Goal: Task Accomplishment & Management: Manage account settings

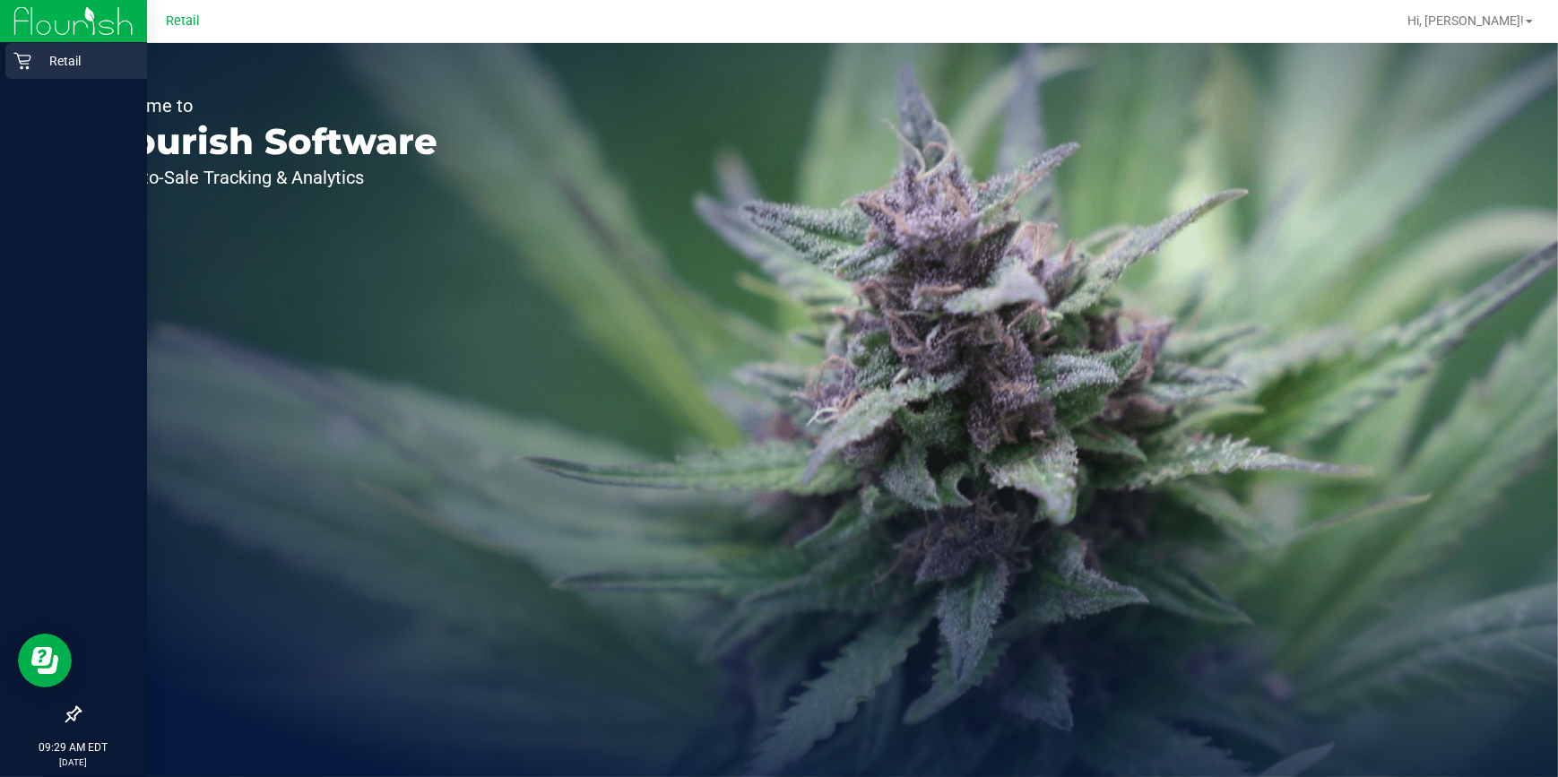
click at [48, 57] on p "Retail" at bounding box center [85, 61] width 108 height 22
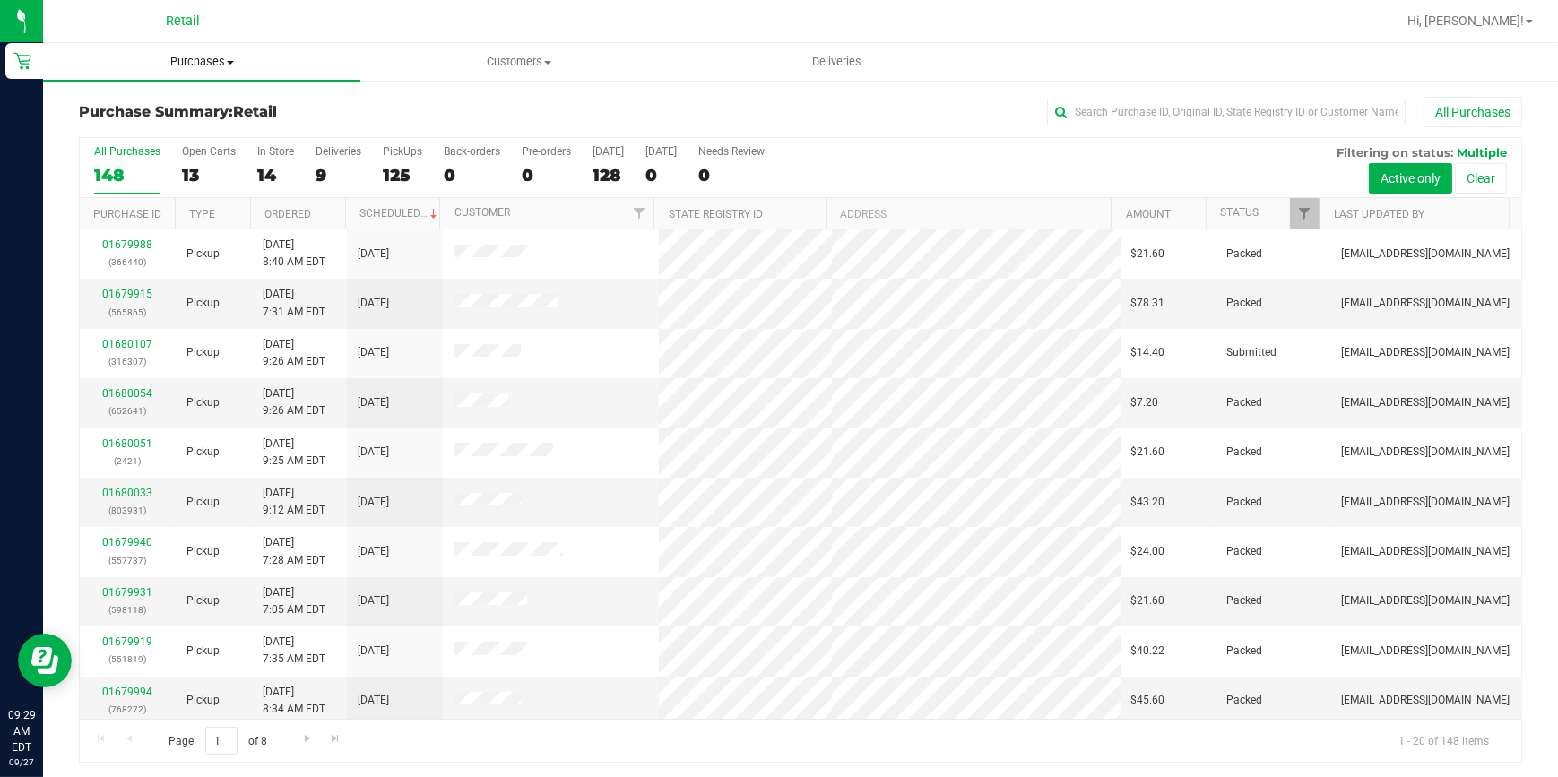
click at [210, 70] on uib-tab-heading "Purchases Summary of purchases Fulfillment All purchases" at bounding box center [201, 62] width 317 height 38
click at [178, 138] on li "Fulfillment" at bounding box center [201, 130] width 317 height 22
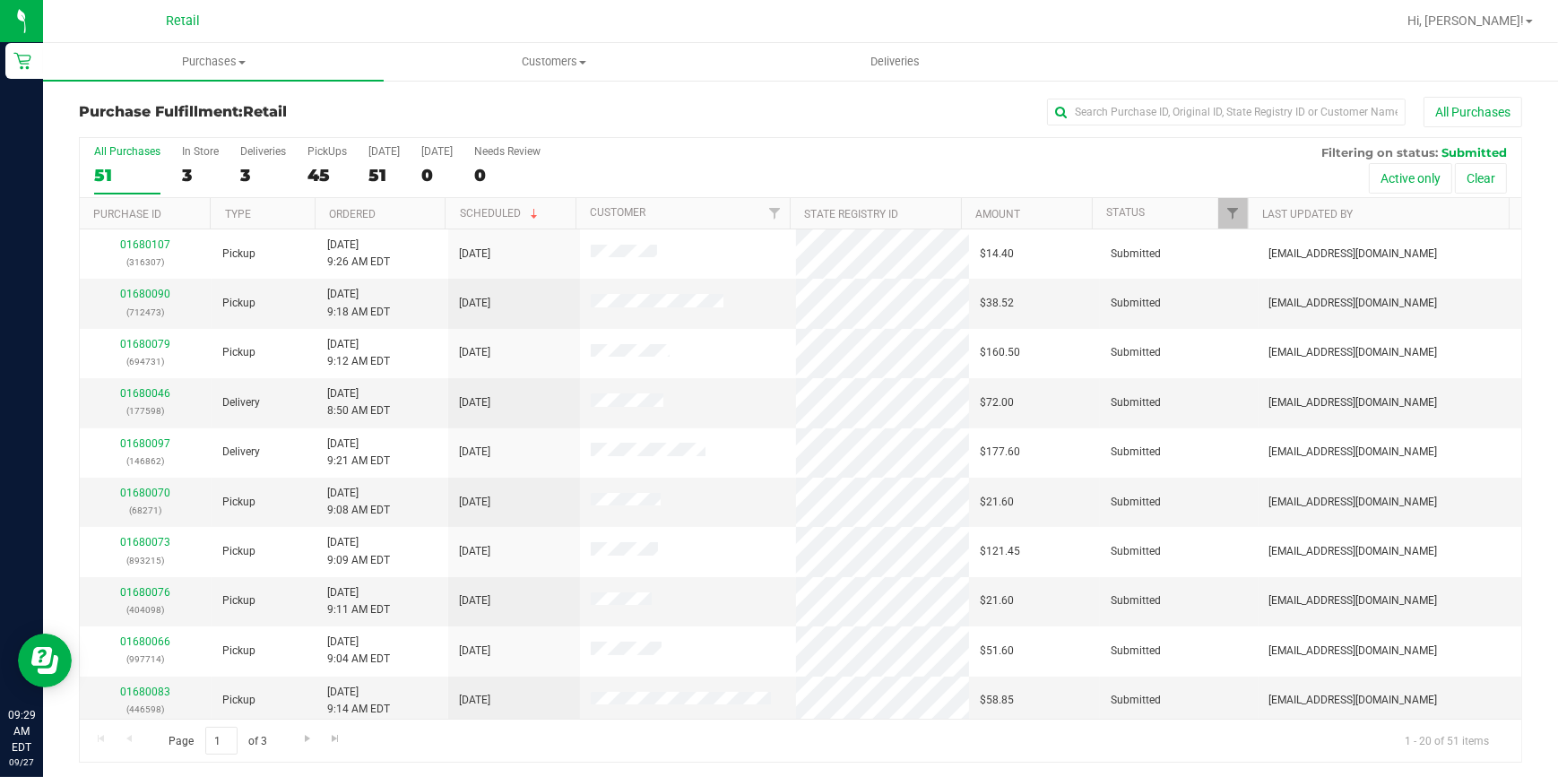
click at [1115, 97] on div "All Purchases" at bounding box center [1041, 112] width 962 height 30
click at [1096, 117] on input "text" at bounding box center [1226, 112] width 359 height 27
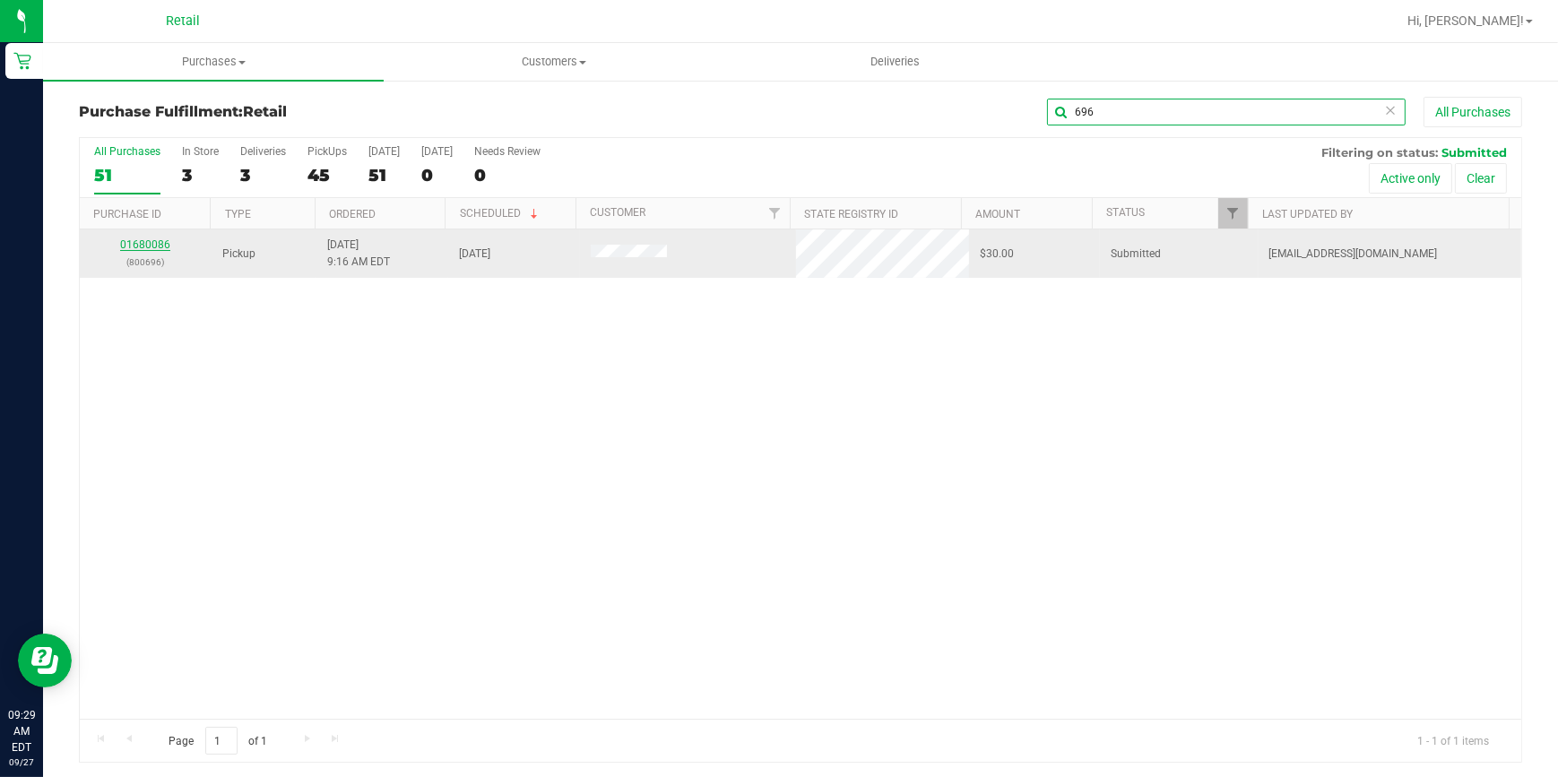
type input "696"
click at [132, 246] on link "01680086" at bounding box center [145, 245] width 50 height 13
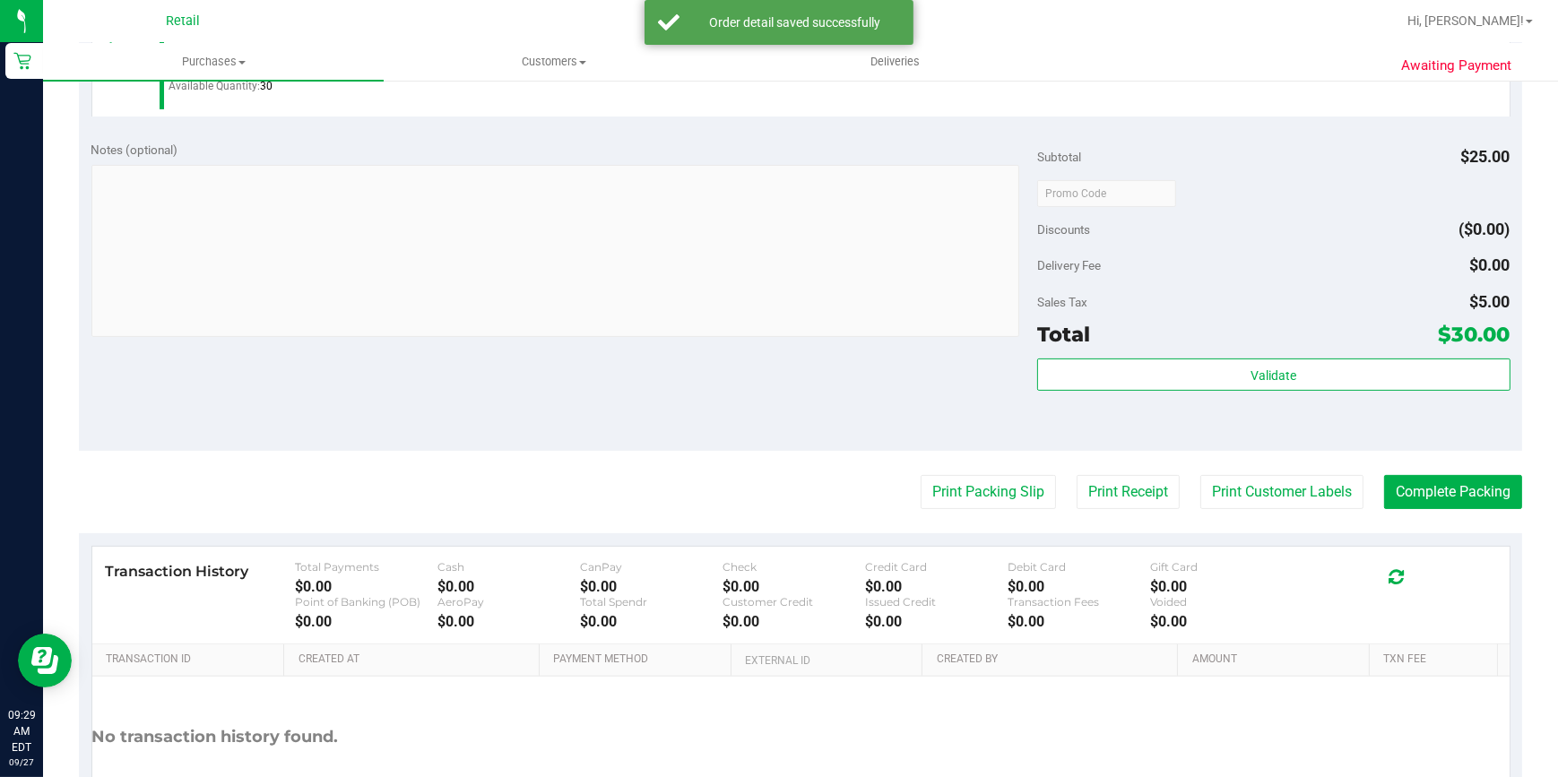
scroll to position [570, 0]
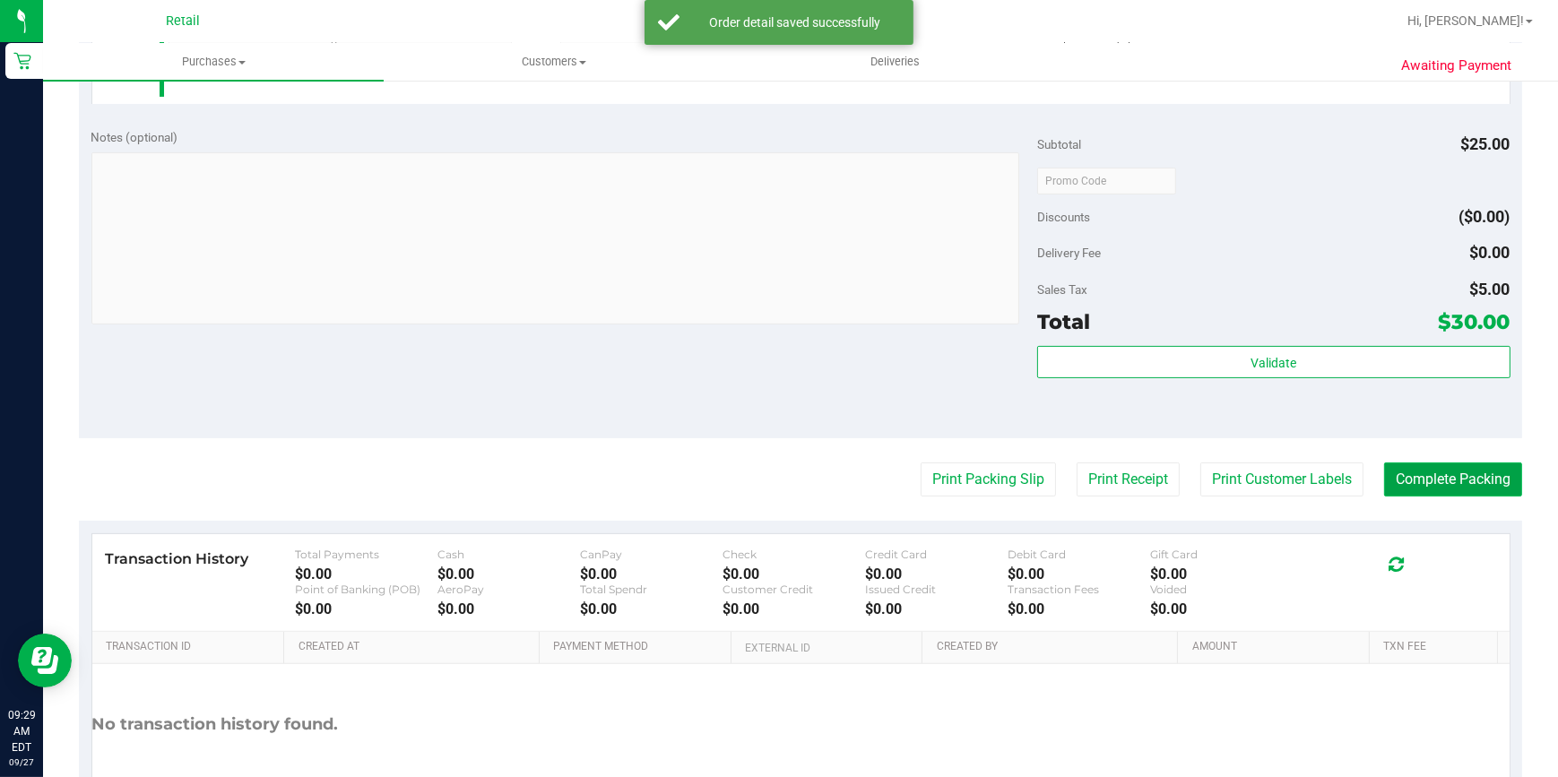
click at [1434, 479] on button "Complete Packing" at bounding box center [1453, 480] width 138 height 34
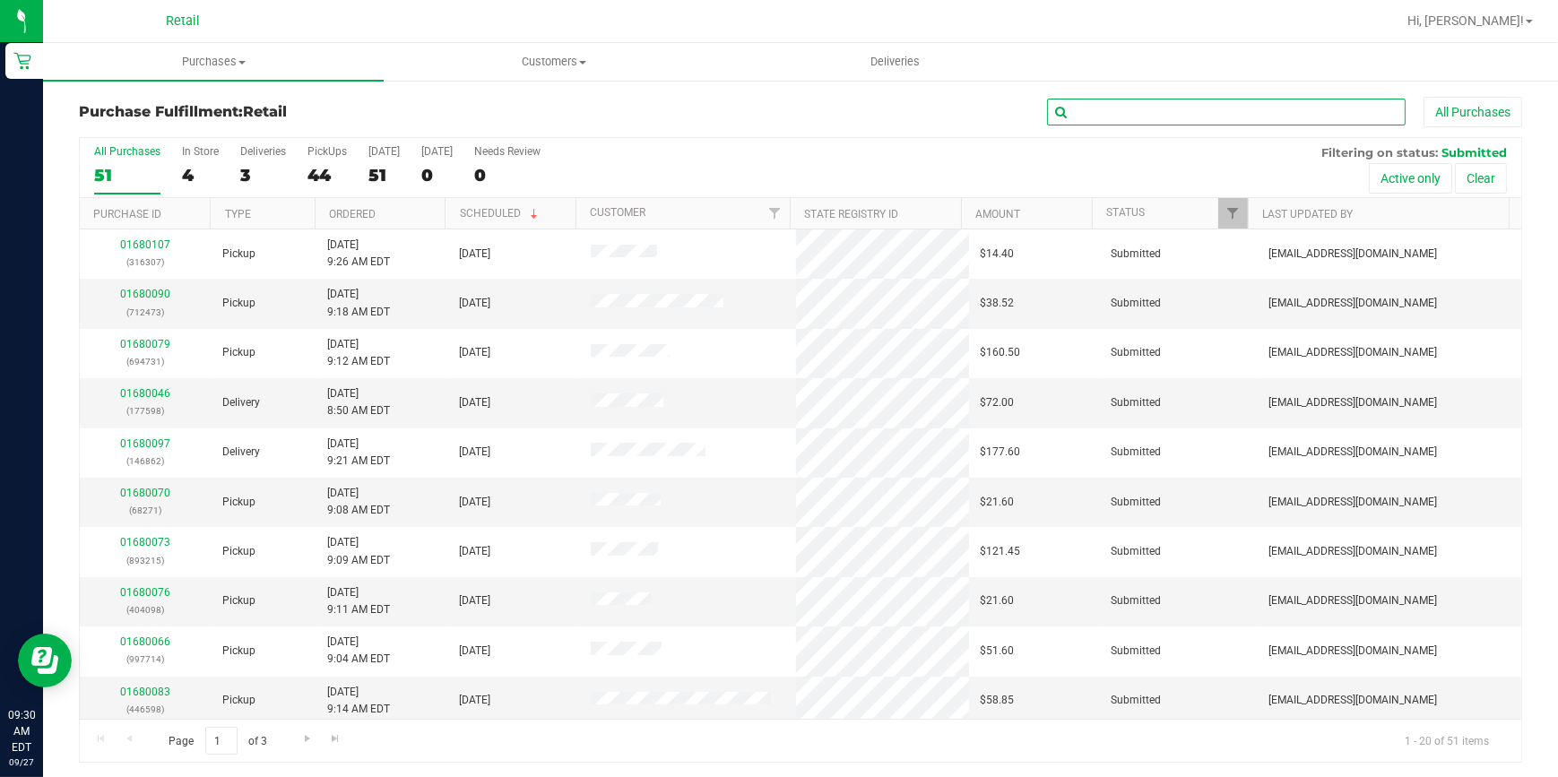
click at [1215, 121] on input "text" at bounding box center [1226, 112] width 359 height 27
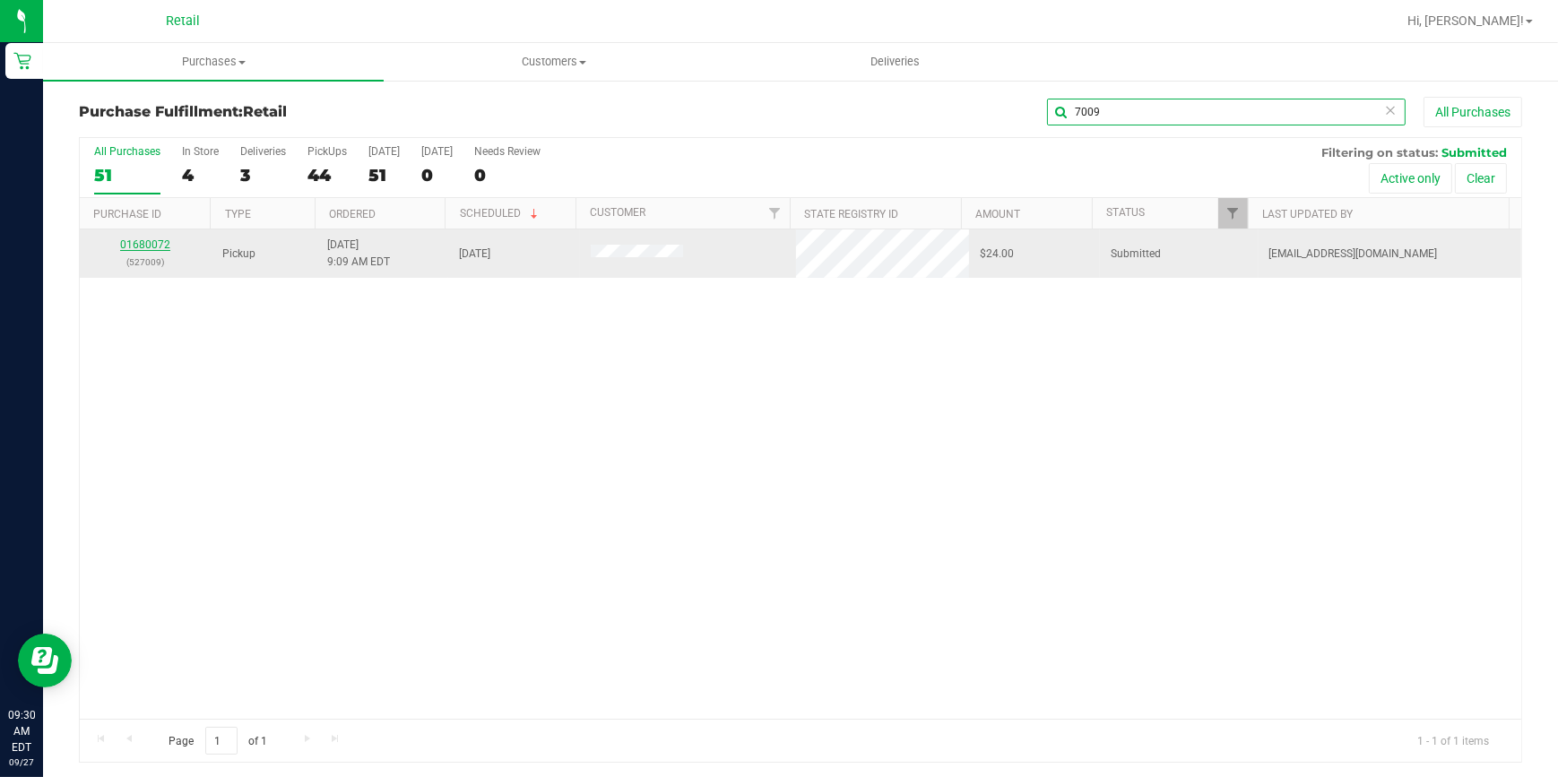
type input "7009"
click at [152, 245] on link "01680072" at bounding box center [145, 245] width 50 height 13
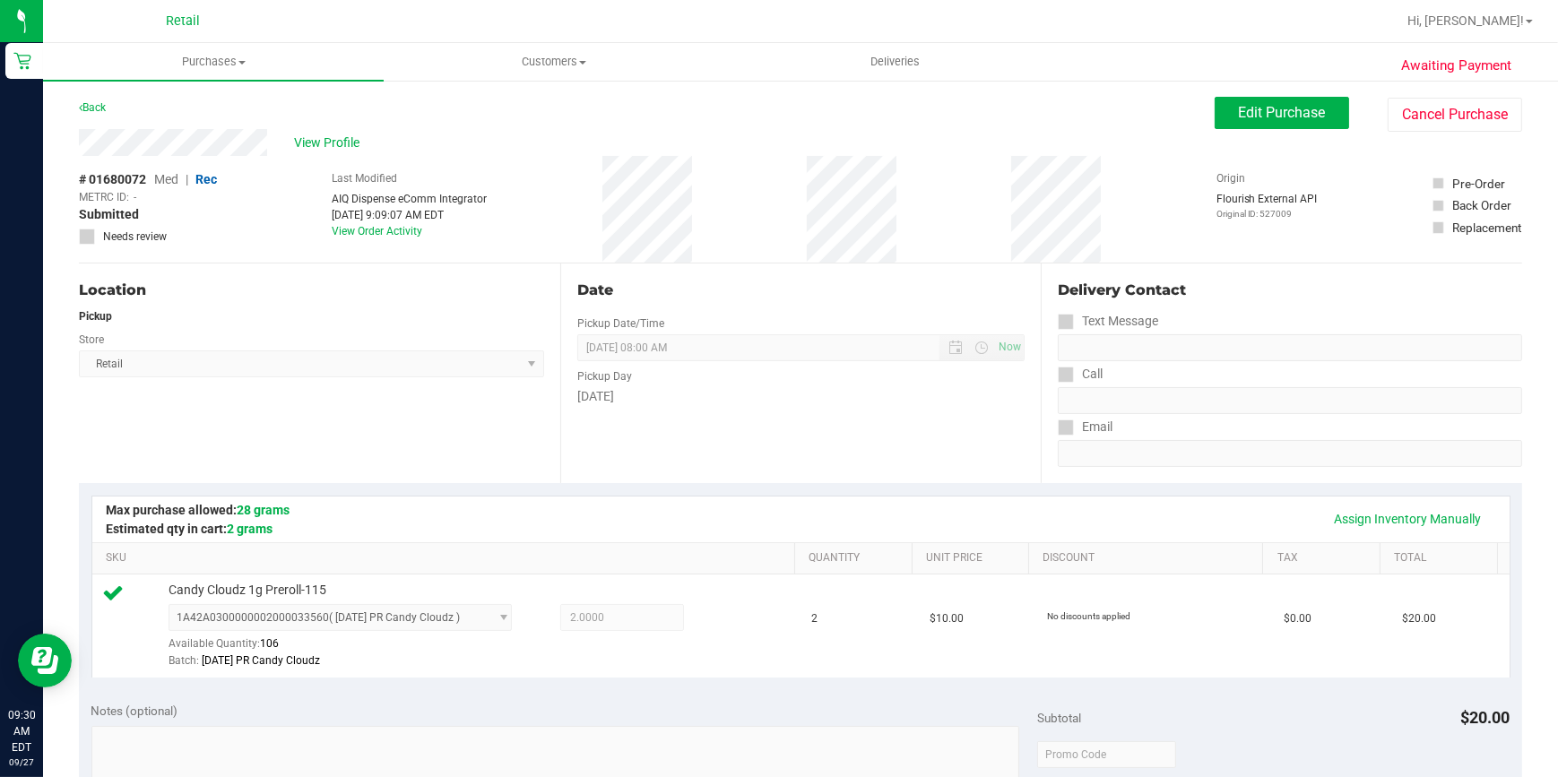
click at [106, 114] on div "Back" at bounding box center [92, 108] width 27 height 22
click at [93, 108] on link "Back" at bounding box center [92, 107] width 27 height 13
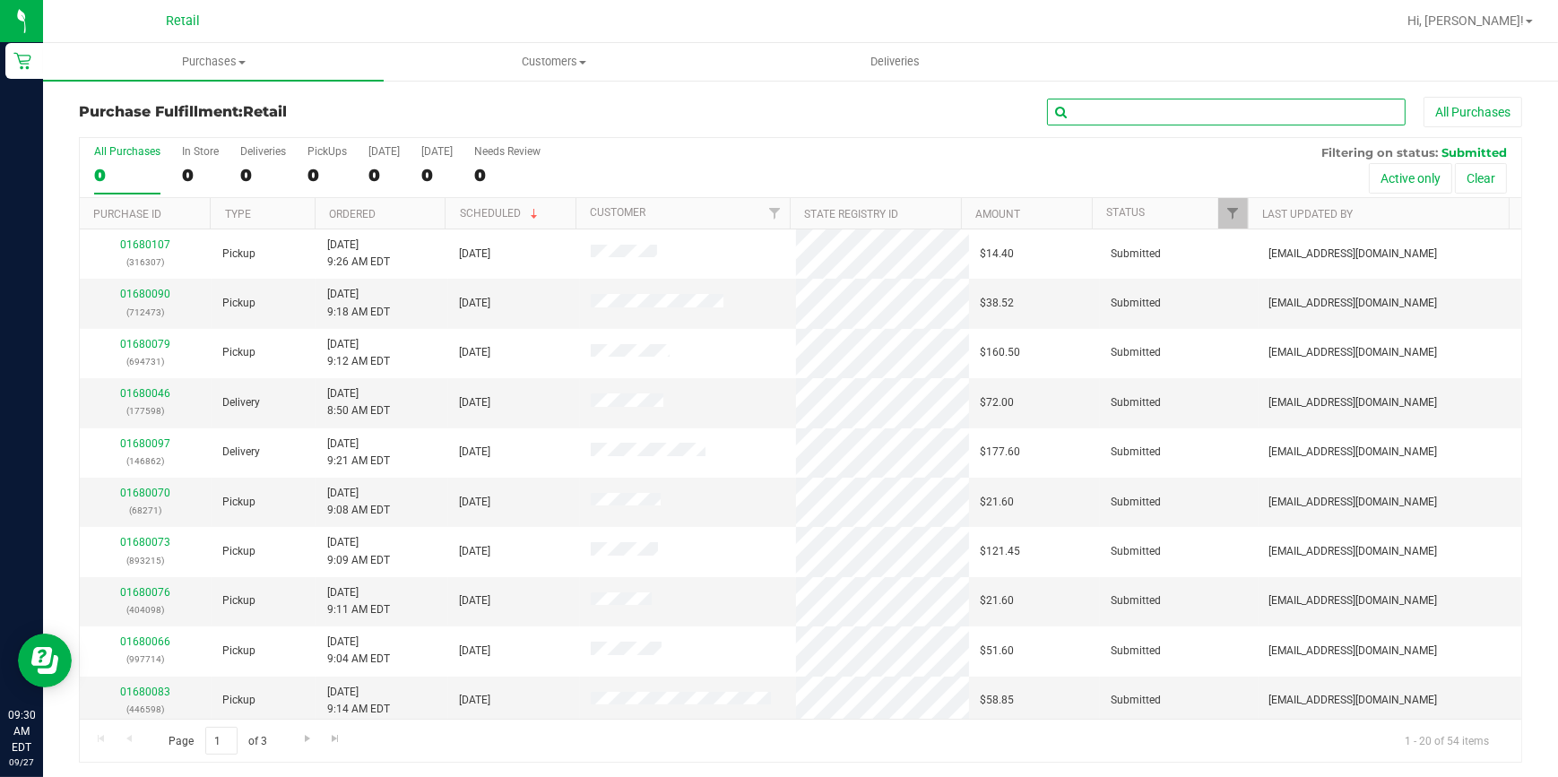
click at [1205, 107] on input "text" at bounding box center [1226, 112] width 359 height 27
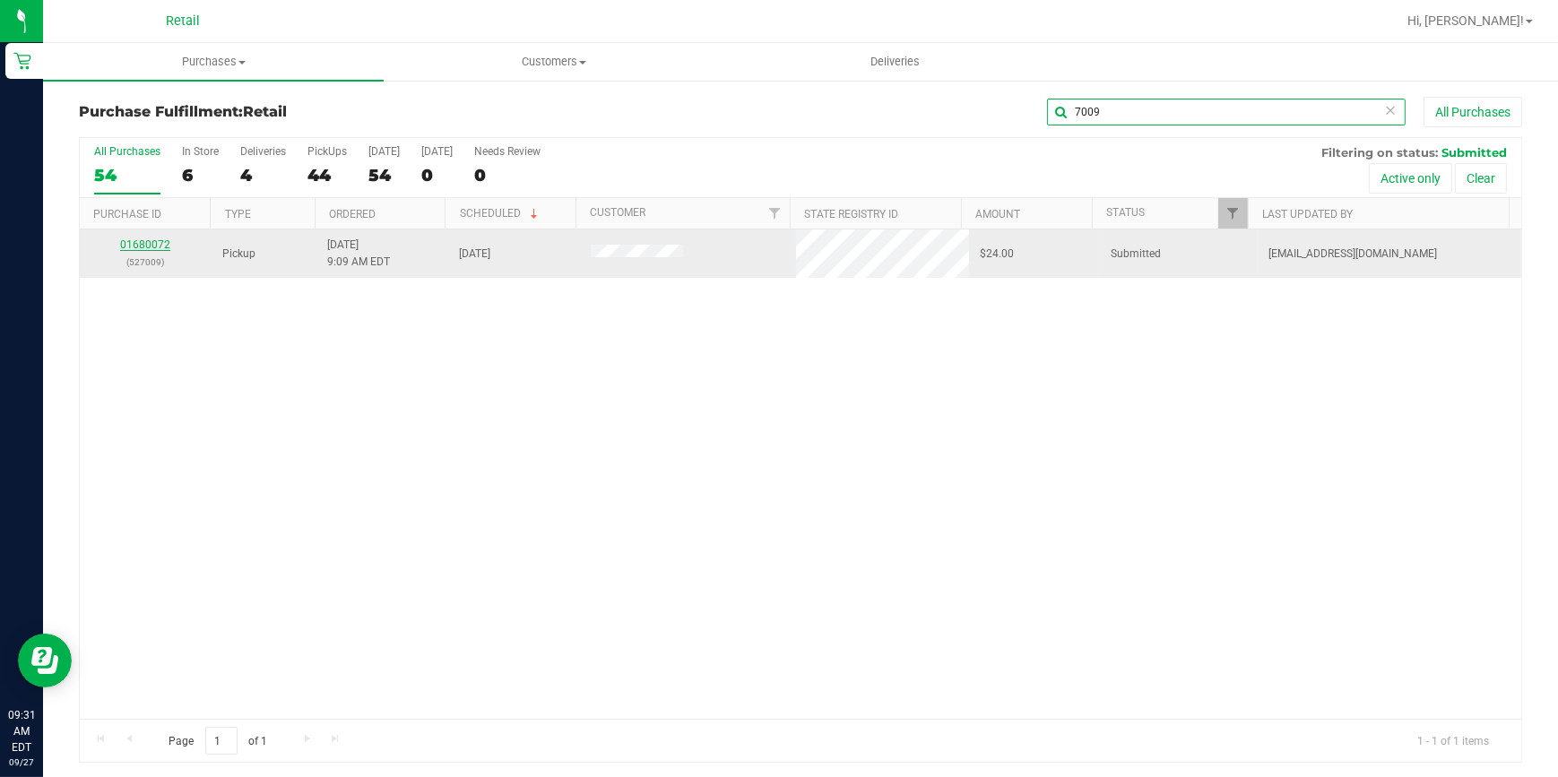
type input "7009"
click at [155, 242] on link "01680072" at bounding box center [145, 245] width 50 height 13
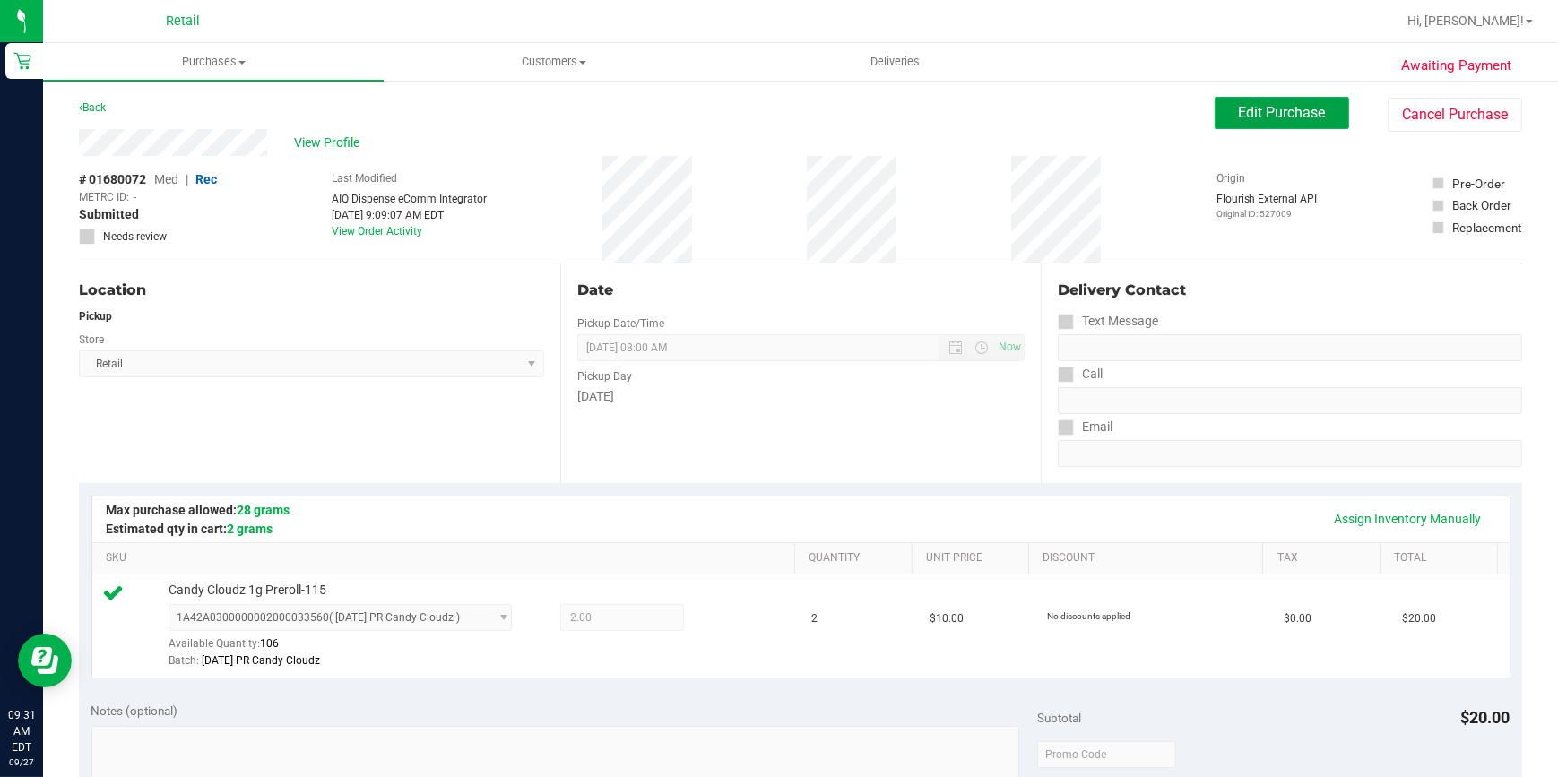
click at [1254, 100] on button "Edit Purchase" at bounding box center [1282, 113] width 135 height 32
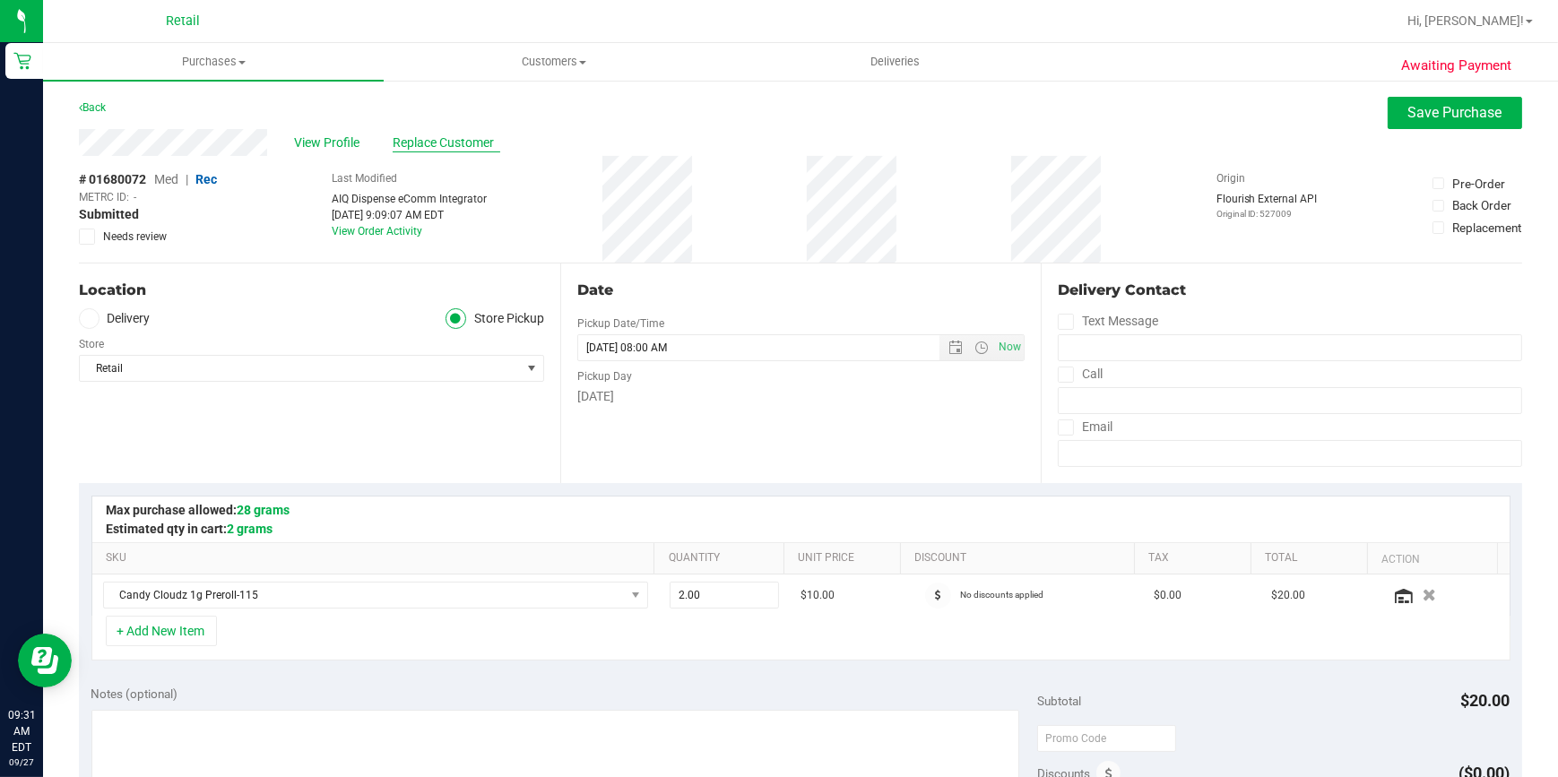
click at [445, 141] on span "Replace Customer" at bounding box center [447, 143] width 108 height 19
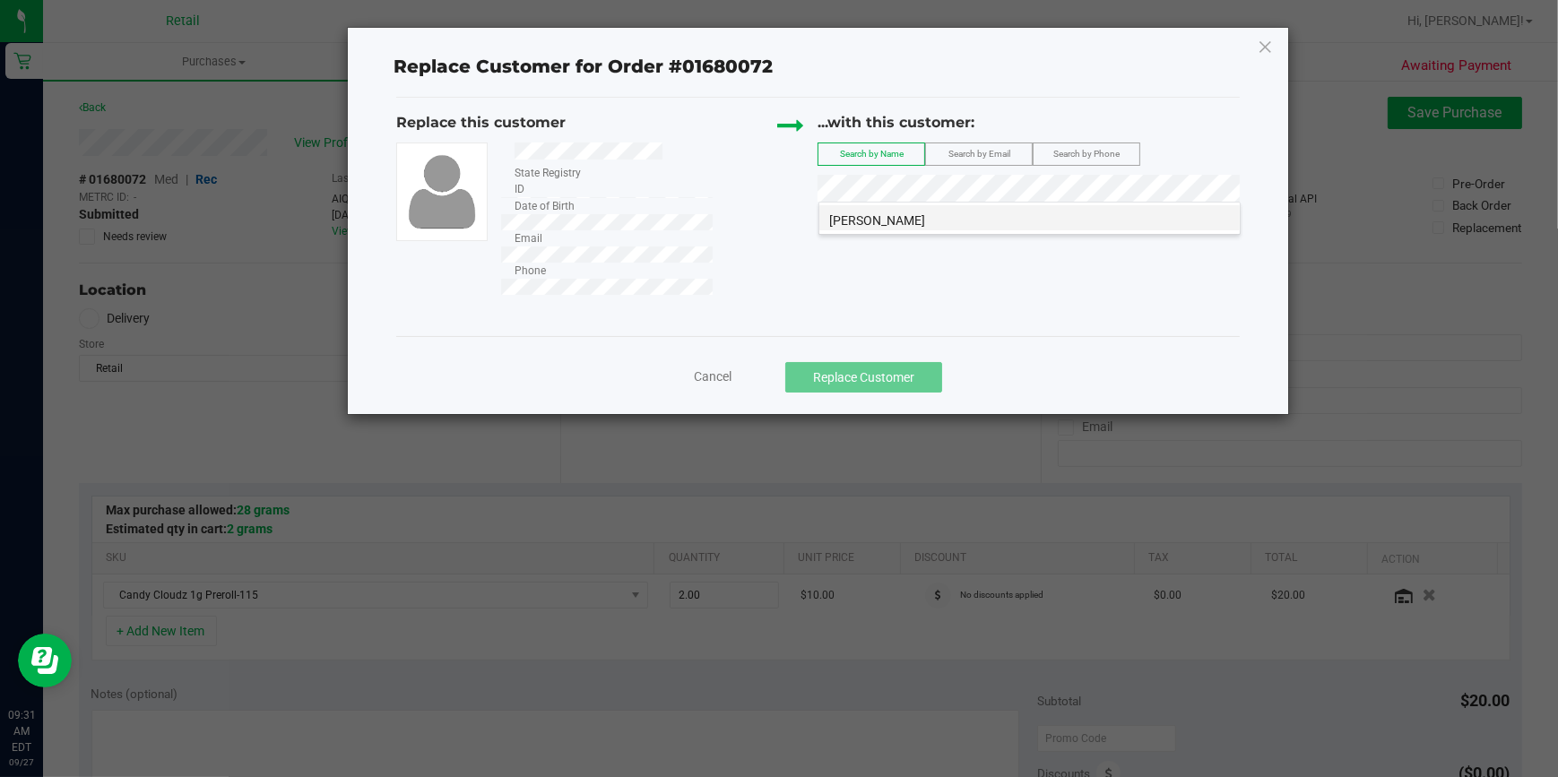
click at [898, 218] on span "[PERSON_NAME]" at bounding box center [878, 220] width 96 height 14
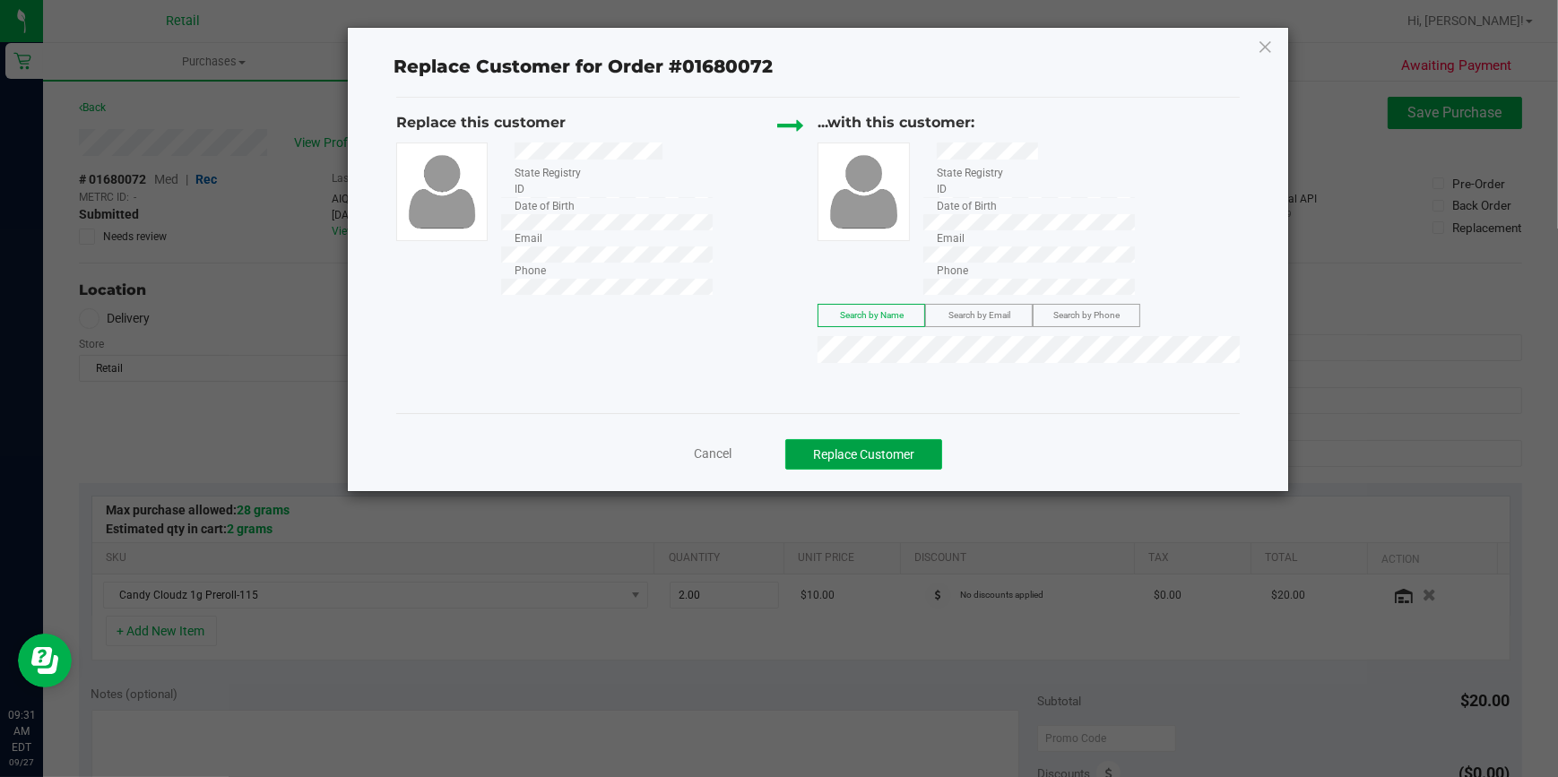
click at [864, 439] on button "Replace Customer" at bounding box center [864, 454] width 157 height 30
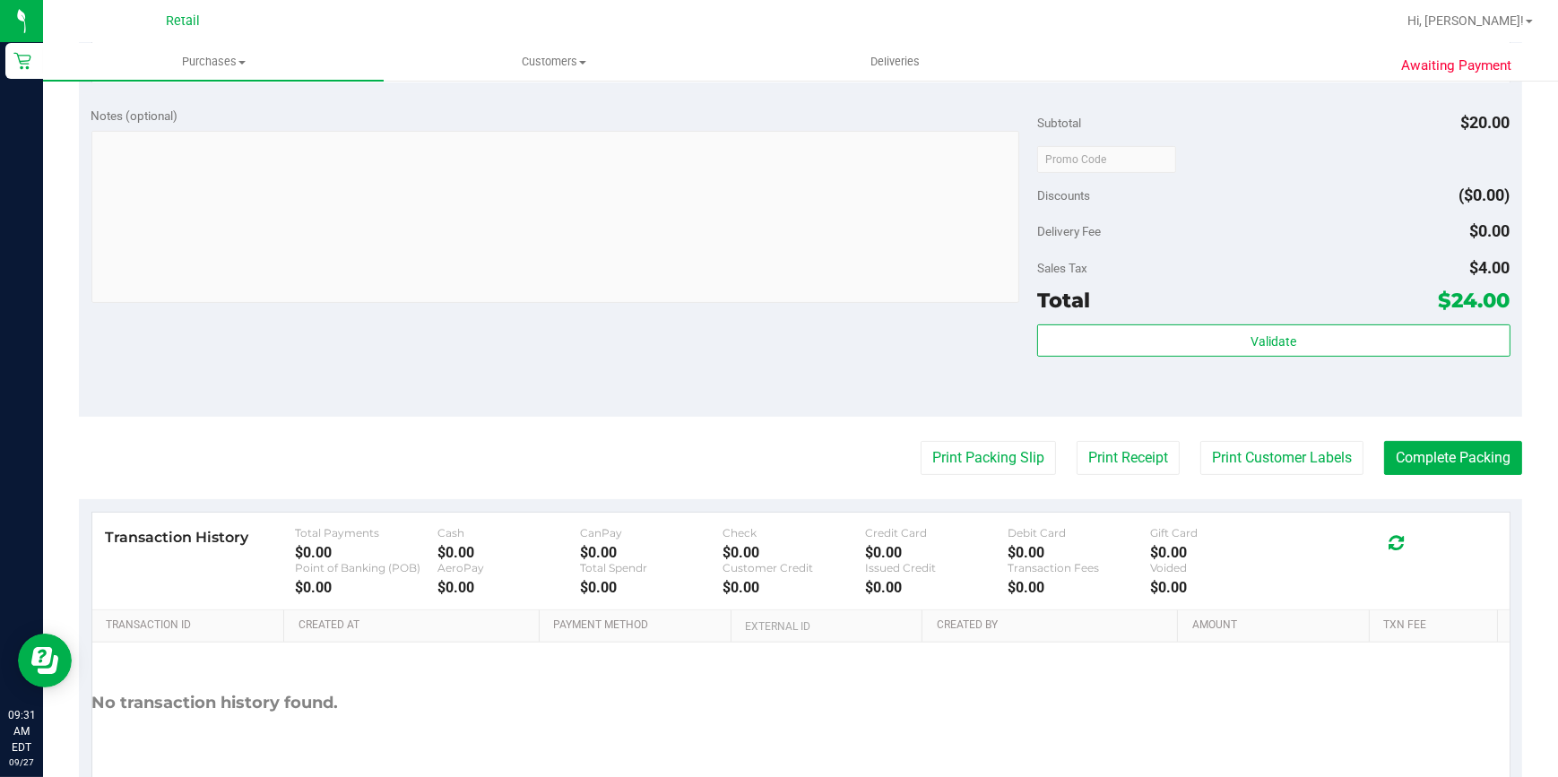
scroll to position [652, 0]
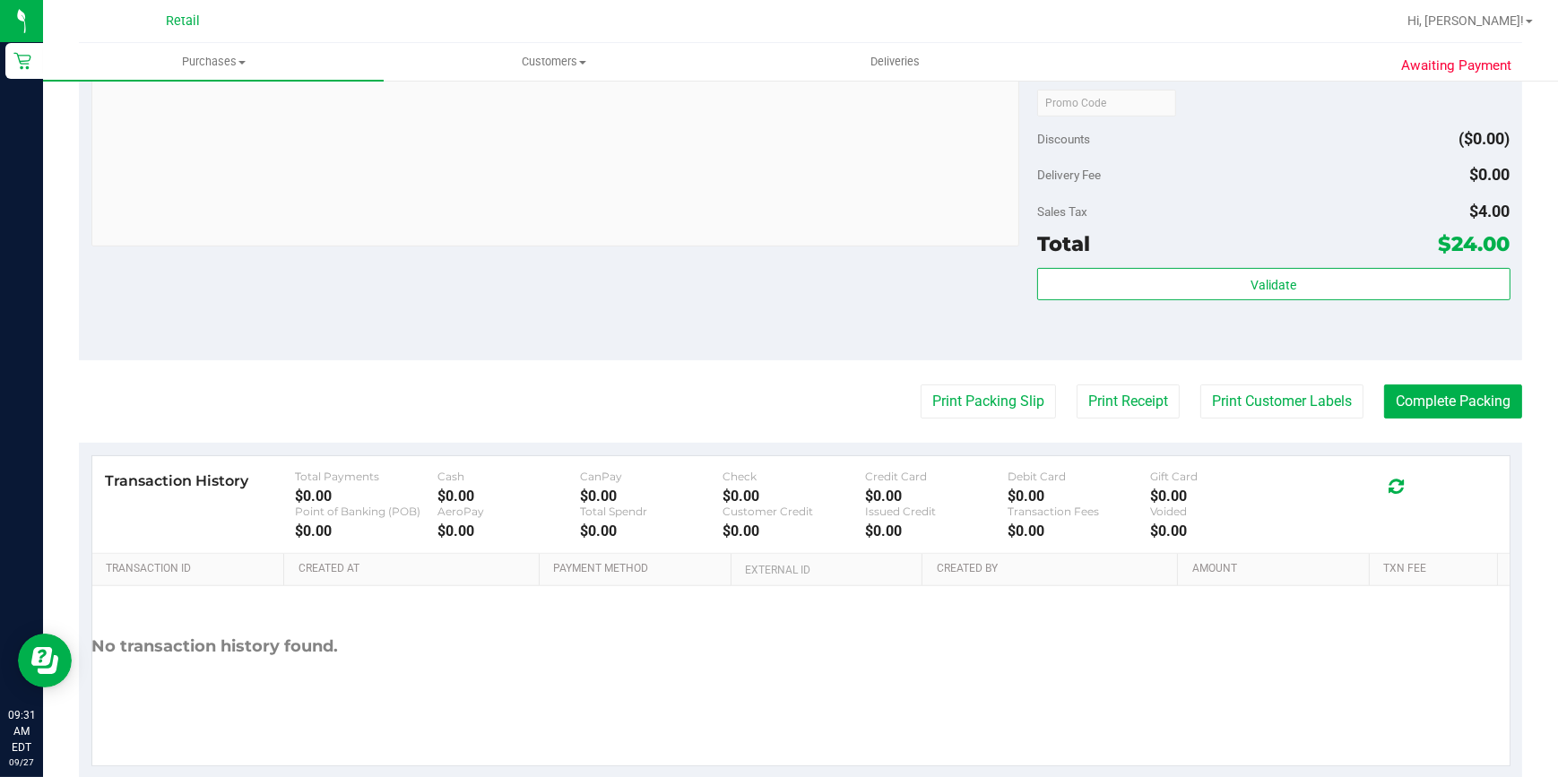
click at [1428, 436] on purchase-details "Back Edit Purchase Cancel Purchase View Profile # 01680072 Med | Rec METRC ID: …" at bounding box center [801, 111] width 1444 height 1333
click at [1403, 402] on button "Complete Packing" at bounding box center [1453, 402] width 138 height 34
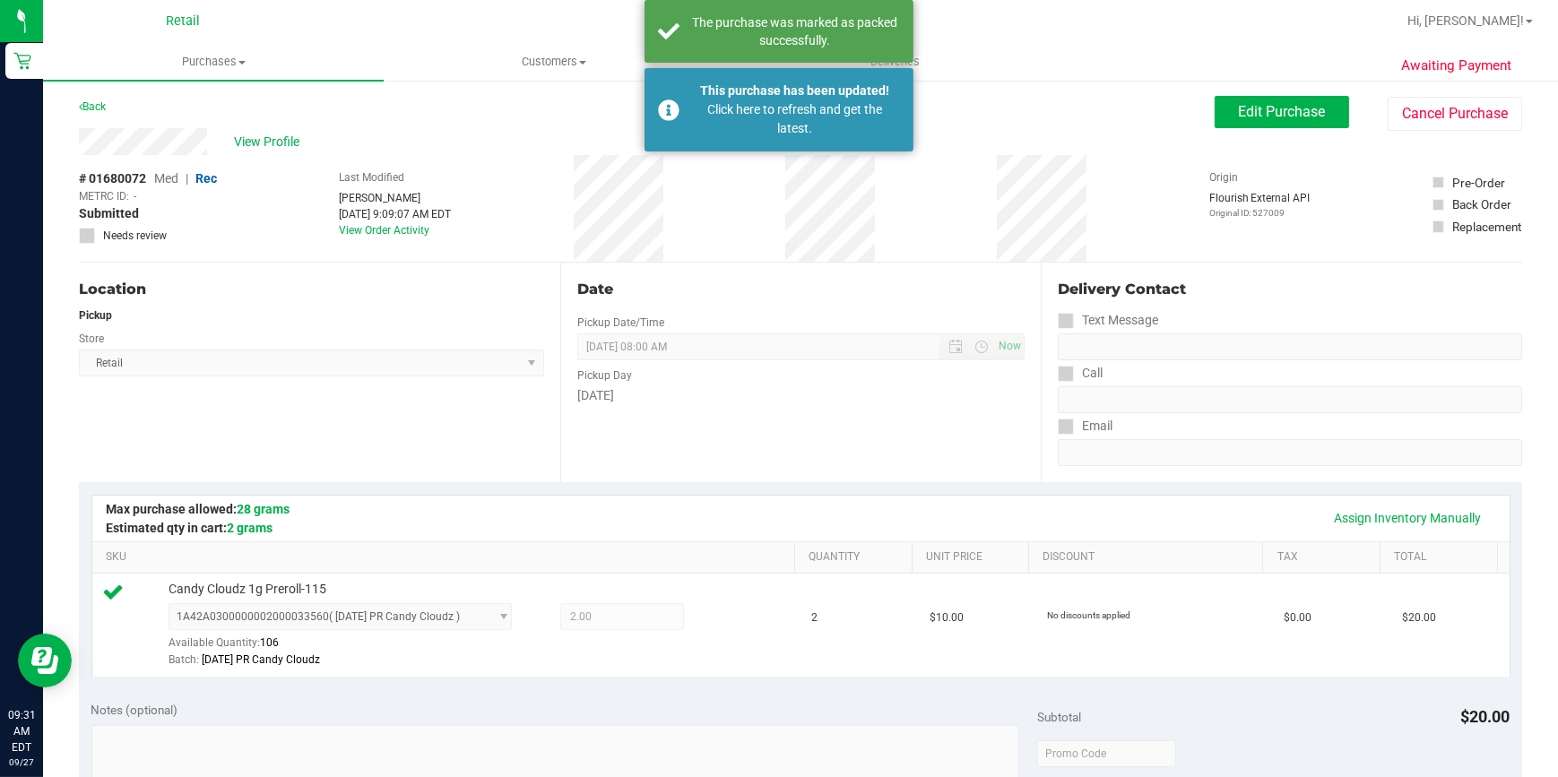
scroll to position [0, 0]
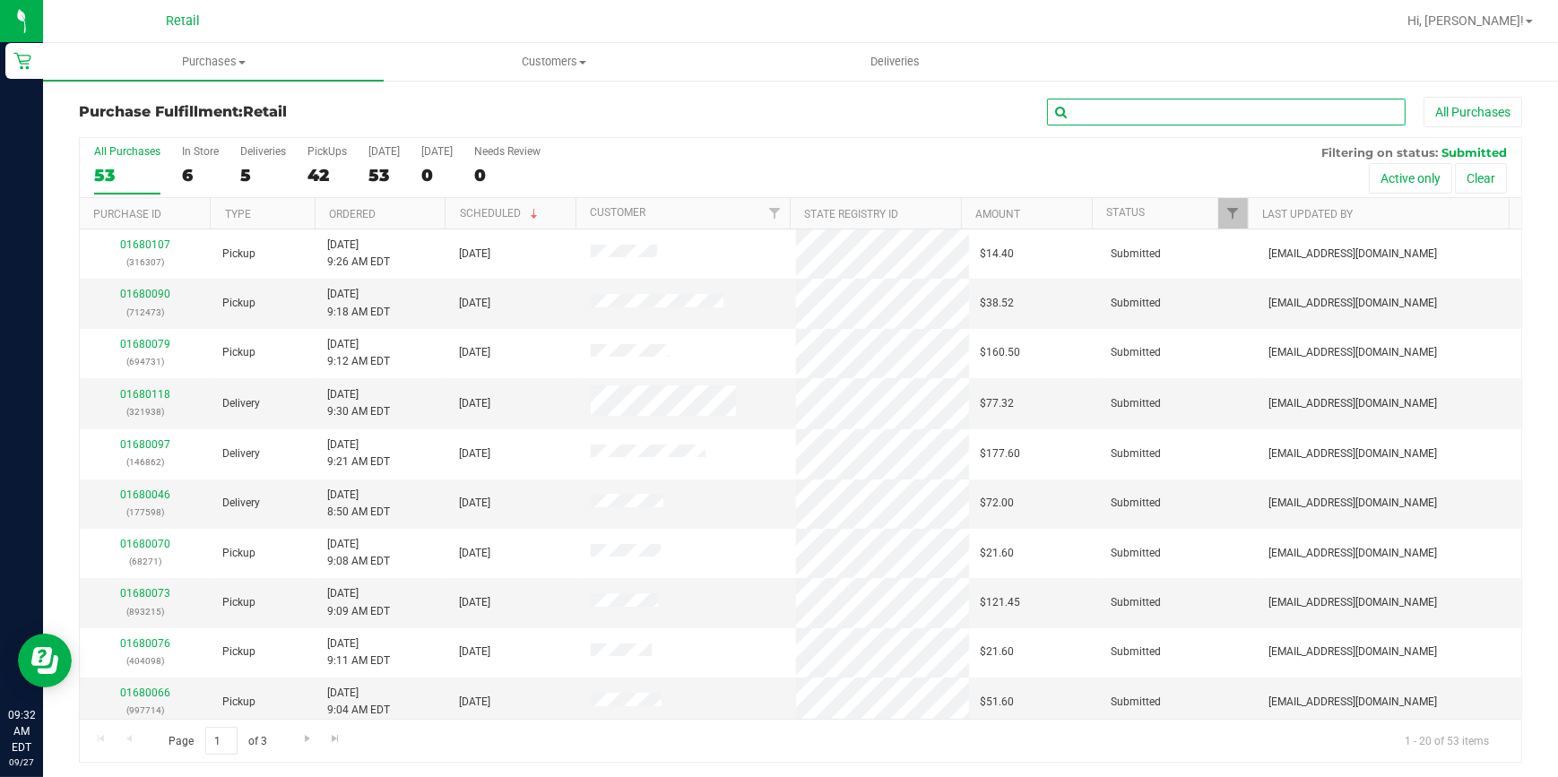
click at [1114, 109] on input "text" at bounding box center [1226, 112] width 359 height 27
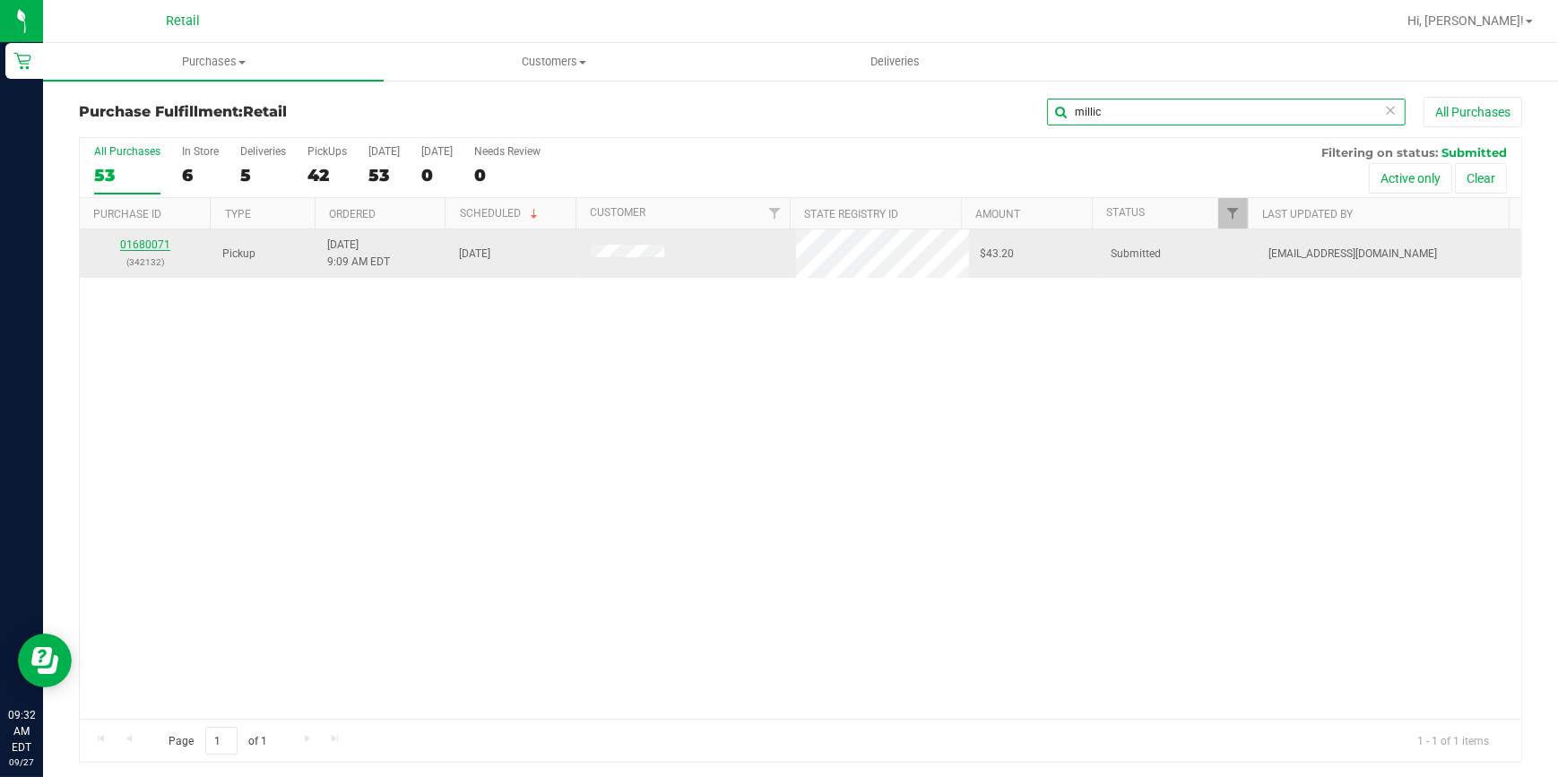
type input "millic"
click at [161, 240] on link "01680071" at bounding box center [145, 245] width 50 height 13
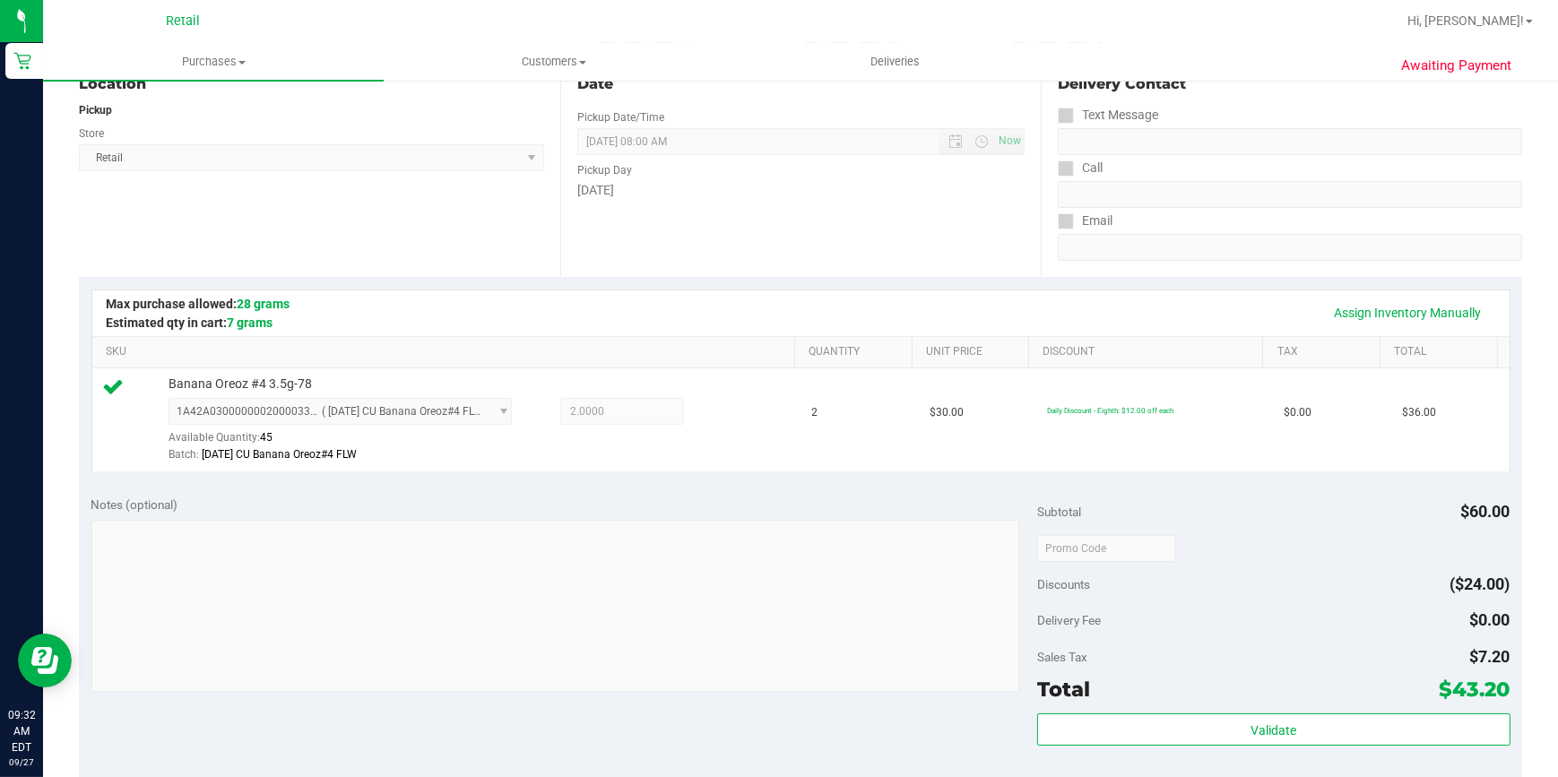
scroll to position [326, 0]
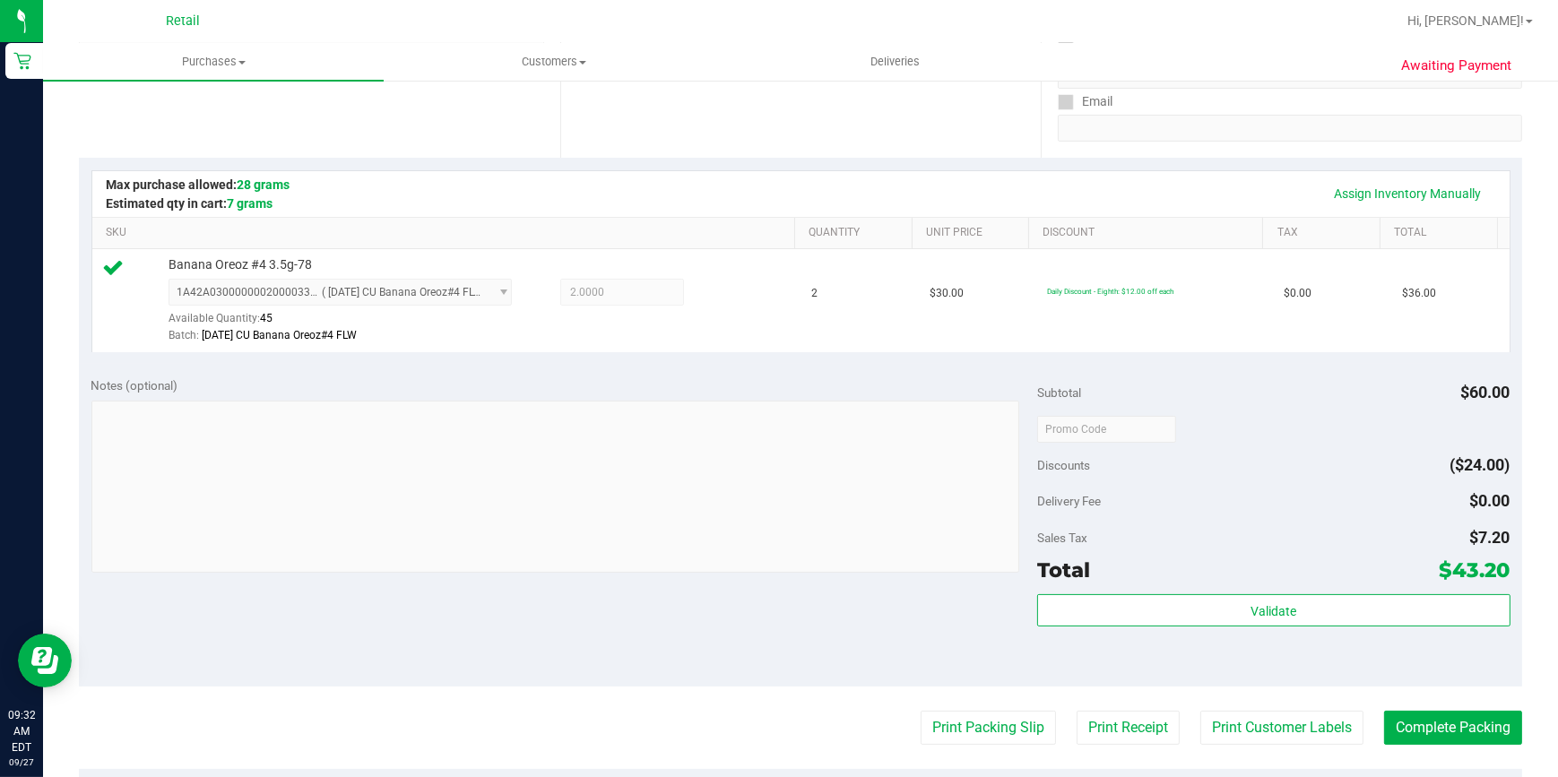
click at [1463, 707] on purchase-details "Back Edit Purchase Cancel Purchase View Profile # 01680071 Med | Rec METRC ID: …" at bounding box center [801, 437] width 1444 height 1333
click at [1460, 724] on button "Complete Packing" at bounding box center [1453, 728] width 138 height 34
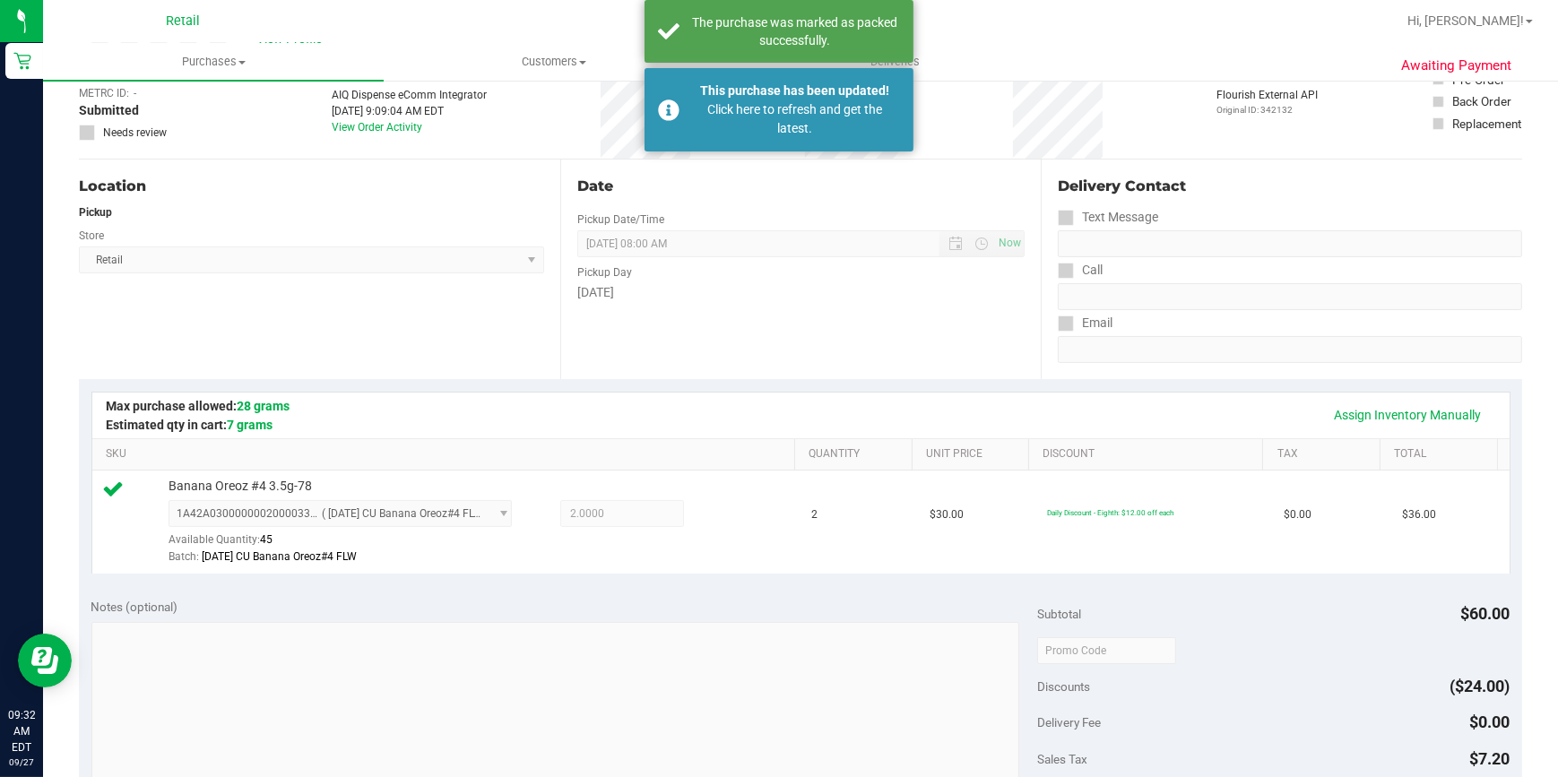
scroll to position [0, 0]
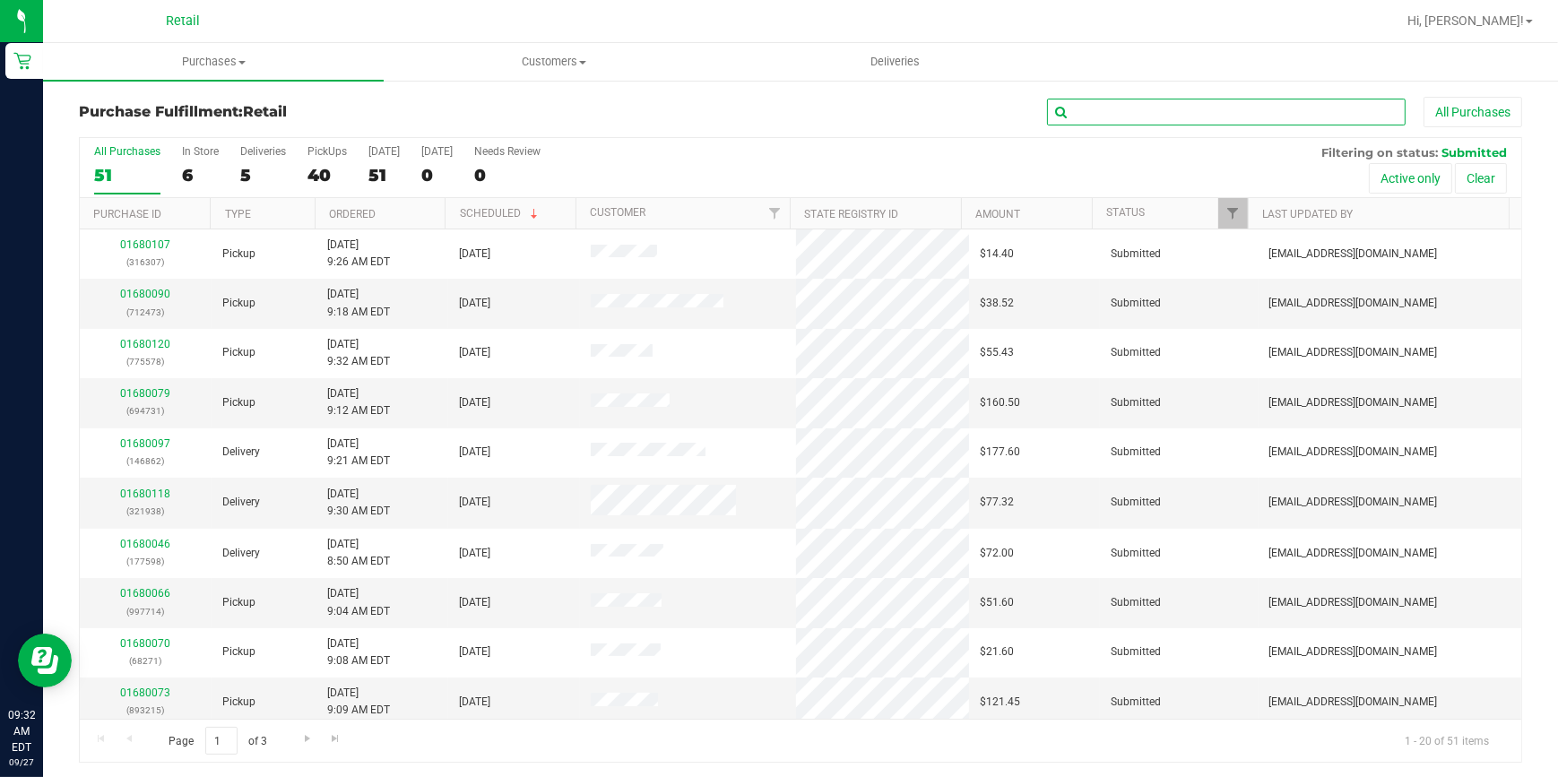
click at [1155, 109] on input "text" at bounding box center [1226, 112] width 359 height 27
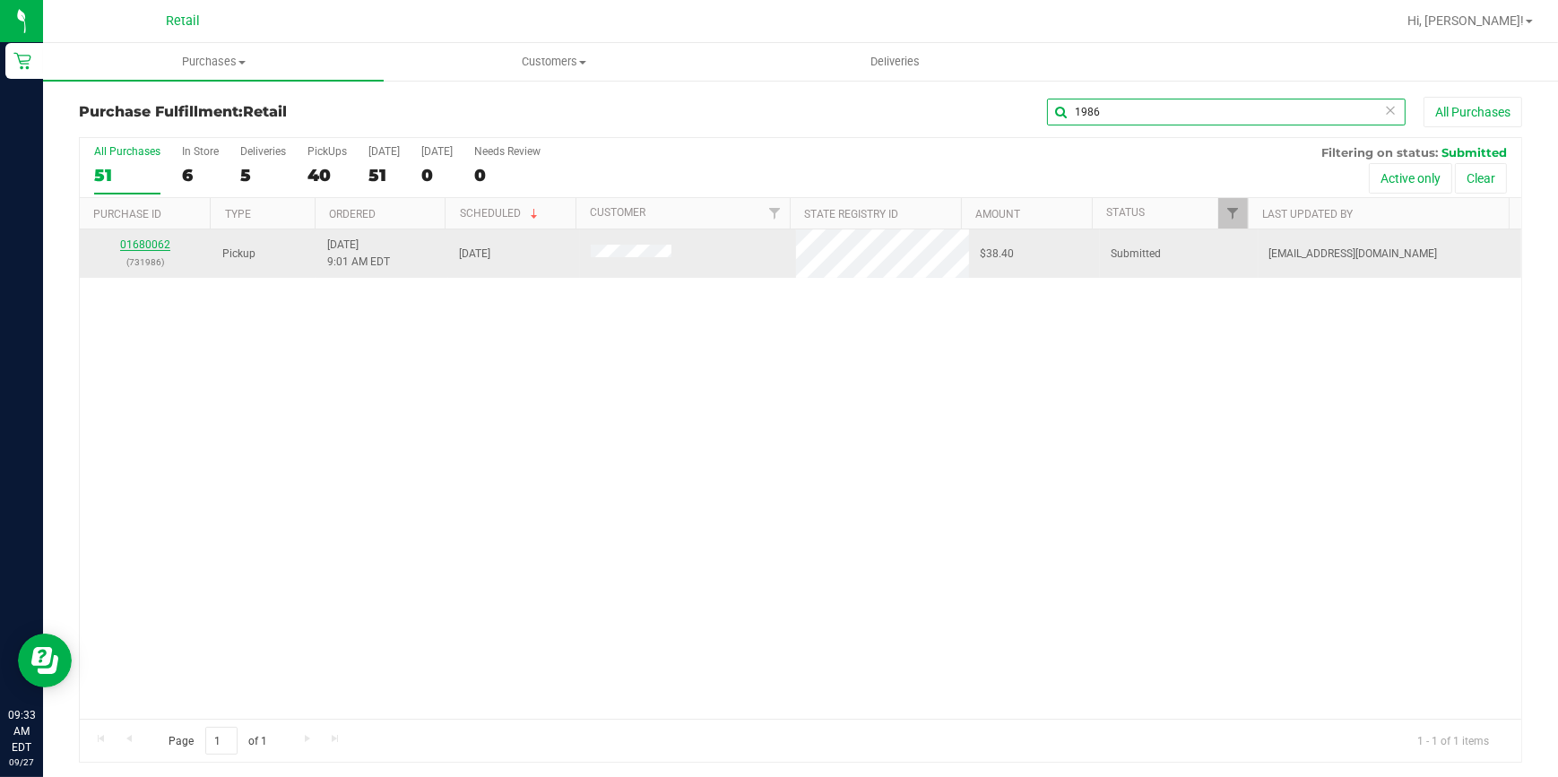
type input "1986"
click at [143, 248] on link "01680062" at bounding box center [145, 245] width 50 height 13
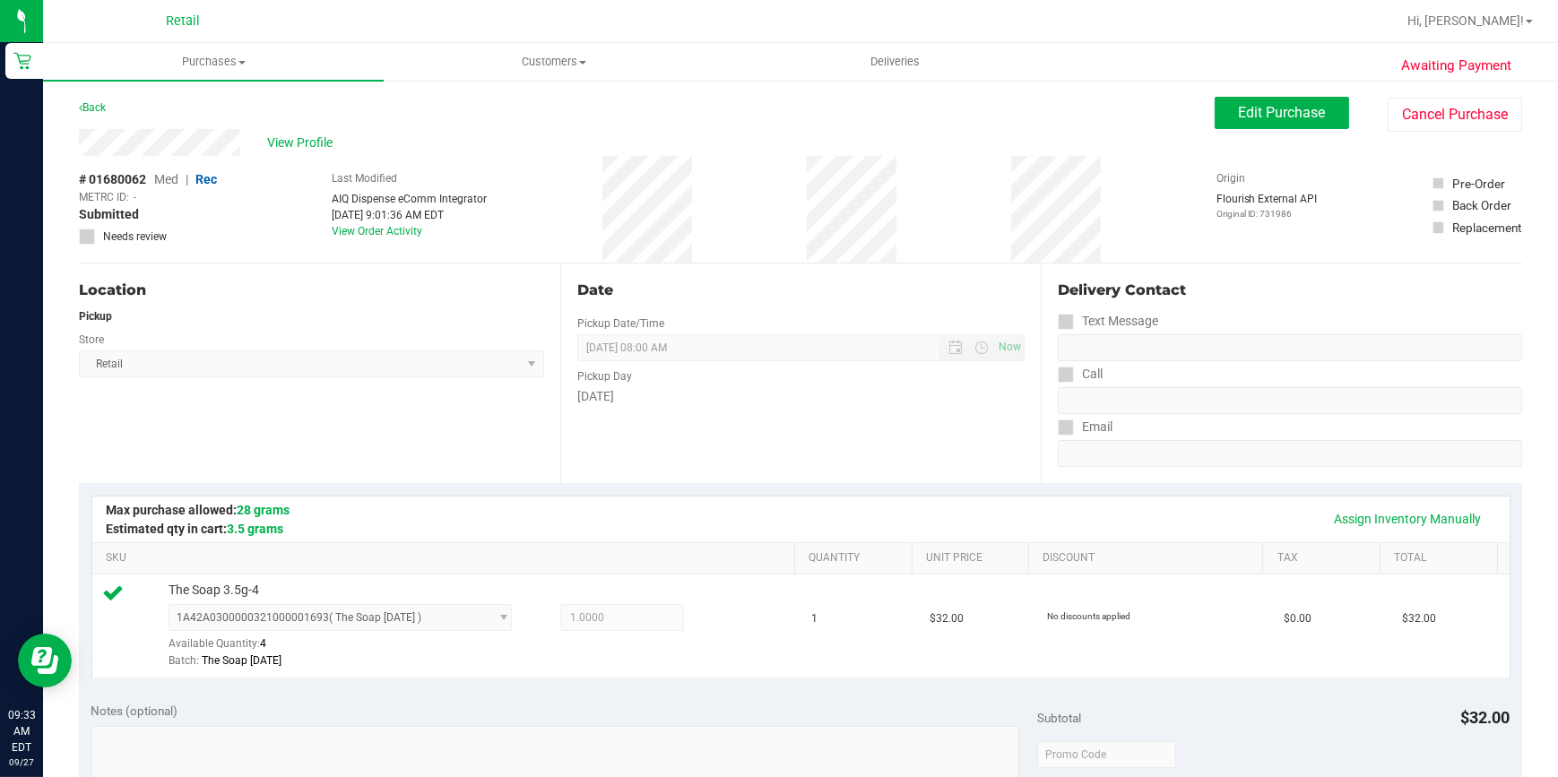
scroll to position [326, 0]
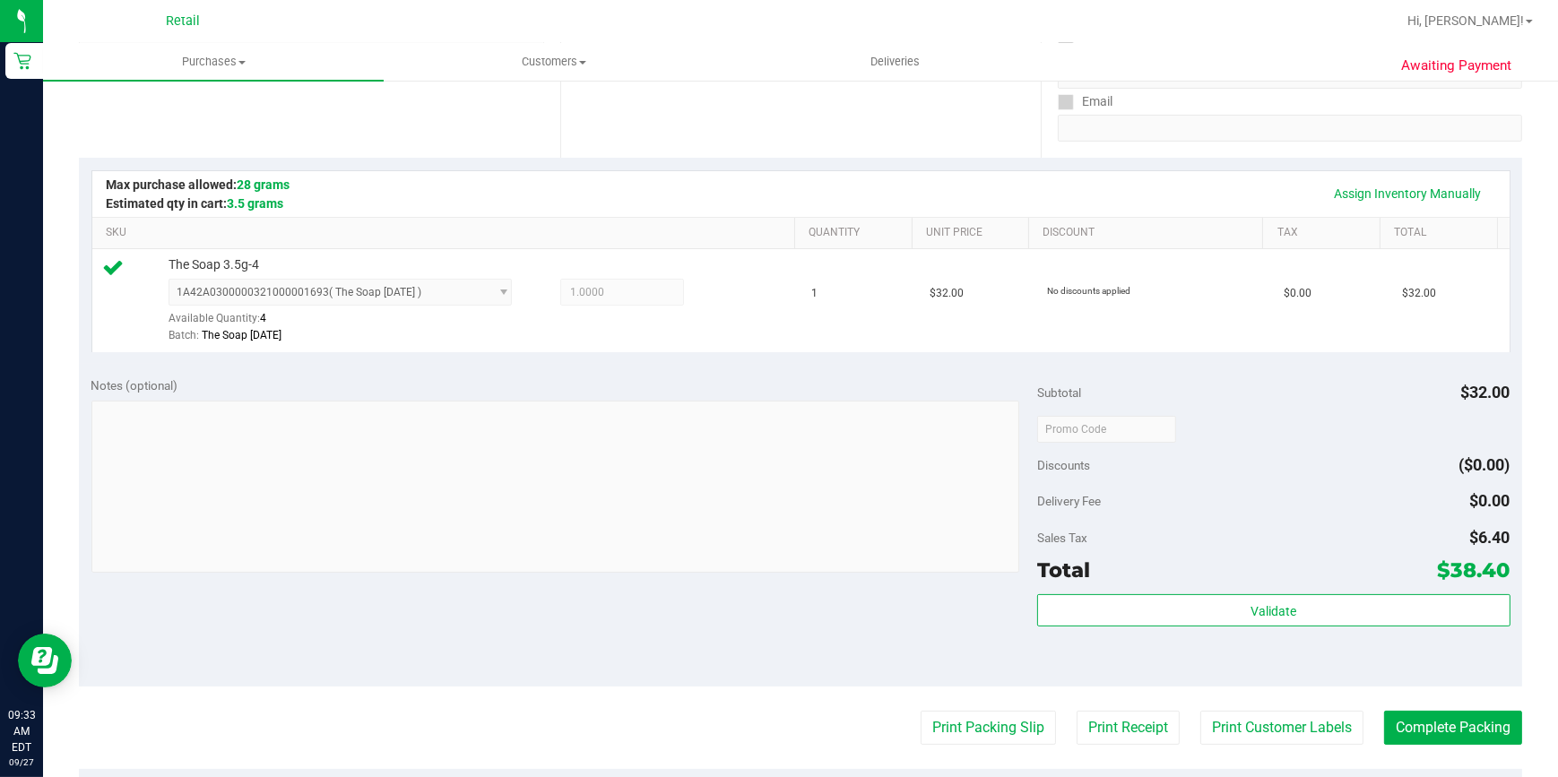
click at [1448, 699] on purchase-details "Back Edit Purchase Cancel Purchase View Profile # 01680062 Med | Rec METRC ID: …" at bounding box center [801, 437] width 1444 height 1333
click at [1470, 714] on button "Complete Packing" at bounding box center [1453, 728] width 138 height 34
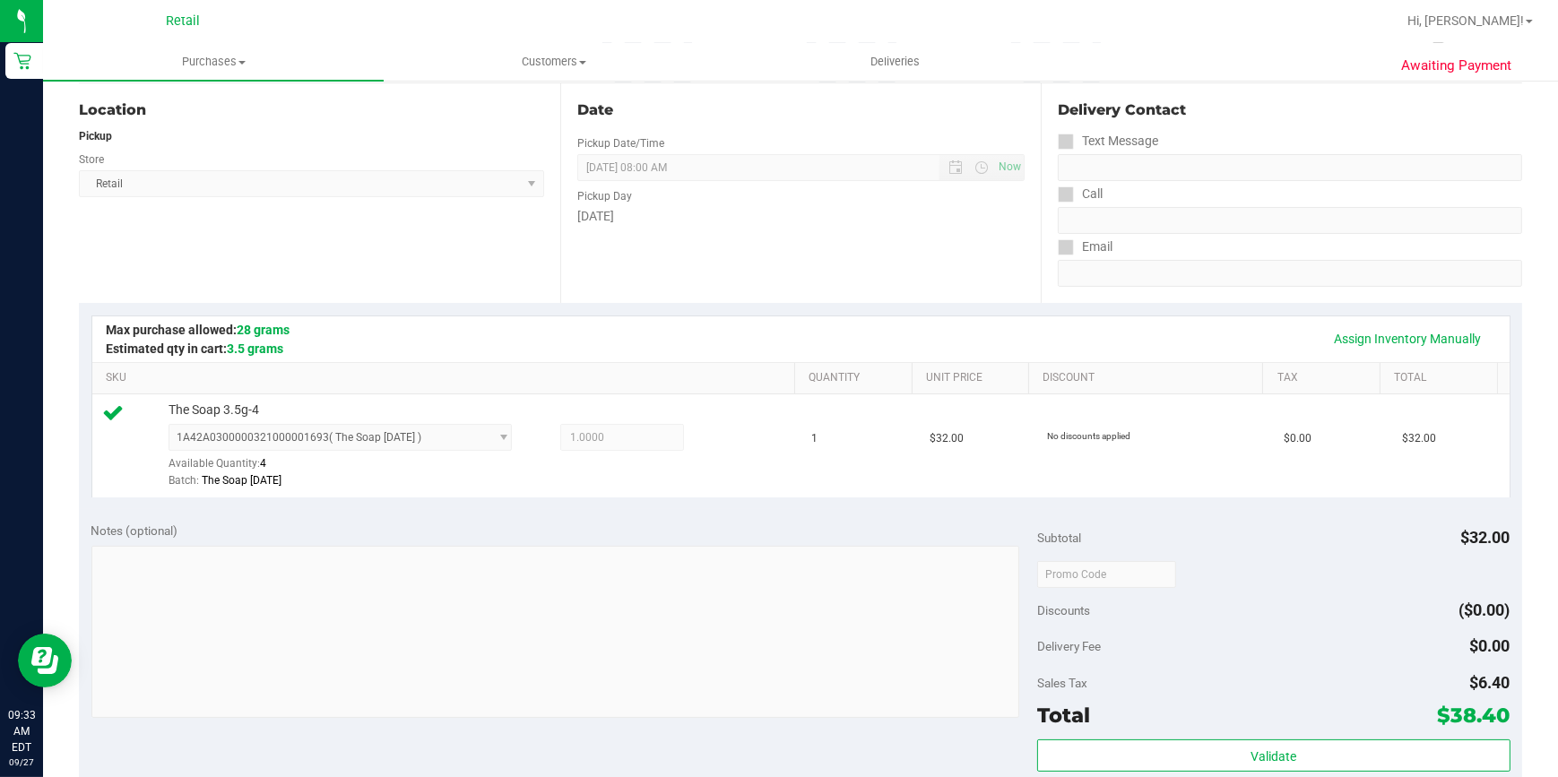
scroll to position [0, 0]
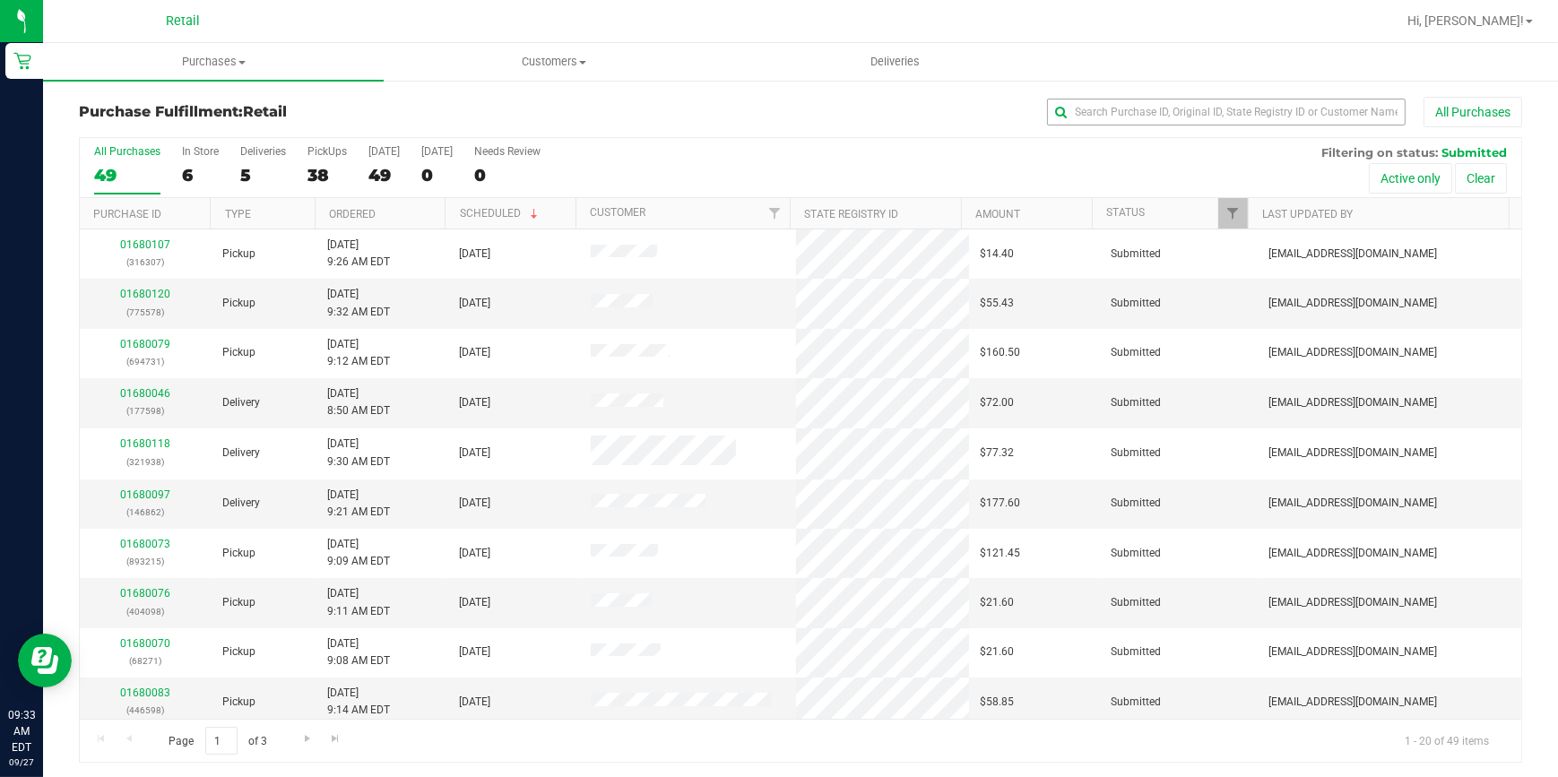
drag, startPoint x: 1218, startPoint y: 91, endPoint x: 1188, endPoint y: 117, distance: 38.8
click at [1217, 91] on div "Purchase Fulfillment: Retail All Purchases All Purchases 49 In Store 6 Deliveri…" at bounding box center [800, 430] width 1515 height 702
click at [1210, 109] on input "text" at bounding box center [1226, 112] width 359 height 27
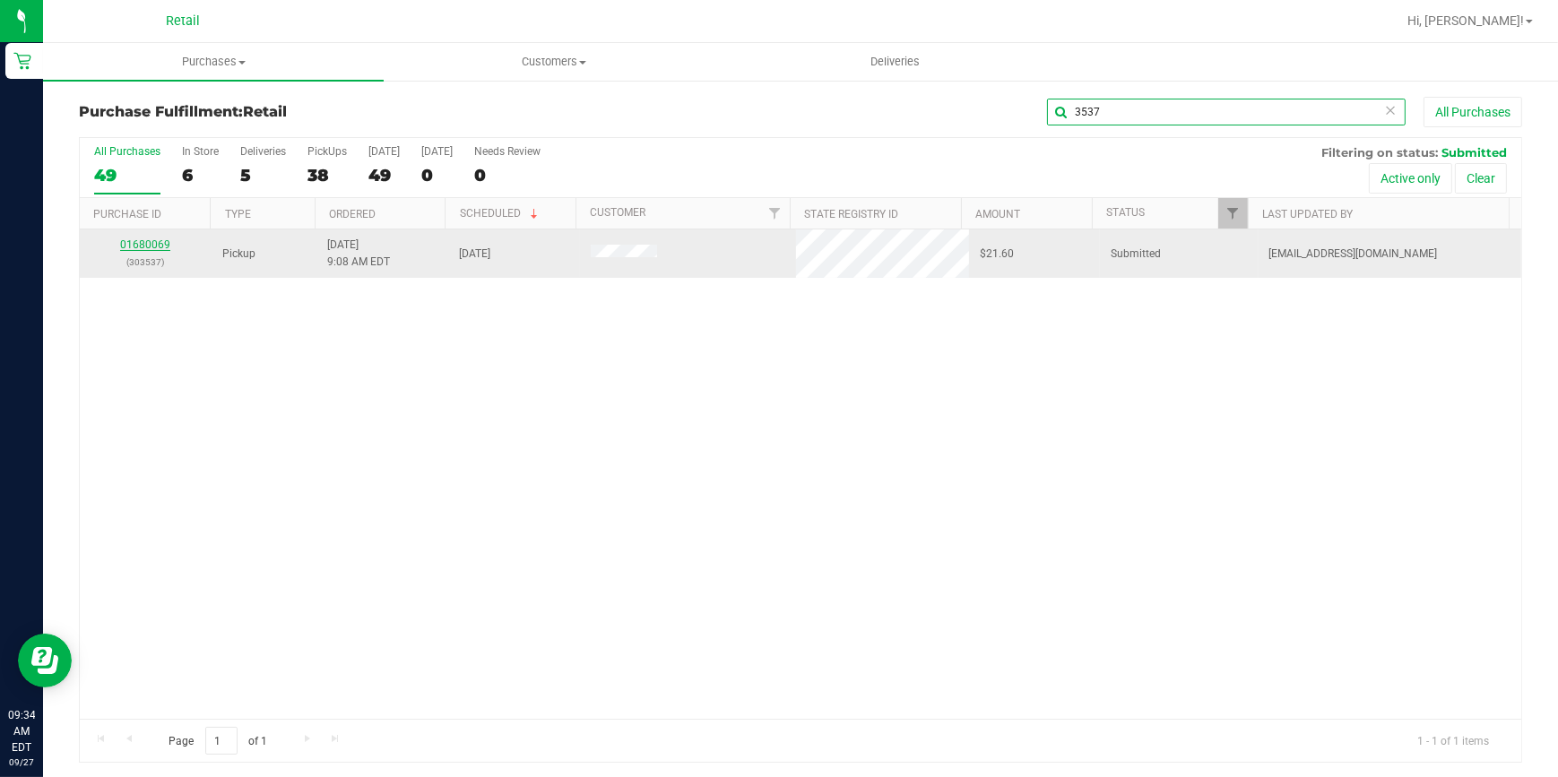
type input "3537"
click at [131, 243] on link "01680069" at bounding box center [145, 245] width 50 height 13
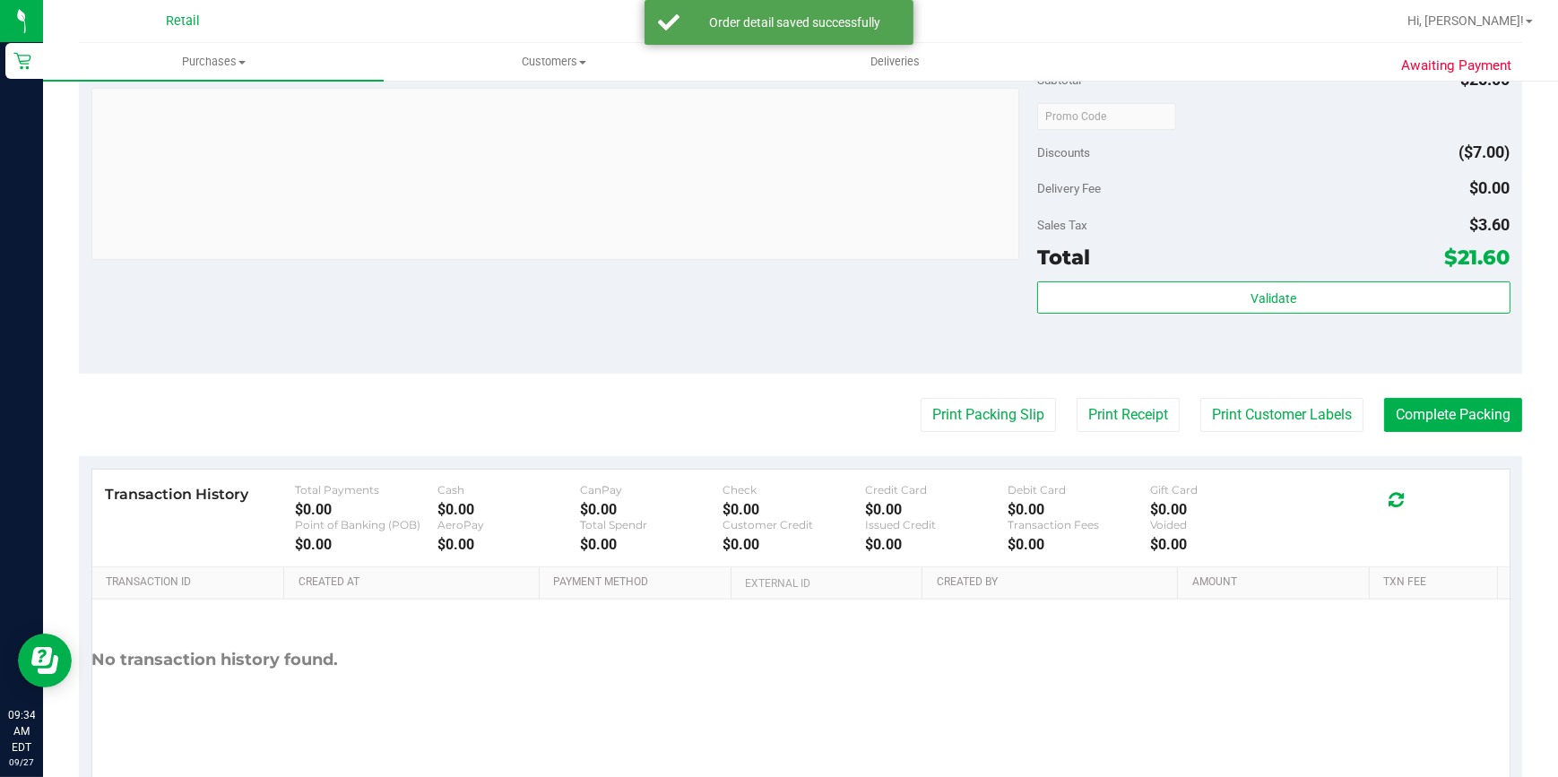
scroll to position [652, 0]
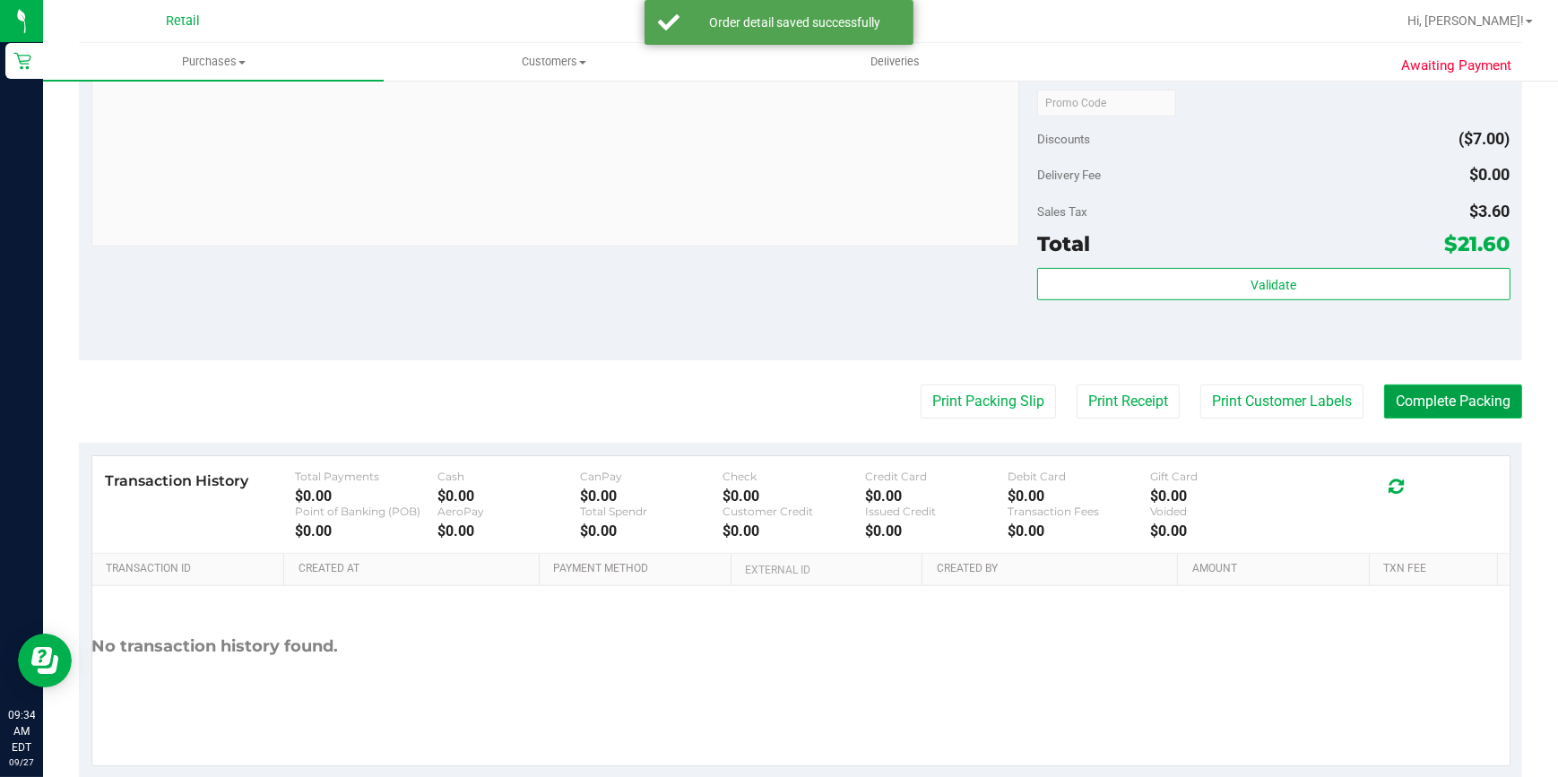
click at [1388, 400] on button "Complete Packing" at bounding box center [1453, 402] width 138 height 34
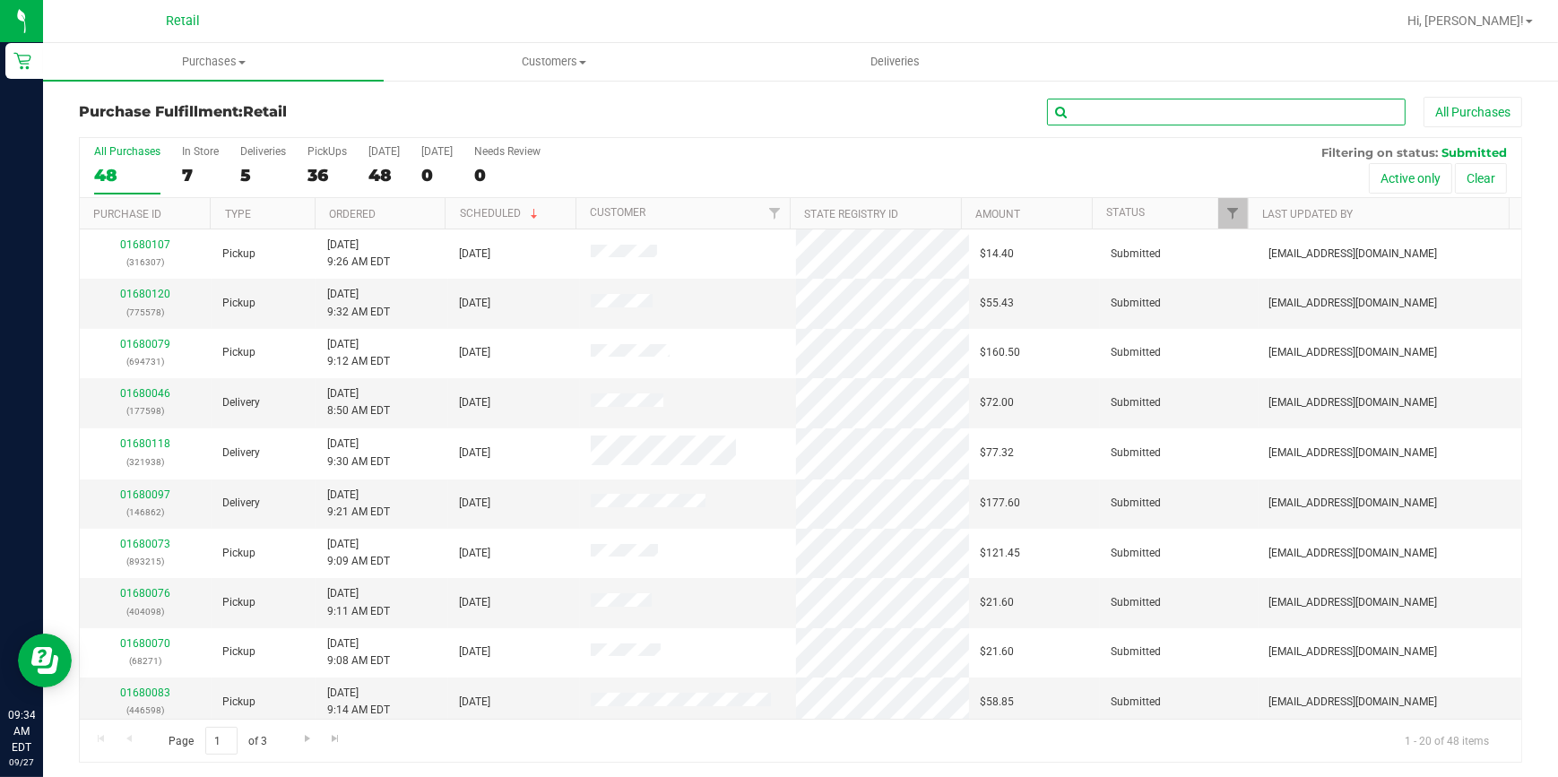
click at [1112, 125] on input "text" at bounding box center [1226, 112] width 359 height 27
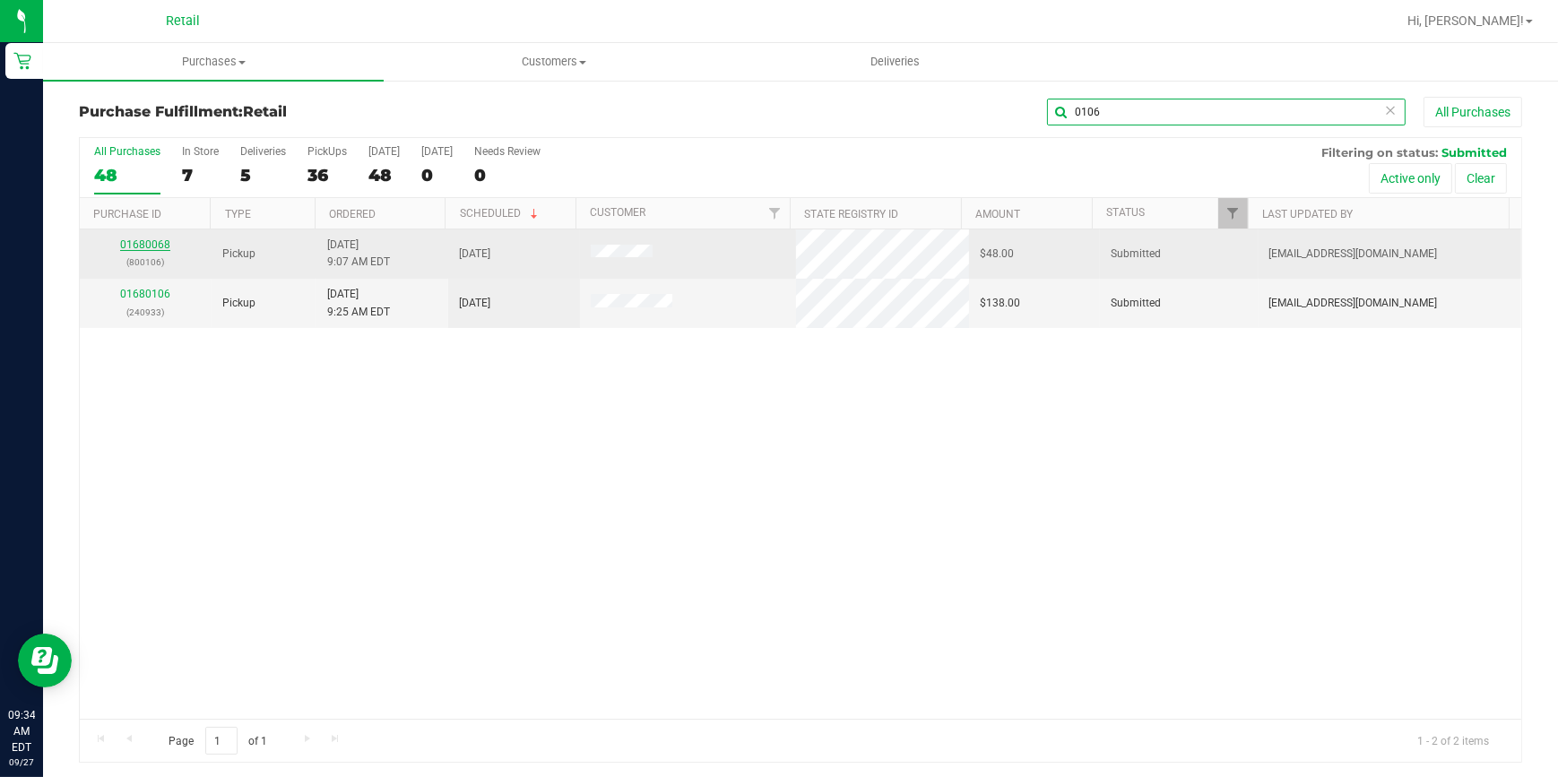
type input "0106"
click at [150, 239] on link "01680068" at bounding box center [145, 245] width 50 height 13
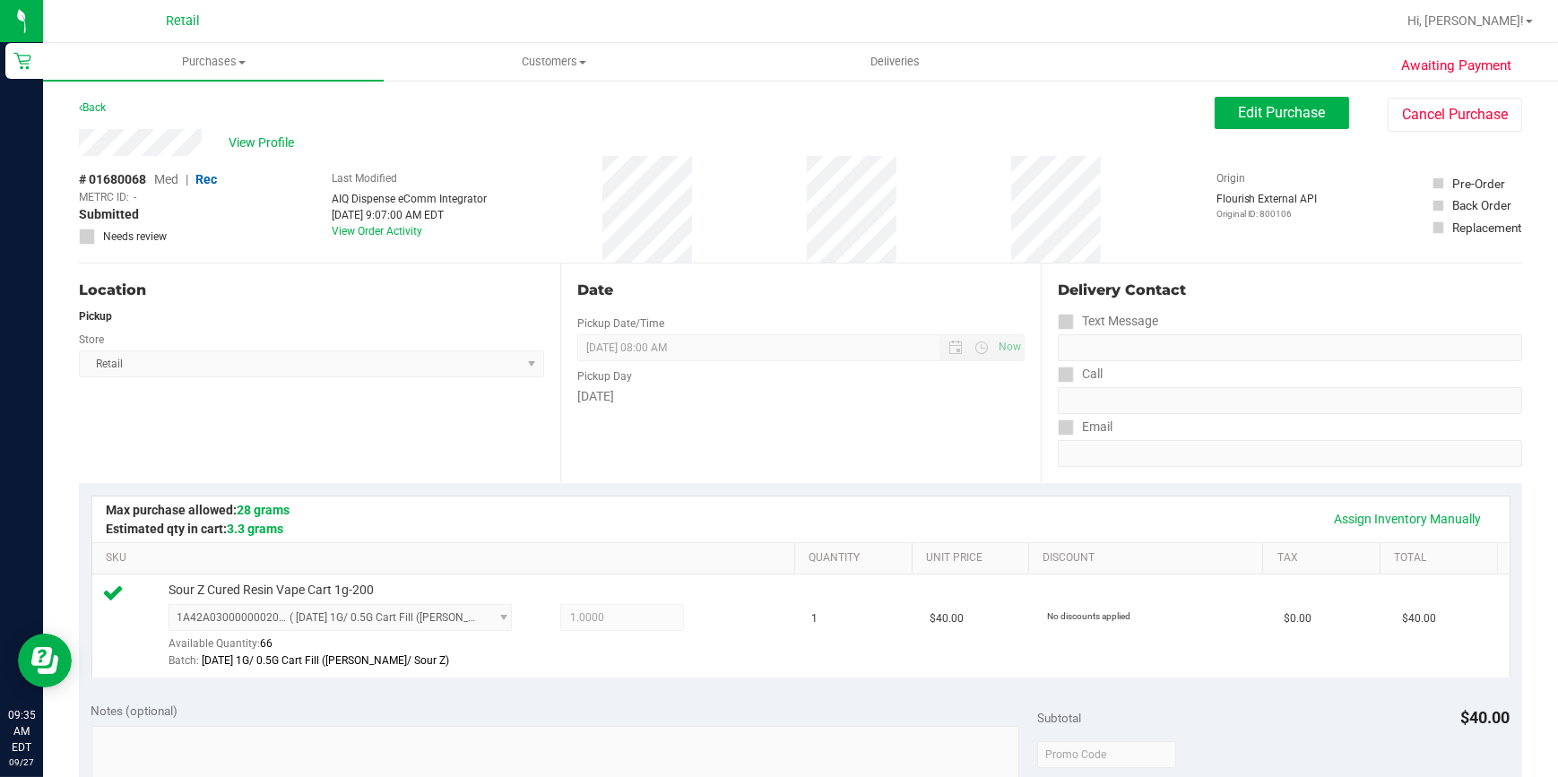
scroll to position [570, 0]
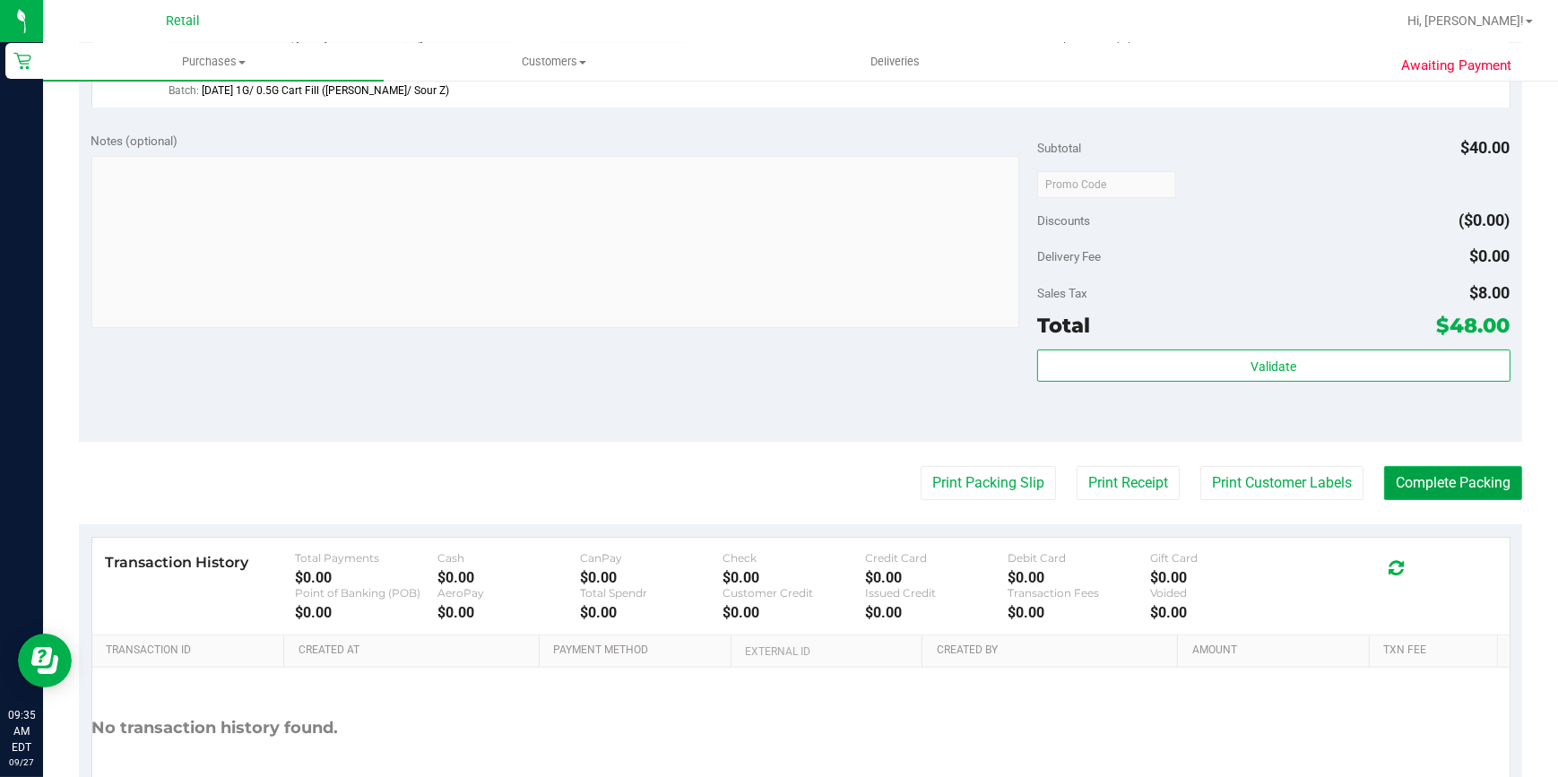
click at [1469, 479] on button "Complete Packing" at bounding box center [1453, 483] width 138 height 34
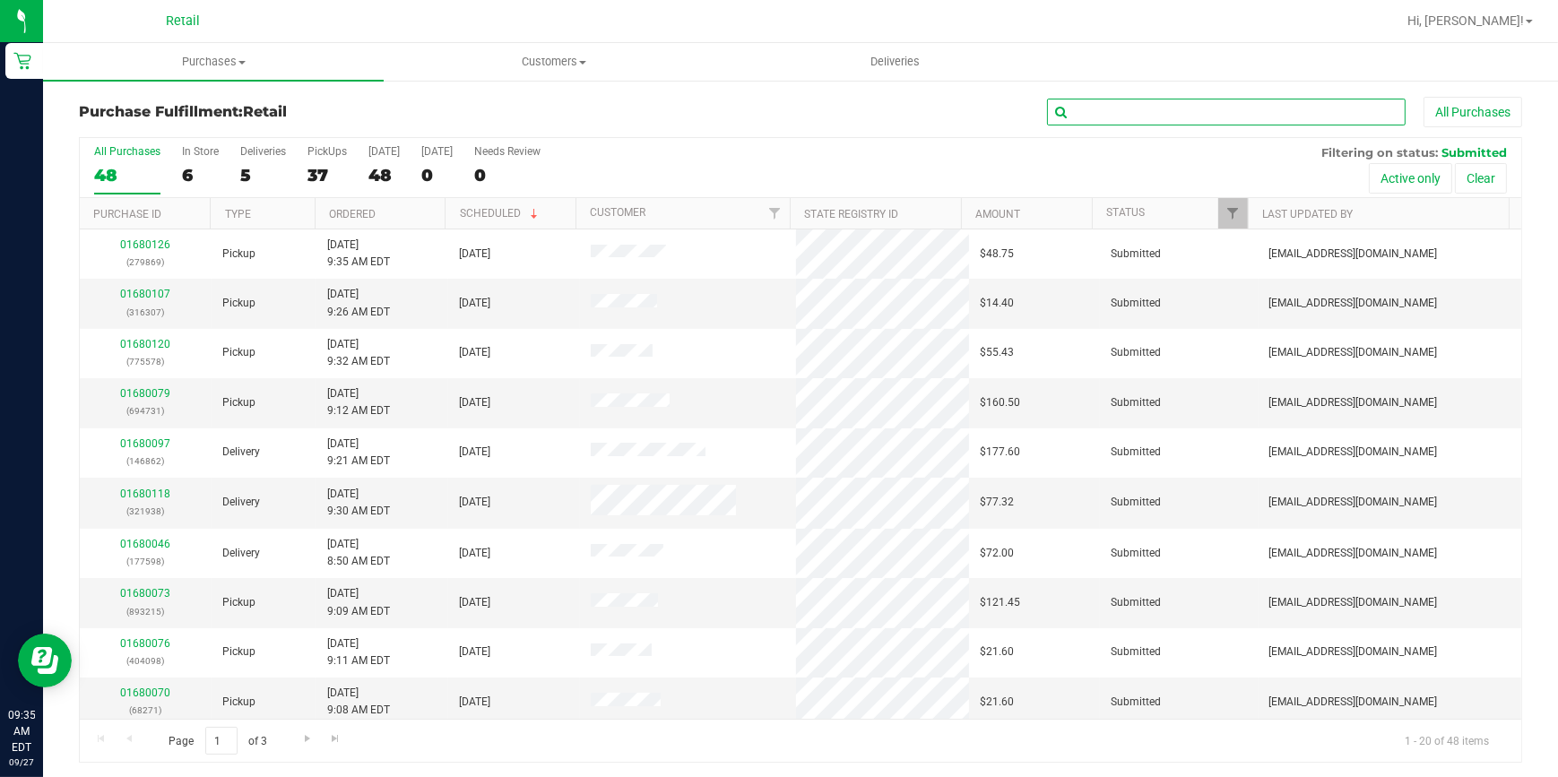
click at [1198, 102] on input "text" at bounding box center [1226, 112] width 359 height 27
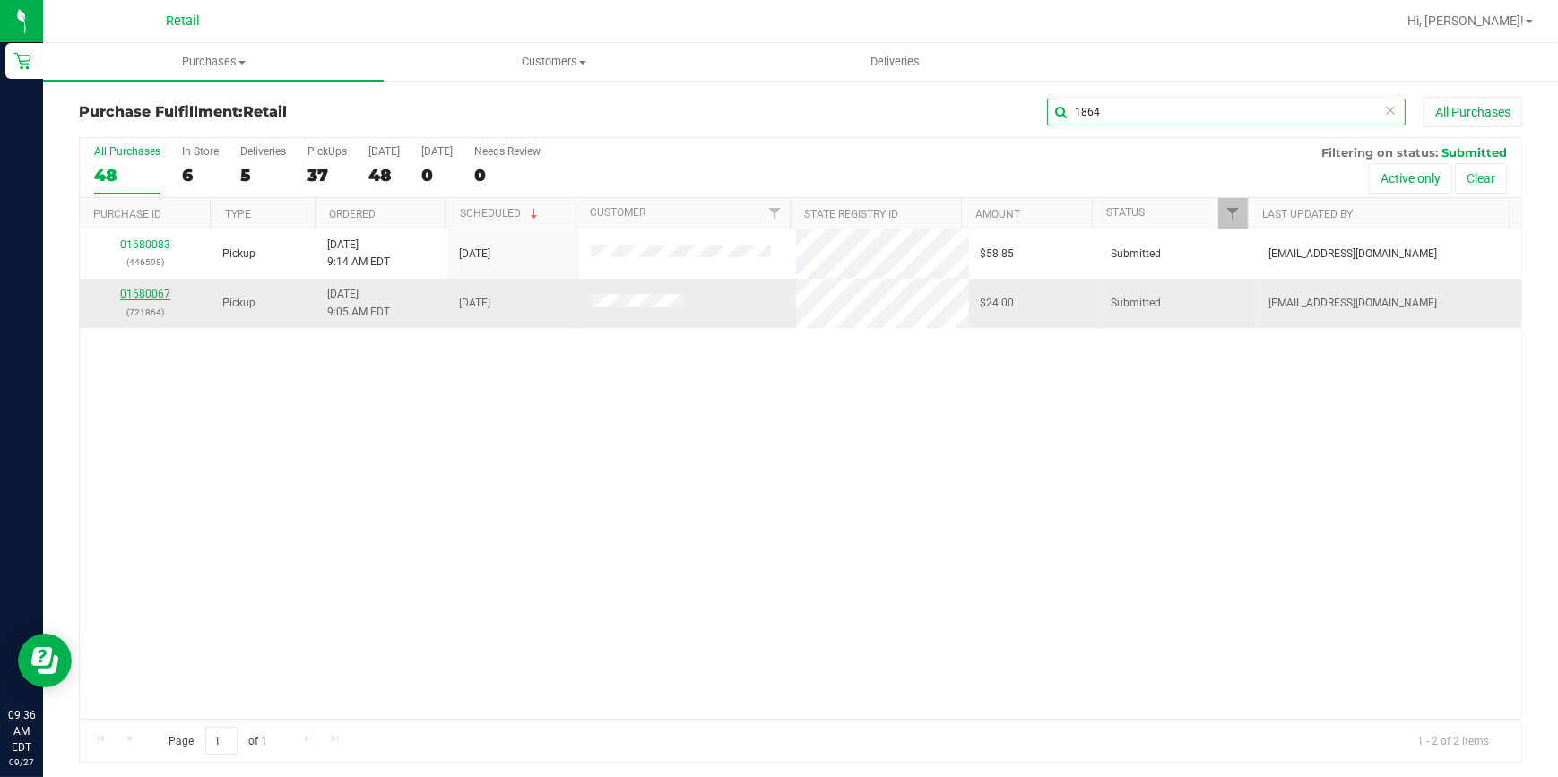
type input "1864"
click at [161, 299] on link "01680067" at bounding box center [145, 294] width 50 height 13
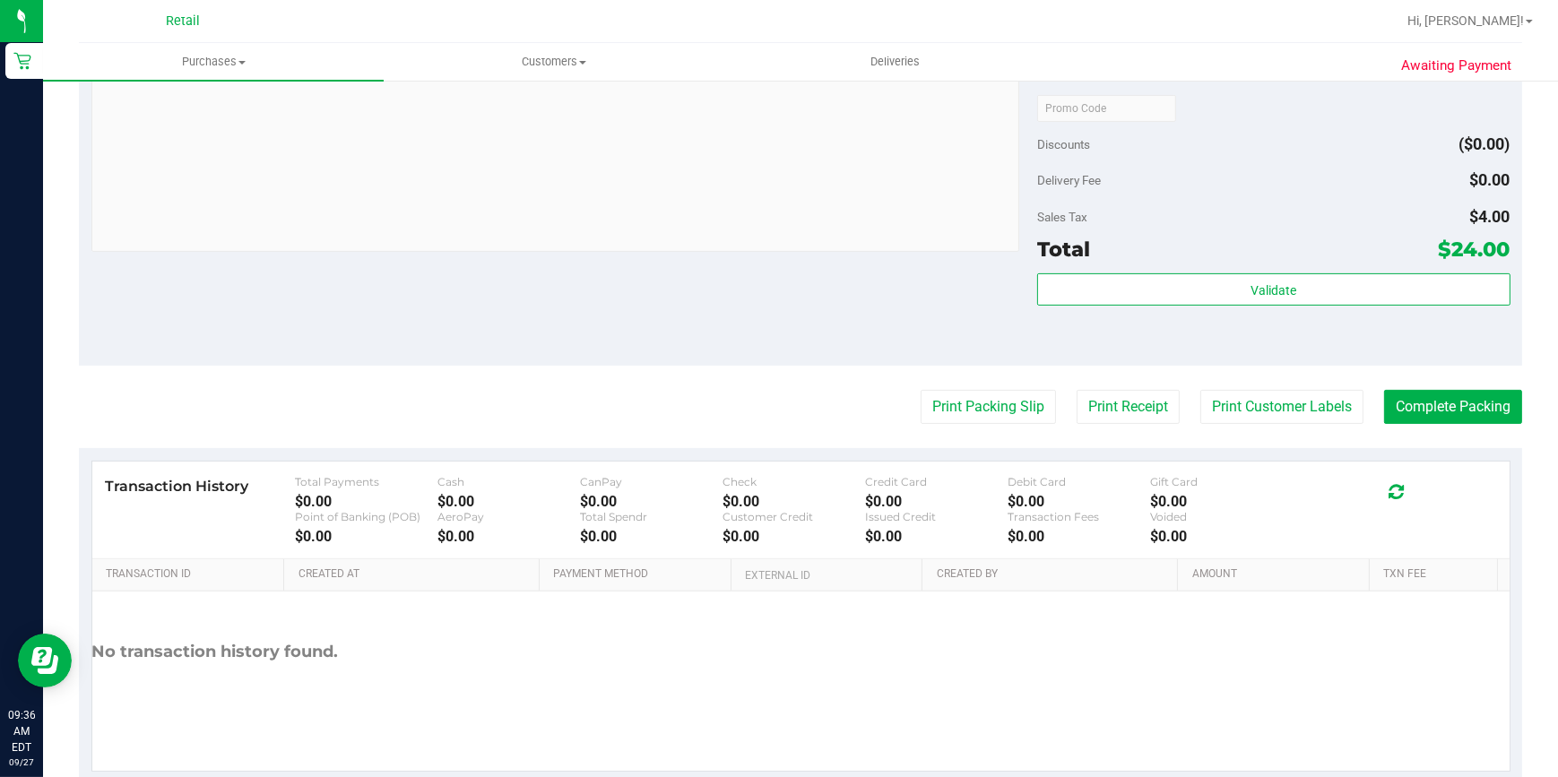
scroll to position [686, 0]
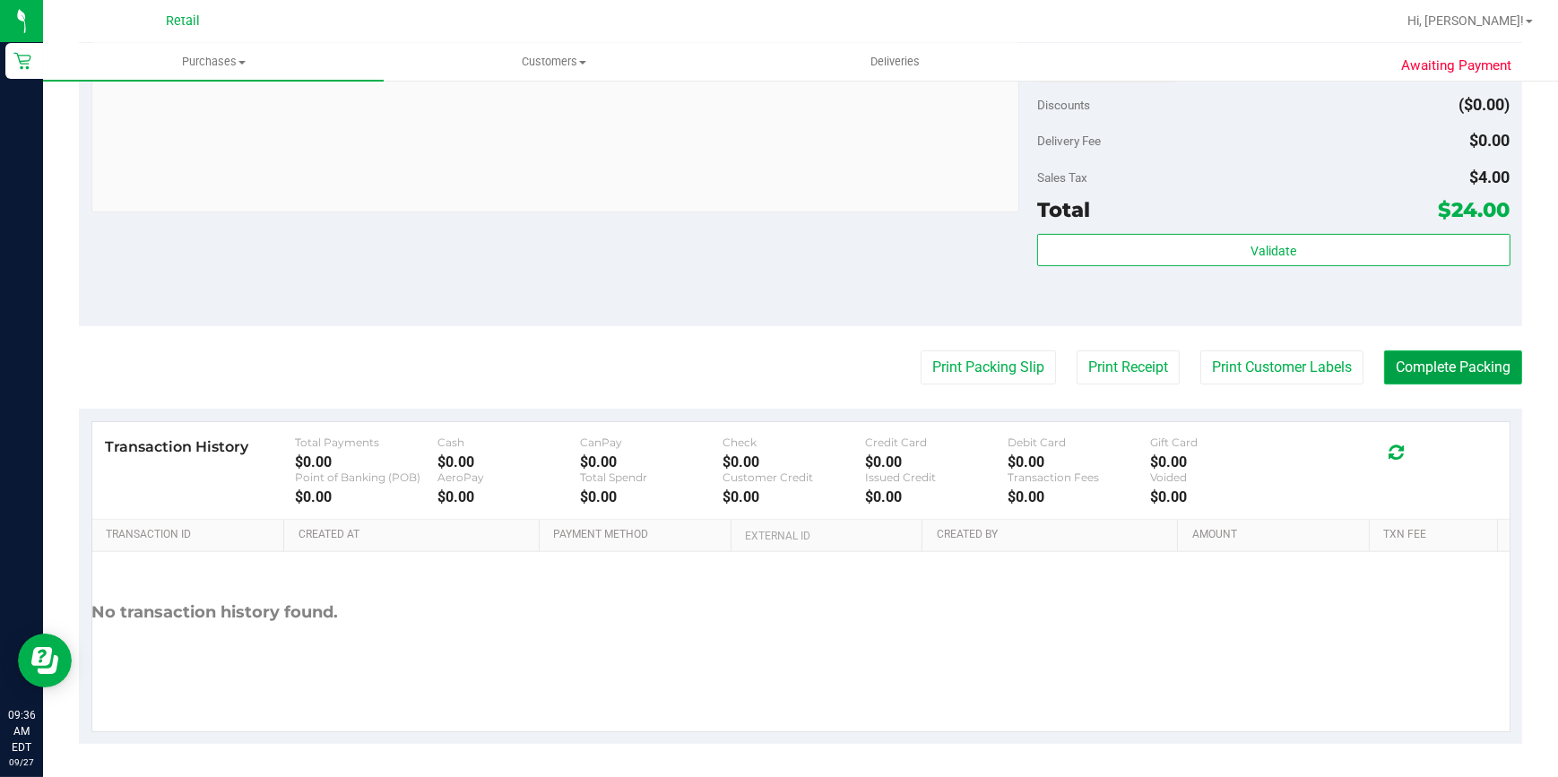
click at [1399, 381] on button "Complete Packing" at bounding box center [1453, 368] width 138 height 34
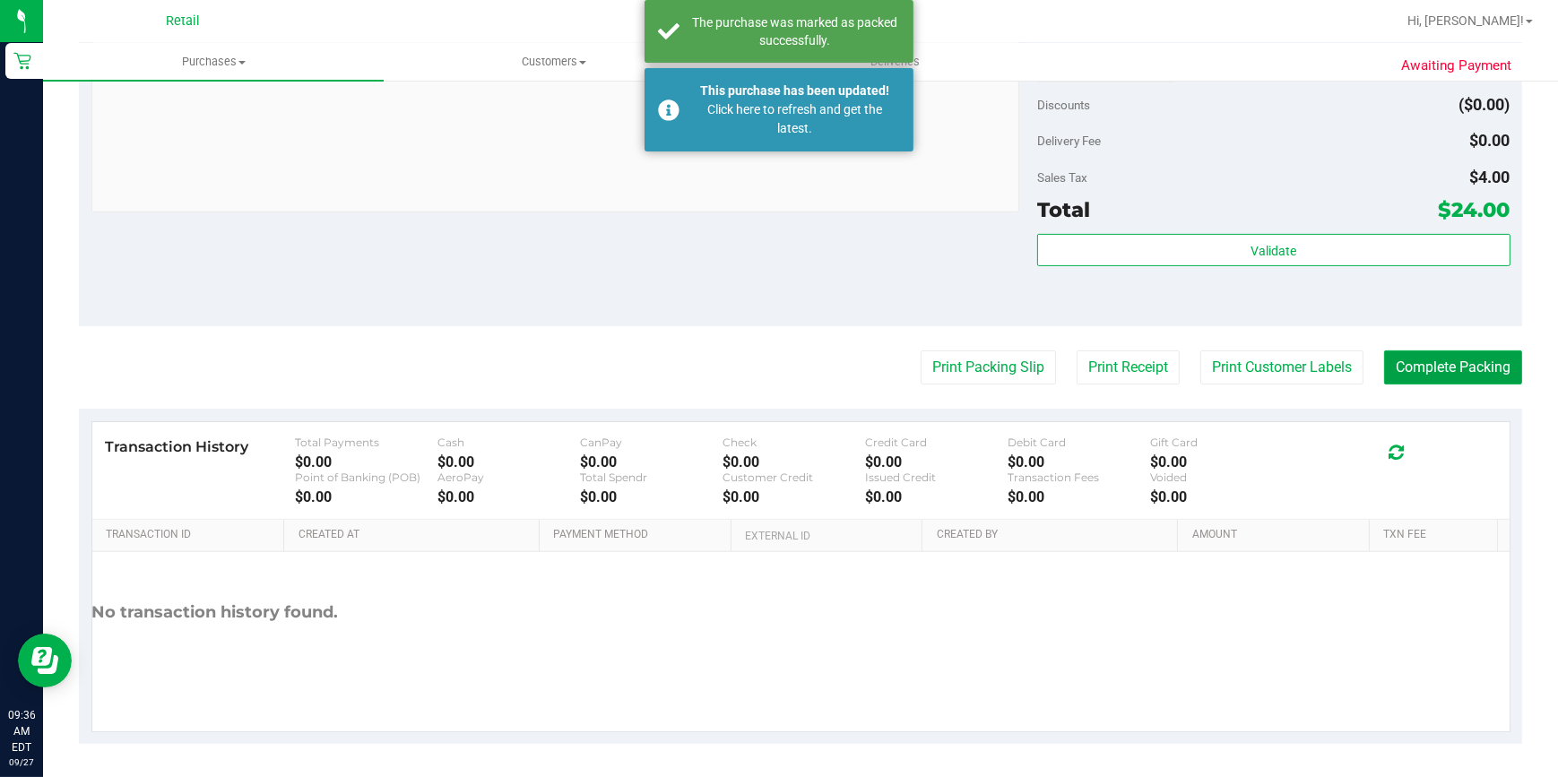
scroll to position [0, 0]
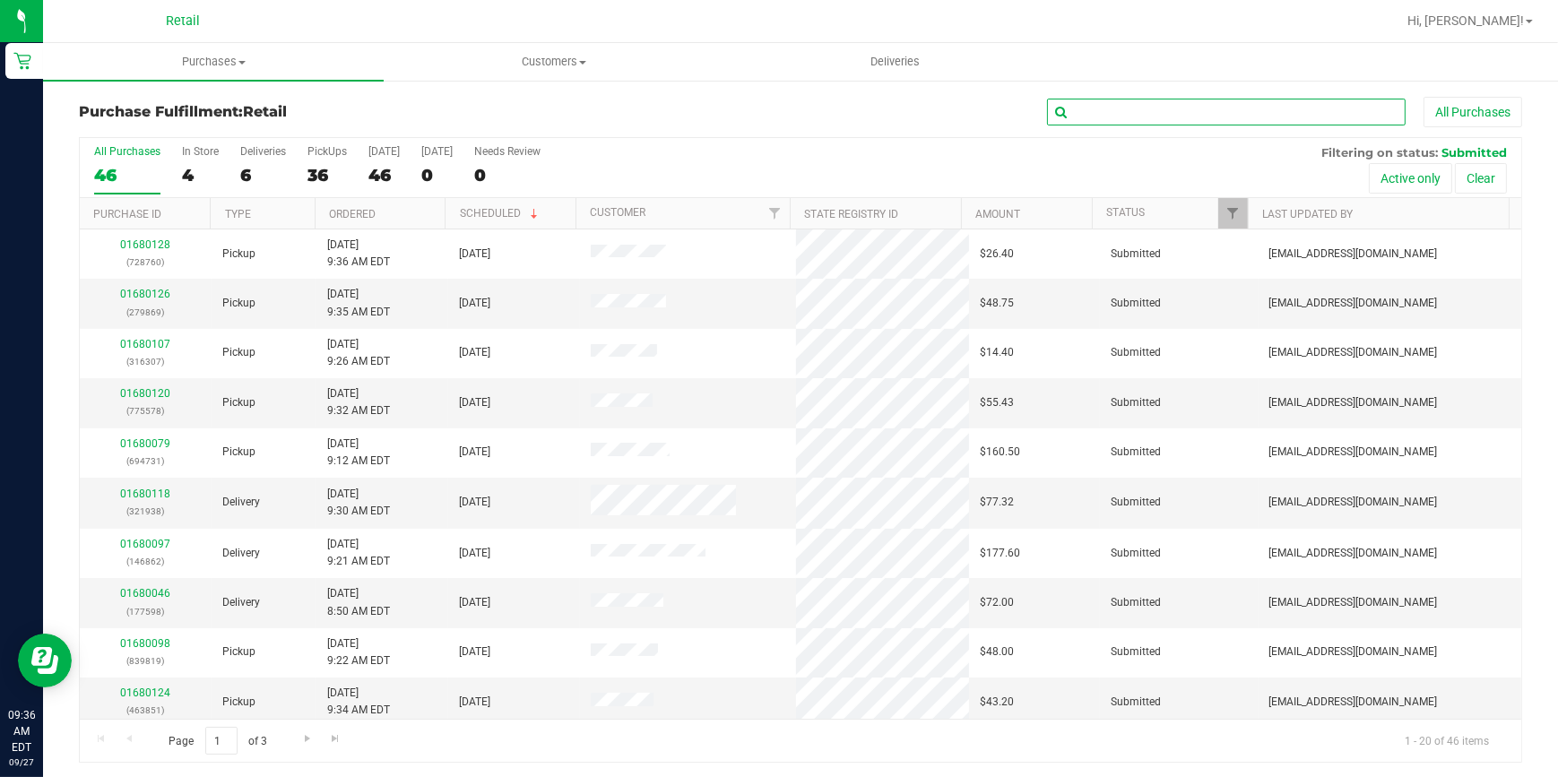
click at [1155, 110] on input "text" at bounding box center [1226, 112] width 359 height 27
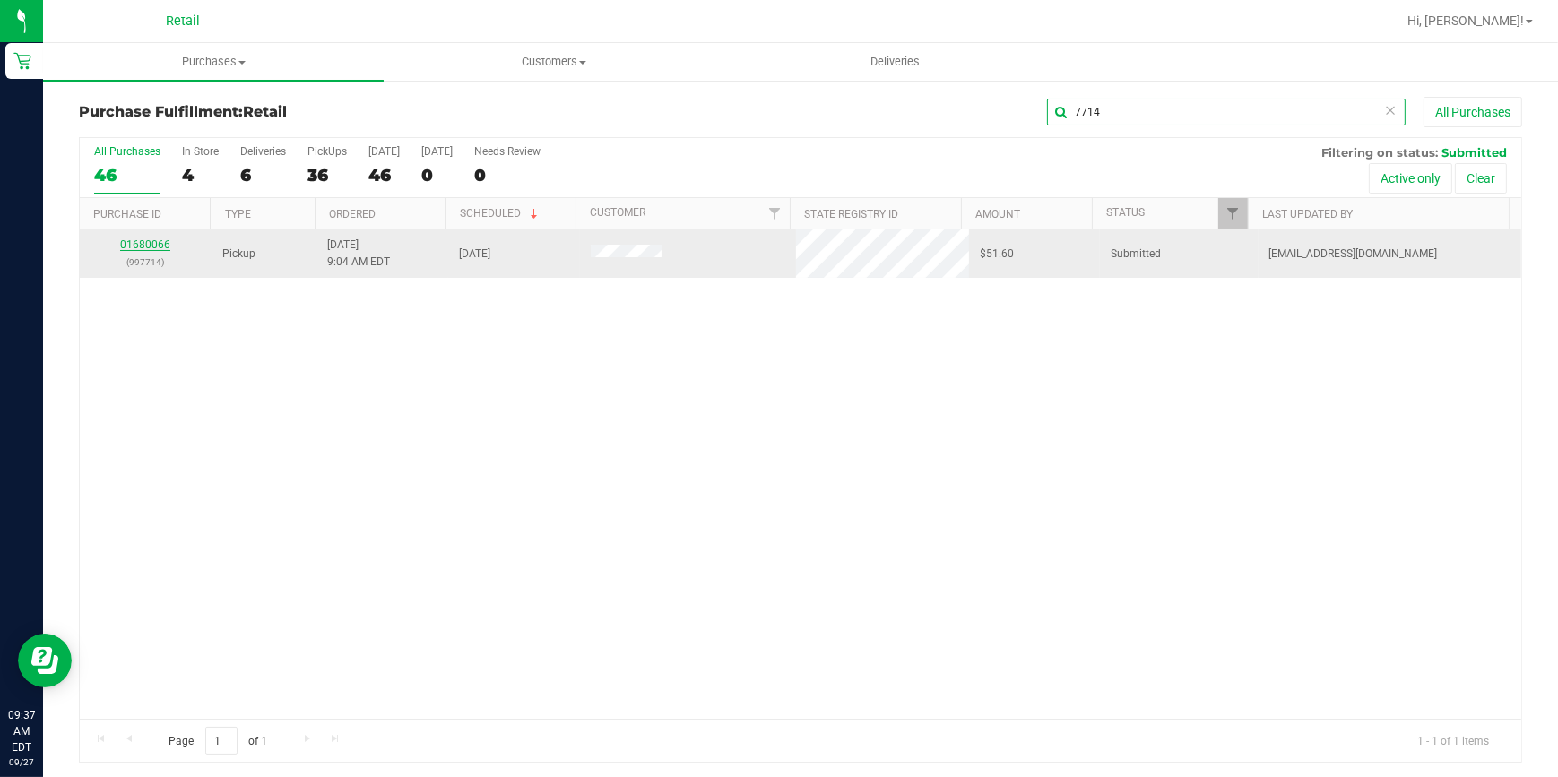
type input "7714"
click at [139, 243] on link "01680066" at bounding box center [145, 245] width 50 height 13
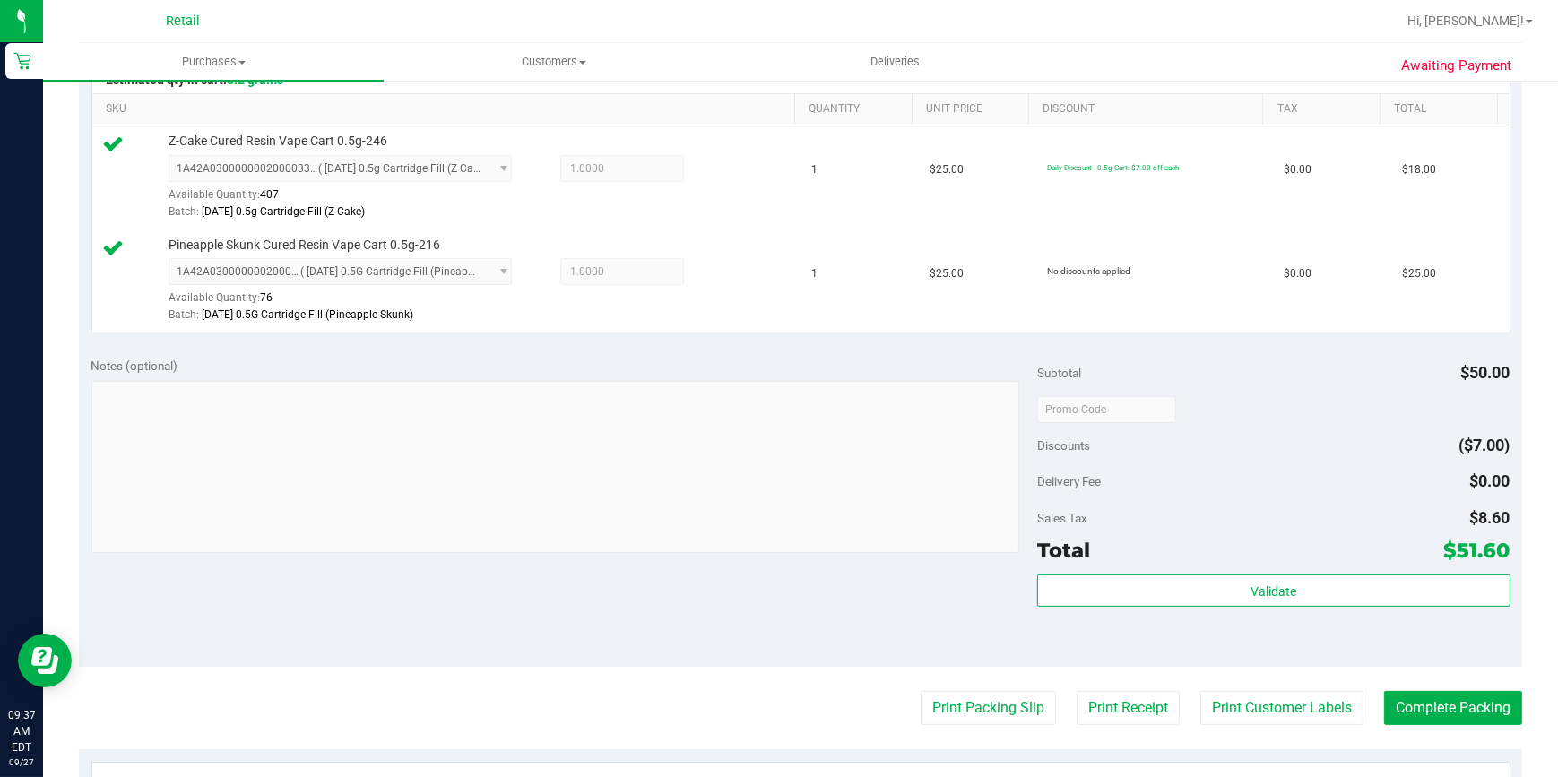
scroll to position [489, 0]
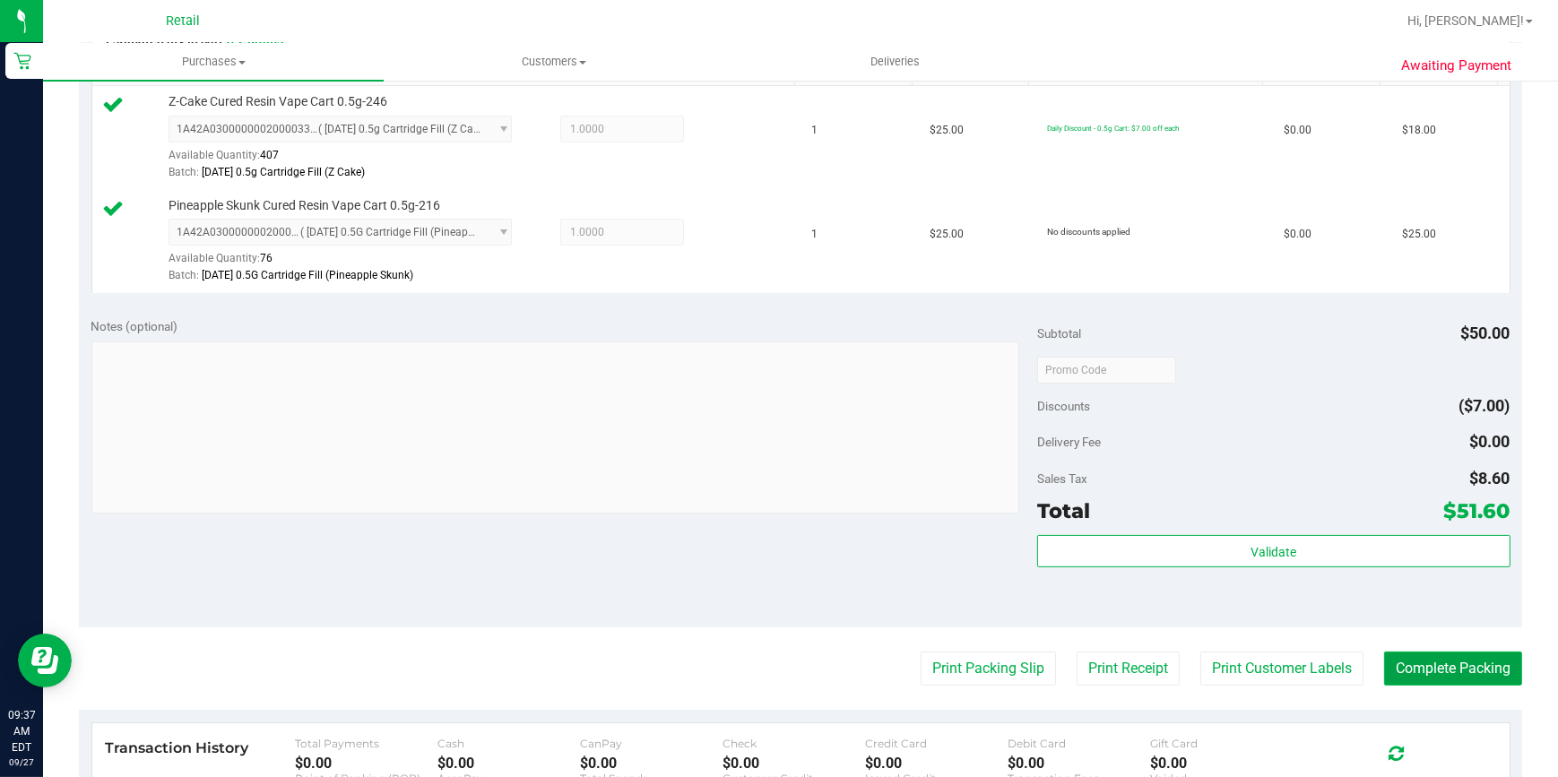
click at [1480, 656] on button "Complete Packing" at bounding box center [1453, 669] width 138 height 34
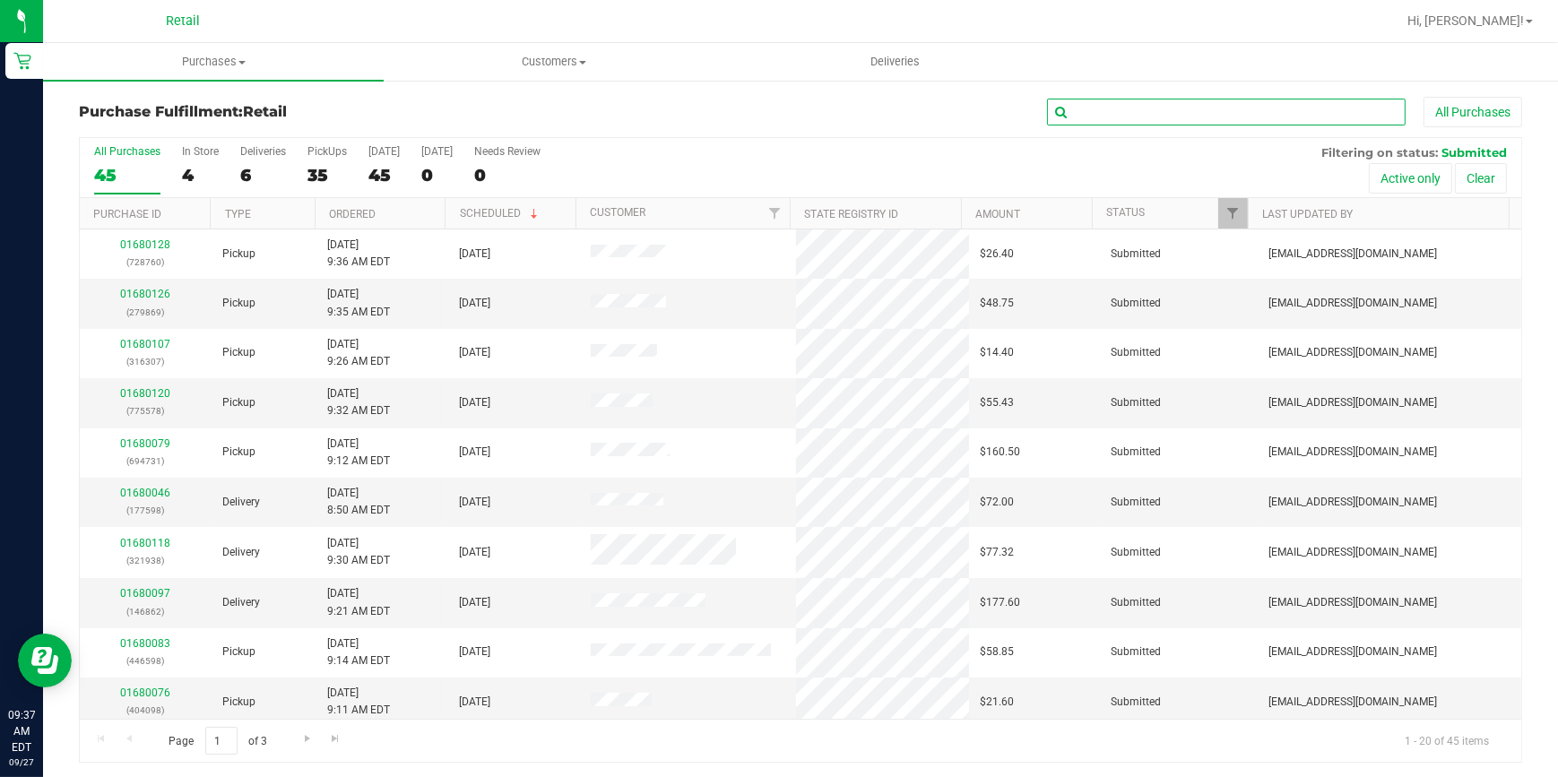
click at [1082, 119] on input "text" at bounding box center [1226, 112] width 359 height 27
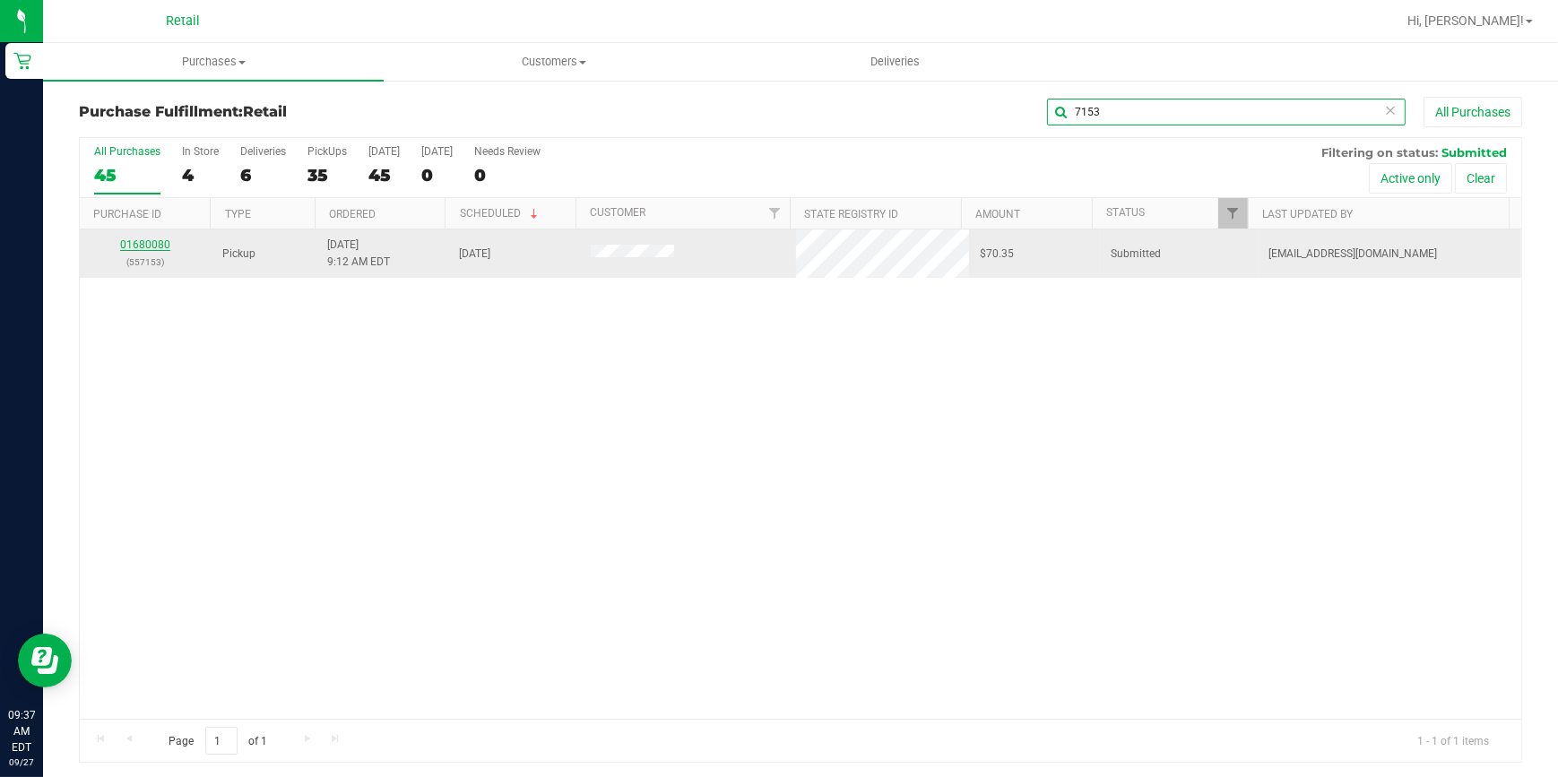
type input "7153"
click at [146, 241] on link "01680080" at bounding box center [145, 245] width 50 height 13
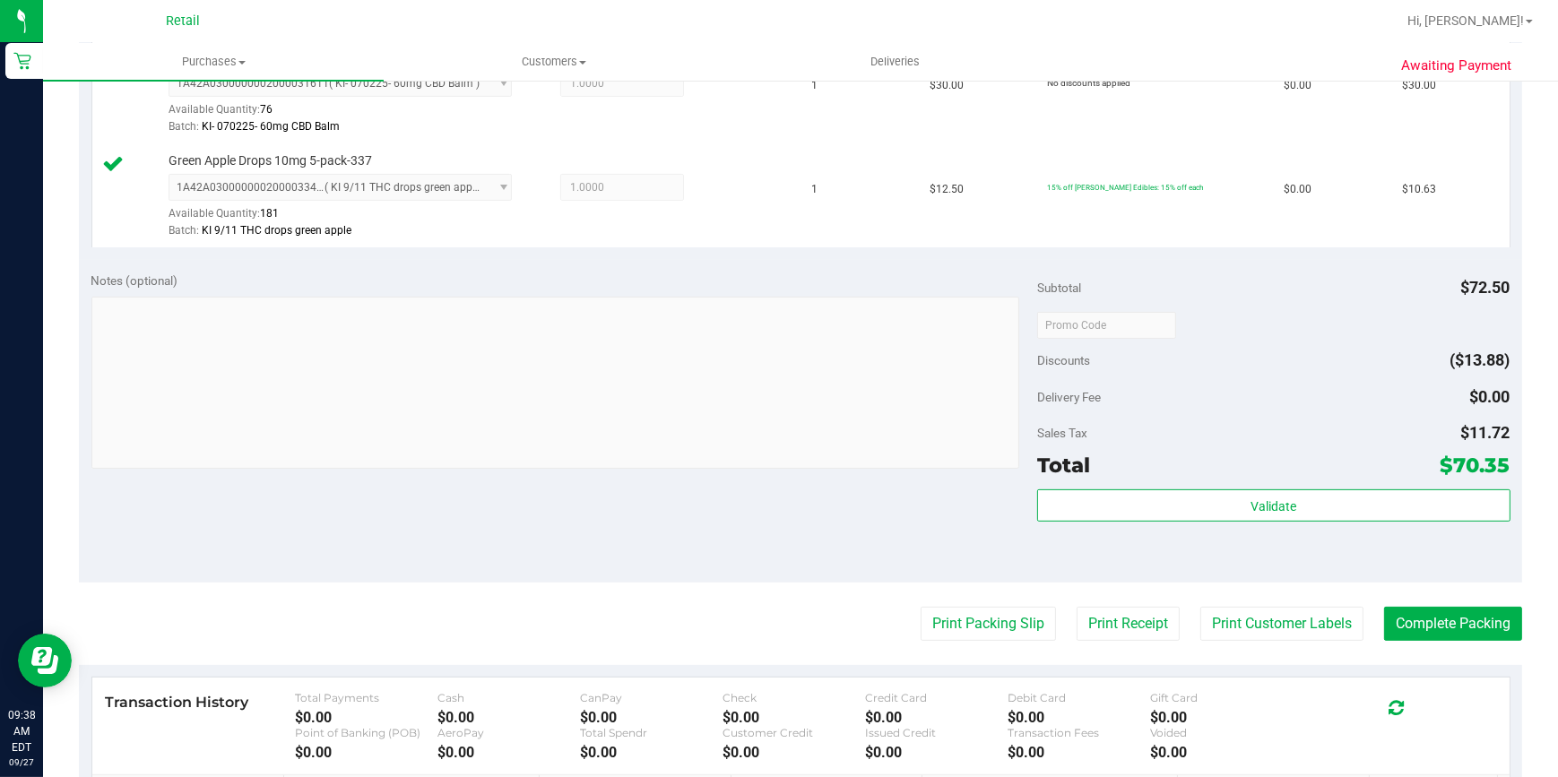
scroll to position [652, 0]
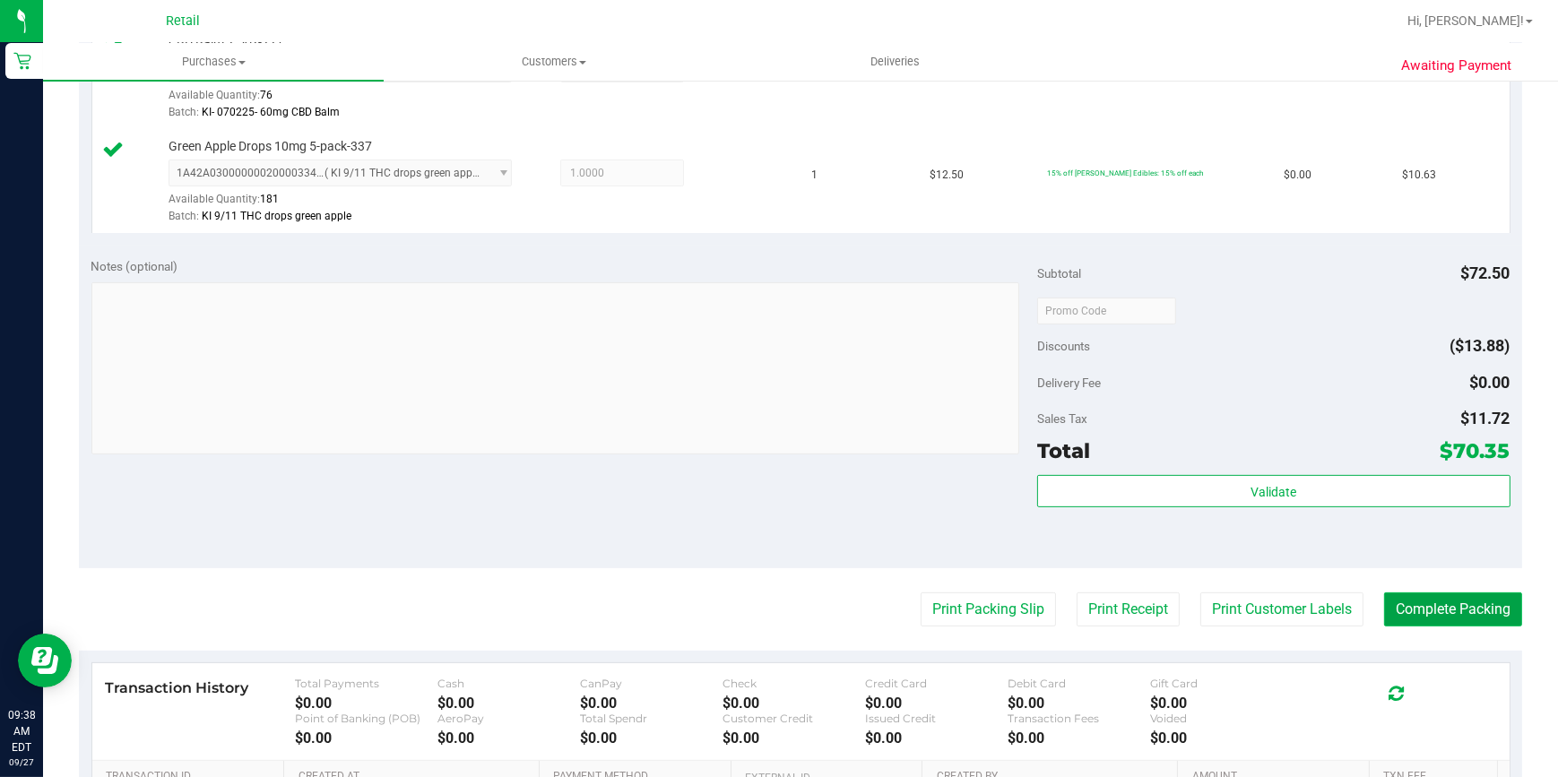
click at [1486, 600] on button "Complete Packing" at bounding box center [1453, 610] width 138 height 34
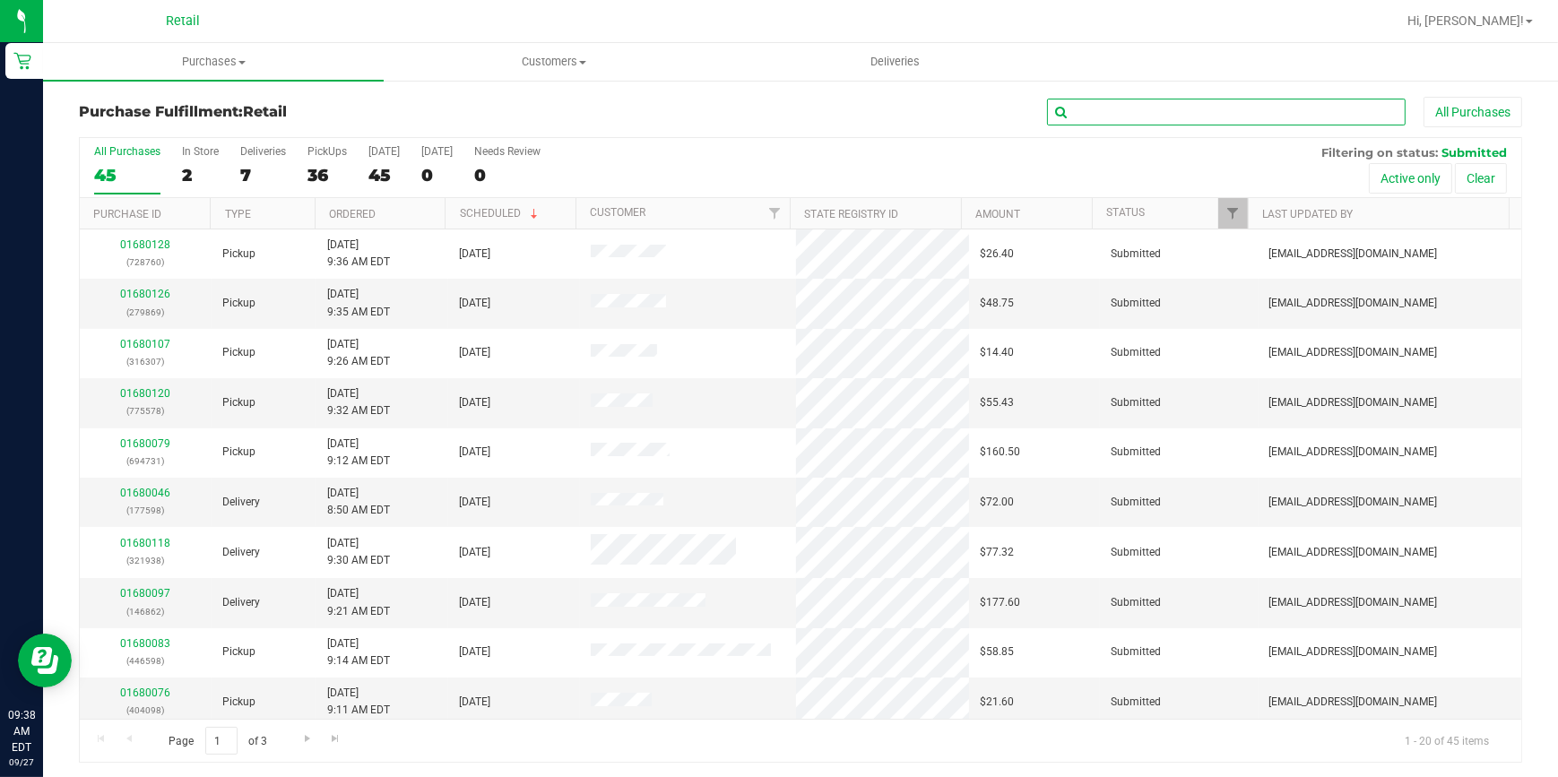
click at [1138, 121] on input "text" at bounding box center [1226, 112] width 359 height 27
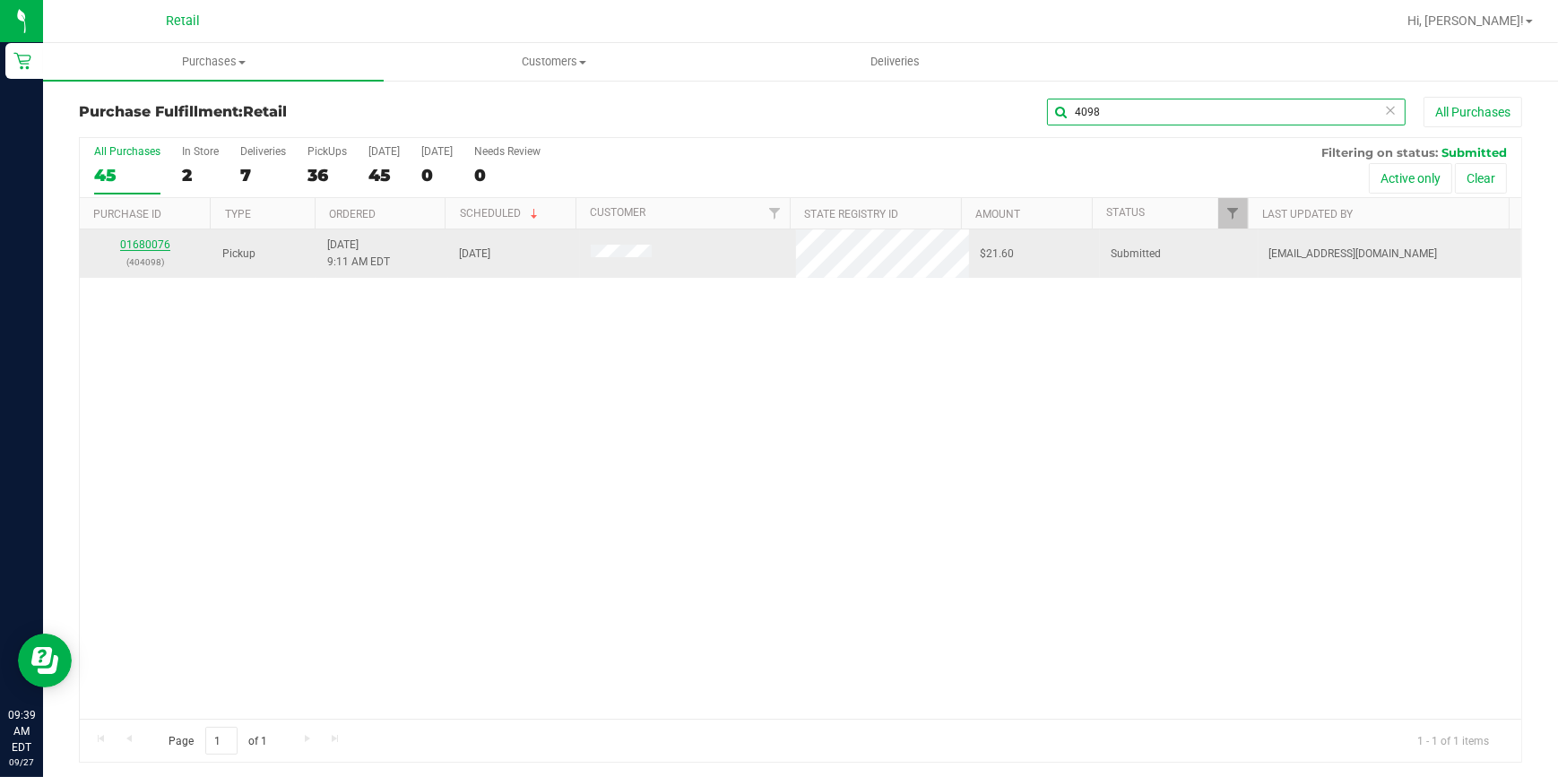
type input "4098"
click at [123, 240] on link "01680076" at bounding box center [145, 245] width 50 height 13
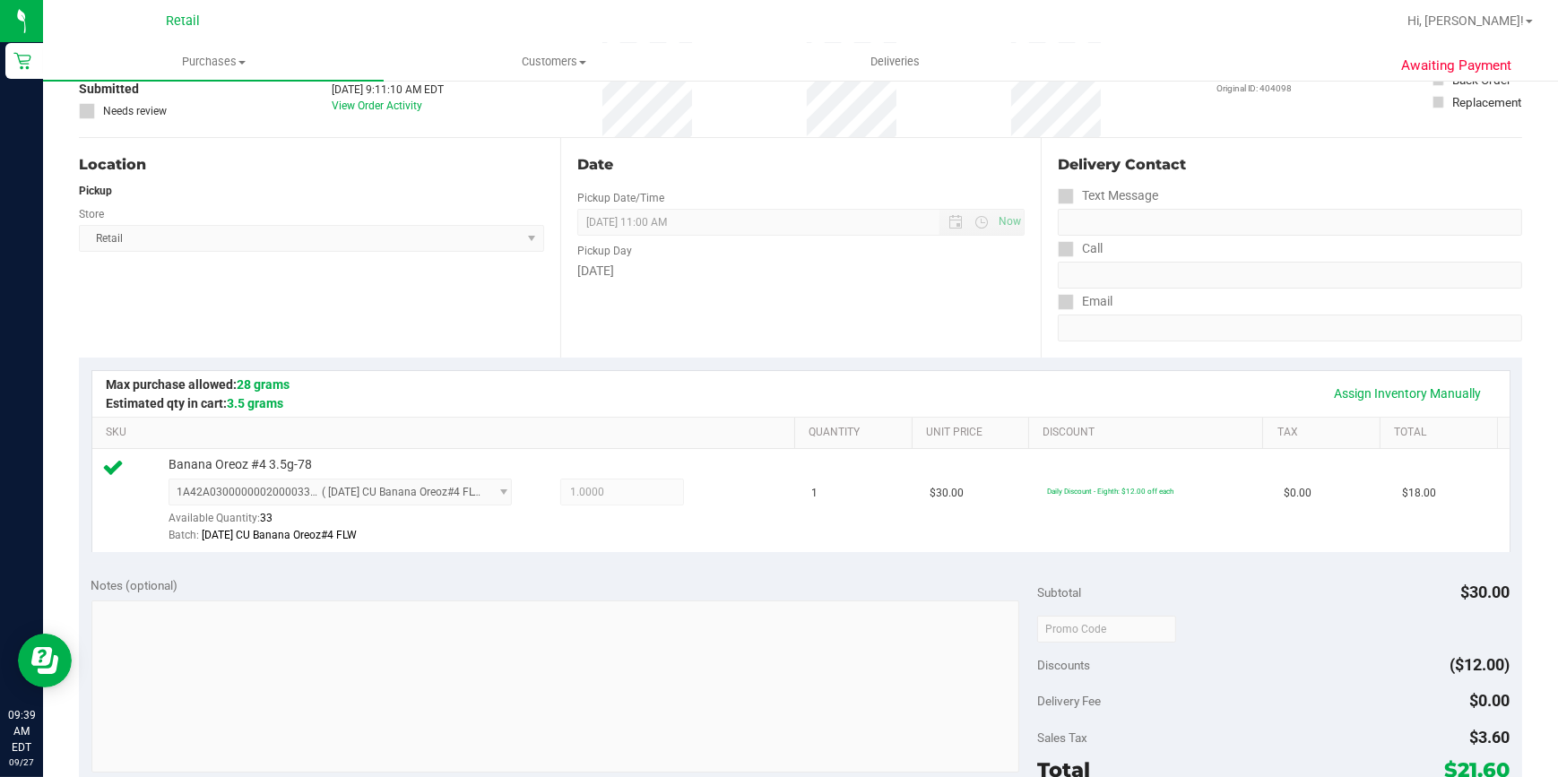
scroll to position [570, 0]
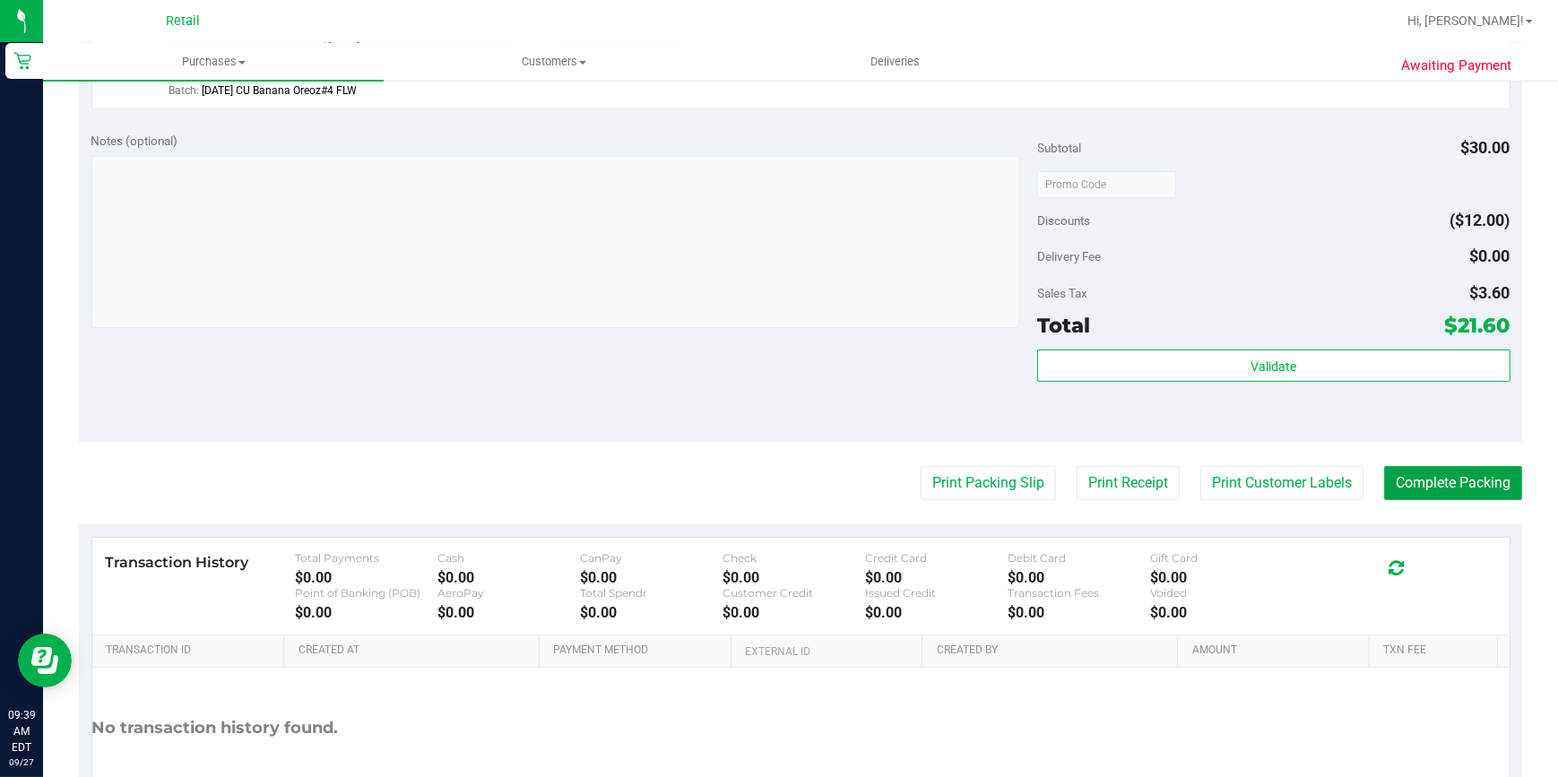
click at [1441, 486] on button "Complete Packing" at bounding box center [1453, 483] width 138 height 34
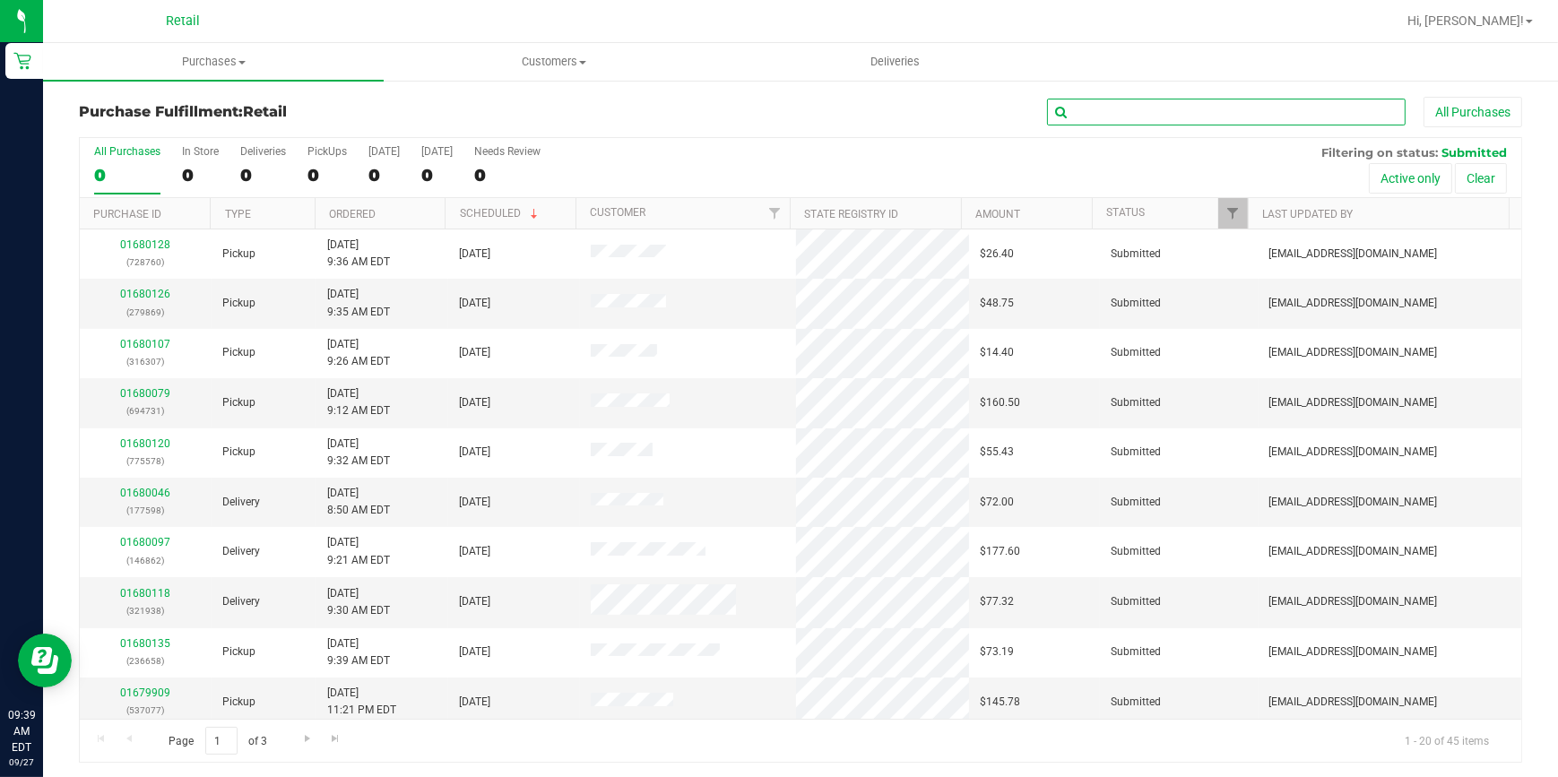
click at [1157, 117] on input "text" at bounding box center [1226, 112] width 359 height 27
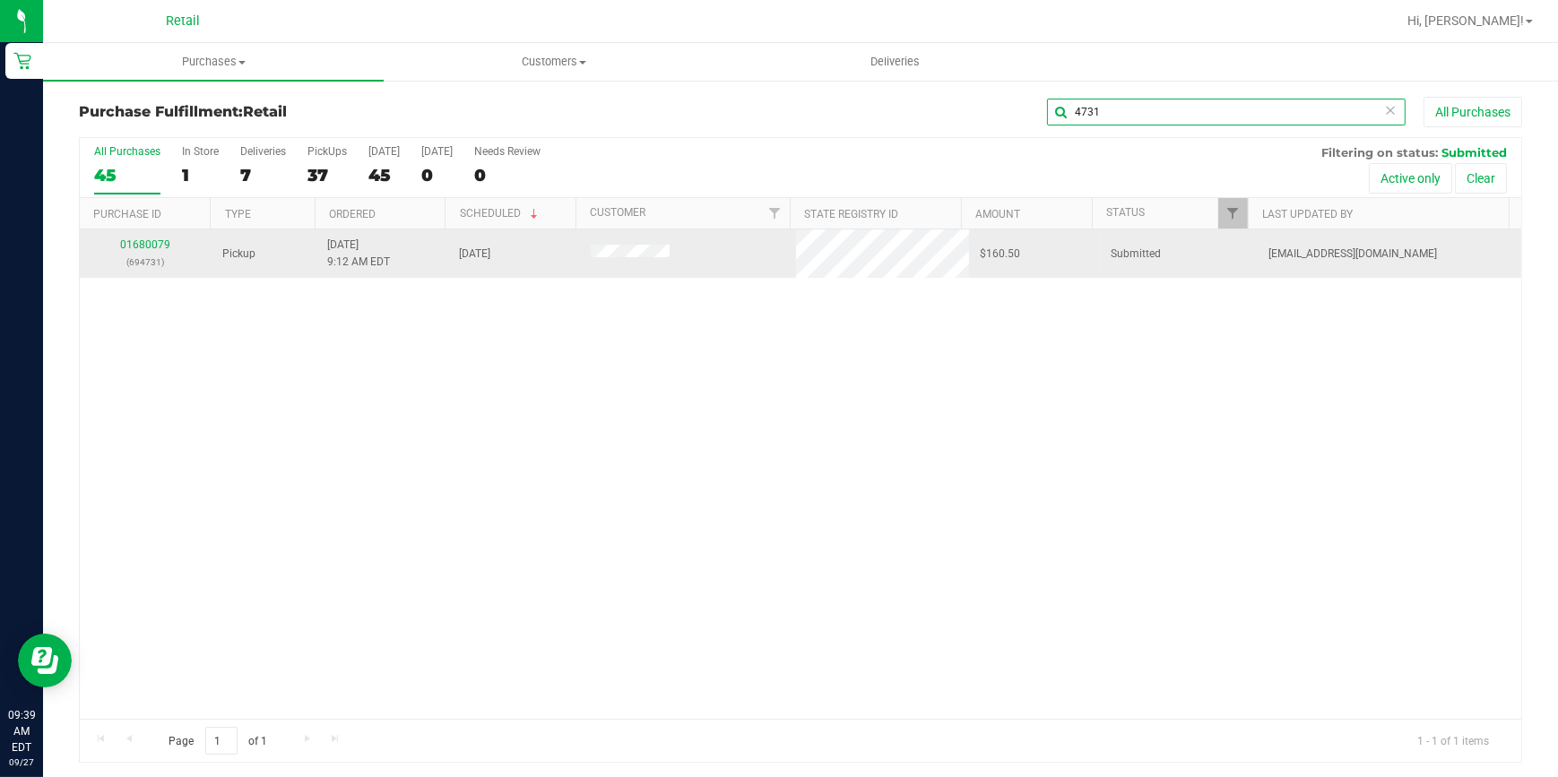
type input "4731"
click at [144, 237] on div "01680079 (694731)" at bounding box center [146, 254] width 110 height 34
click at [146, 241] on link "01680079" at bounding box center [145, 245] width 50 height 13
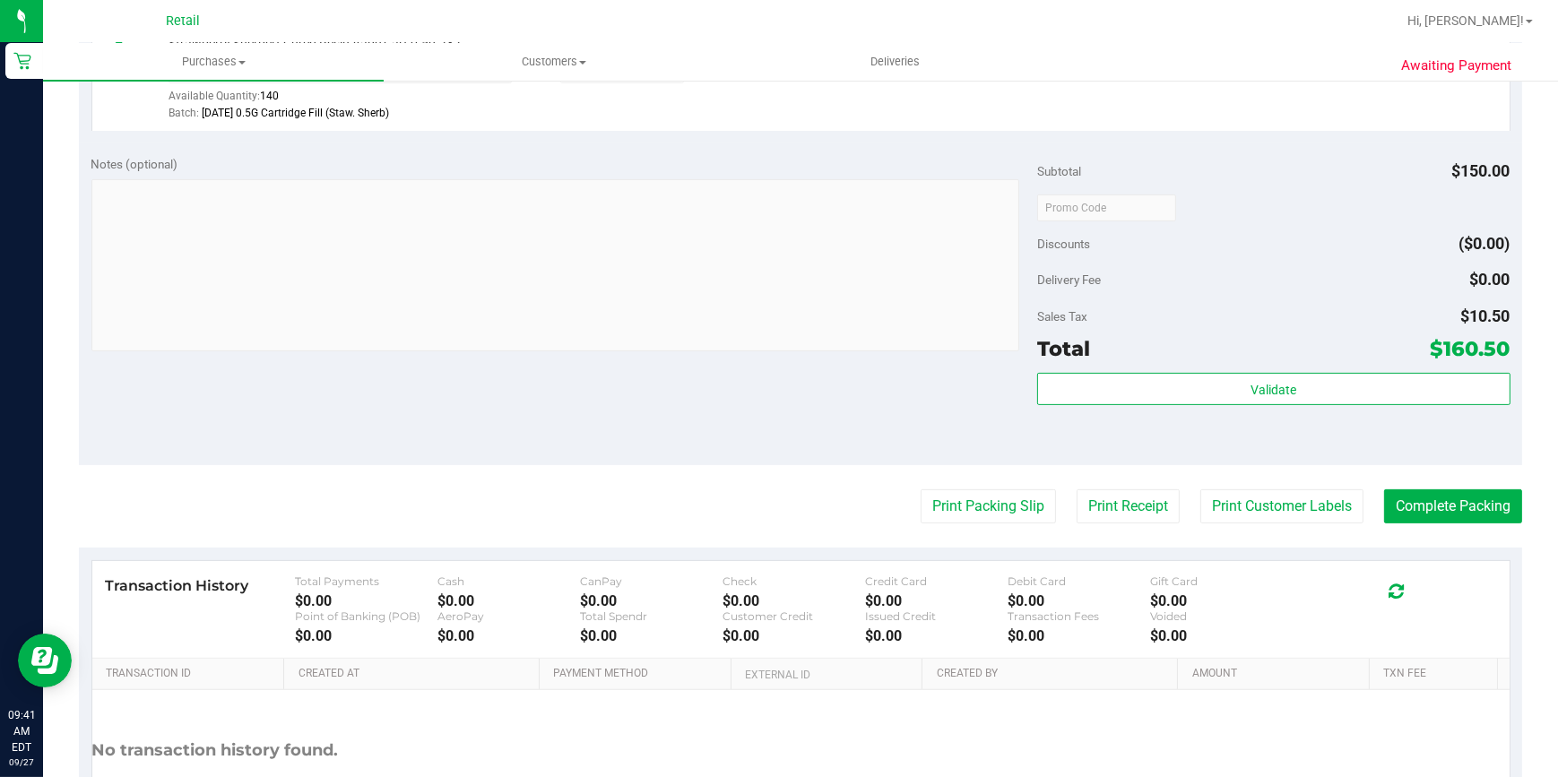
scroll to position [652, 0]
click at [1410, 478] on purchase-details "Back Edit Purchase Cancel Purchase View Profile # 01680079 Med | Rec METRC ID: …" at bounding box center [801, 163] width 1444 height 1437
click at [1427, 497] on button "Complete Packing" at bounding box center [1453, 506] width 138 height 34
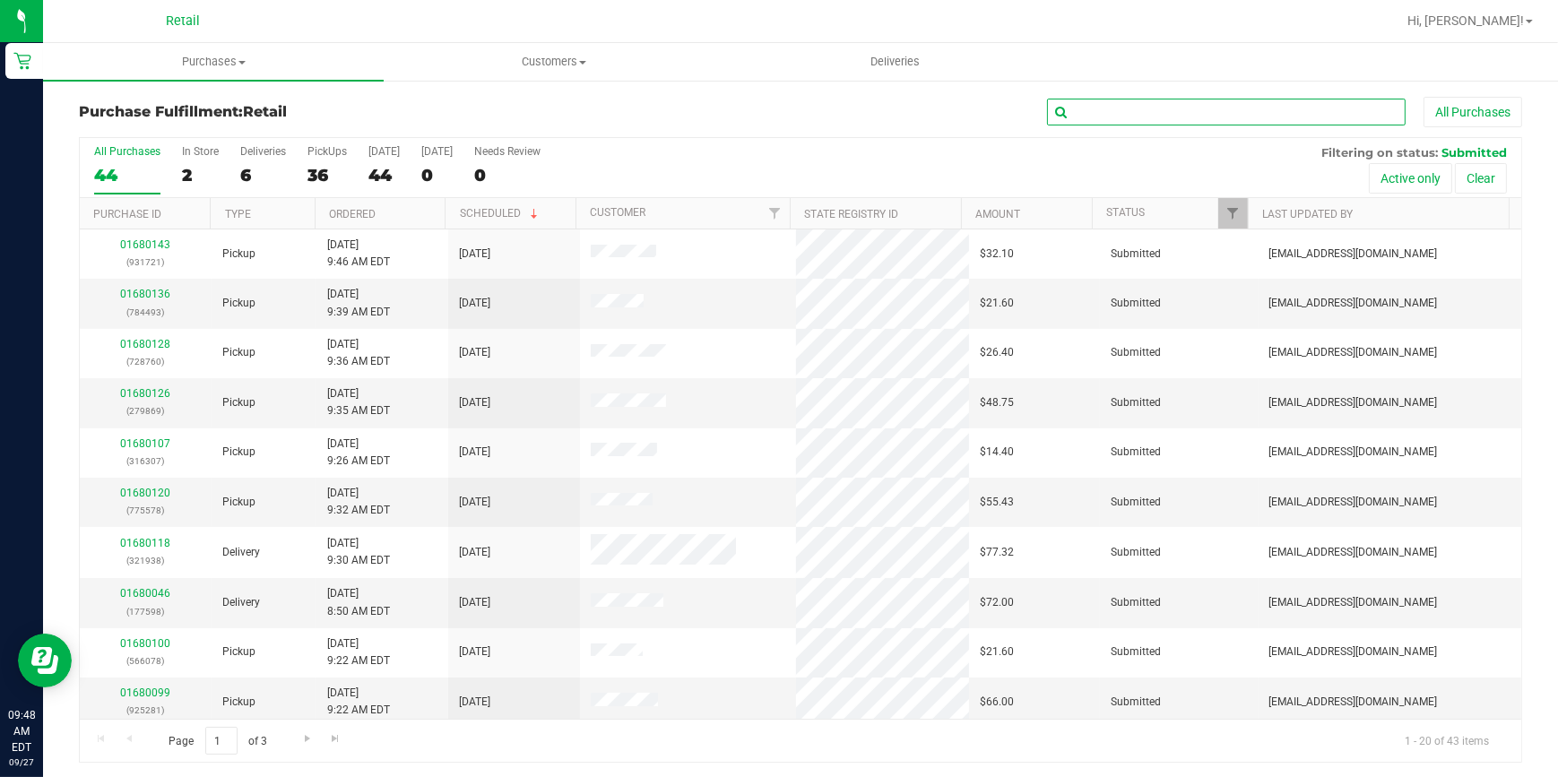
click at [1278, 114] on input "text" at bounding box center [1226, 112] width 359 height 27
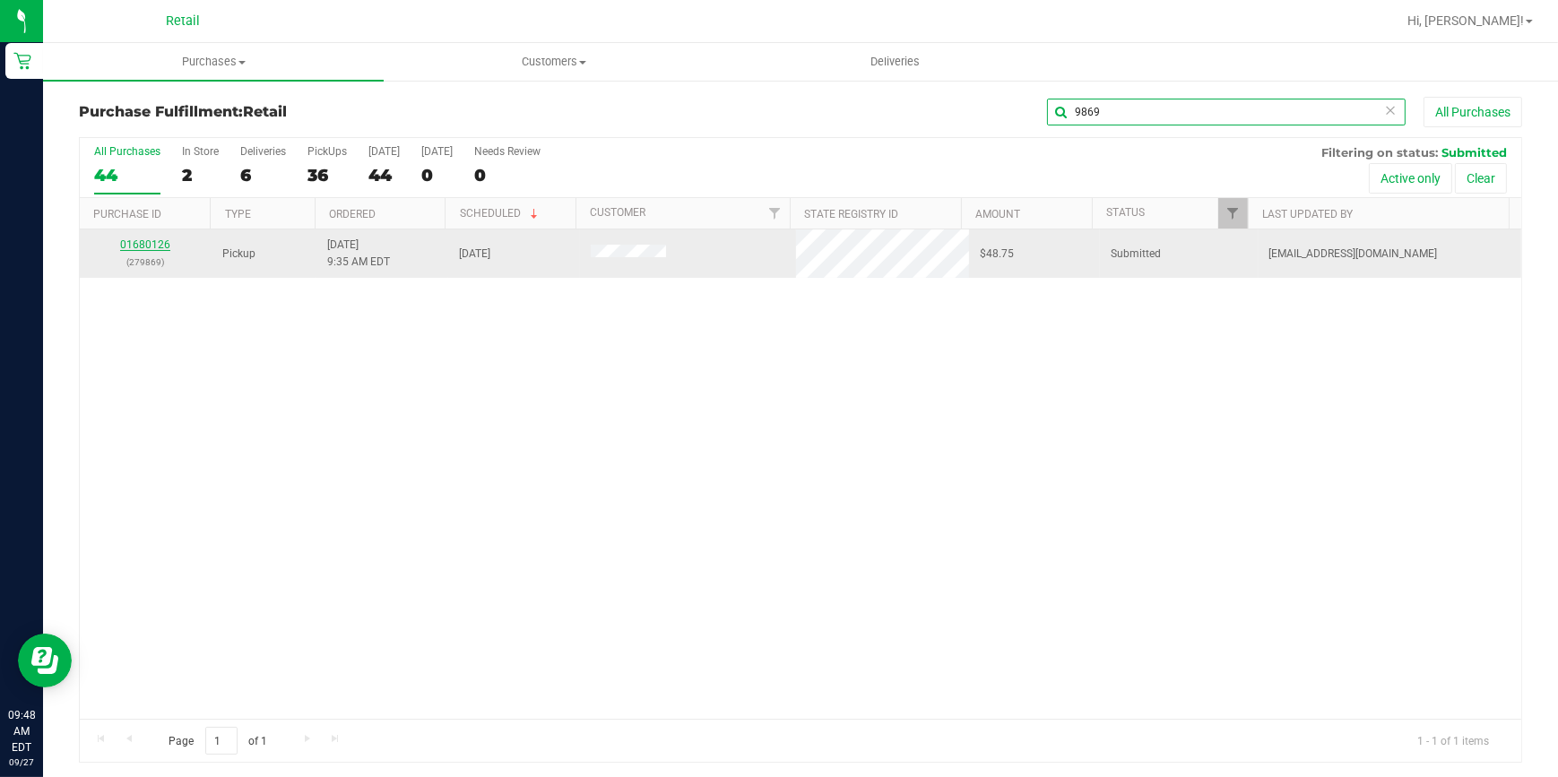
type input "9869"
click at [152, 242] on link "01680126" at bounding box center [145, 245] width 50 height 13
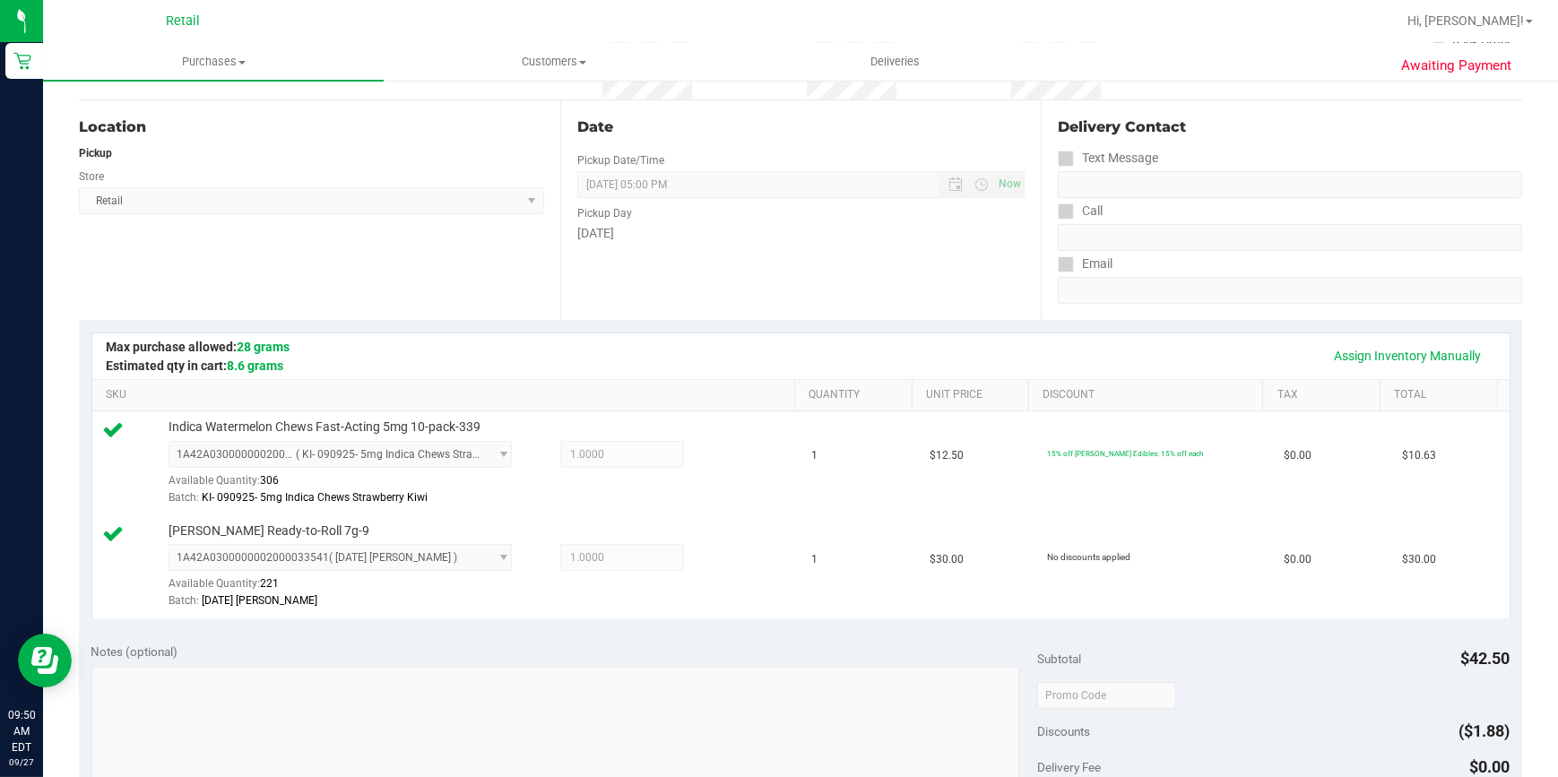
scroll to position [489, 0]
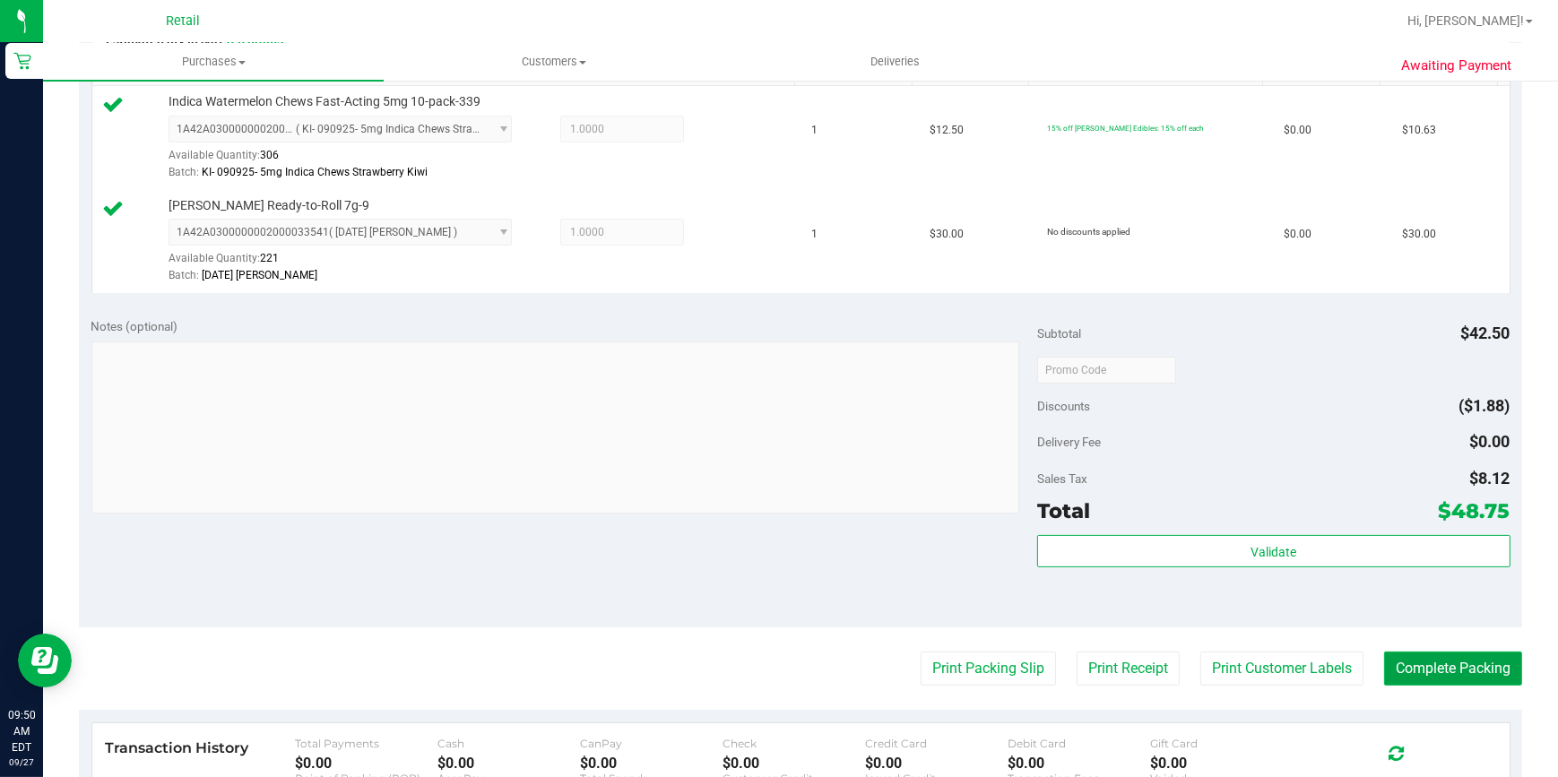
click at [1444, 678] on button "Complete Packing" at bounding box center [1453, 669] width 138 height 34
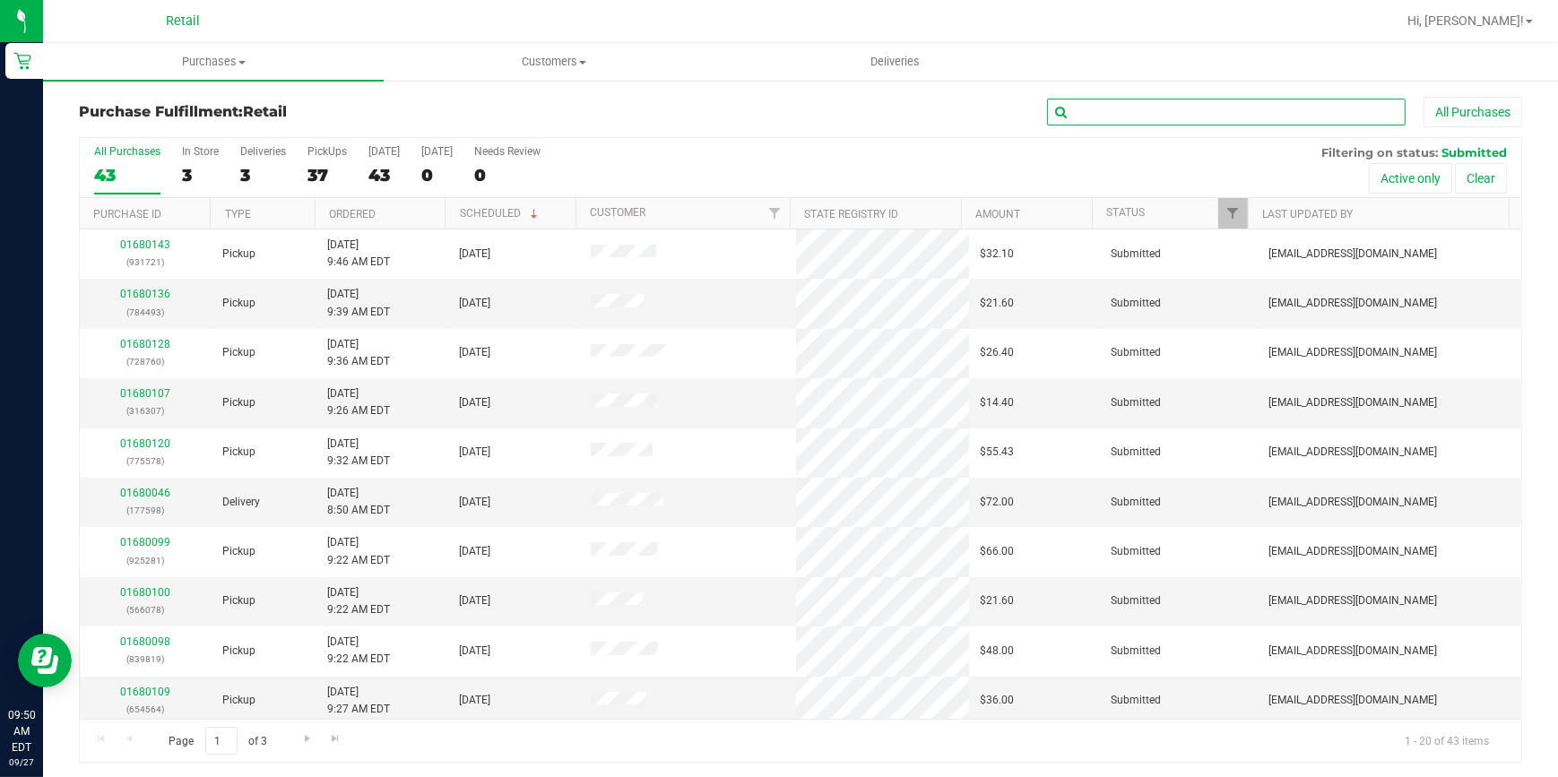
click at [1154, 119] on input "text" at bounding box center [1226, 112] width 359 height 27
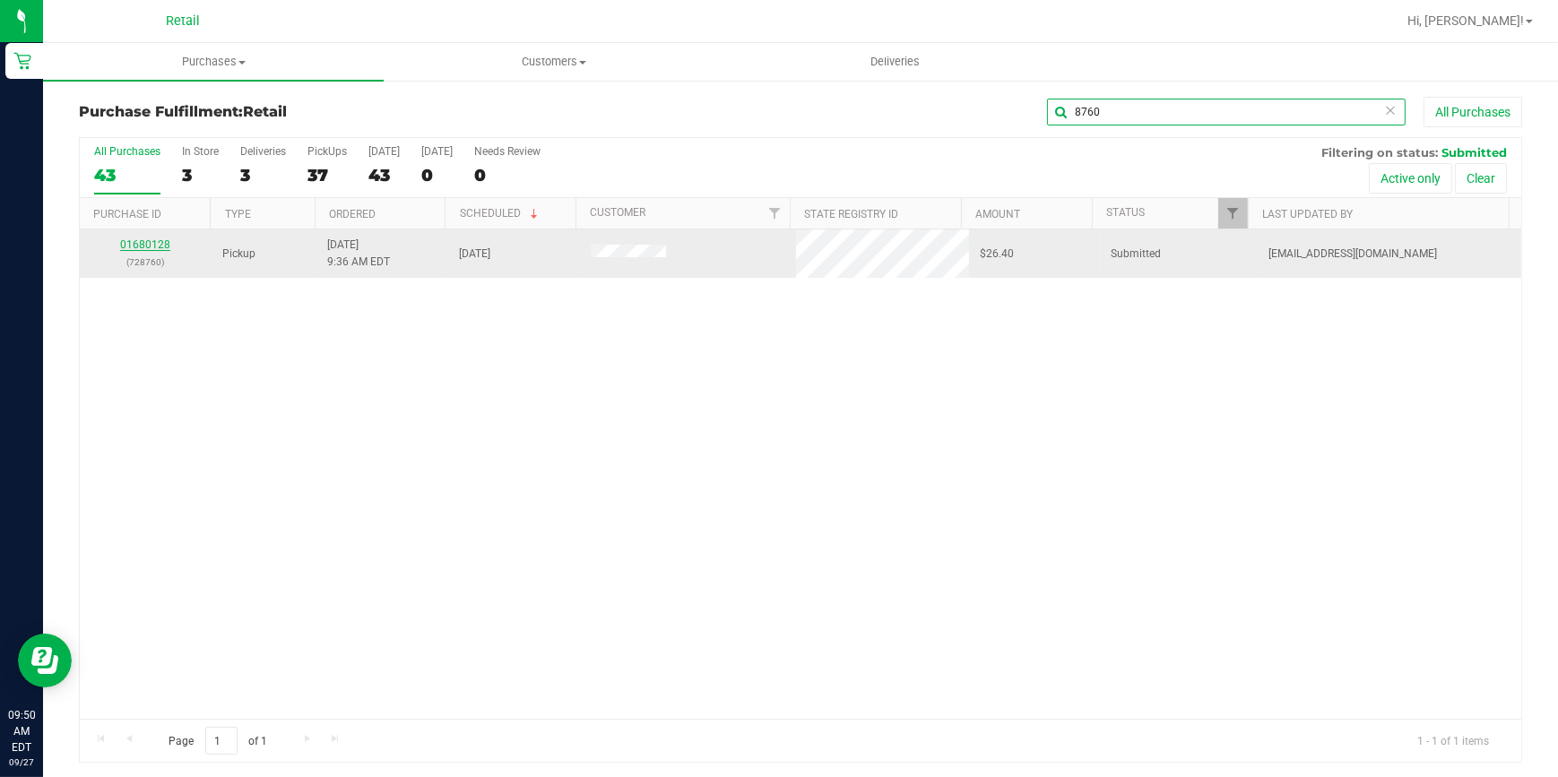
type input "8760"
click at [152, 242] on link "01680128" at bounding box center [145, 245] width 50 height 13
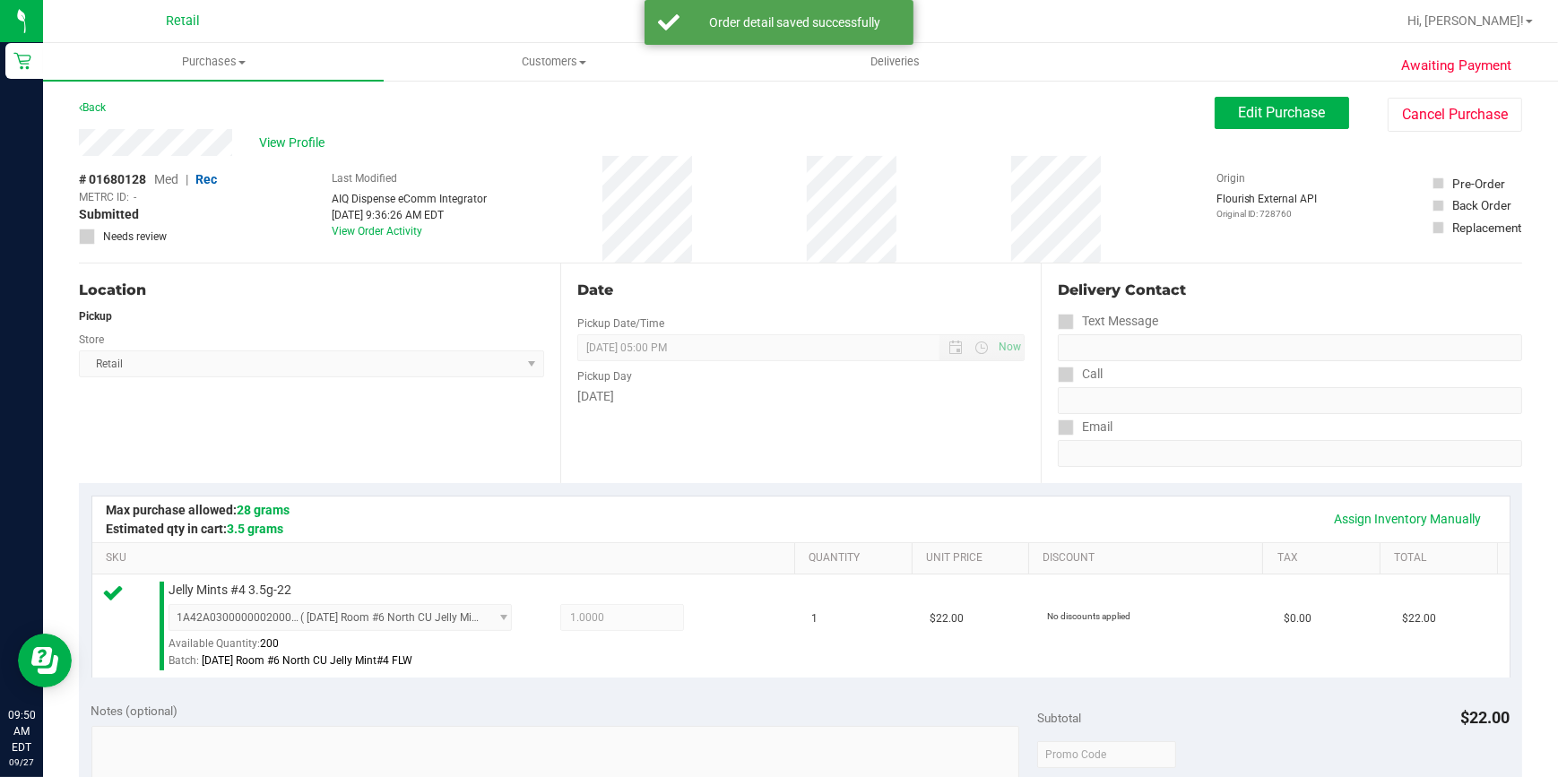
scroll to position [686, 0]
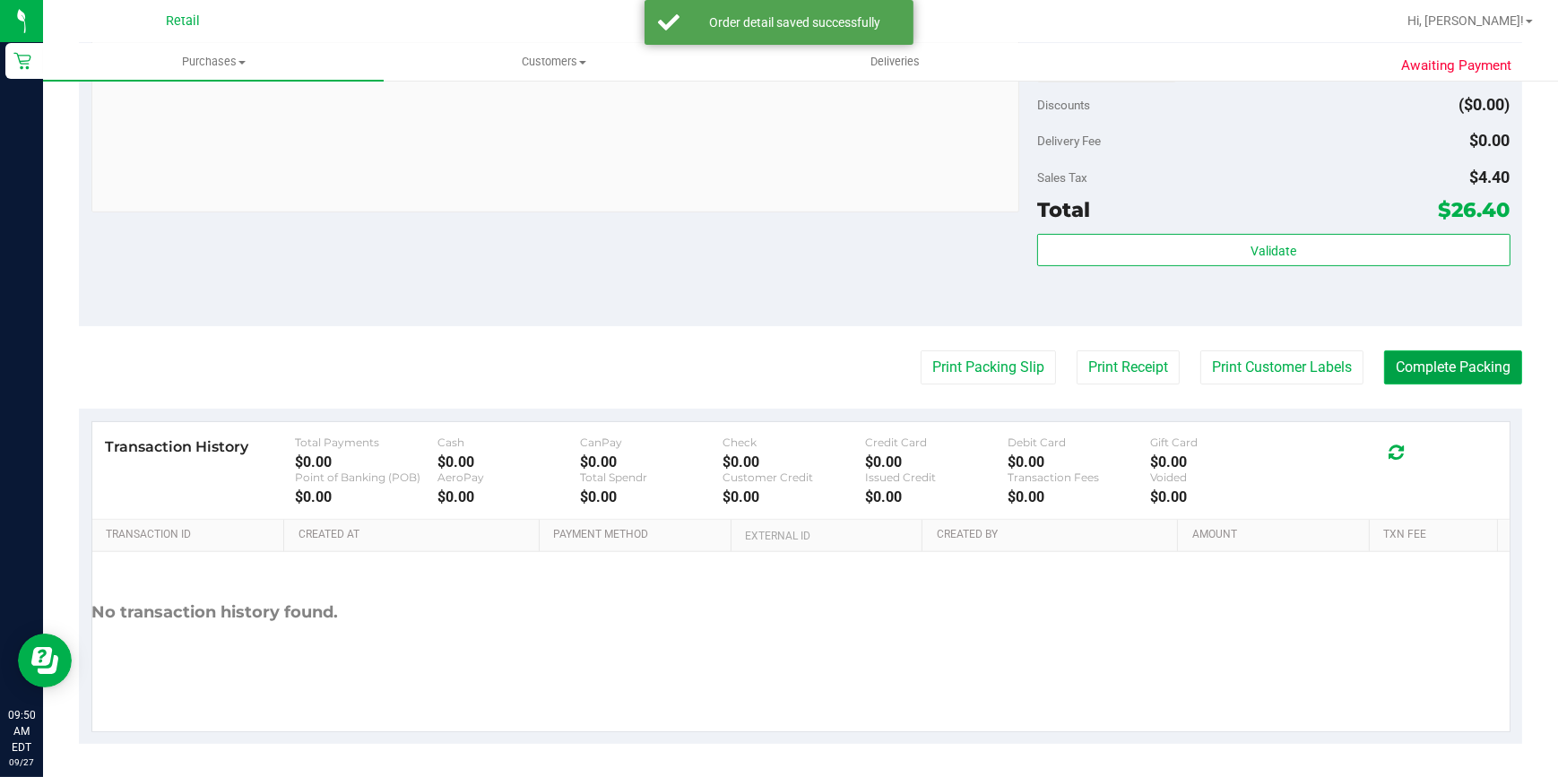
click at [1428, 373] on button "Complete Packing" at bounding box center [1453, 368] width 138 height 34
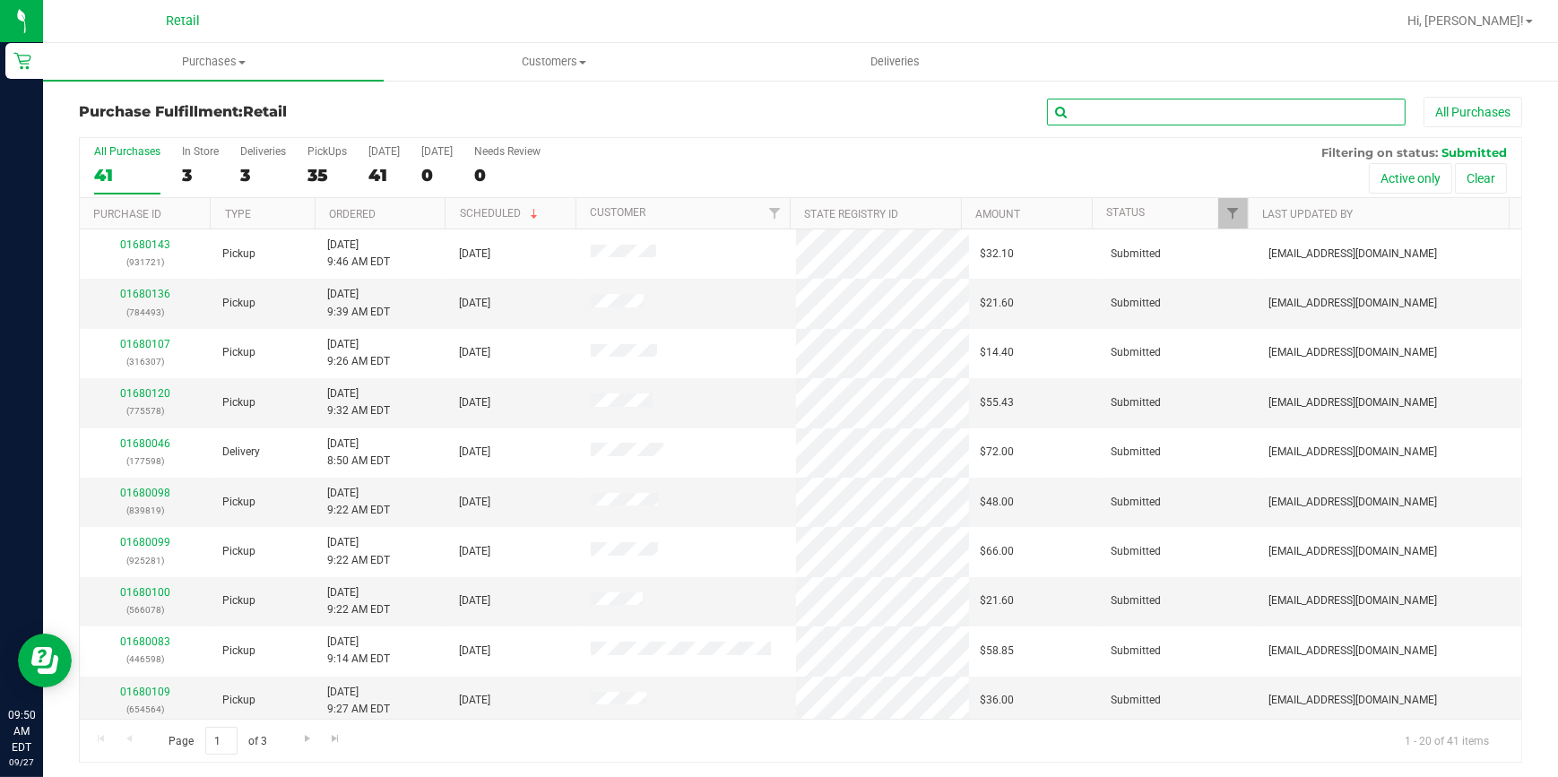
click at [1130, 114] on input "text" at bounding box center [1226, 112] width 359 height 27
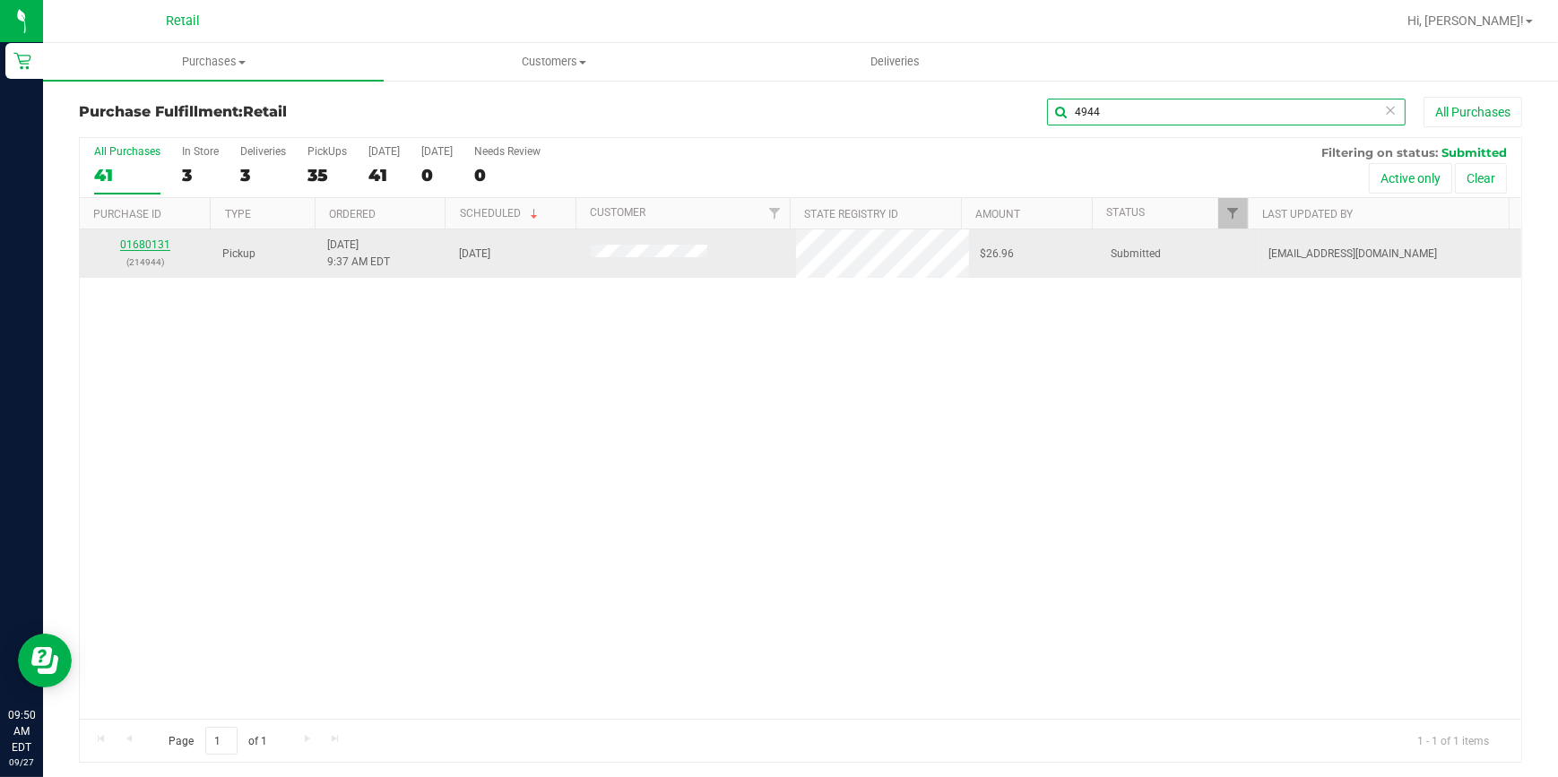
type input "4944"
click at [168, 242] on link "01680131" at bounding box center [145, 245] width 50 height 13
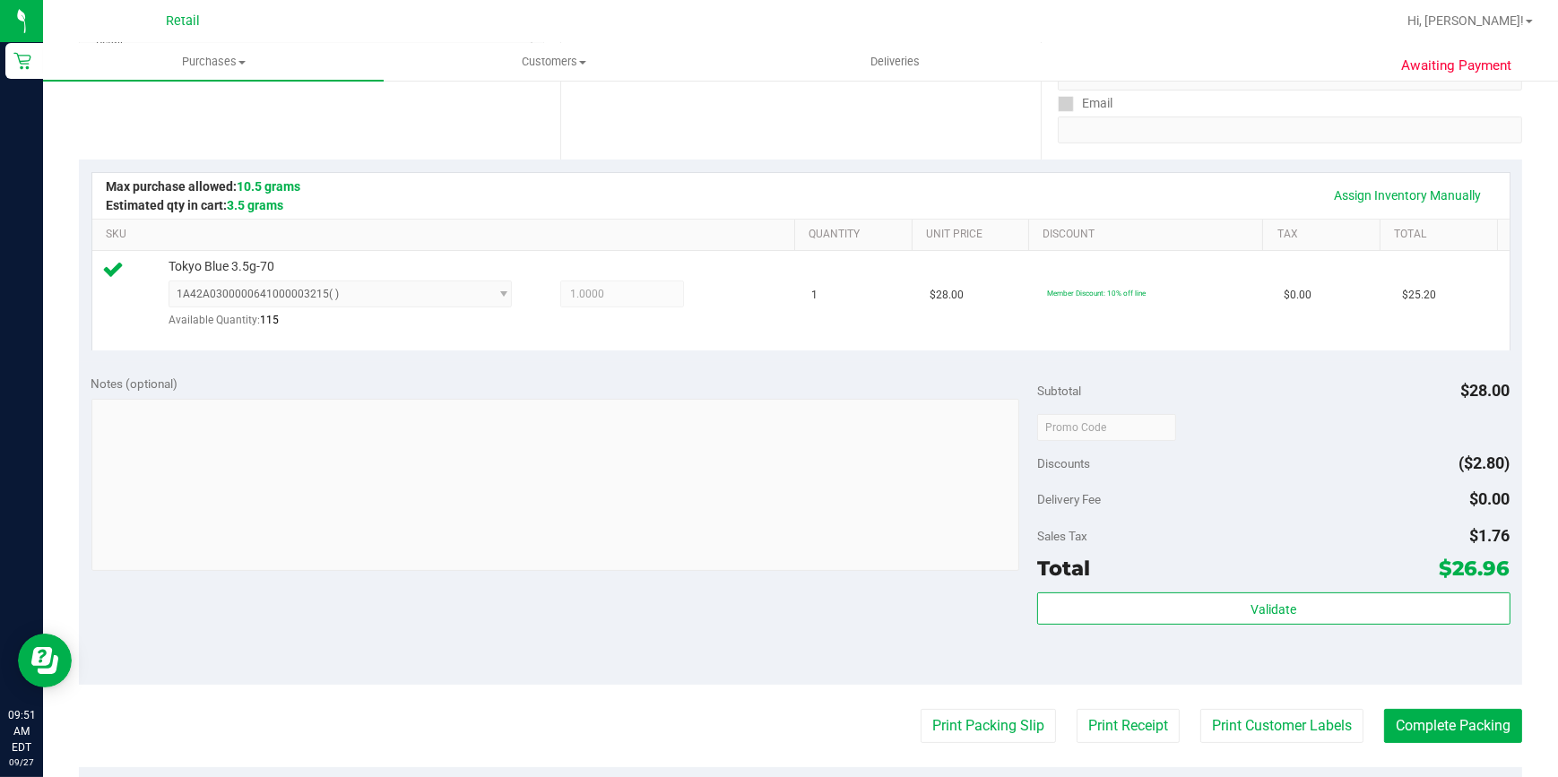
scroll to position [652, 0]
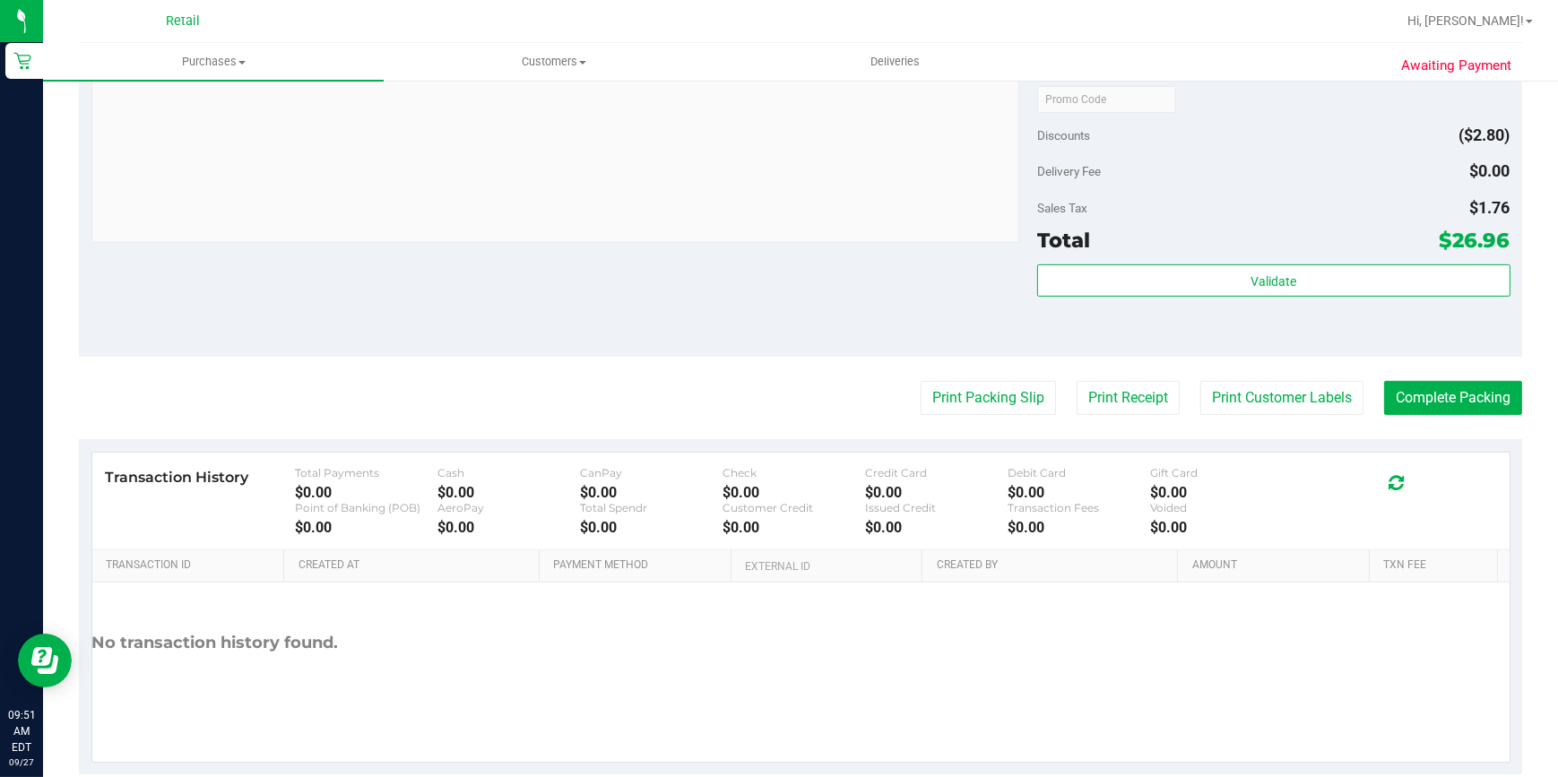
click at [1475, 367] on purchase-details "Back Edit Purchase Cancel Purchase View Profile # 01680131 Med | Rec METRC ID: …" at bounding box center [801, 110] width 1444 height 1330
click at [1474, 384] on button "Complete Packing" at bounding box center [1453, 398] width 138 height 34
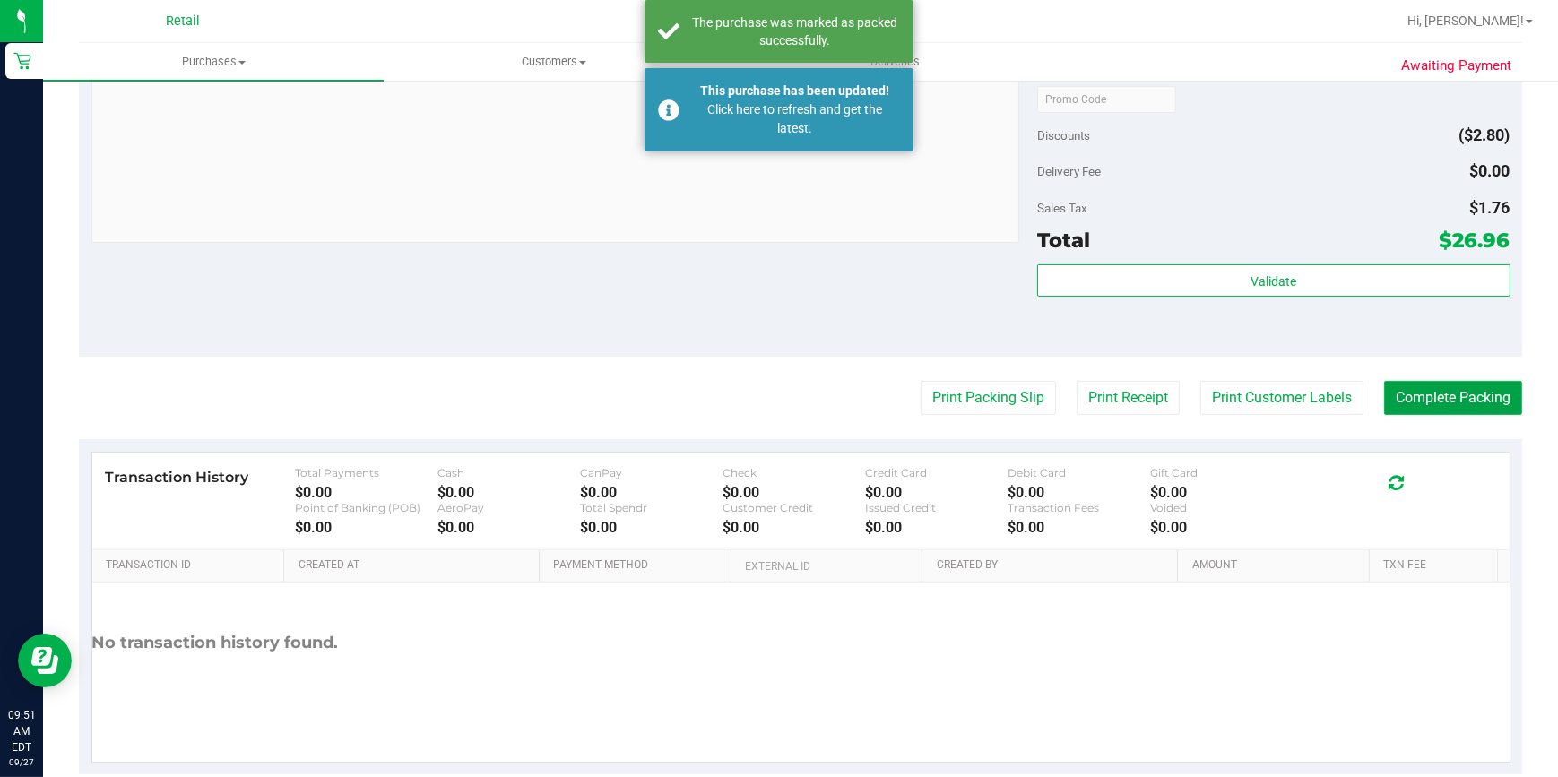
scroll to position [326, 0]
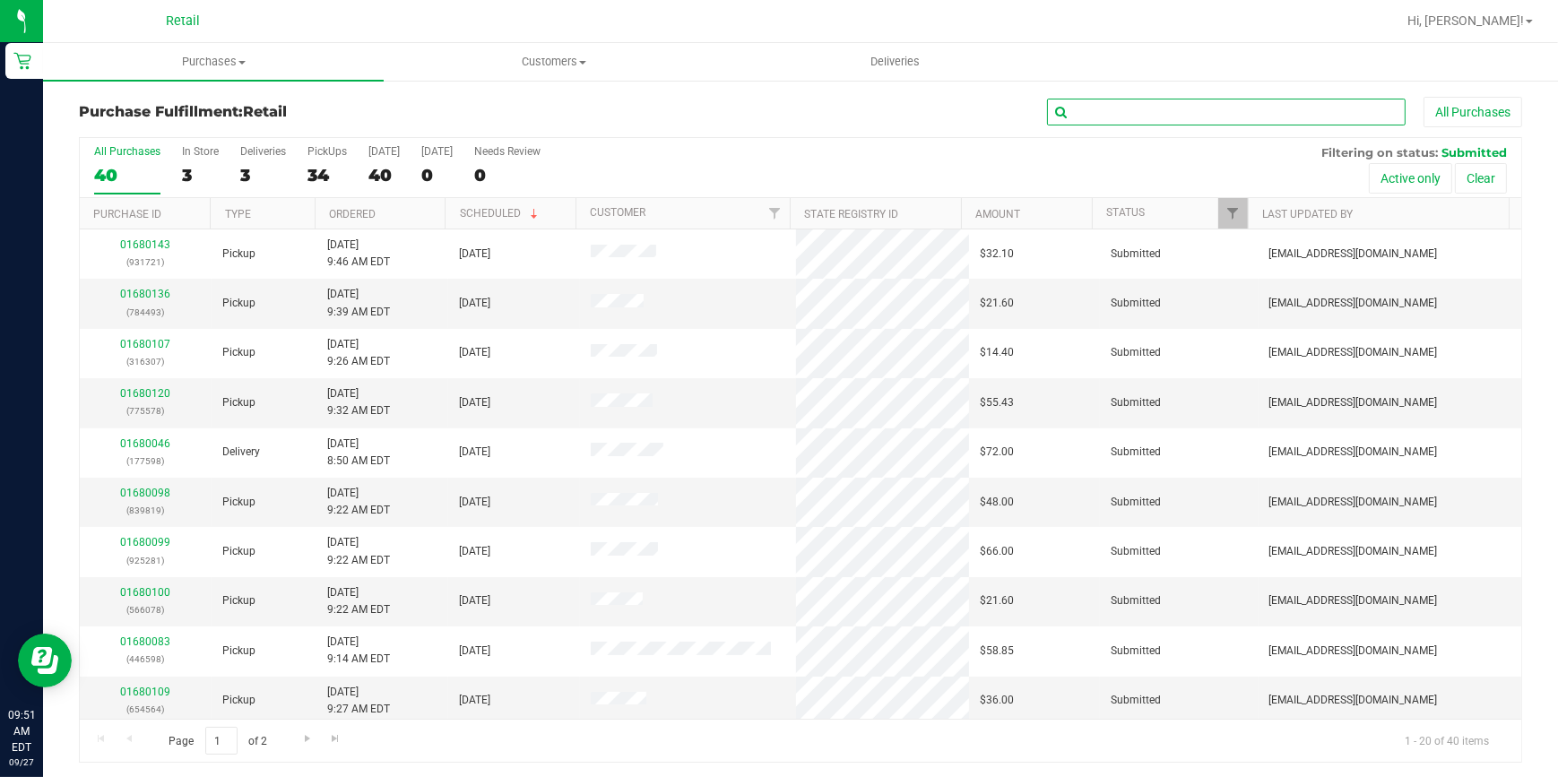
click at [1100, 116] on input "text" at bounding box center [1226, 112] width 359 height 27
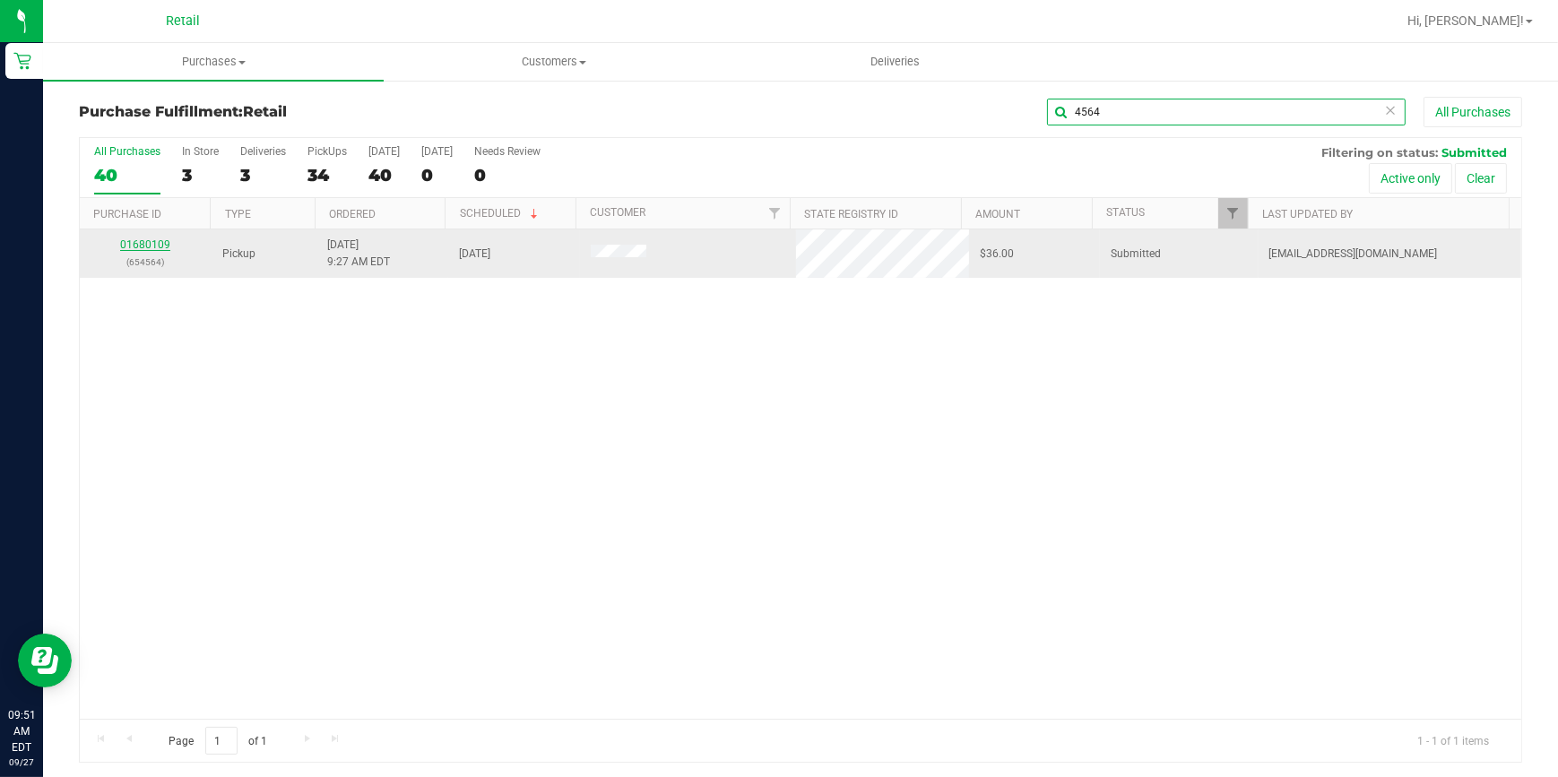
type input "4564"
click at [145, 249] on link "01680109" at bounding box center [145, 245] width 50 height 13
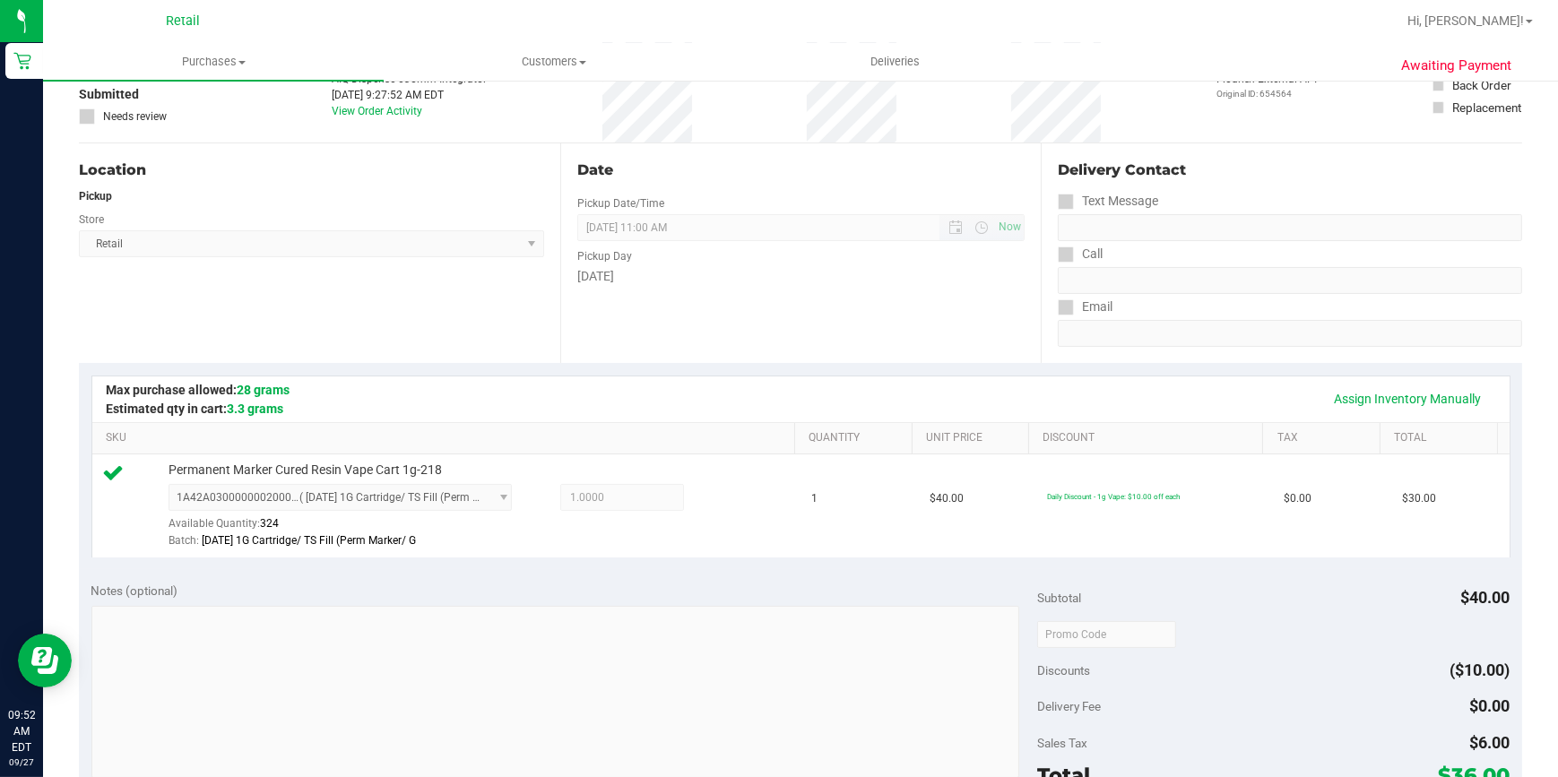
scroll to position [407, 0]
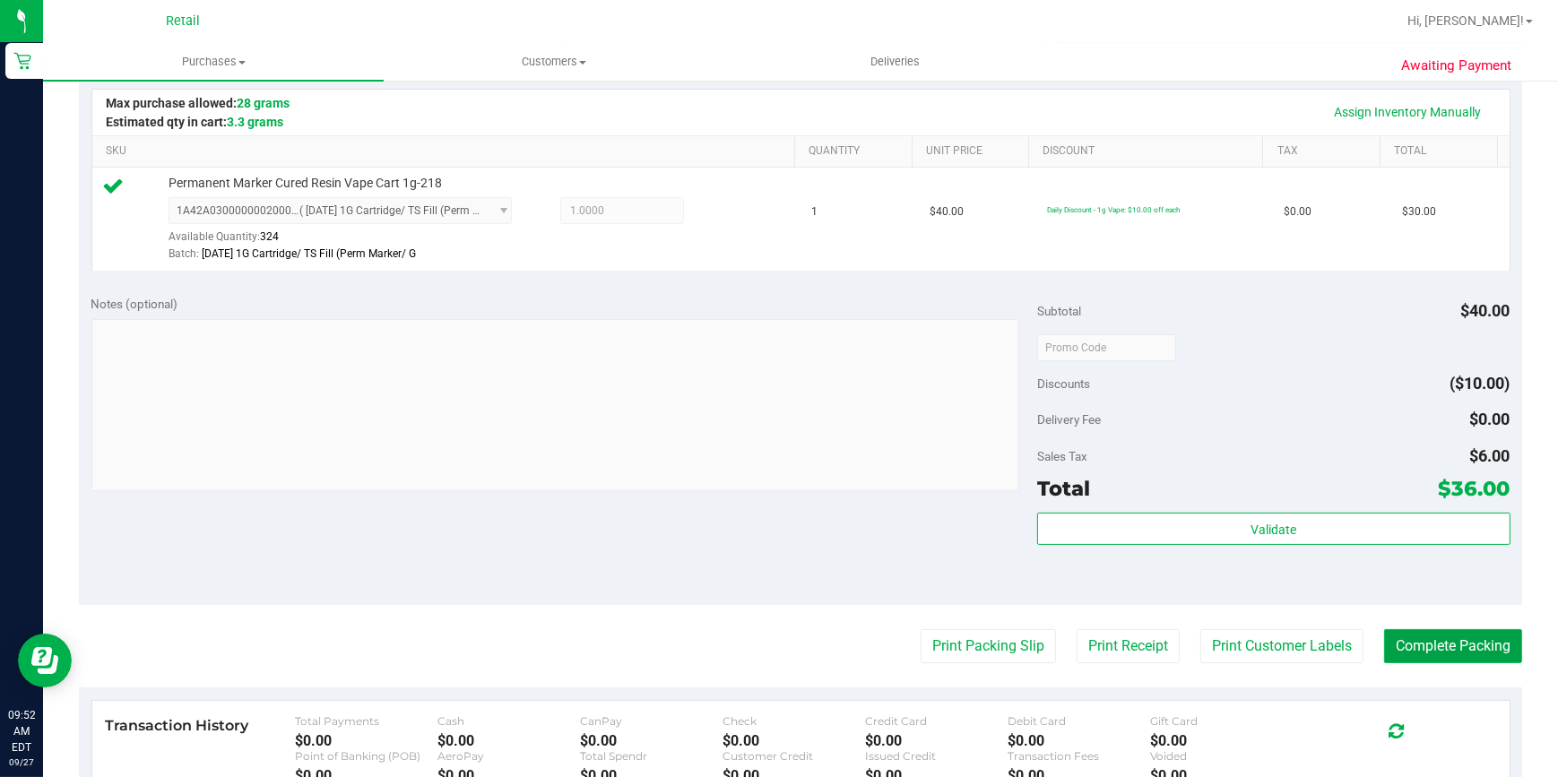
click at [1420, 642] on button "Complete Packing" at bounding box center [1453, 646] width 138 height 34
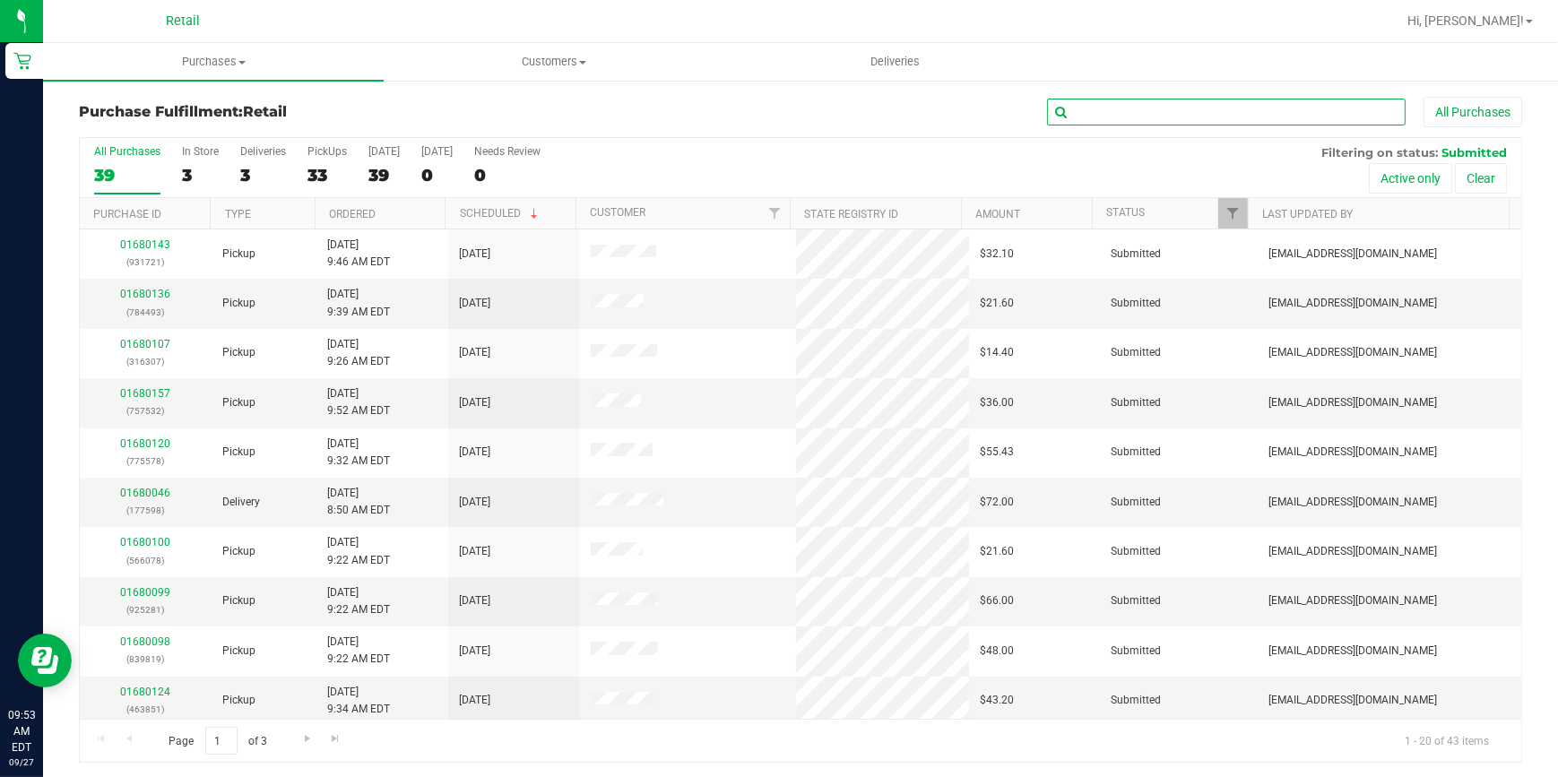
click at [1083, 101] on input "text" at bounding box center [1226, 112] width 359 height 27
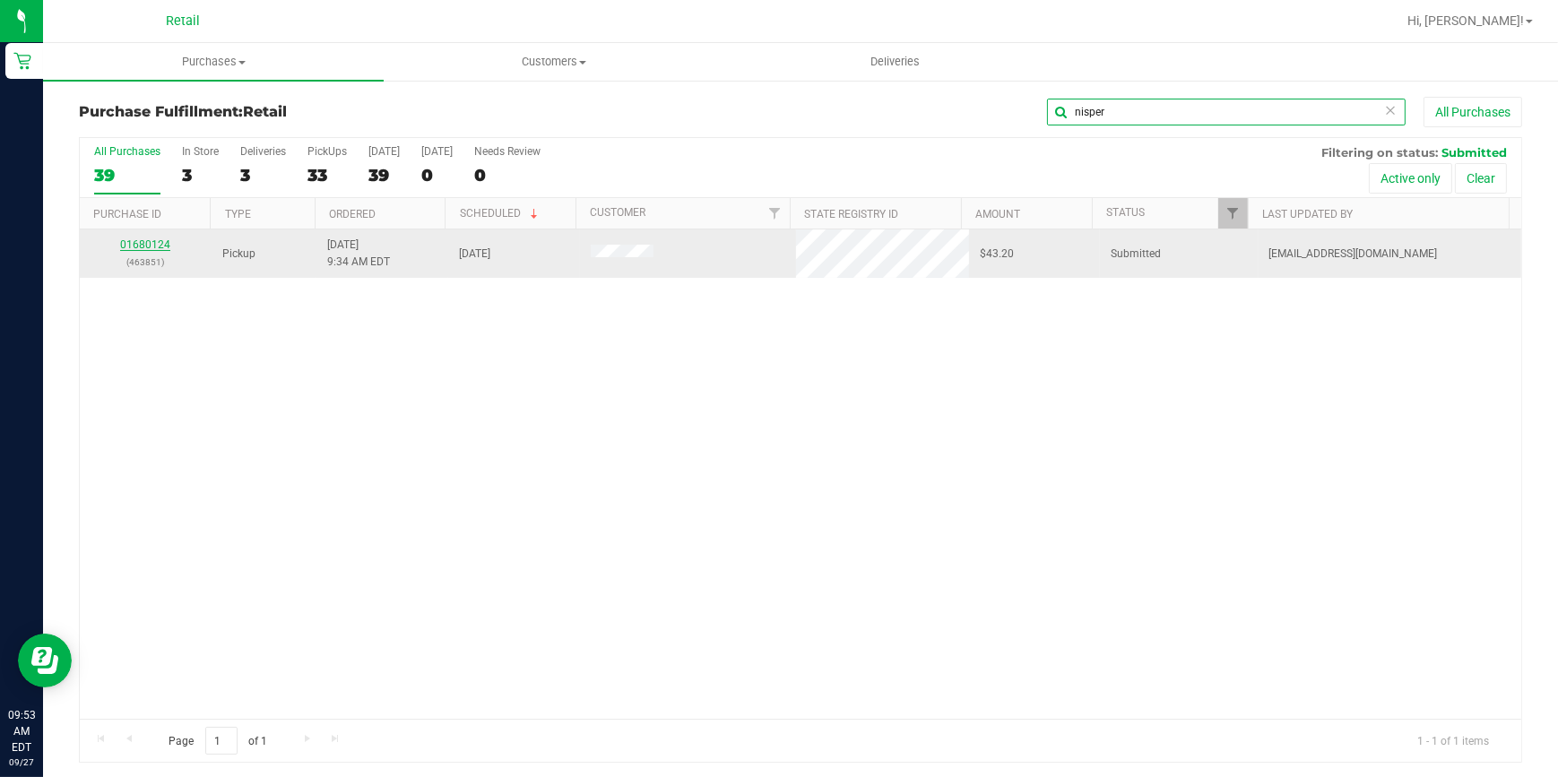
type input "nisper"
click at [146, 242] on link "01680124" at bounding box center [145, 245] width 50 height 13
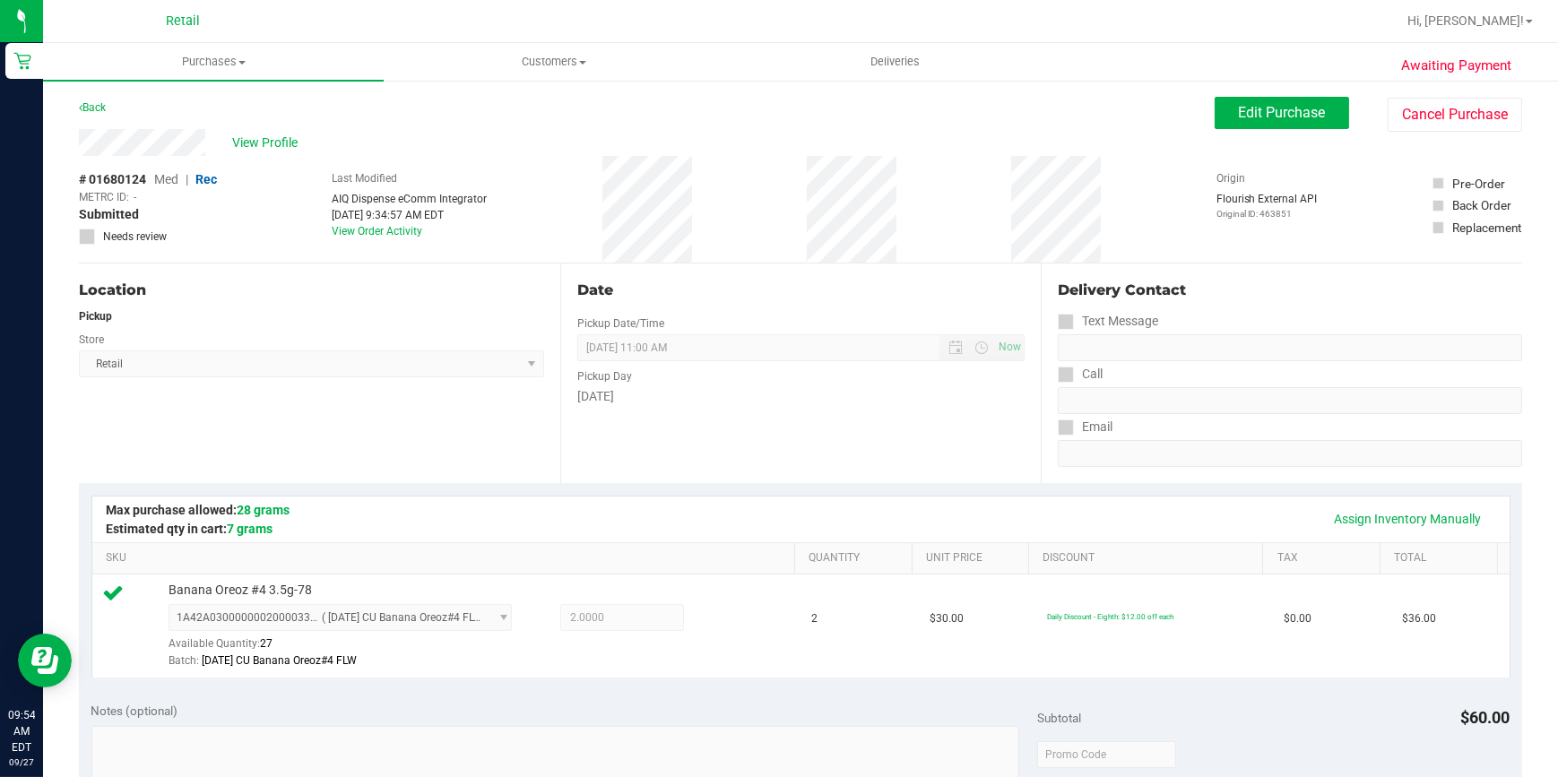
scroll to position [489, 0]
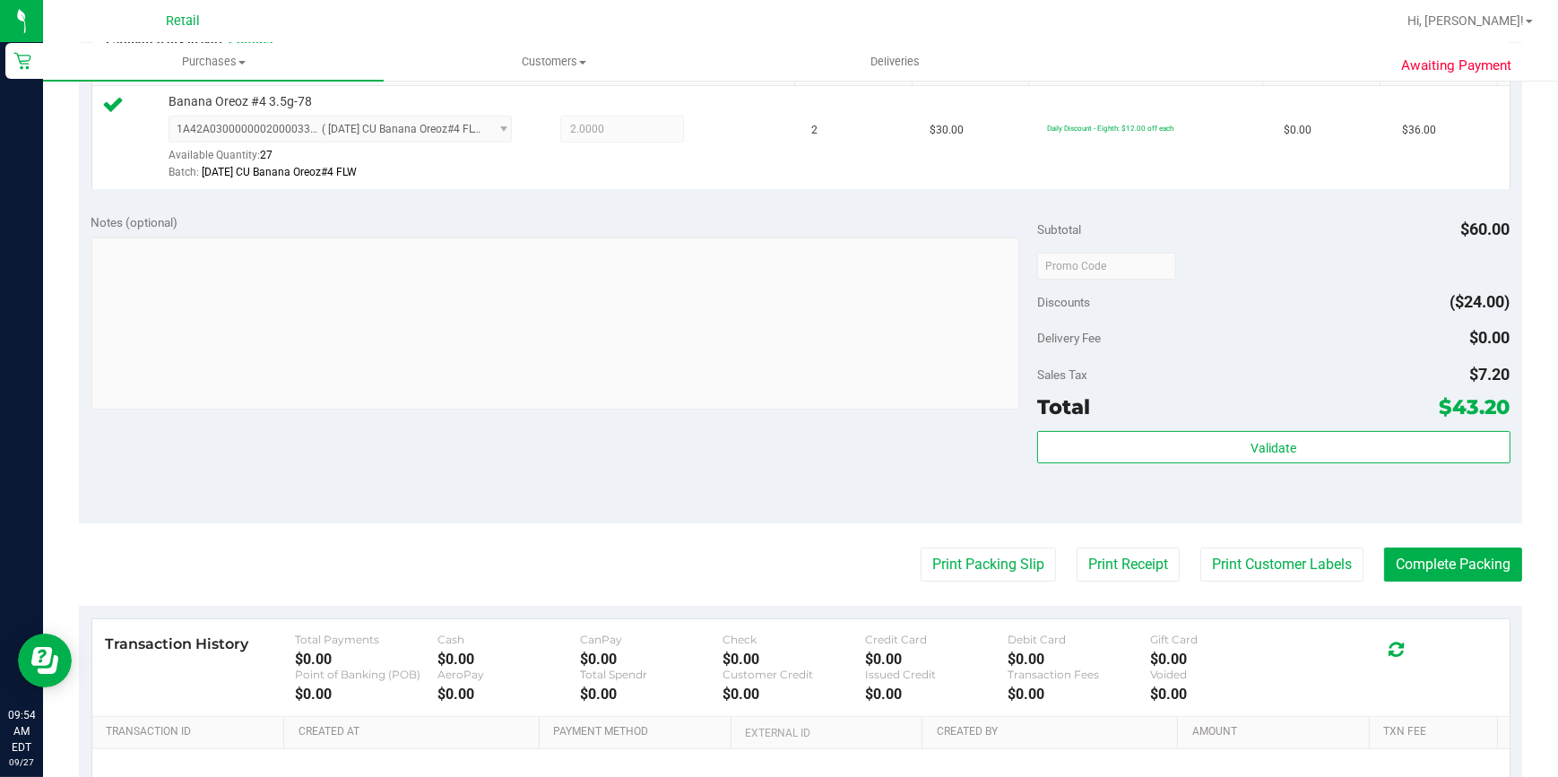
click at [1453, 543] on purchase-details "Back Edit Purchase Cancel Purchase View Profile # 01680124 Med | Rec METRC ID: …" at bounding box center [801, 274] width 1444 height 1333
click at [1446, 558] on button "Complete Packing" at bounding box center [1453, 565] width 138 height 34
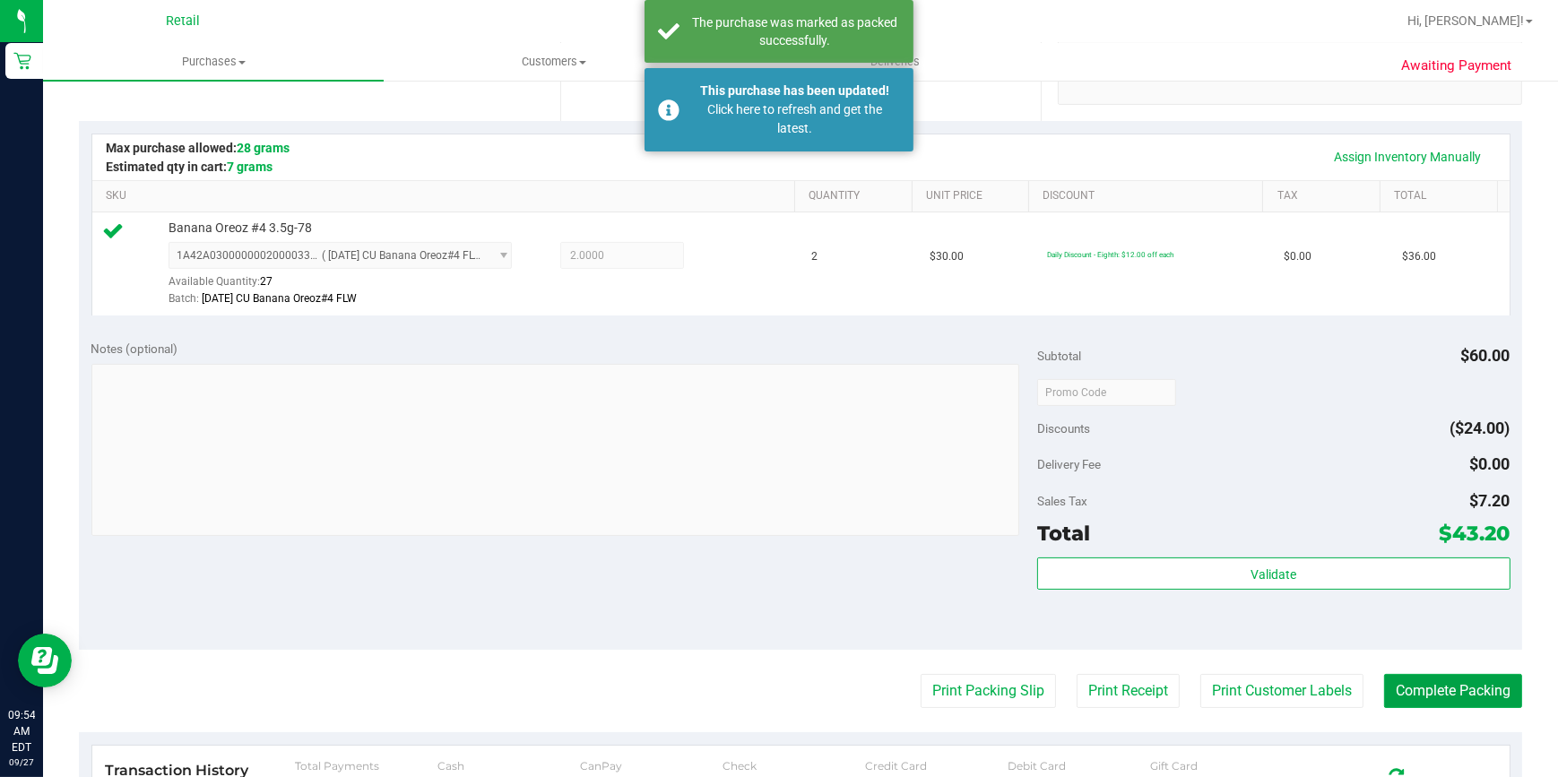
scroll to position [162, 0]
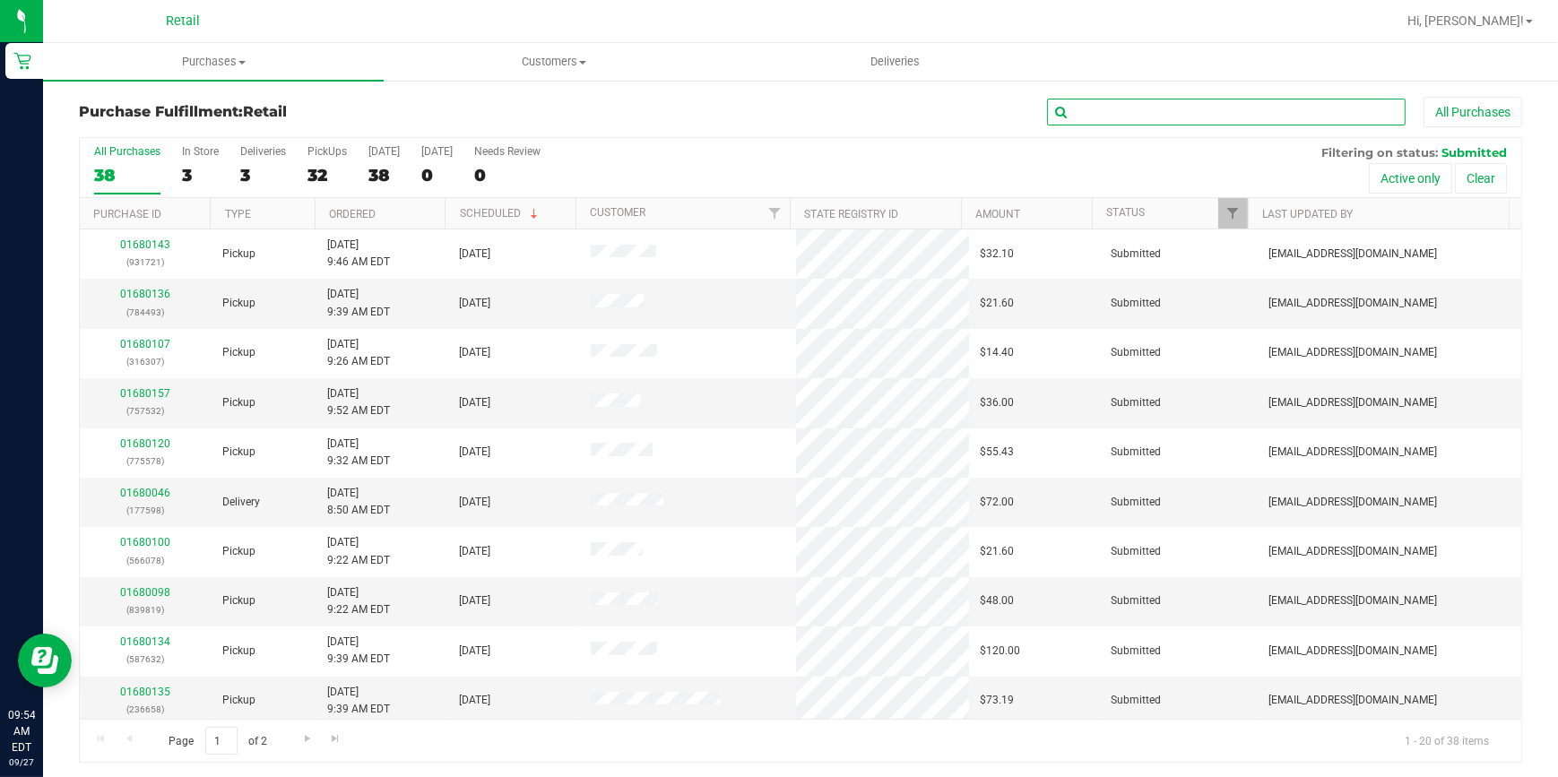
click at [1187, 113] on input "text" at bounding box center [1226, 112] width 359 height 27
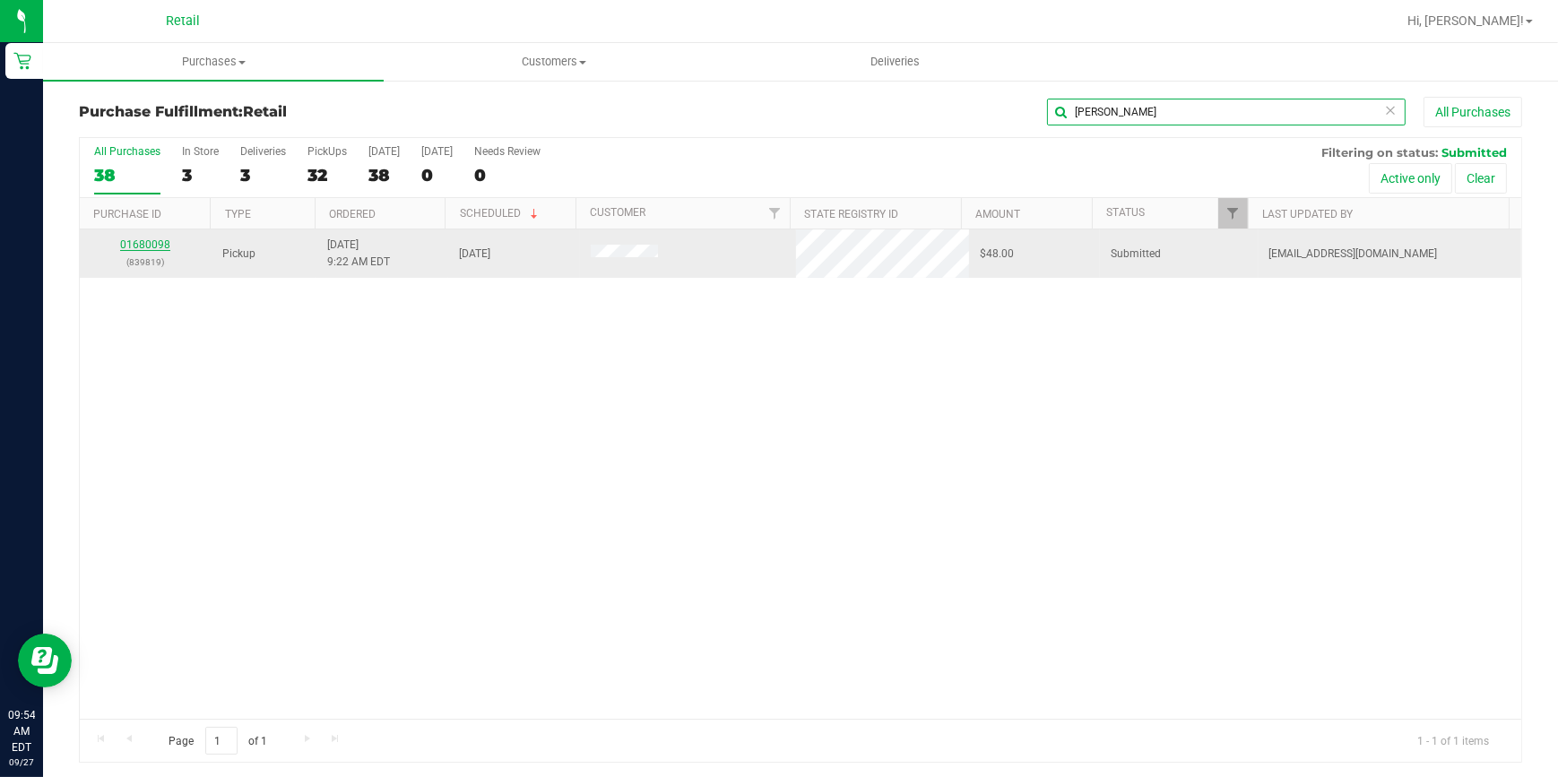
type input "[PERSON_NAME]"
click at [156, 242] on link "01680098" at bounding box center [145, 245] width 50 height 13
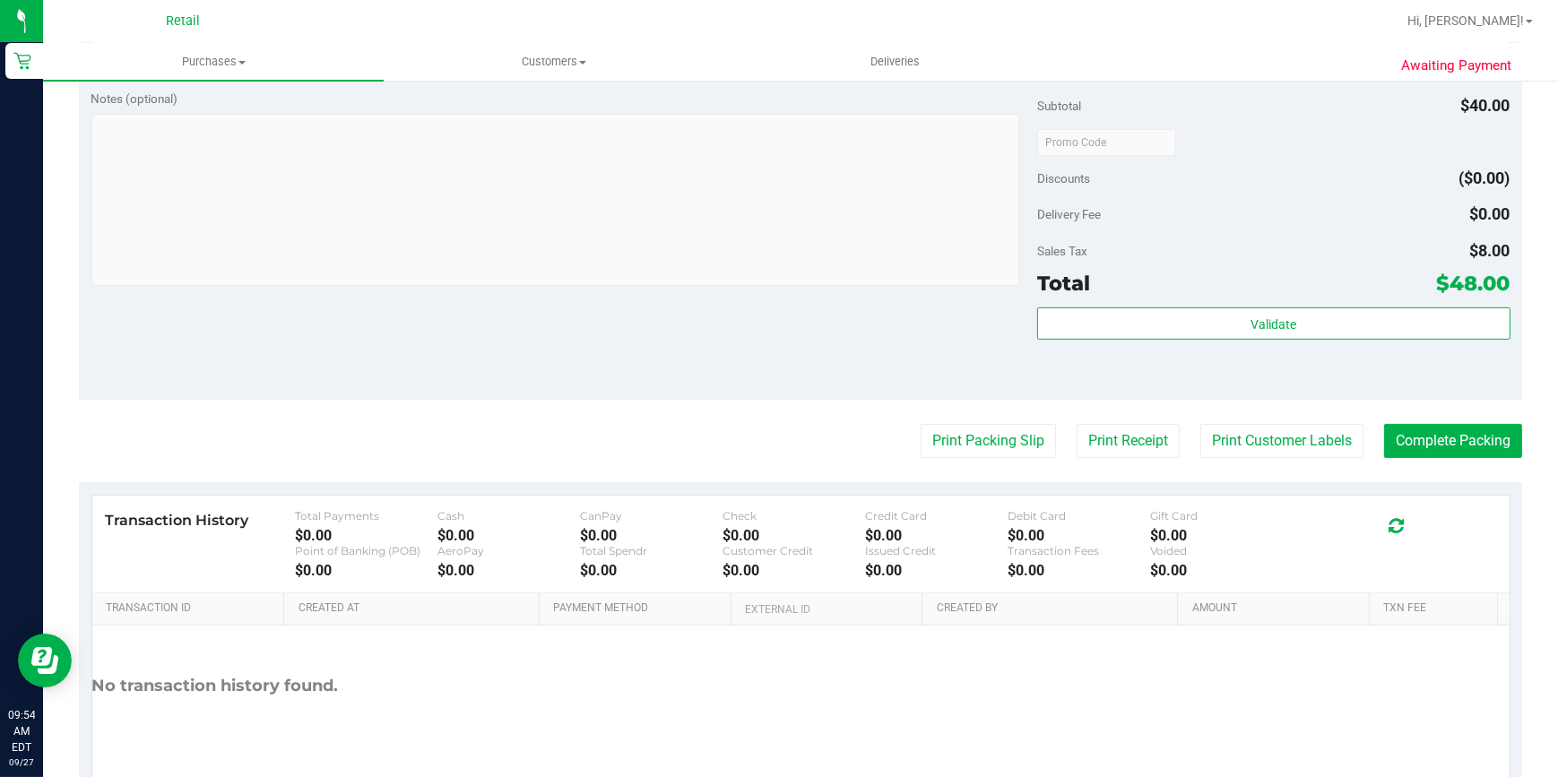
scroll to position [686, 0]
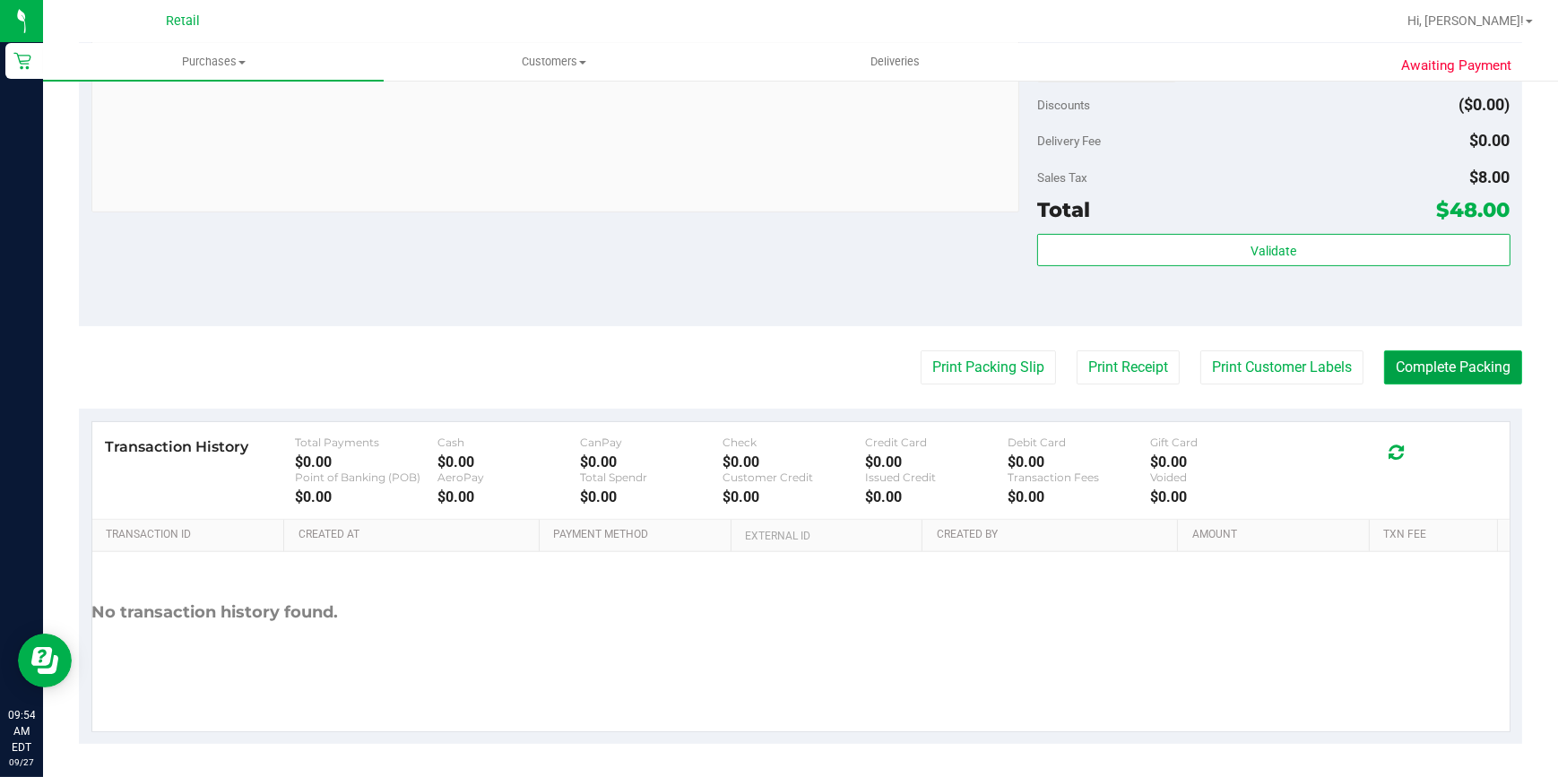
click at [1408, 374] on button "Complete Packing" at bounding box center [1453, 368] width 138 height 34
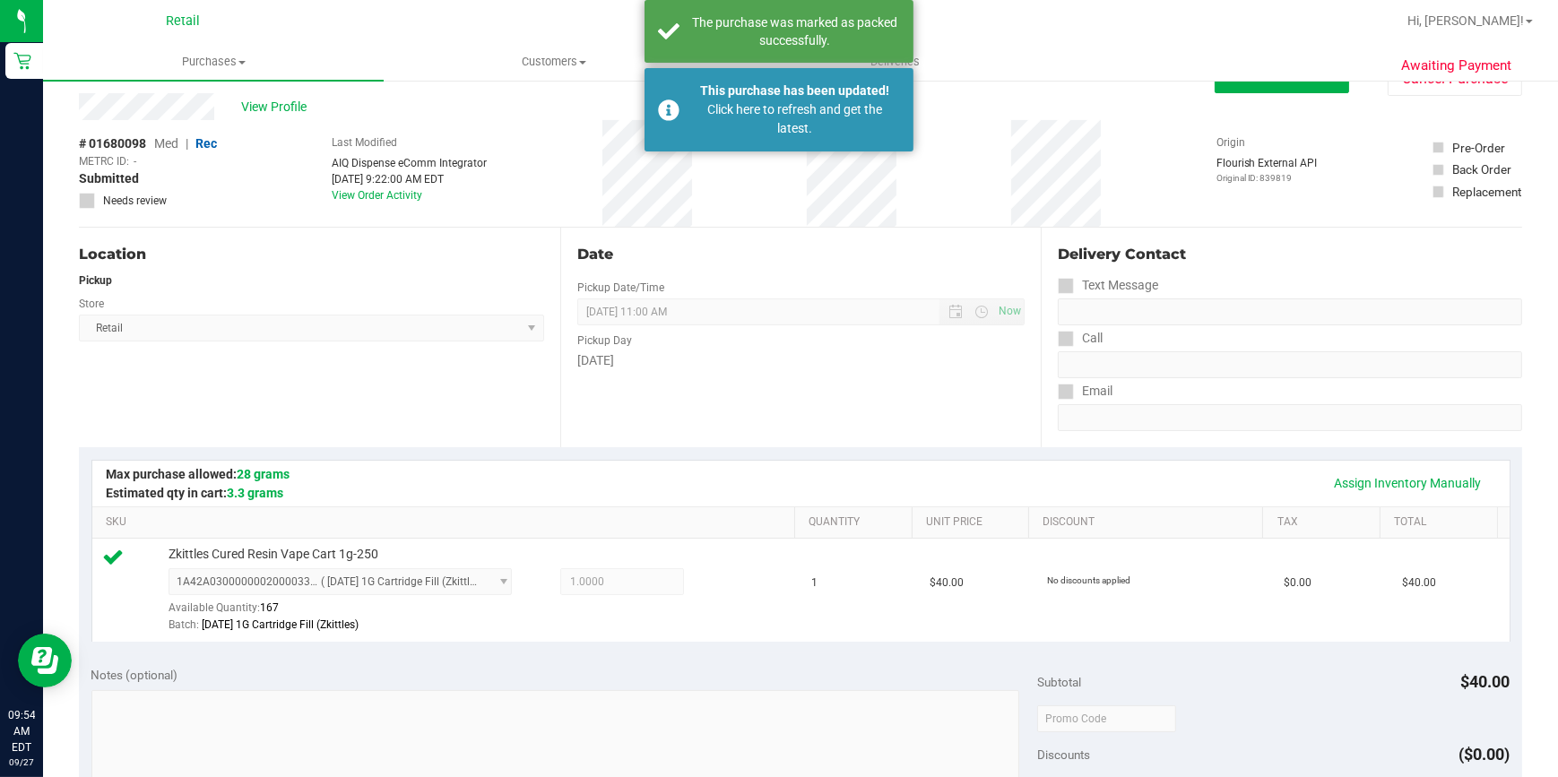
scroll to position [34, 0]
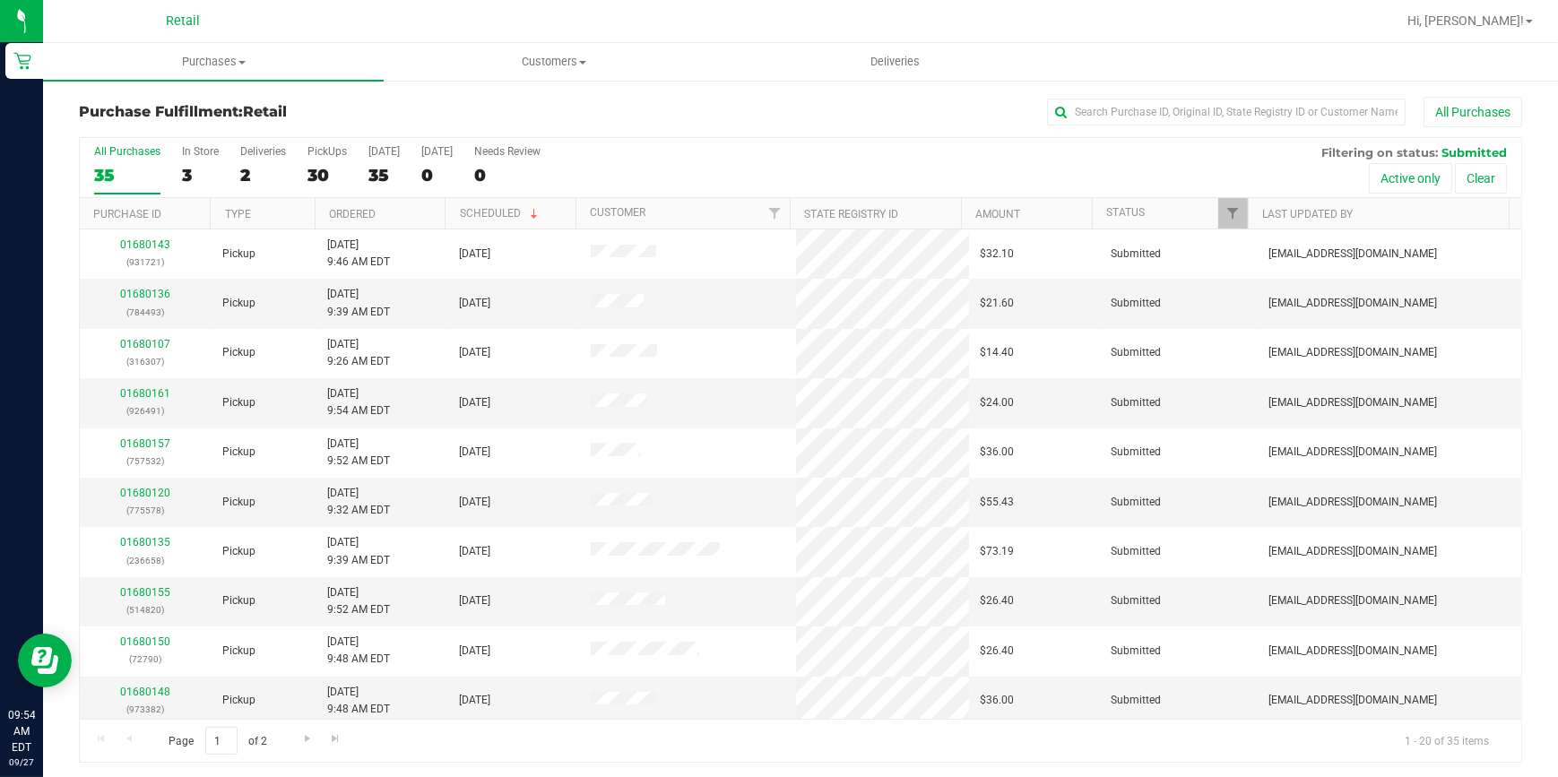
click at [1138, 126] on div "Purchase Fulfillment: Retail All Purchases" at bounding box center [801, 116] width 1444 height 39
click at [1137, 111] on input "text" at bounding box center [1226, 112] width 359 height 27
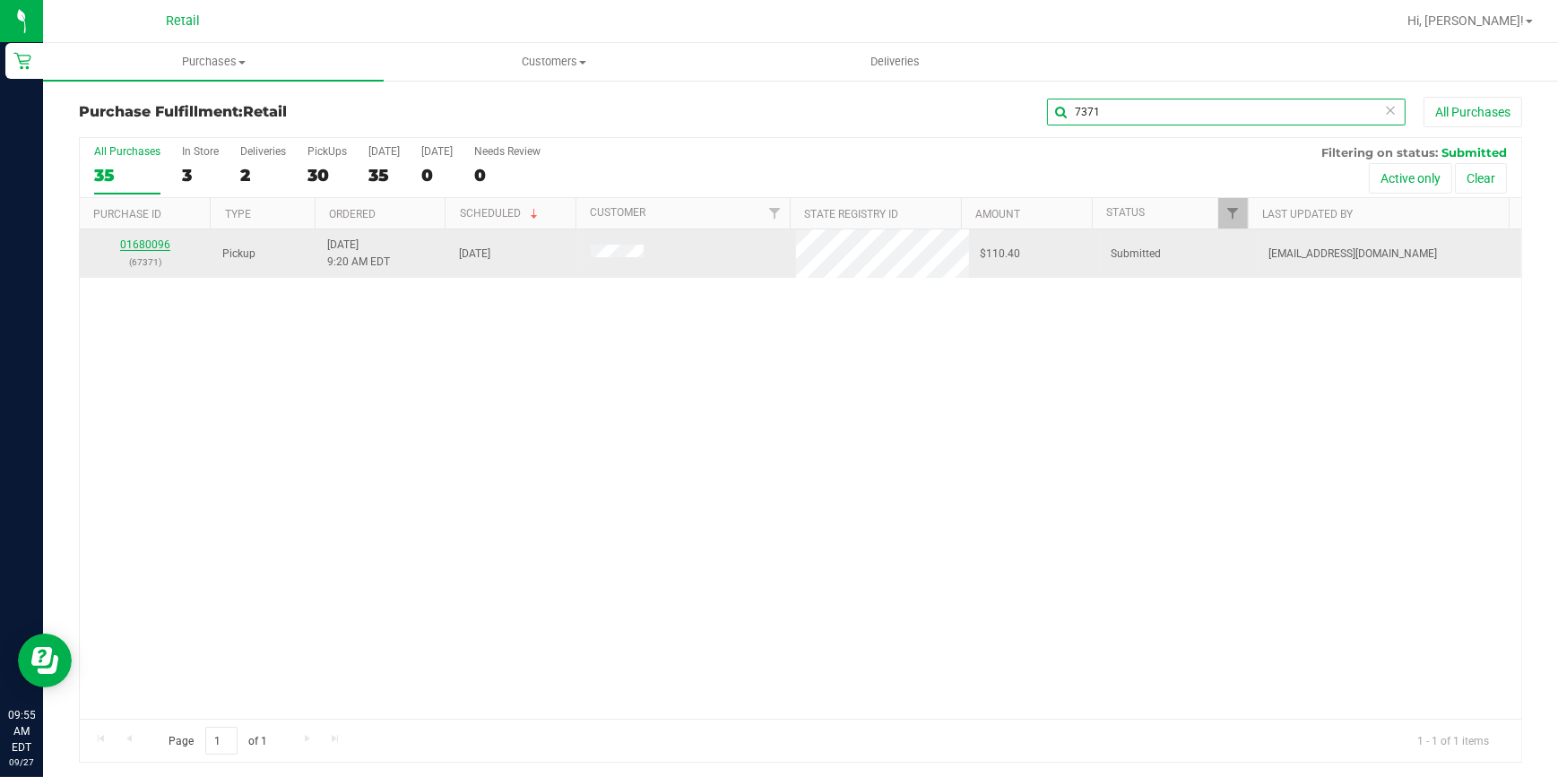
type input "7371"
click at [146, 243] on link "01680096" at bounding box center [145, 245] width 50 height 13
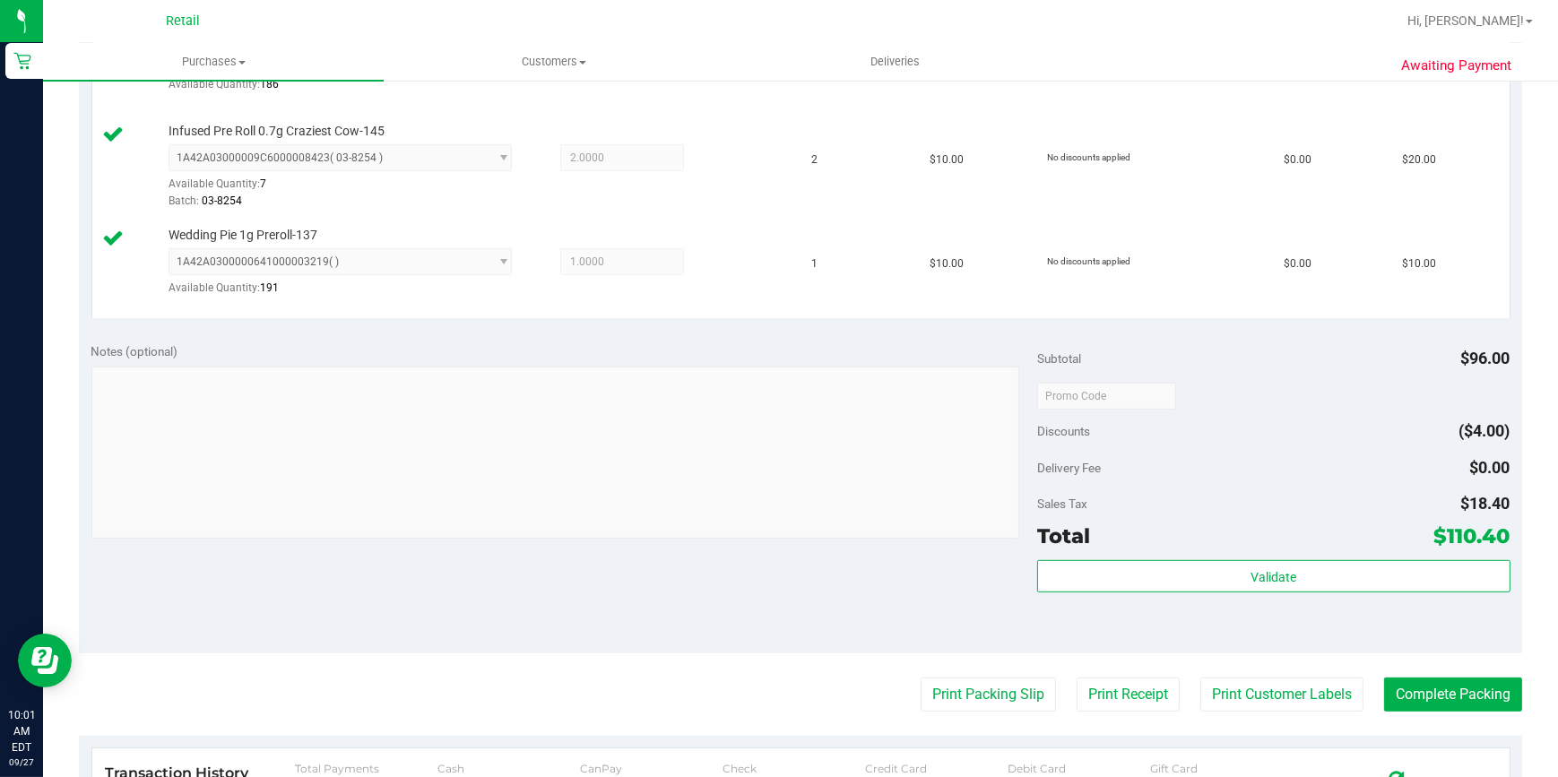
scroll to position [977, 0]
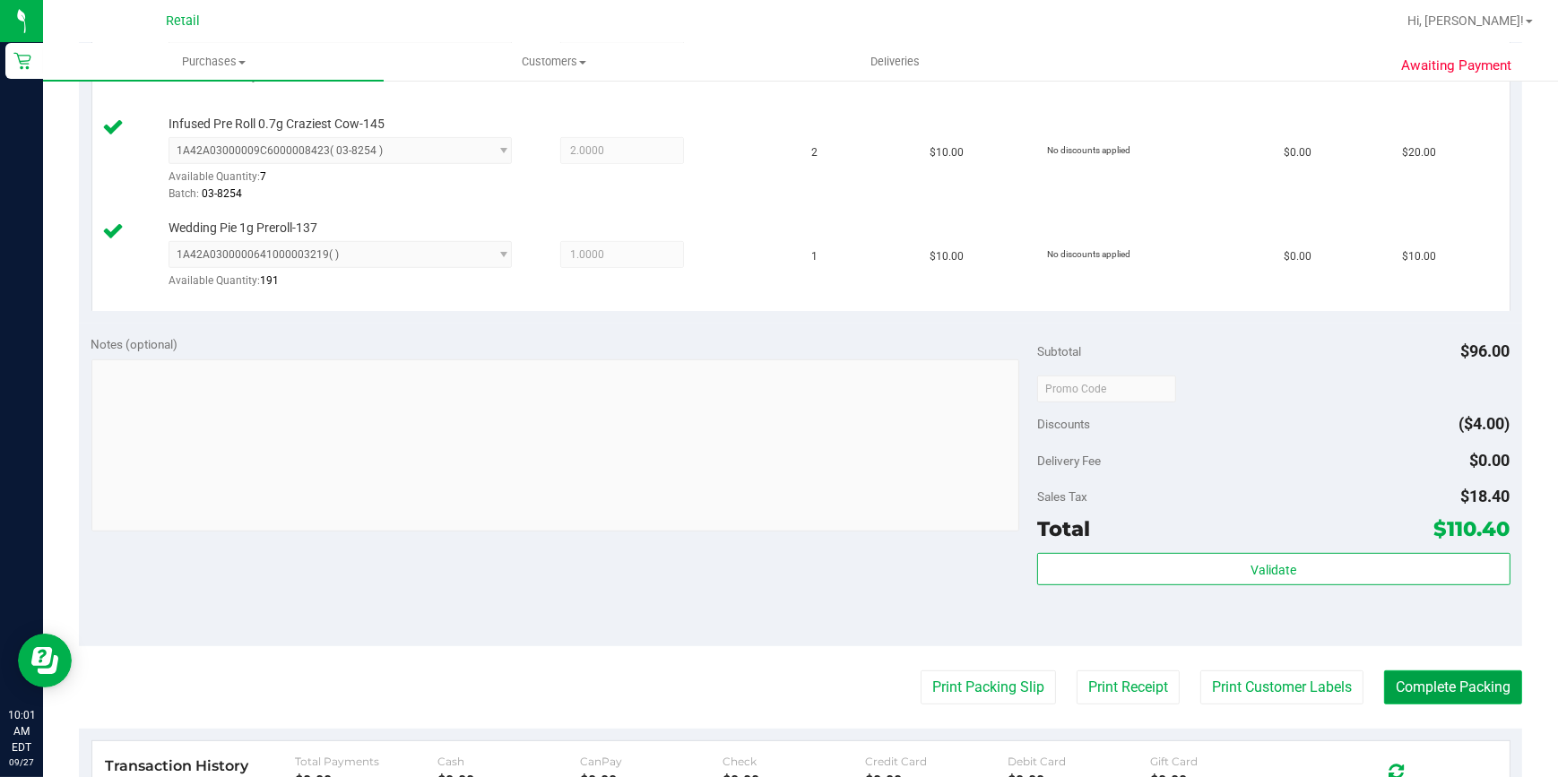
click at [1451, 681] on button "Complete Packing" at bounding box center [1453, 688] width 138 height 34
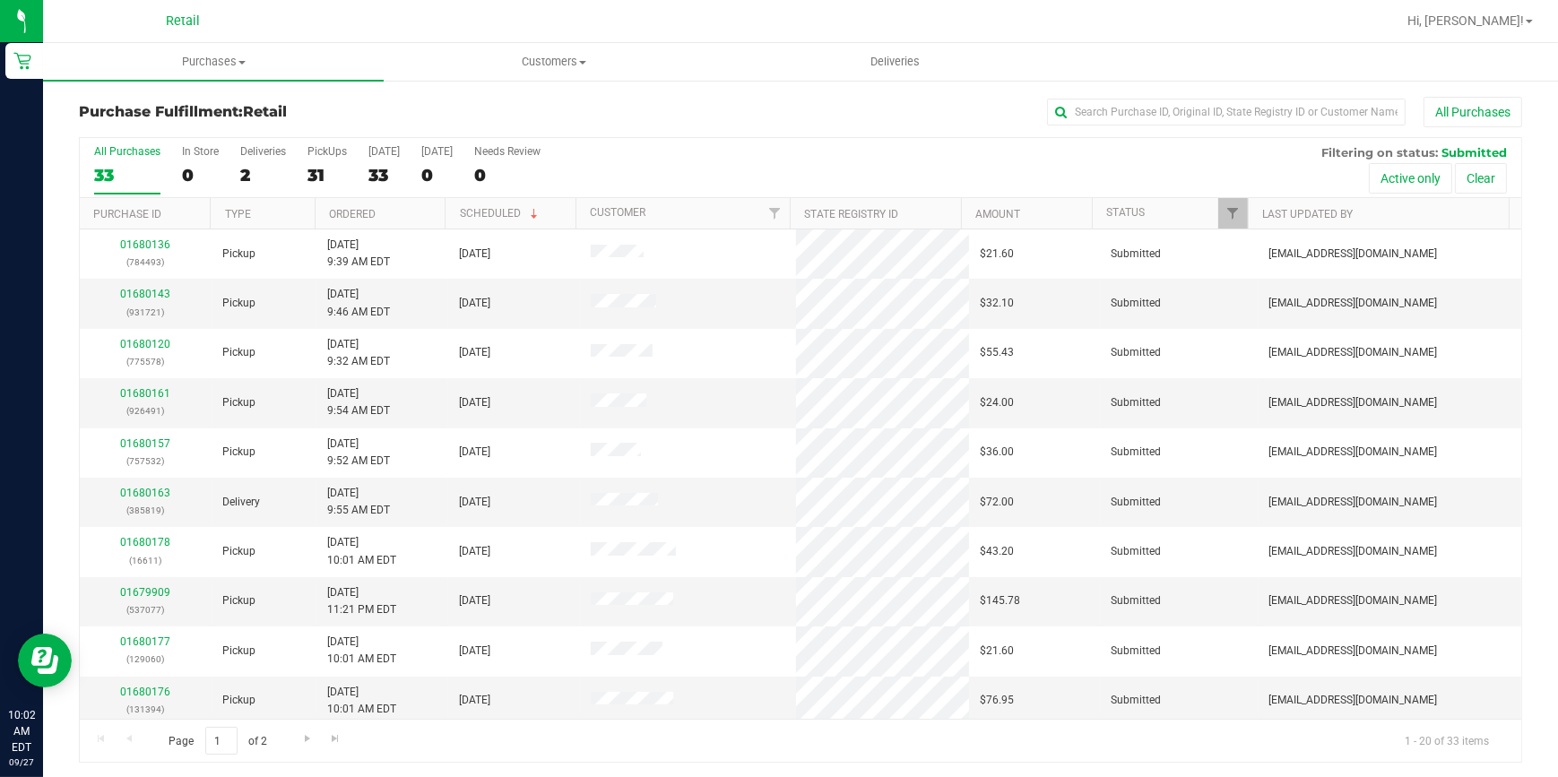
click at [1078, 138] on div "All Purchases 33 In Store 0 Deliveries 2 PickUps 31 [DATE] 33 [DATE] 0 Needs Re…" at bounding box center [801, 145] width 1442 height 14
click at [1081, 94] on div "Purchase Fulfillment: Retail All Purchases All Purchases 33 In Store 0 Deliveri…" at bounding box center [800, 430] width 1515 height 702
click at [1079, 114] on input "text" at bounding box center [1226, 112] width 359 height 27
click at [1084, 84] on div "Purchase Fulfillment: Retail All Purchases All Purchases 33 In Store 0 Deliveri…" at bounding box center [800, 430] width 1515 height 702
click at [1091, 130] on div "Purchase Fulfillment: Retail All Purchases" at bounding box center [801, 116] width 1444 height 39
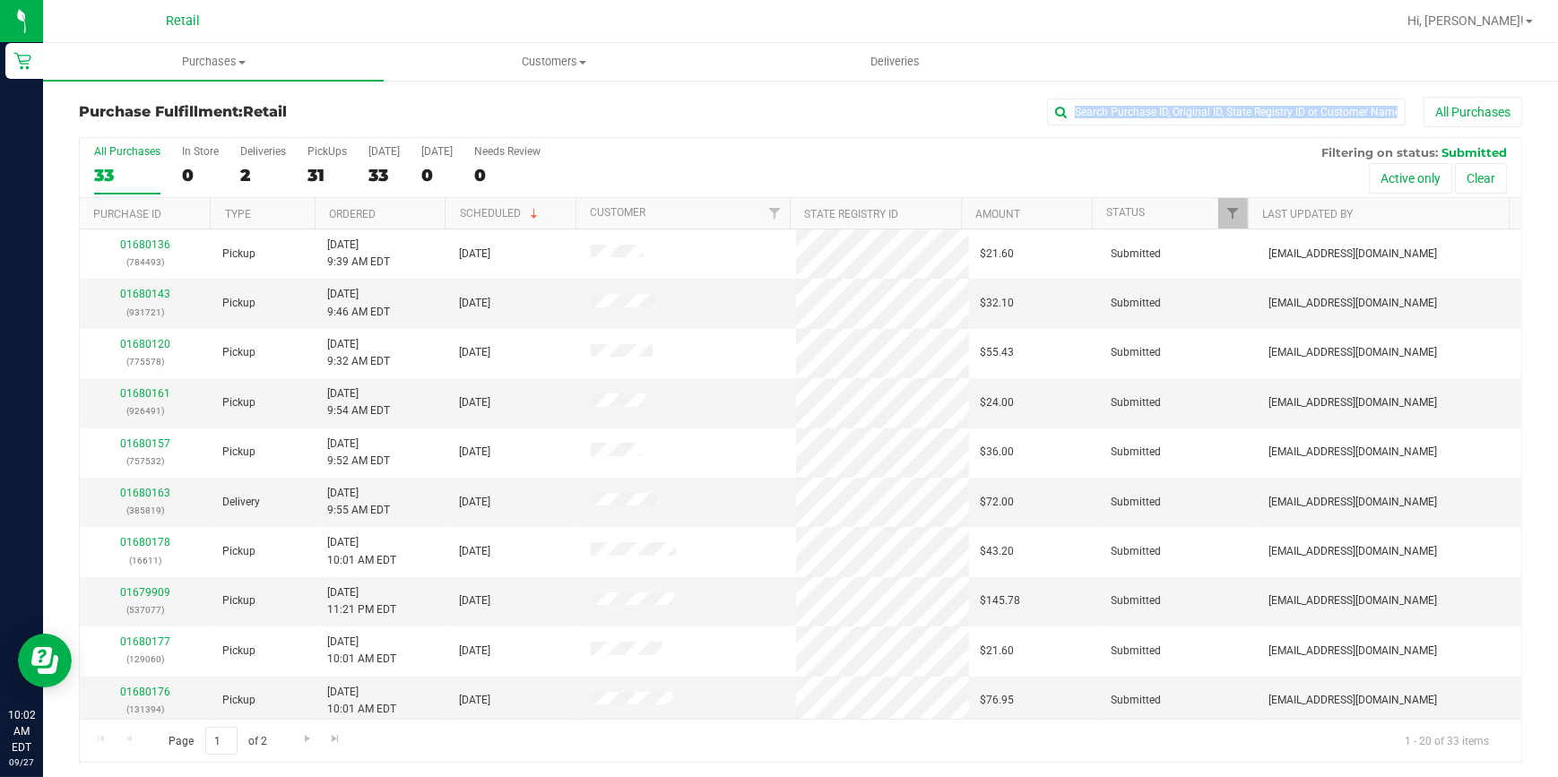
click at [1091, 130] on div "Purchase Fulfillment: Retail All Purchases" at bounding box center [801, 116] width 1444 height 39
drag, startPoint x: 1091, startPoint y: 130, endPoint x: 1085, endPoint y: 118, distance: 13.2
click at [1085, 118] on input "text" at bounding box center [1226, 112] width 359 height 27
click at [1089, 99] on input "text" at bounding box center [1226, 112] width 359 height 27
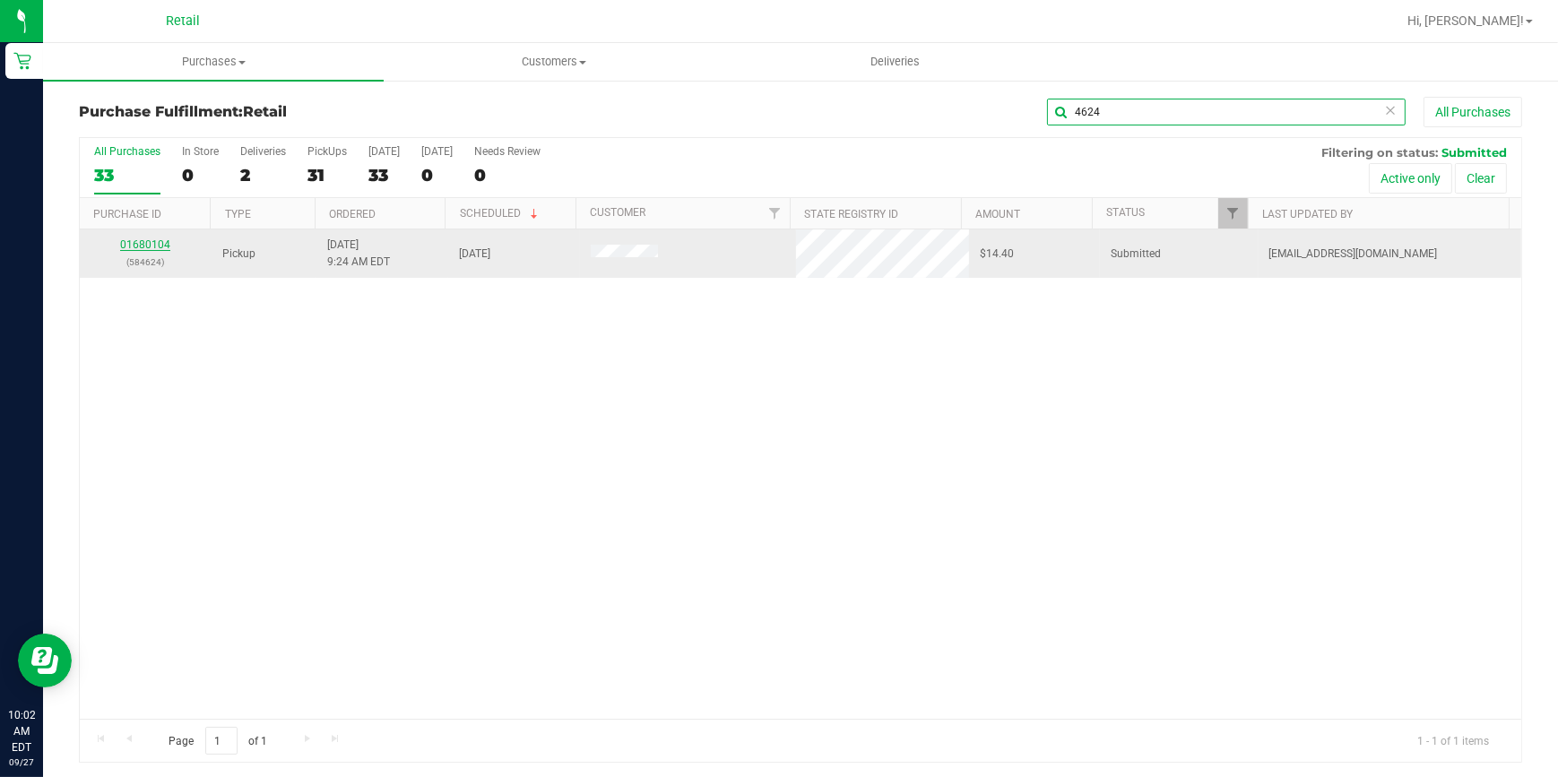
type input "4624"
click at [156, 245] on link "01680104" at bounding box center [145, 245] width 50 height 13
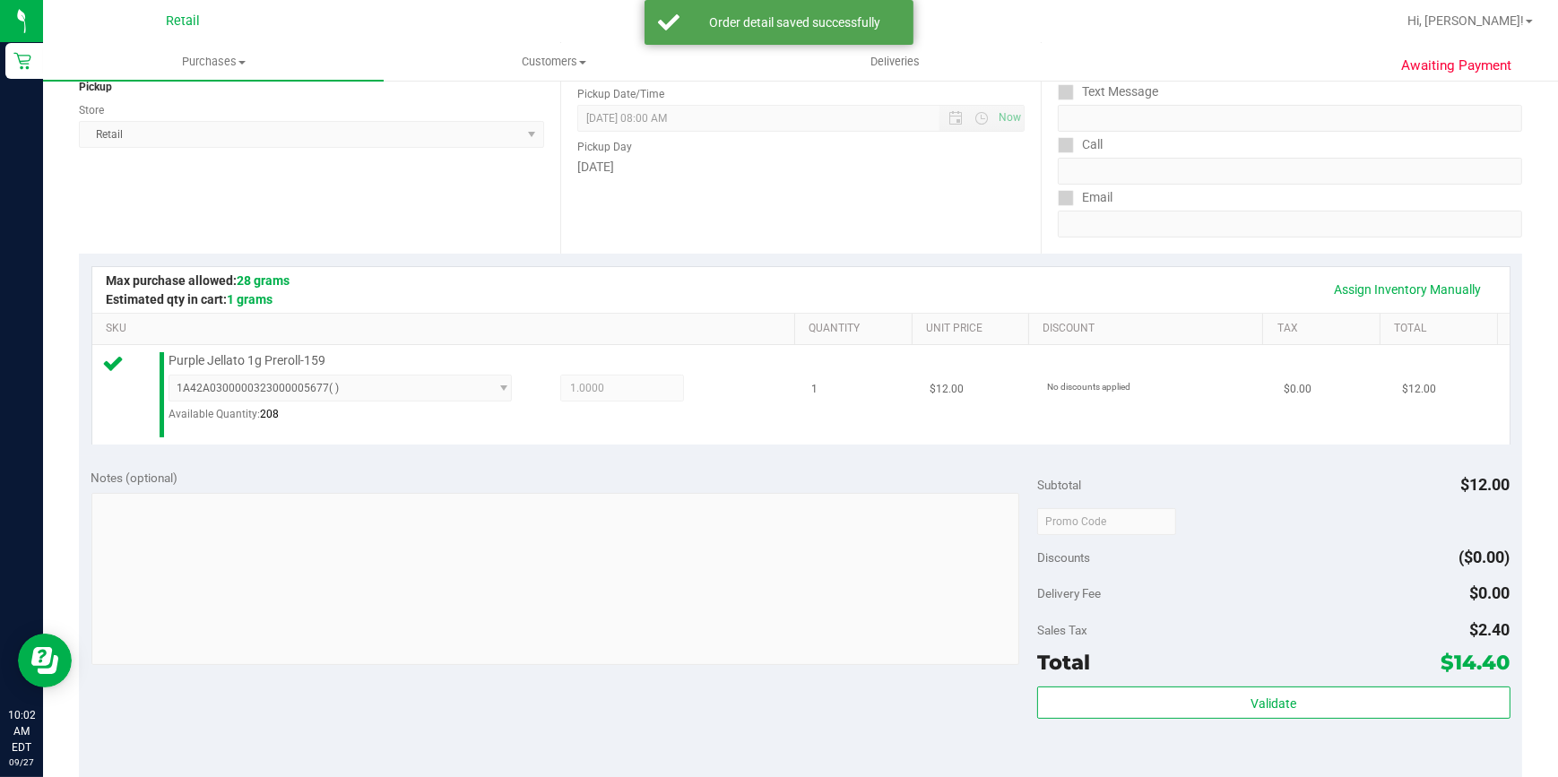
scroll to position [652, 0]
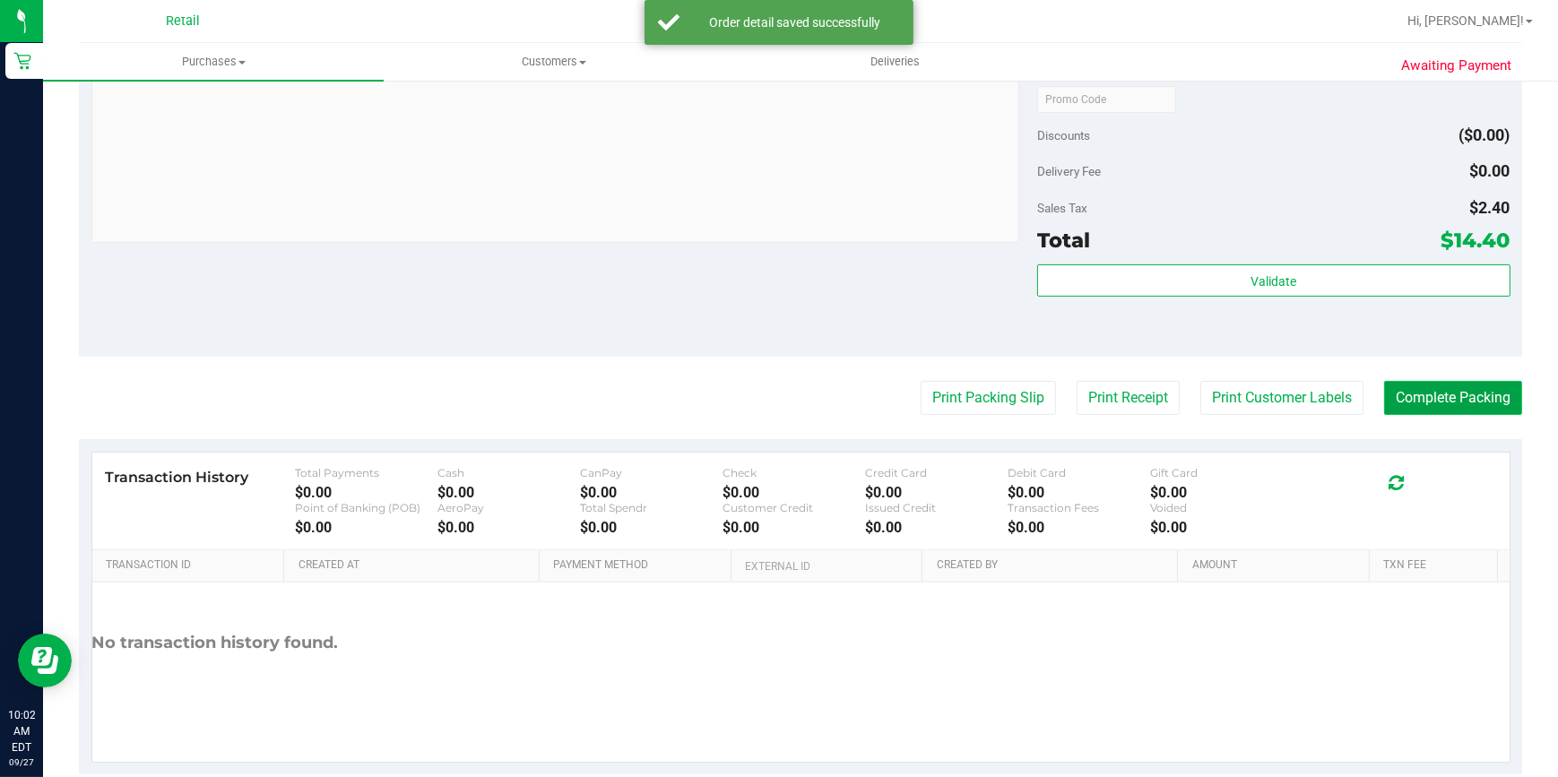
click at [1445, 381] on button "Complete Packing" at bounding box center [1453, 398] width 138 height 34
click at [1444, 389] on button "Complete Packing" at bounding box center [1453, 398] width 138 height 34
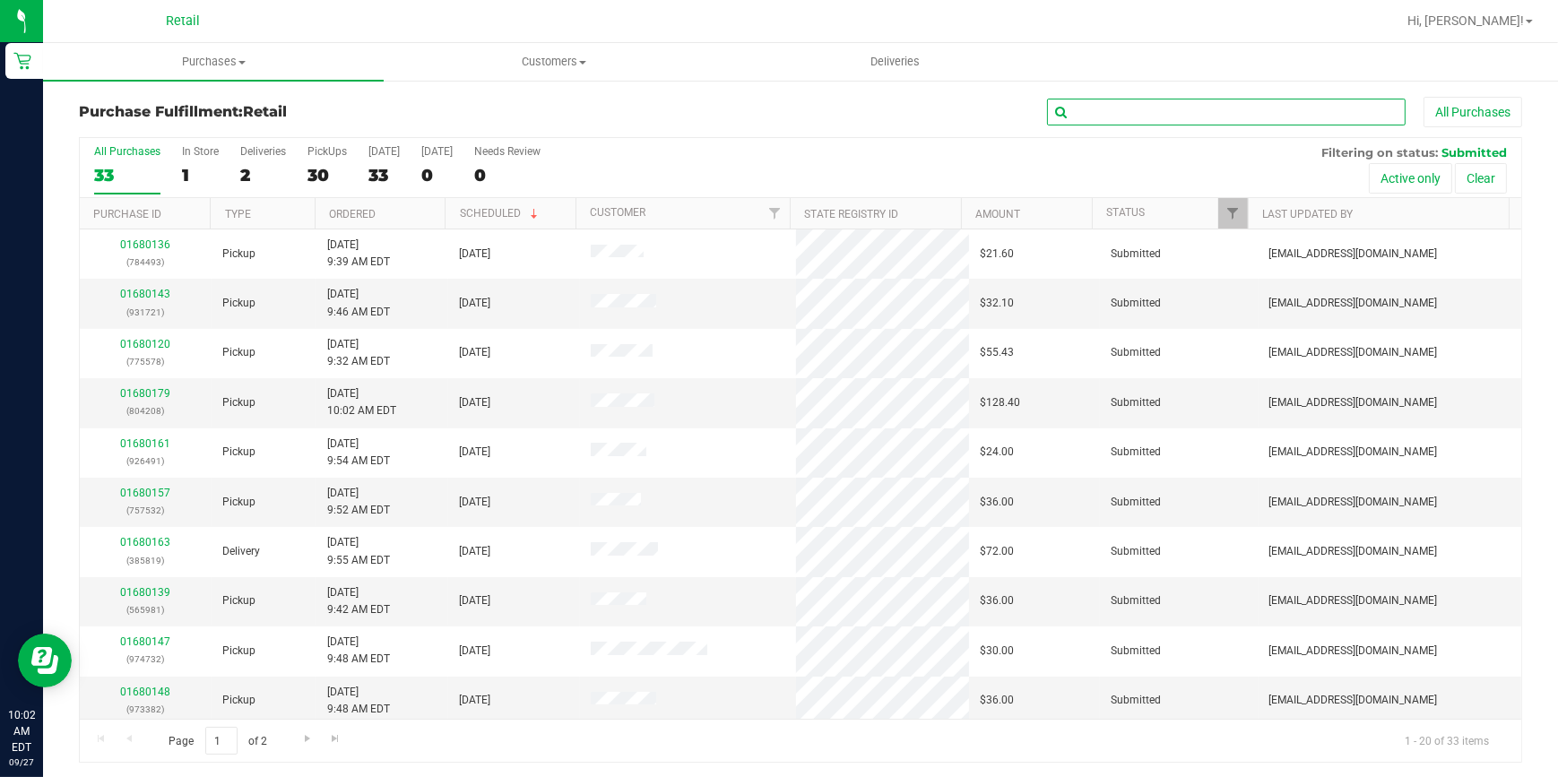
click at [1133, 101] on input "text" at bounding box center [1226, 112] width 359 height 27
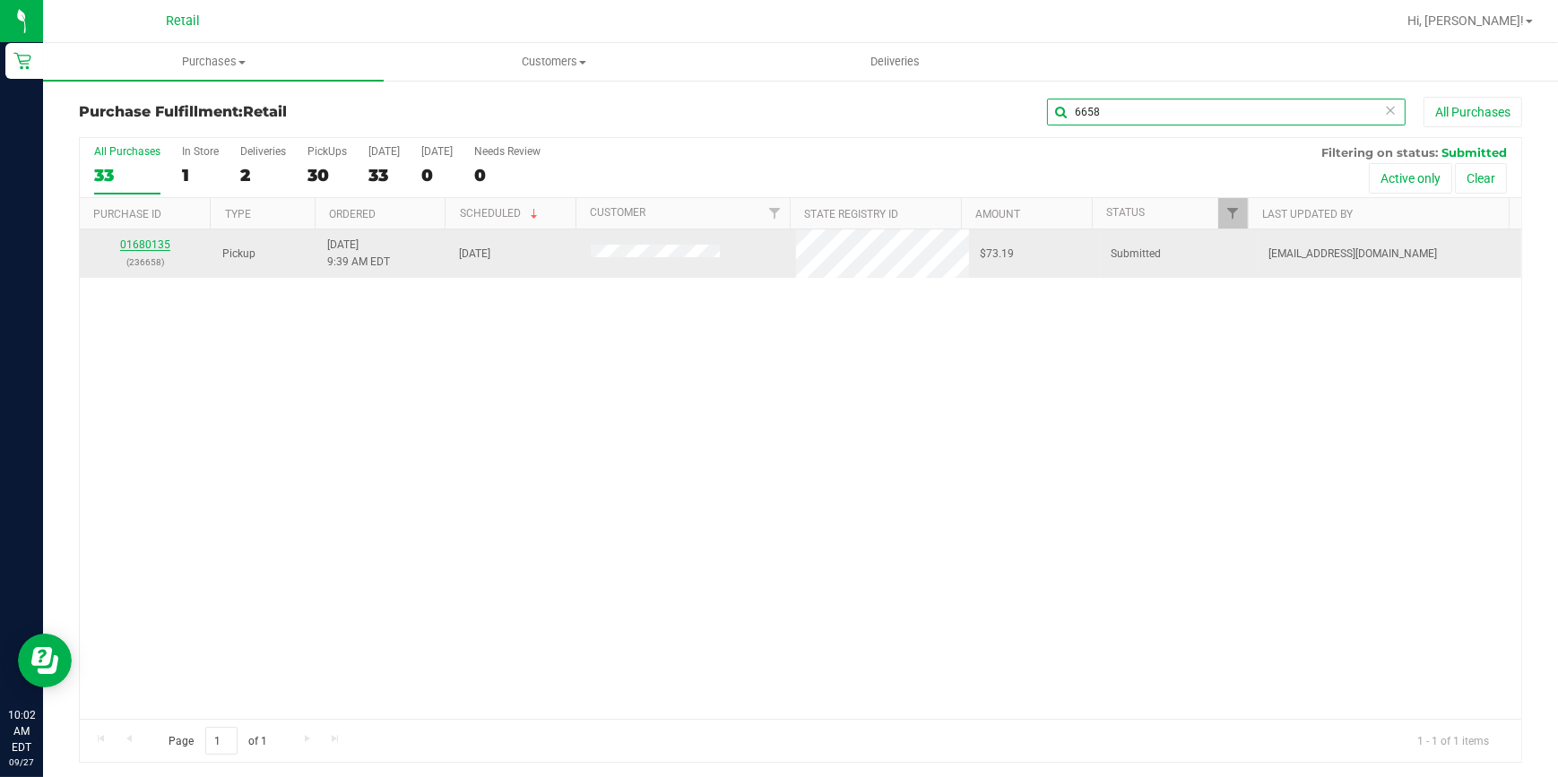
type input "6658"
click at [150, 241] on link "01680135" at bounding box center [145, 245] width 50 height 13
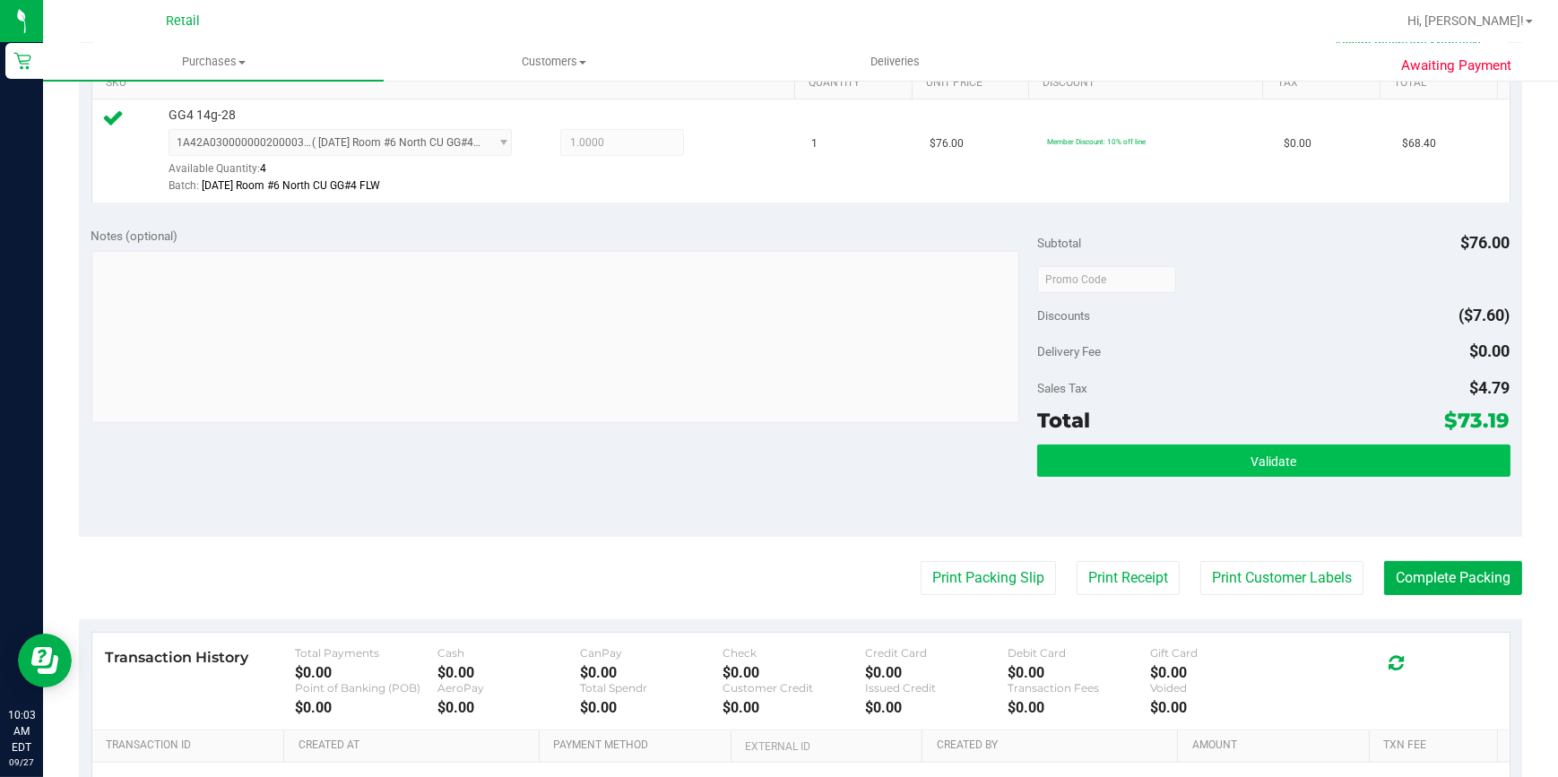
scroll to position [489, 0]
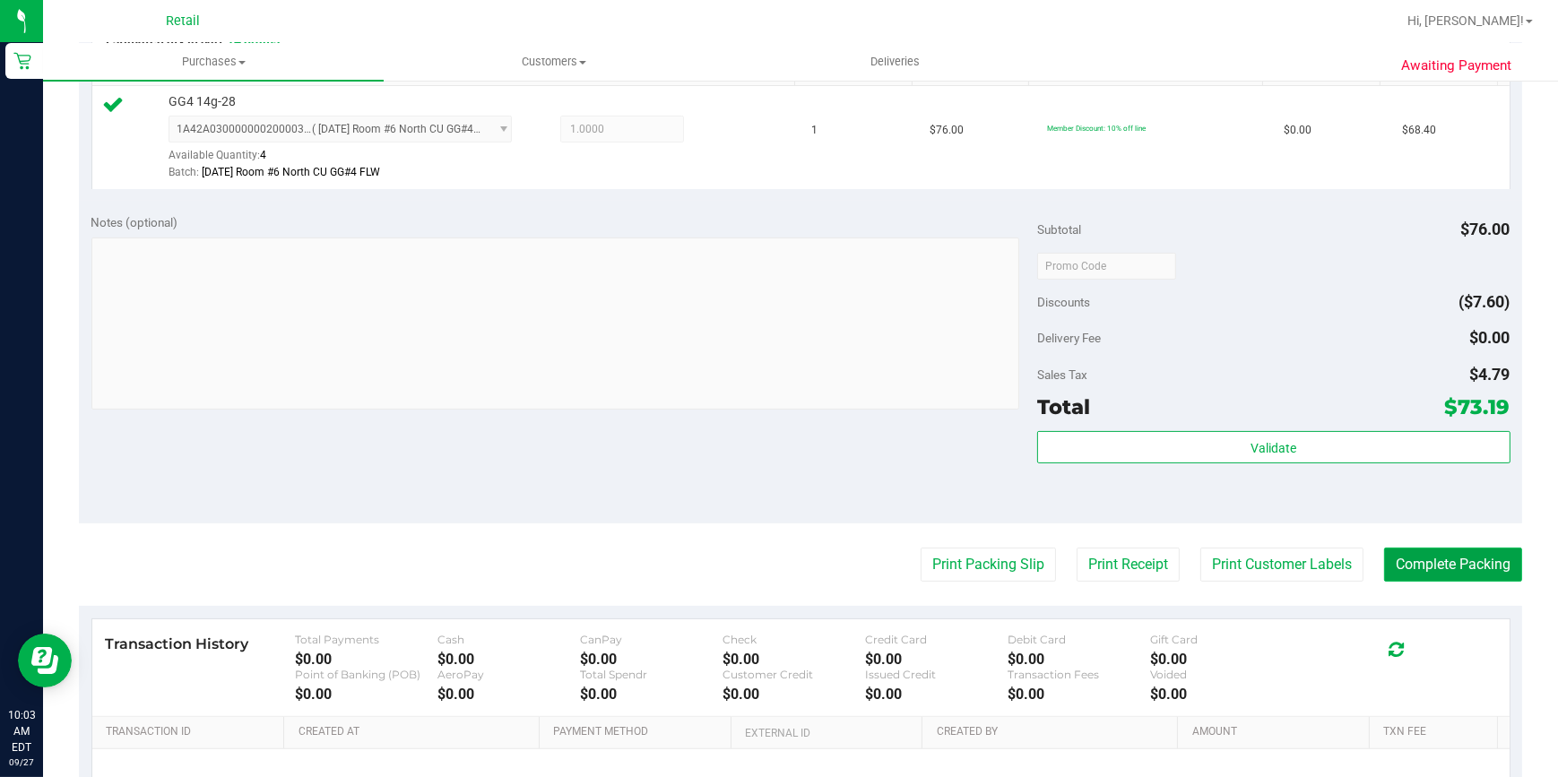
click at [1454, 569] on button "Complete Packing" at bounding box center [1453, 565] width 138 height 34
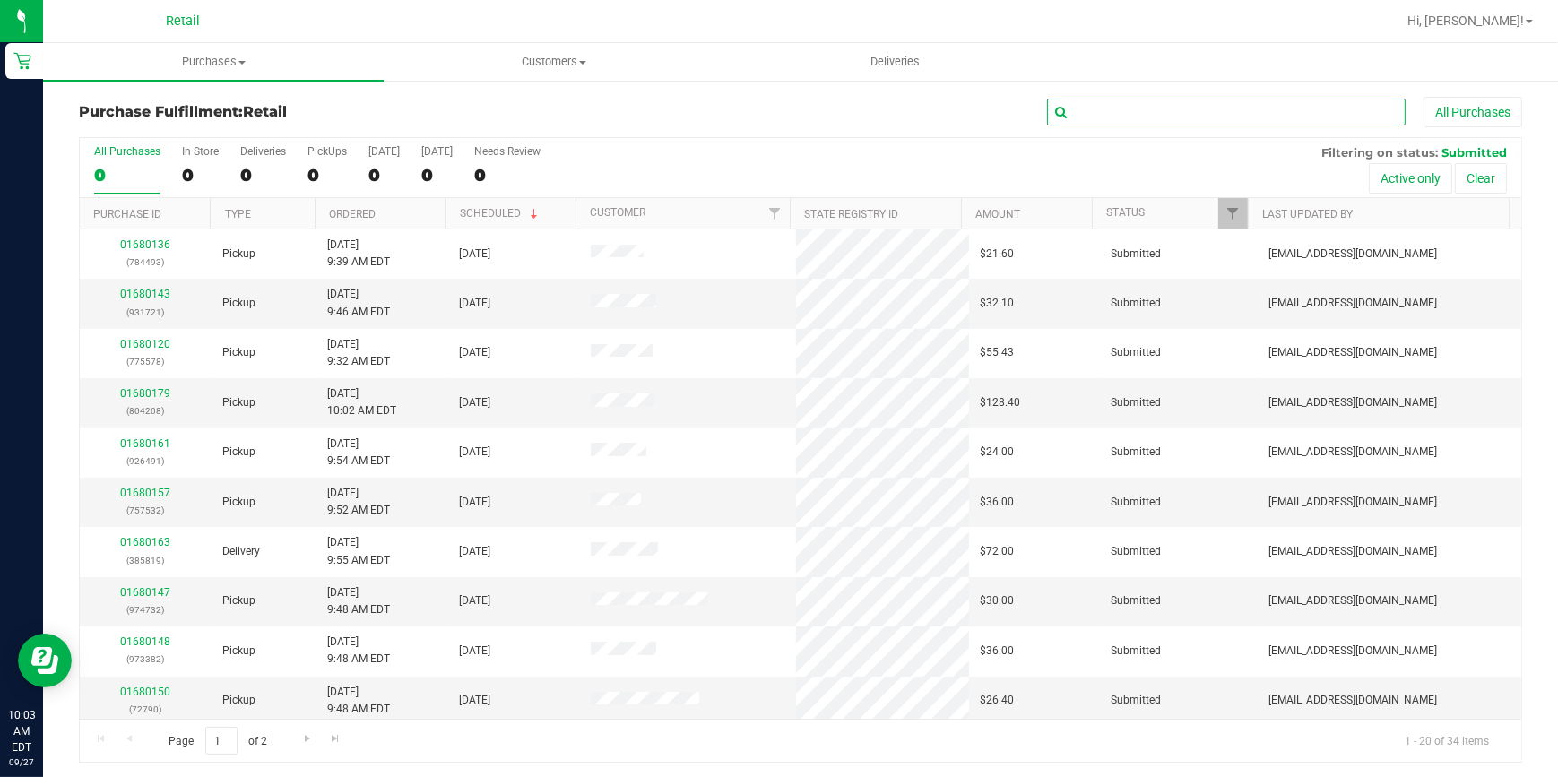
click at [1180, 101] on input "text" at bounding box center [1226, 112] width 359 height 27
click at [1150, 113] on input "text" at bounding box center [1226, 112] width 359 height 27
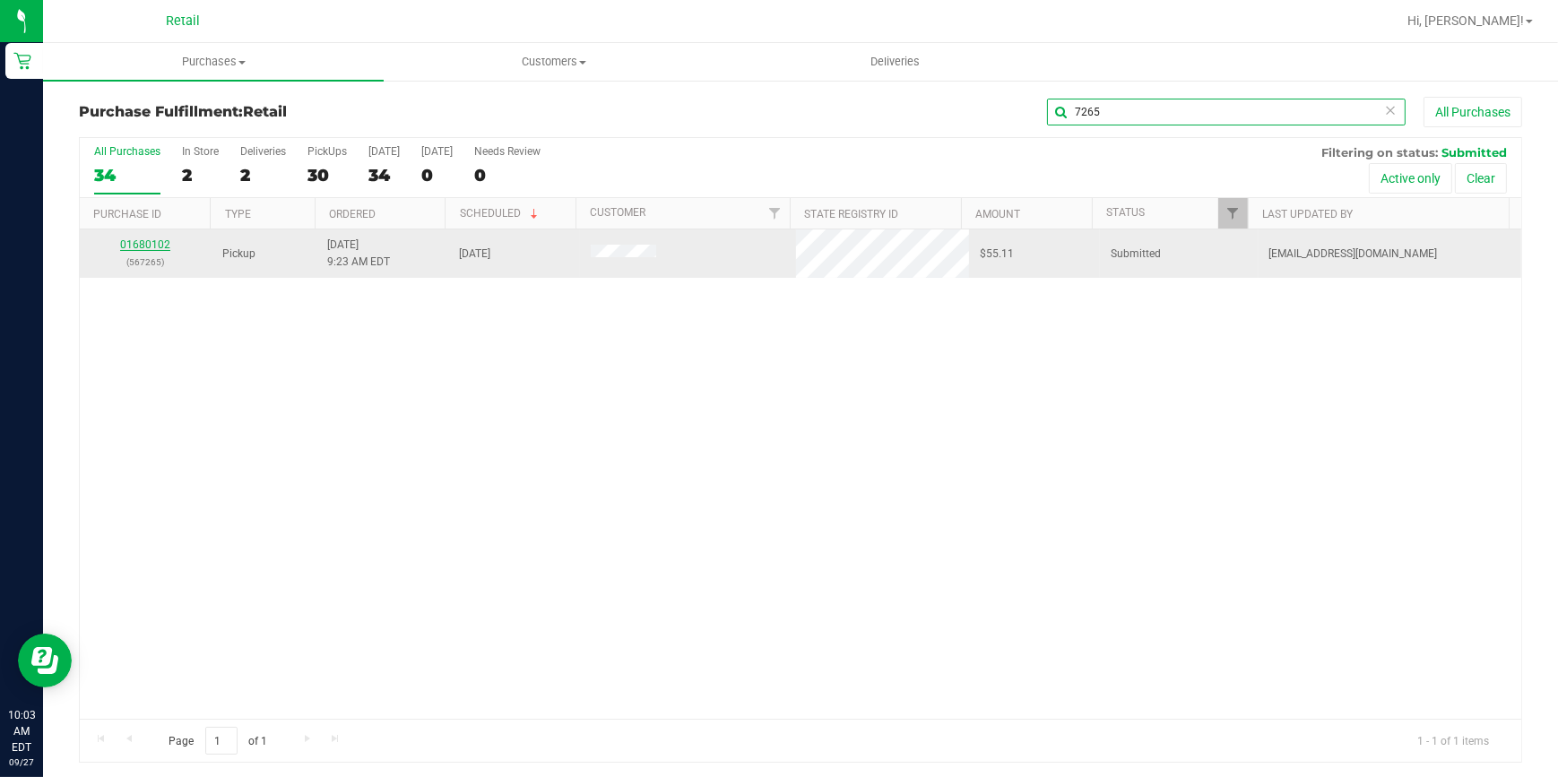
type input "7265"
click at [143, 247] on link "01680102" at bounding box center [145, 245] width 50 height 13
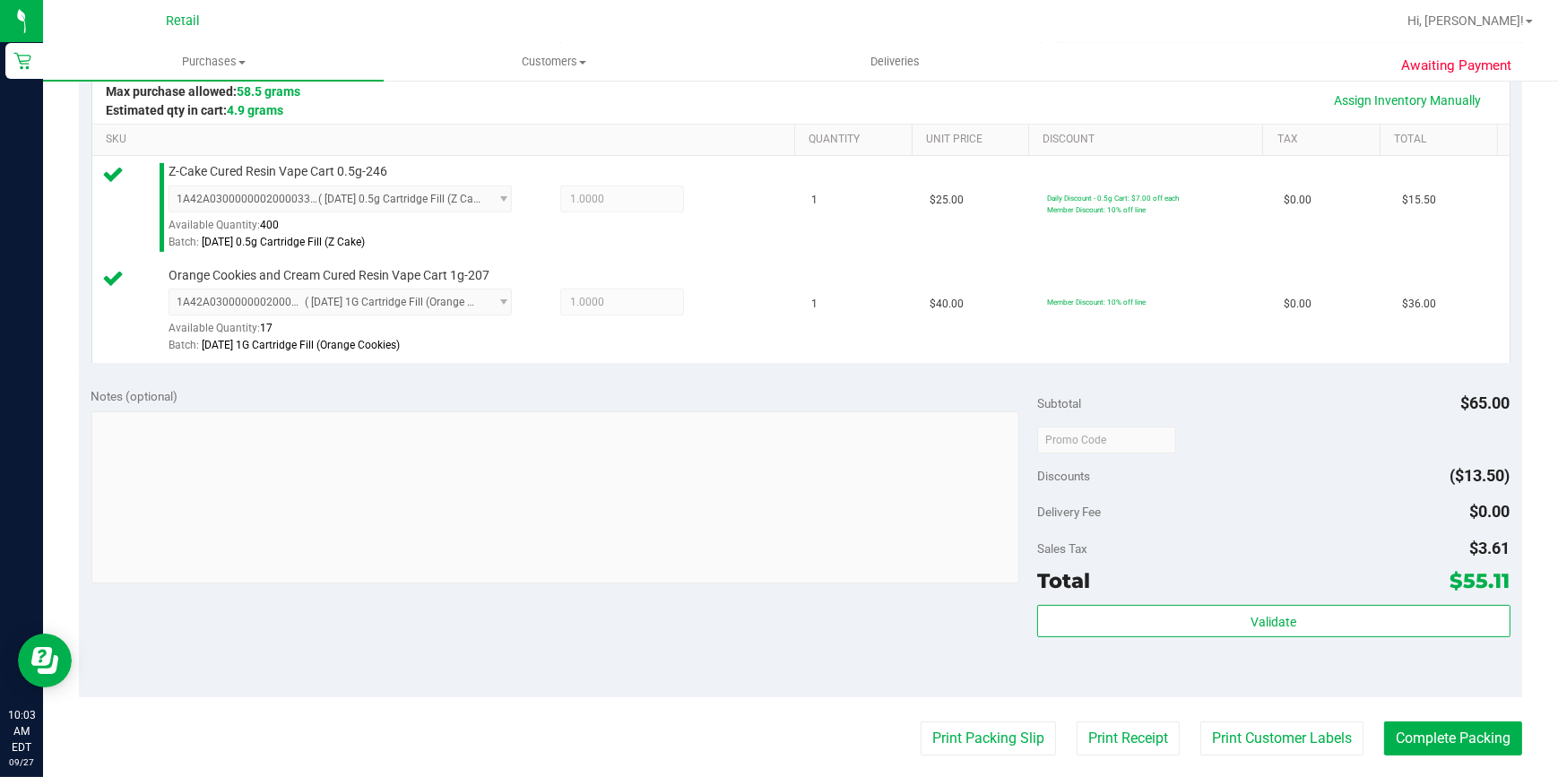
scroll to position [570, 0]
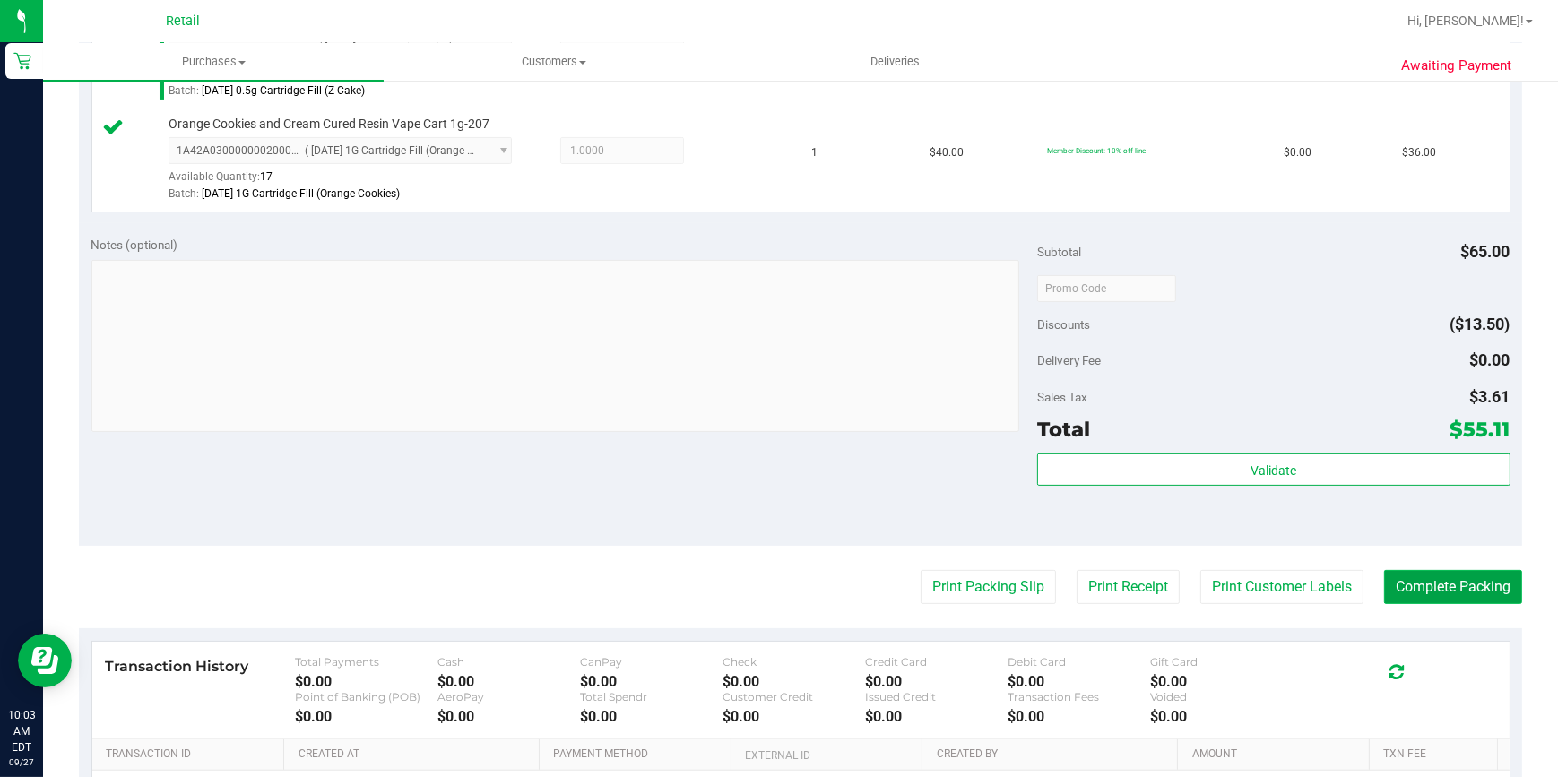
click at [1421, 580] on button "Complete Packing" at bounding box center [1453, 587] width 138 height 34
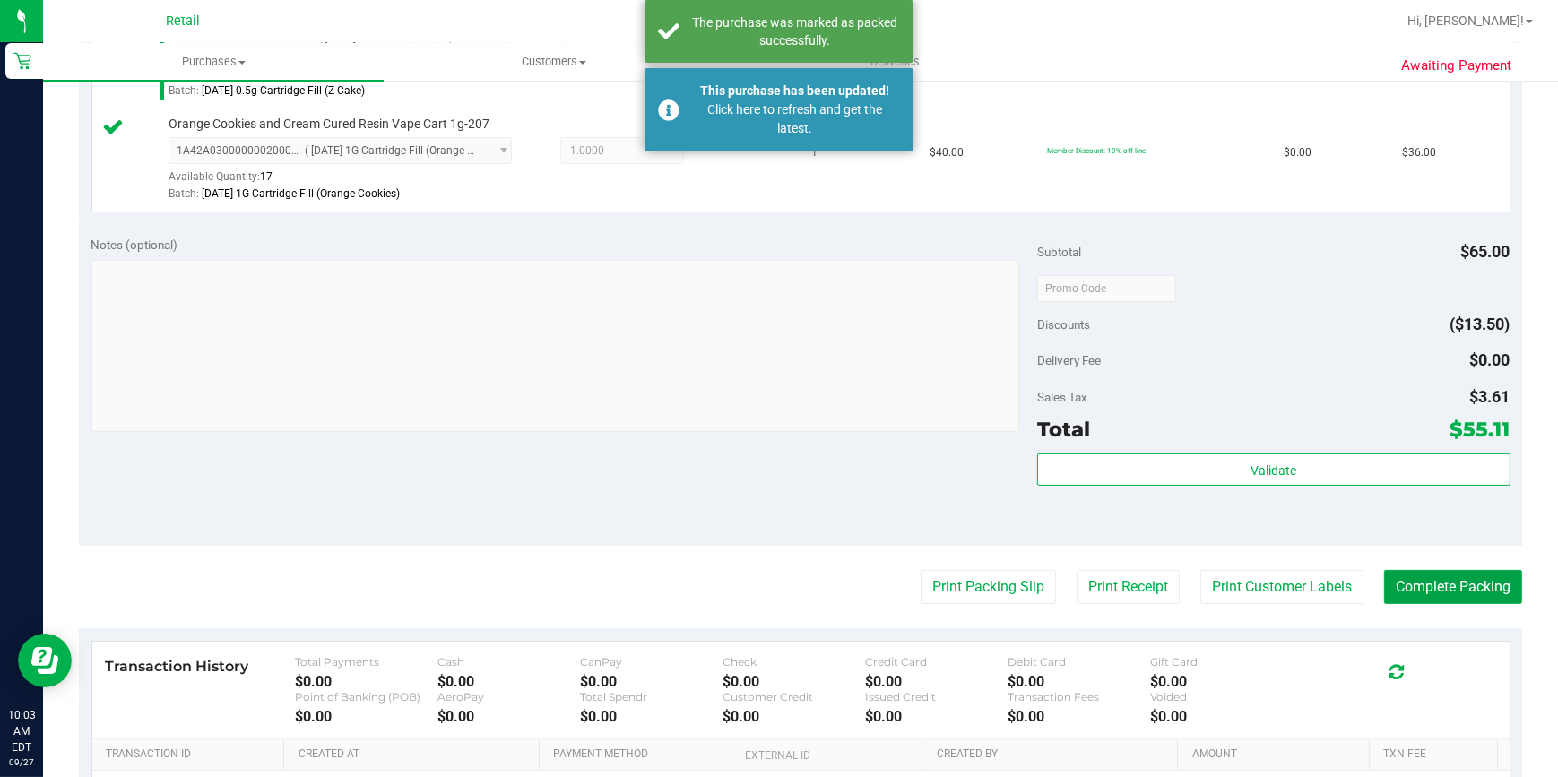
scroll to position [0, 0]
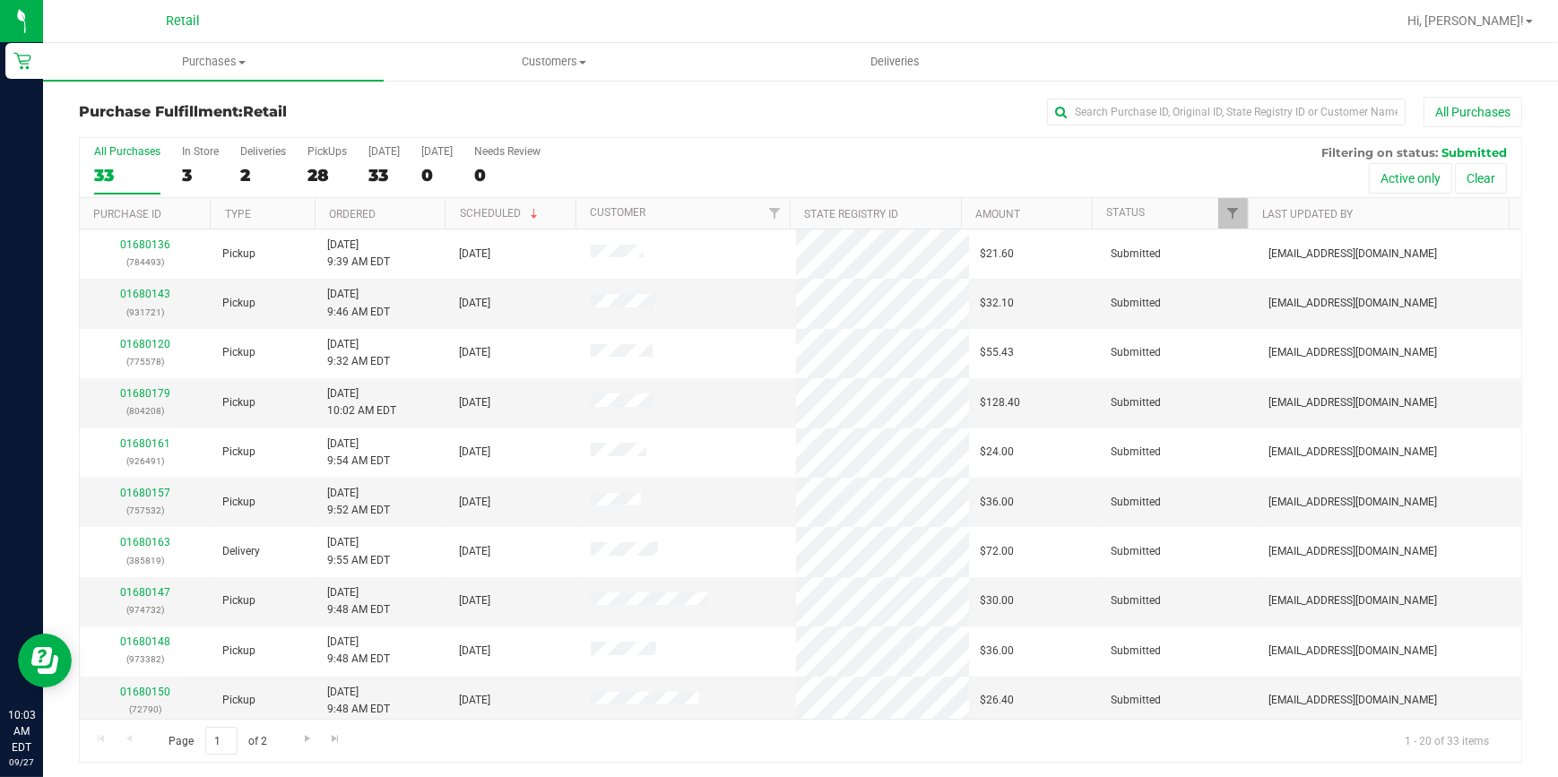
click at [1123, 126] on div "Purchase Fulfillment: Retail All Purchases" at bounding box center [801, 116] width 1444 height 39
click at [1113, 111] on input "text" at bounding box center [1226, 112] width 359 height 27
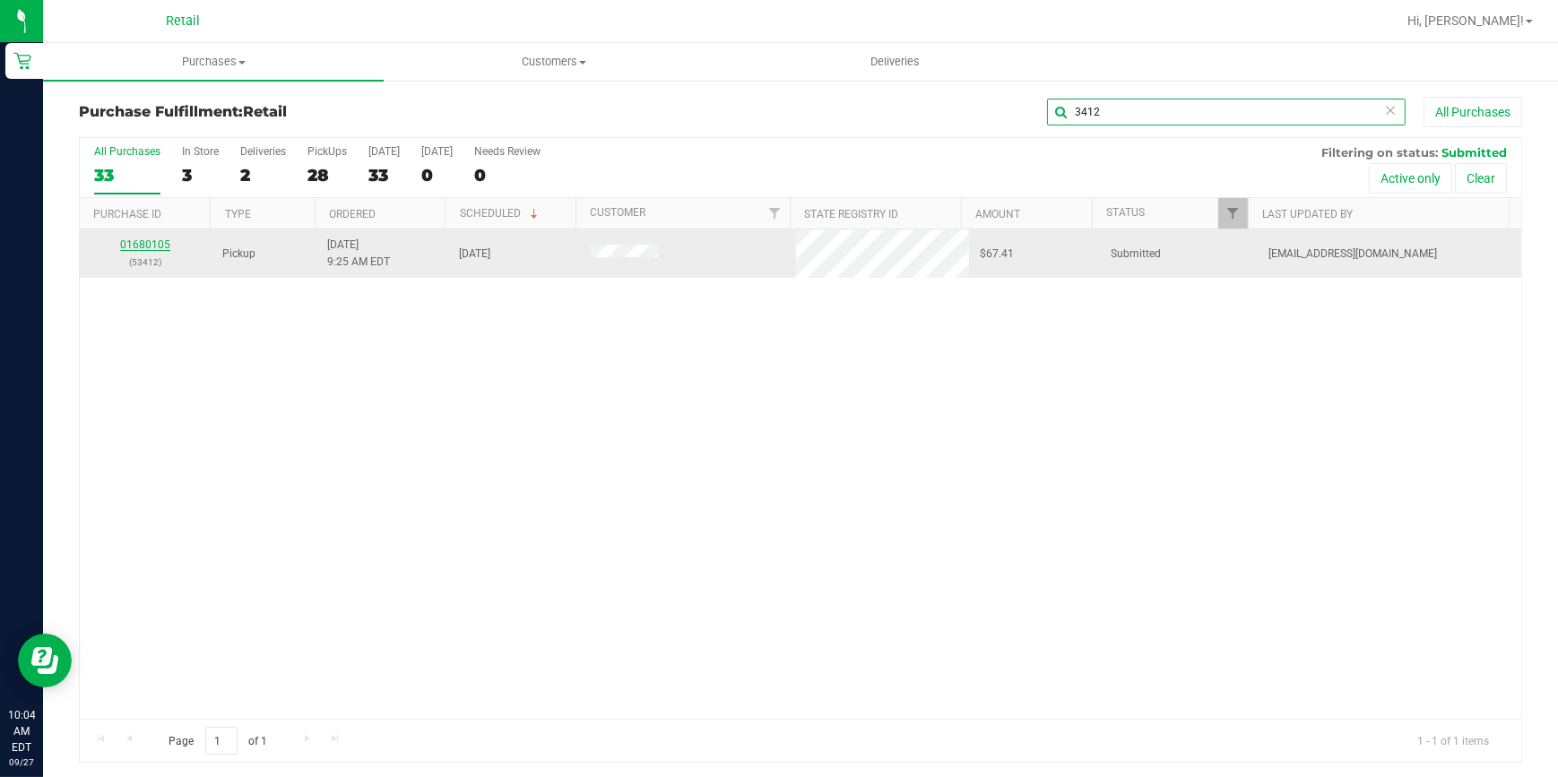
type input "3412"
click at [149, 240] on link "01680105" at bounding box center [145, 245] width 50 height 13
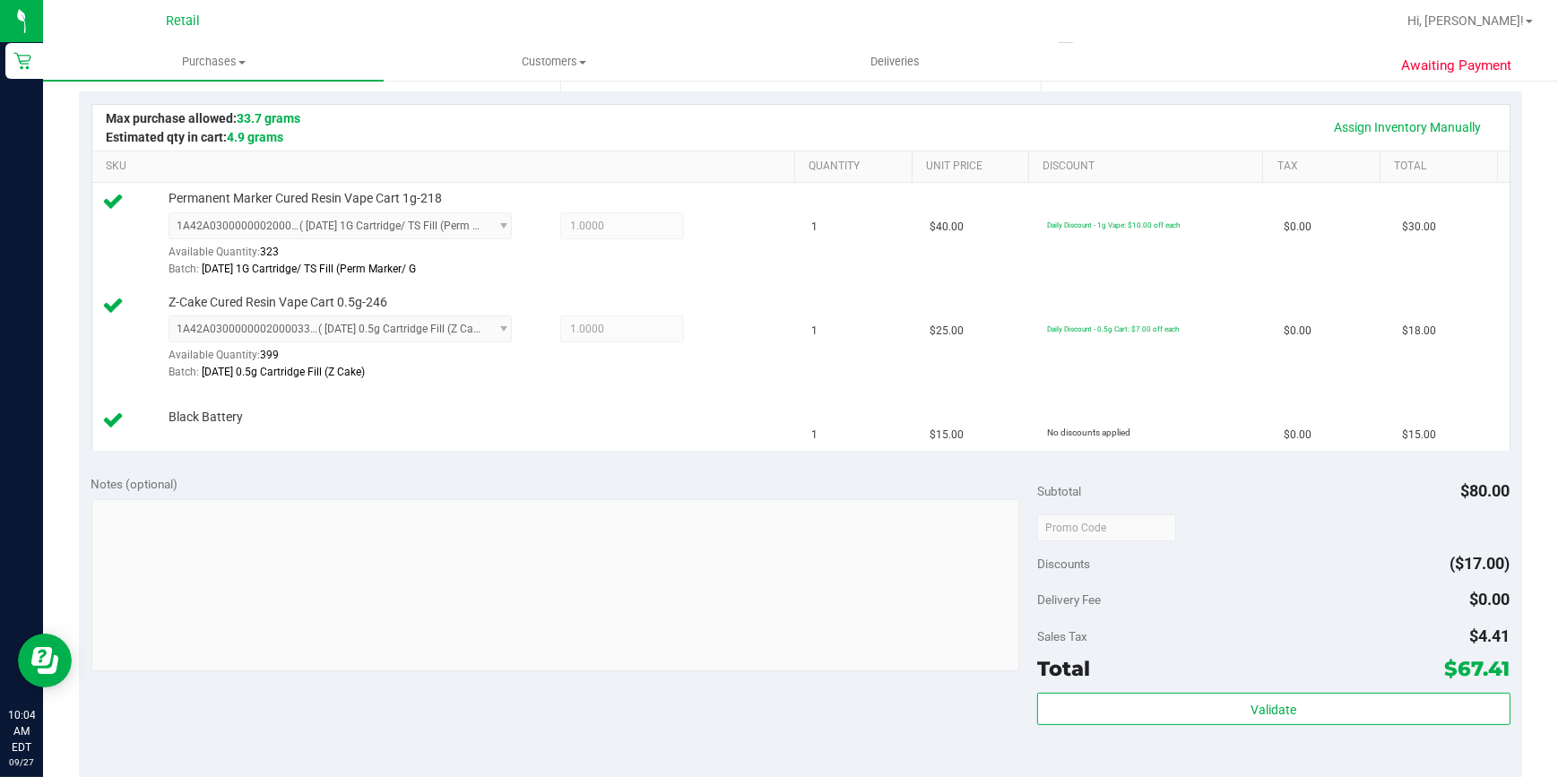
scroll to position [489, 0]
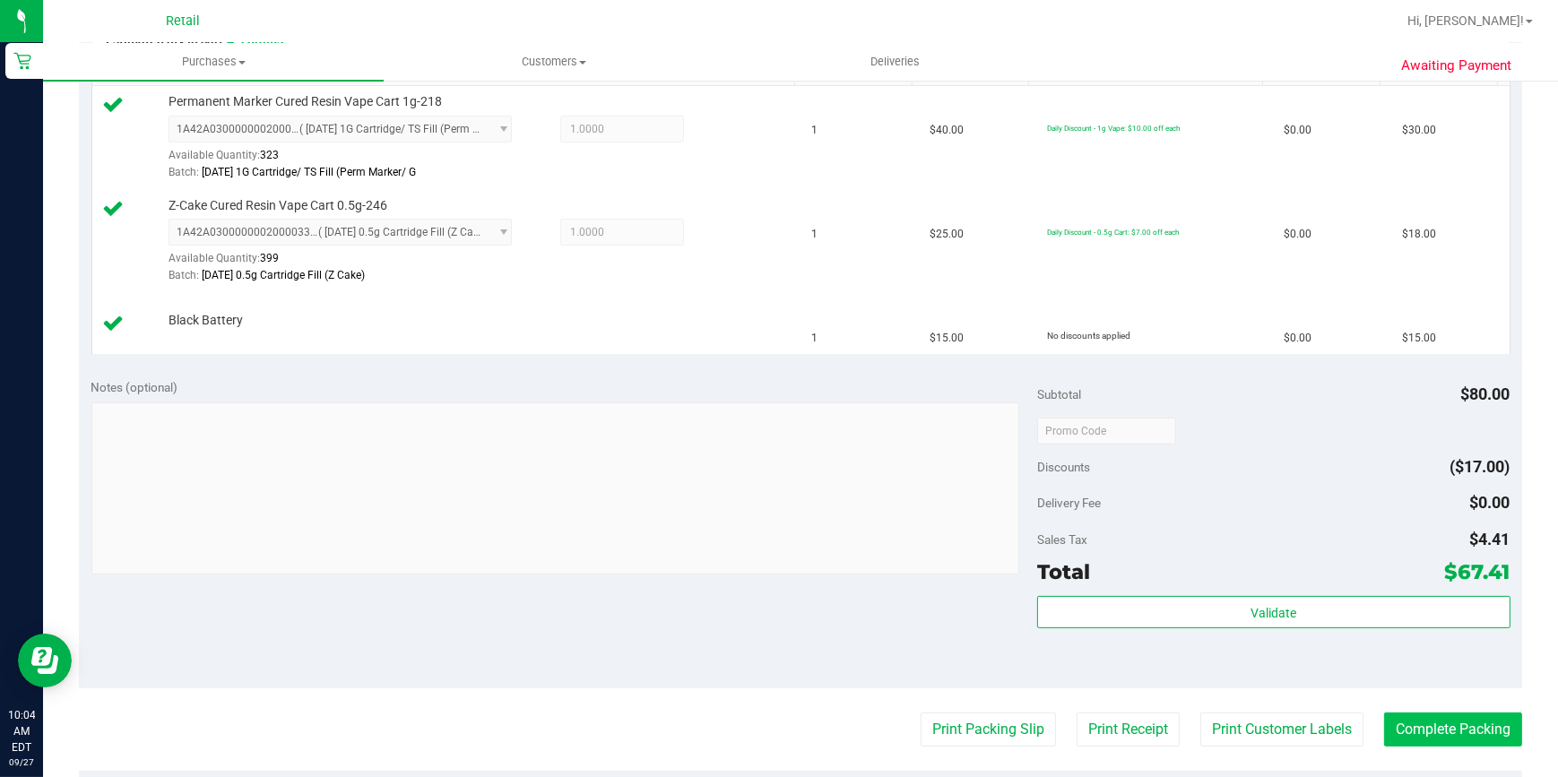
drag, startPoint x: 1486, startPoint y: 701, endPoint x: 1483, endPoint y: 713, distance: 12.0
click at [1486, 704] on purchase-details "Back Edit Purchase Cancel Purchase View Profile # 01680105 Med | Rec METRC ID: …" at bounding box center [801, 357] width 1444 height 1498
click at [1462, 731] on button "Complete Packing" at bounding box center [1453, 730] width 138 height 34
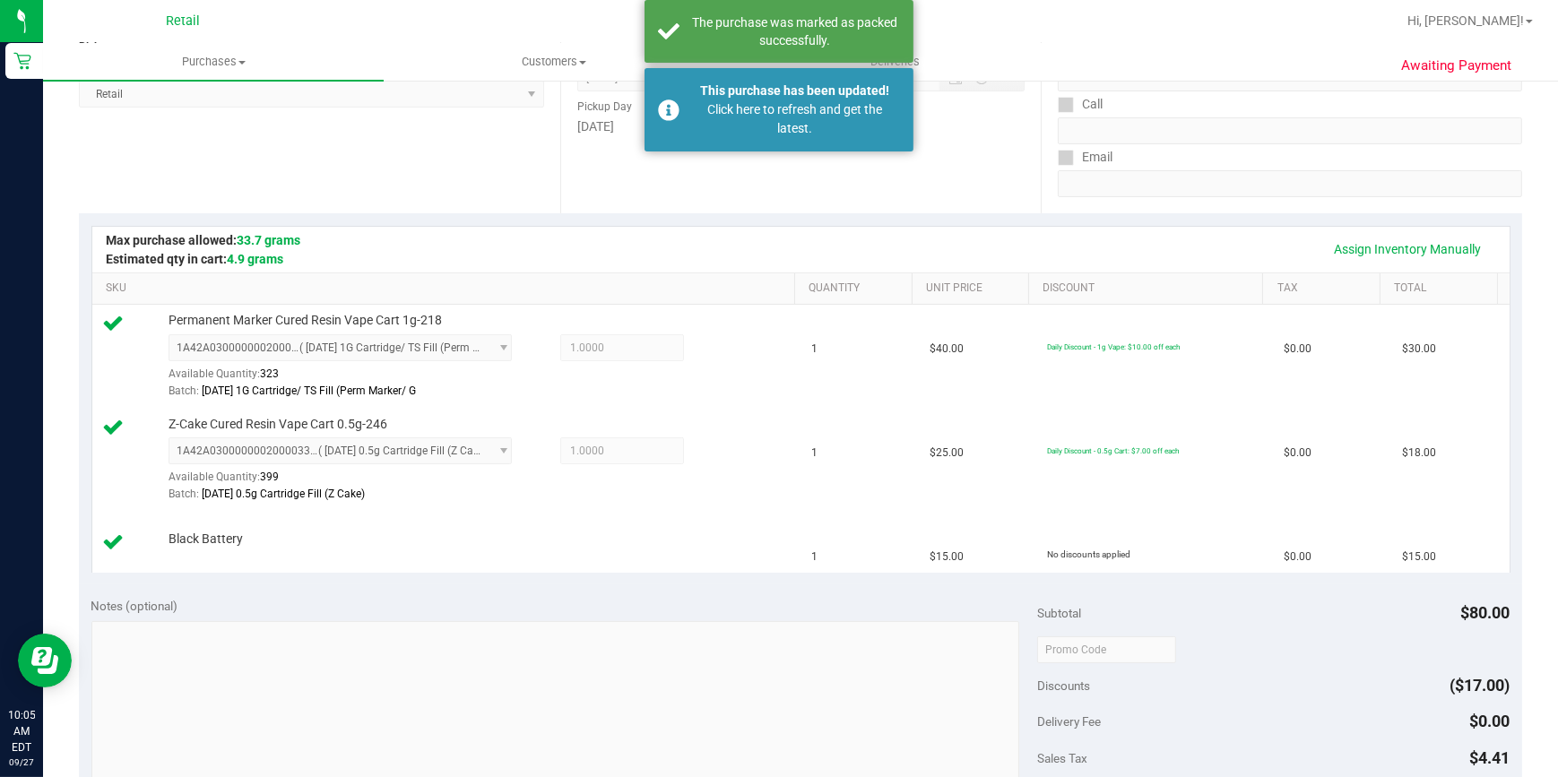
scroll to position [0, 0]
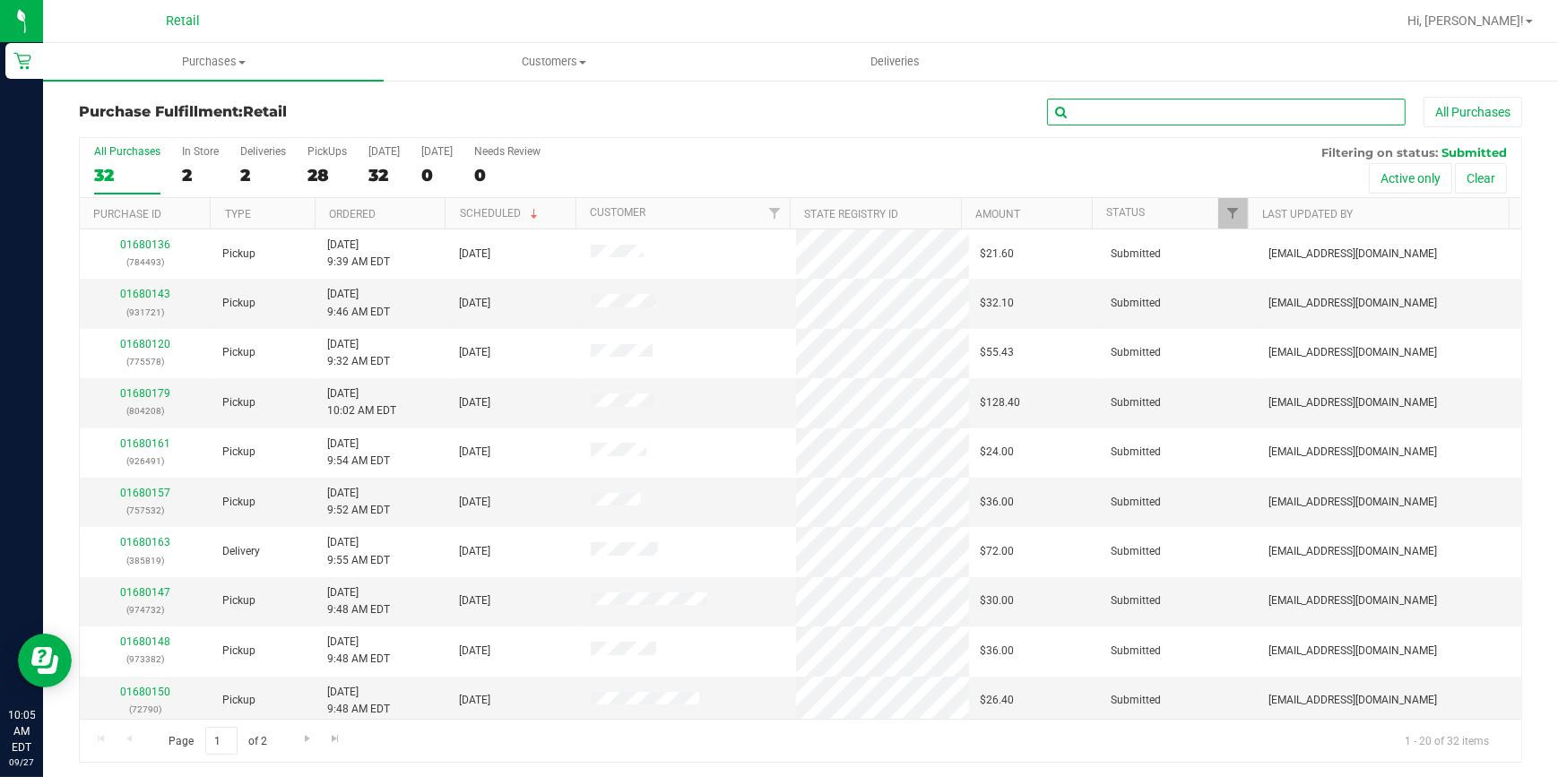
click at [1178, 109] on input "text" at bounding box center [1226, 112] width 359 height 27
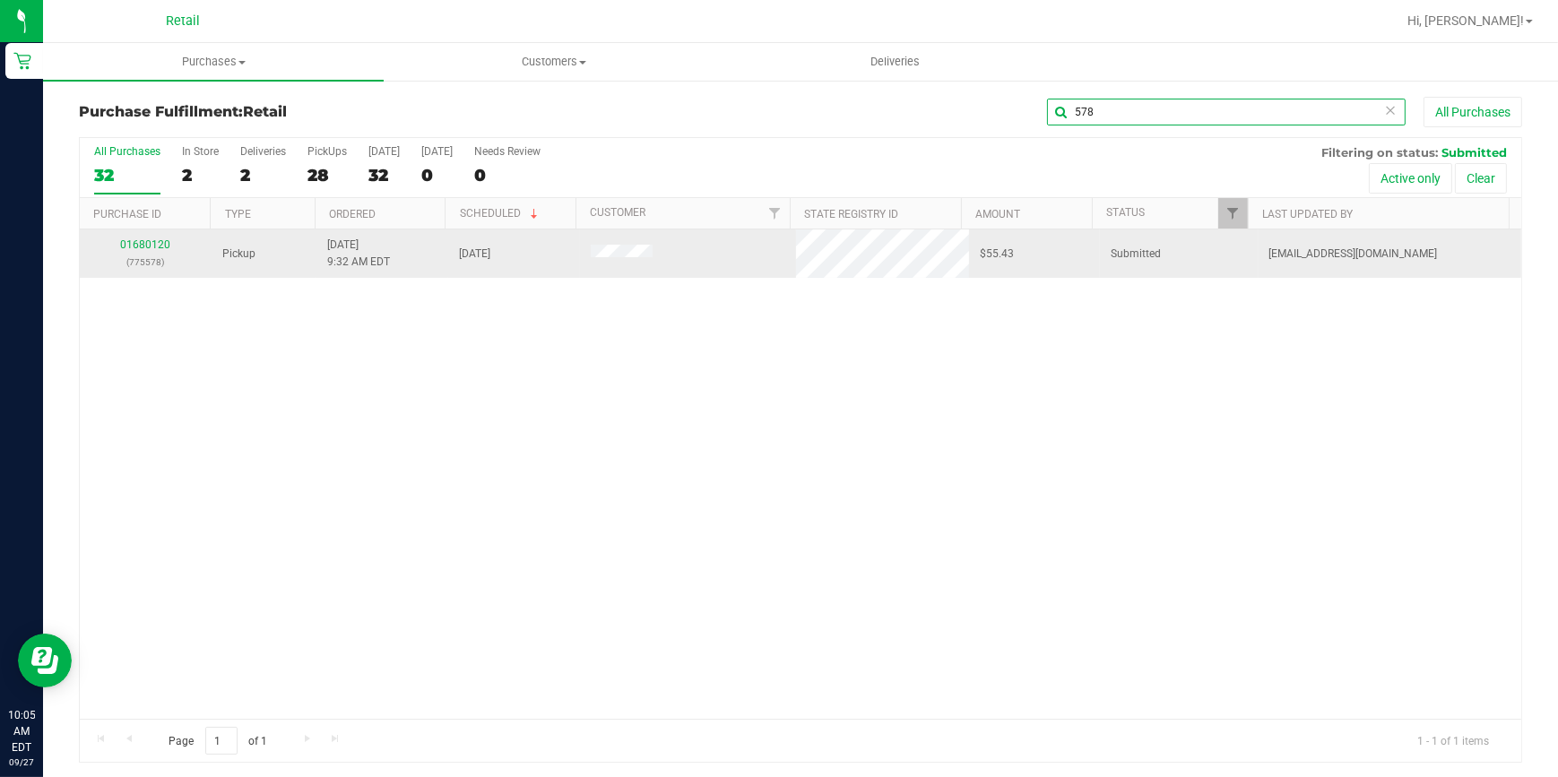
type input "578"
click at [138, 237] on div "01680120 (775578)" at bounding box center [146, 254] width 110 height 34
click at [140, 241] on link "01680120" at bounding box center [145, 245] width 50 height 13
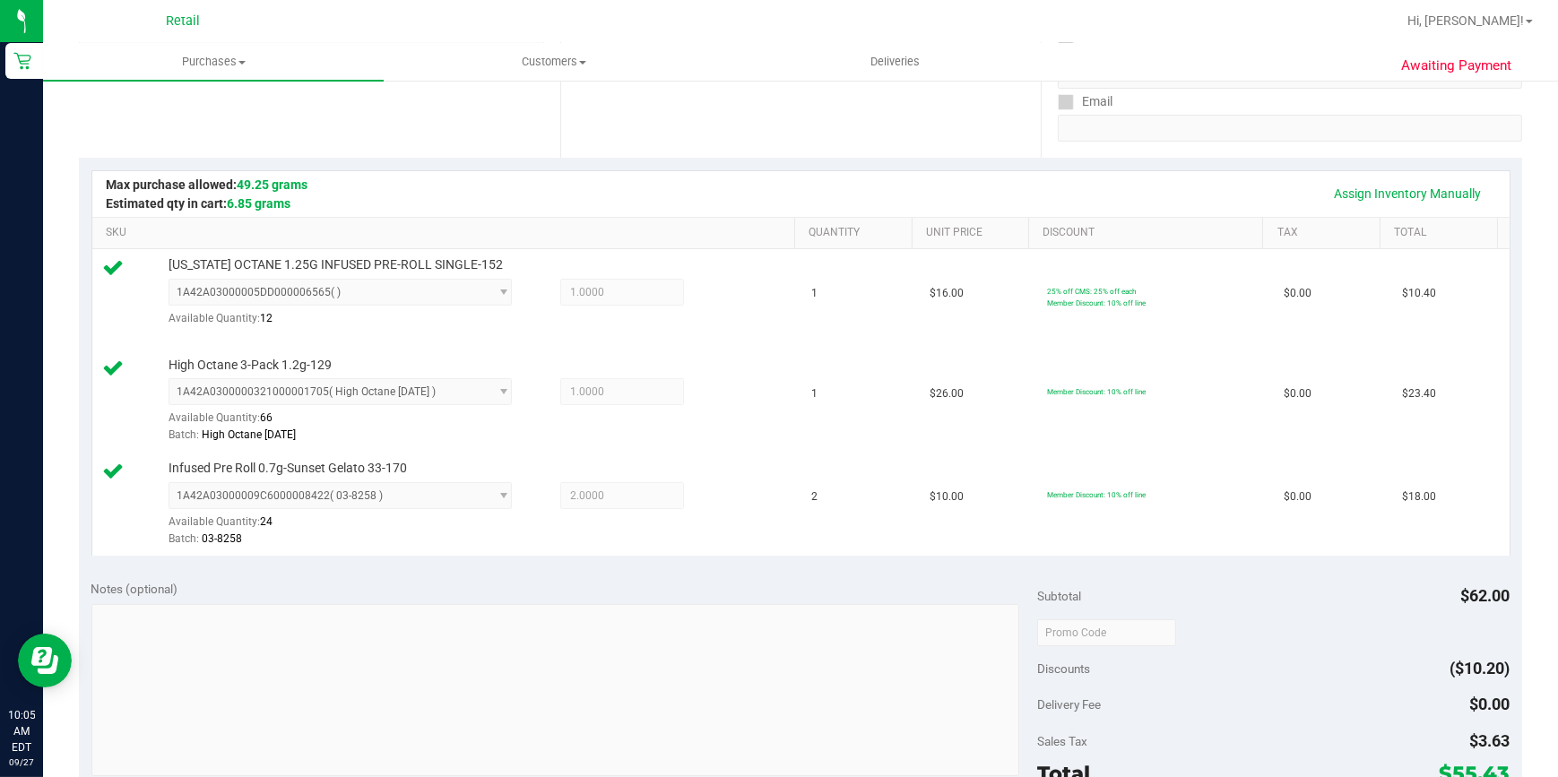
scroll to position [815, 0]
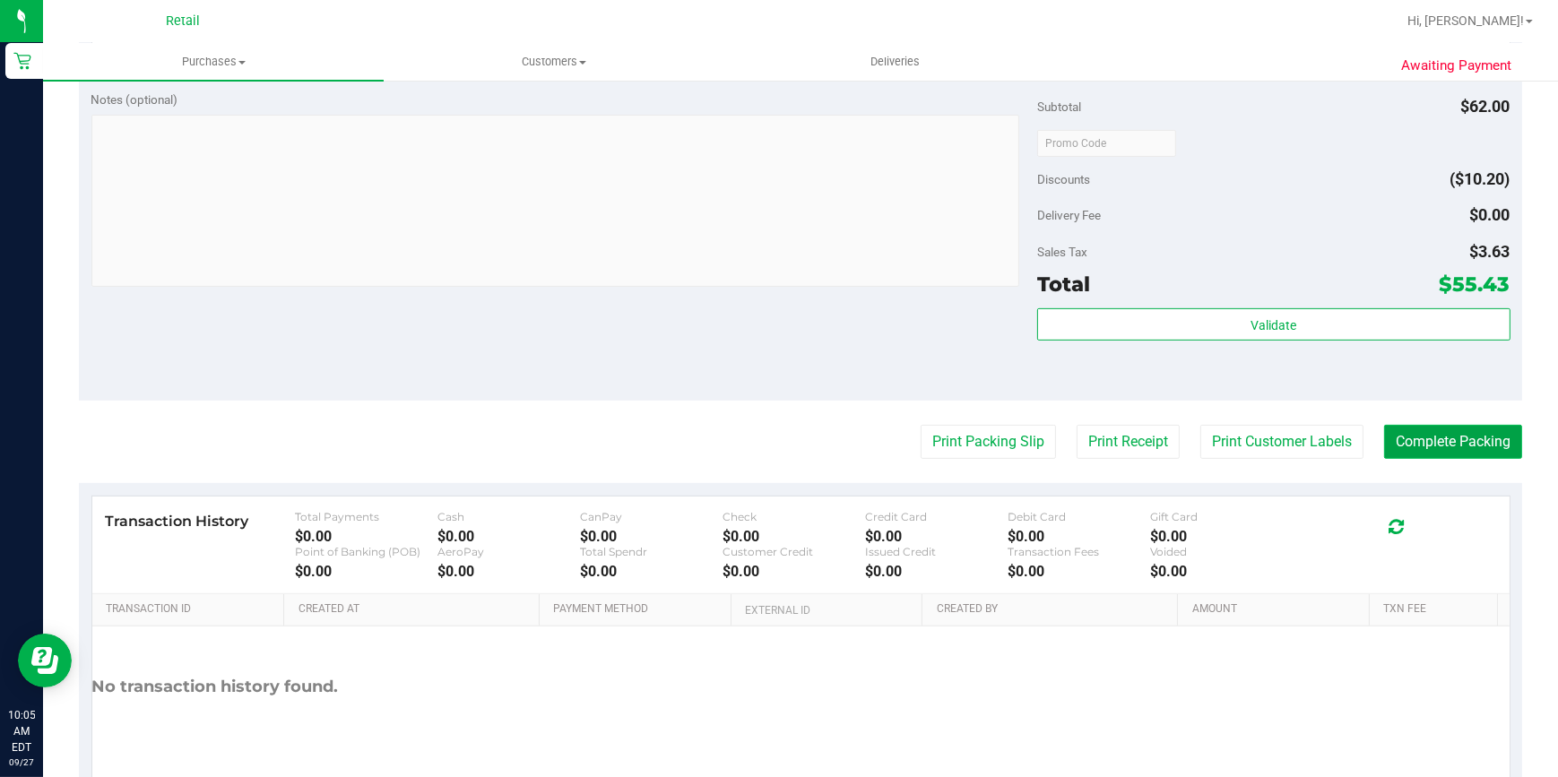
click at [1432, 445] on button "Complete Packing" at bounding box center [1453, 442] width 138 height 34
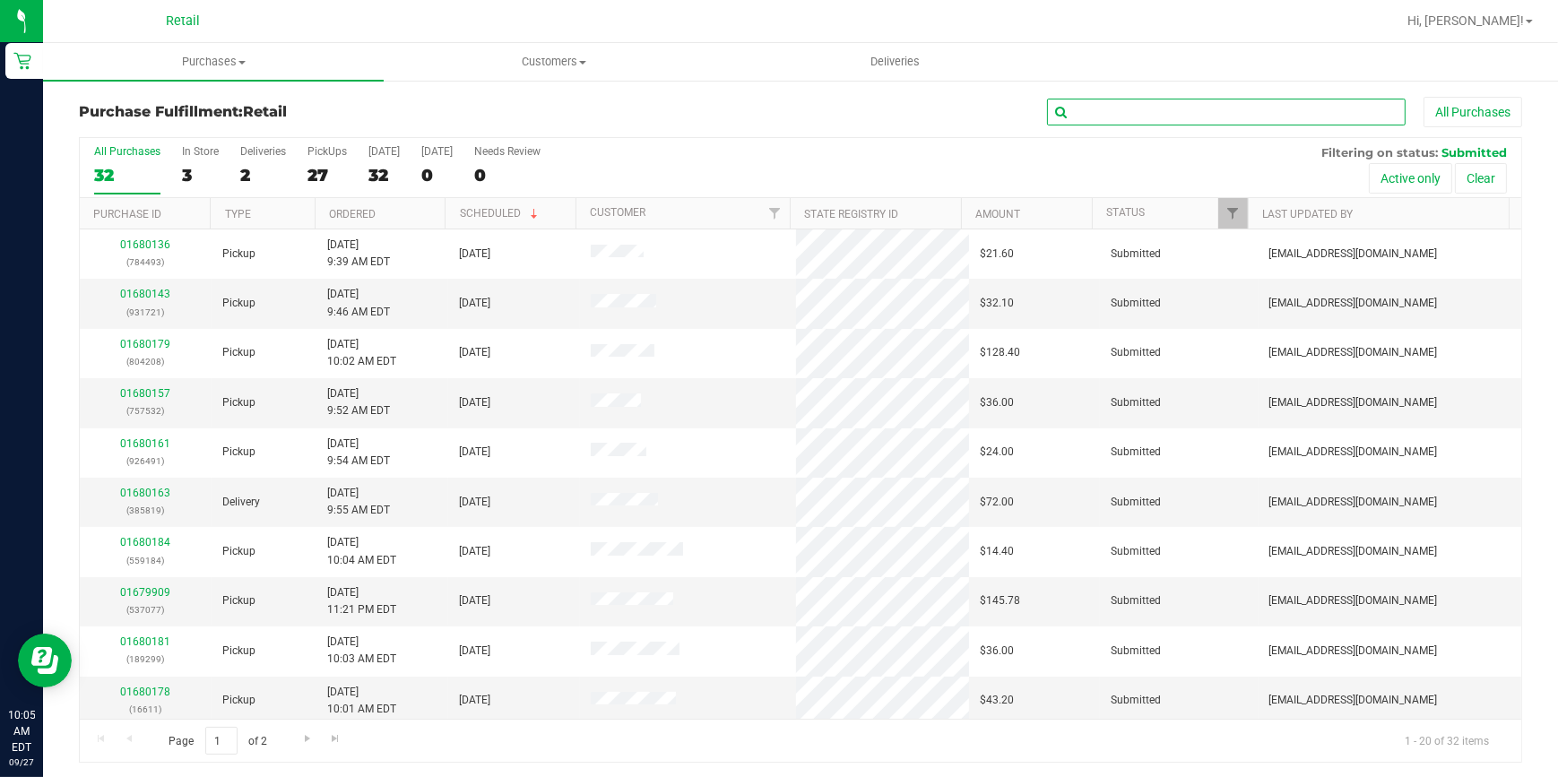
click at [1103, 117] on input "text" at bounding box center [1226, 112] width 359 height 27
type input "ant"
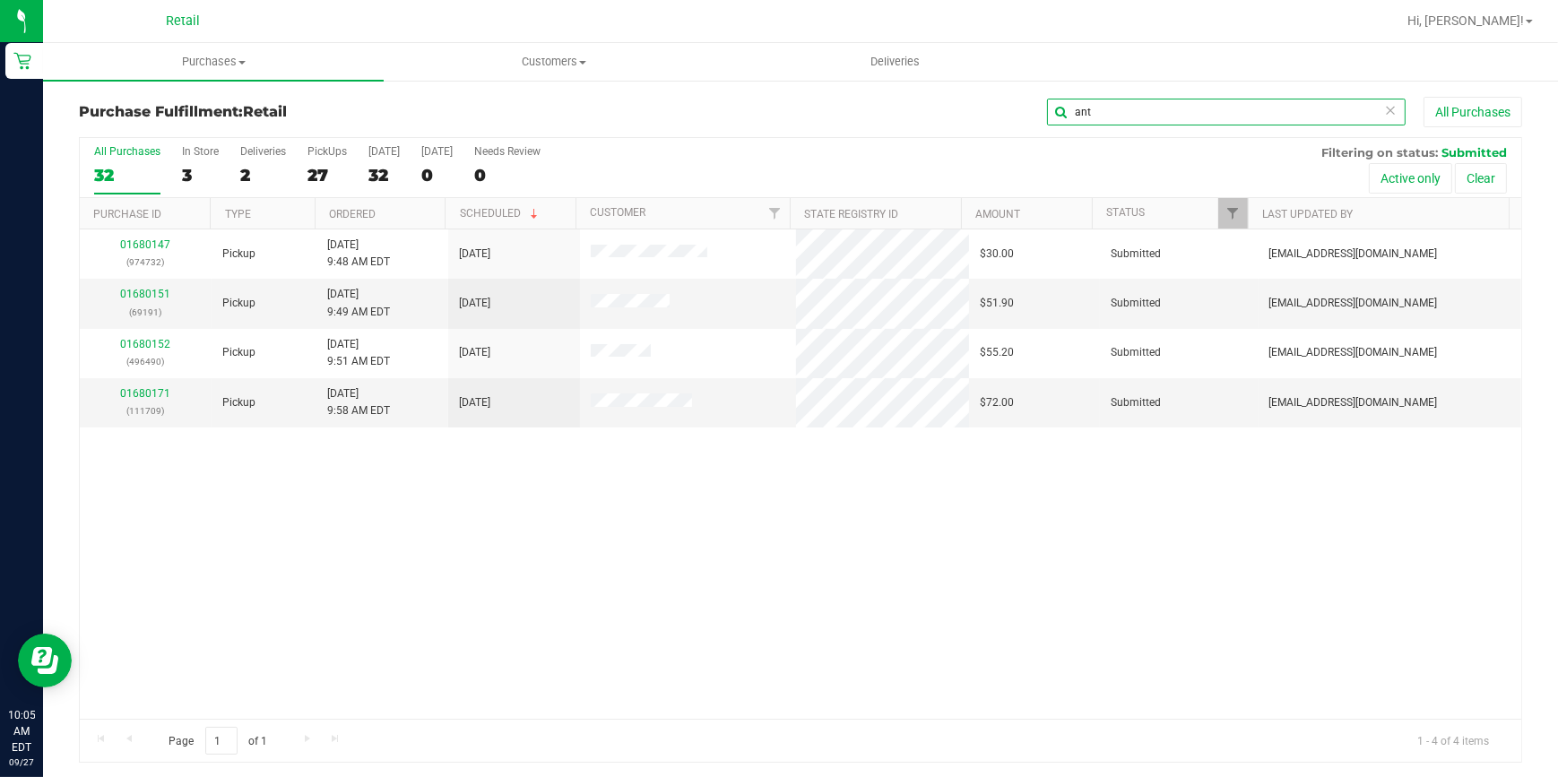
drag, startPoint x: 1127, startPoint y: 122, endPoint x: 1019, endPoint y: 107, distance: 109.6
click at [1019, 107] on div "ant All Purchases" at bounding box center [1041, 112] width 962 height 30
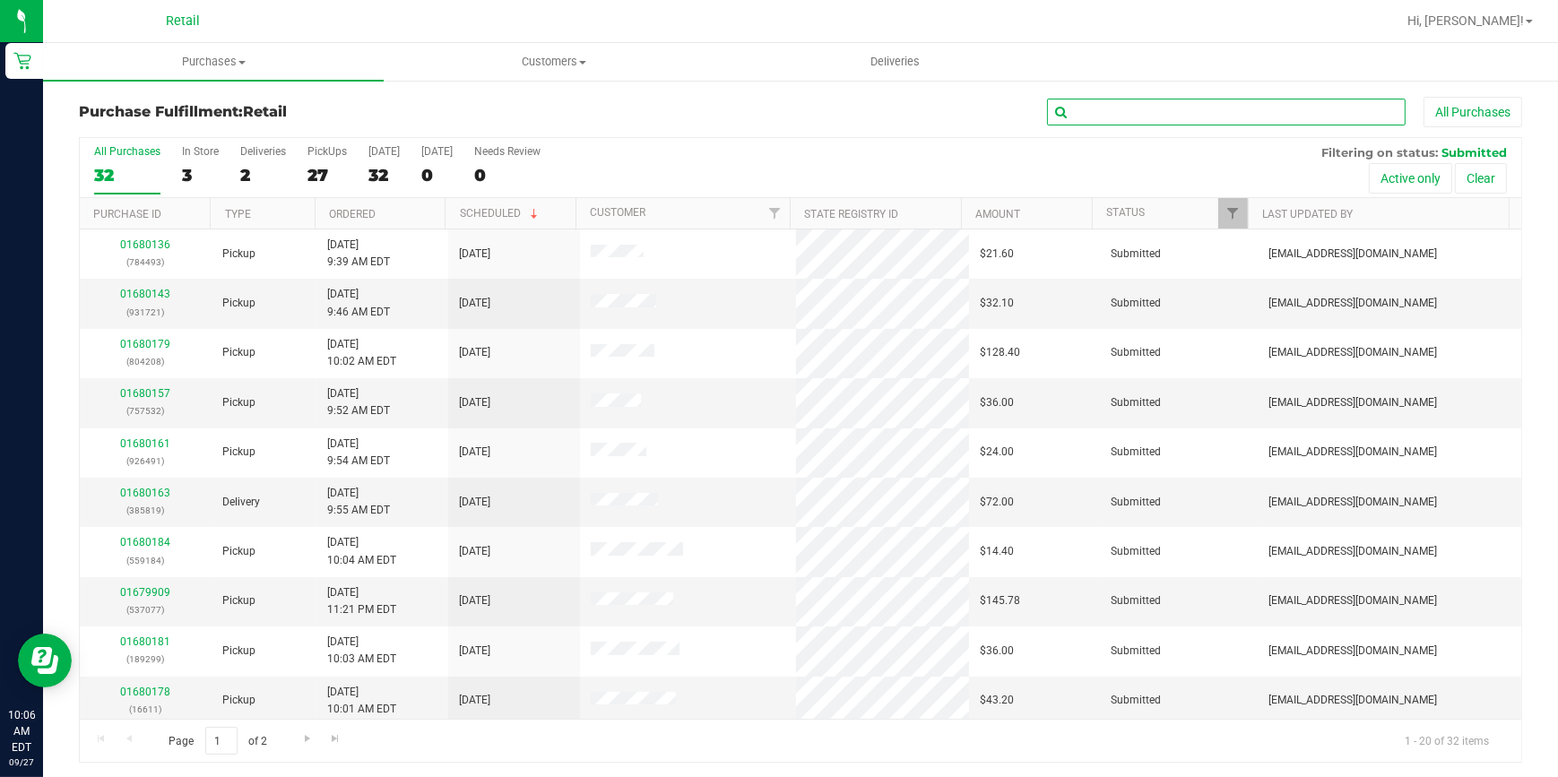
click at [1142, 110] on input "text" at bounding box center [1226, 112] width 359 height 27
type input "5578"
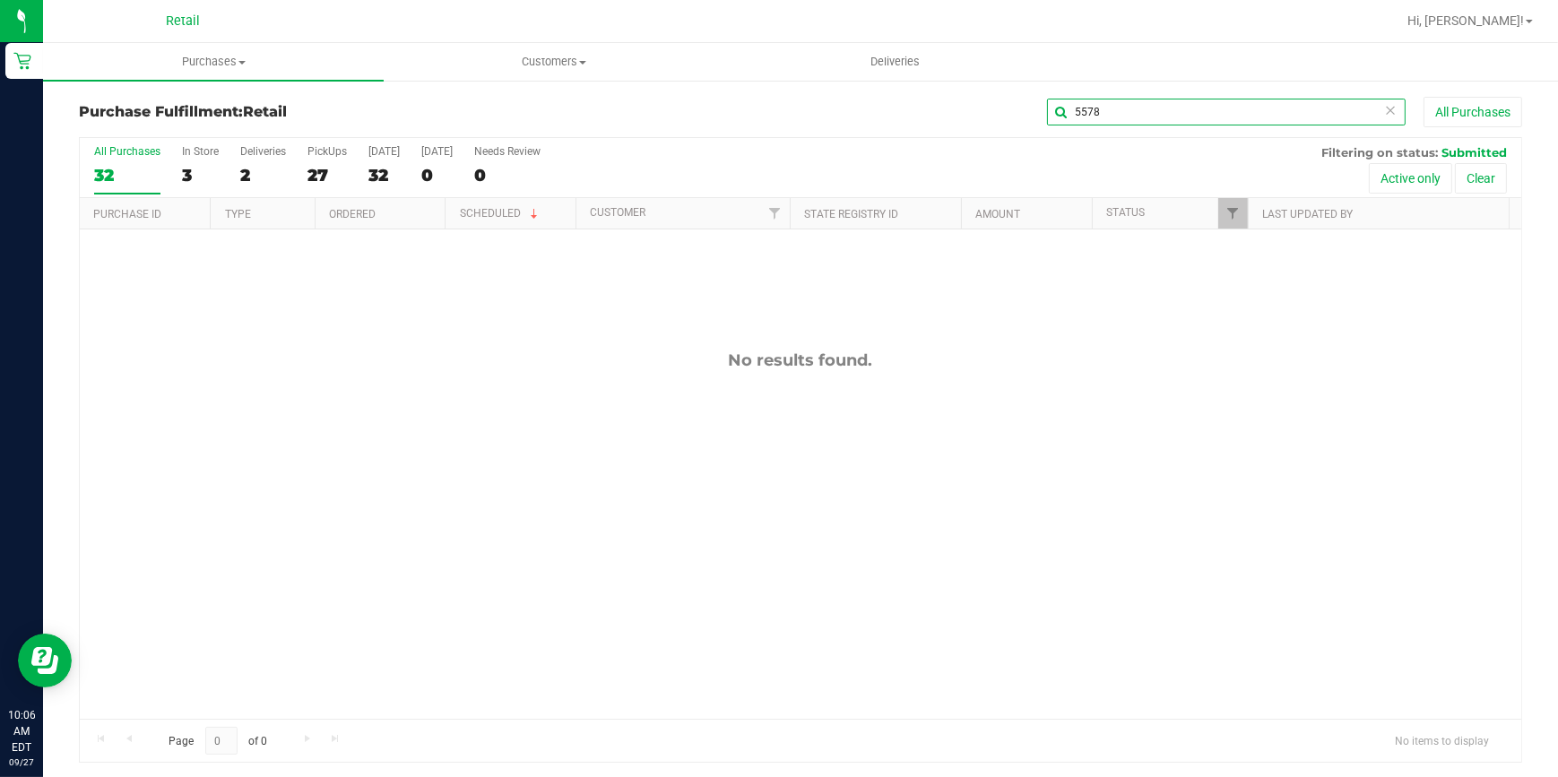
drag, startPoint x: 1111, startPoint y: 106, endPoint x: 969, endPoint y: 126, distance: 143.0
click at [977, 126] on div "5578 All Purchases" at bounding box center [1041, 112] width 962 height 30
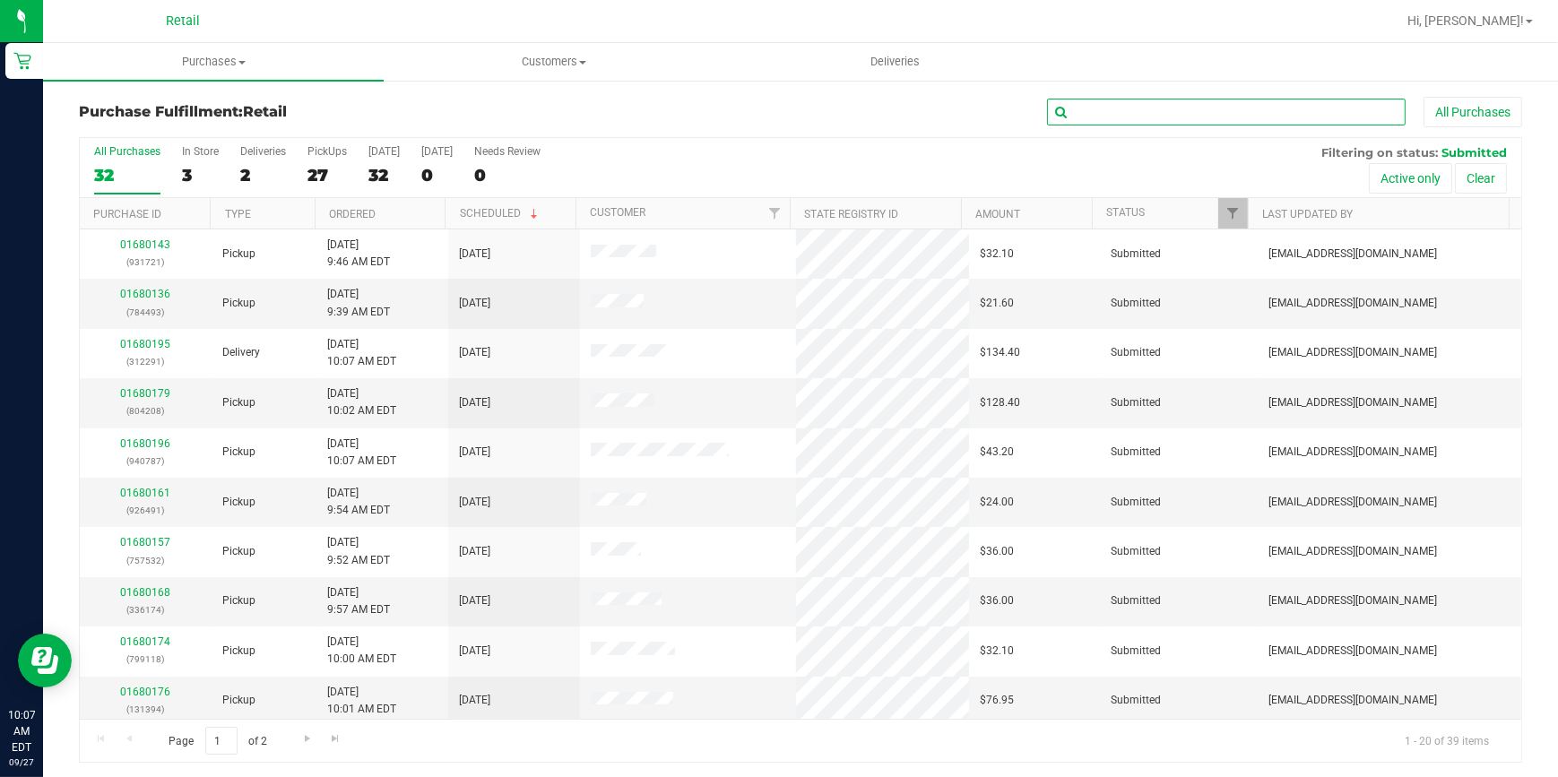
click at [1139, 117] on input "text" at bounding box center [1226, 112] width 359 height 27
click at [1141, 83] on div "Purchase Fulfillment: Retail All Purchases All Purchases 32 In Store 3 Deliveri…" at bounding box center [800, 430] width 1515 height 702
click at [1150, 107] on input "text" at bounding box center [1226, 112] width 359 height 27
click at [1139, 109] on input "text" at bounding box center [1226, 112] width 359 height 27
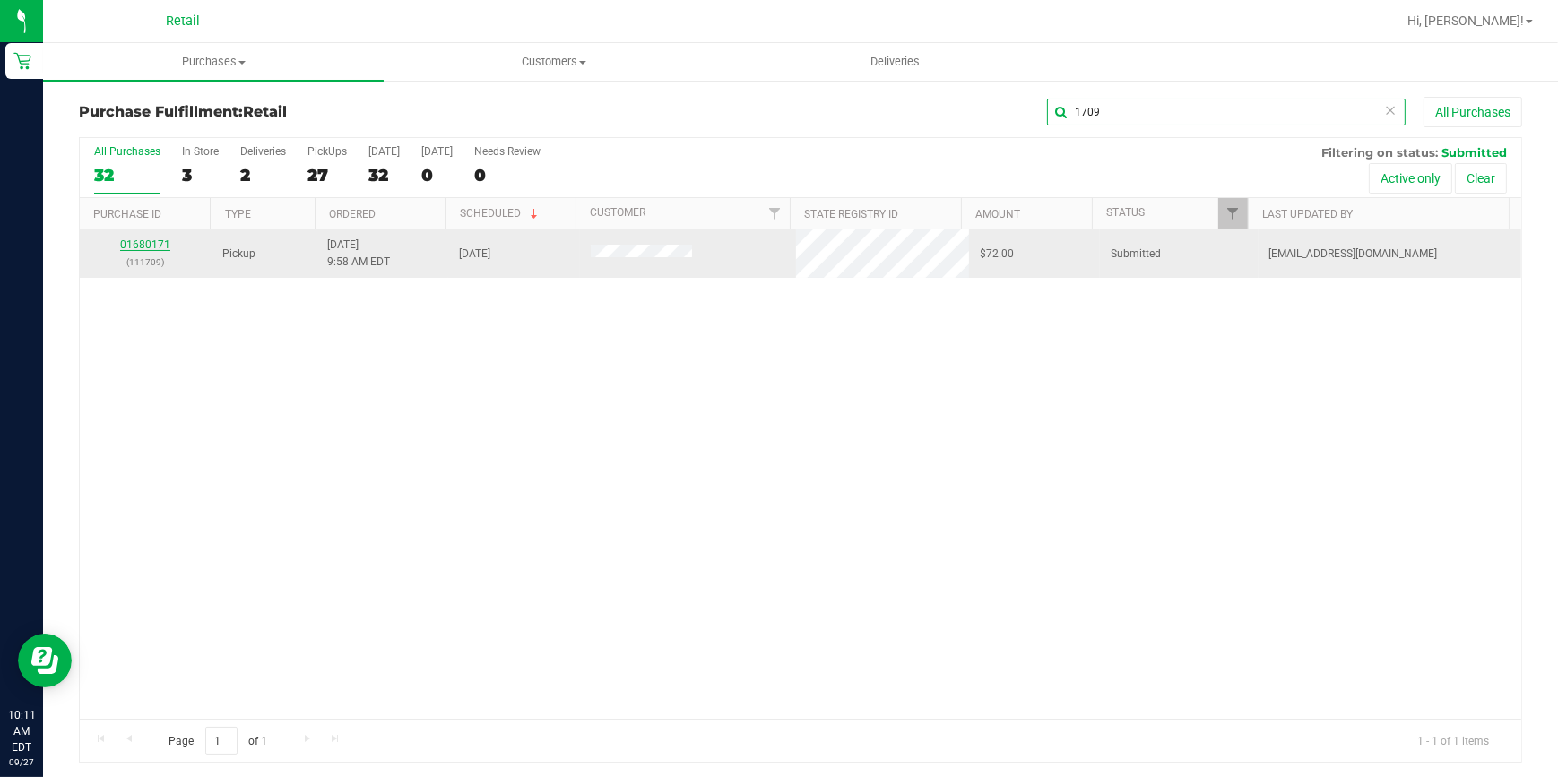
type input "1709"
click at [144, 242] on link "01680171" at bounding box center [145, 245] width 50 height 13
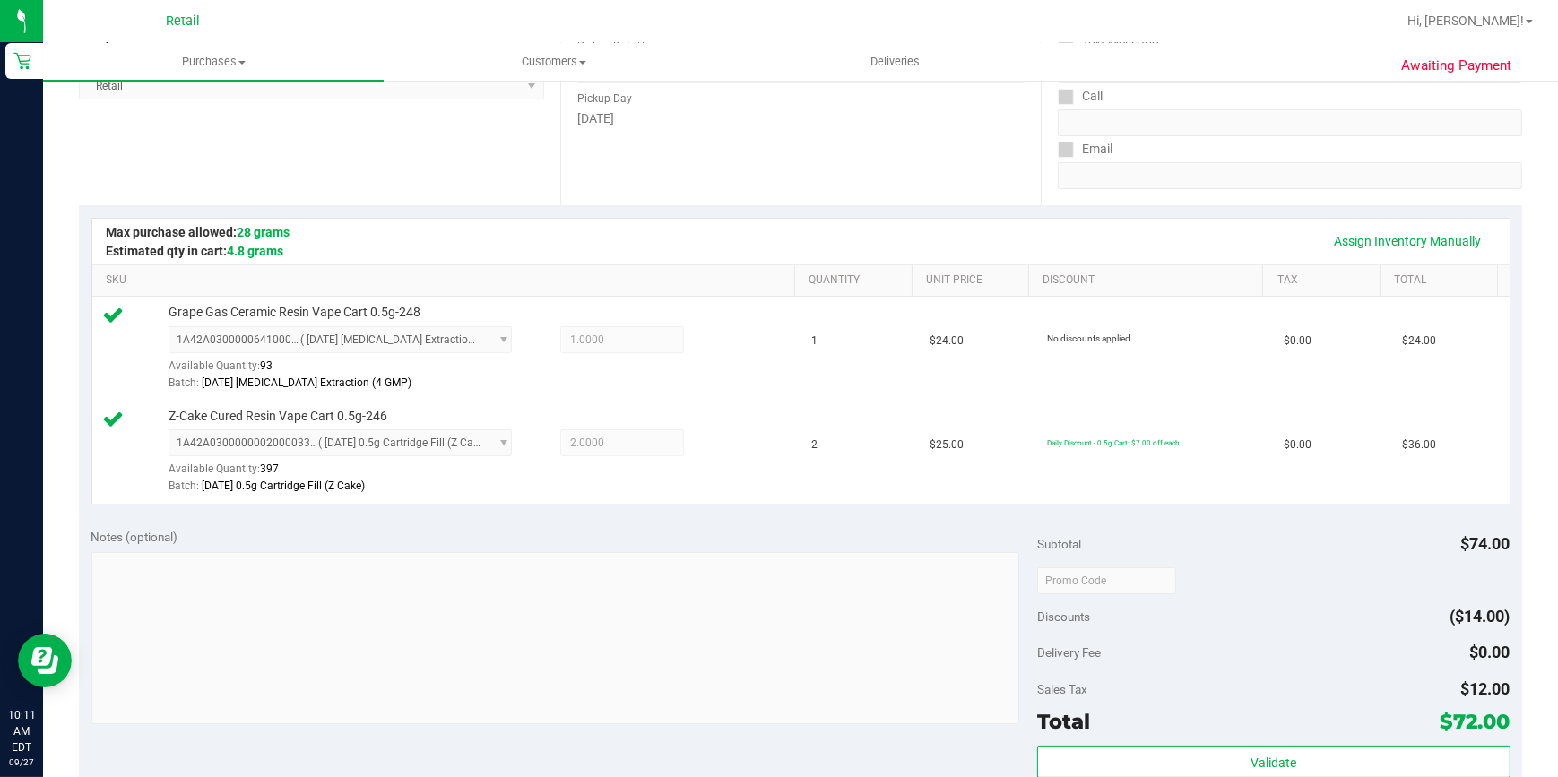
scroll to position [652, 0]
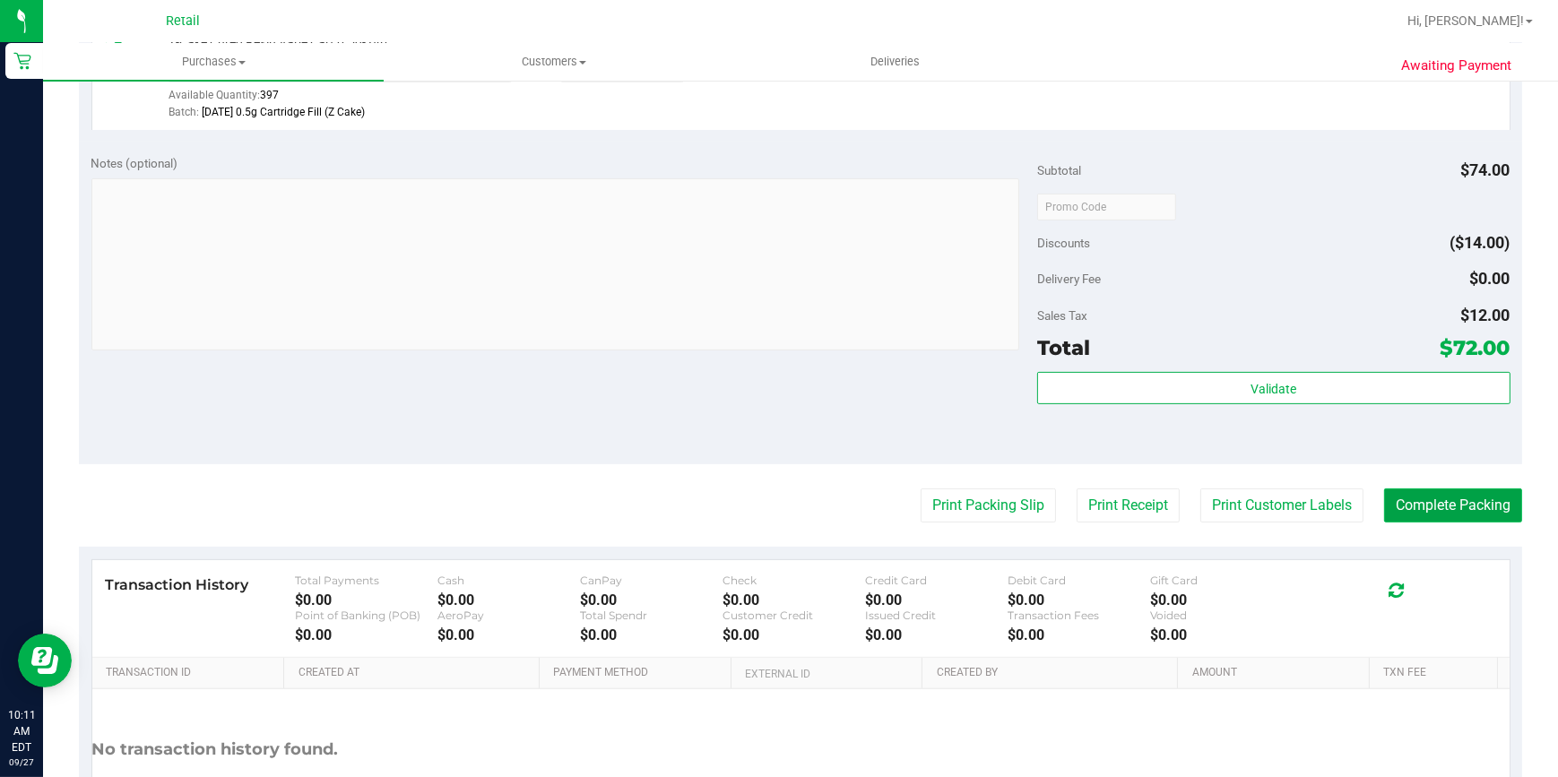
click at [1426, 511] on button "Complete Packing" at bounding box center [1453, 506] width 138 height 34
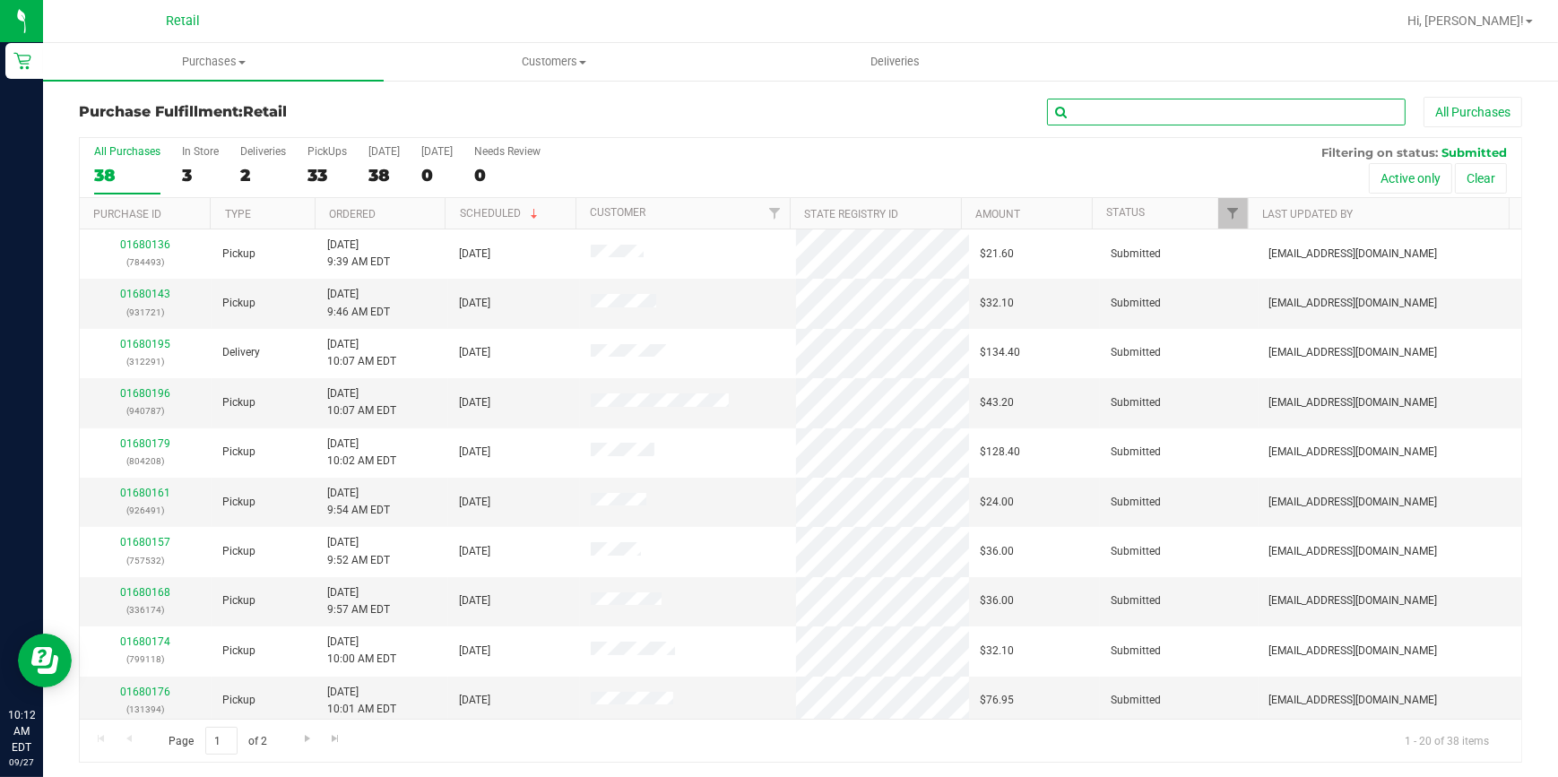
click at [1200, 121] on input "text" at bounding box center [1226, 112] width 359 height 27
drag, startPoint x: 1094, startPoint y: 131, endPoint x: 1086, endPoint y: 111, distance: 21.3
click at [1092, 129] on div "Purchase Fulfillment: Retail All Purchases" at bounding box center [801, 116] width 1444 height 39
click at [1085, 104] on input "text" at bounding box center [1226, 112] width 359 height 27
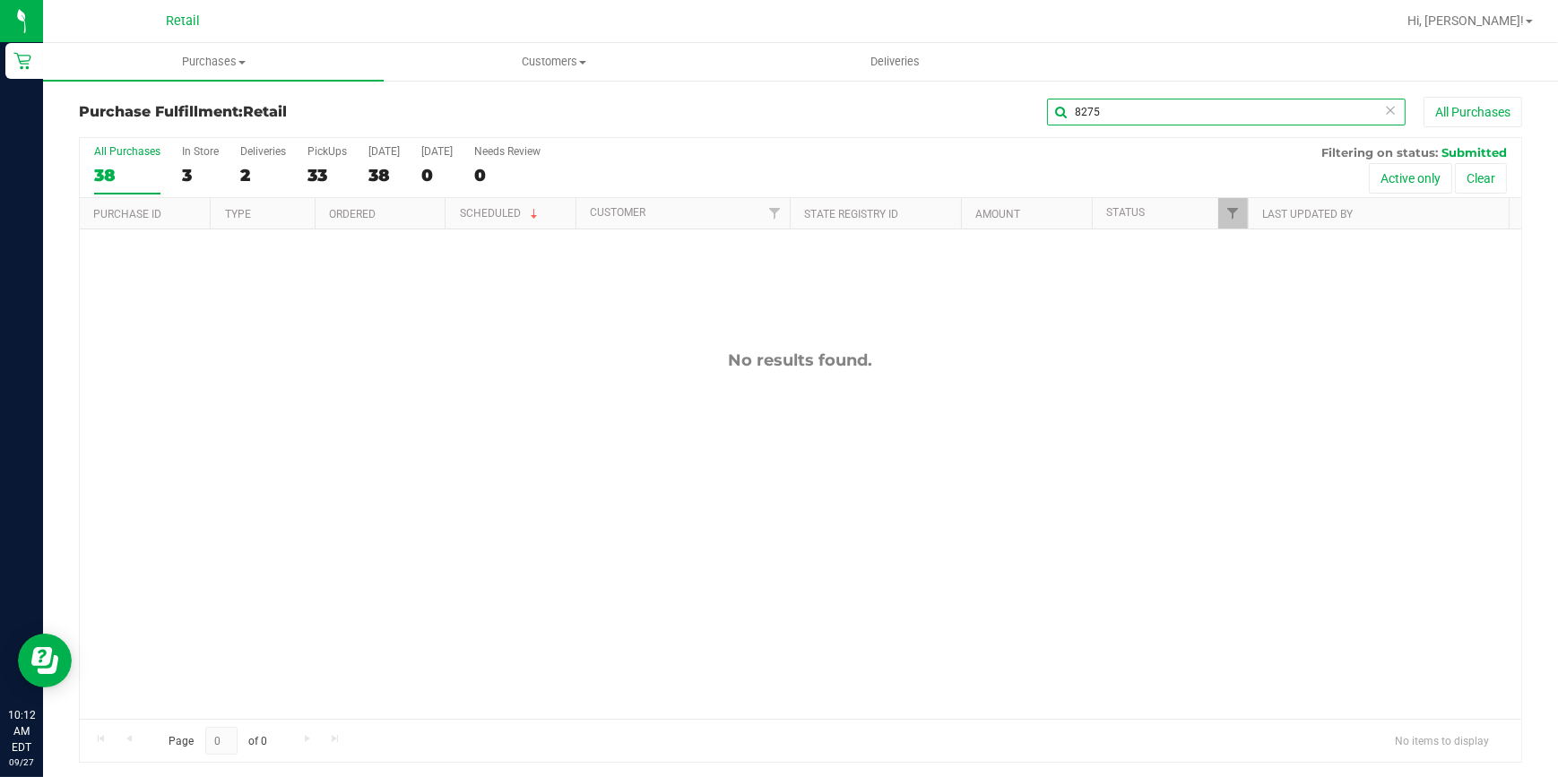
click at [1031, 108] on div "8275 All Purchases" at bounding box center [1041, 112] width 962 height 30
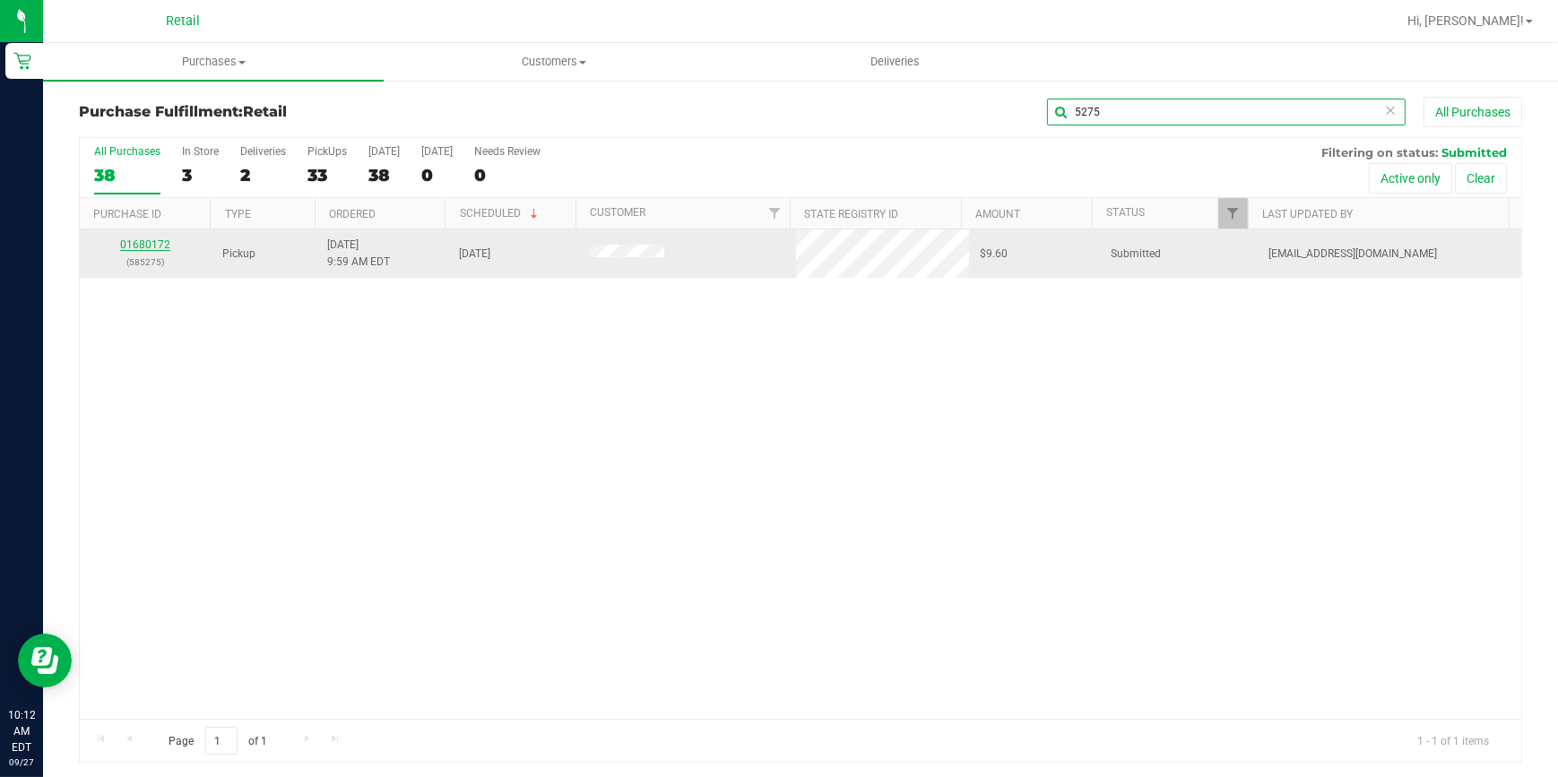
type input "5275"
click at [159, 240] on link "01680172" at bounding box center [145, 245] width 50 height 13
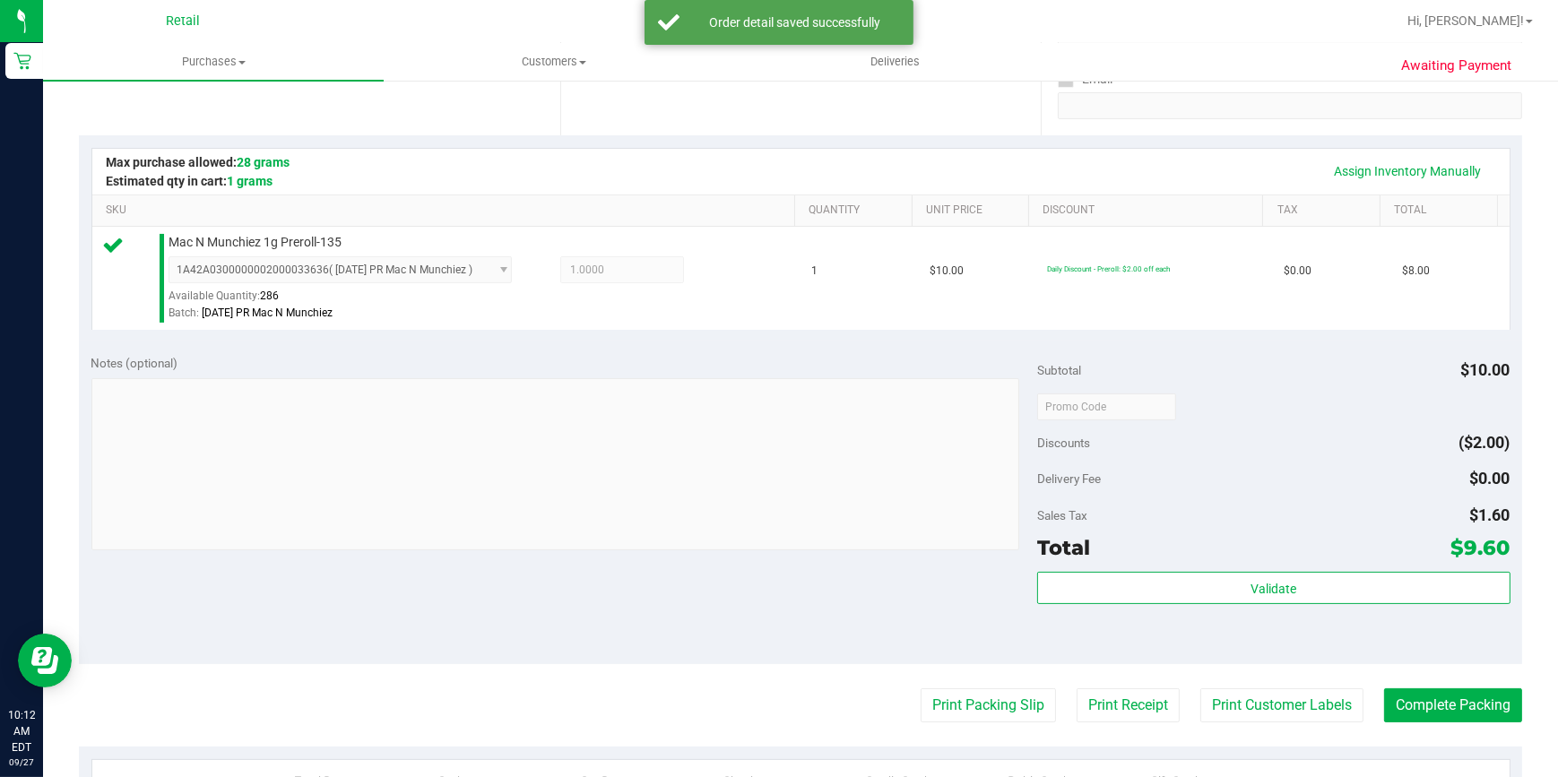
scroll to position [489, 0]
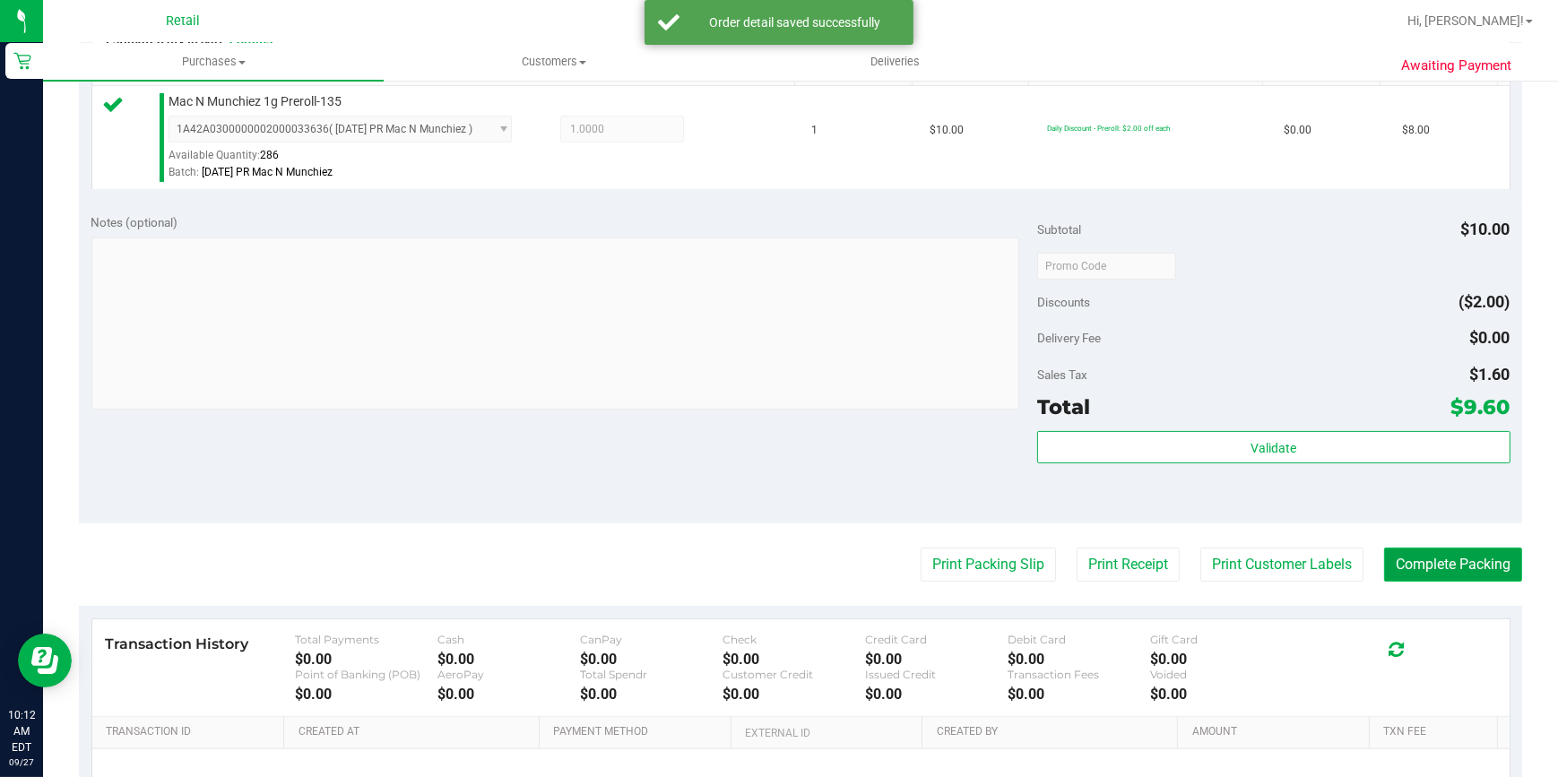
click at [1432, 575] on button "Complete Packing" at bounding box center [1453, 565] width 138 height 34
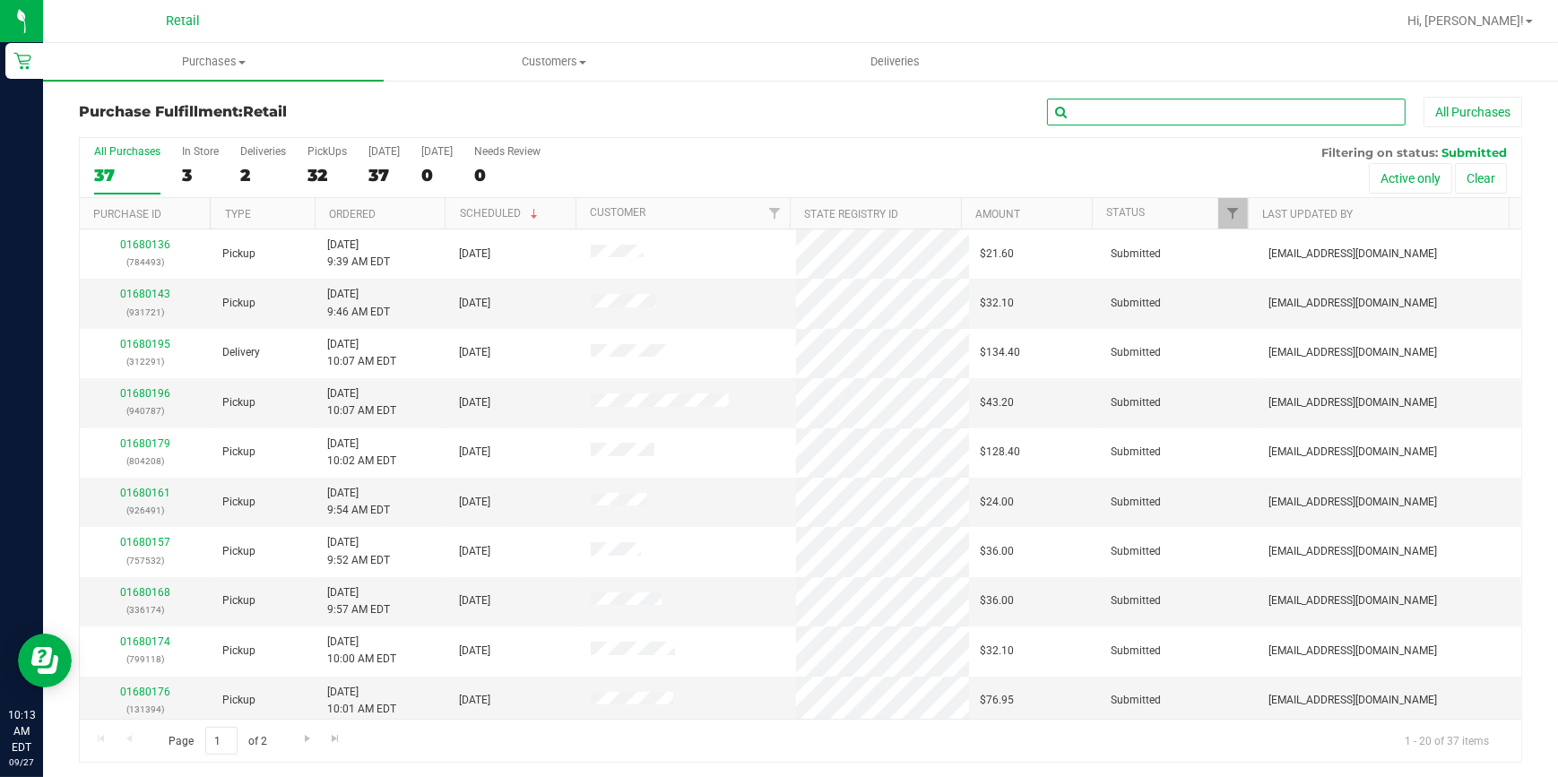
click at [1076, 116] on input "text" at bounding box center [1226, 112] width 359 height 27
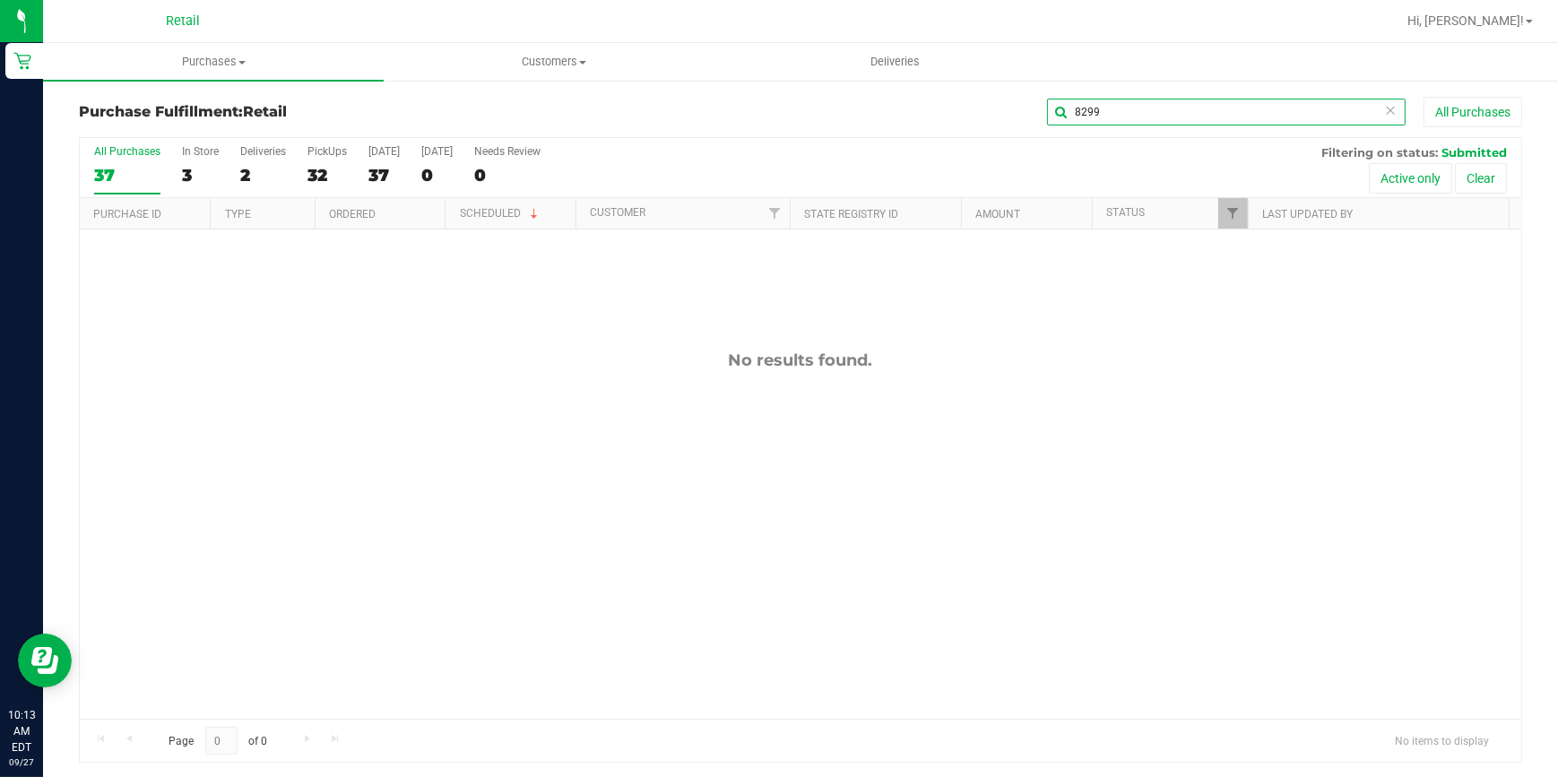
drag, startPoint x: 1138, startPoint y: 119, endPoint x: 760, endPoint y: 98, distance: 378.1
click at [760, 98] on div "8299 All Purchases" at bounding box center [1041, 112] width 962 height 30
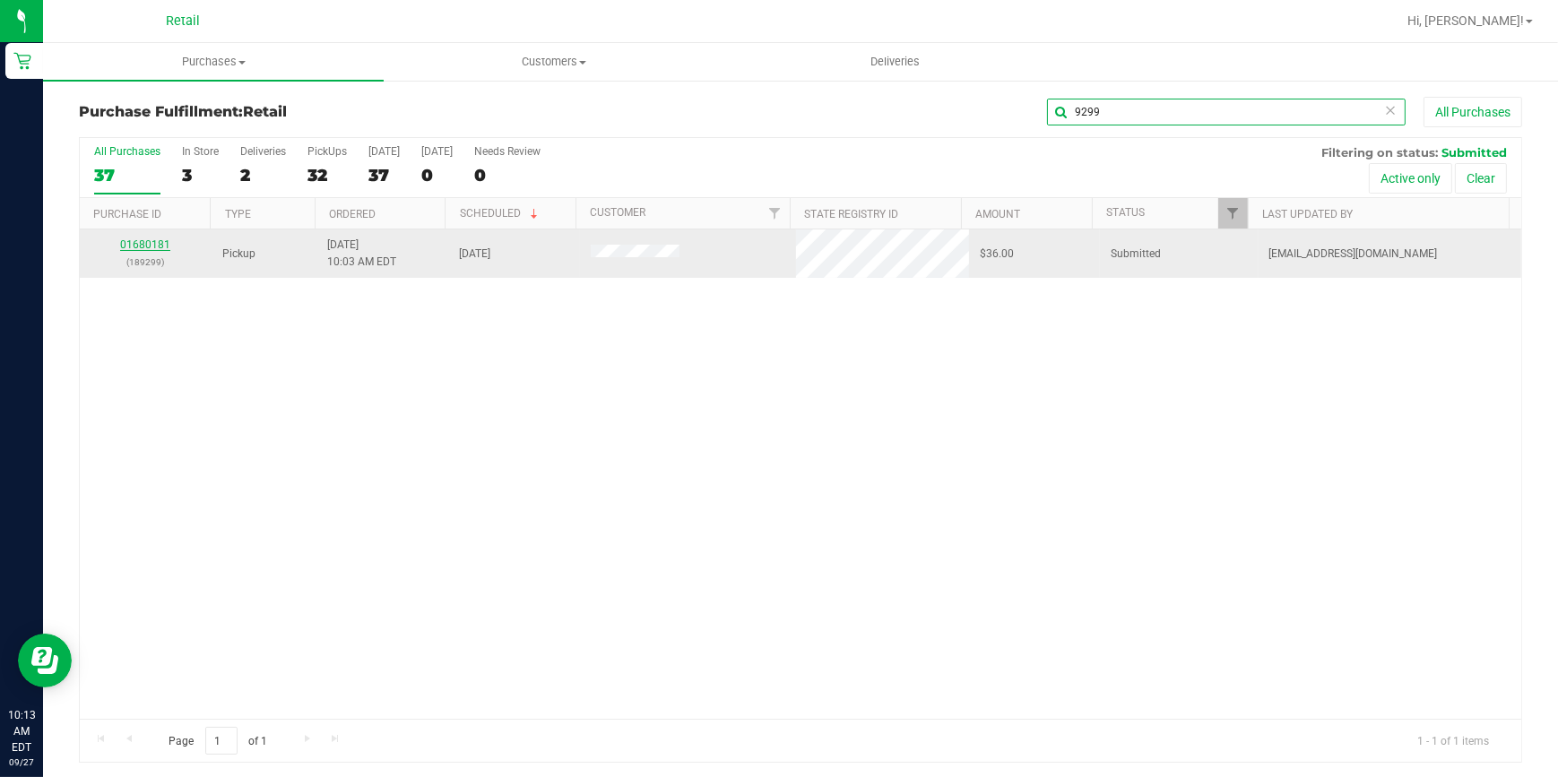
type input "9299"
click at [143, 244] on link "01680181" at bounding box center [145, 245] width 50 height 13
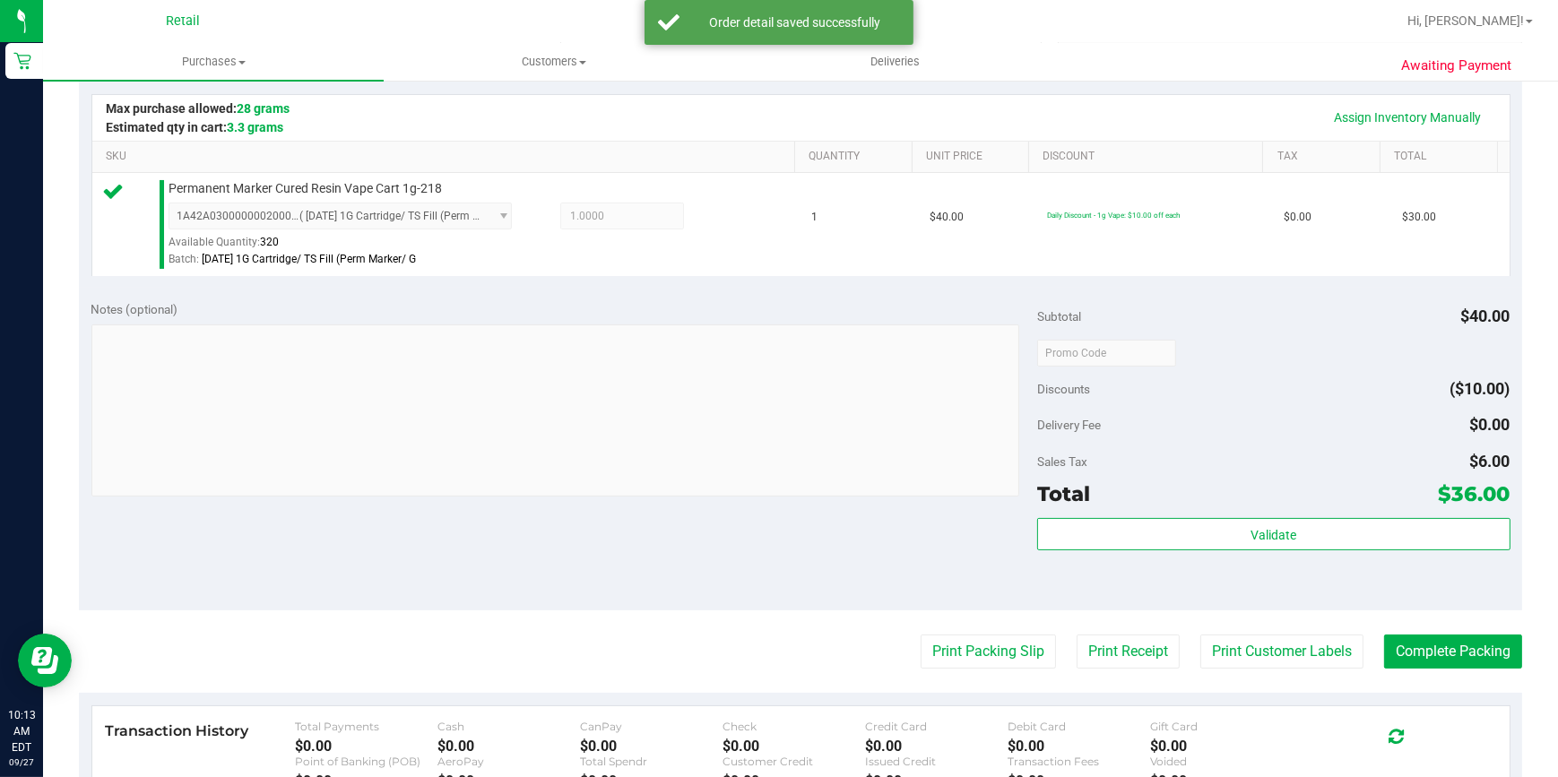
scroll to position [407, 0]
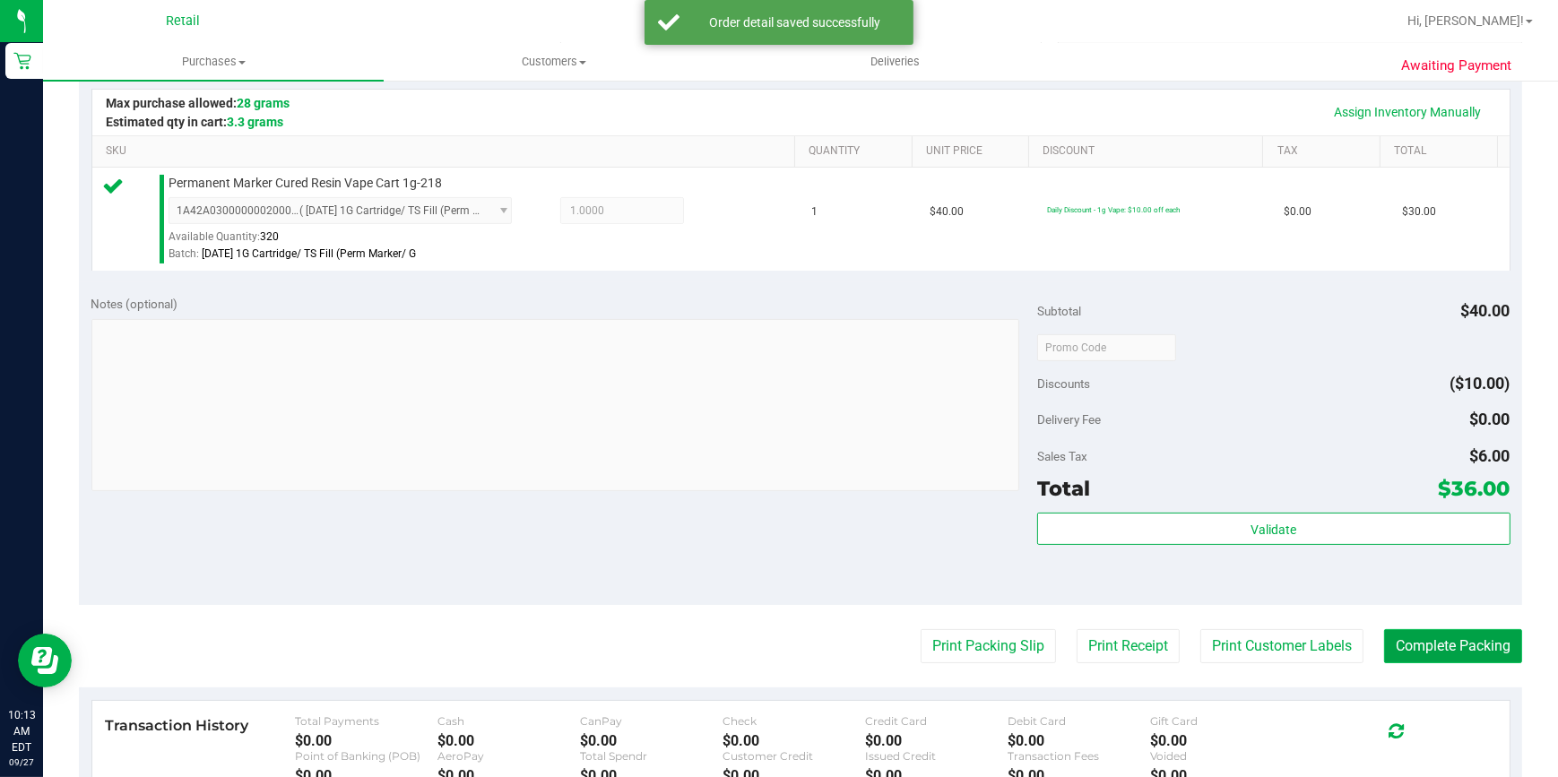
click at [1469, 660] on button "Complete Packing" at bounding box center [1453, 646] width 138 height 34
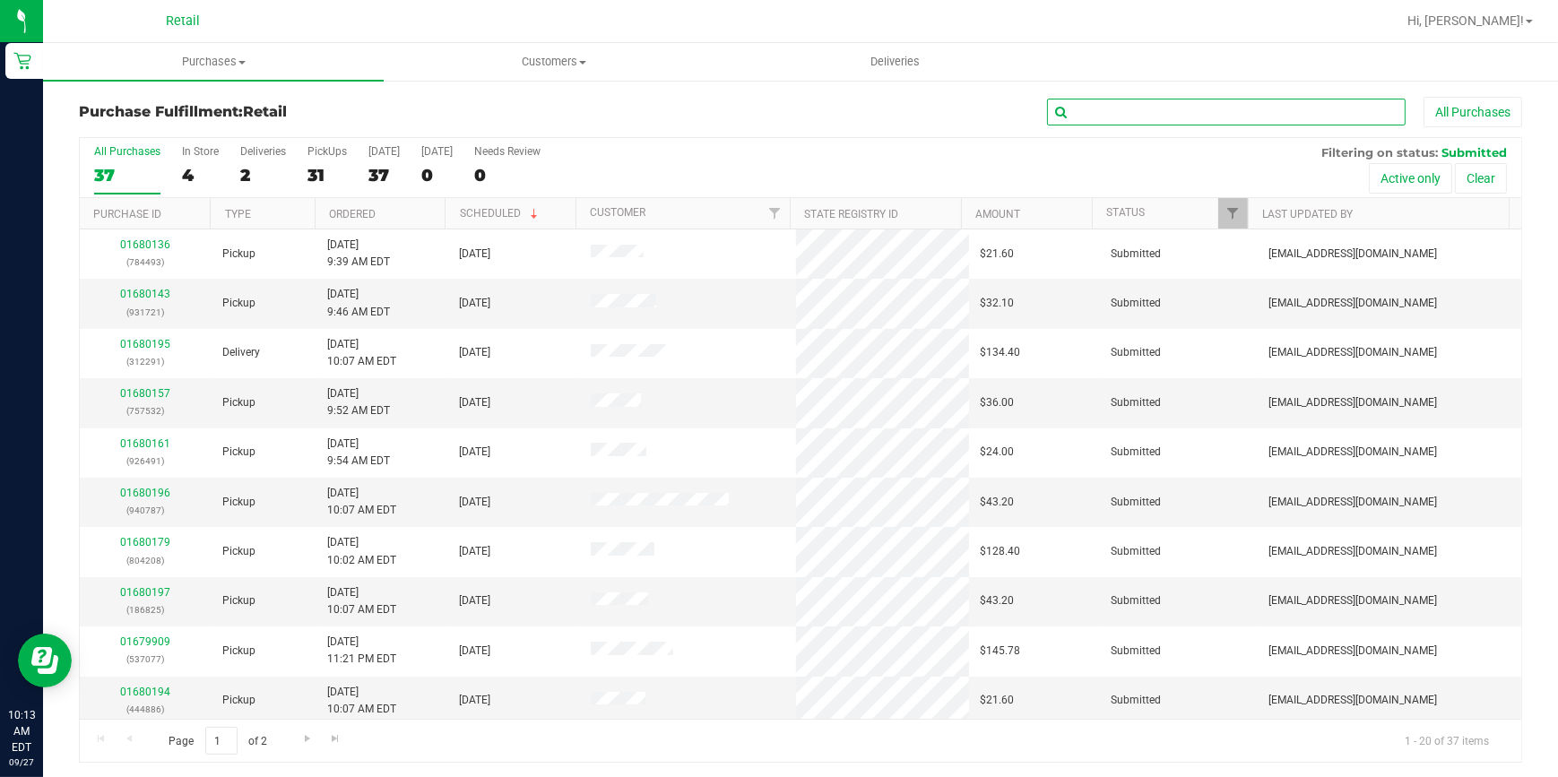
click at [1114, 118] on input "text" at bounding box center [1226, 112] width 359 height 27
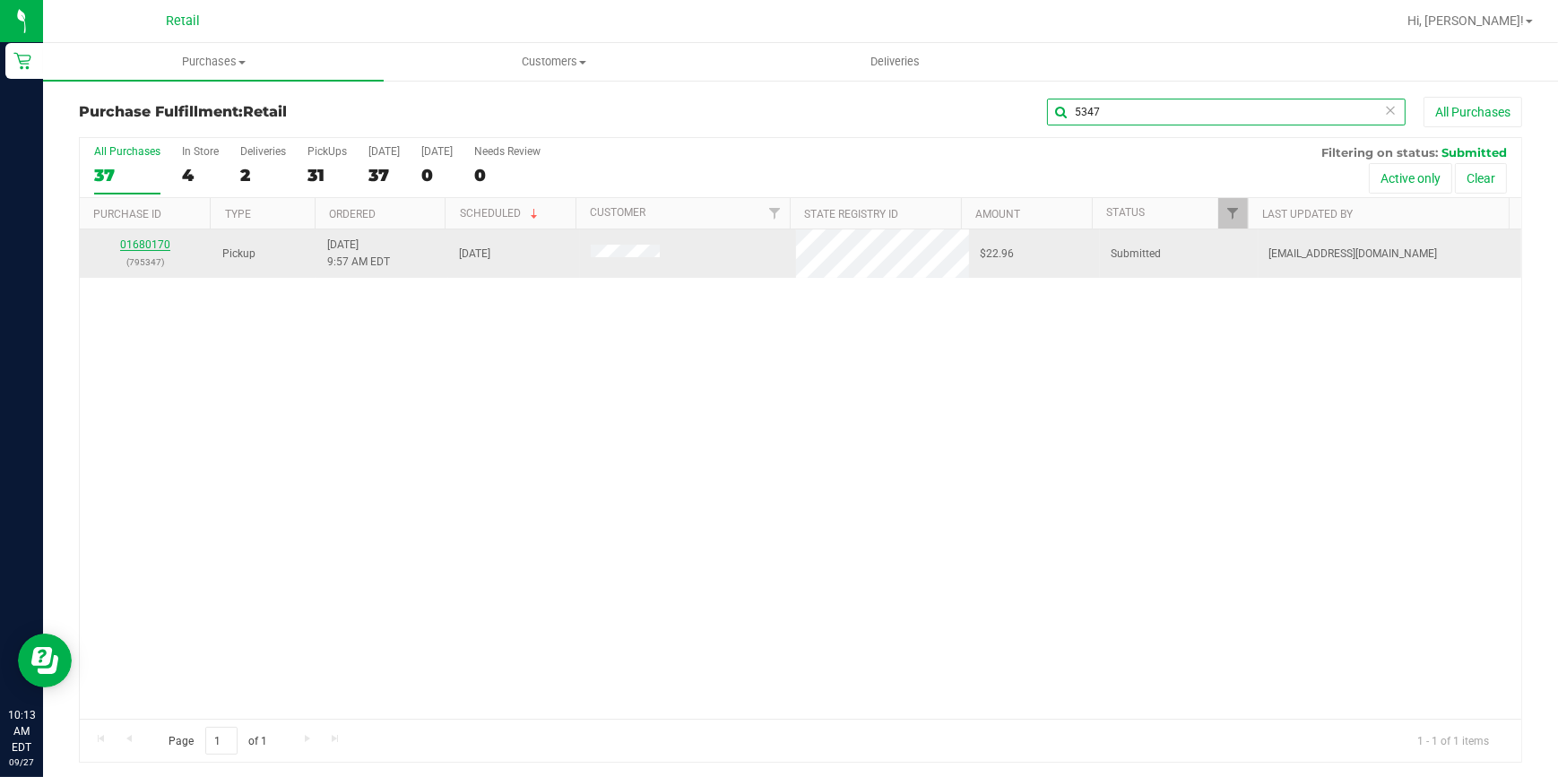
type input "5347"
click at [137, 246] on link "01680170" at bounding box center [145, 245] width 50 height 13
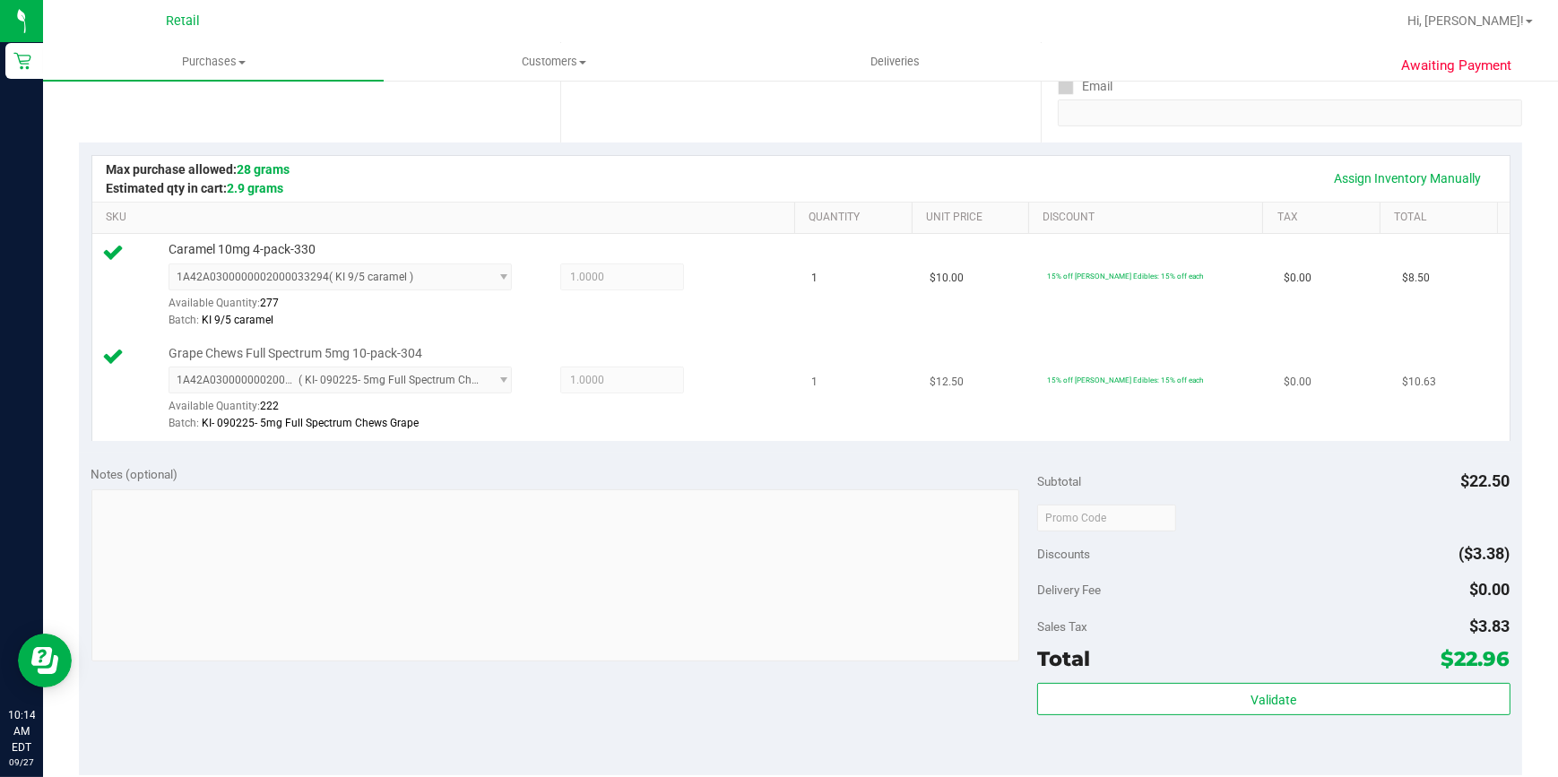
scroll to position [570, 0]
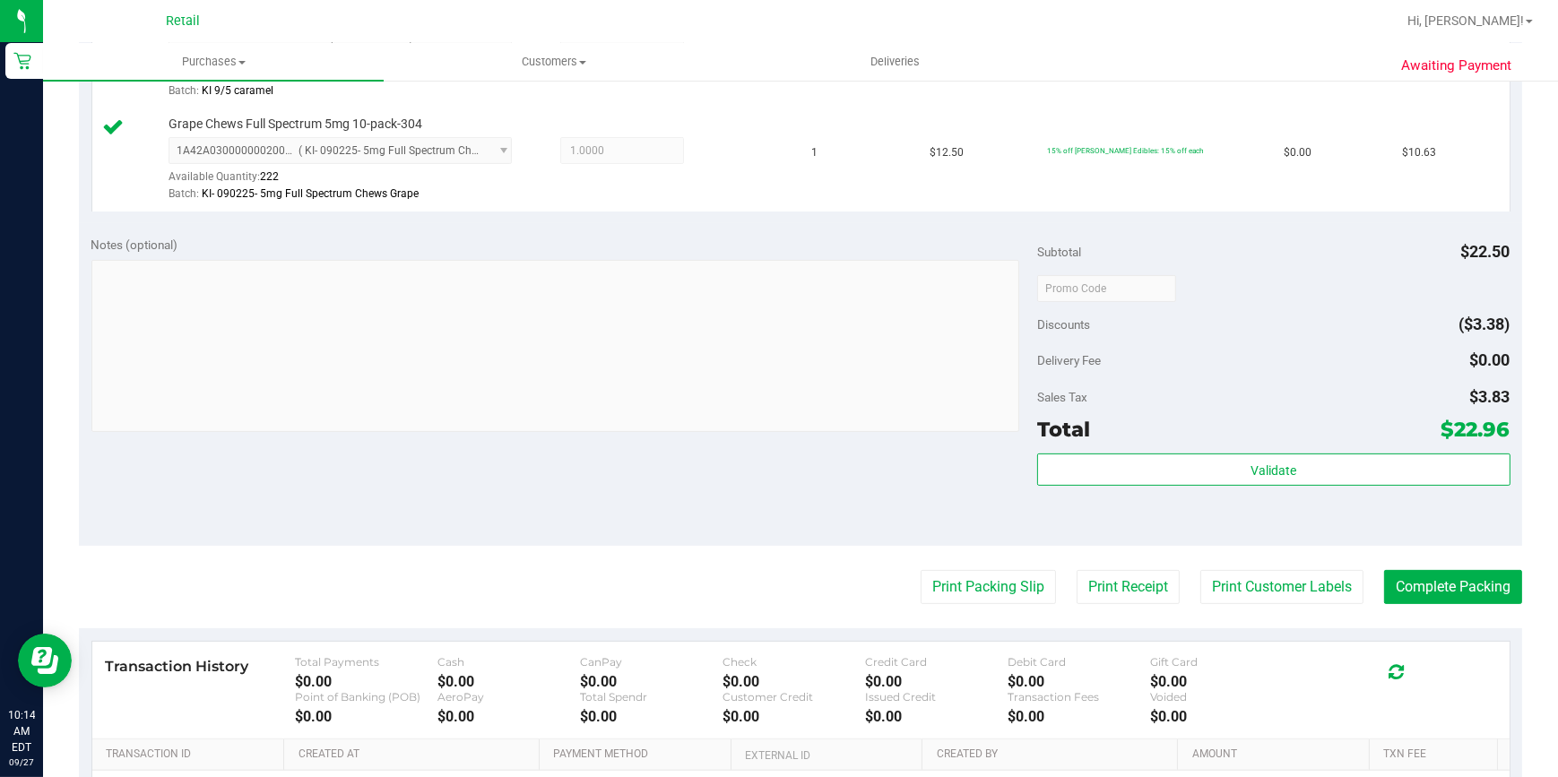
click at [1479, 568] on purchase-details "Back Edit Purchase Cancel Purchase View Profile # 01680170 Med | Rec METRC ID: …" at bounding box center [801, 245] width 1444 height 1437
click at [1480, 592] on button "Complete Packing" at bounding box center [1453, 587] width 138 height 34
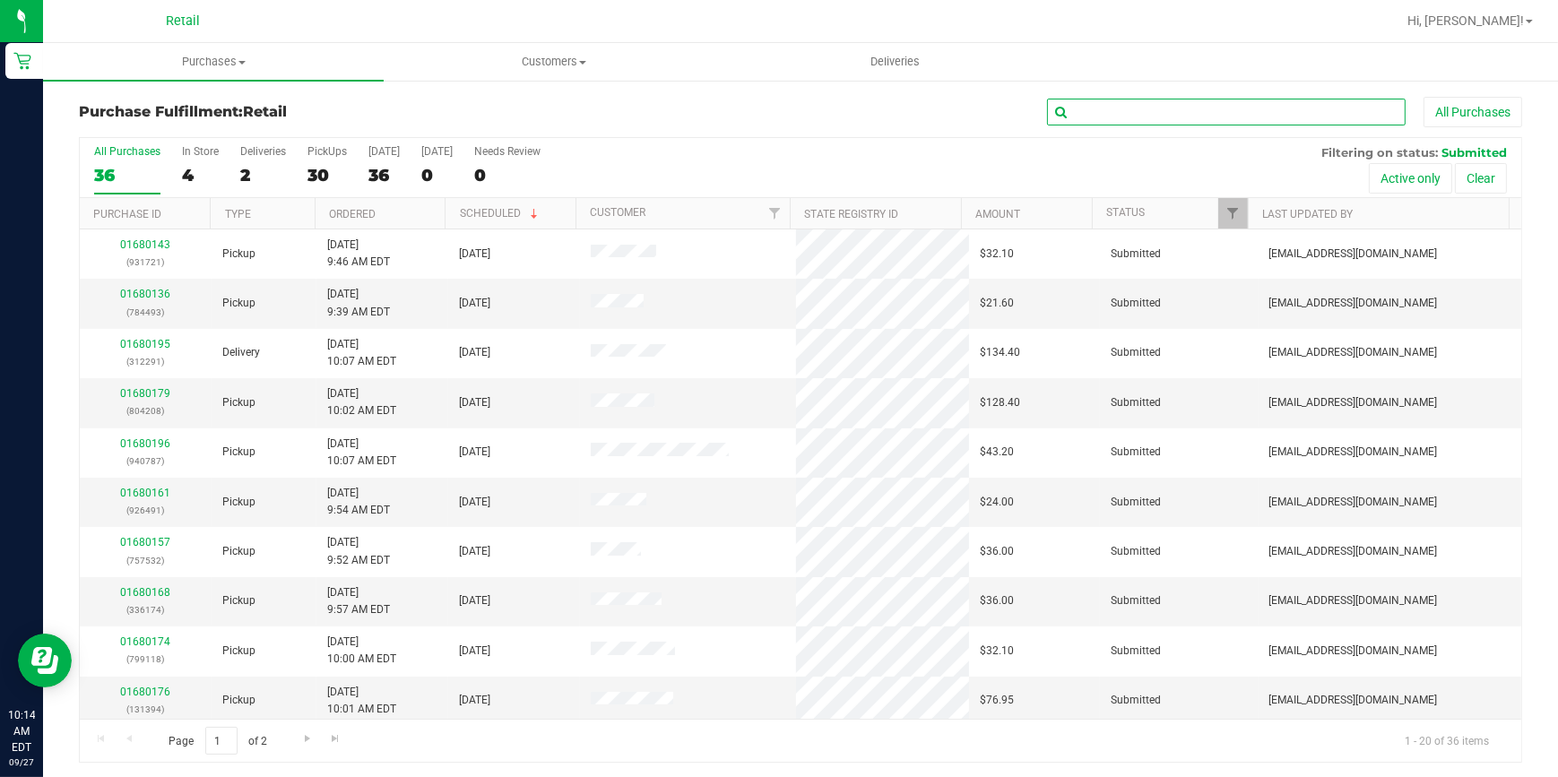
click at [1238, 125] on input "text" at bounding box center [1226, 112] width 359 height 27
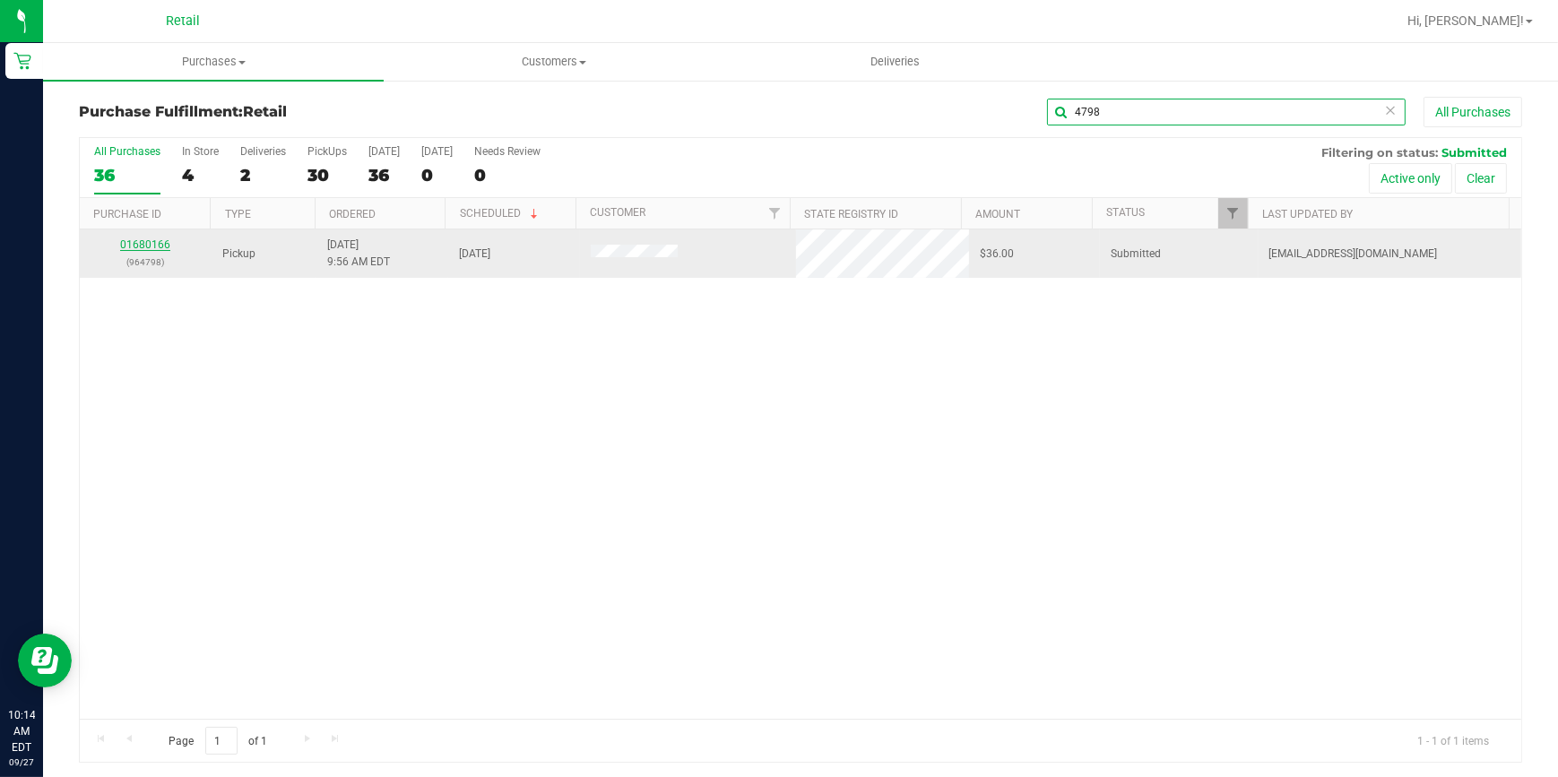
type input "4798"
click at [150, 247] on link "01680166" at bounding box center [145, 245] width 50 height 13
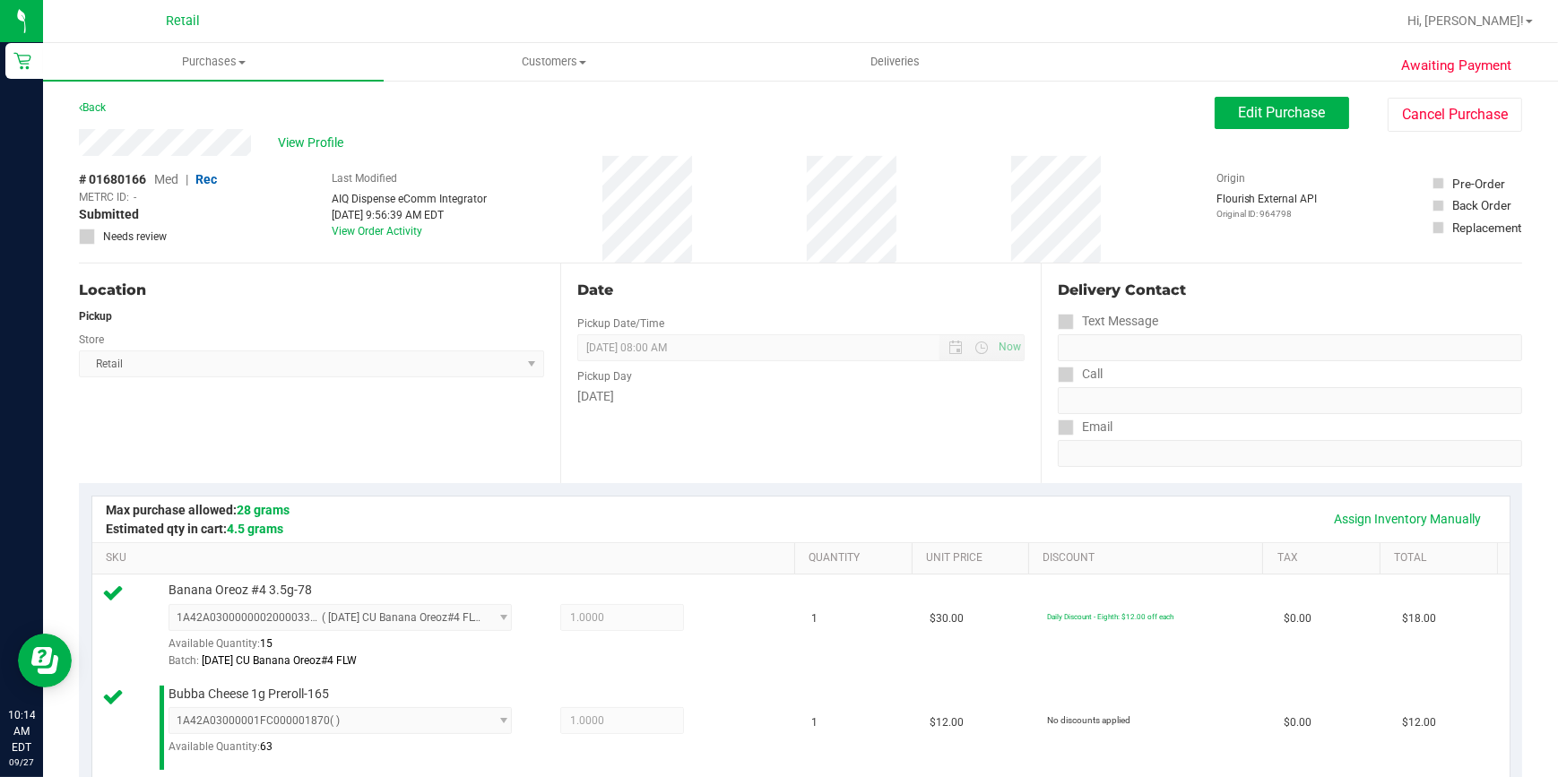
scroll to position [652, 0]
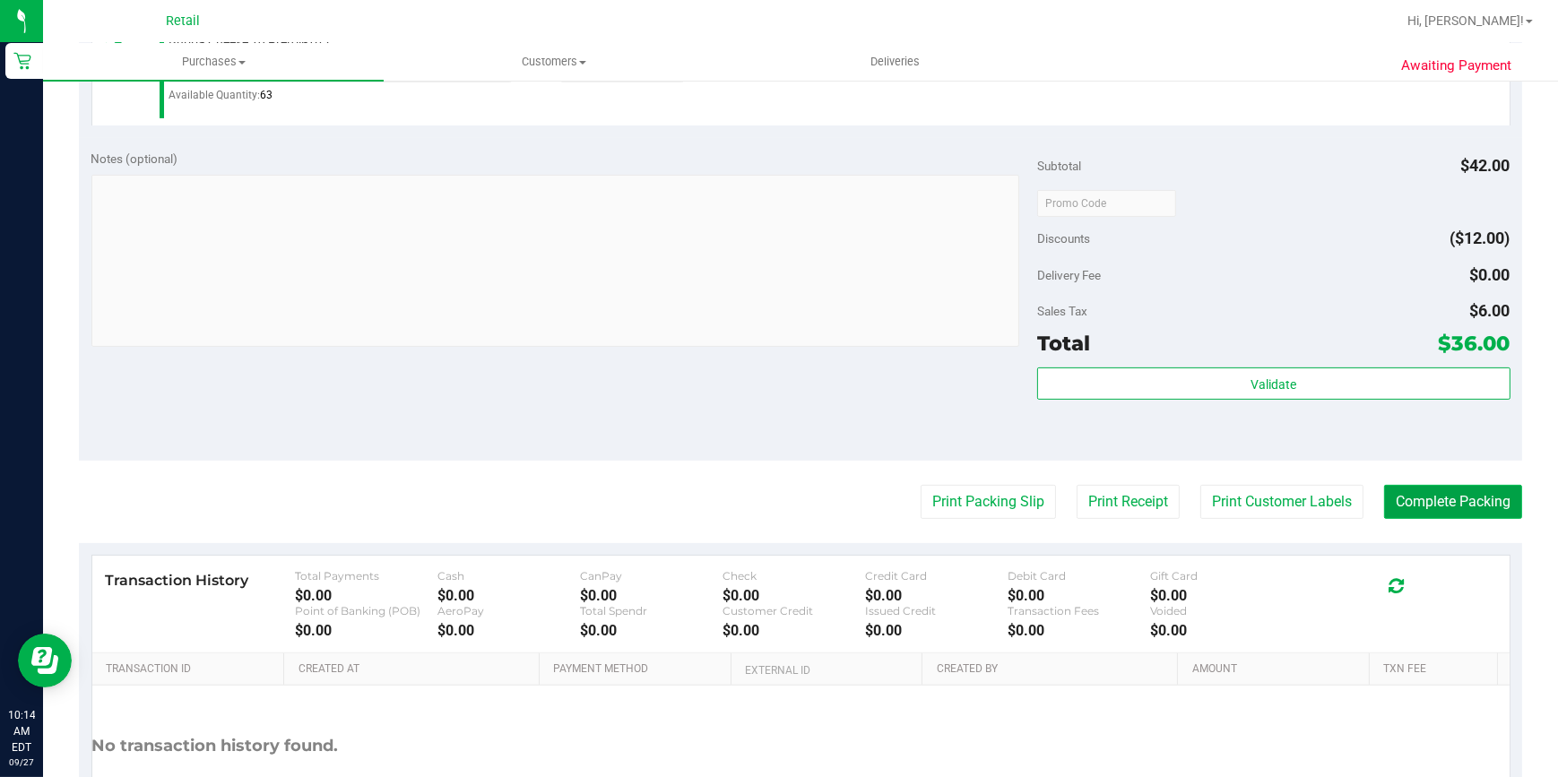
click at [1460, 508] on button "Complete Packing" at bounding box center [1453, 502] width 138 height 34
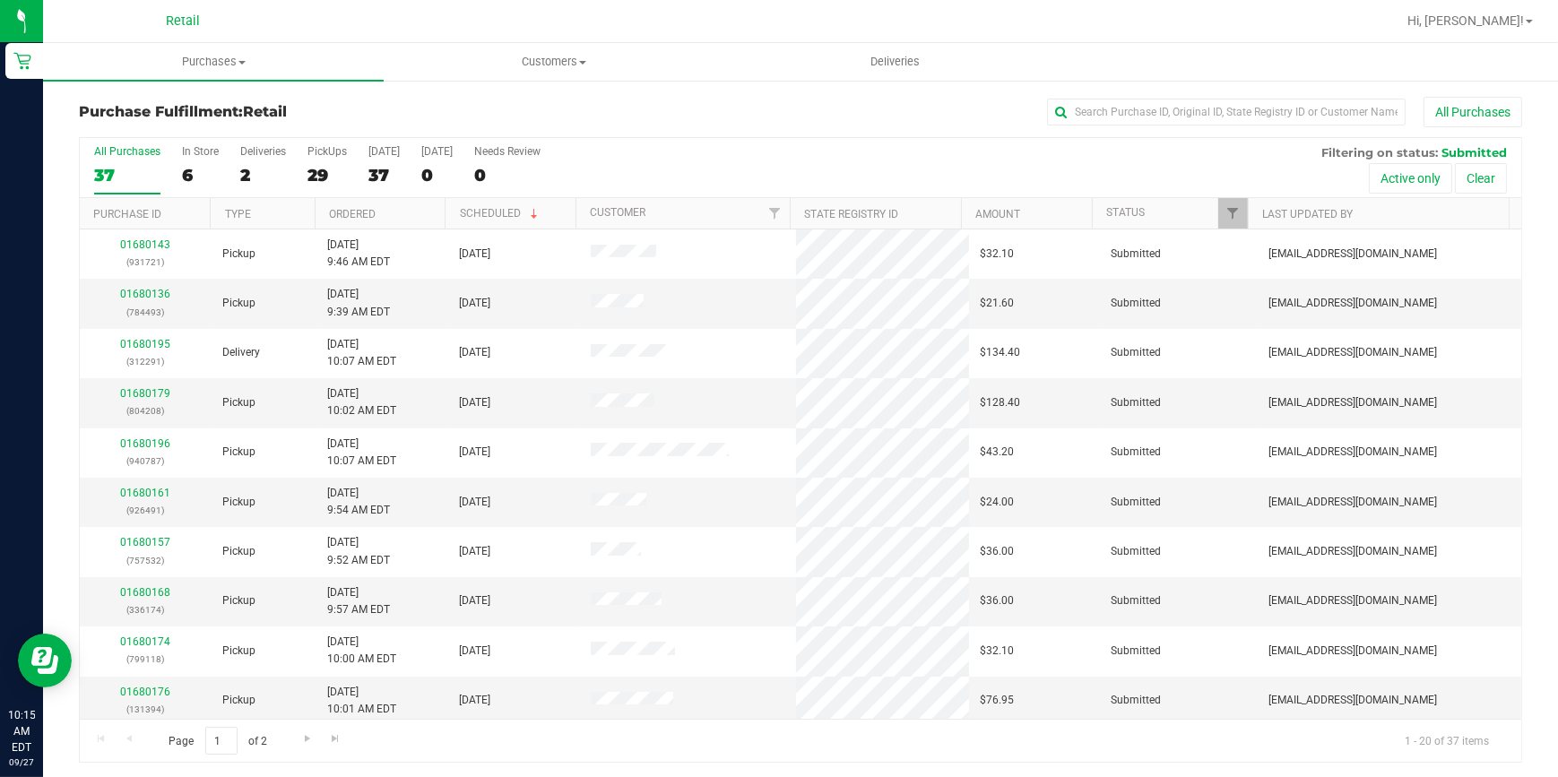
click at [1093, 126] on div "All Purchases" at bounding box center [1041, 112] width 962 height 30
click at [1093, 117] on input "text" at bounding box center [1226, 112] width 359 height 27
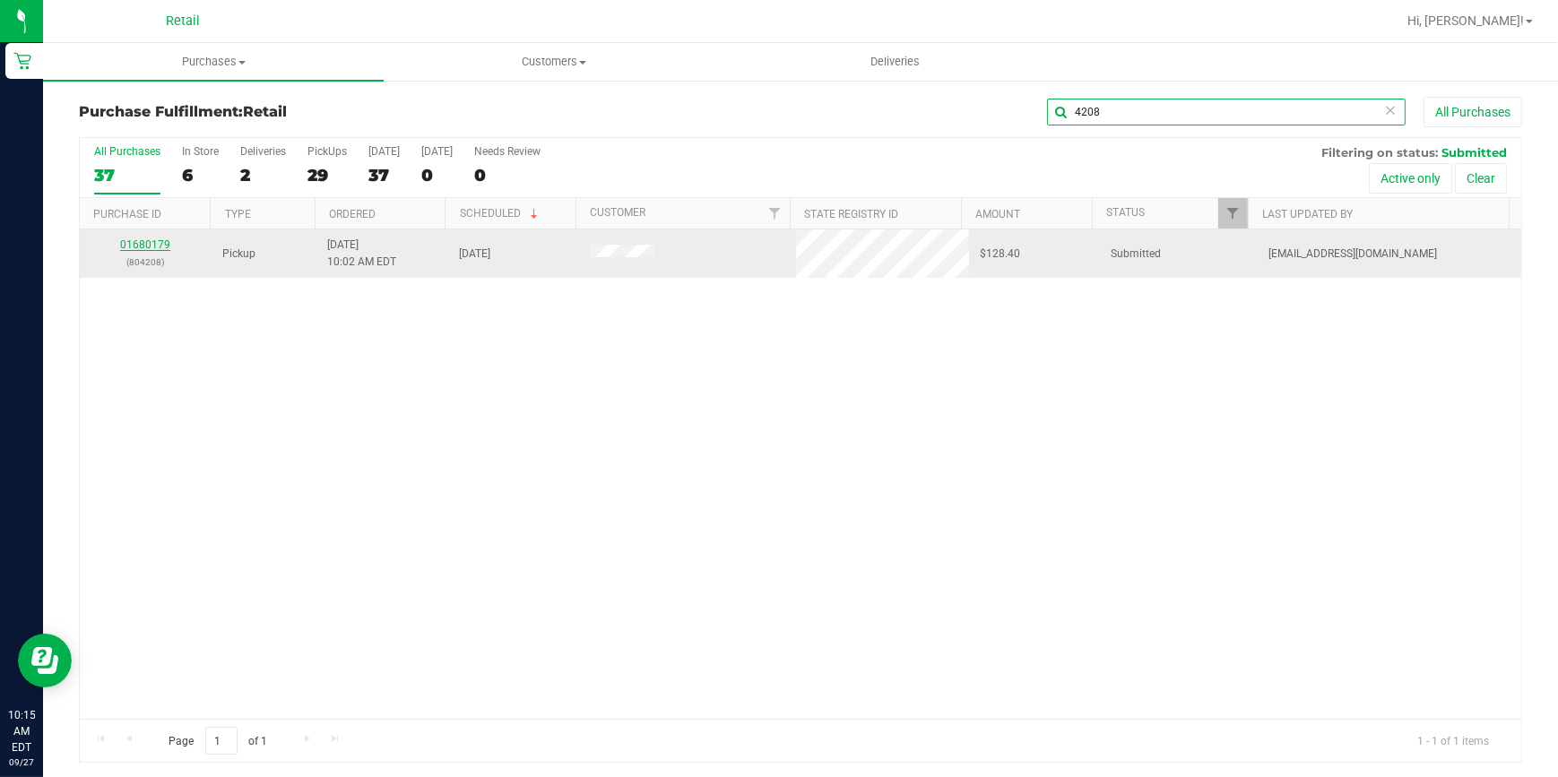
type input "4208"
click at [148, 241] on link "01680179" at bounding box center [145, 245] width 50 height 13
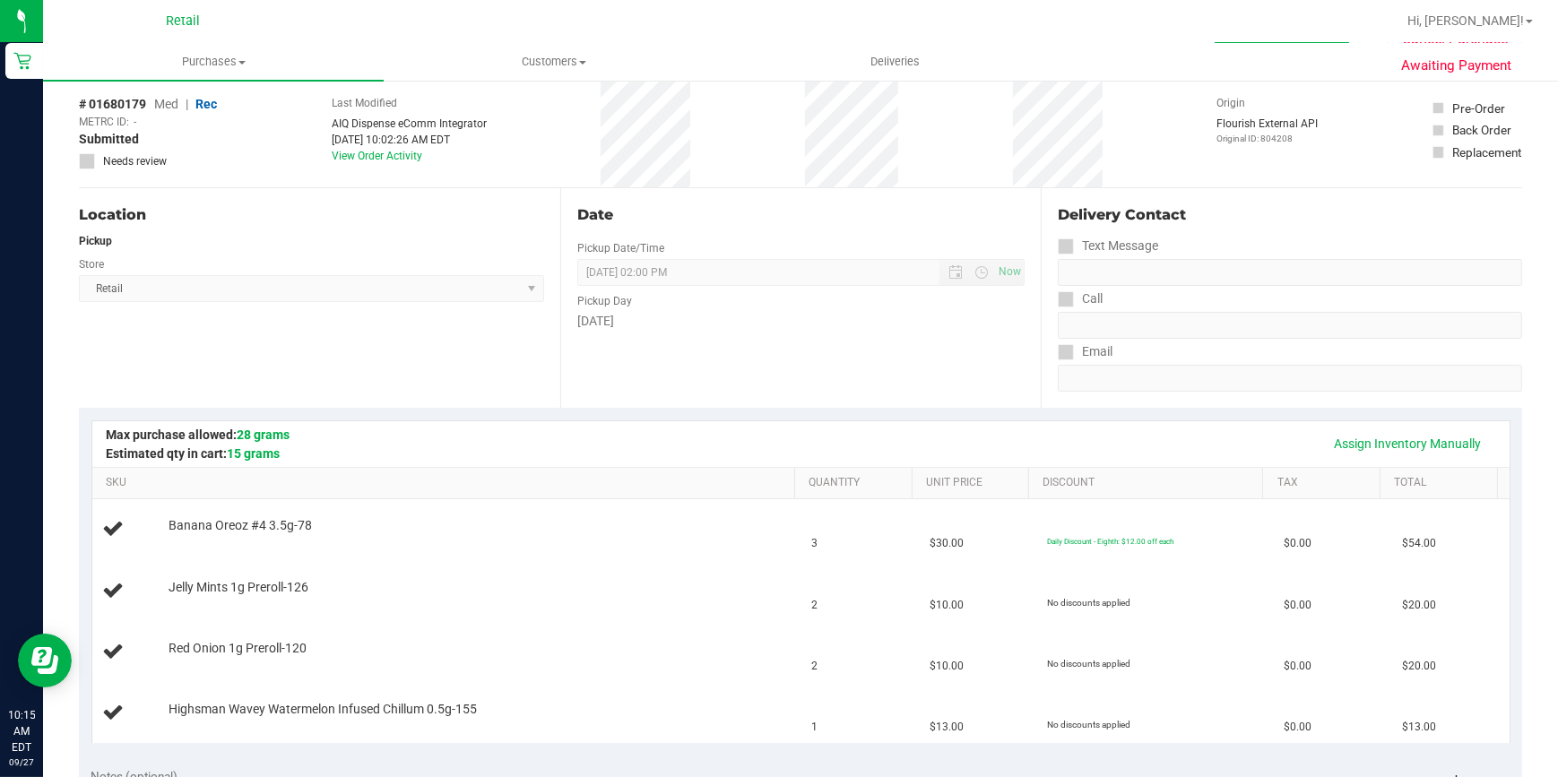
scroll to position [72, 0]
click at [372, 251] on div "Location Pickup Store Retail Select Store Retail" at bounding box center [320, 302] width 482 height 220
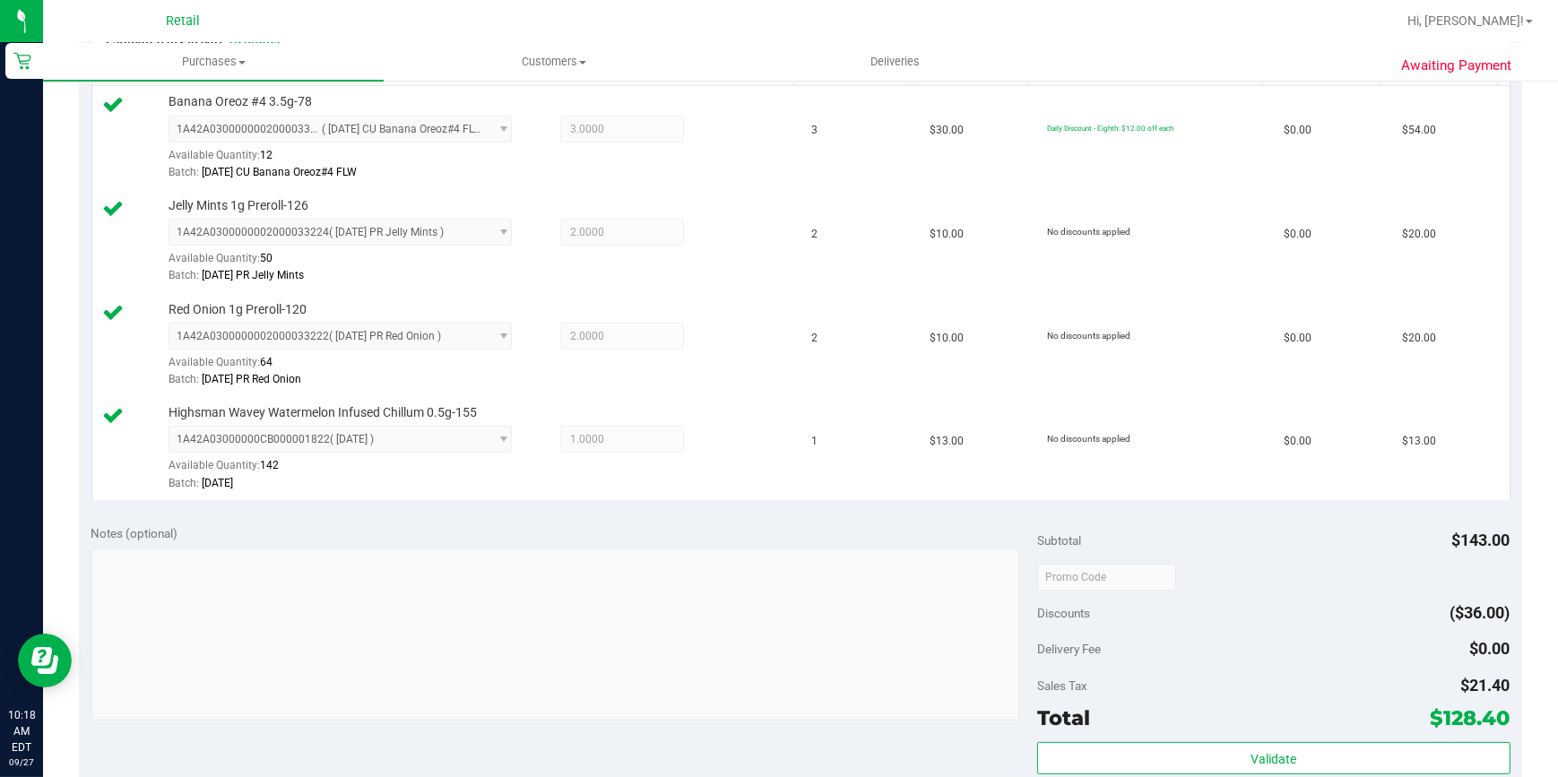
scroll to position [642, 0]
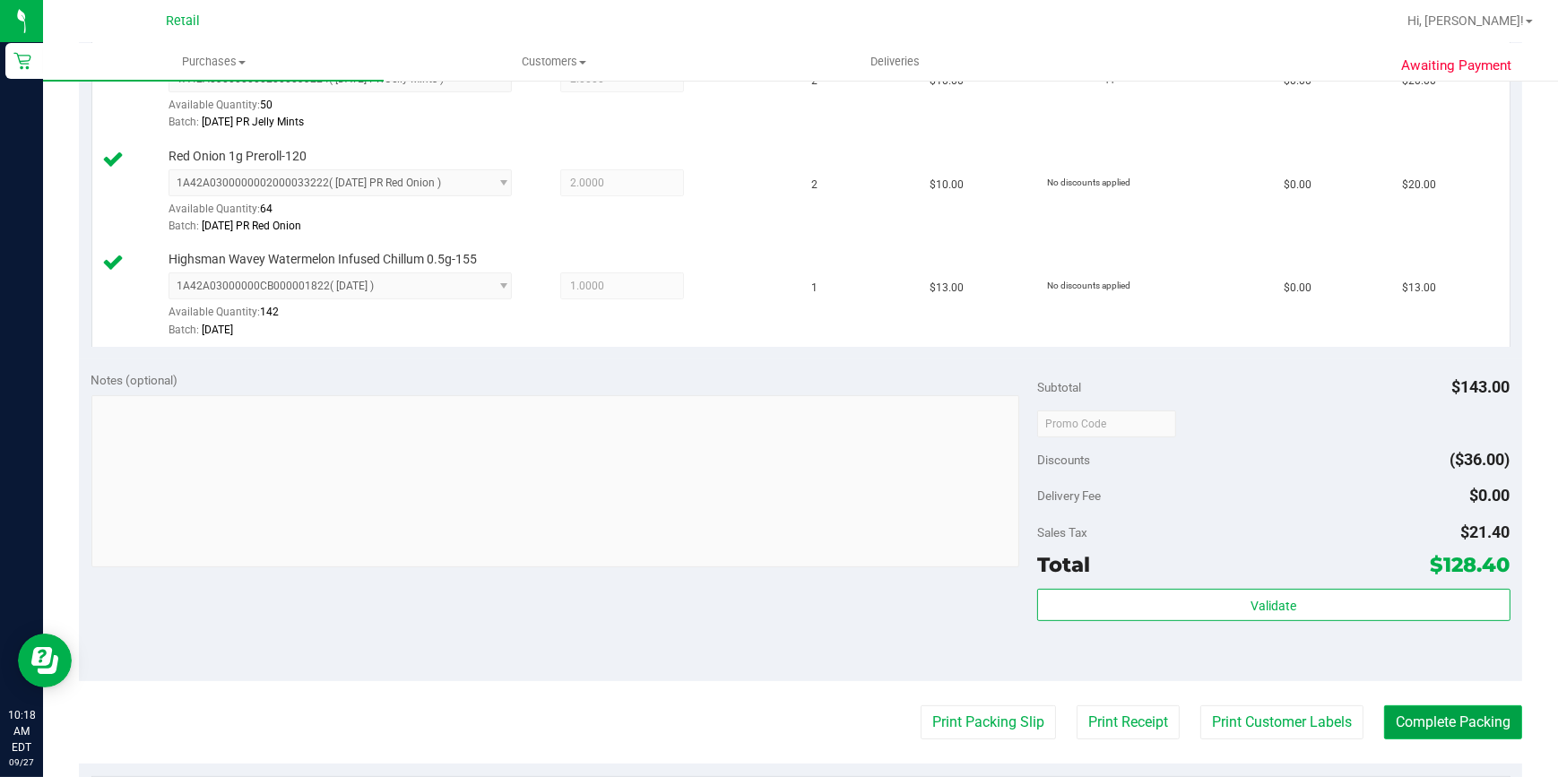
click at [1460, 719] on button "Complete Packing" at bounding box center [1453, 723] width 138 height 34
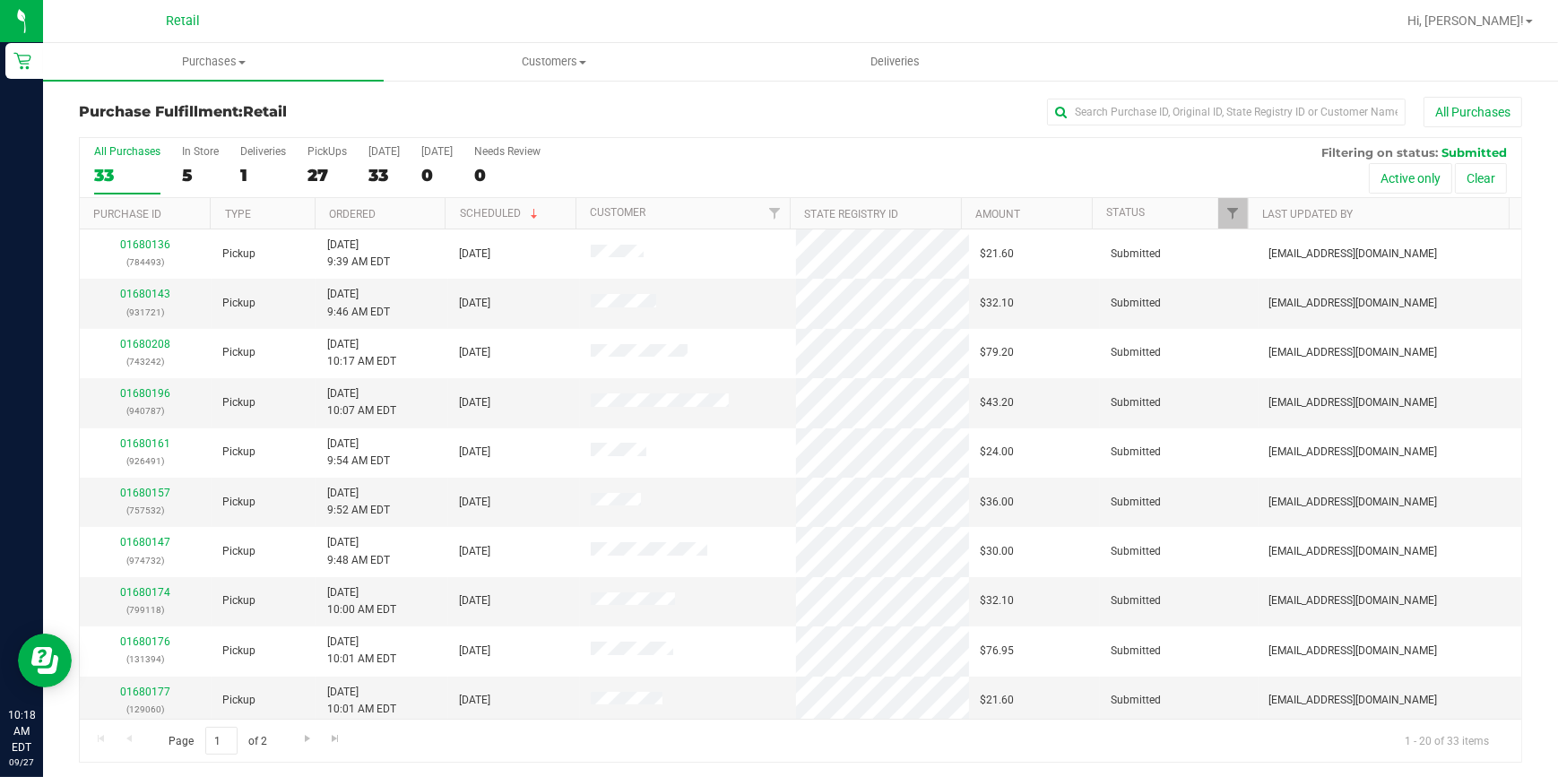
click at [1109, 88] on div "Purchase Fulfillment: Retail All Purchases All Purchases 33 In Store 5 Deliveri…" at bounding box center [800, 430] width 1515 height 702
click at [1085, 101] on input "text" at bounding box center [1226, 112] width 359 height 27
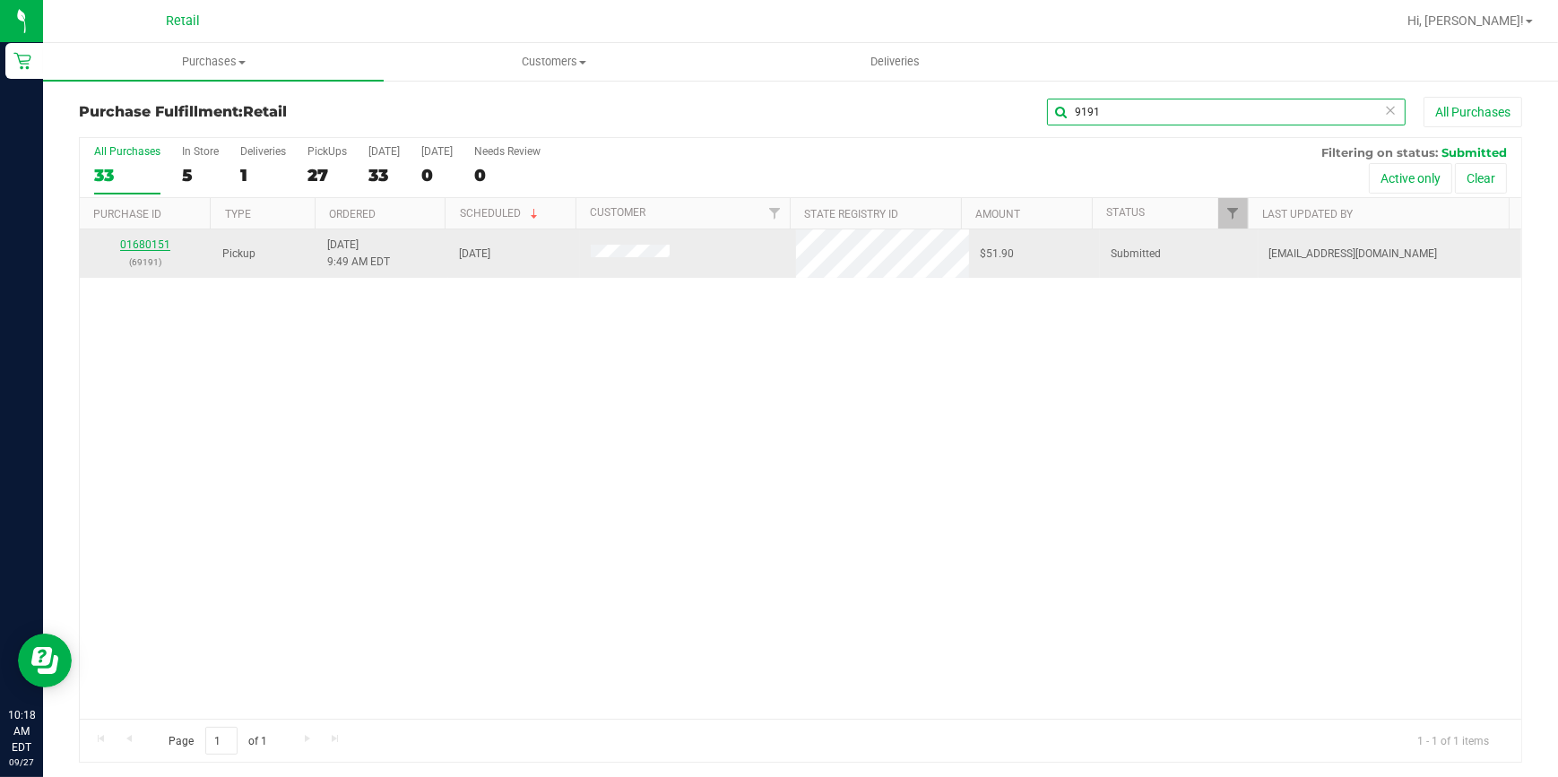
type input "9191"
click at [143, 244] on link "01680151" at bounding box center [145, 245] width 50 height 13
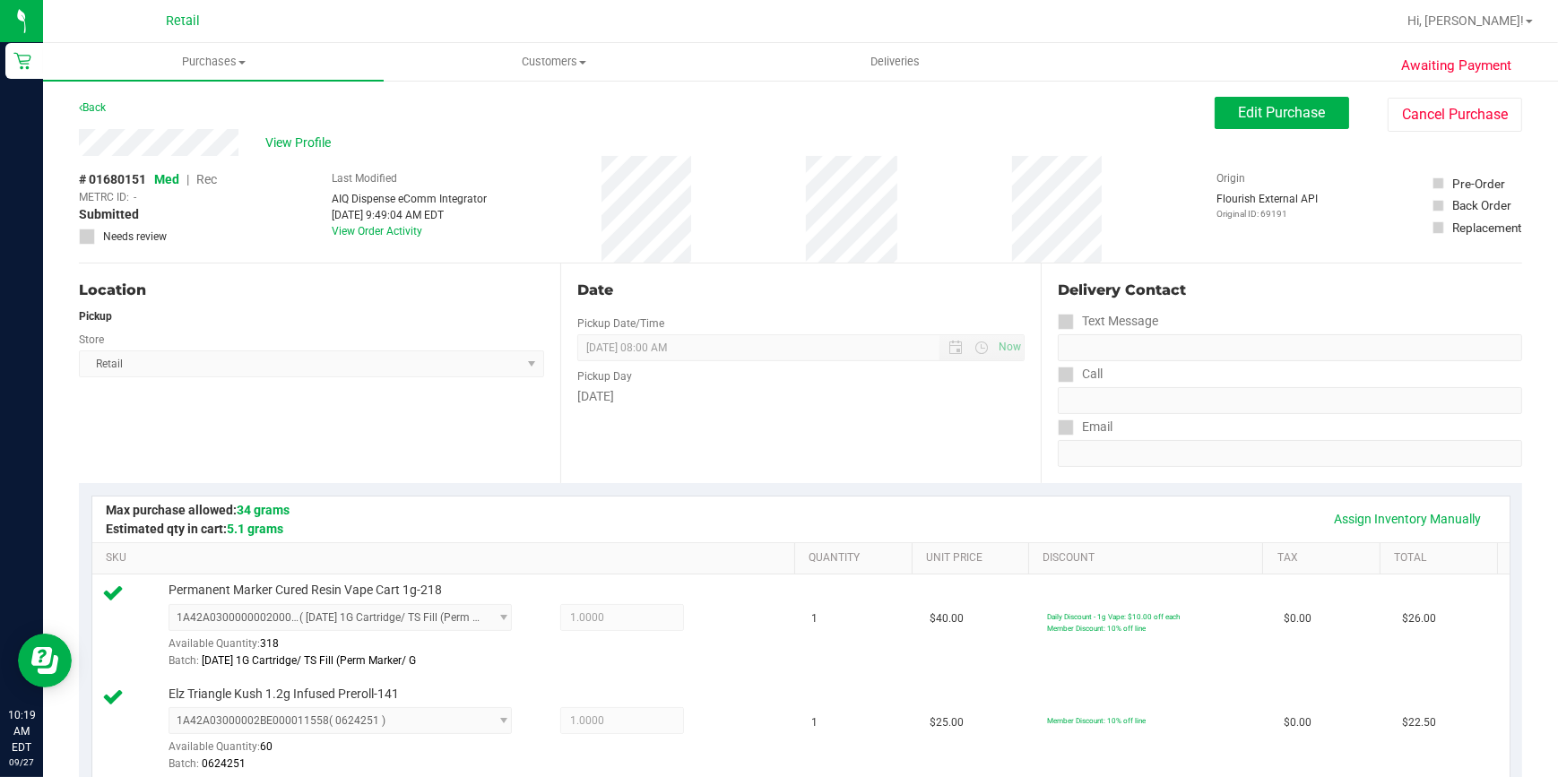
scroll to position [407, 0]
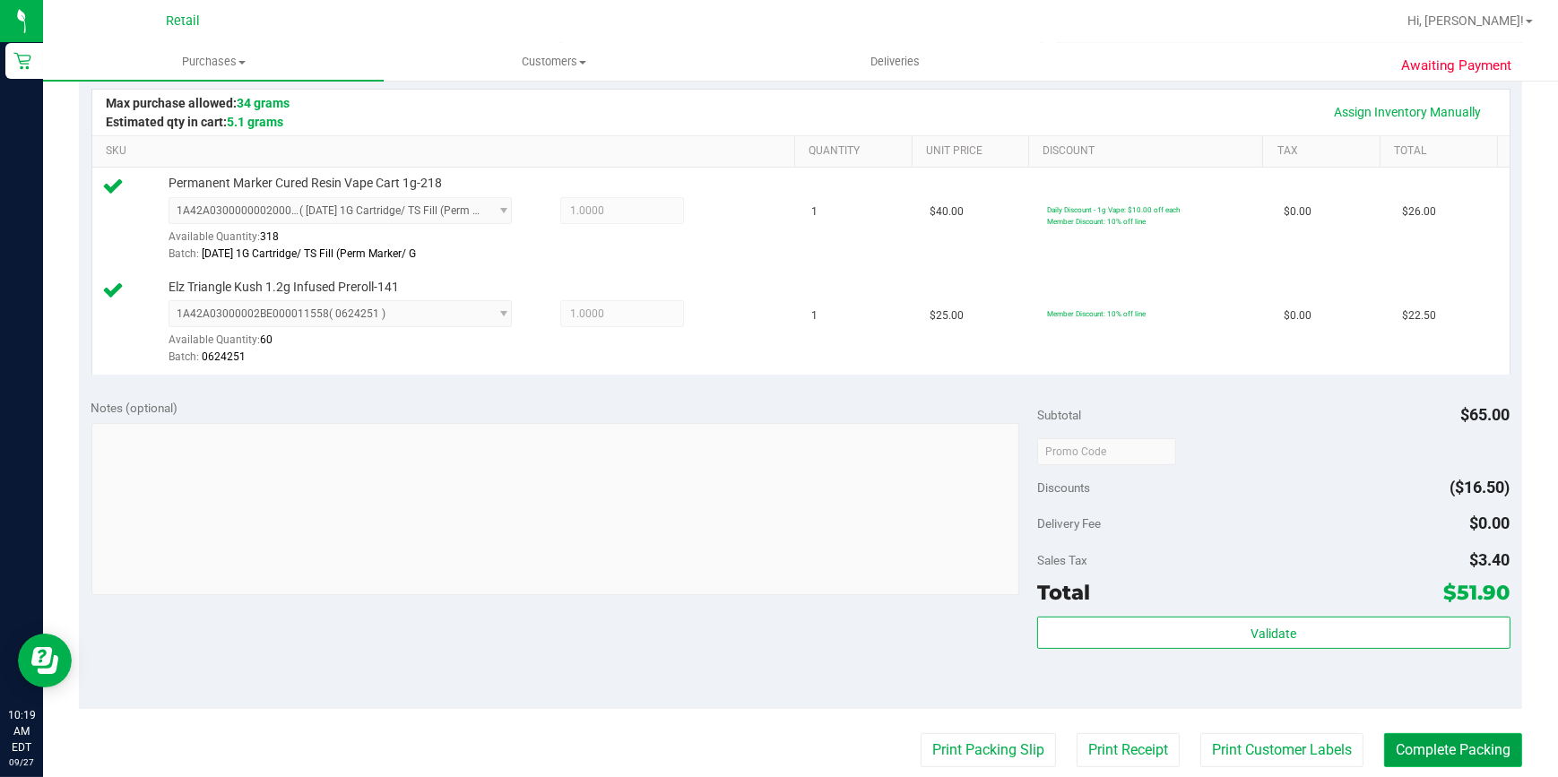
click at [1468, 738] on button "Complete Packing" at bounding box center [1453, 750] width 138 height 34
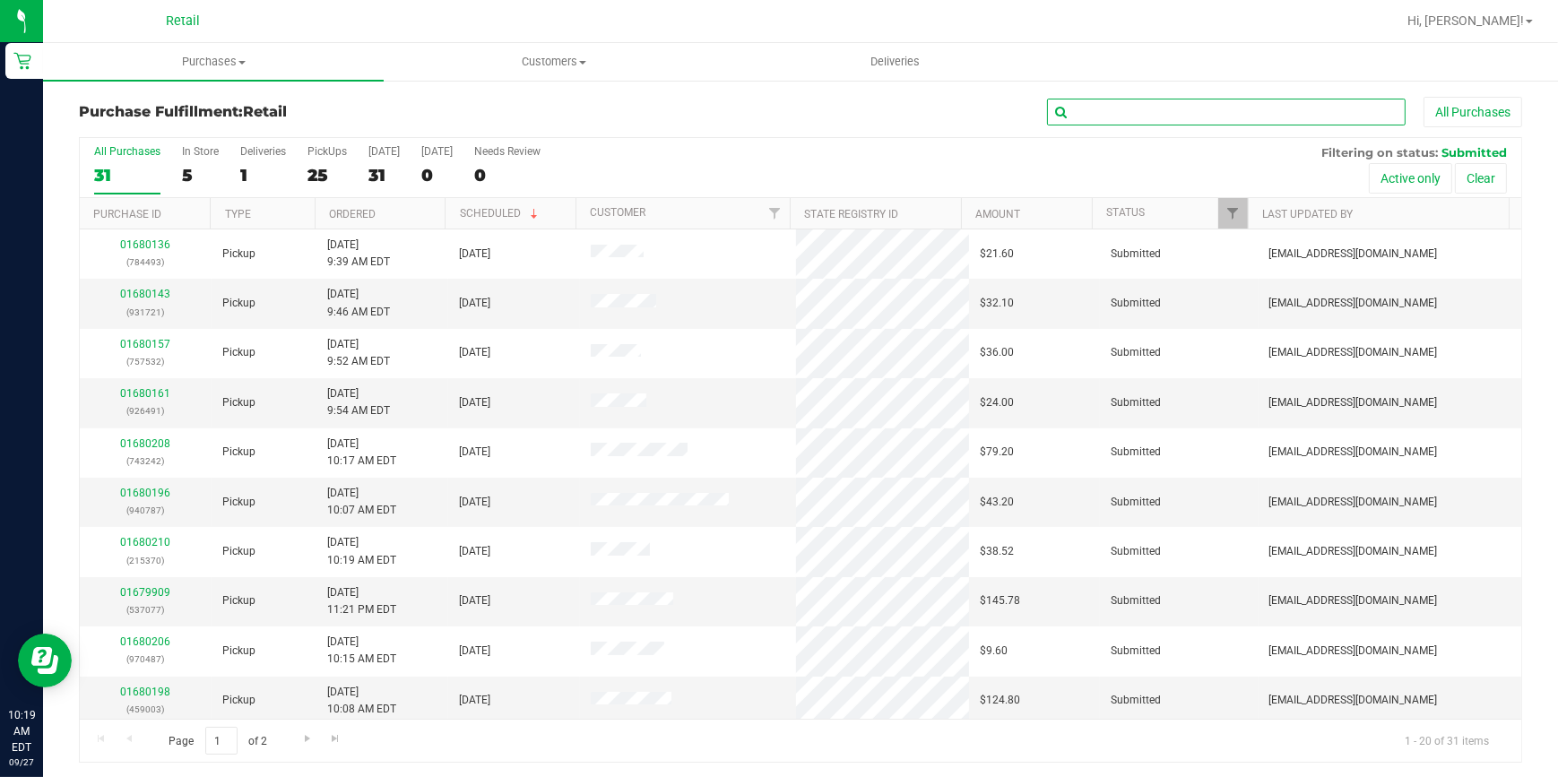
click at [1064, 100] on input "text" at bounding box center [1226, 112] width 359 height 27
click at [1083, 112] on input "text" at bounding box center [1226, 112] width 359 height 27
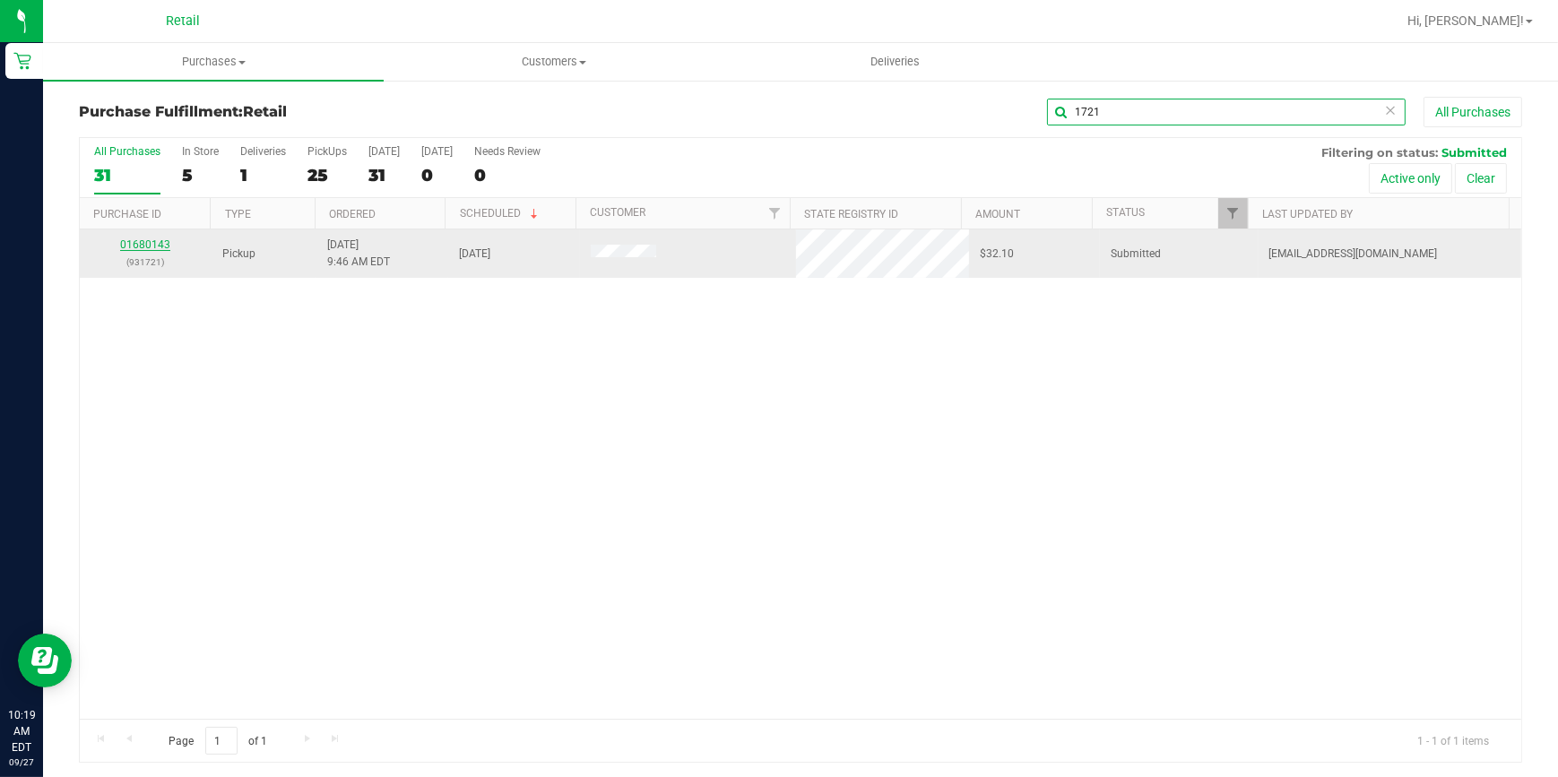
type input "1721"
click at [152, 240] on link "01680143" at bounding box center [145, 245] width 50 height 13
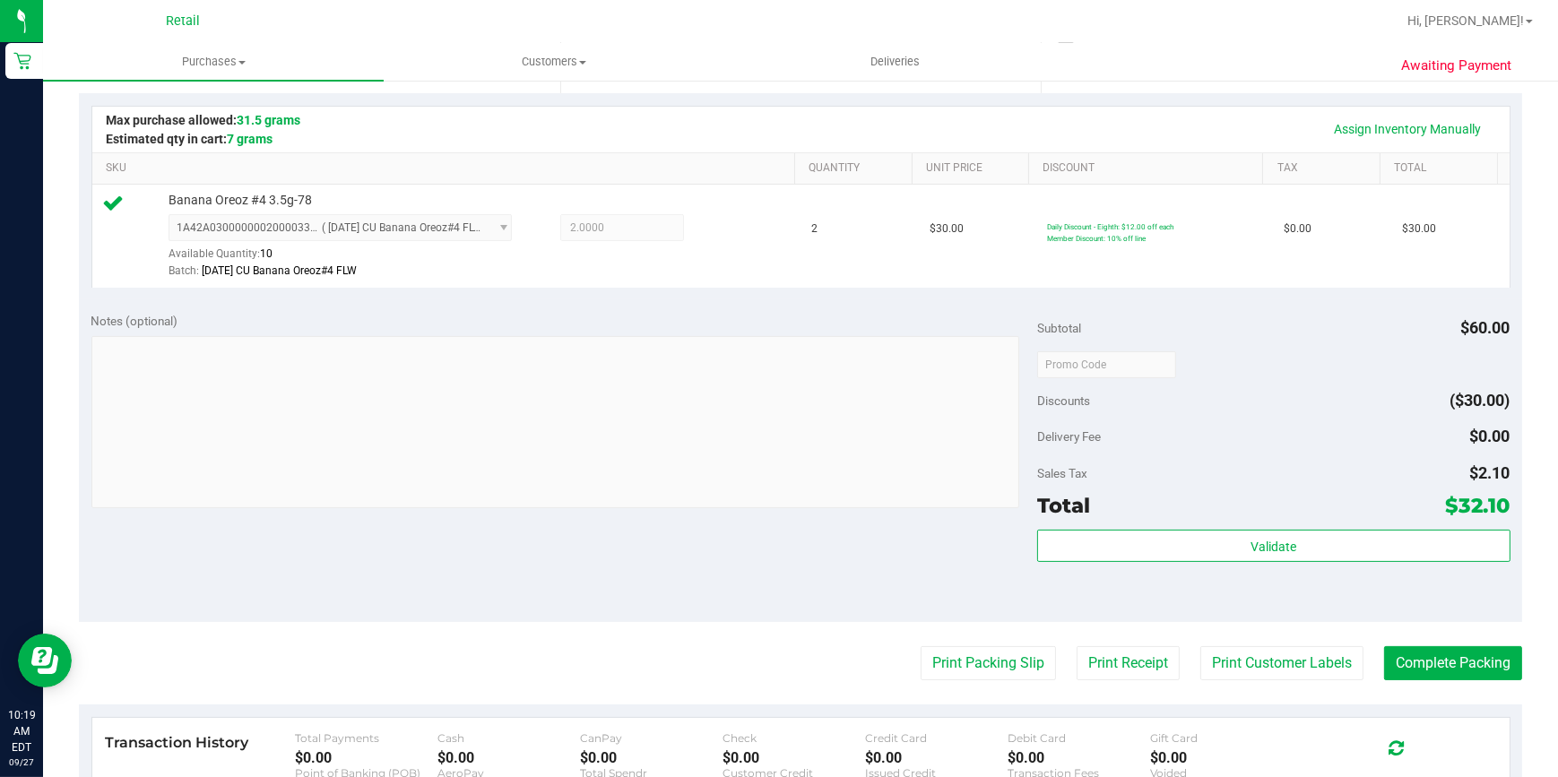
scroll to position [652, 0]
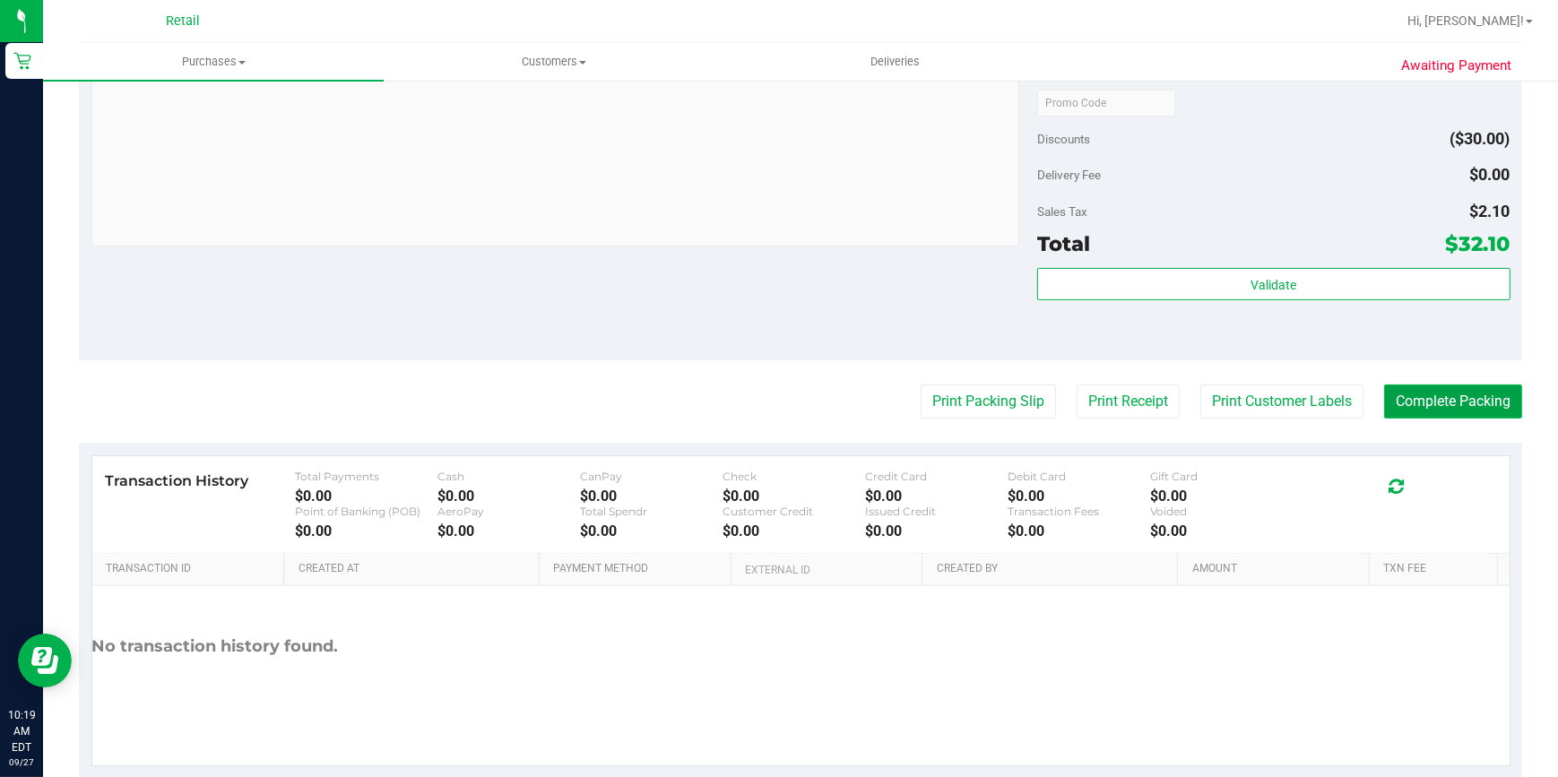
click at [1433, 405] on button "Complete Packing" at bounding box center [1453, 402] width 138 height 34
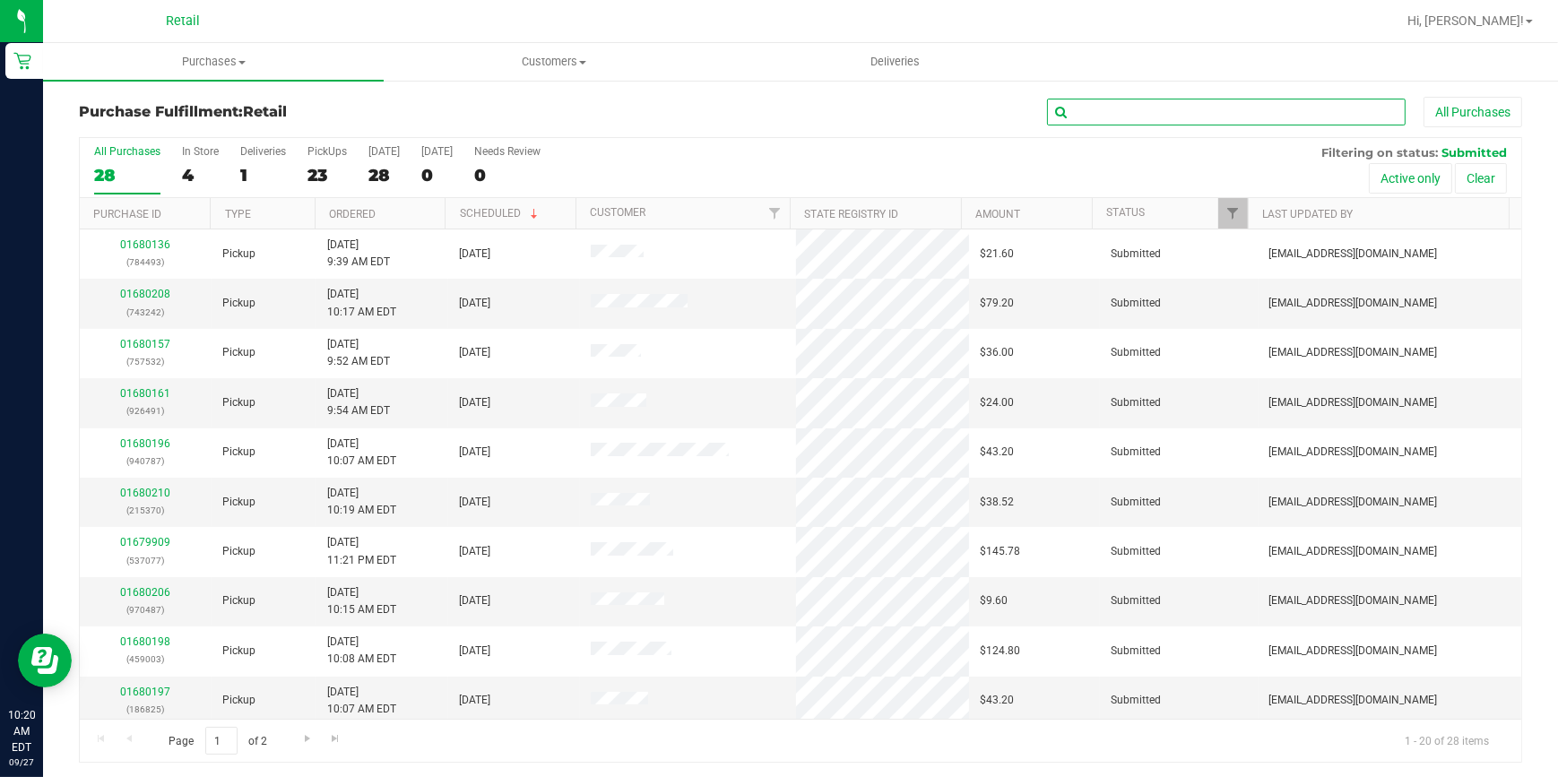
click at [1261, 109] on input "text" at bounding box center [1226, 112] width 359 height 27
type input "[PERSON_NAME]"
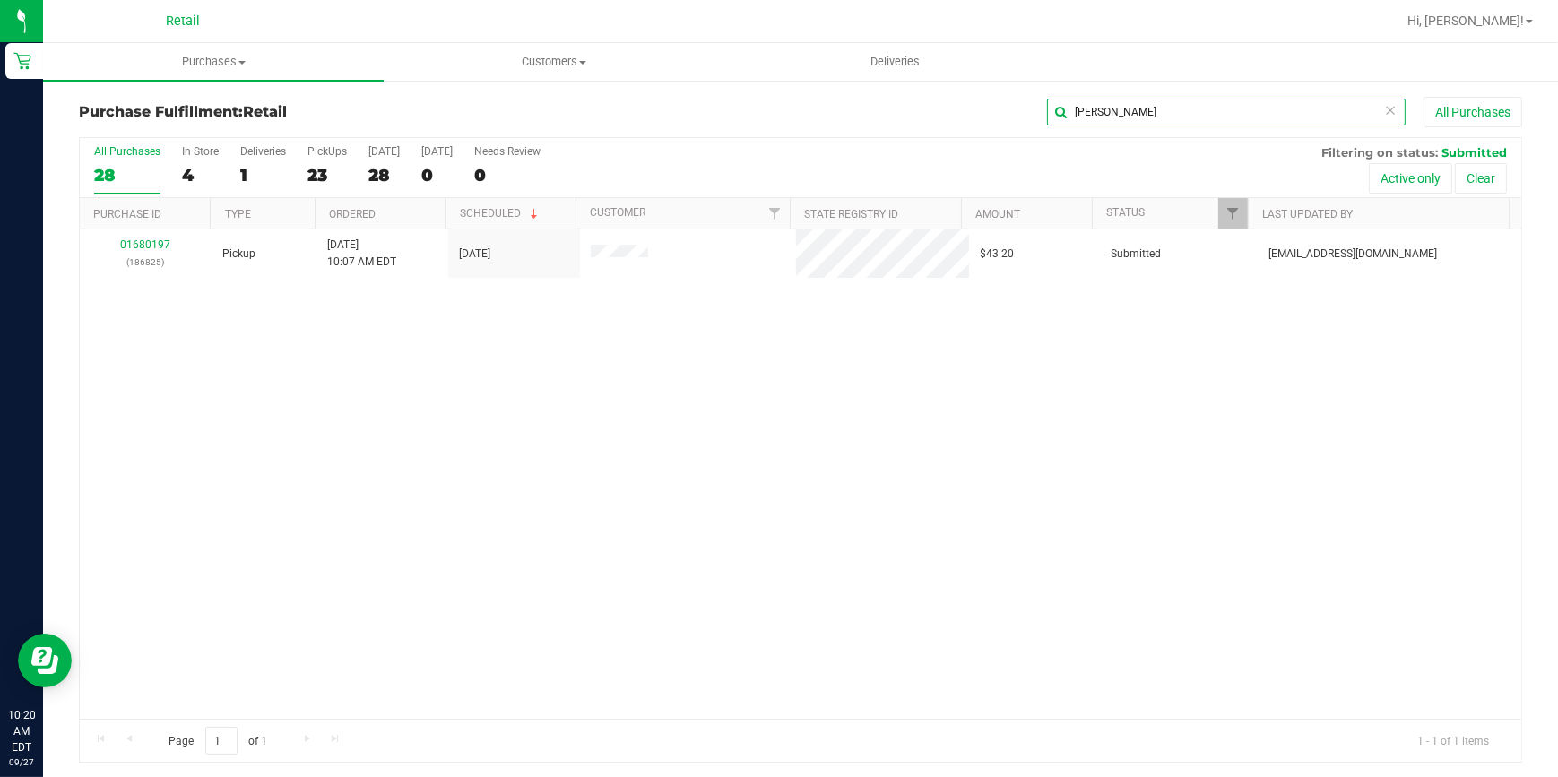
drag, startPoint x: 1108, startPoint y: 105, endPoint x: 942, endPoint y: 106, distance: 165.9
click at [942, 106] on div "[PERSON_NAME] All Purchases" at bounding box center [1041, 112] width 962 height 30
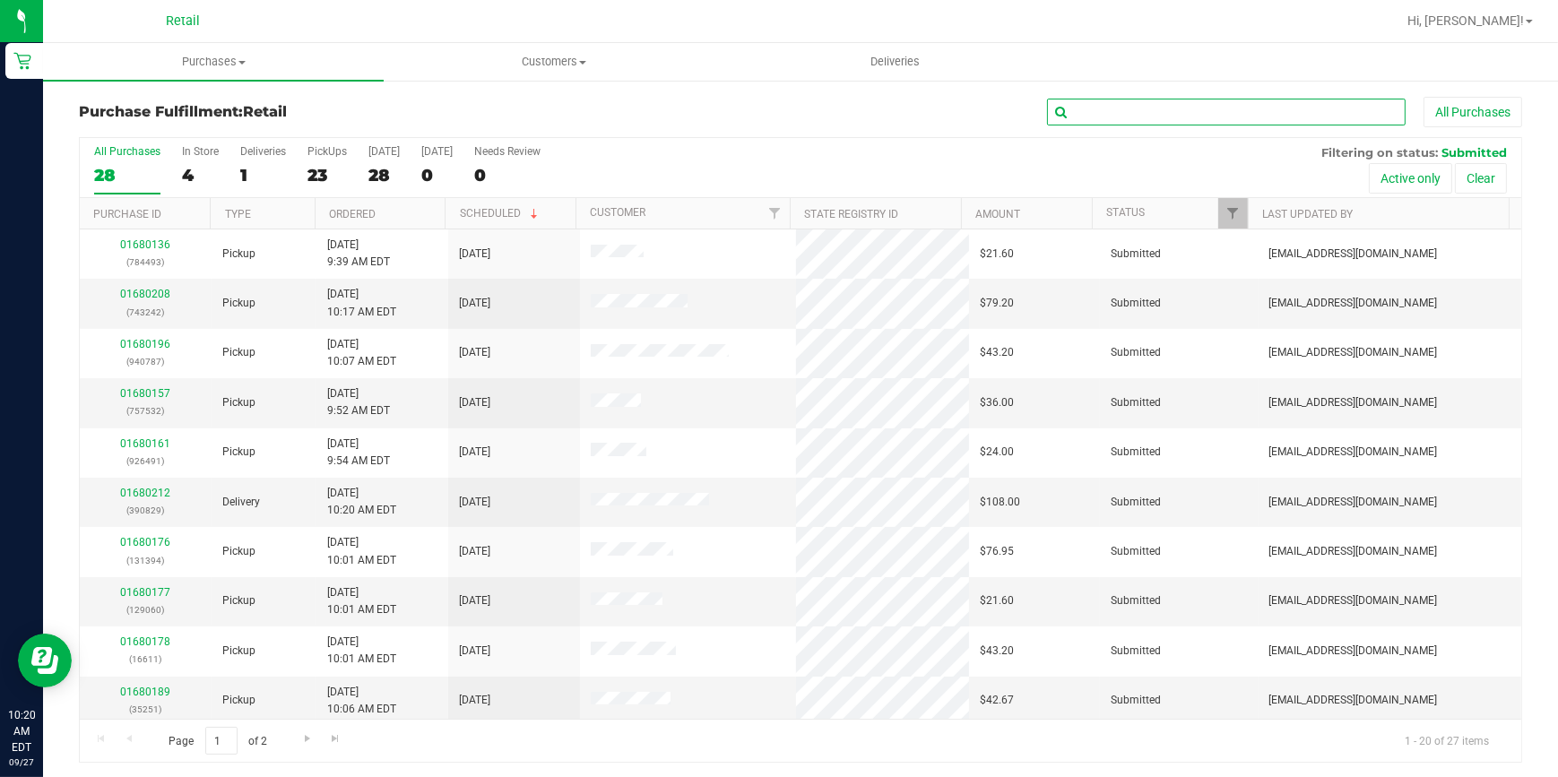
click at [1085, 105] on input "text" at bounding box center [1226, 112] width 359 height 27
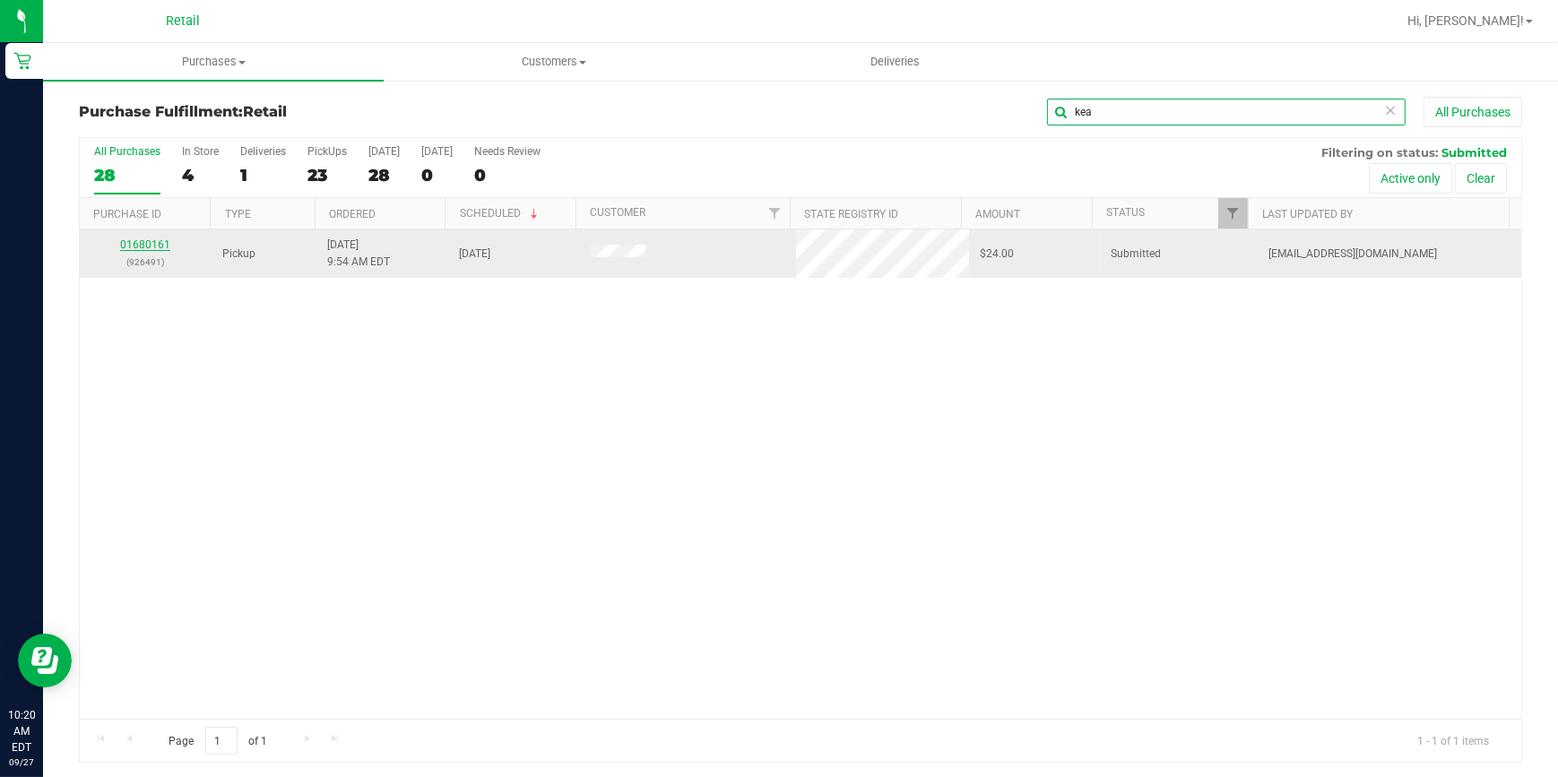
type input "kea"
click at [136, 241] on link "01680161" at bounding box center [145, 245] width 50 height 13
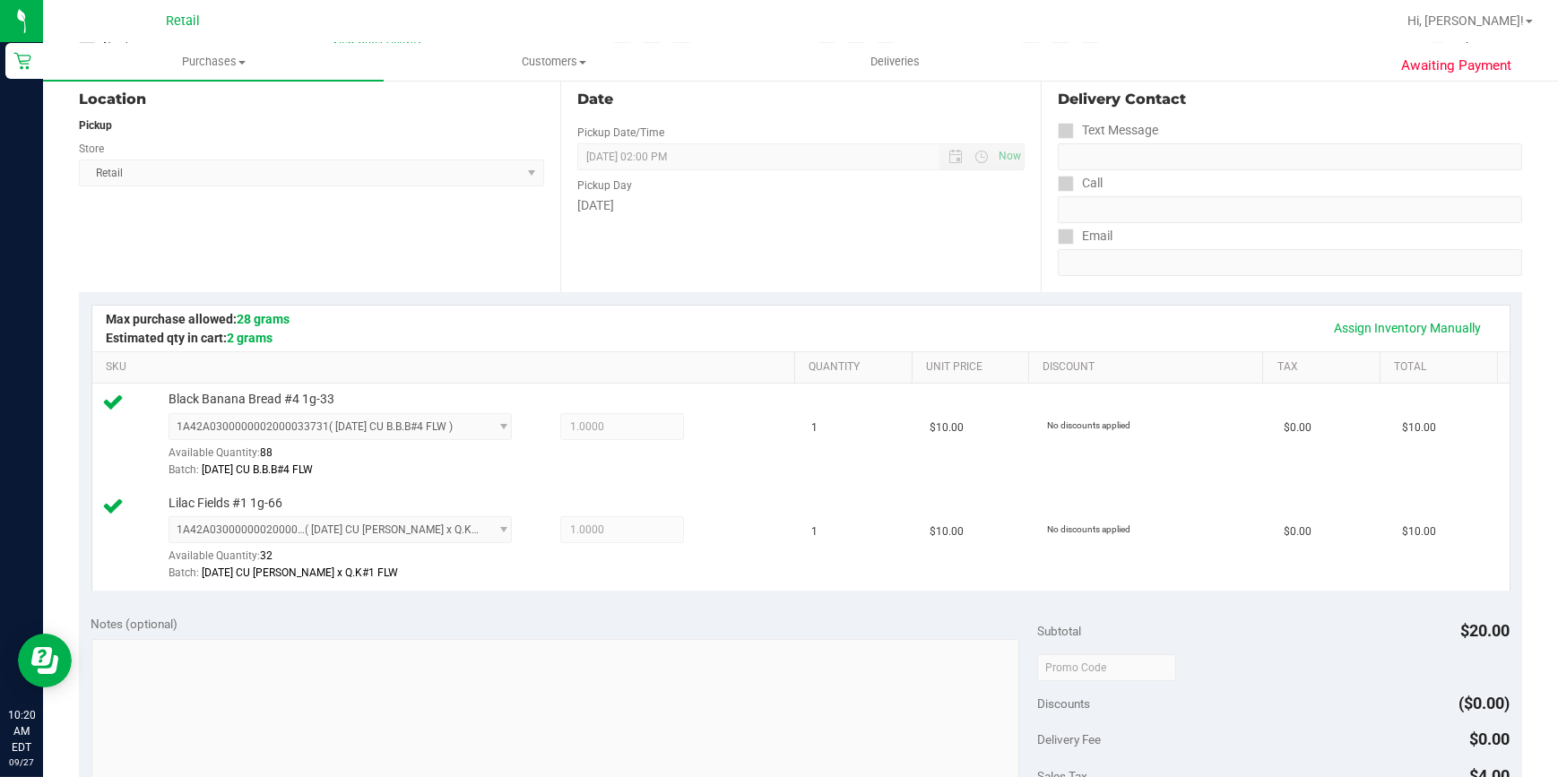
scroll to position [652, 0]
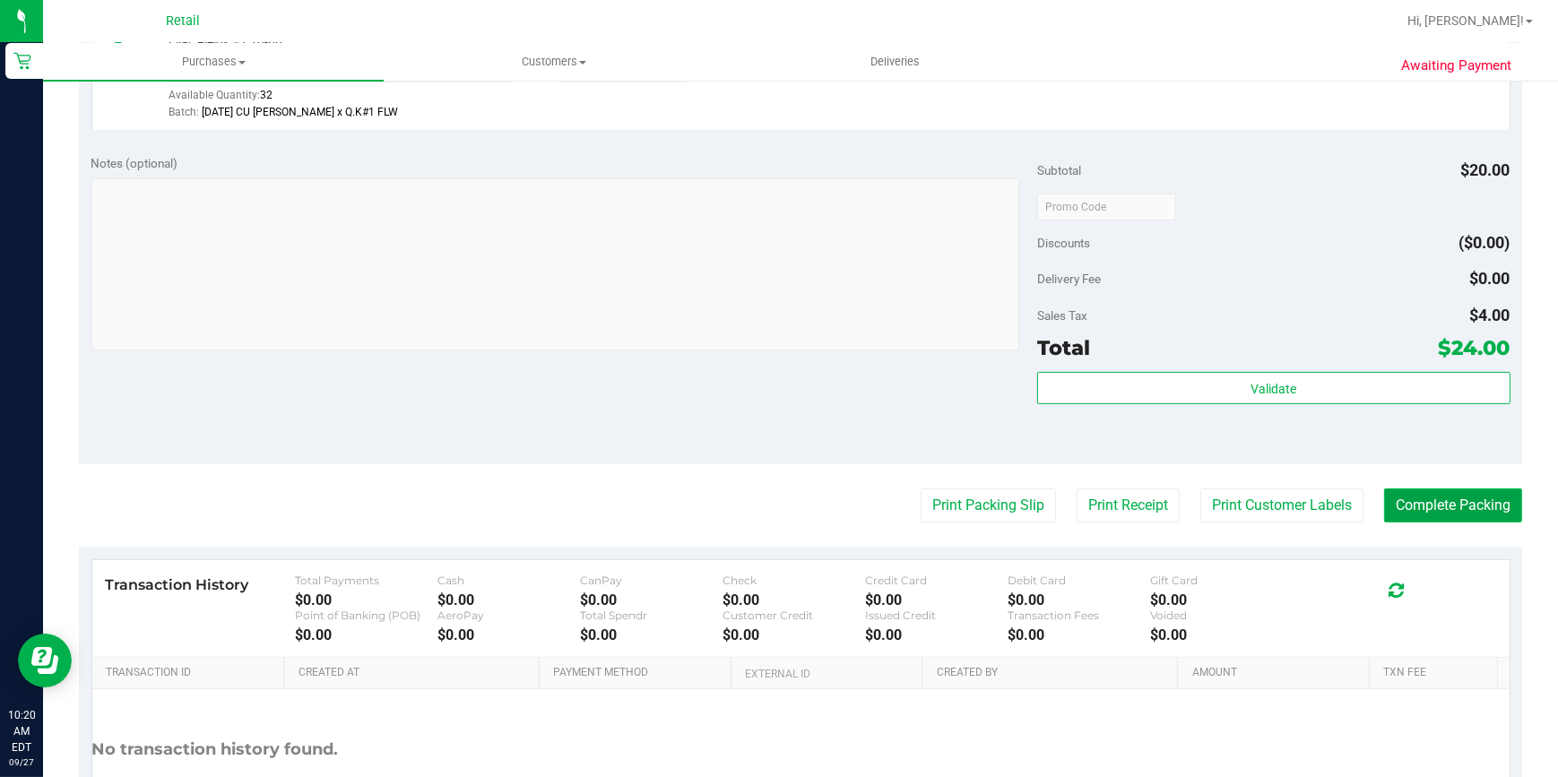
click at [1390, 511] on button "Complete Packing" at bounding box center [1453, 506] width 138 height 34
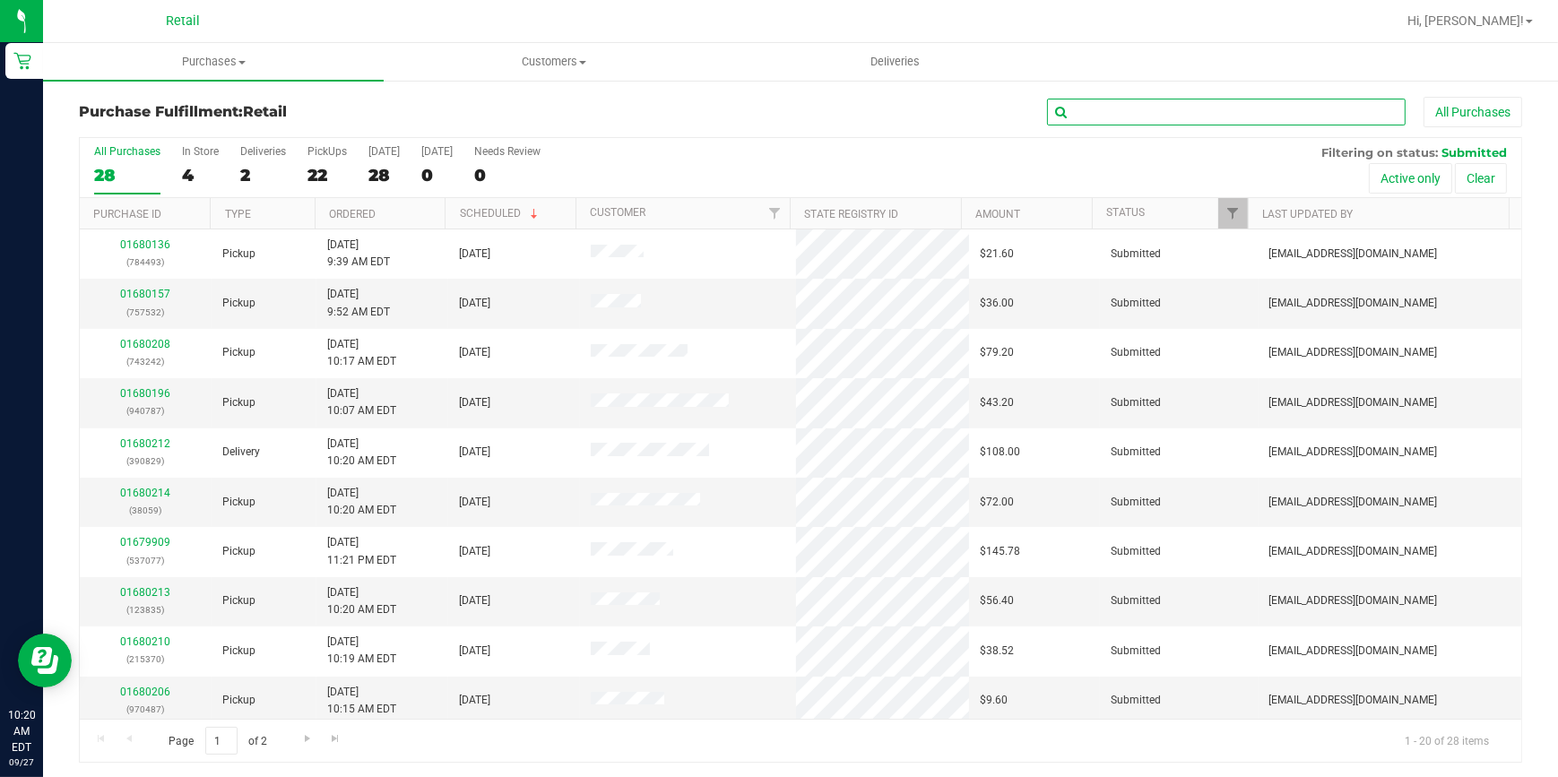
click at [1102, 119] on input "text" at bounding box center [1226, 112] width 359 height 27
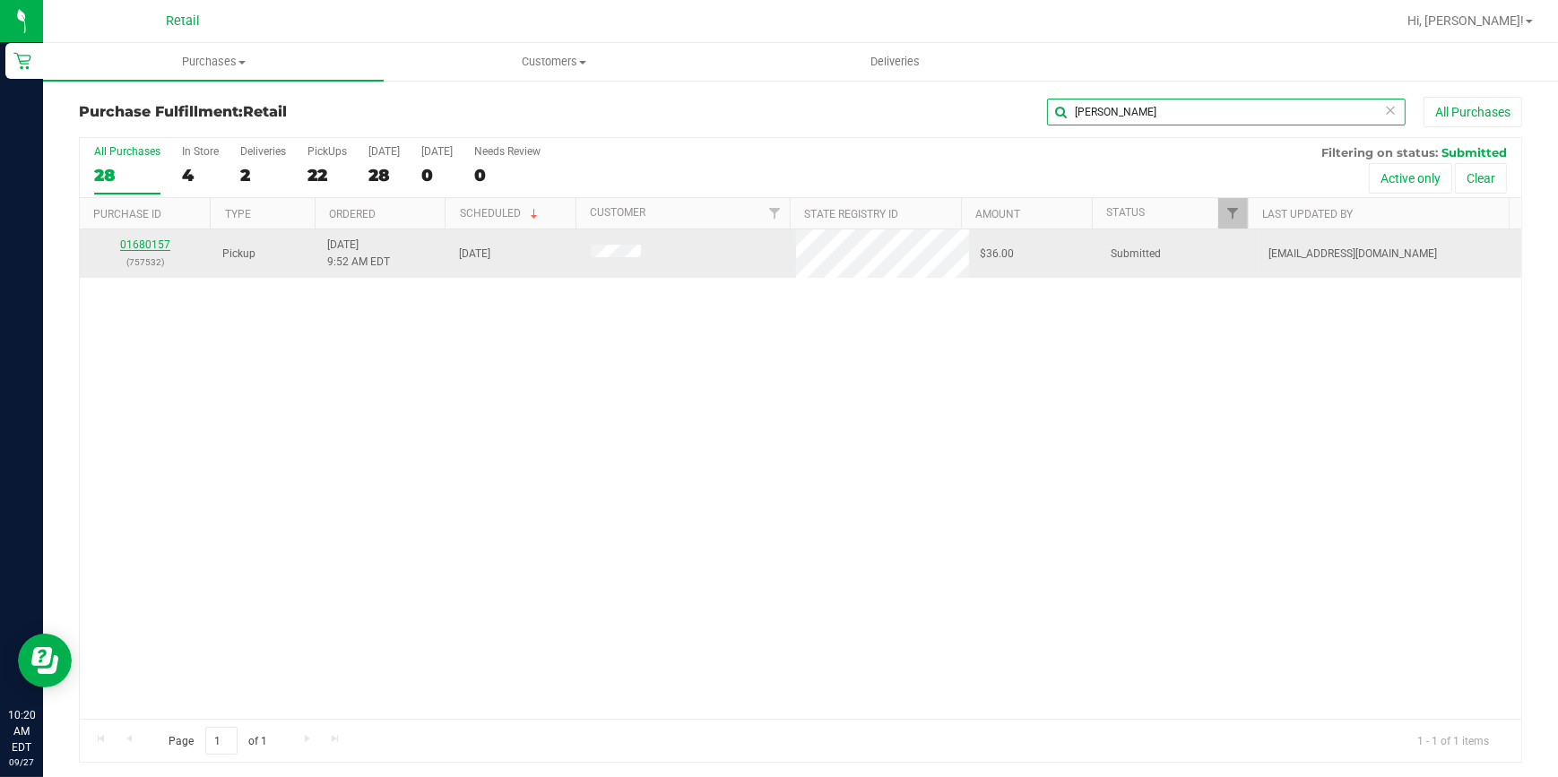
type input "[PERSON_NAME]"
click at [152, 239] on link "01680157" at bounding box center [145, 245] width 50 height 13
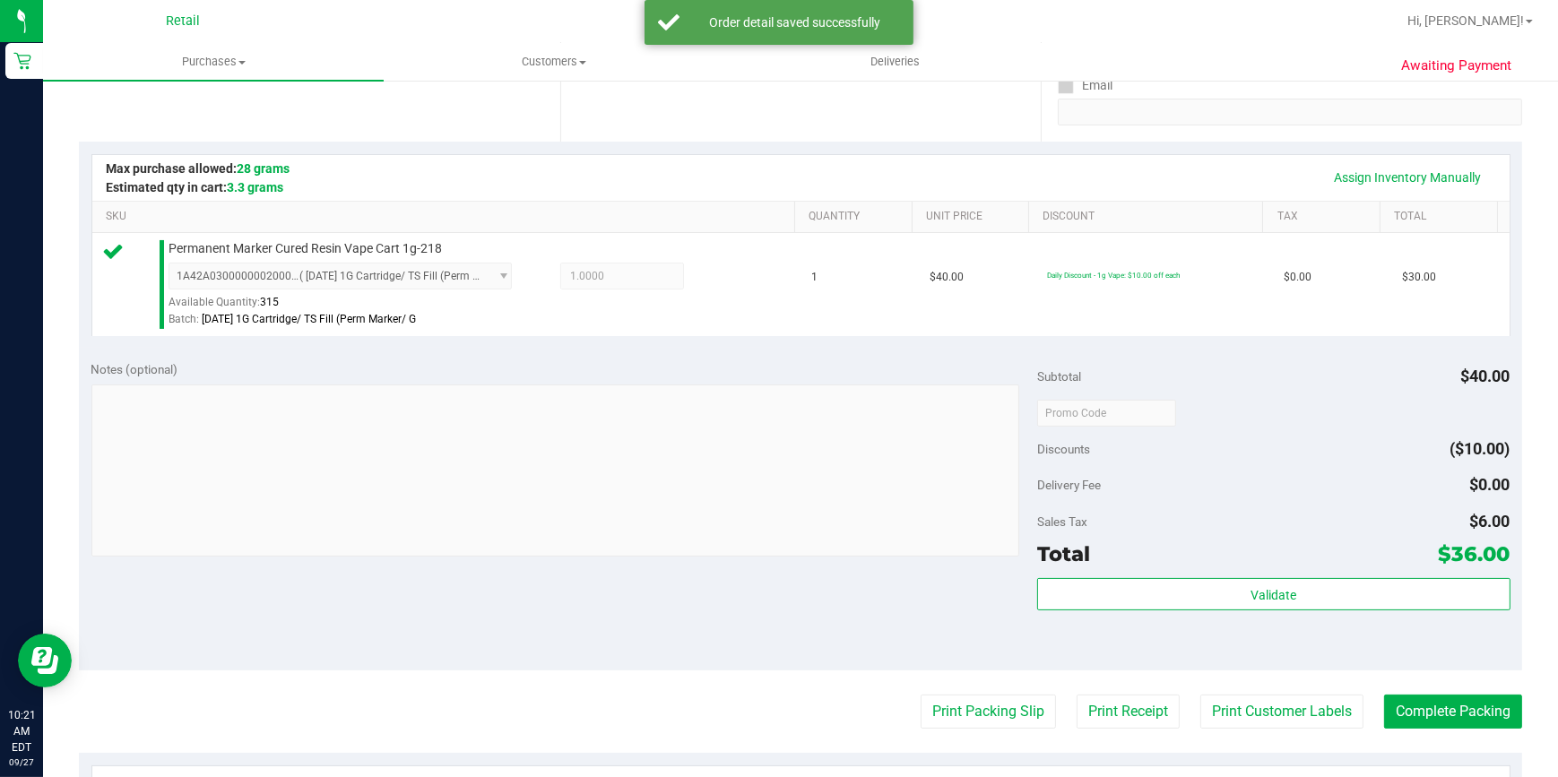
scroll to position [407, 0]
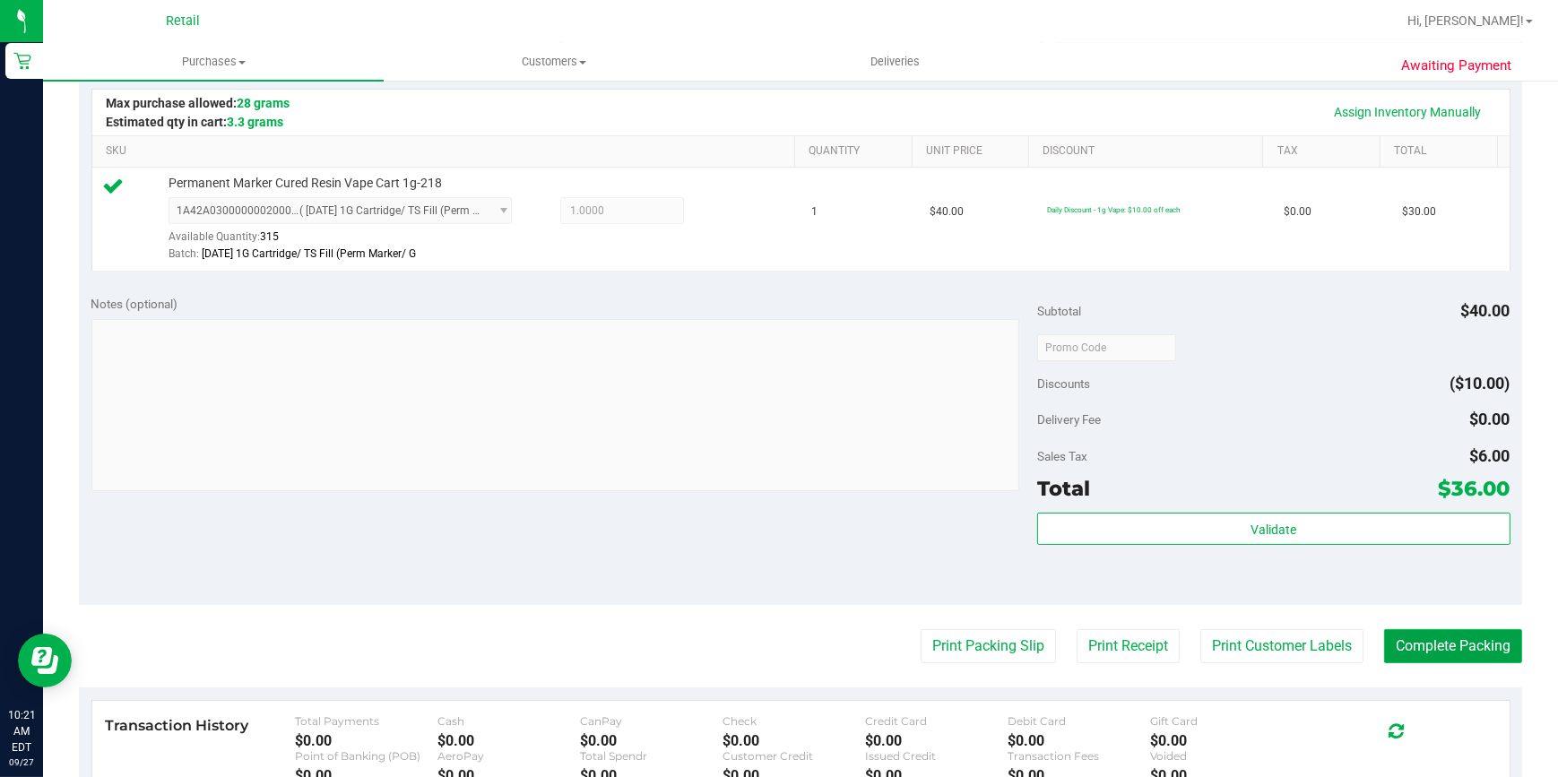
click at [1440, 642] on button "Complete Packing" at bounding box center [1453, 646] width 138 height 34
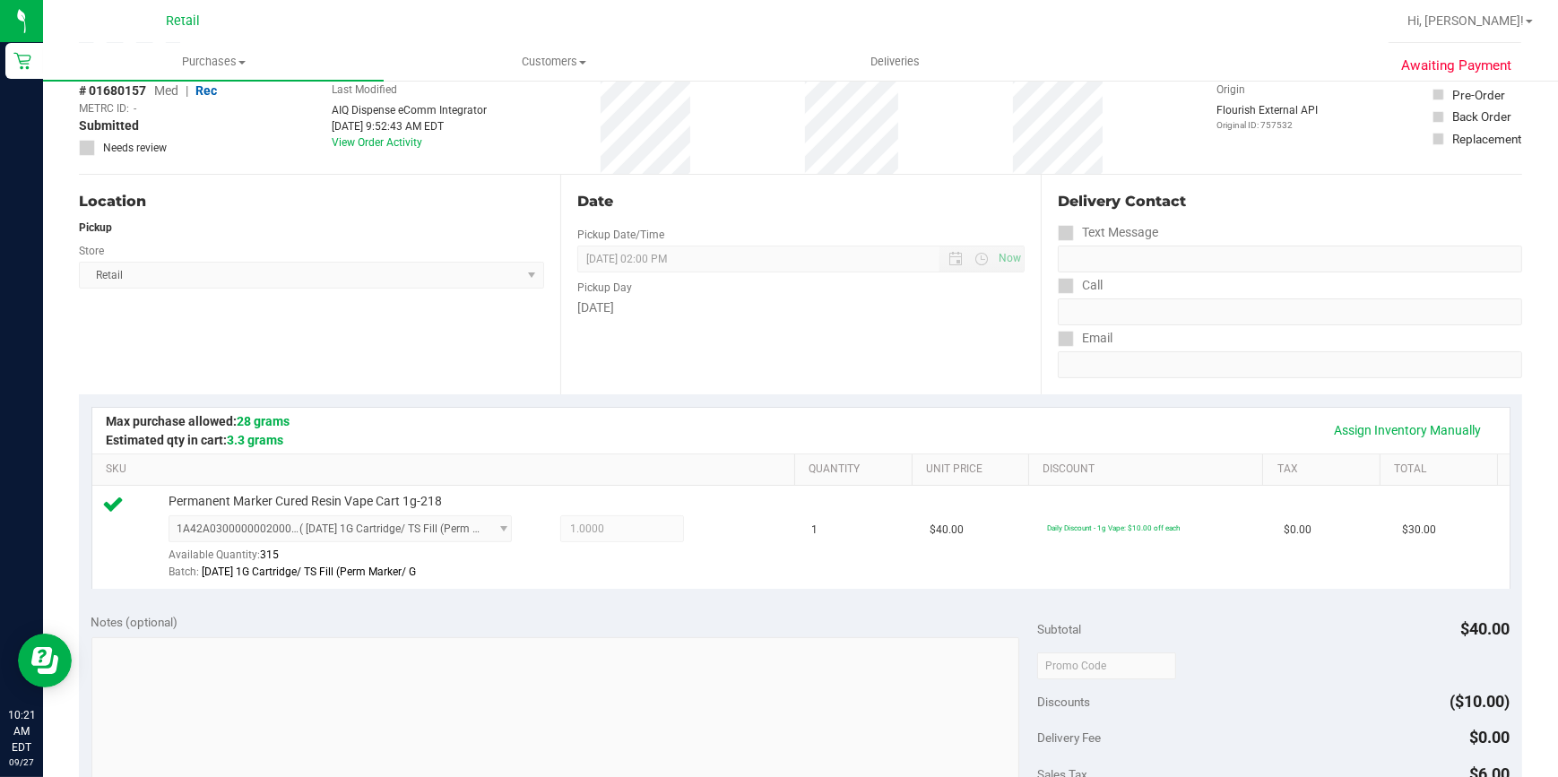
scroll to position [81, 0]
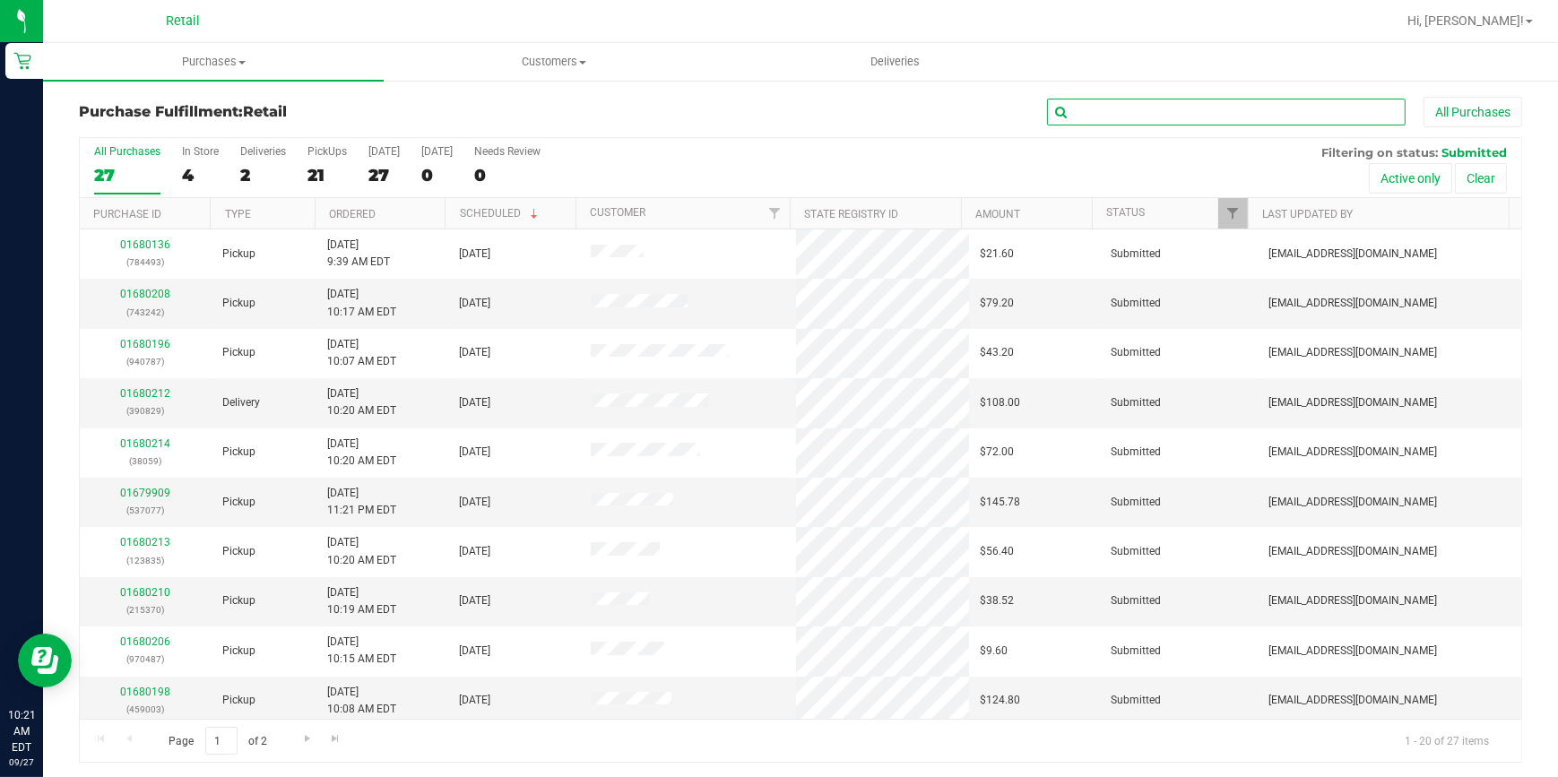
drag, startPoint x: 1220, startPoint y: 109, endPoint x: 1212, endPoint y: 113, distance: 9.2
click at [1212, 113] on input "text" at bounding box center [1226, 112] width 359 height 27
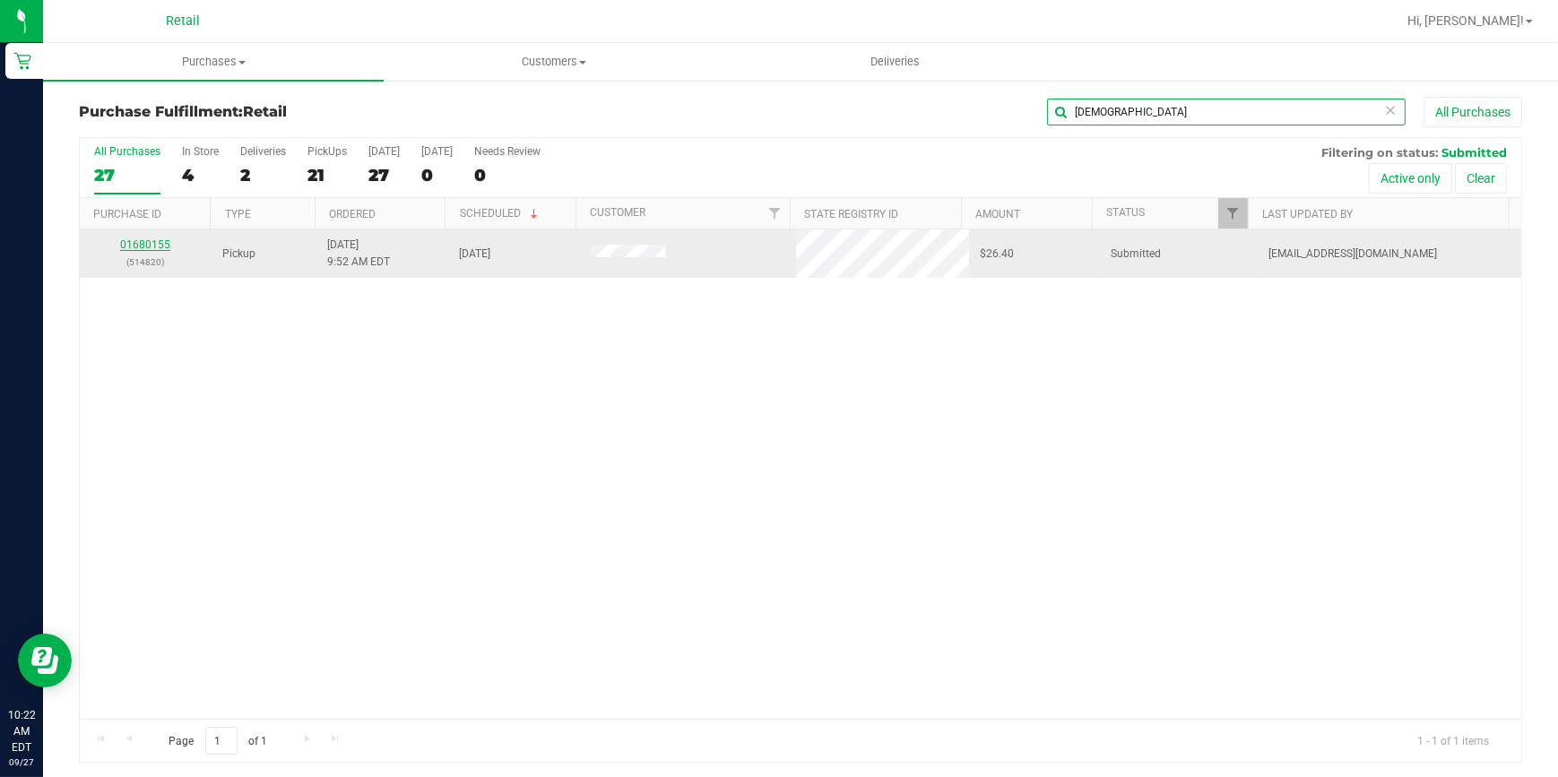
type input "[DEMOGRAPHIC_DATA]"
click at [161, 240] on link "01680155" at bounding box center [145, 245] width 50 height 13
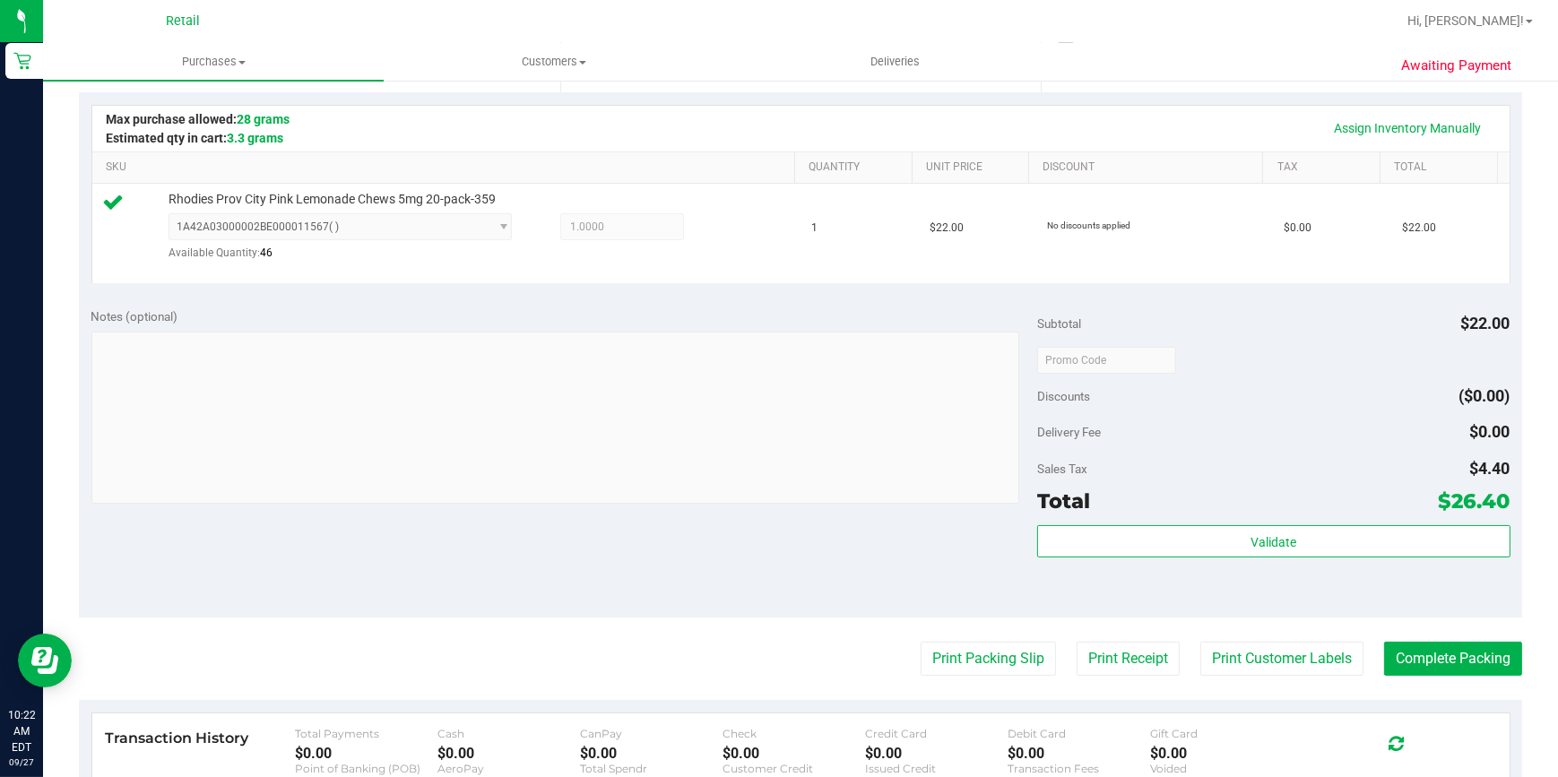
scroll to position [489, 0]
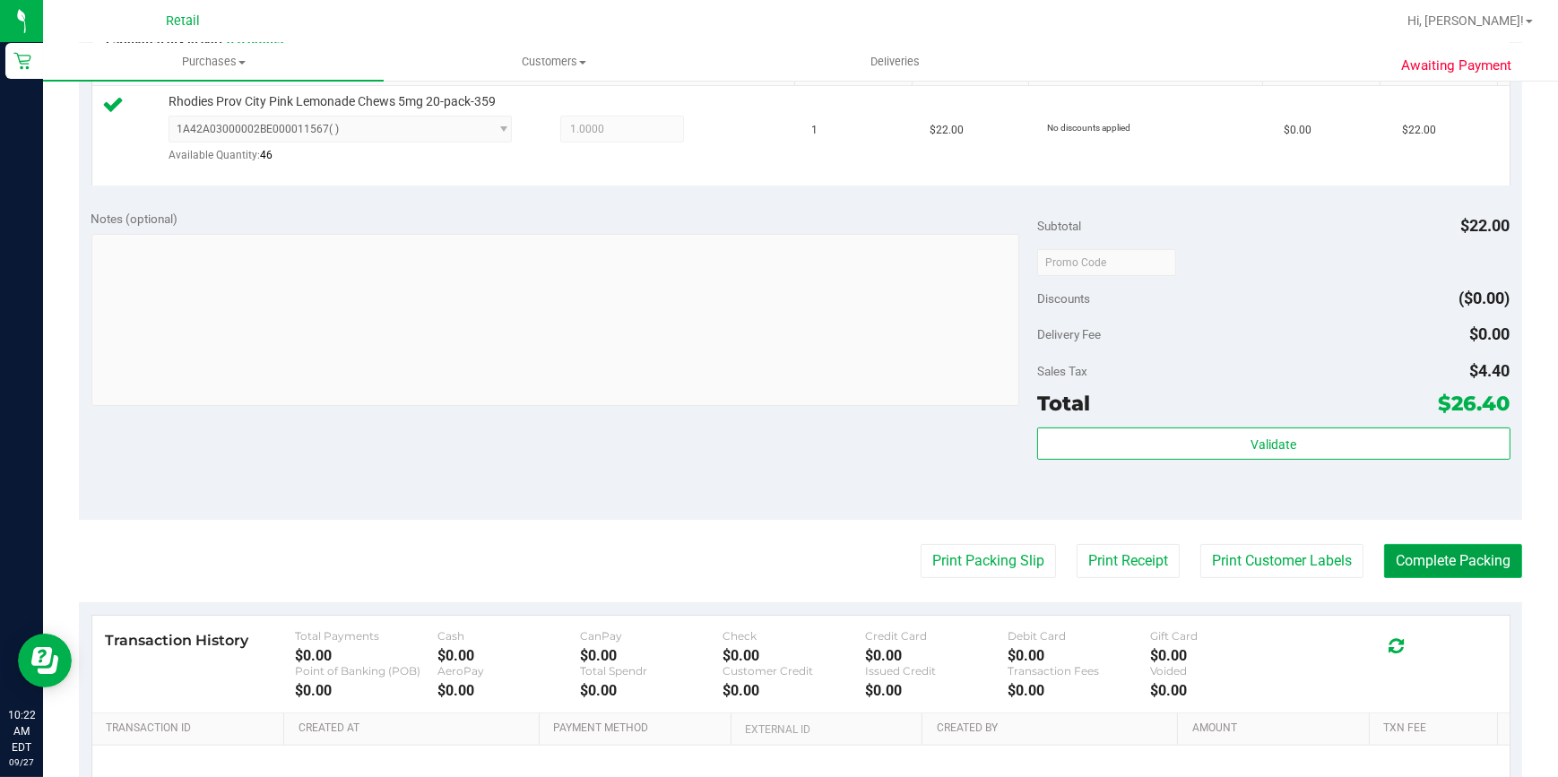
click at [1456, 551] on button "Complete Packing" at bounding box center [1453, 561] width 138 height 34
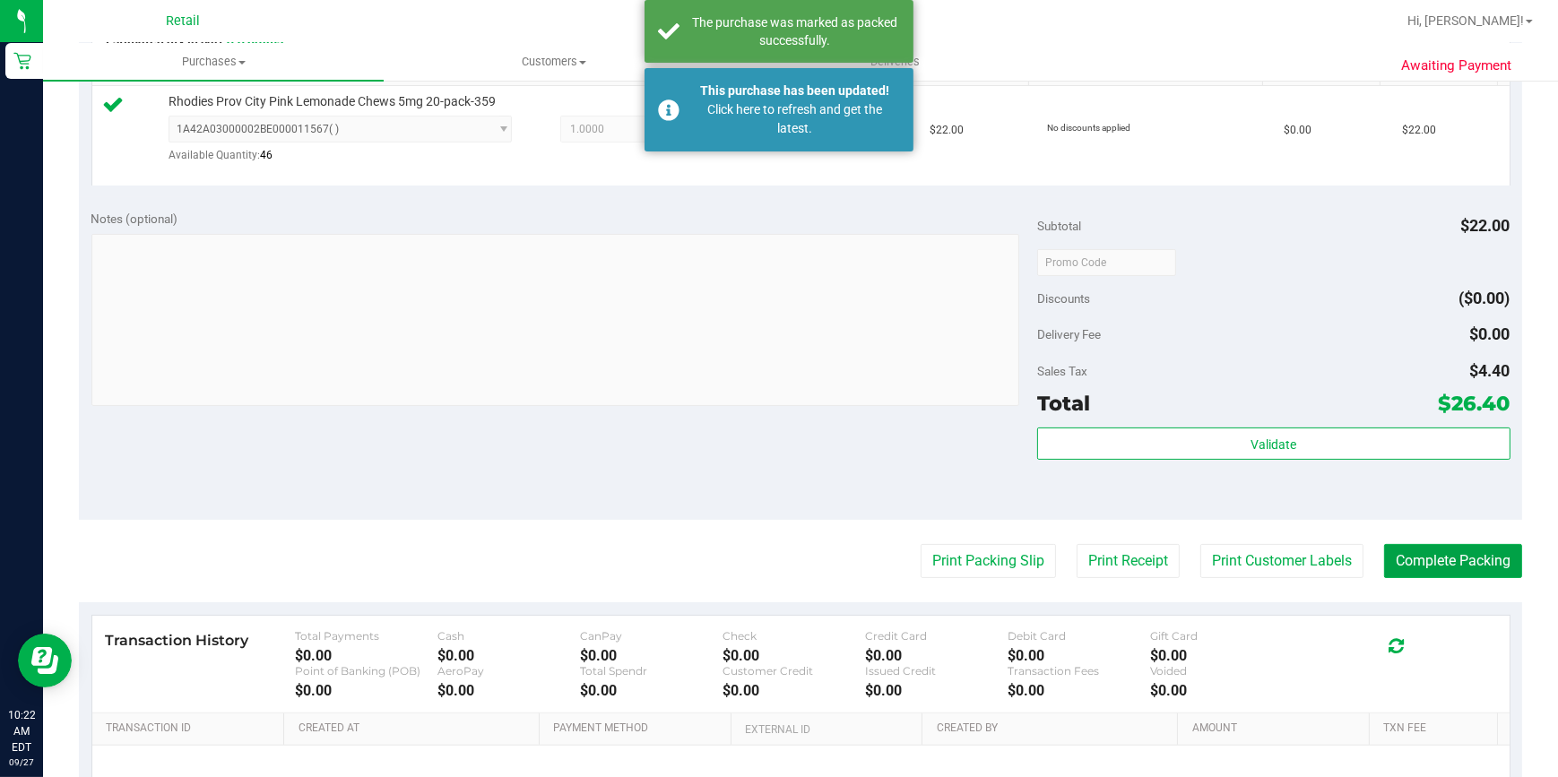
scroll to position [0, 0]
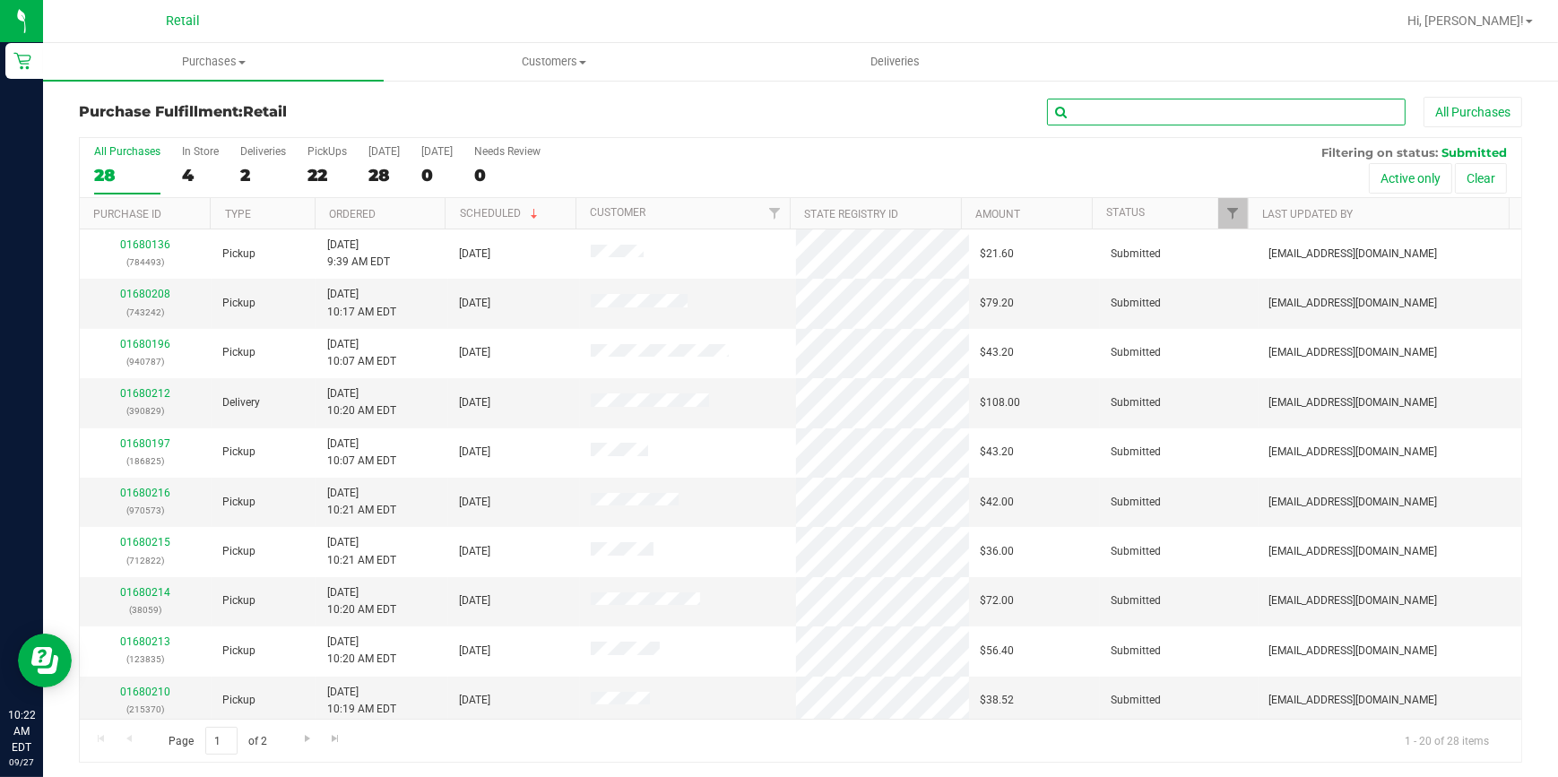
click at [1080, 105] on input "text" at bounding box center [1226, 112] width 359 height 27
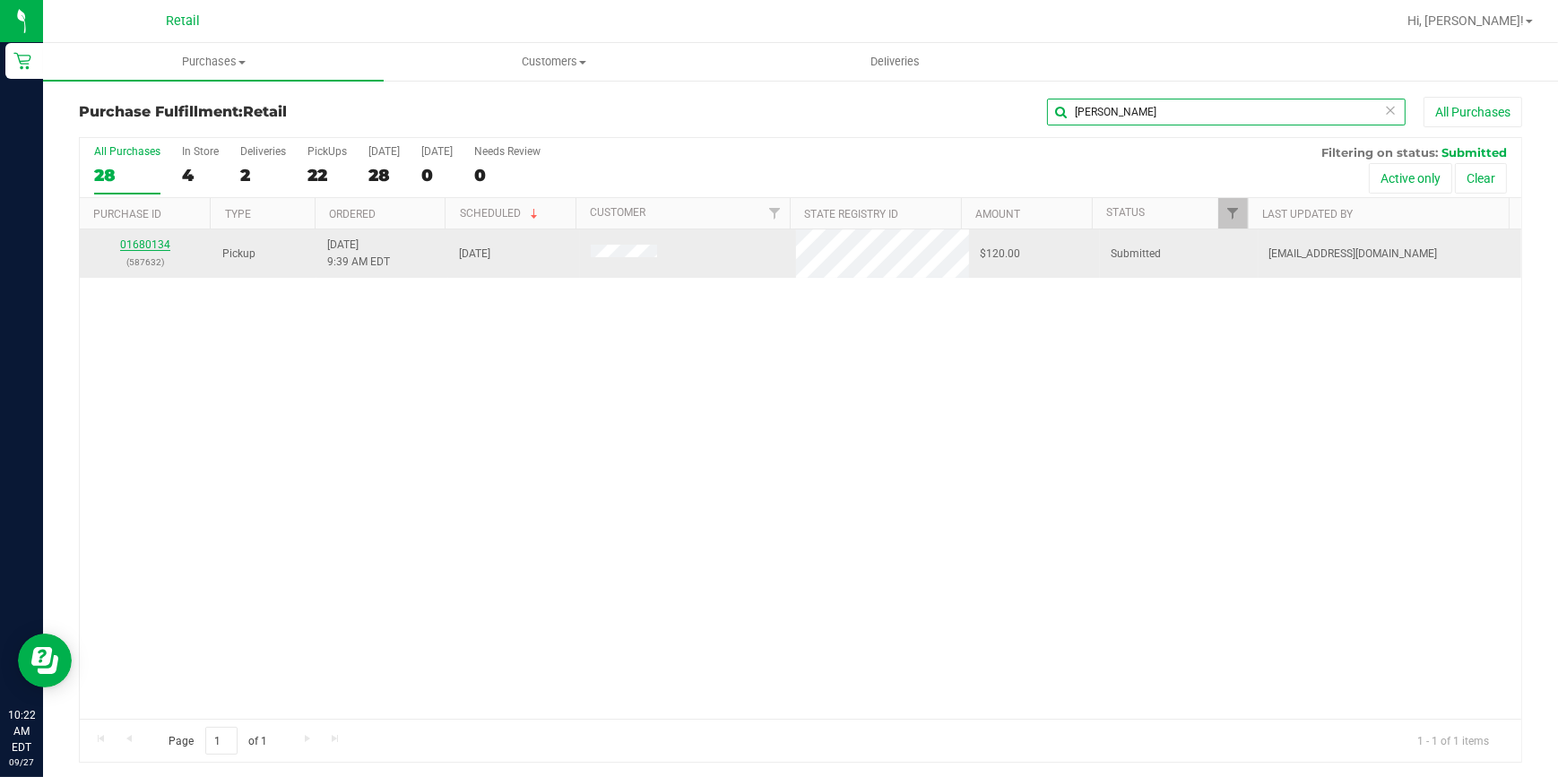
type input "[PERSON_NAME]"
click at [152, 244] on link "01680134" at bounding box center [145, 245] width 50 height 13
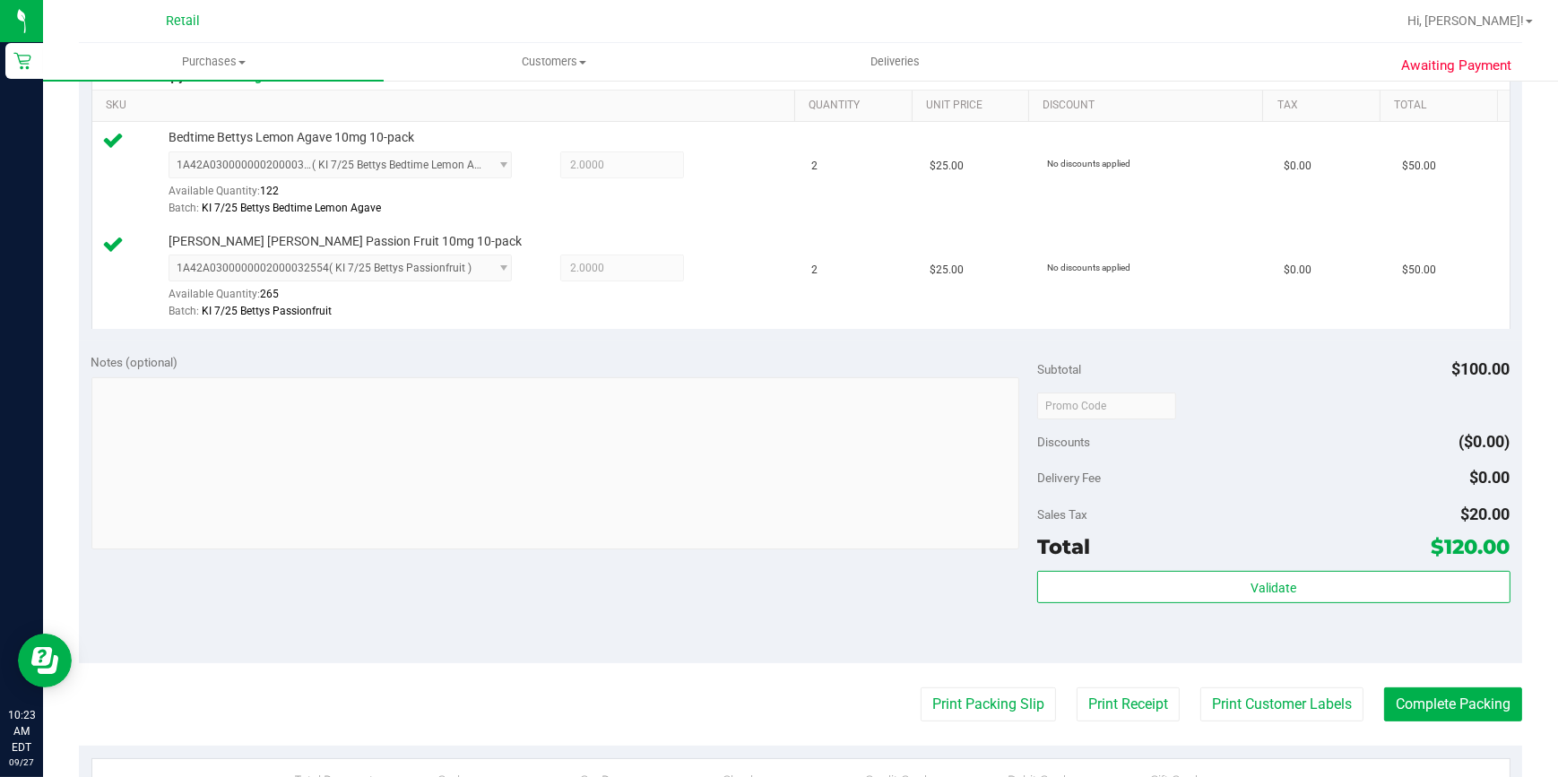
scroll to position [570, 0]
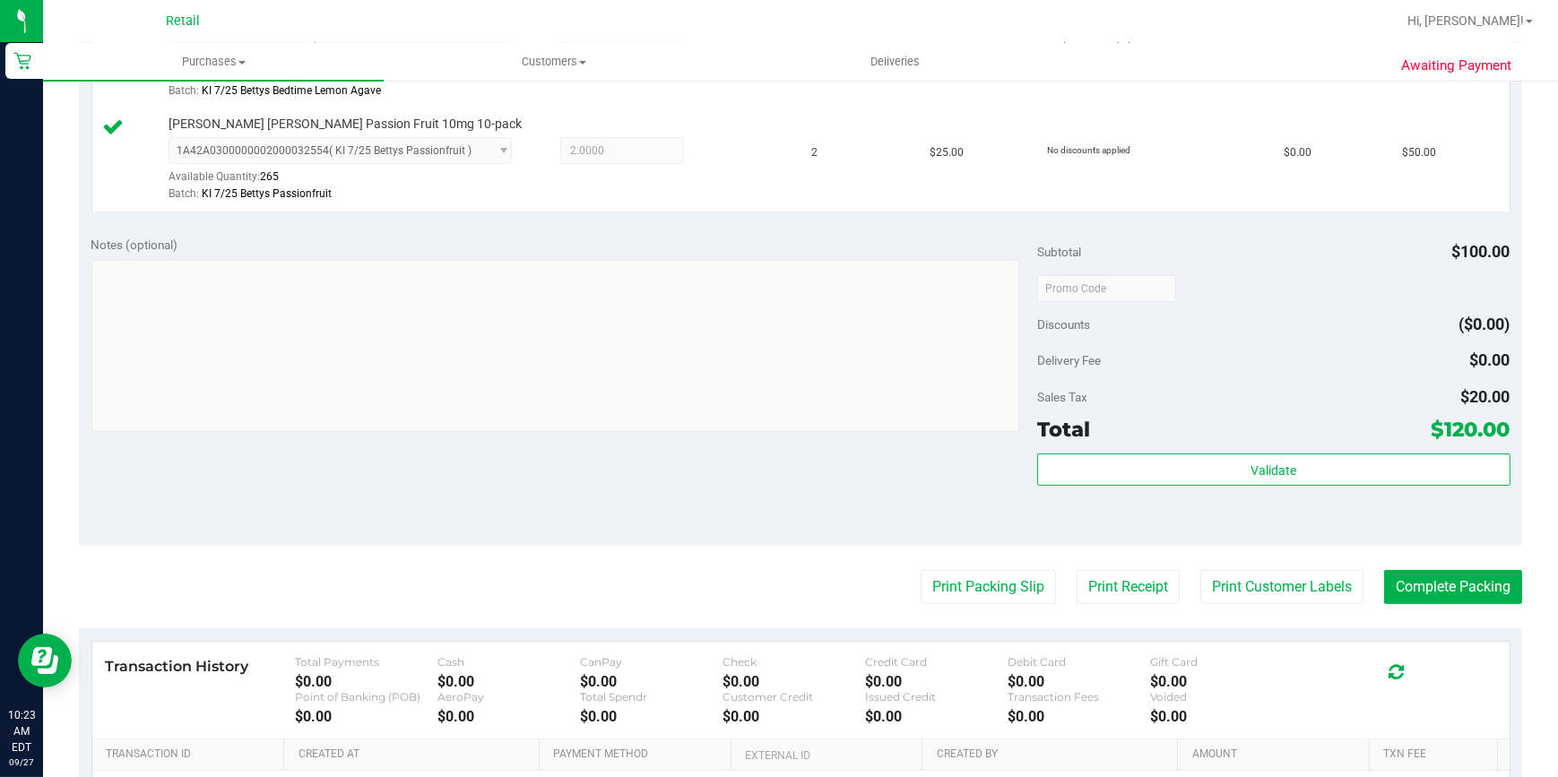
drag, startPoint x: 1532, startPoint y: 586, endPoint x: 1446, endPoint y: 598, distance: 86.9
click at [1527, 586] on div "Awaiting Payment Back Edit Purchase Cancel Purchase View Profile # 01680134 Med…" at bounding box center [800, 254] width 1515 height 1491
click at [1436, 598] on button "Complete Packing" at bounding box center [1453, 587] width 138 height 34
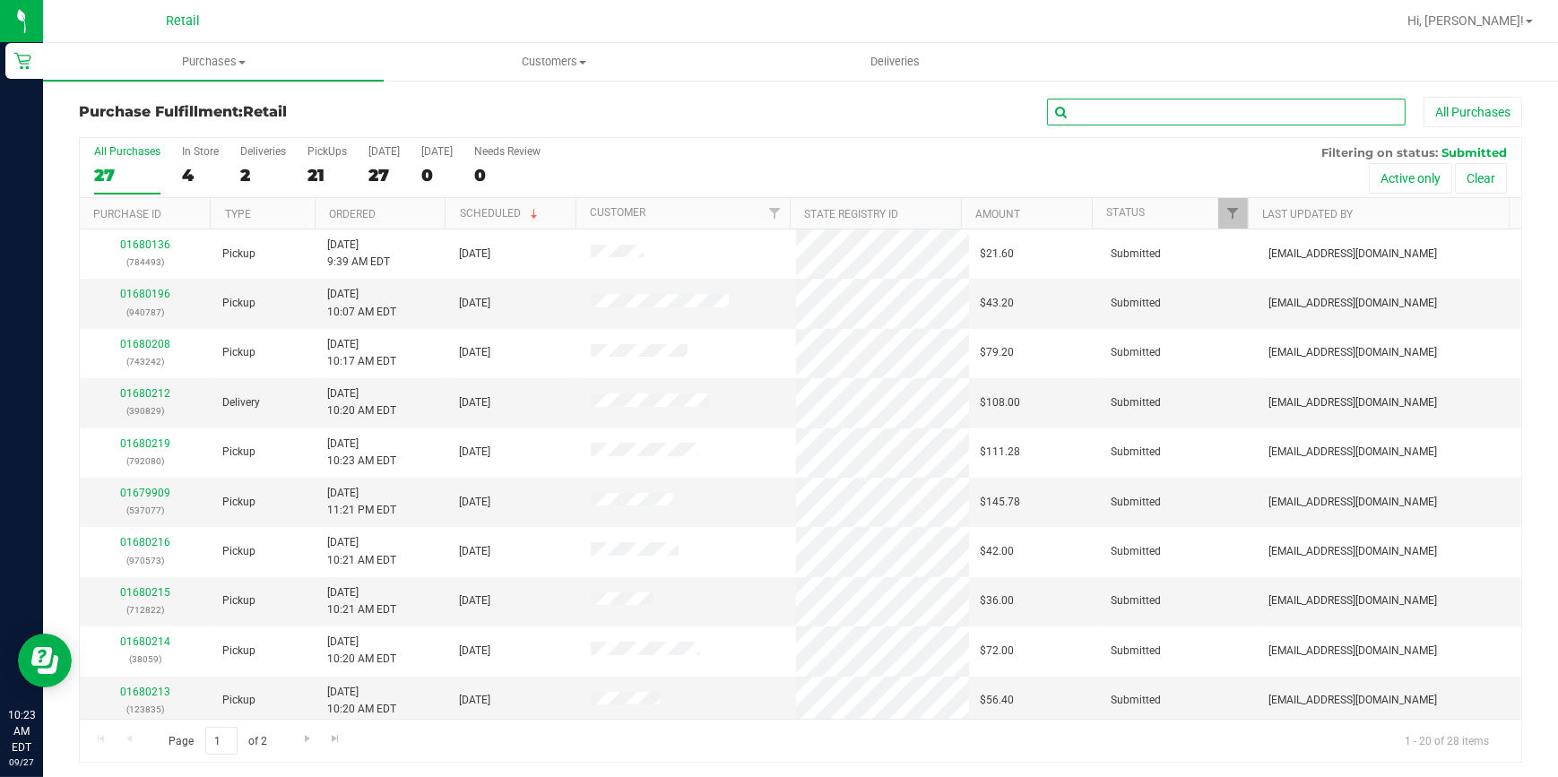
click at [1119, 120] on input "text" at bounding box center [1226, 112] width 359 height 27
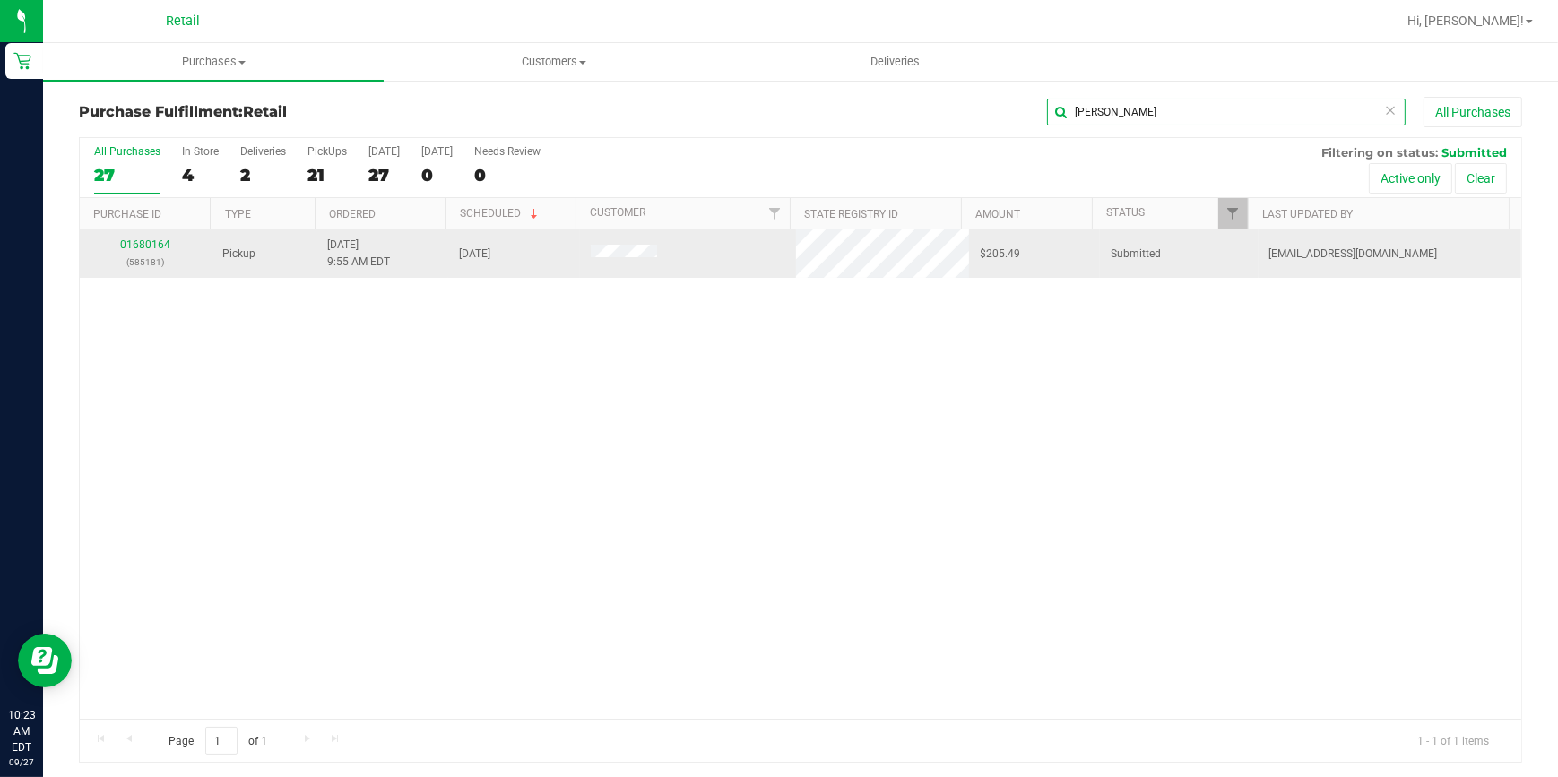
type input "[PERSON_NAME]"
click at [129, 251] on div "01680164 (585181)" at bounding box center [146, 254] width 110 height 34
click at [132, 247] on link "01680164" at bounding box center [145, 245] width 50 height 13
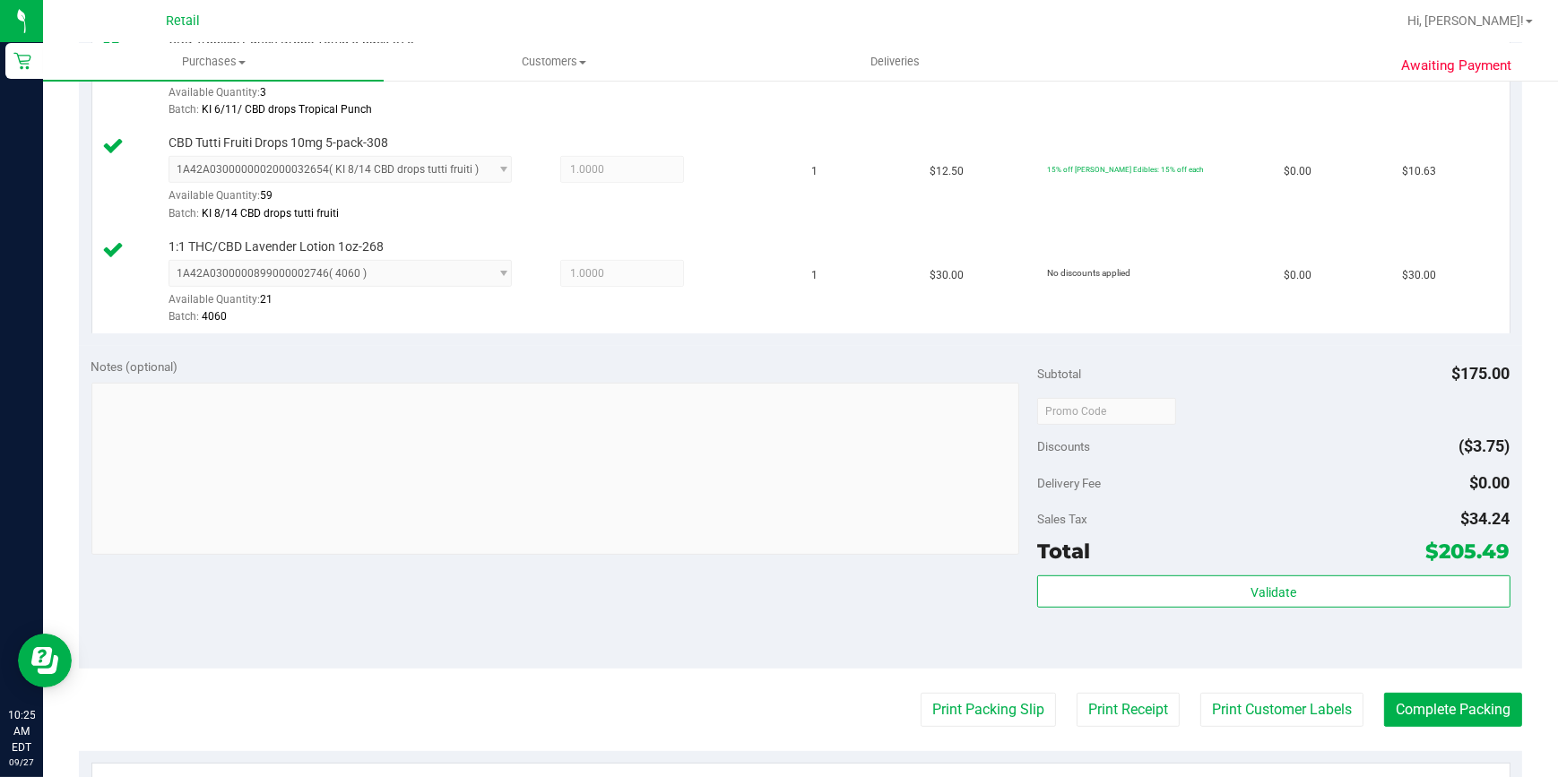
scroll to position [977, 0]
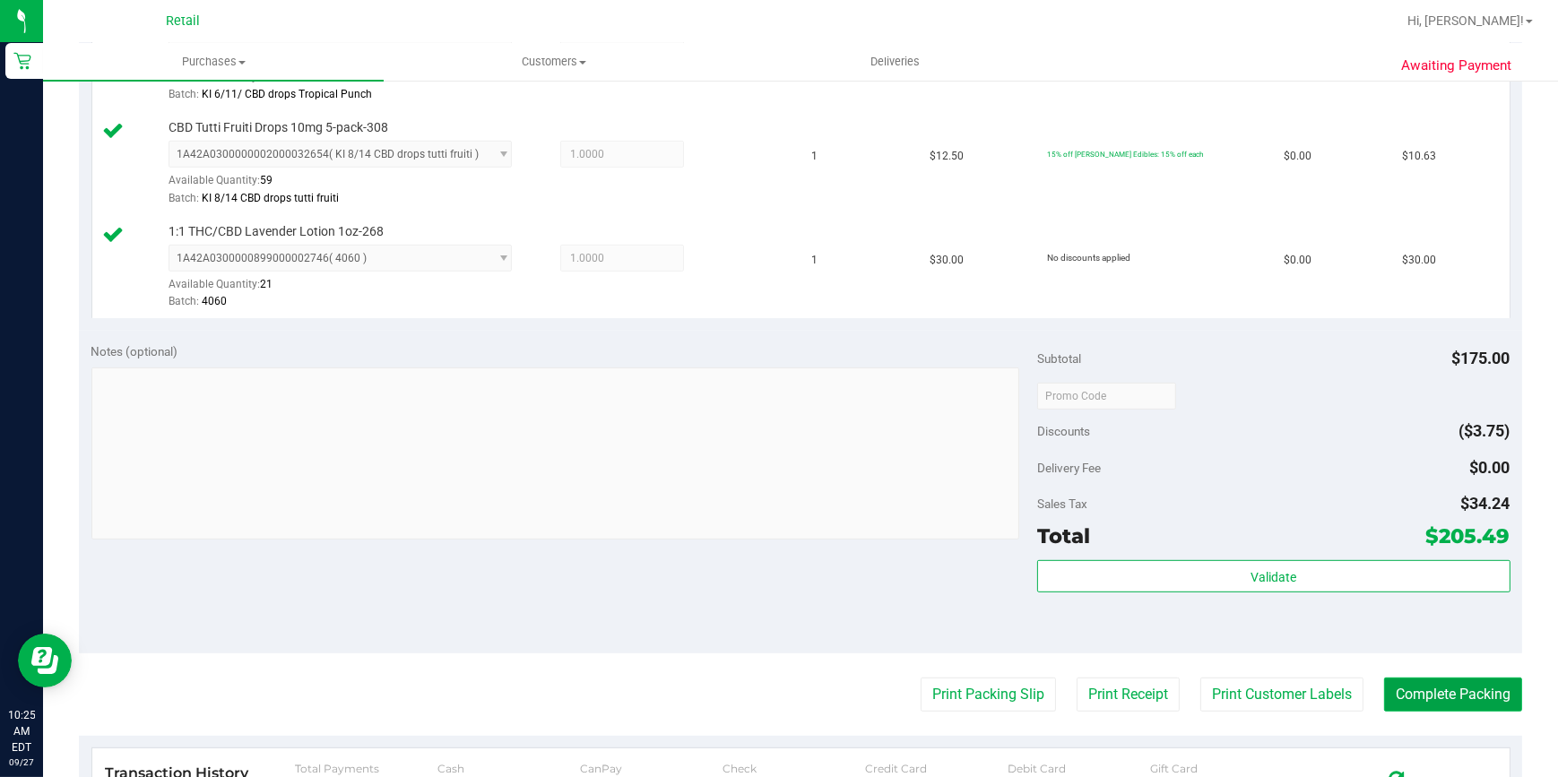
click at [1430, 678] on button "Complete Packing" at bounding box center [1453, 695] width 138 height 34
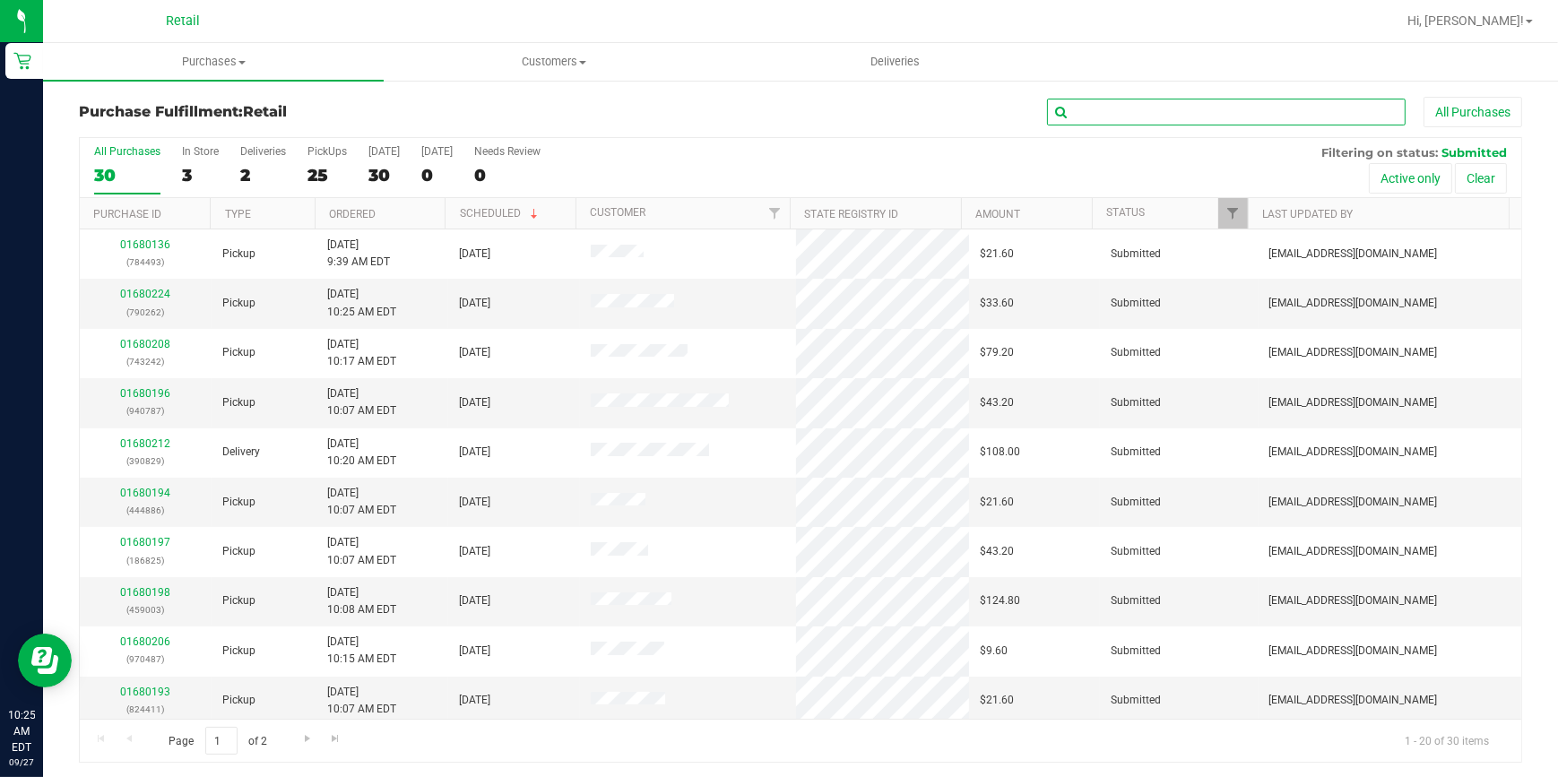
click at [1230, 117] on input "text" at bounding box center [1226, 112] width 359 height 27
click at [1182, 100] on input "text" at bounding box center [1226, 112] width 359 height 27
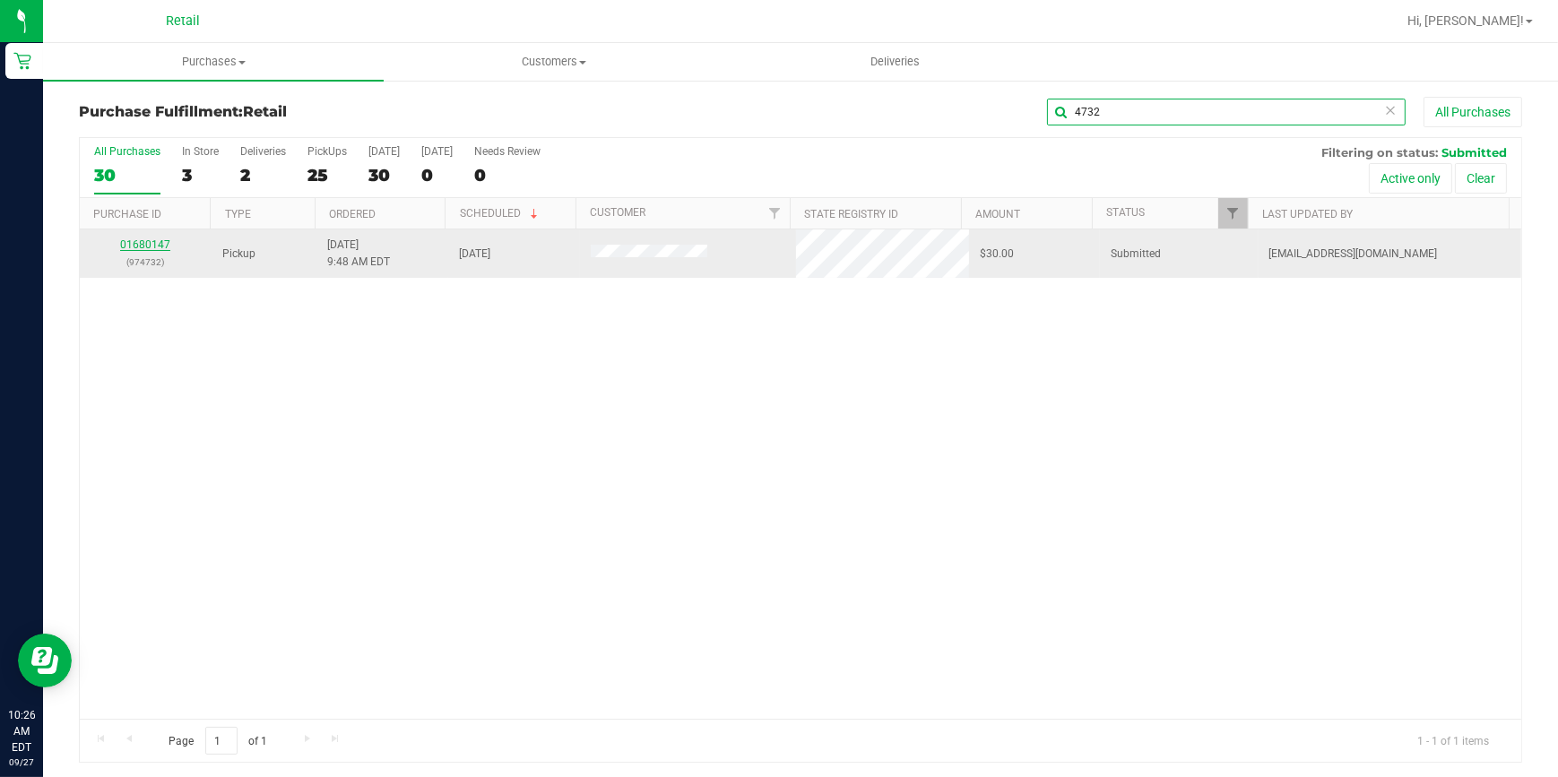
type input "4732"
click at [146, 239] on link "01680147" at bounding box center [145, 245] width 50 height 13
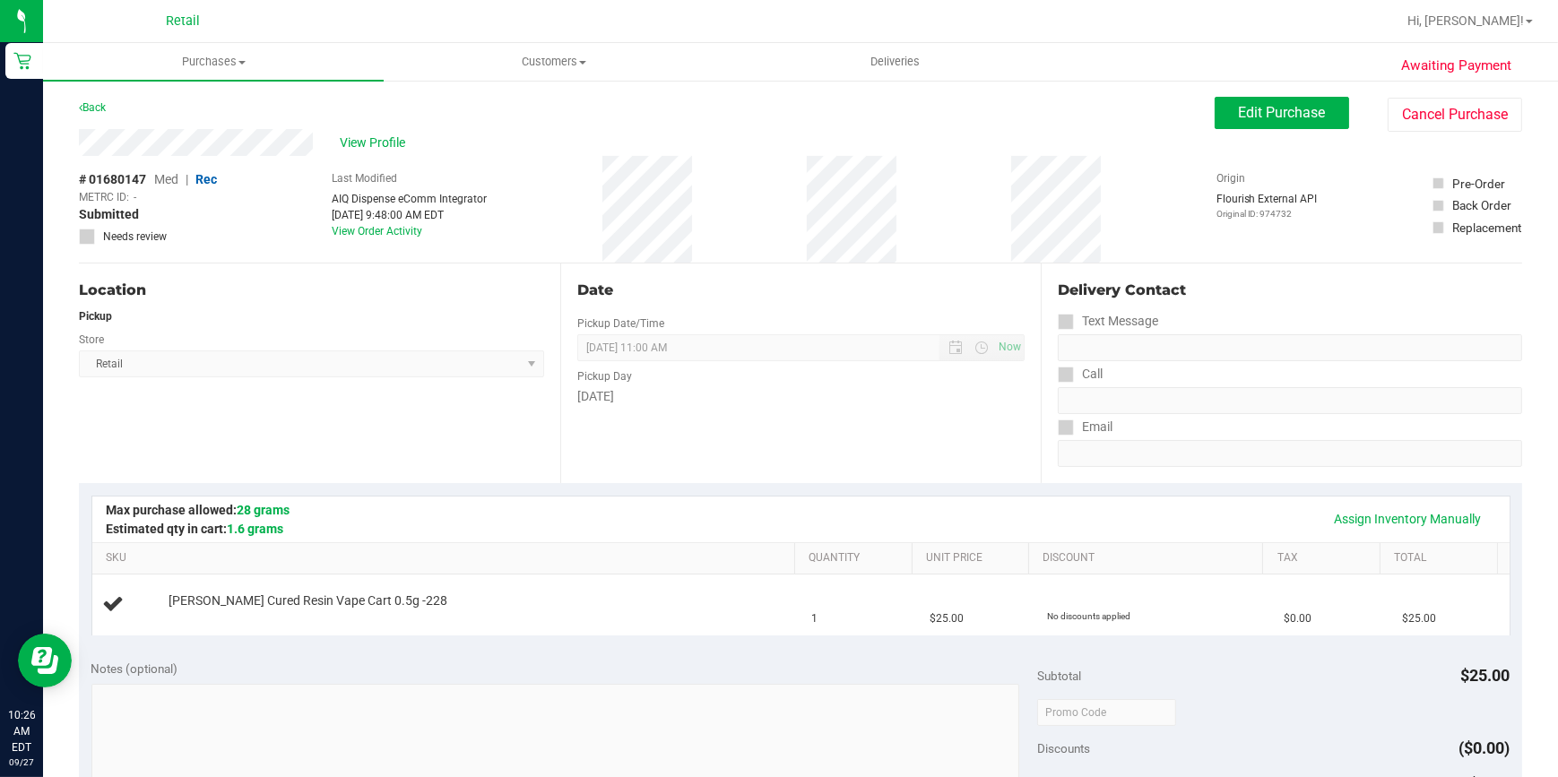
click at [266, 496] on div "Assign Inventory Manually SKU Quantity Unit Price Discount Tax Total [PERSON_NA…" at bounding box center [800, 566] width 1419 height 140
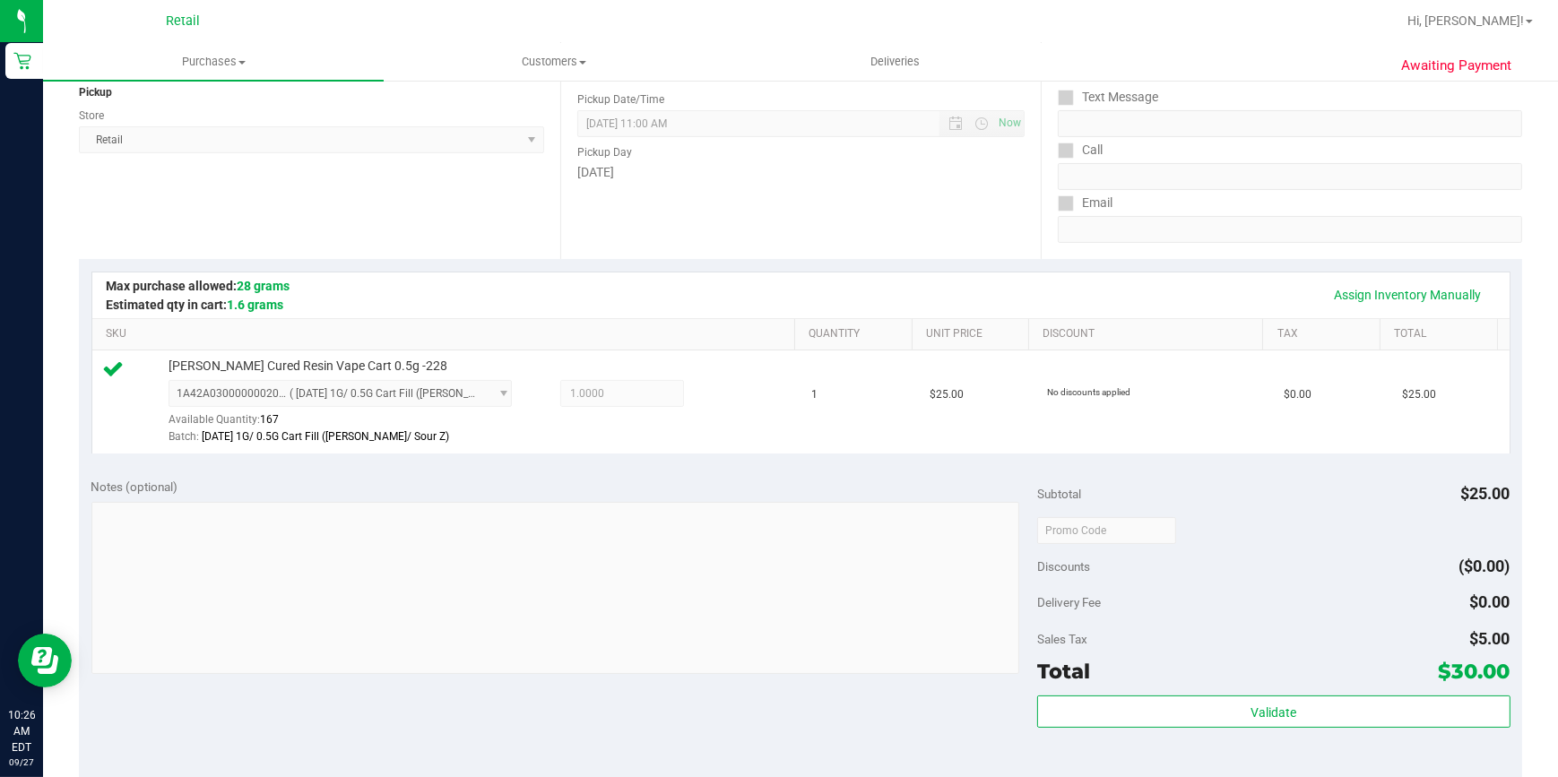
scroll to position [489, 0]
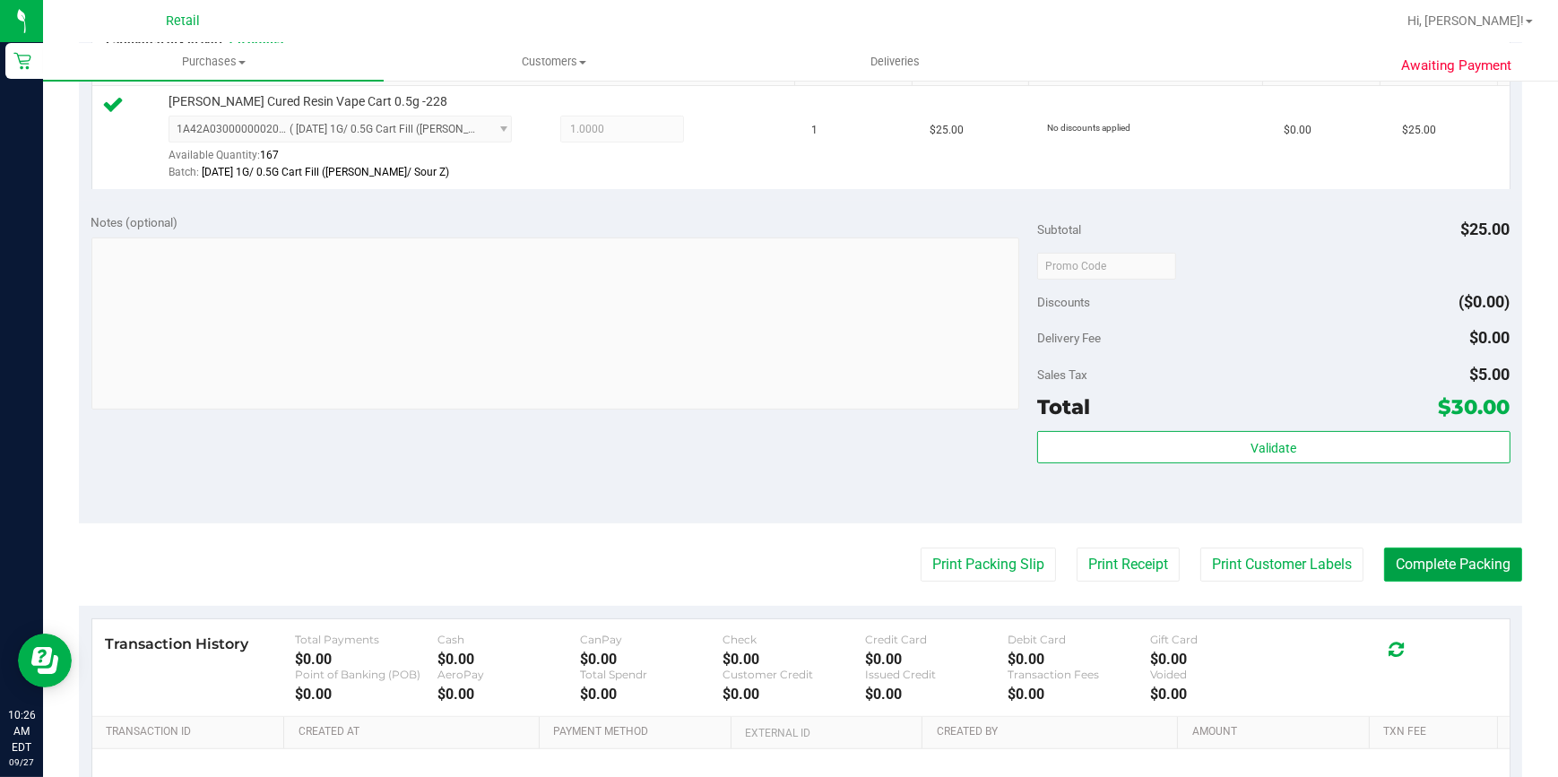
click at [1494, 561] on button "Complete Packing" at bounding box center [1453, 565] width 138 height 34
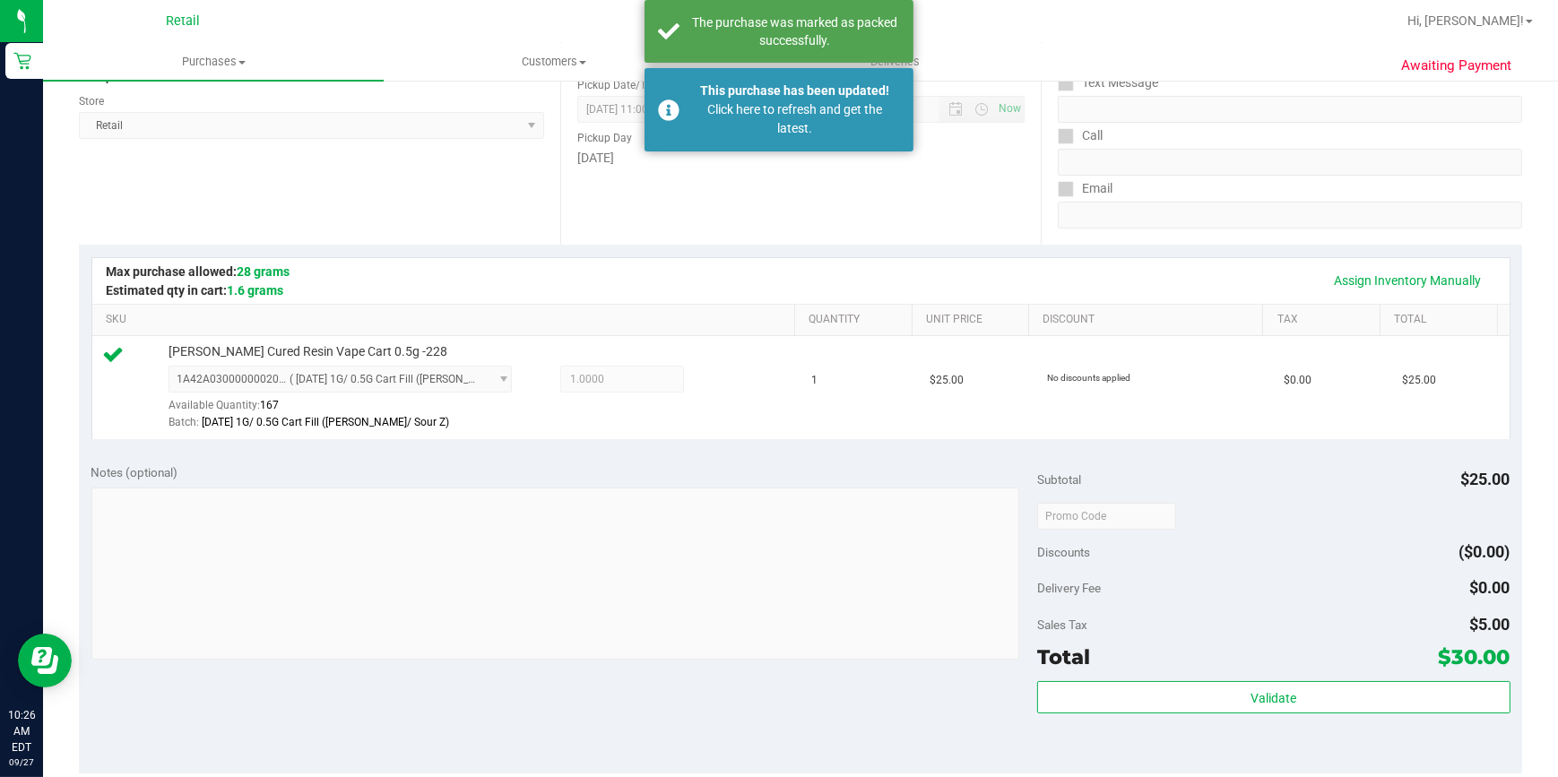
scroll to position [0, 0]
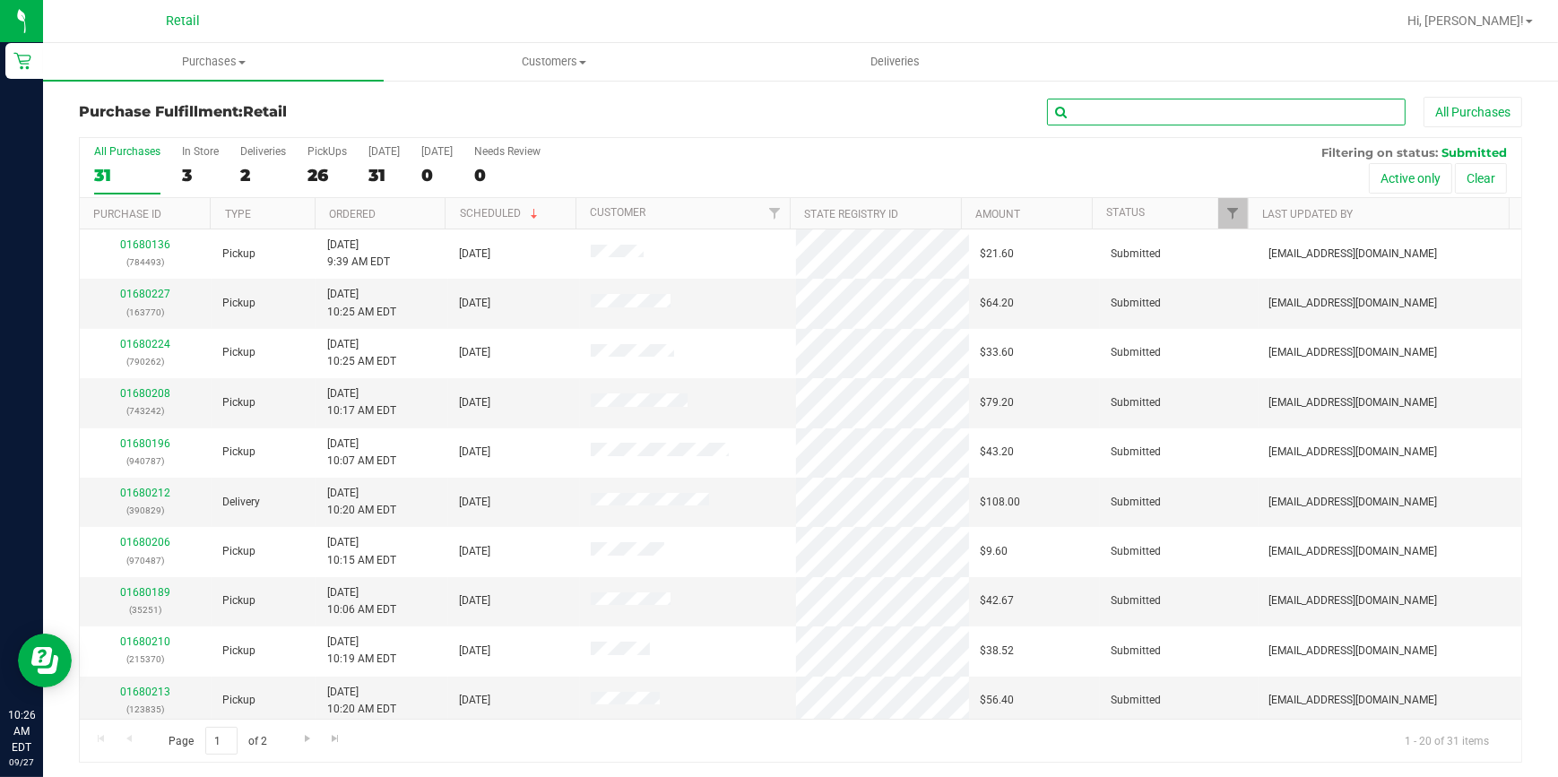
click at [1129, 100] on input "text" at bounding box center [1226, 112] width 359 height 27
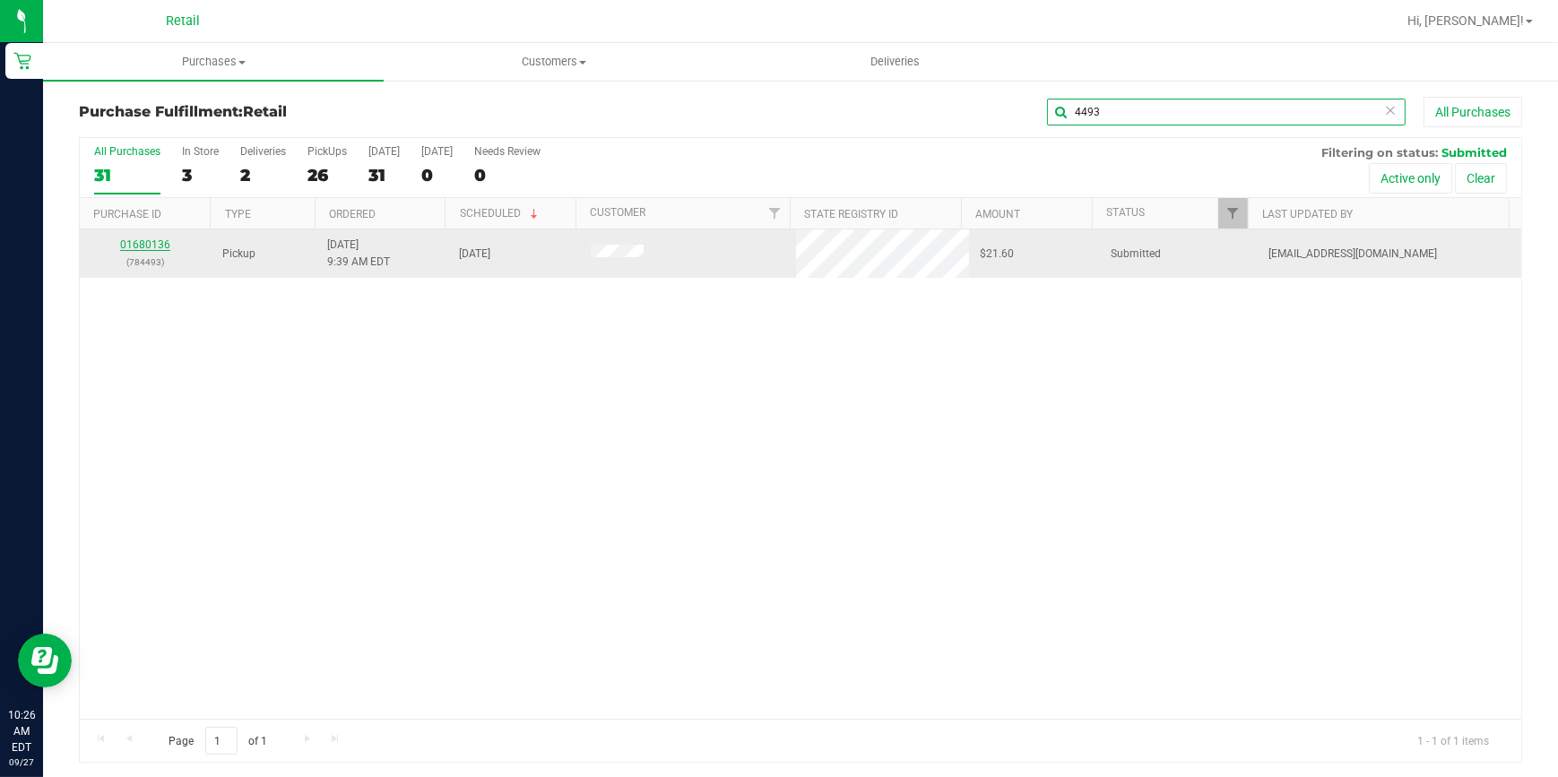
type input "4493"
click at [152, 242] on link "01680136" at bounding box center [145, 245] width 50 height 13
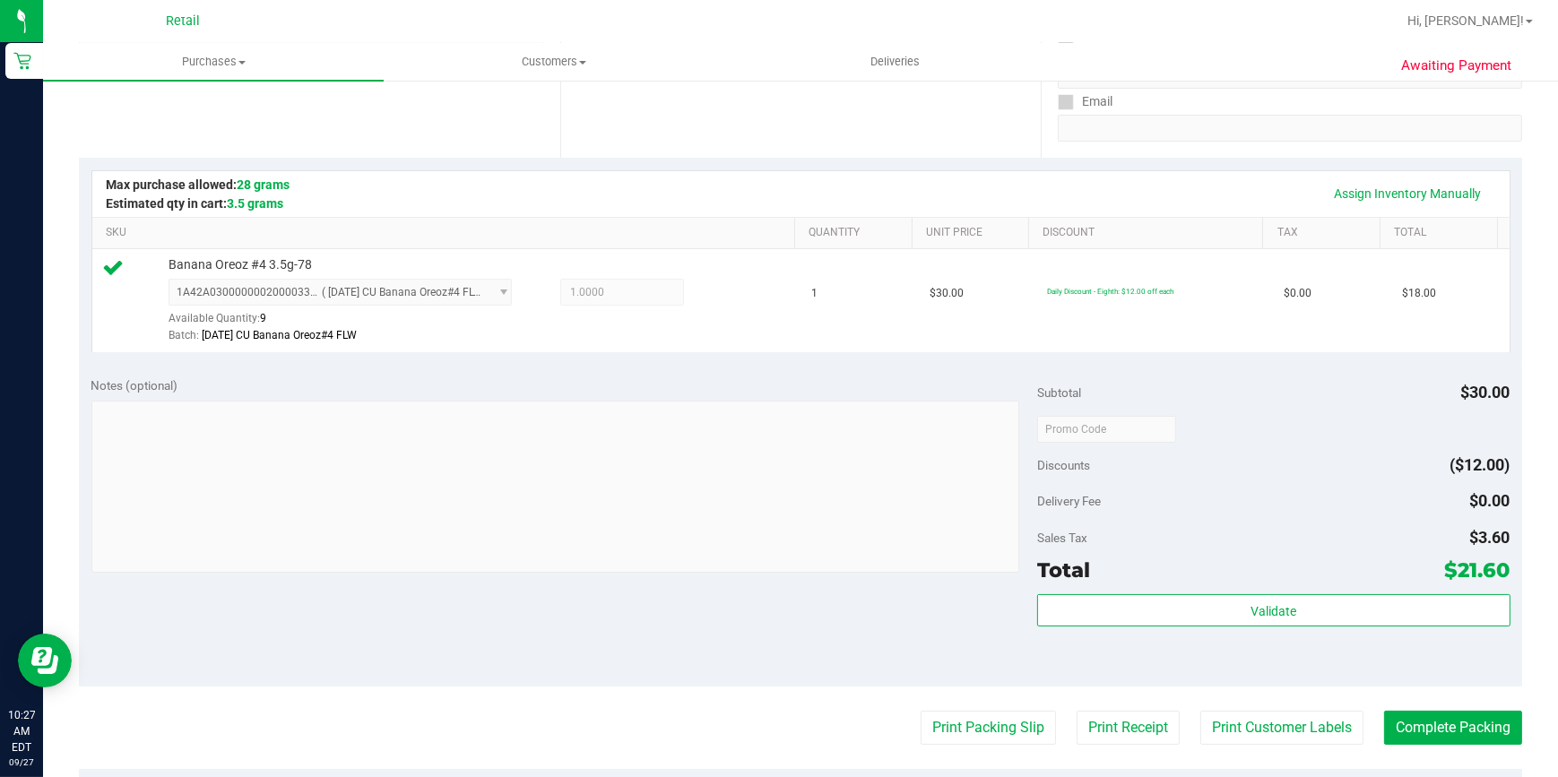
scroll to position [407, 0]
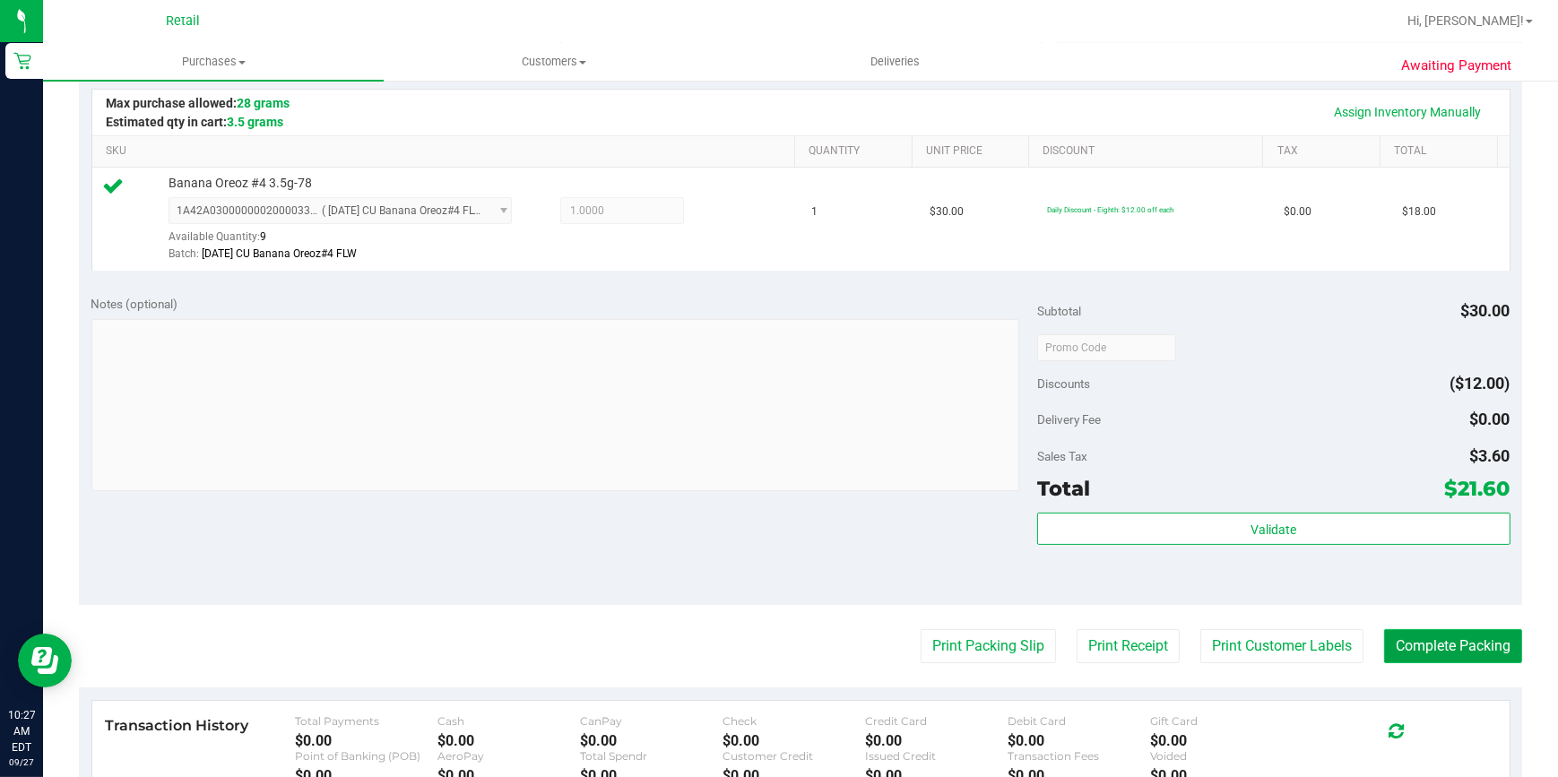
click at [1428, 641] on button "Complete Packing" at bounding box center [1453, 646] width 138 height 34
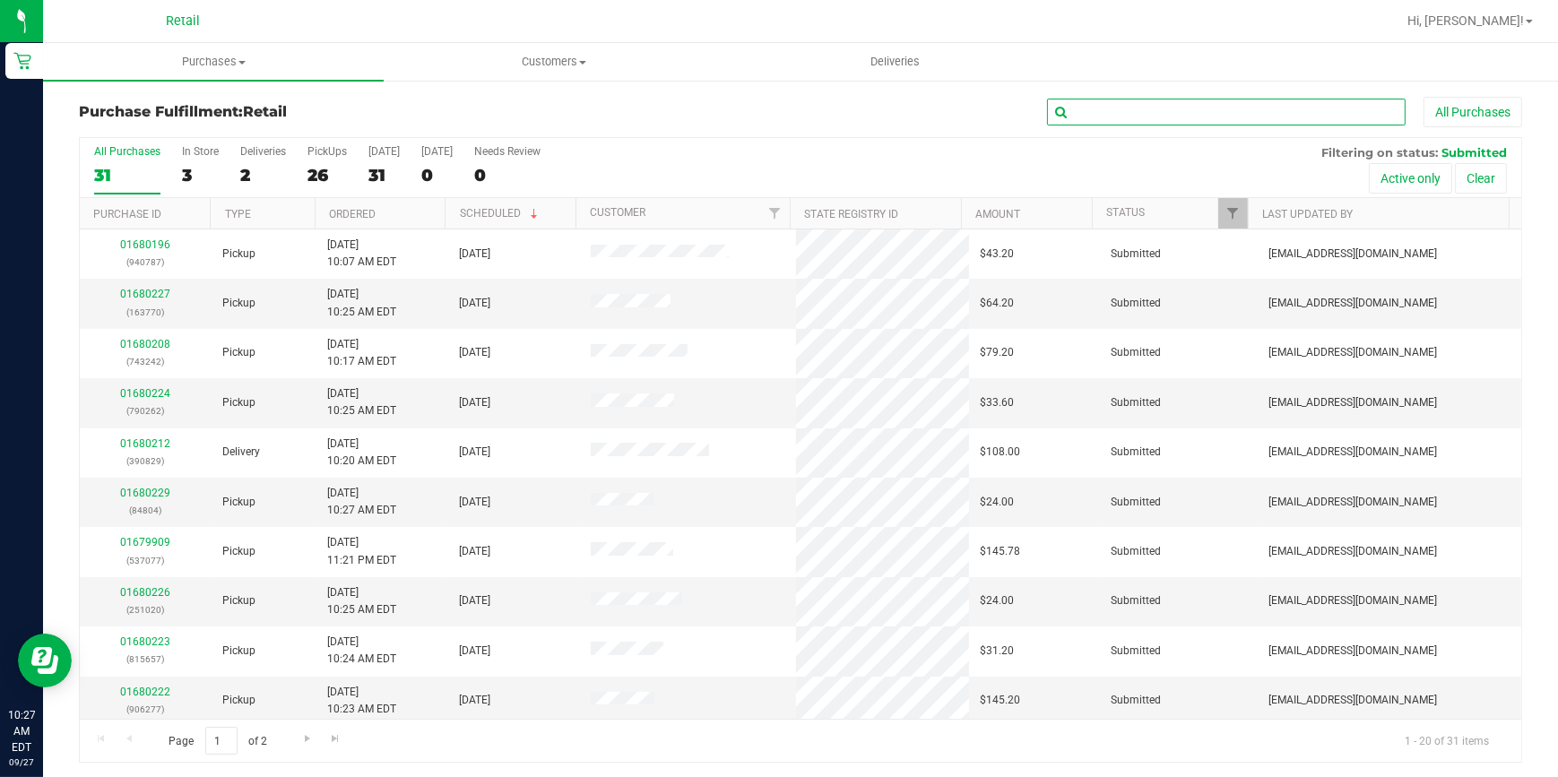
click at [1144, 109] on input "text" at bounding box center [1226, 112] width 359 height 27
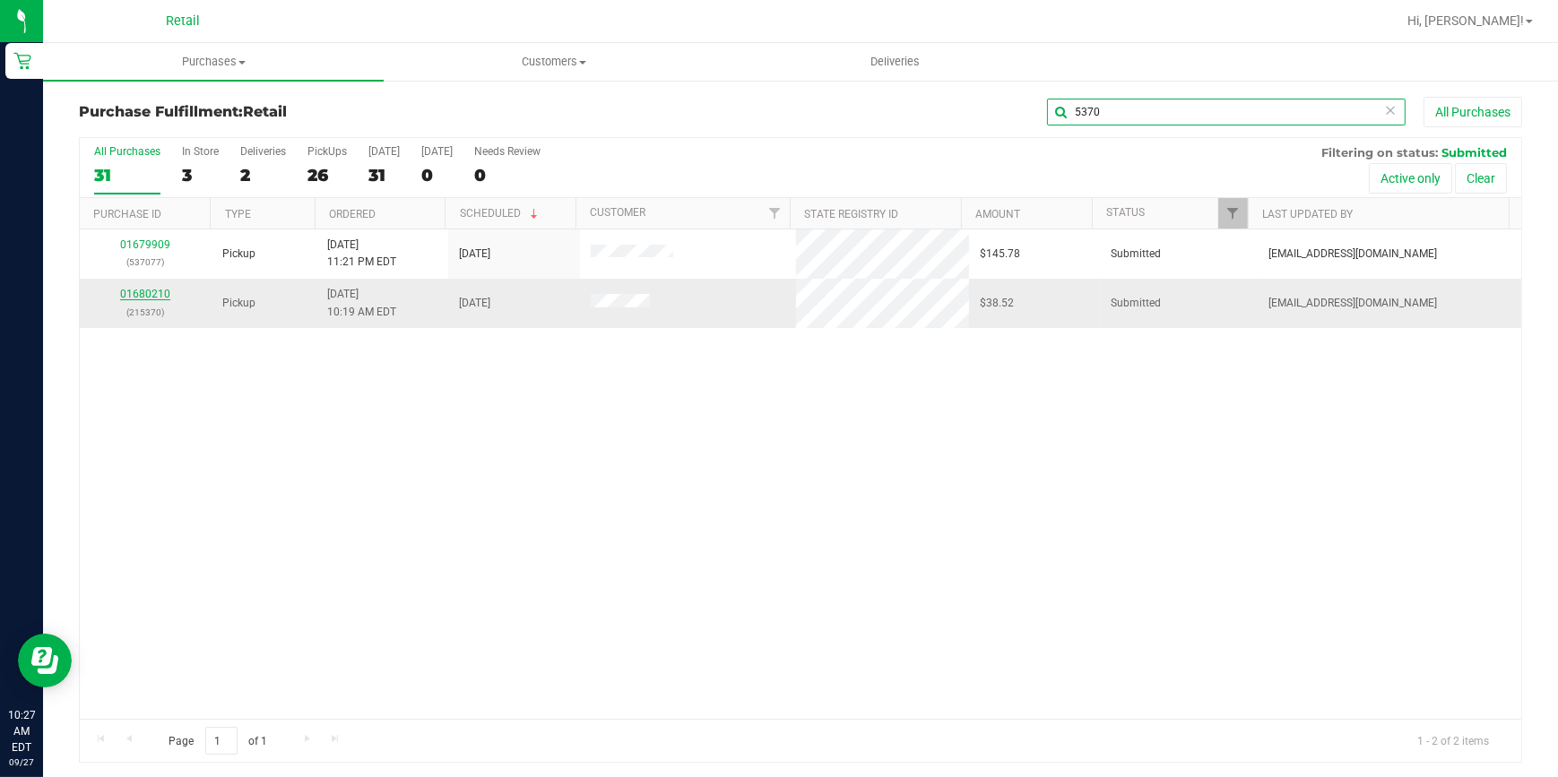
type input "5370"
click at [139, 299] on link "01680210" at bounding box center [145, 294] width 50 height 13
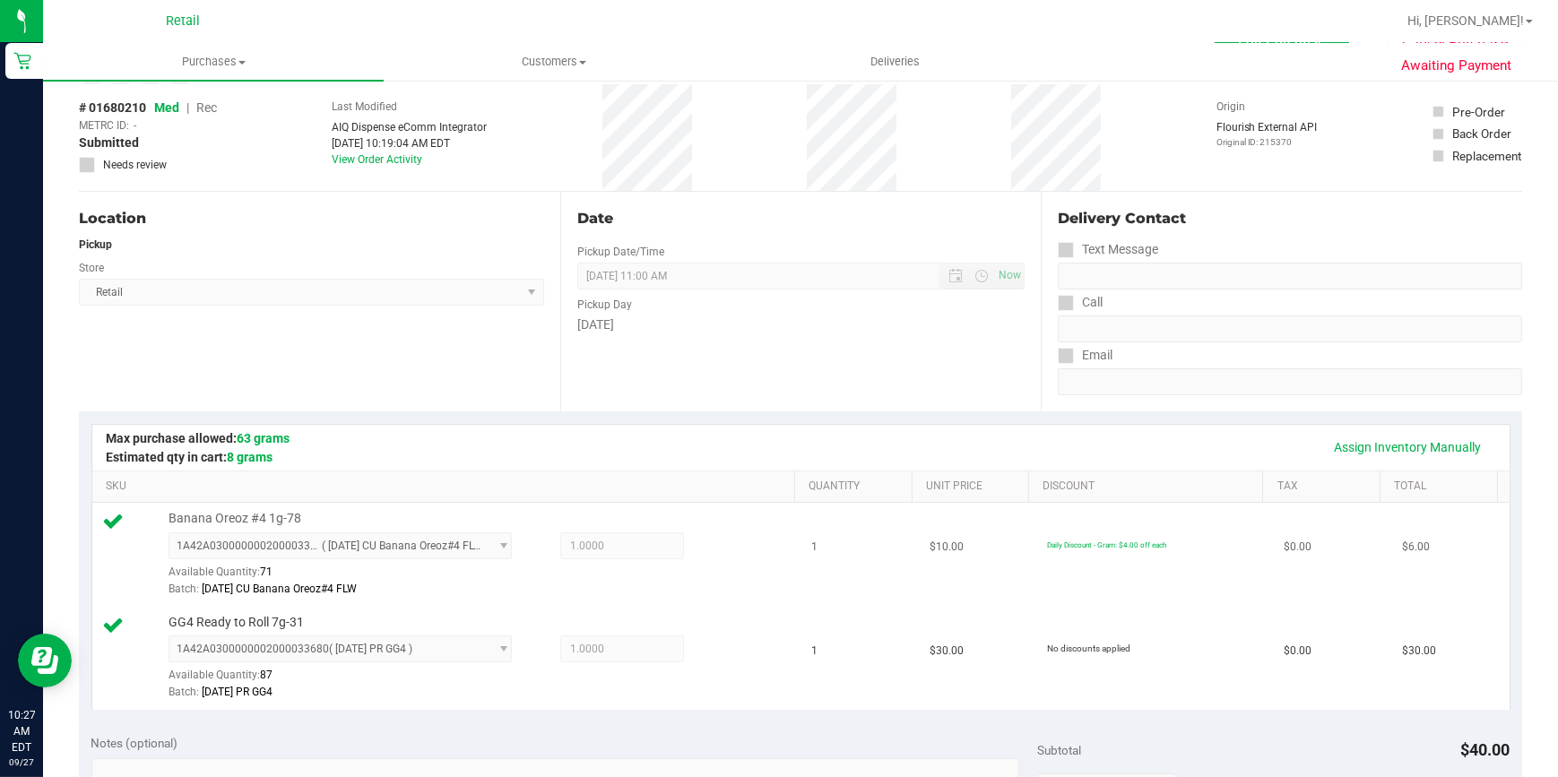
scroll to position [570, 0]
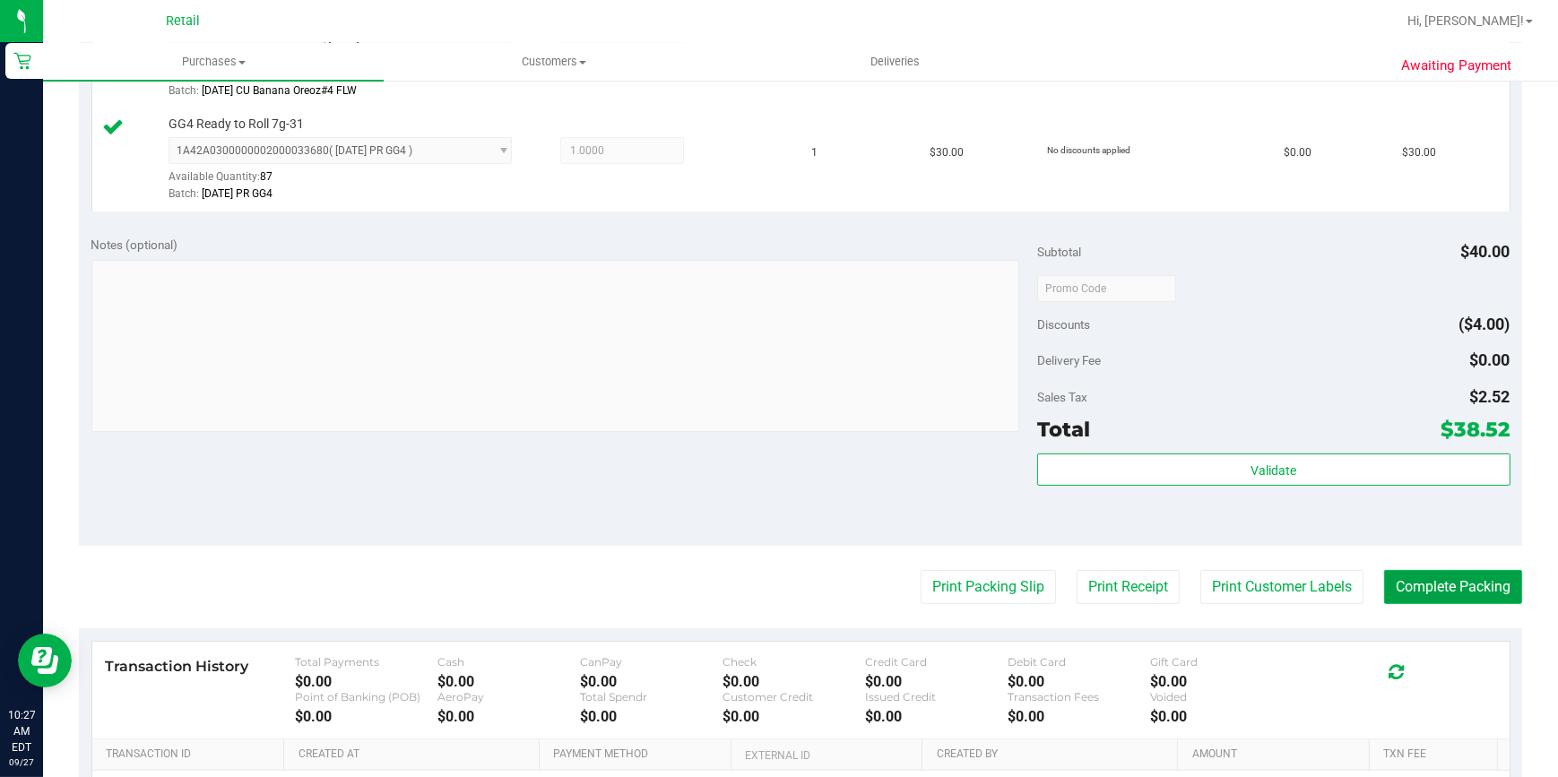
click at [1469, 581] on button "Complete Packing" at bounding box center [1453, 587] width 138 height 34
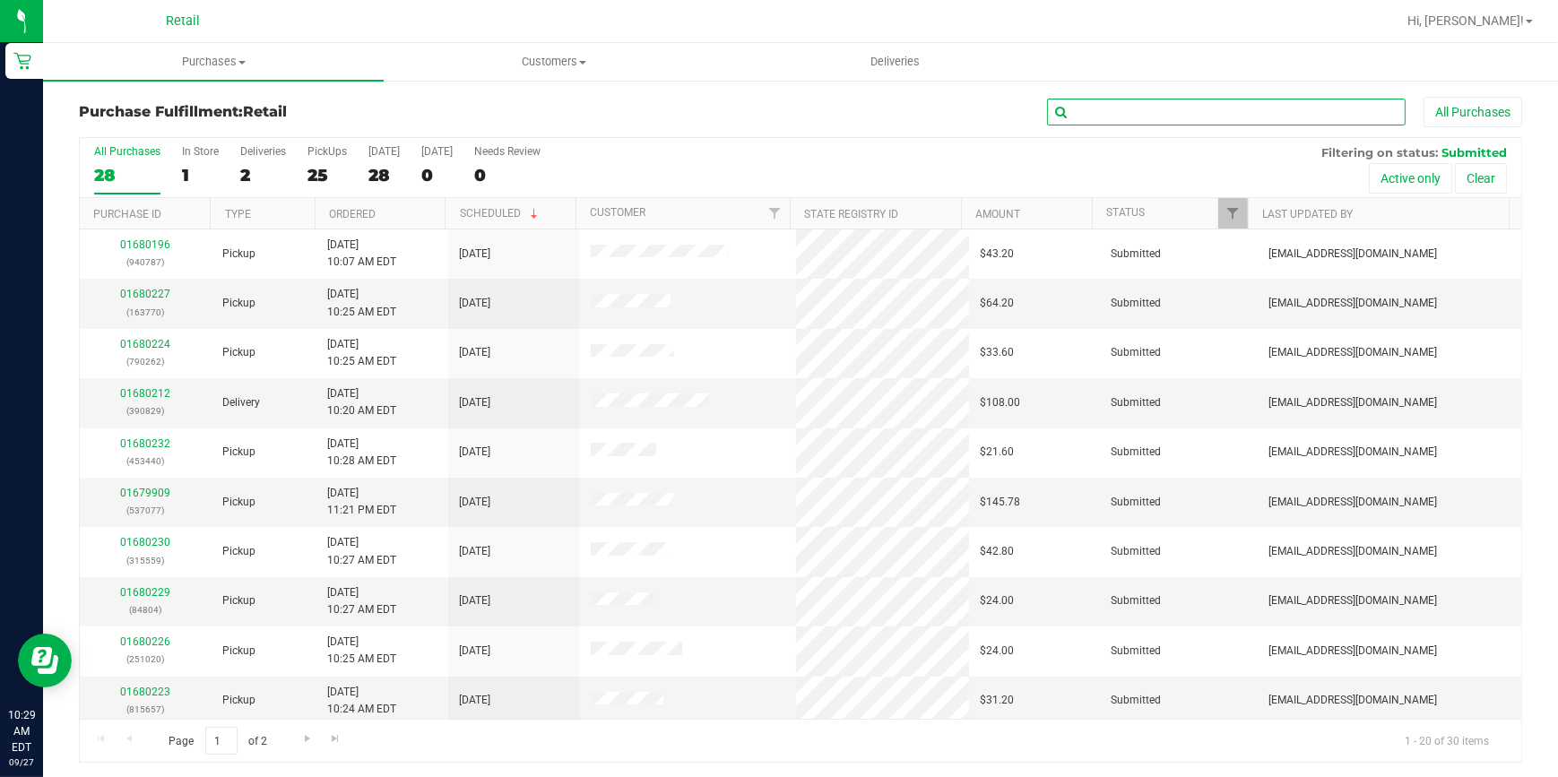
click at [1237, 116] on input "text" at bounding box center [1226, 112] width 359 height 27
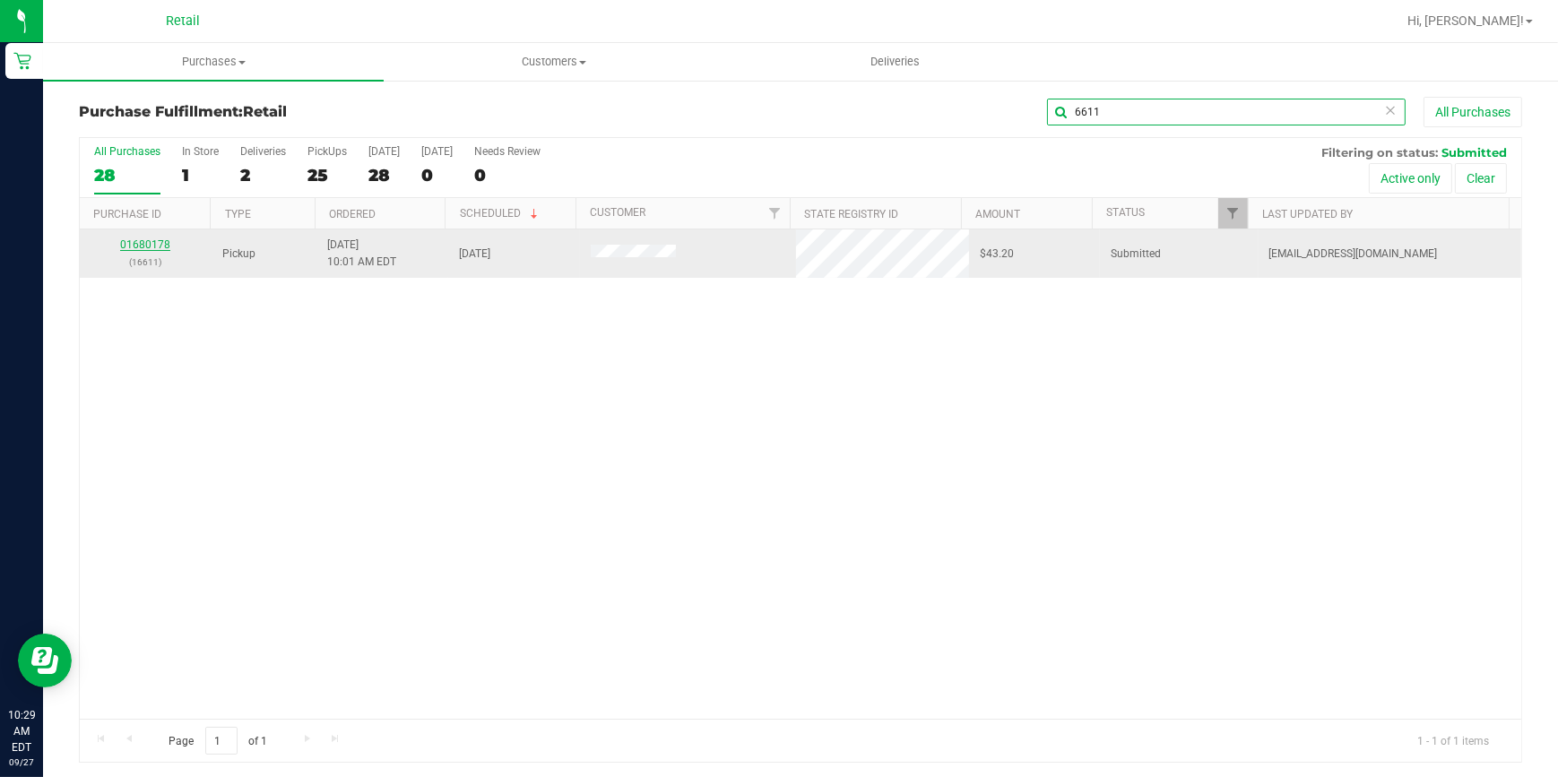
type input "6611"
click at [161, 247] on link "01680178" at bounding box center [145, 245] width 50 height 13
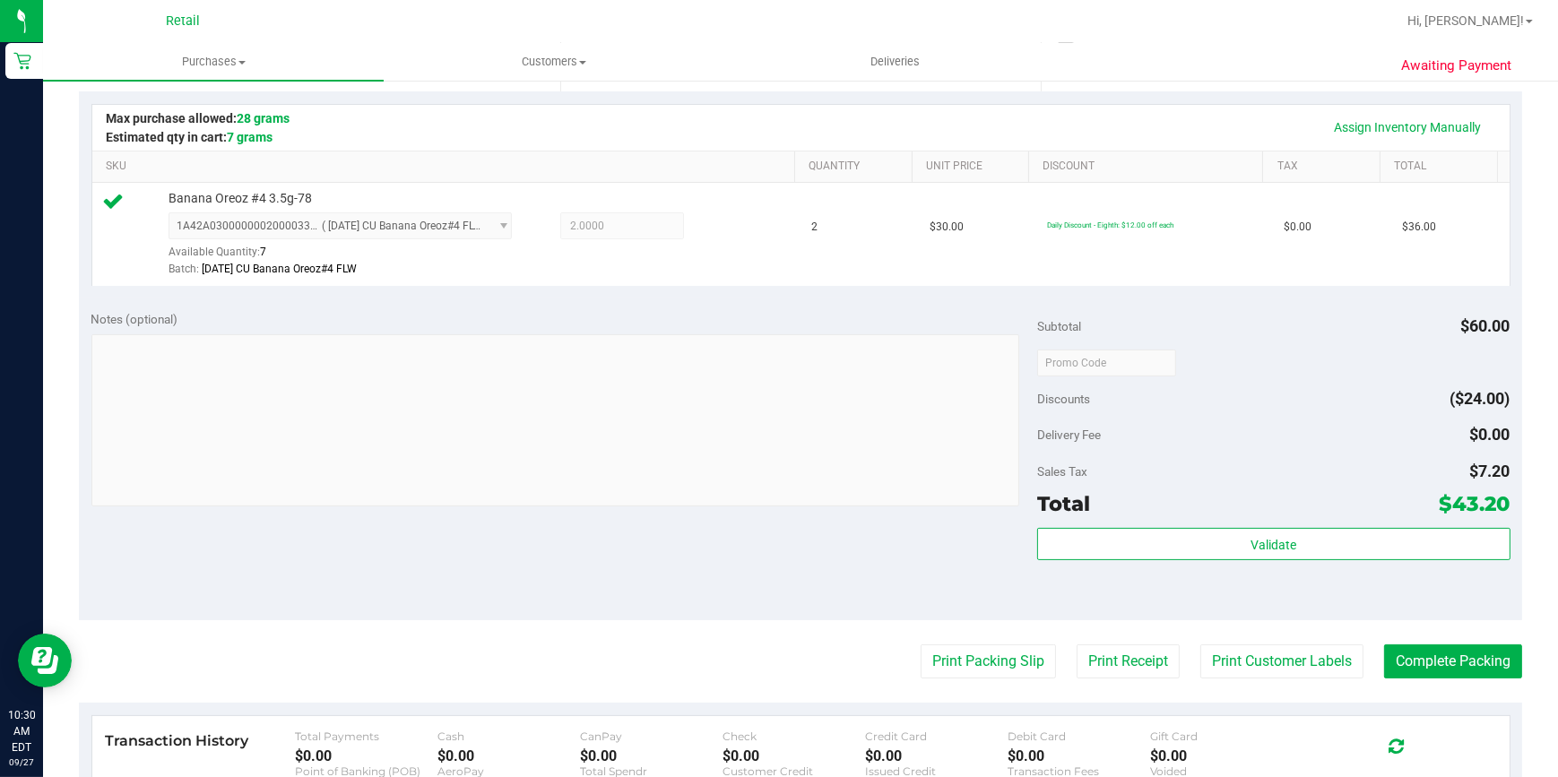
scroll to position [407, 0]
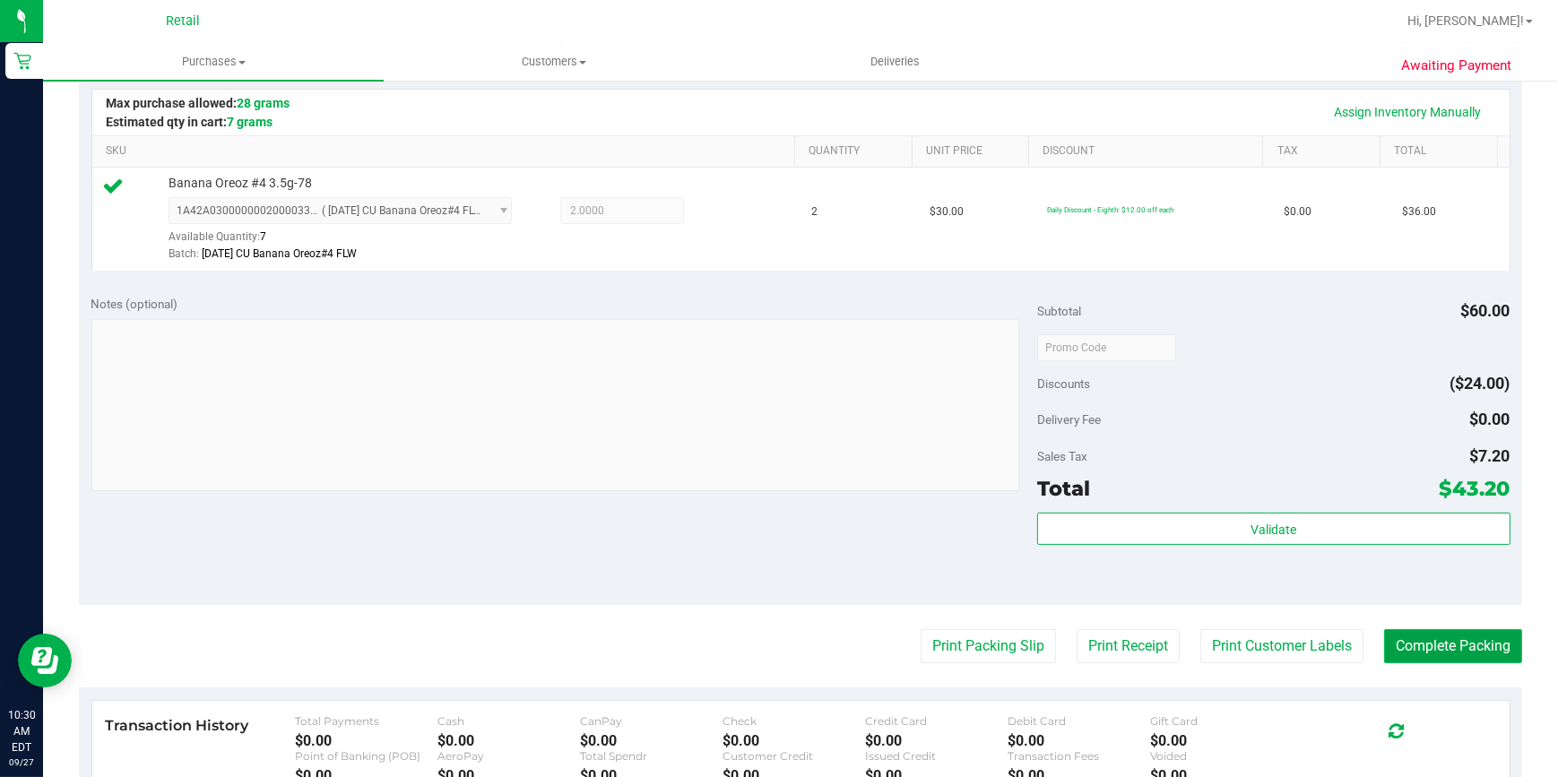
click at [1444, 643] on button "Complete Packing" at bounding box center [1453, 646] width 138 height 34
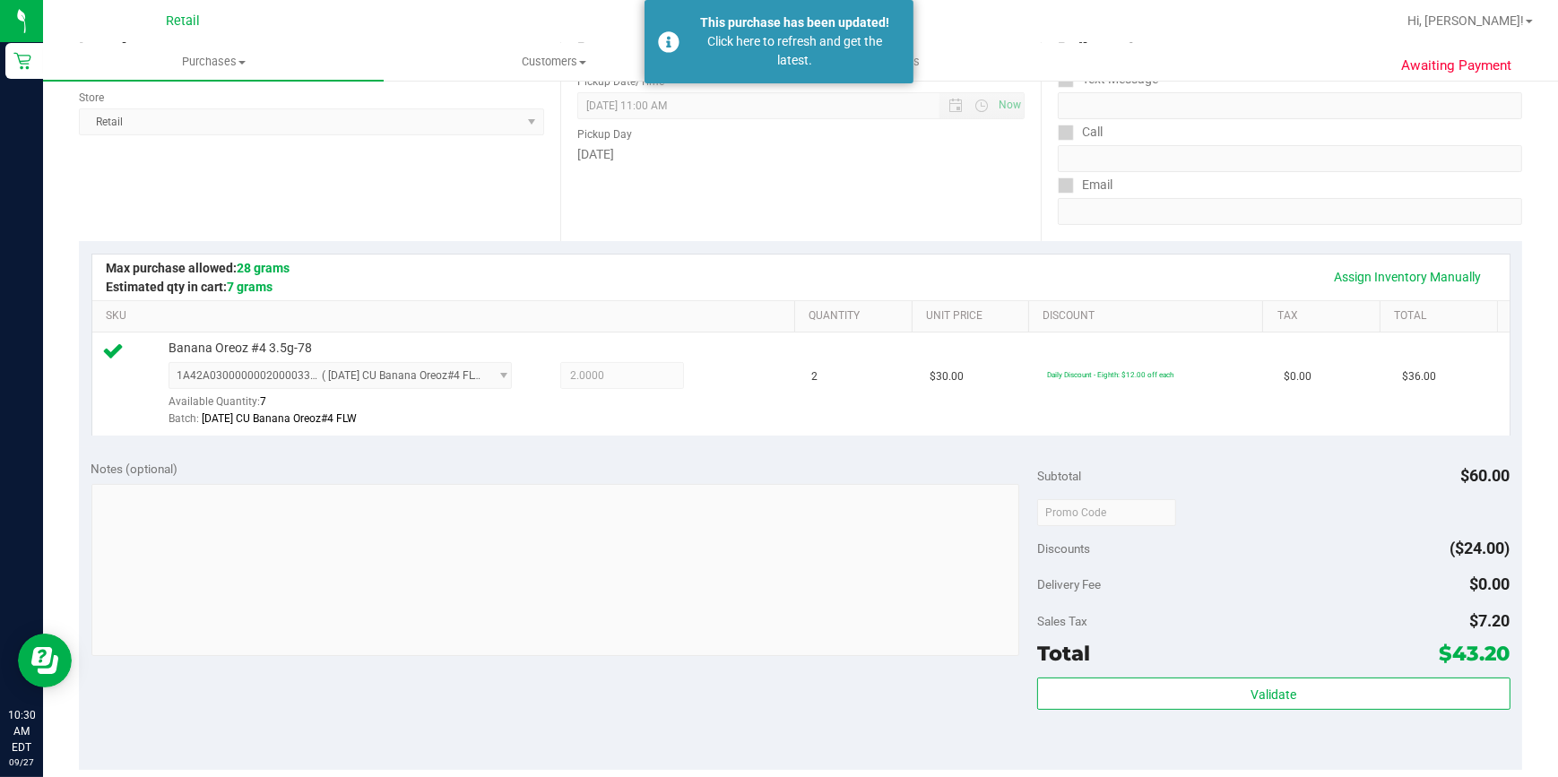
scroll to position [0, 0]
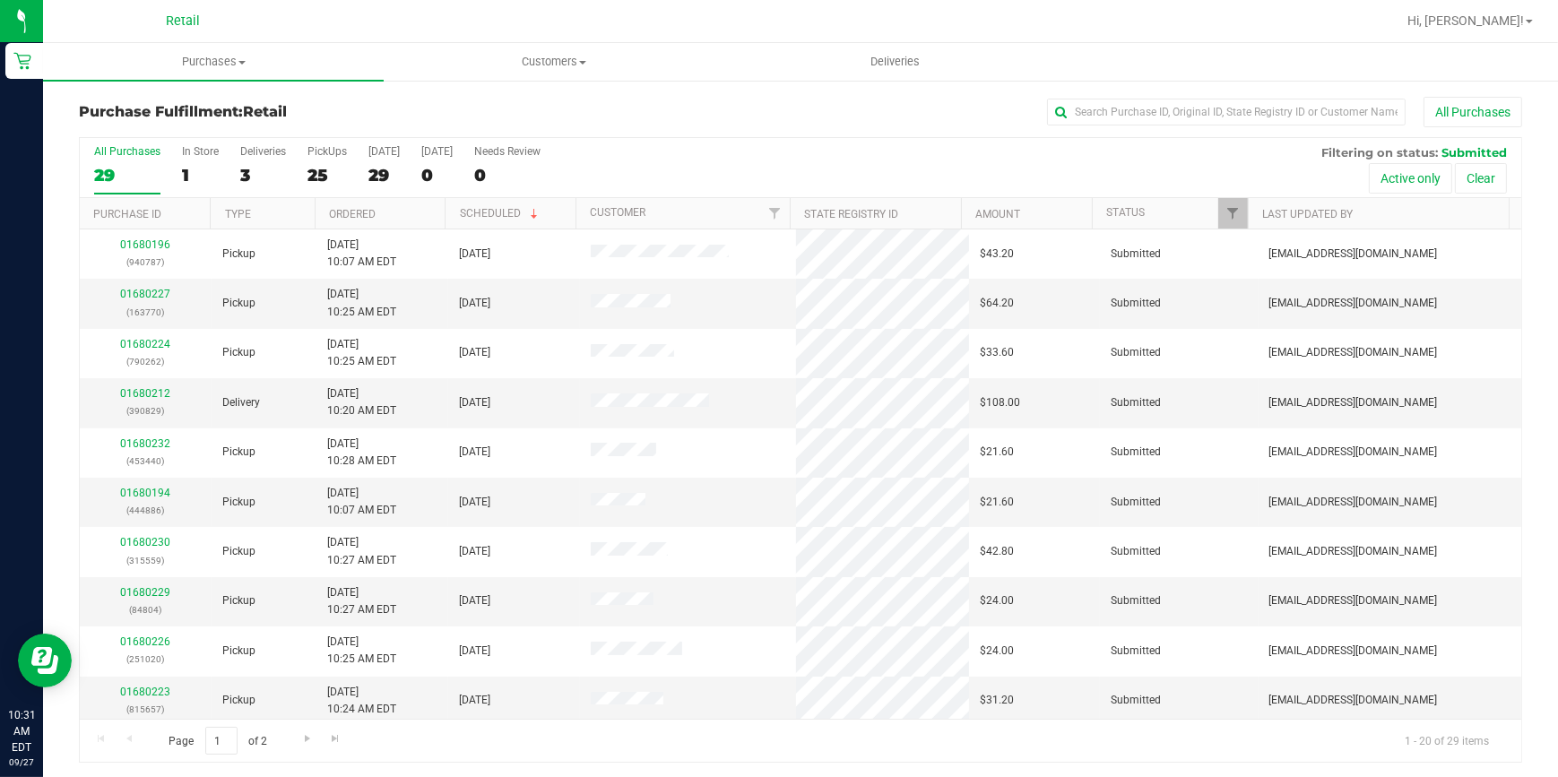
click at [1164, 126] on div "Purchase Fulfillment: Retail All Purchases" at bounding box center [801, 116] width 1444 height 39
click at [1152, 117] on input "text" at bounding box center [1226, 112] width 359 height 27
drag, startPoint x: 1149, startPoint y: 118, endPoint x: 1139, endPoint y: 118, distance: 9.9
click at [1139, 118] on input "text" at bounding box center [1226, 112] width 359 height 27
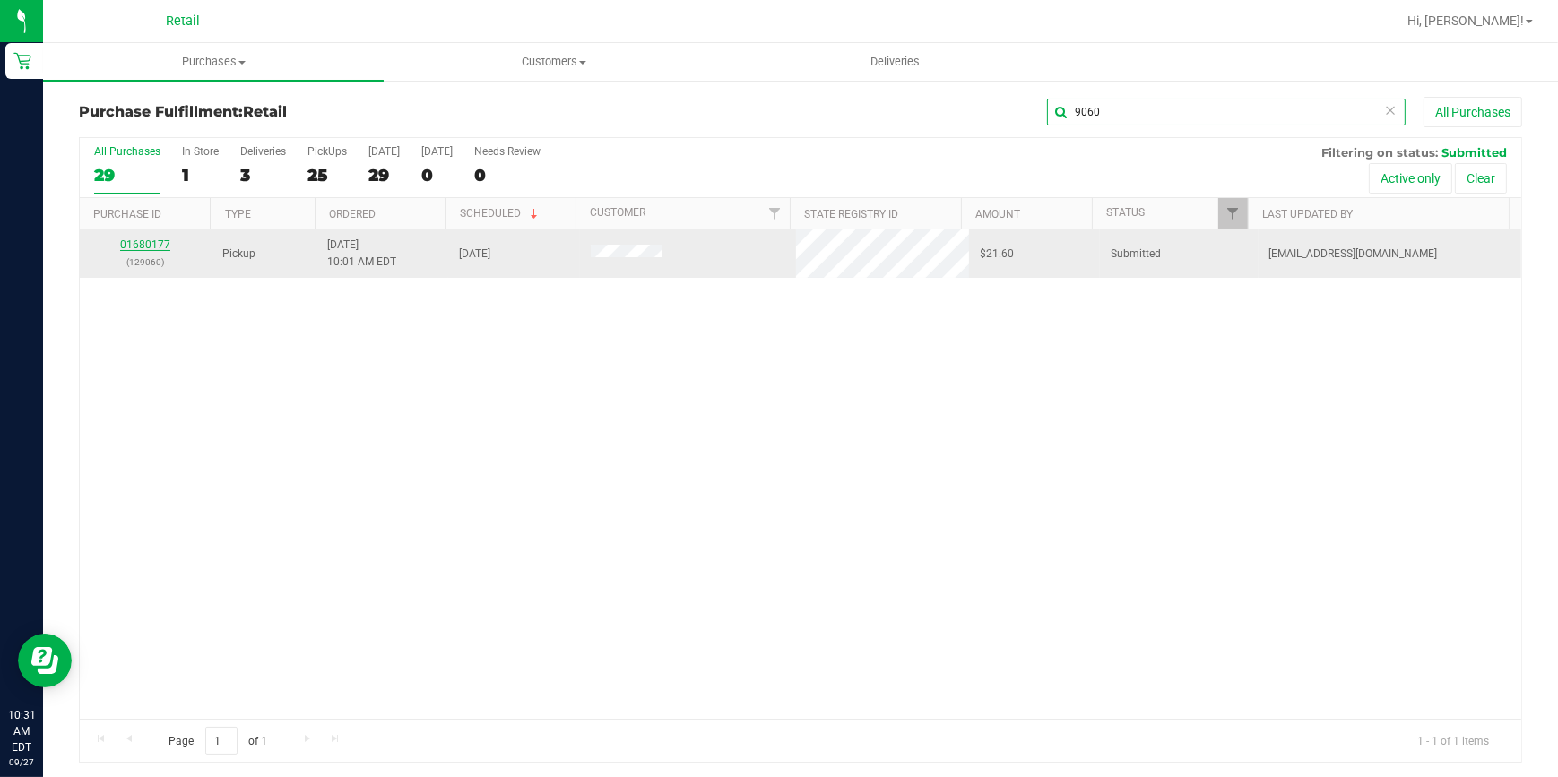
type input "9060"
click at [138, 242] on link "01680177" at bounding box center [145, 245] width 50 height 13
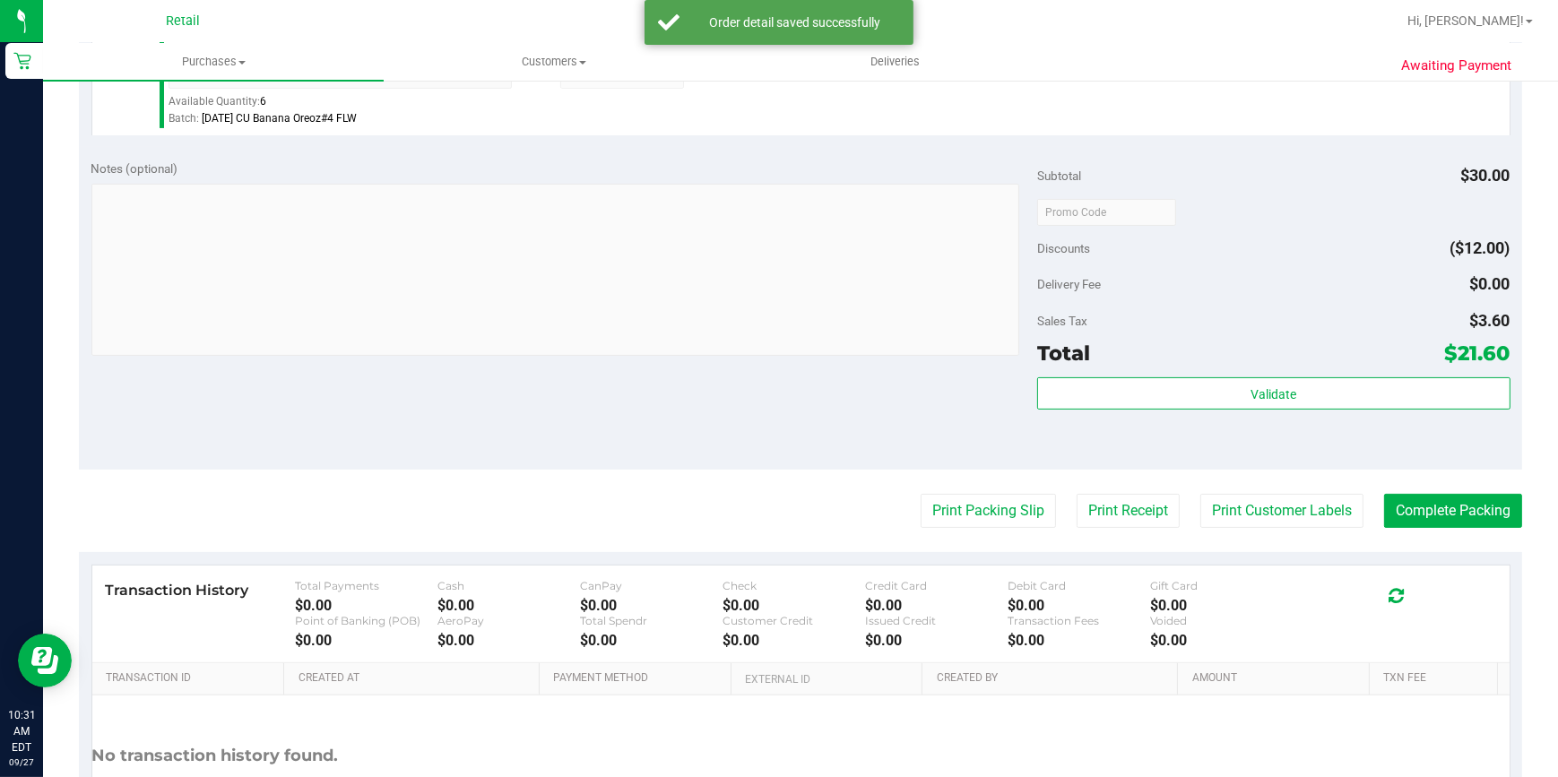
scroll to position [570, 0]
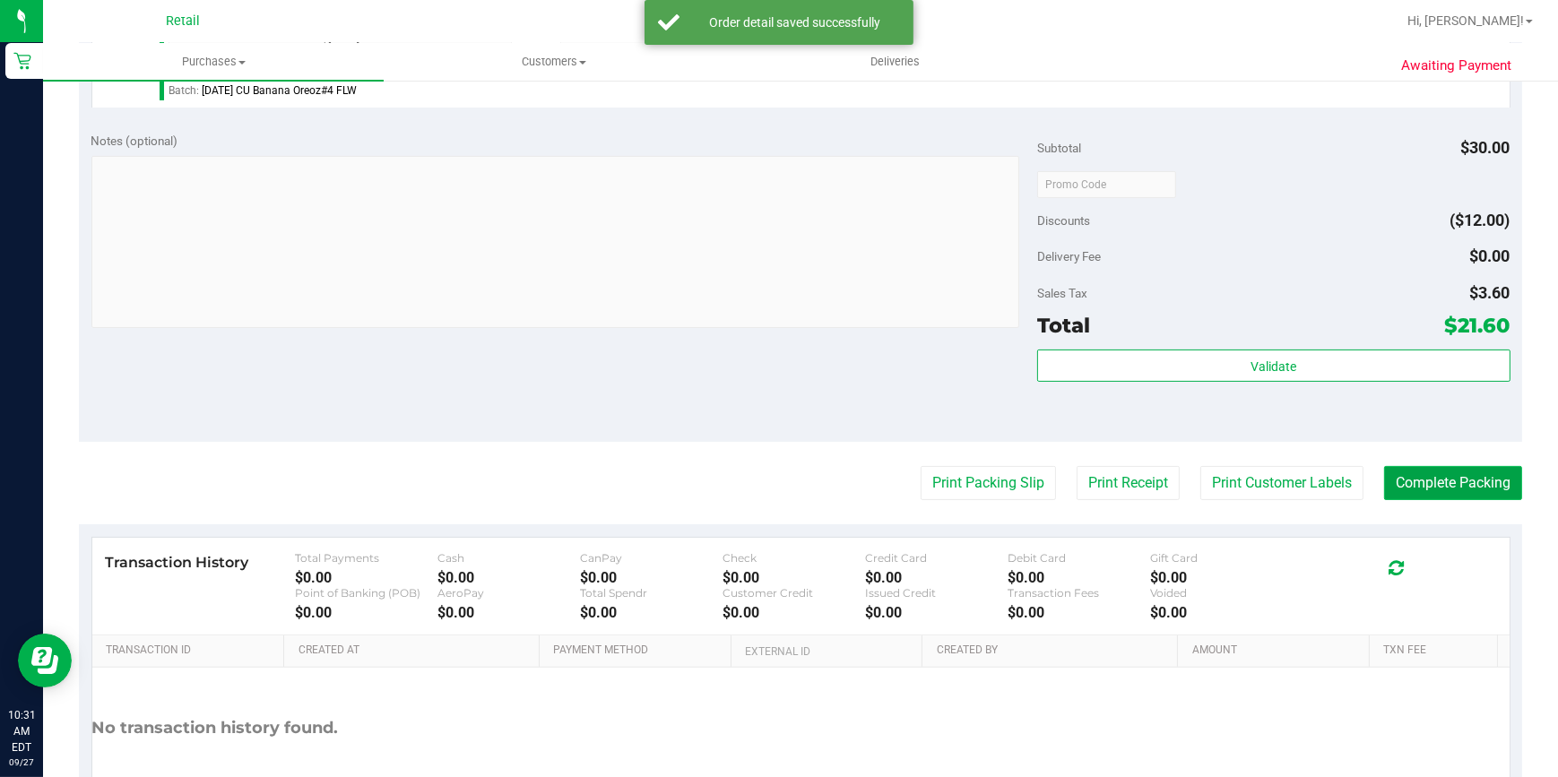
click at [1445, 475] on button "Complete Packing" at bounding box center [1453, 483] width 138 height 34
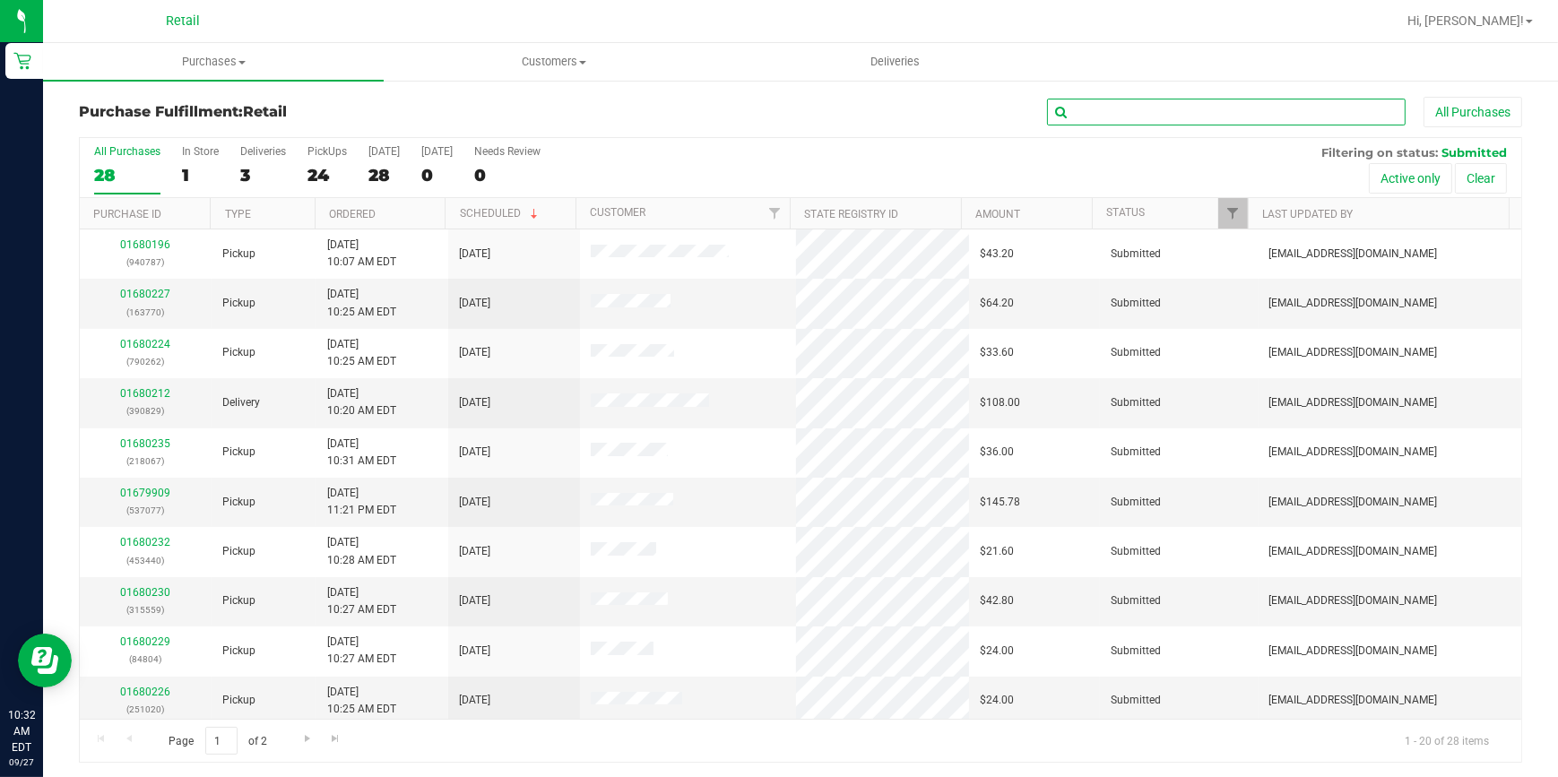
click at [1180, 99] on input "text" at bounding box center [1226, 112] width 359 height 27
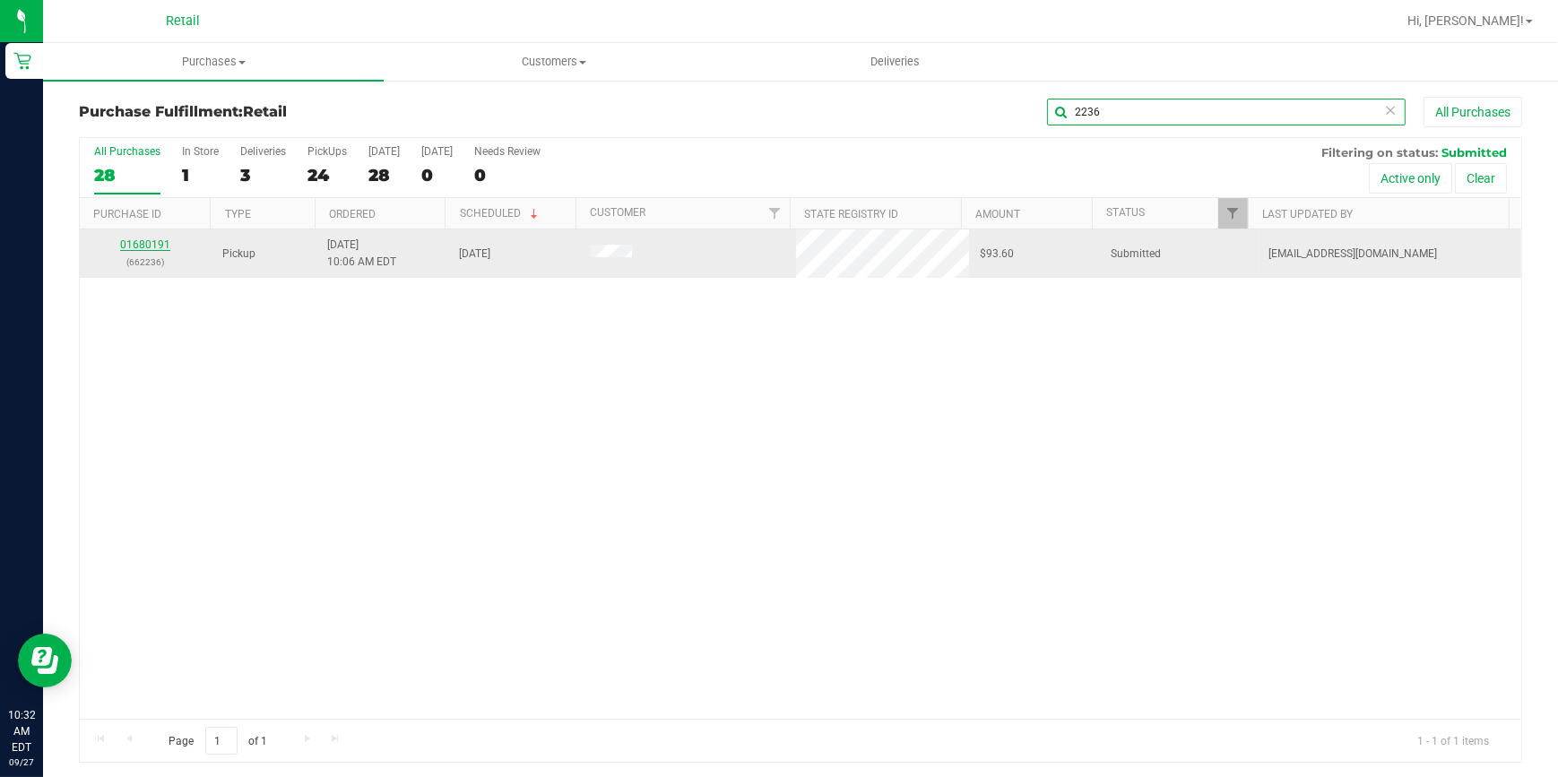
type input "2236"
click at [155, 239] on link "01680191" at bounding box center [145, 245] width 50 height 13
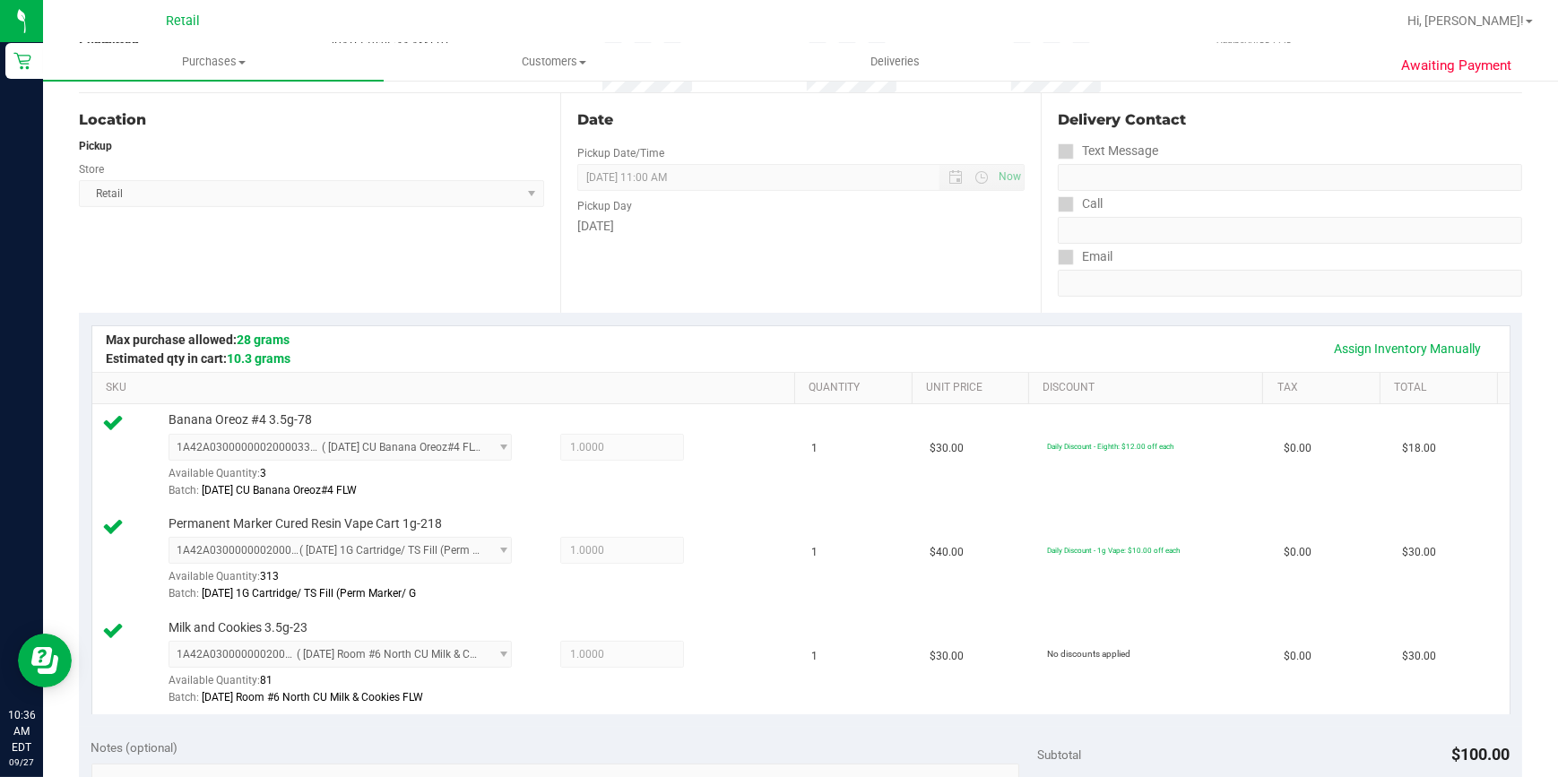
scroll to position [570, 0]
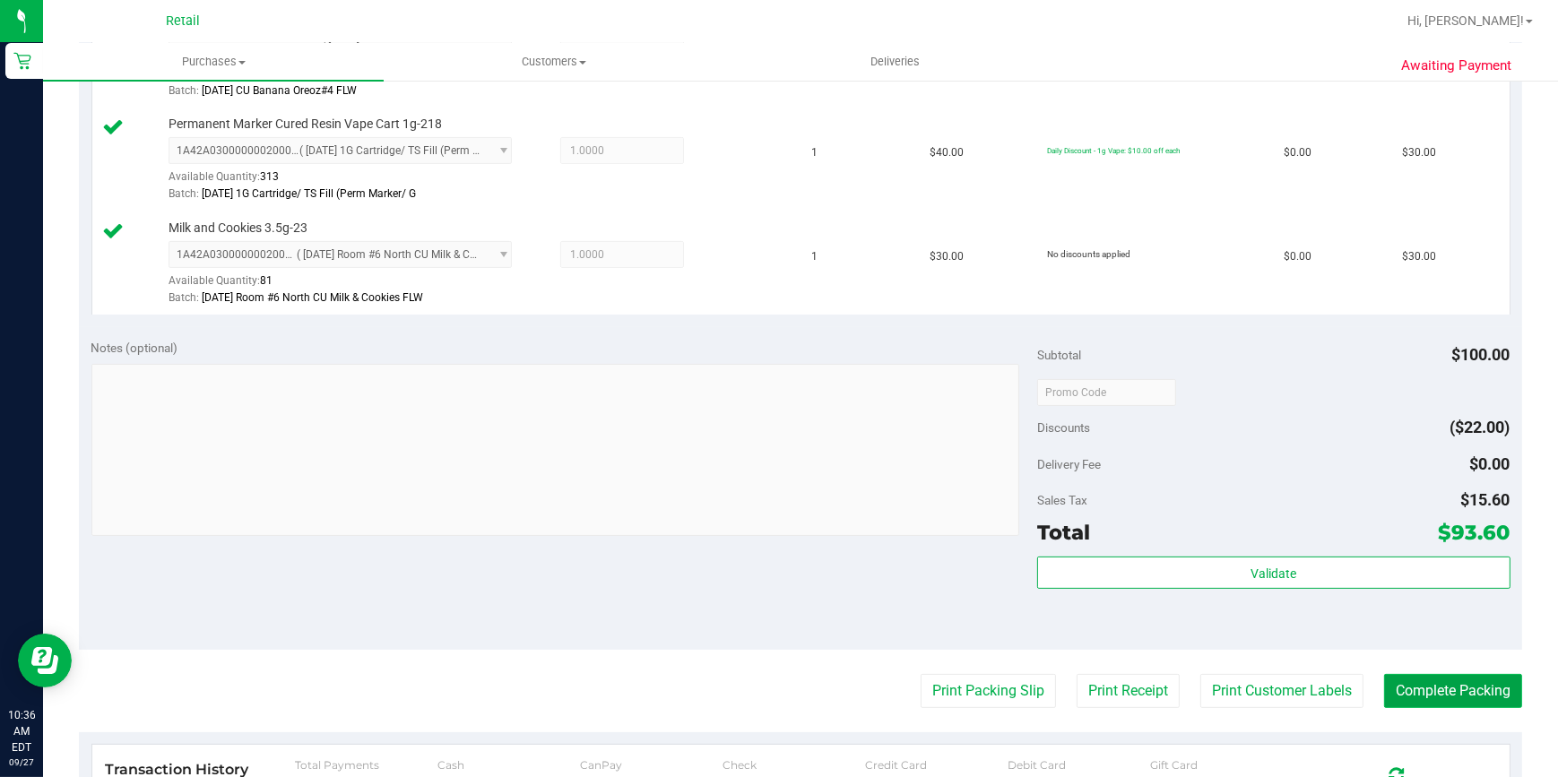
click at [1461, 690] on button "Complete Packing" at bounding box center [1453, 691] width 138 height 34
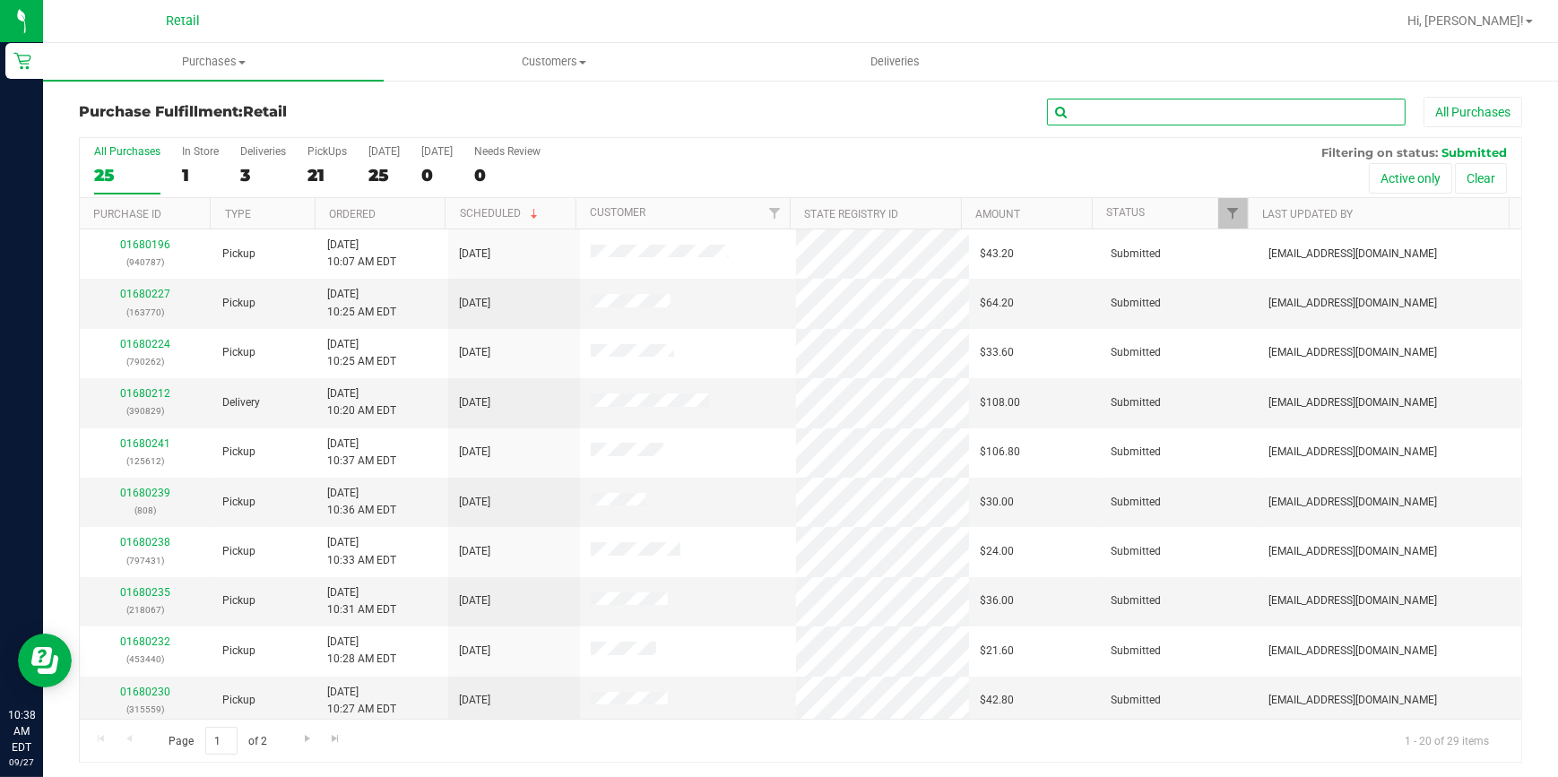
click at [1088, 119] on input "text" at bounding box center [1226, 112] width 359 height 27
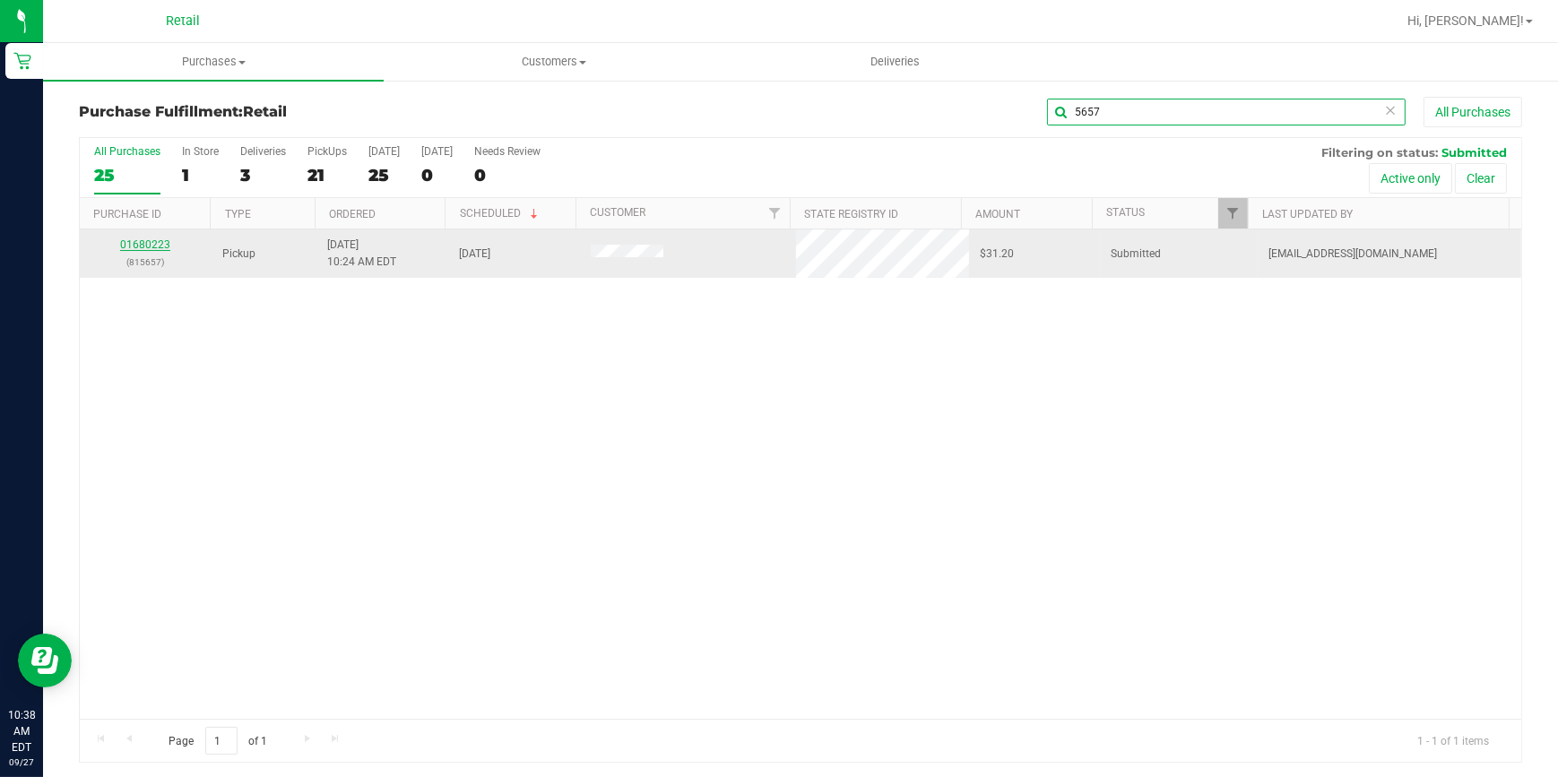
type input "5657"
click at [143, 249] on link "01680223" at bounding box center [145, 245] width 50 height 13
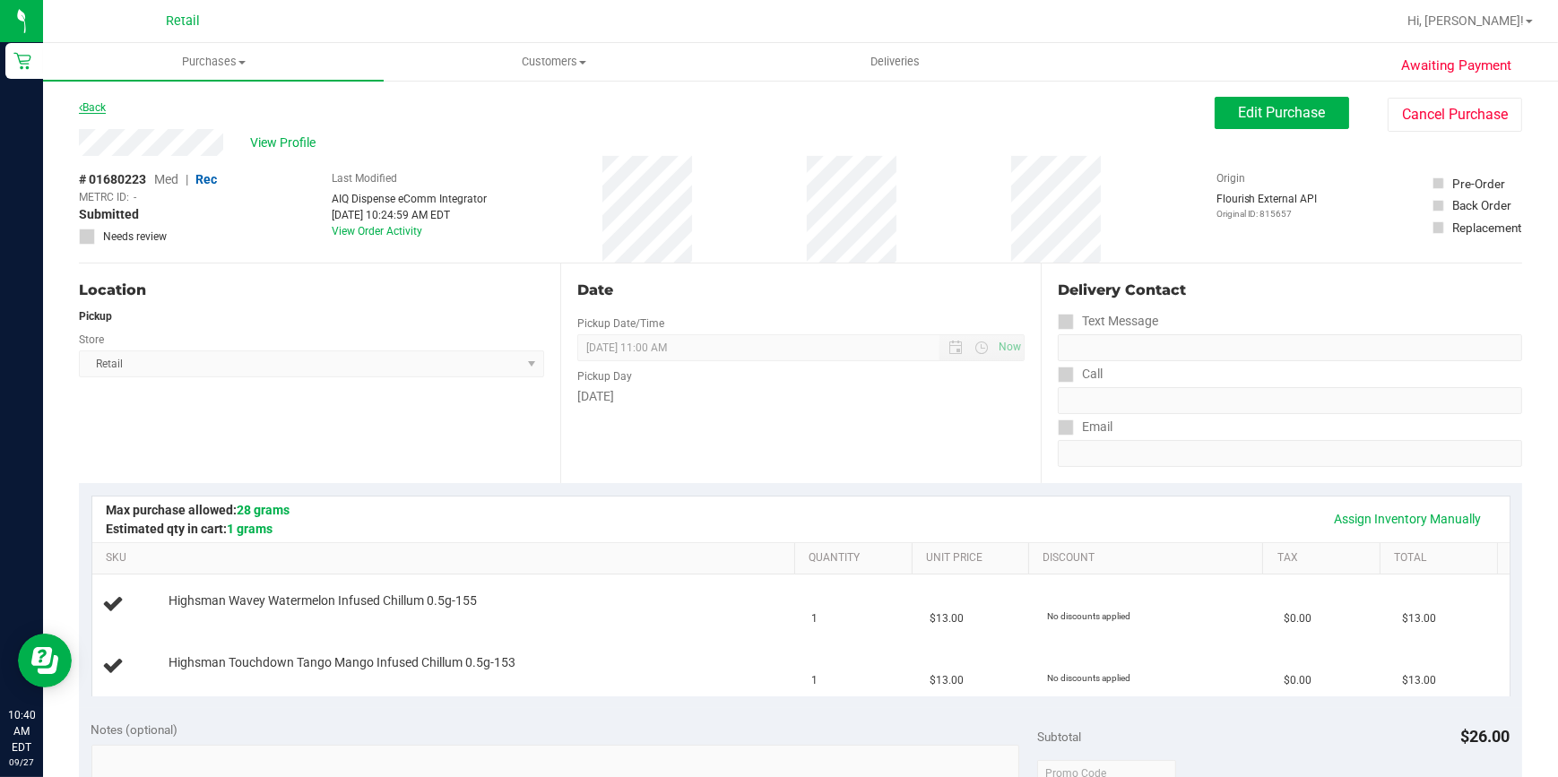
click at [101, 109] on link "Back" at bounding box center [92, 107] width 27 height 13
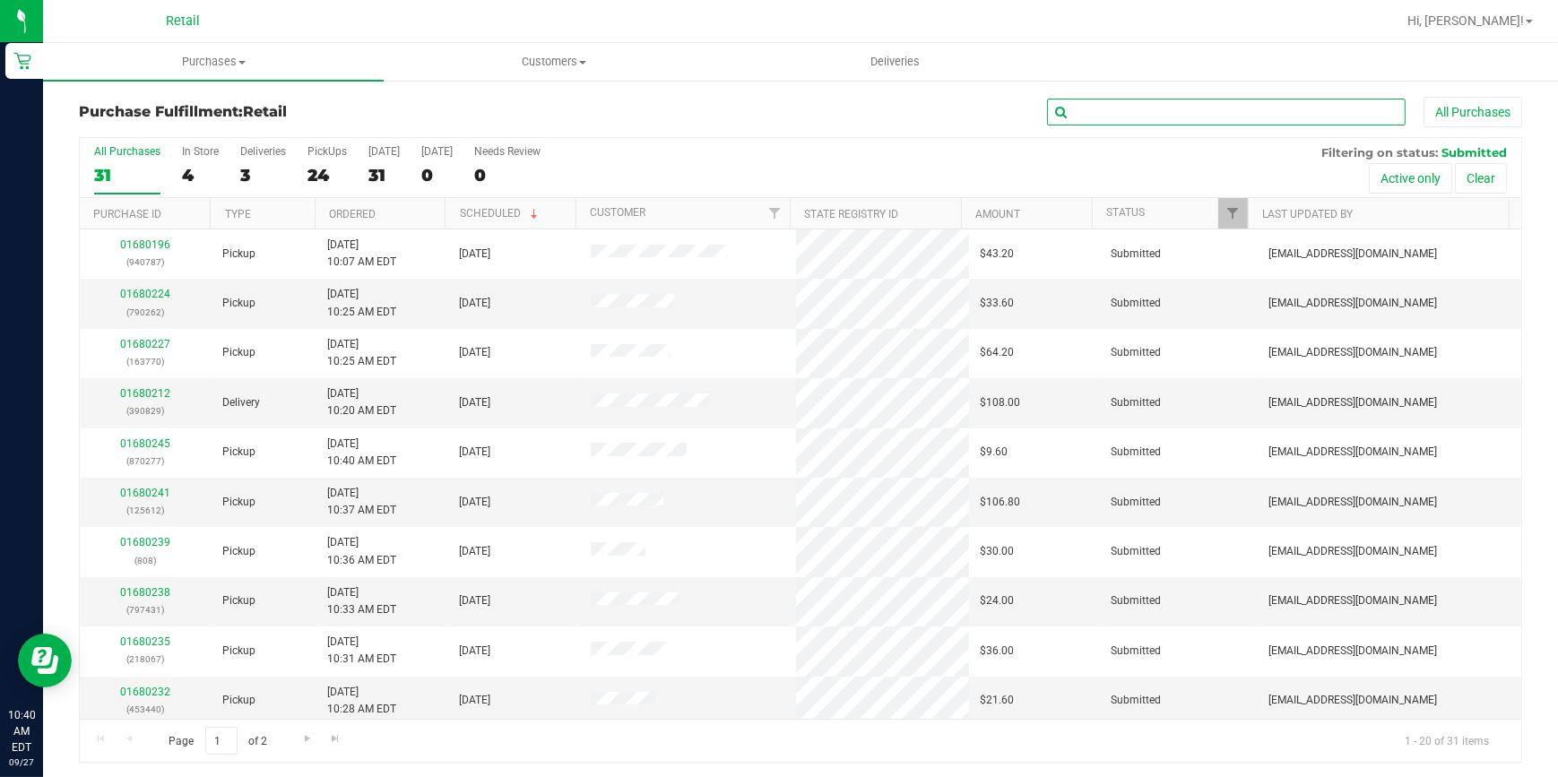
click at [1139, 102] on input "text" at bounding box center [1226, 112] width 359 height 27
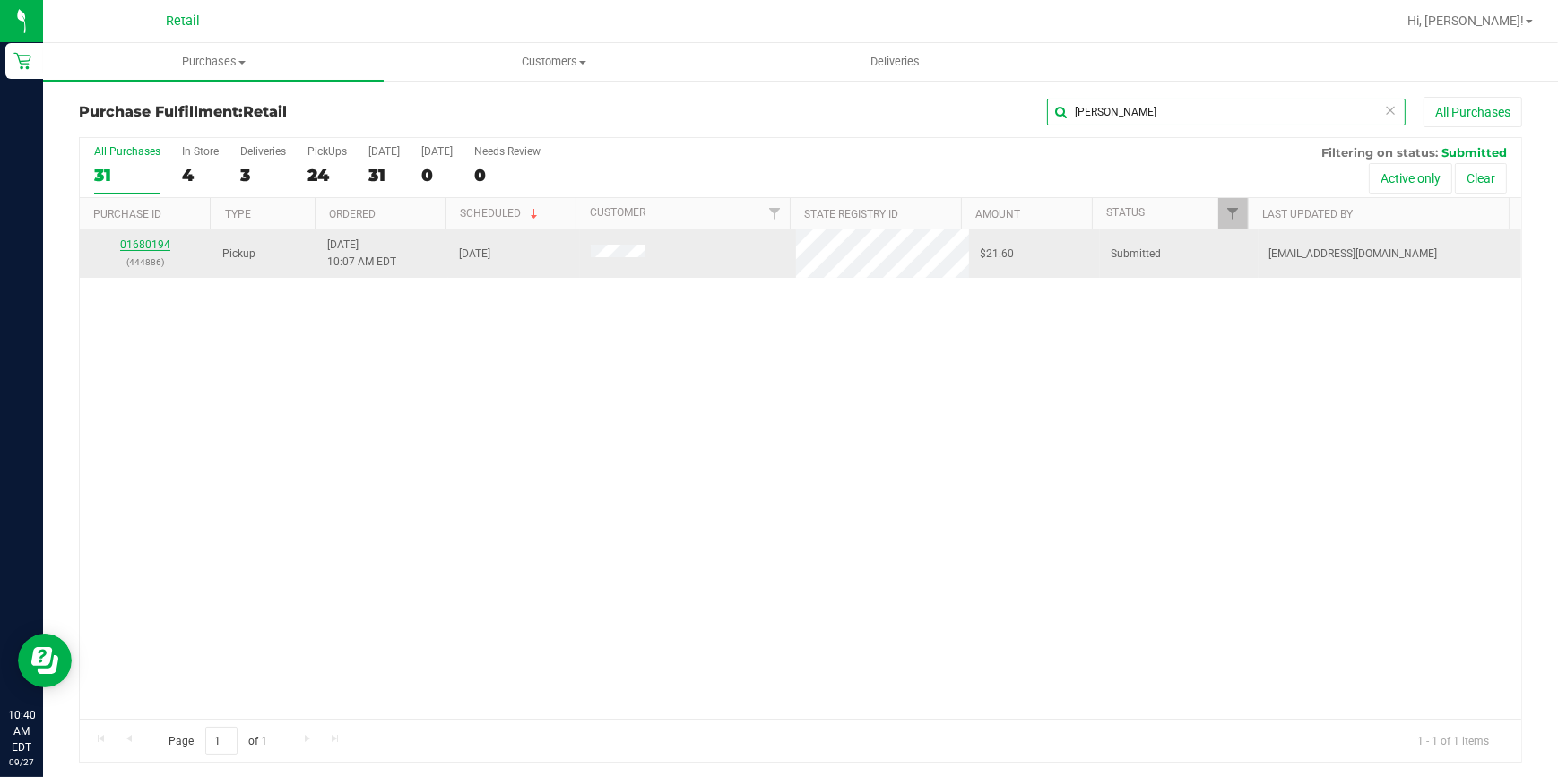
type input "[PERSON_NAME]"
click at [131, 255] on p "(444886)" at bounding box center [146, 262] width 110 height 17
click at [126, 252] on div "01680194 (444886)" at bounding box center [146, 254] width 110 height 34
click at [127, 248] on link "01680194" at bounding box center [145, 245] width 50 height 13
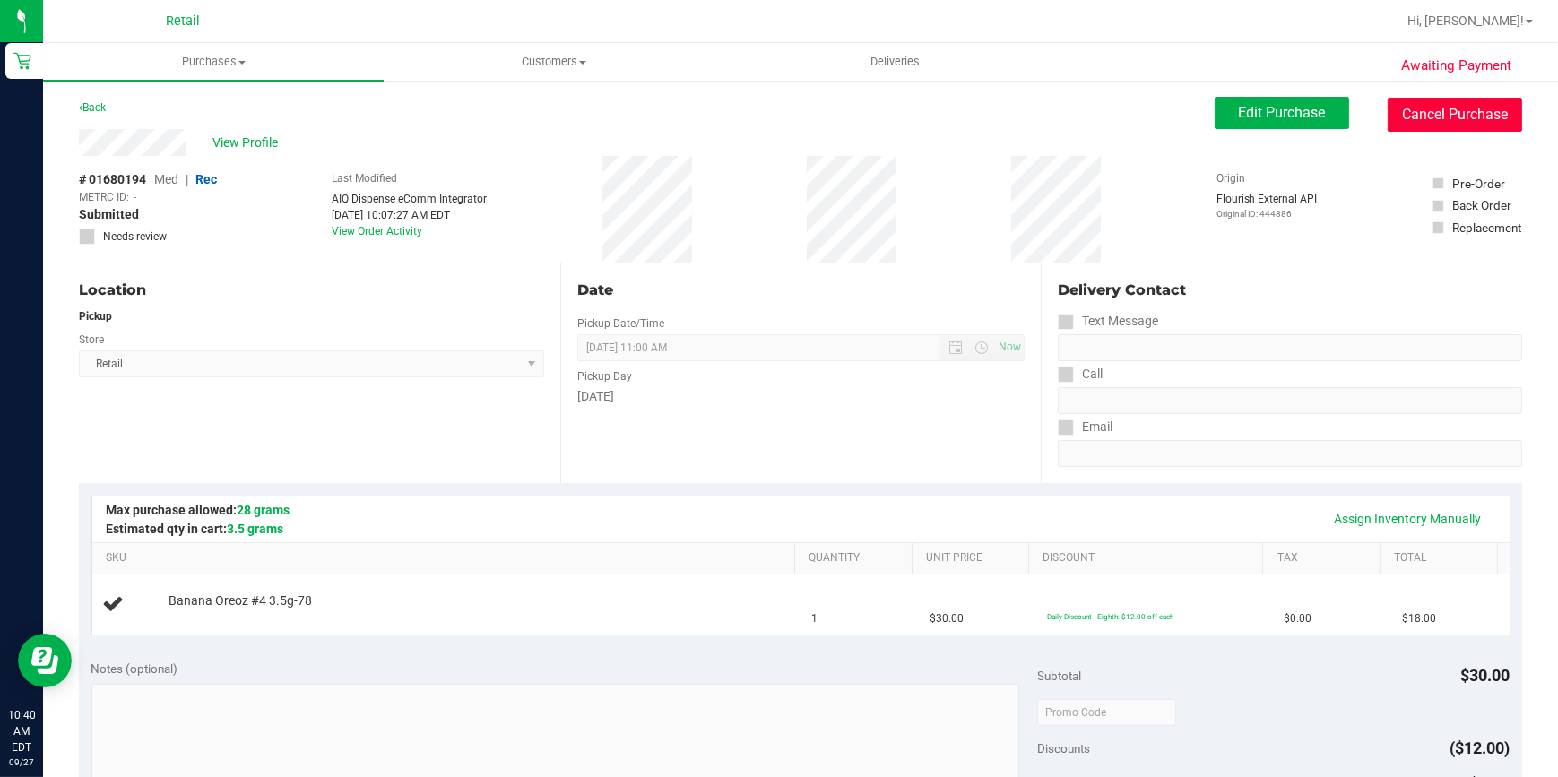
click at [1426, 105] on button "Cancel Purchase" at bounding box center [1455, 115] width 135 height 34
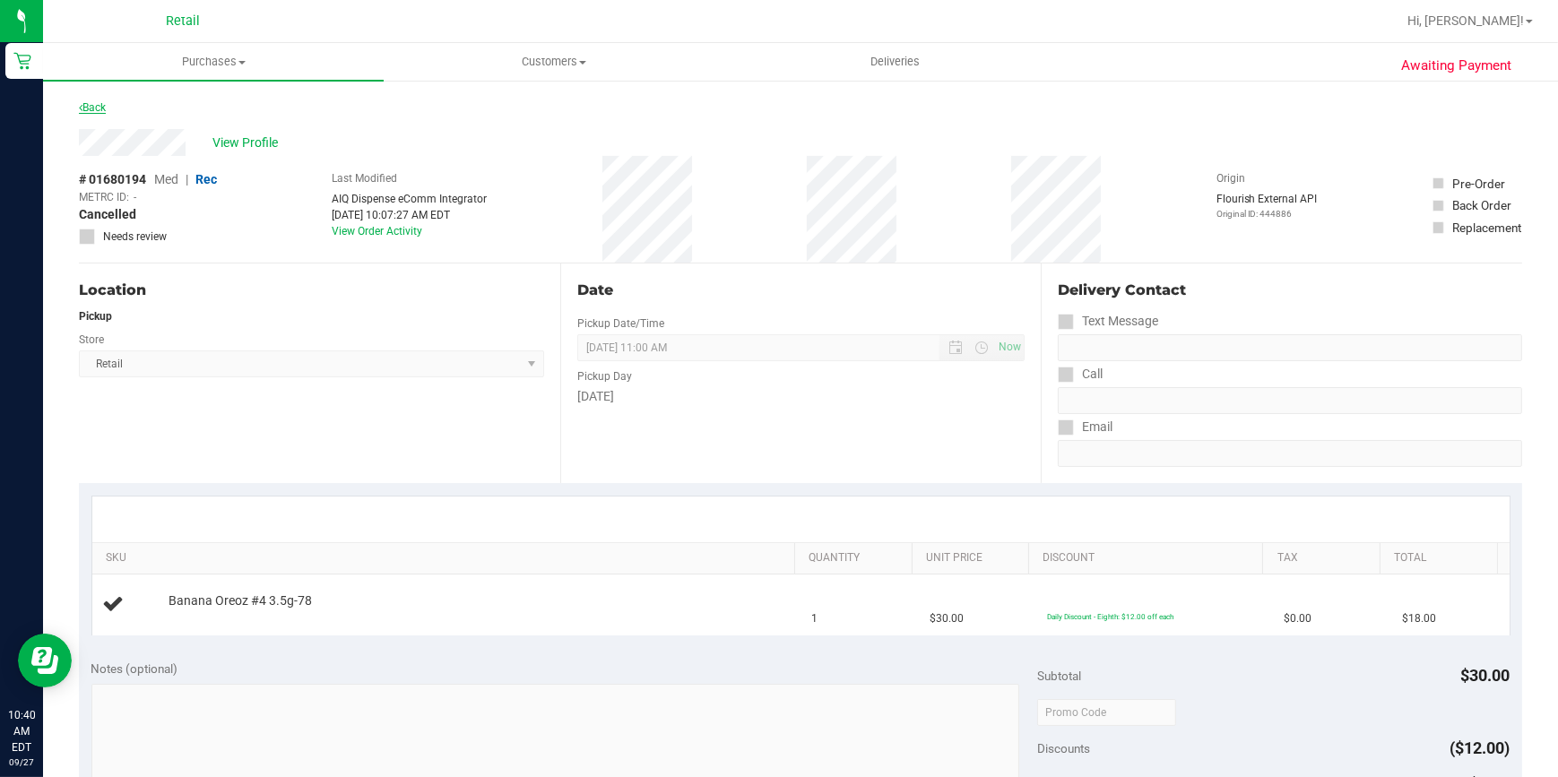
click at [83, 110] on link "Back" at bounding box center [92, 107] width 27 height 13
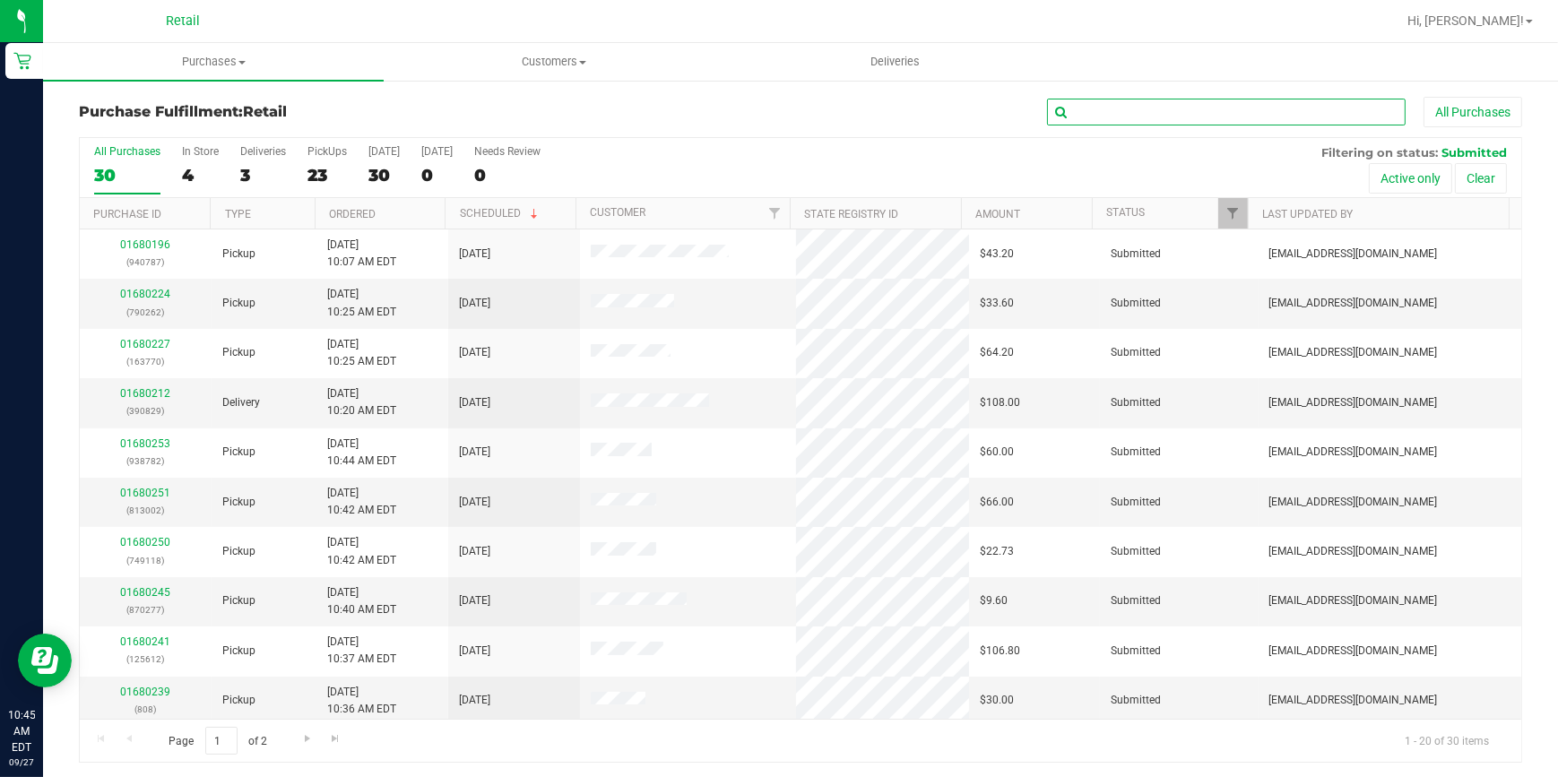
click at [1103, 100] on input "text" at bounding box center [1226, 112] width 359 height 27
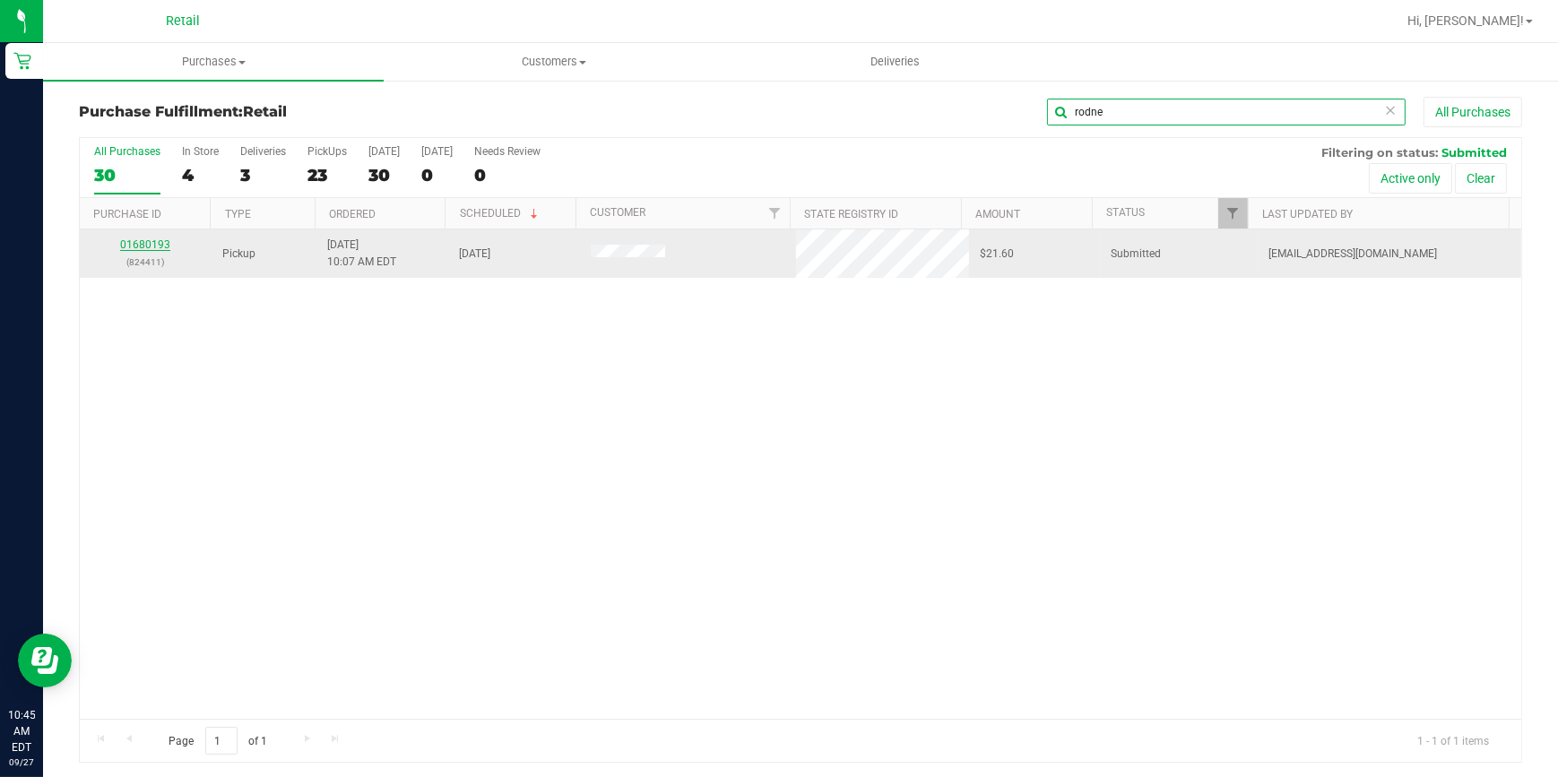
type input "rodne"
click at [154, 242] on link "01680193" at bounding box center [145, 245] width 50 height 13
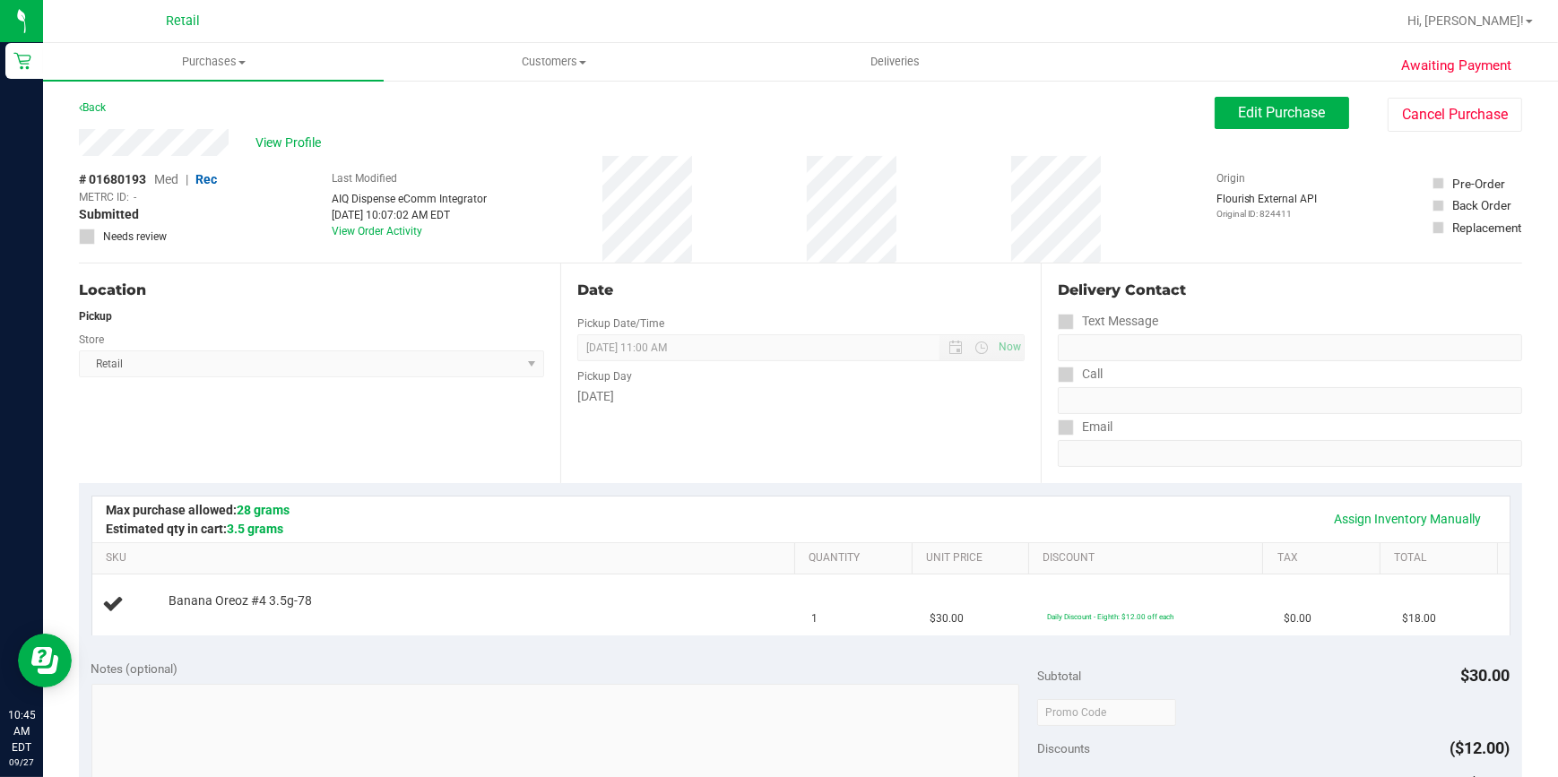
click at [1459, 97] on div "Edit Purchase Cancel Purchase" at bounding box center [1369, 114] width 308 height 35
click at [1458, 104] on button "Cancel Purchase" at bounding box center [1455, 115] width 135 height 34
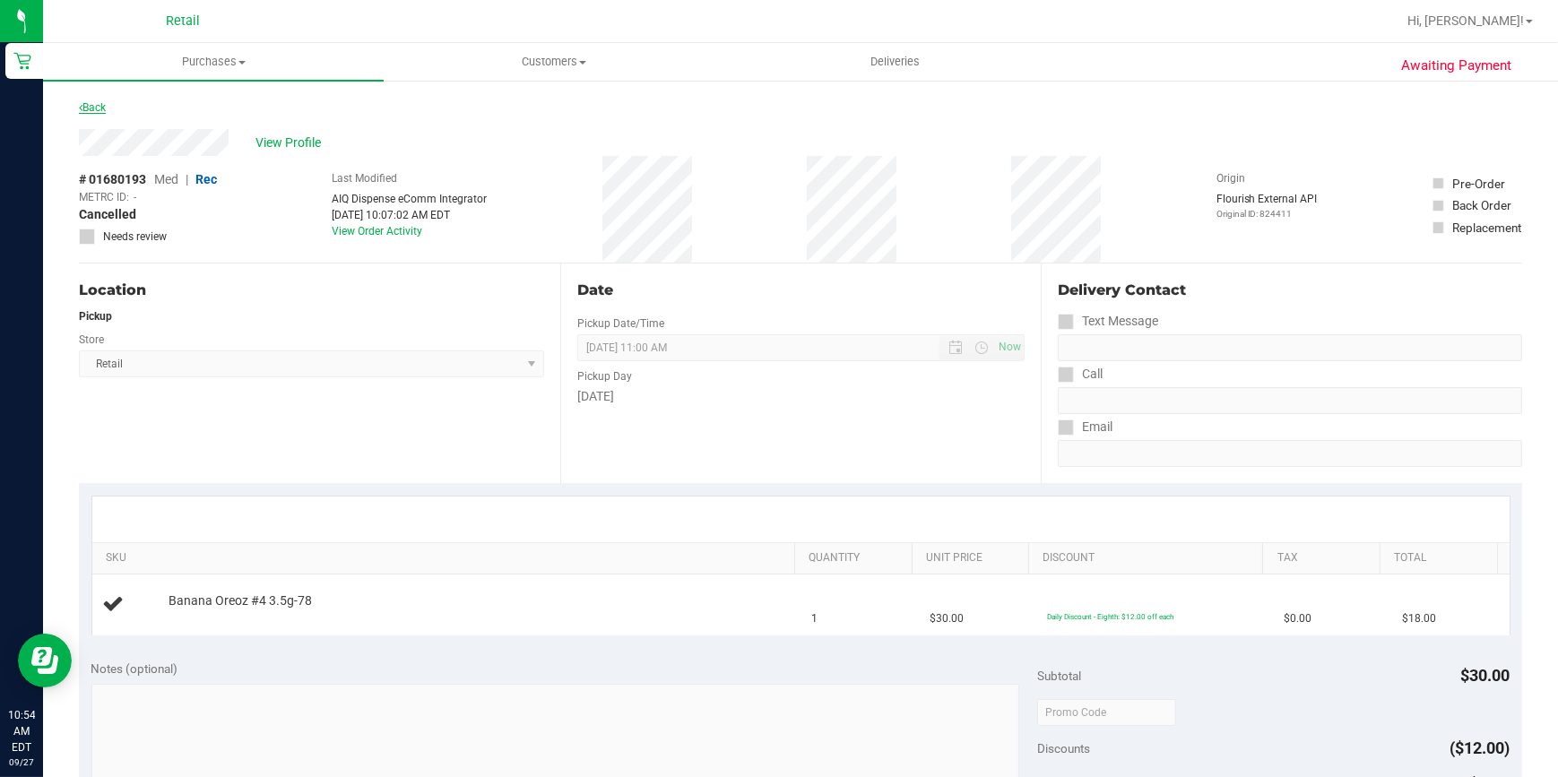
click at [81, 103] on icon at bounding box center [81, 107] width 4 height 11
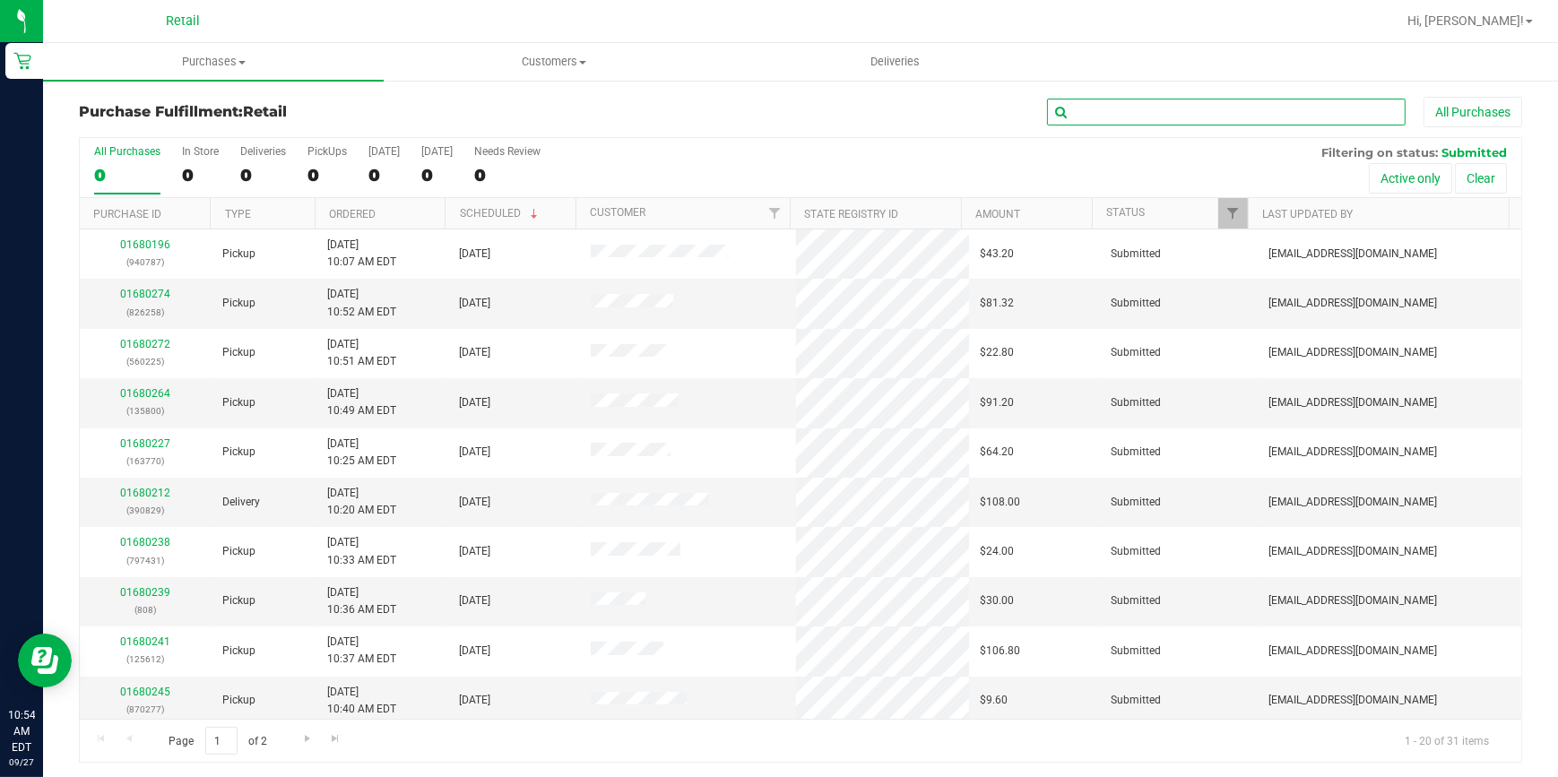
click at [1115, 107] on input "text" at bounding box center [1226, 112] width 359 height 27
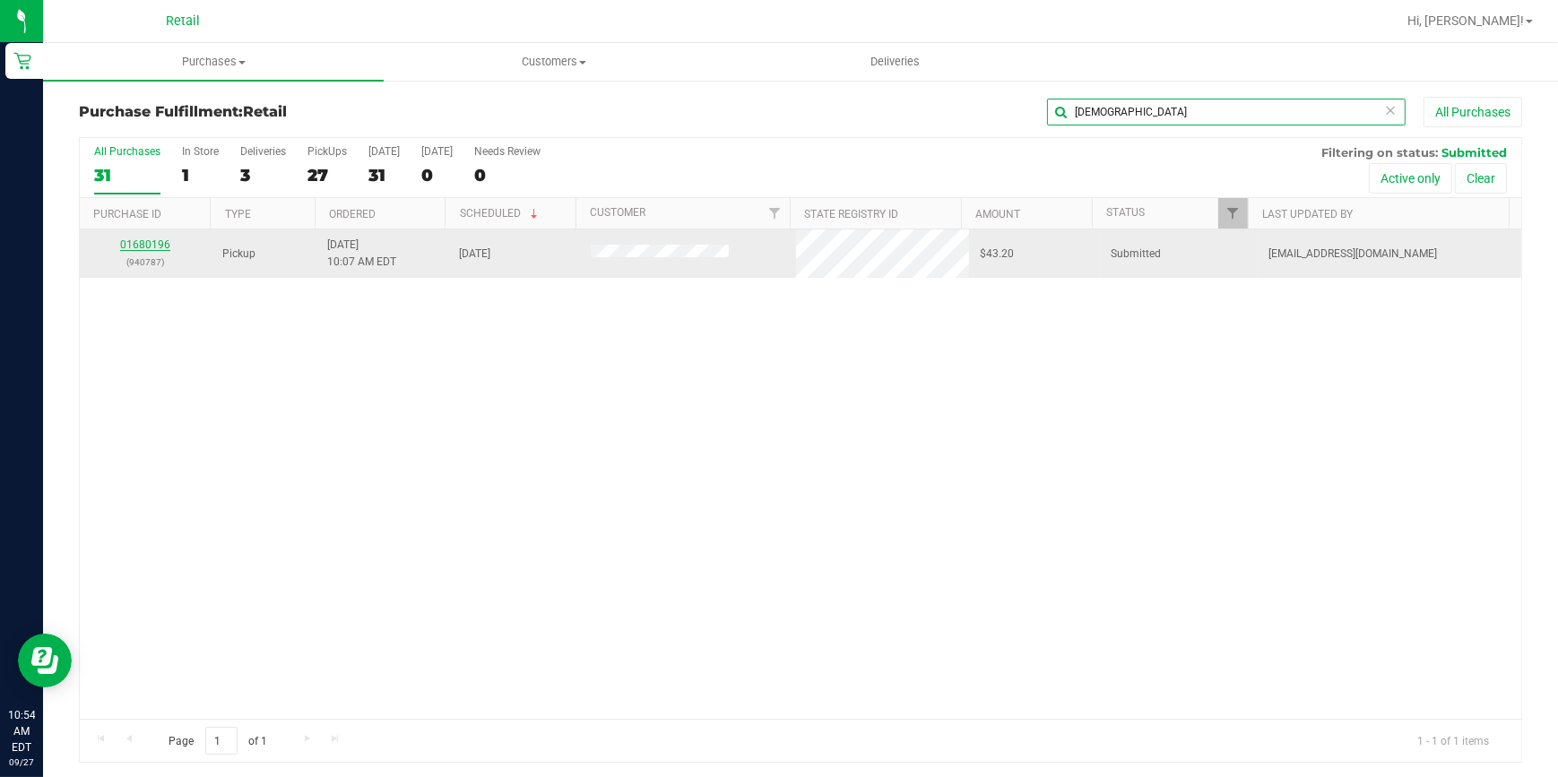
type input "[DEMOGRAPHIC_DATA]"
click at [130, 246] on link "01680196" at bounding box center [145, 245] width 50 height 13
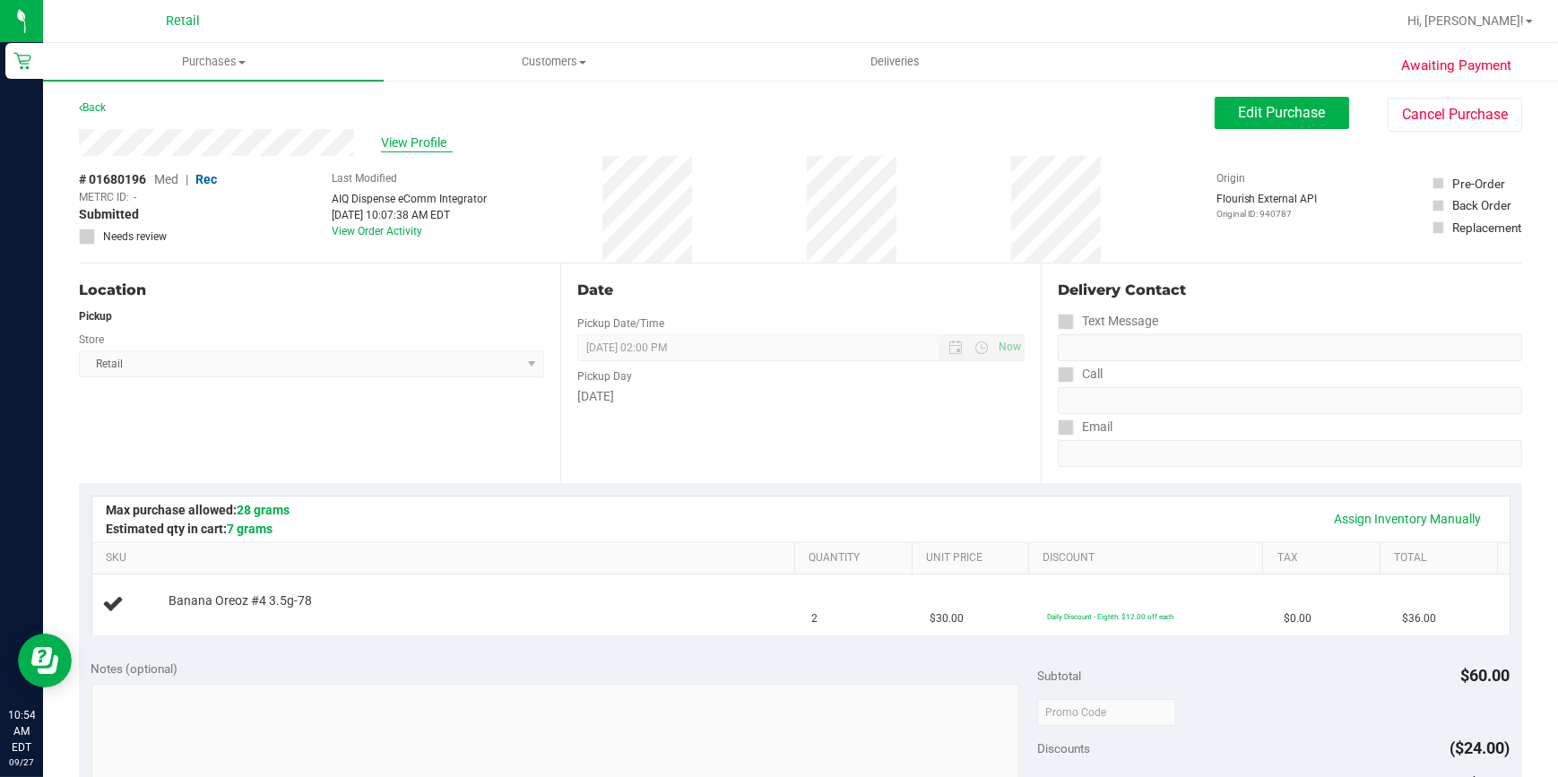
click at [397, 137] on span "View Profile" at bounding box center [417, 143] width 72 height 19
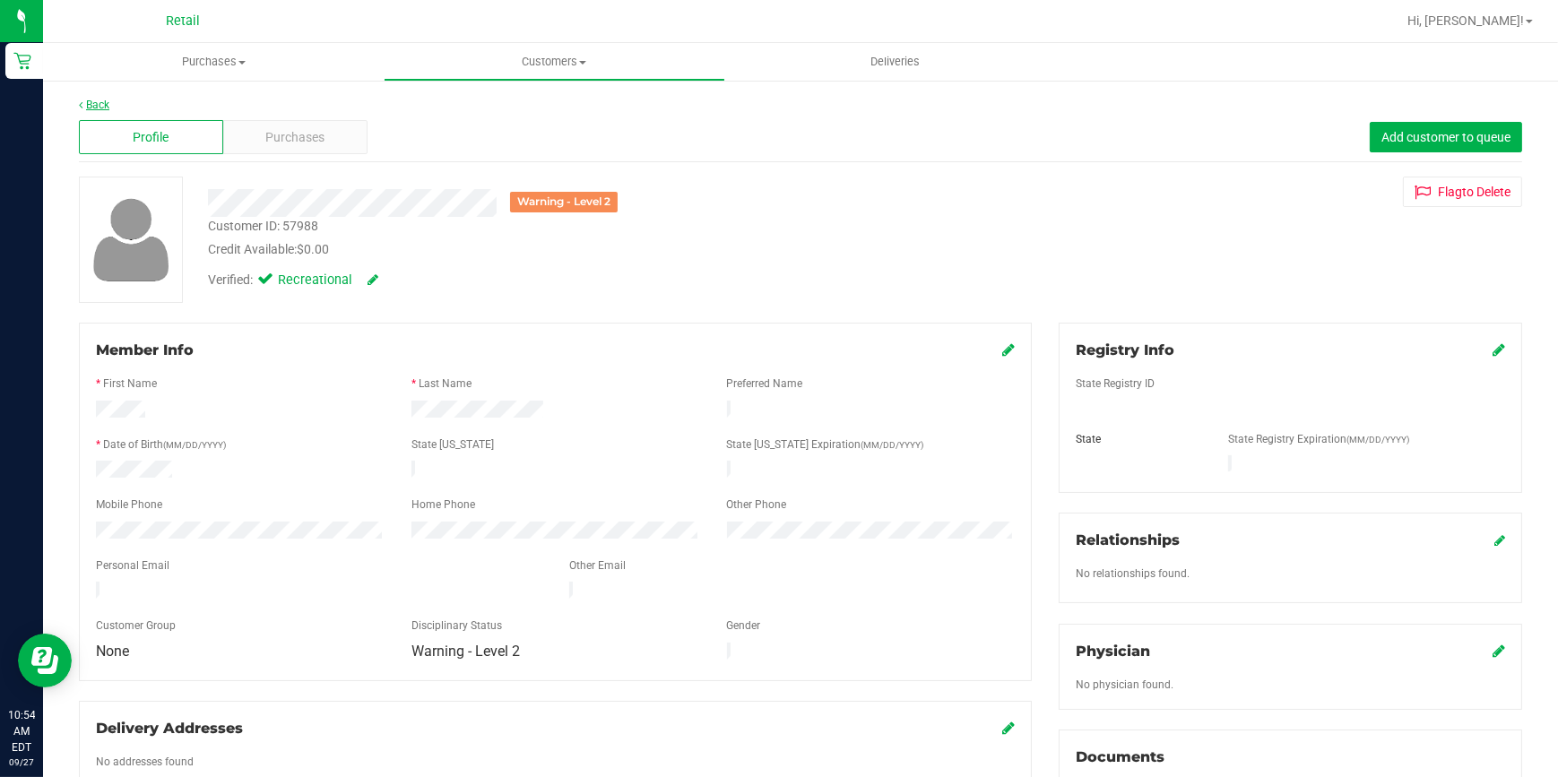
click at [90, 103] on link "Back" at bounding box center [94, 105] width 30 height 13
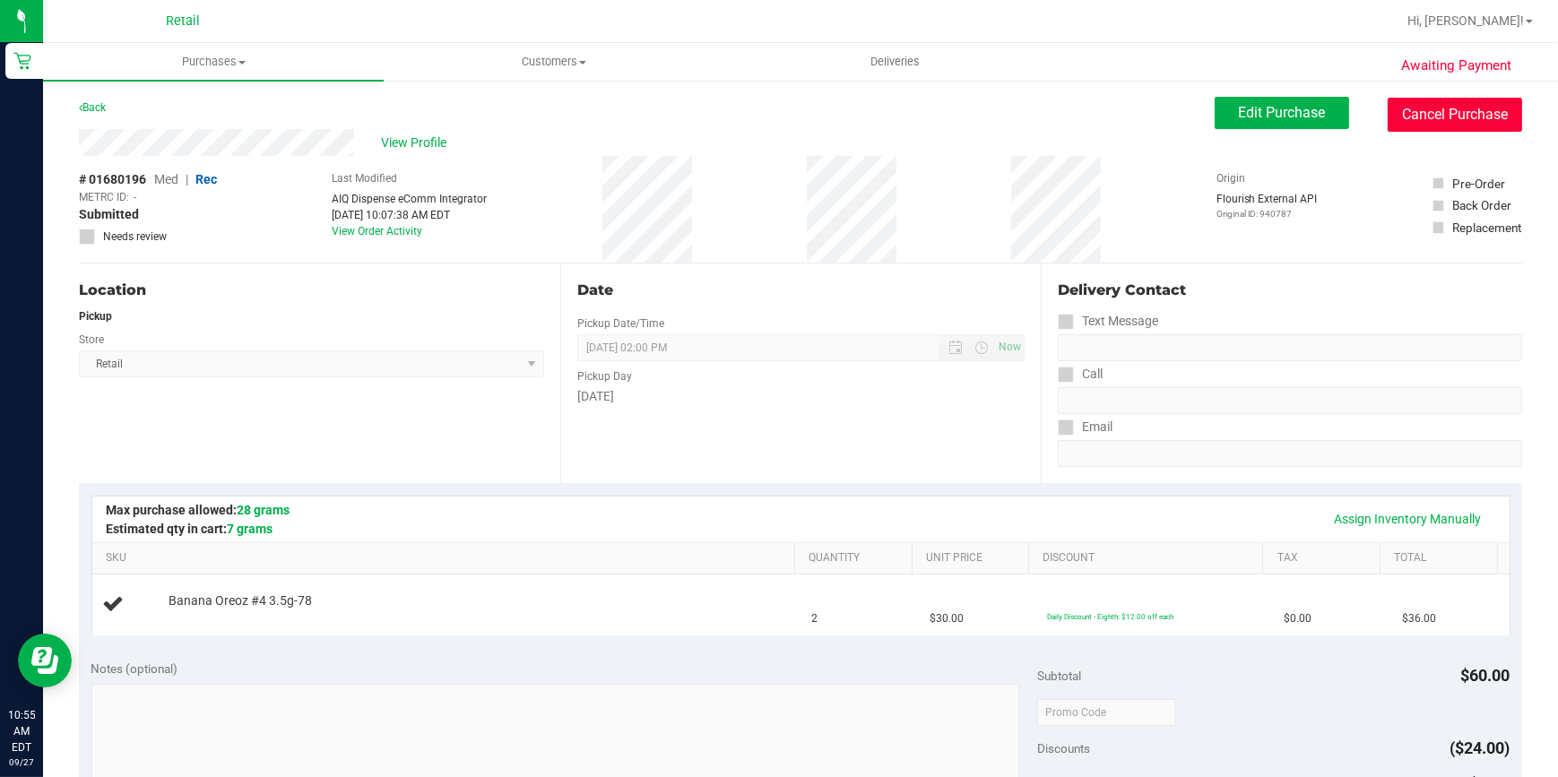
click at [1420, 115] on button "Cancel Purchase" at bounding box center [1455, 115] width 135 height 34
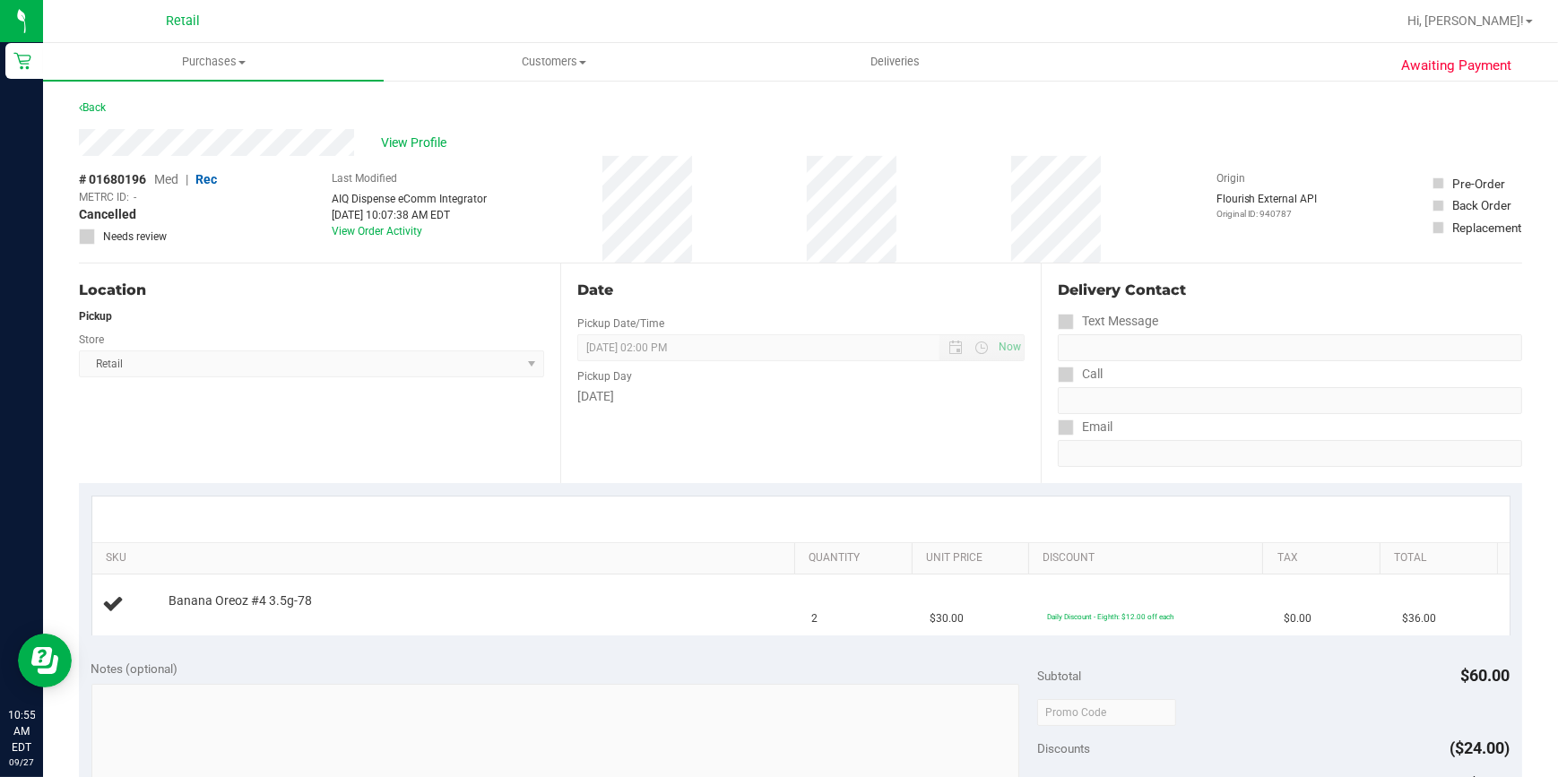
click at [605, 105] on div "Back" at bounding box center [801, 113] width 1444 height 32
click at [106, 97] on div "Back" at bounding box center [92, 108] width 27 height 22
click at [105, 99] on div "Back" at bounding box center [92, 108] width 27 height 22
click at [101, 101] on link "Back" at bounding box center [92, 107] width 27 height 13
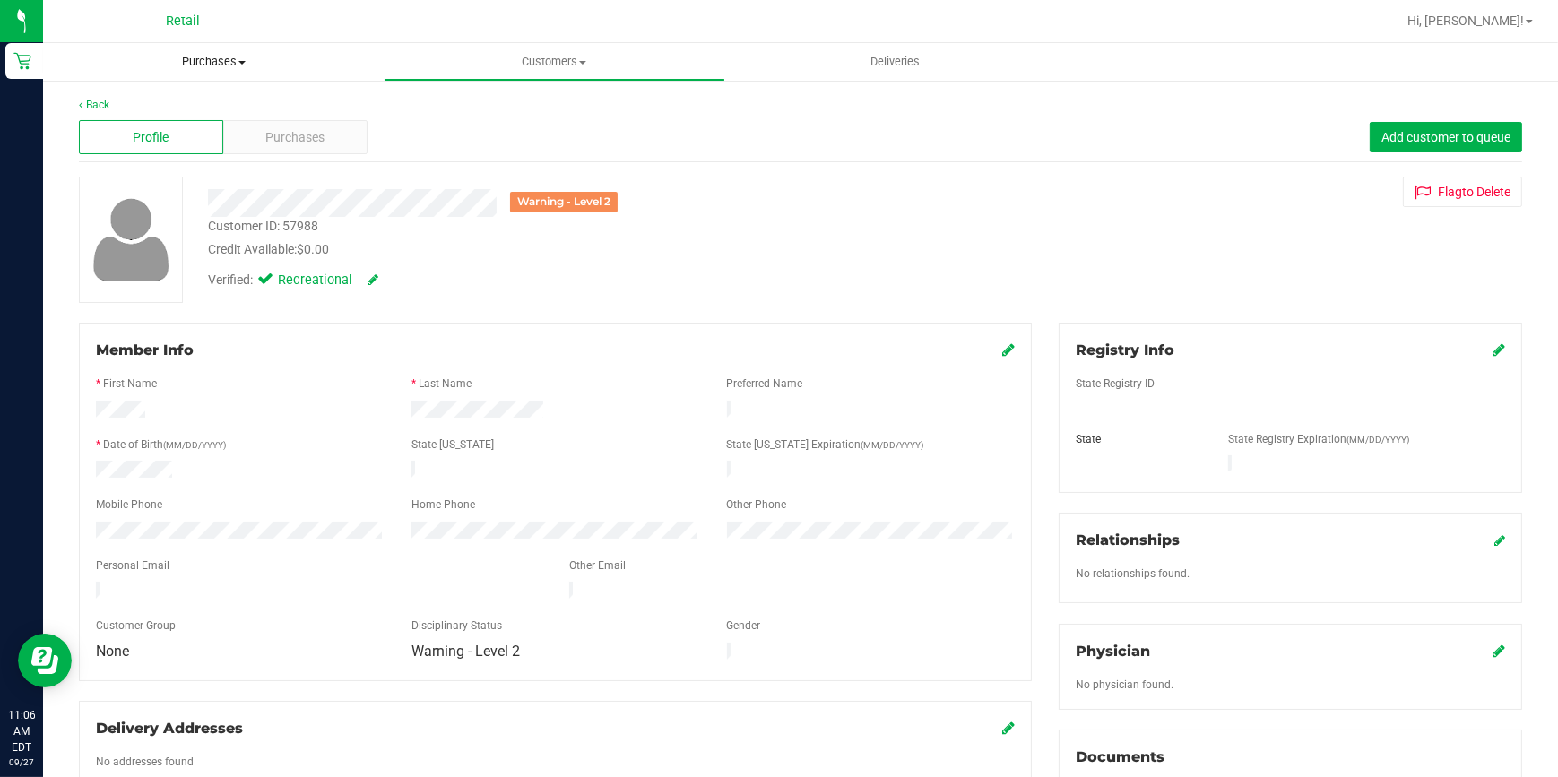
click at [221, 60] on span "Purchases" at bounding box center [213, 62] width 341 height 16
click at [121, 123] on span "Fulfillment" at bounding box center [98, 129] width 111 height 15
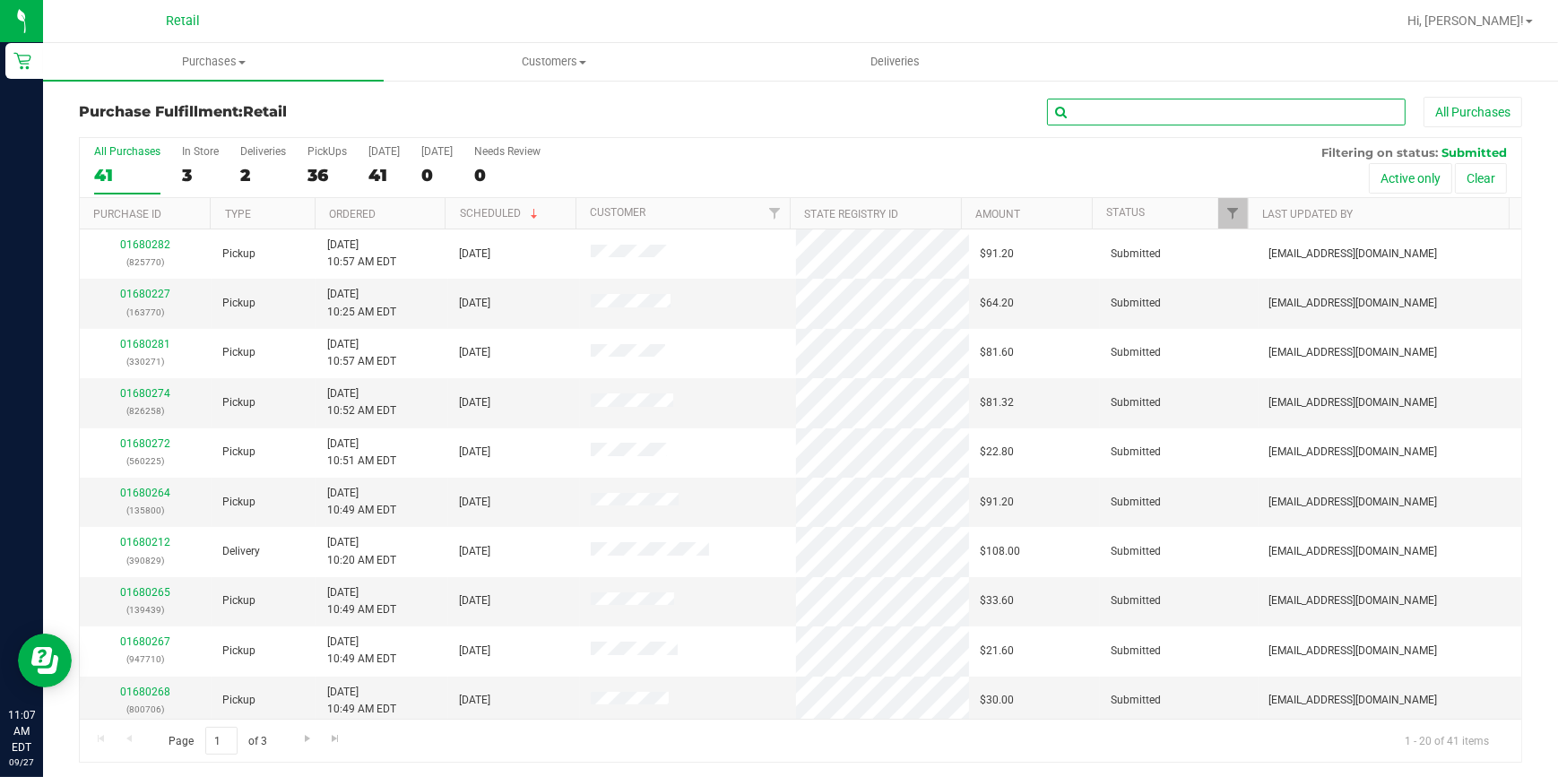
click at [1096, 103] on input "text" at bounding box center [1226, 112] width 359 height 27
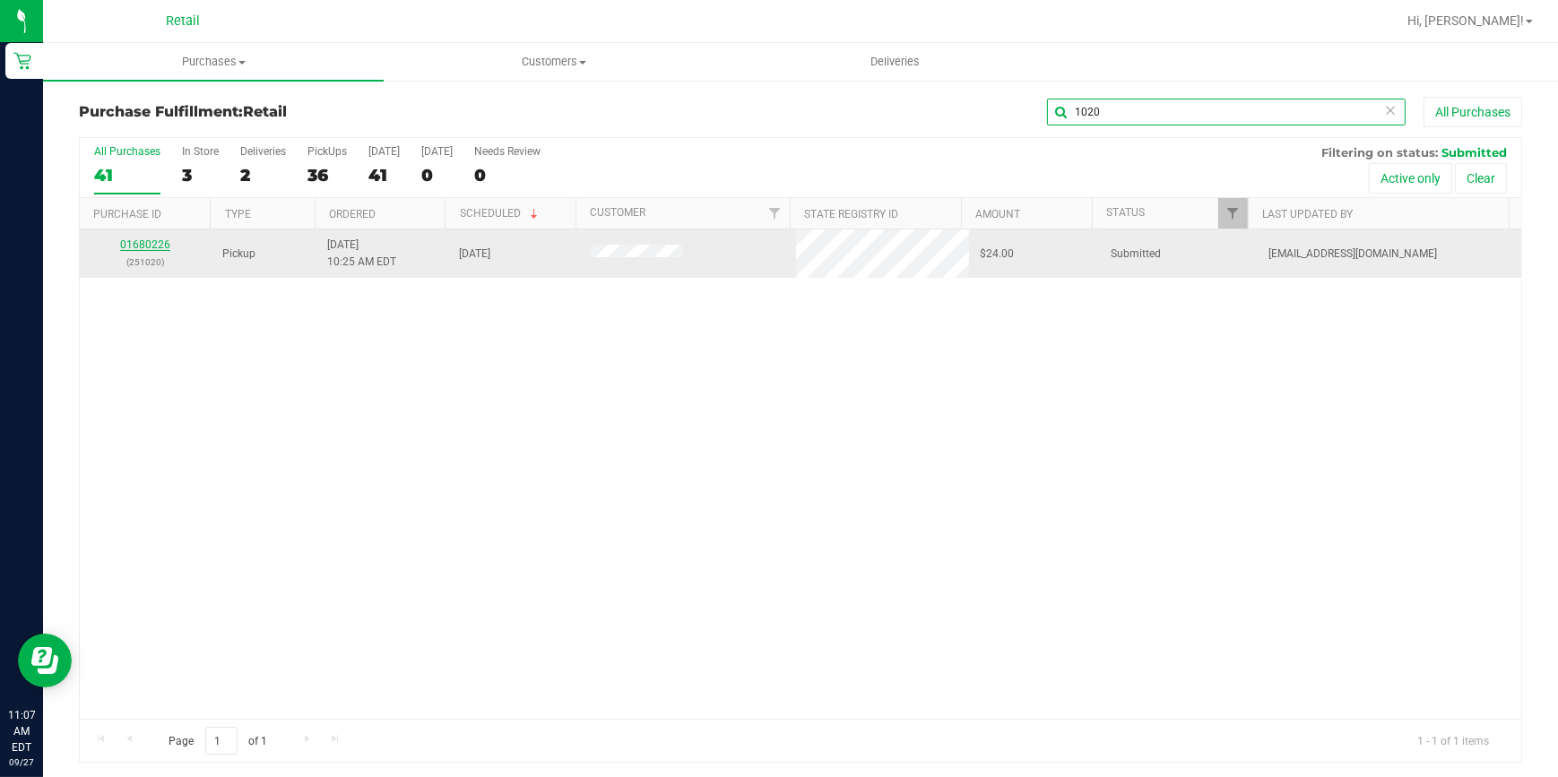
type input "1020"
click at [150, 243] on link "01680226" at bounding box center [145, 245] width 50 height 13
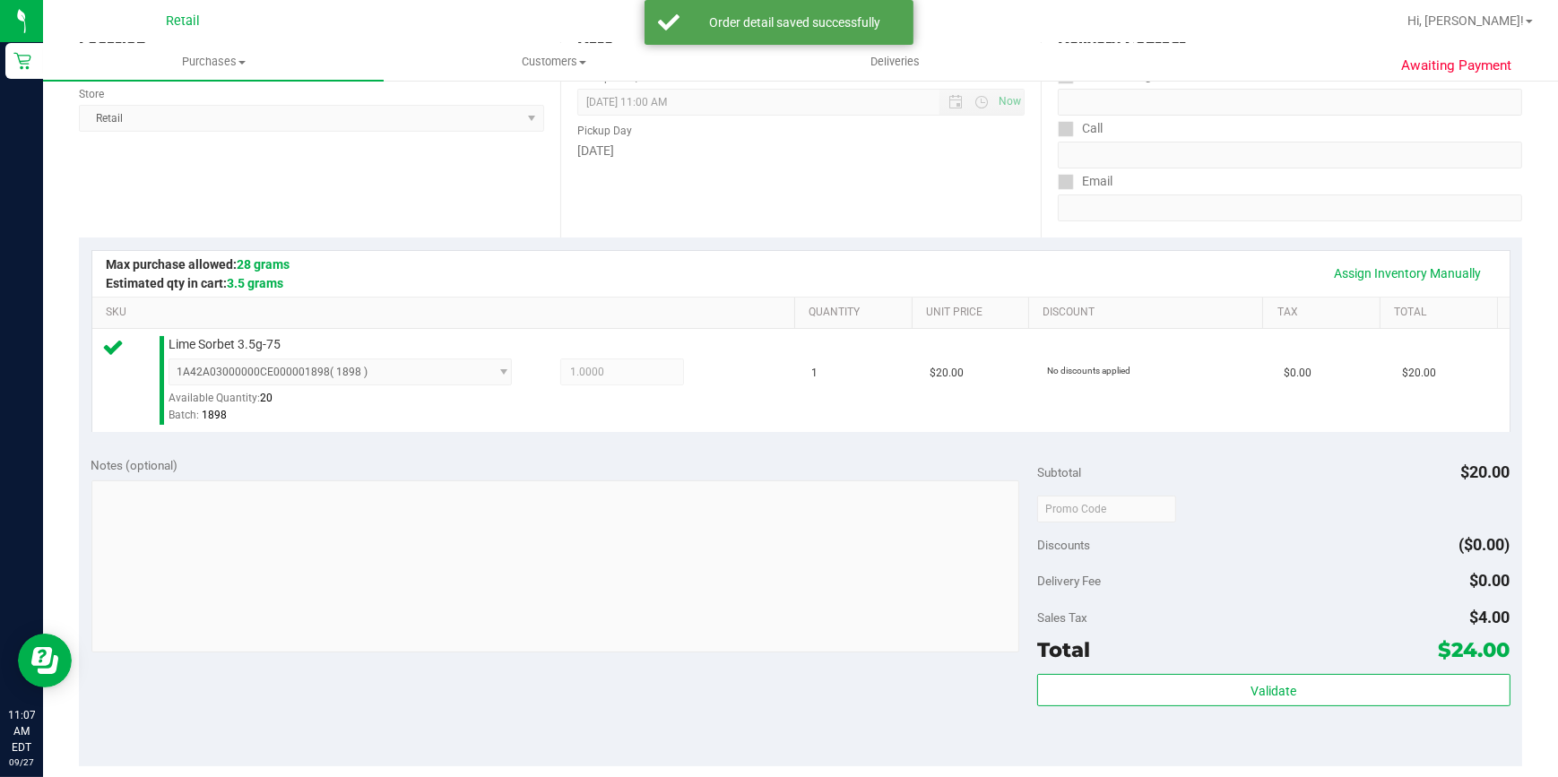
scroll to position [570, 0]
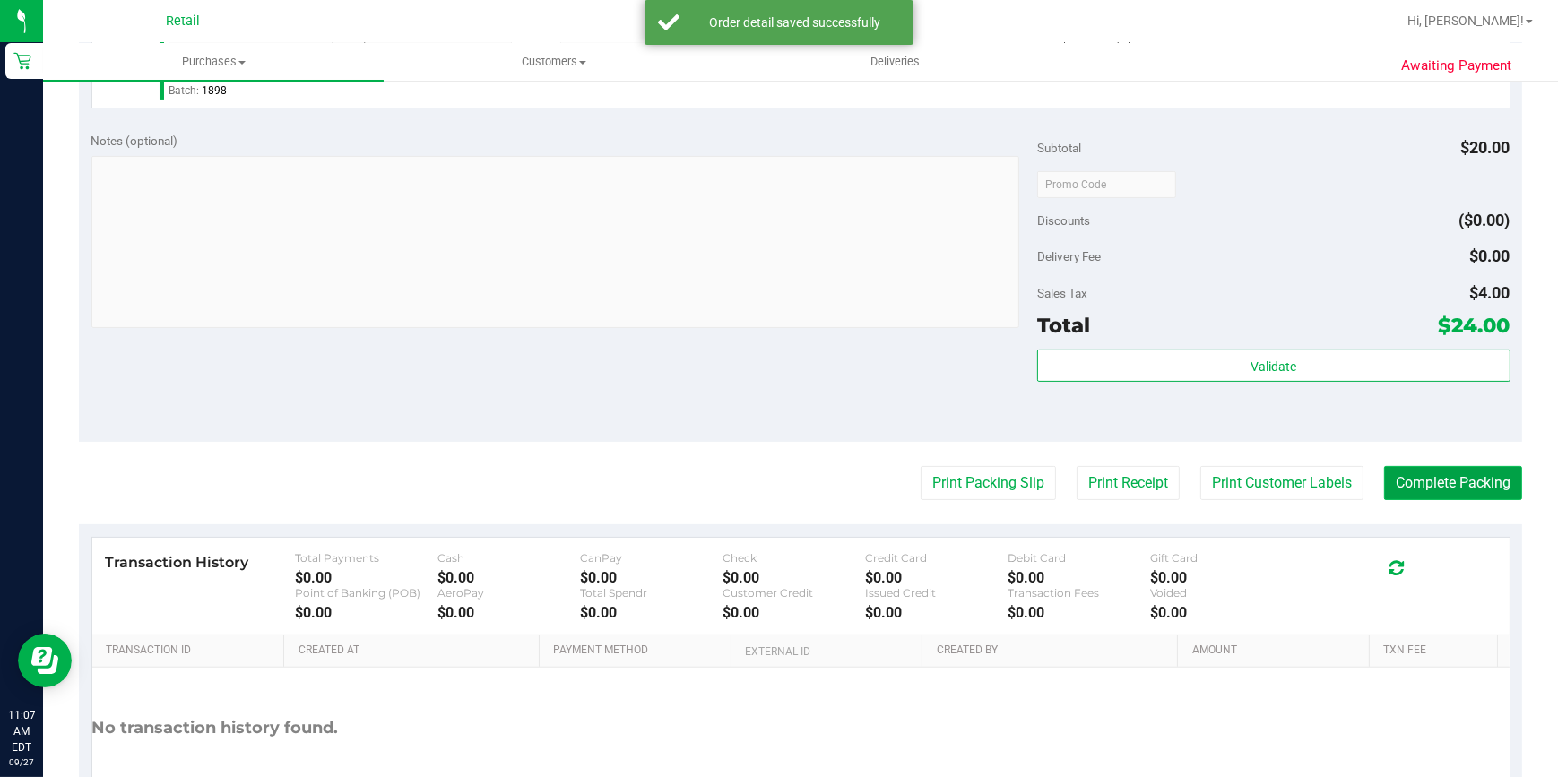
click at [1387, 482] on button "Complete Packing" at bounding box center [1453, 483] width 138 height 34
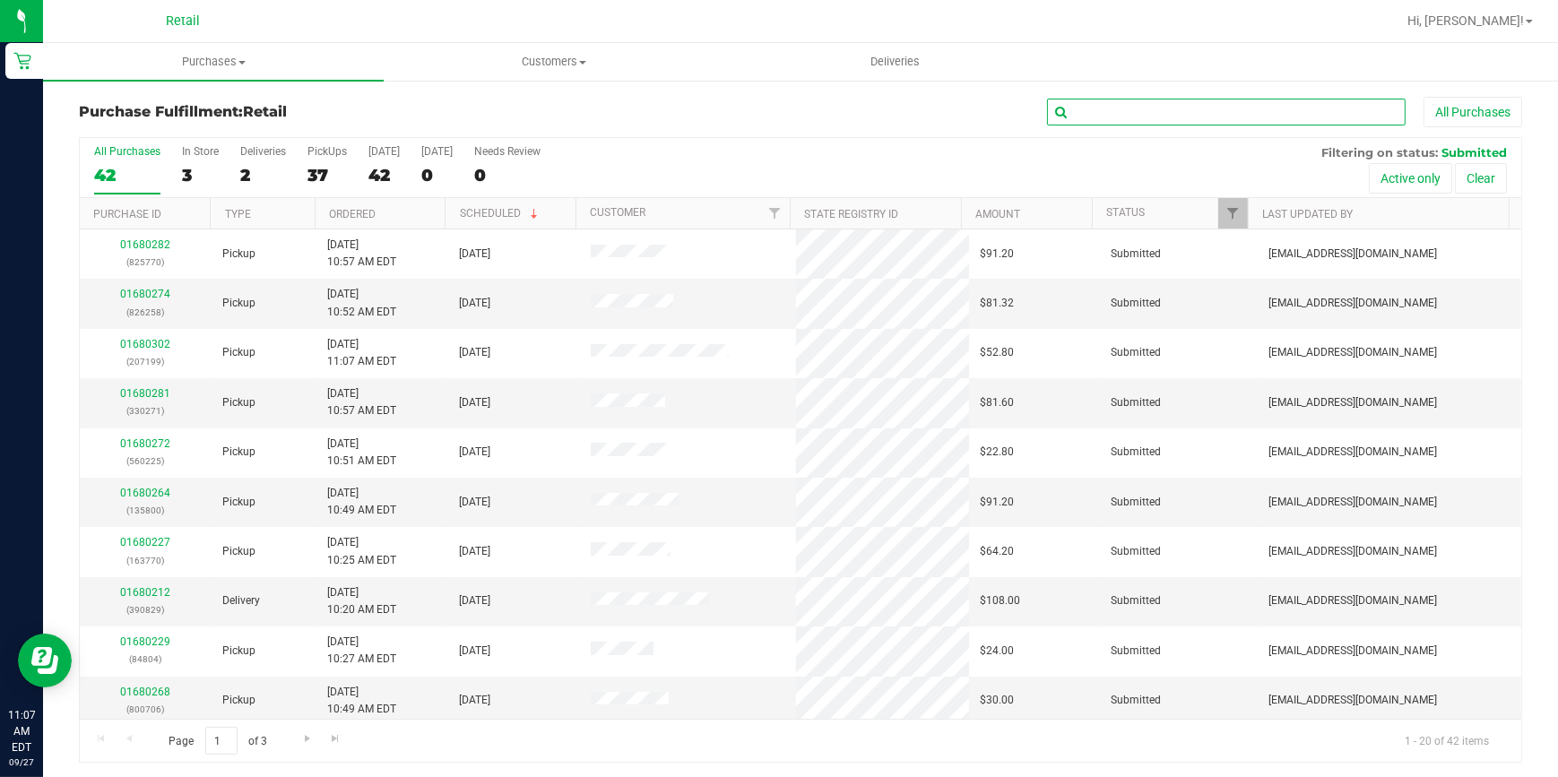
drag, startPoint x: 1197, startPoint y: 101, endPoint x: 1194, endPoint y: 111, distance: 10.5
click at [1196, 103] on input "text" at bounding box center [1226, 112] width 359 height 27
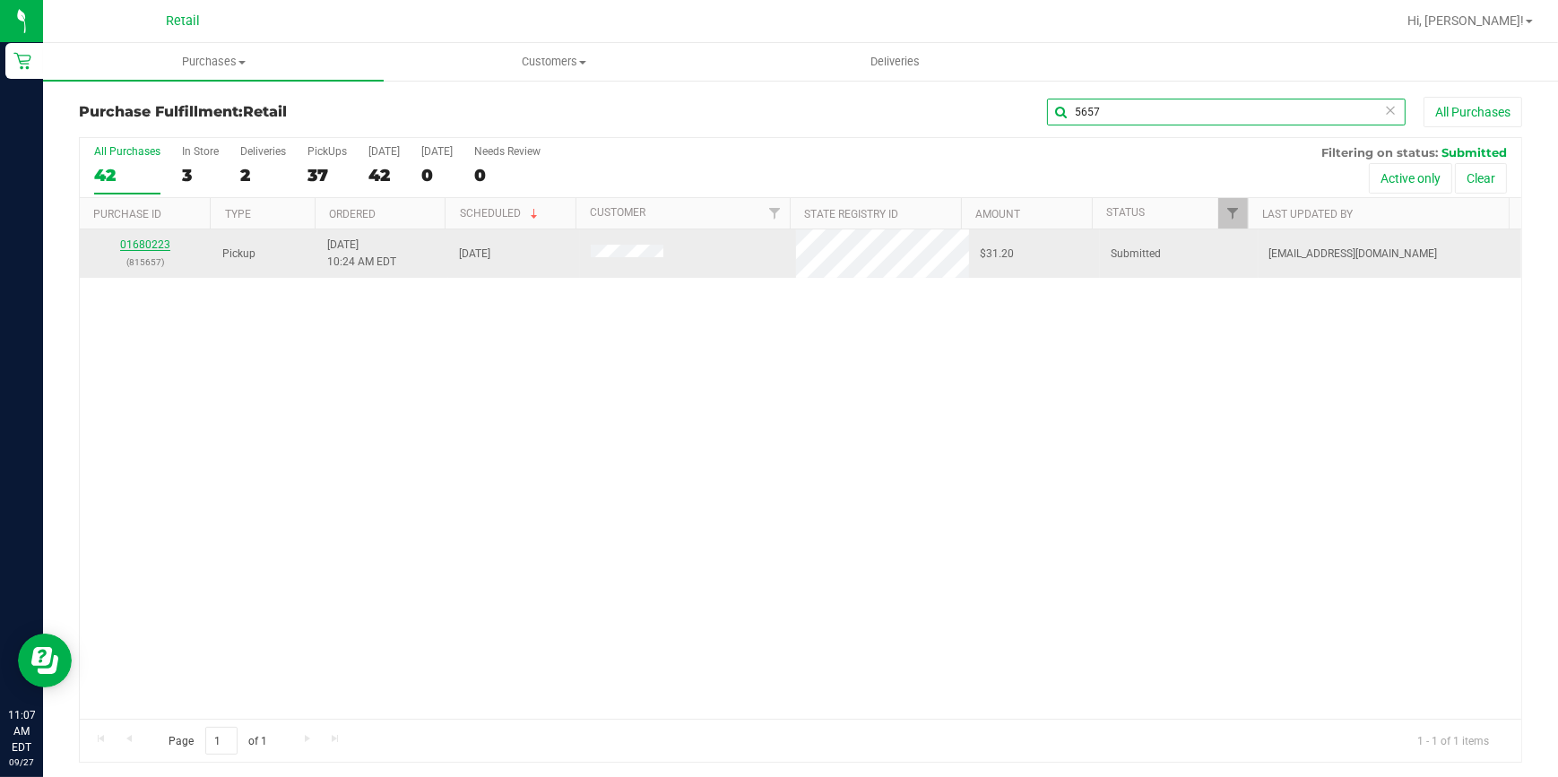
type input "5657"
click at [147, 242] on link "01680223" at bounding box center [145, 245] width 50 height 13
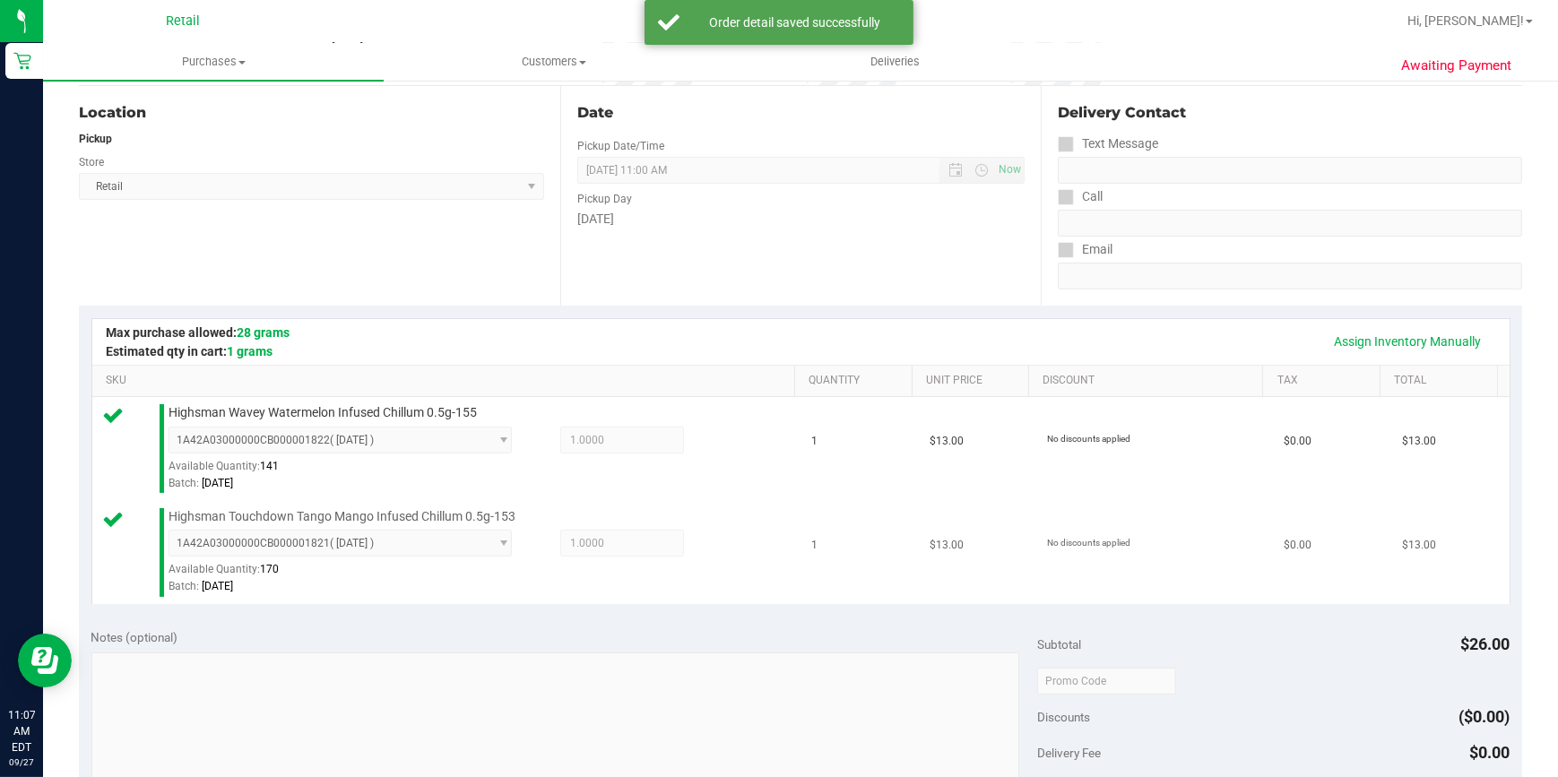
scroll to position [407, 0]
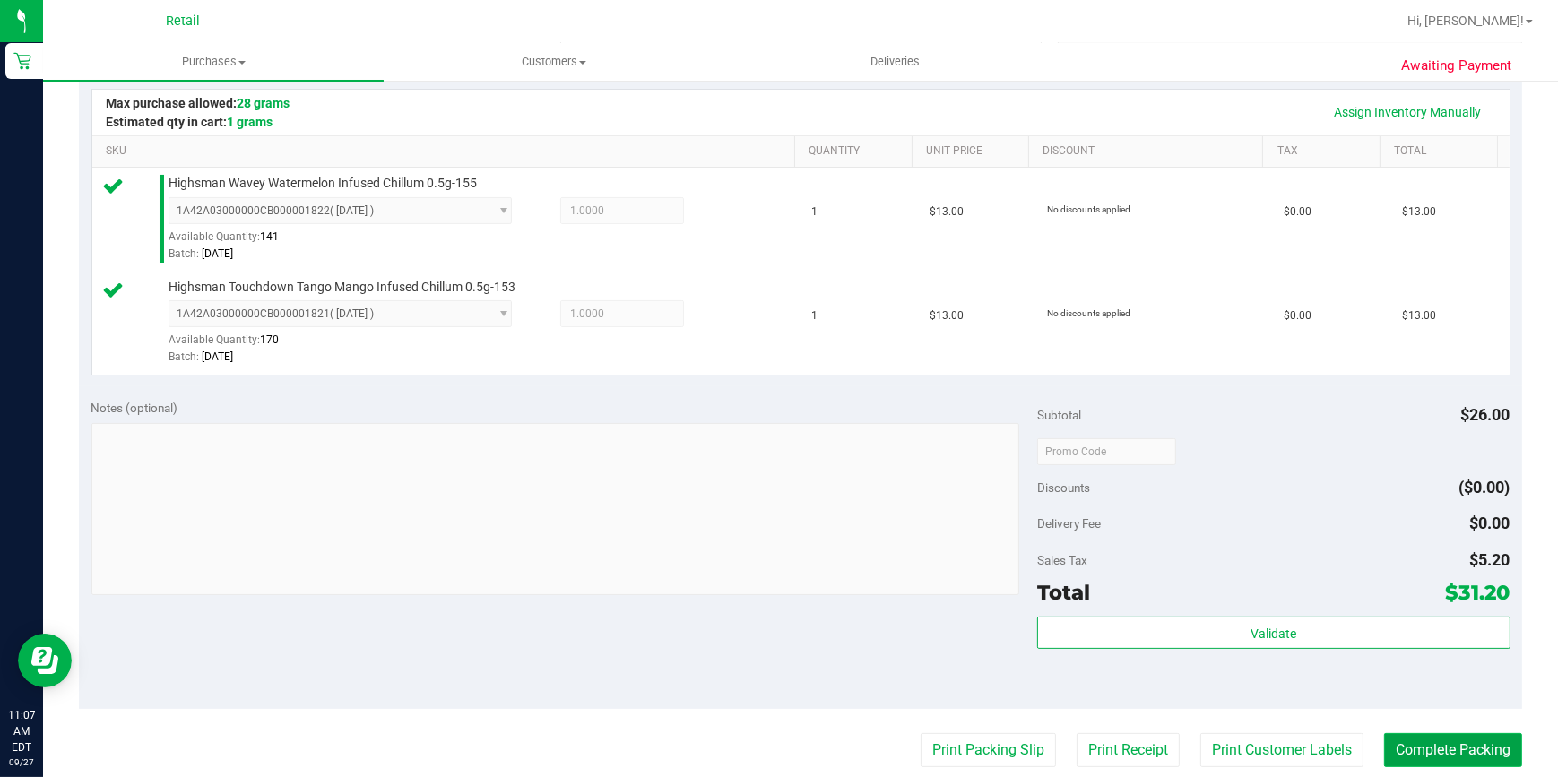
click at [1415, 754] on button "Complete Packing" at bounding box center [1453, 750] width 138 height 34
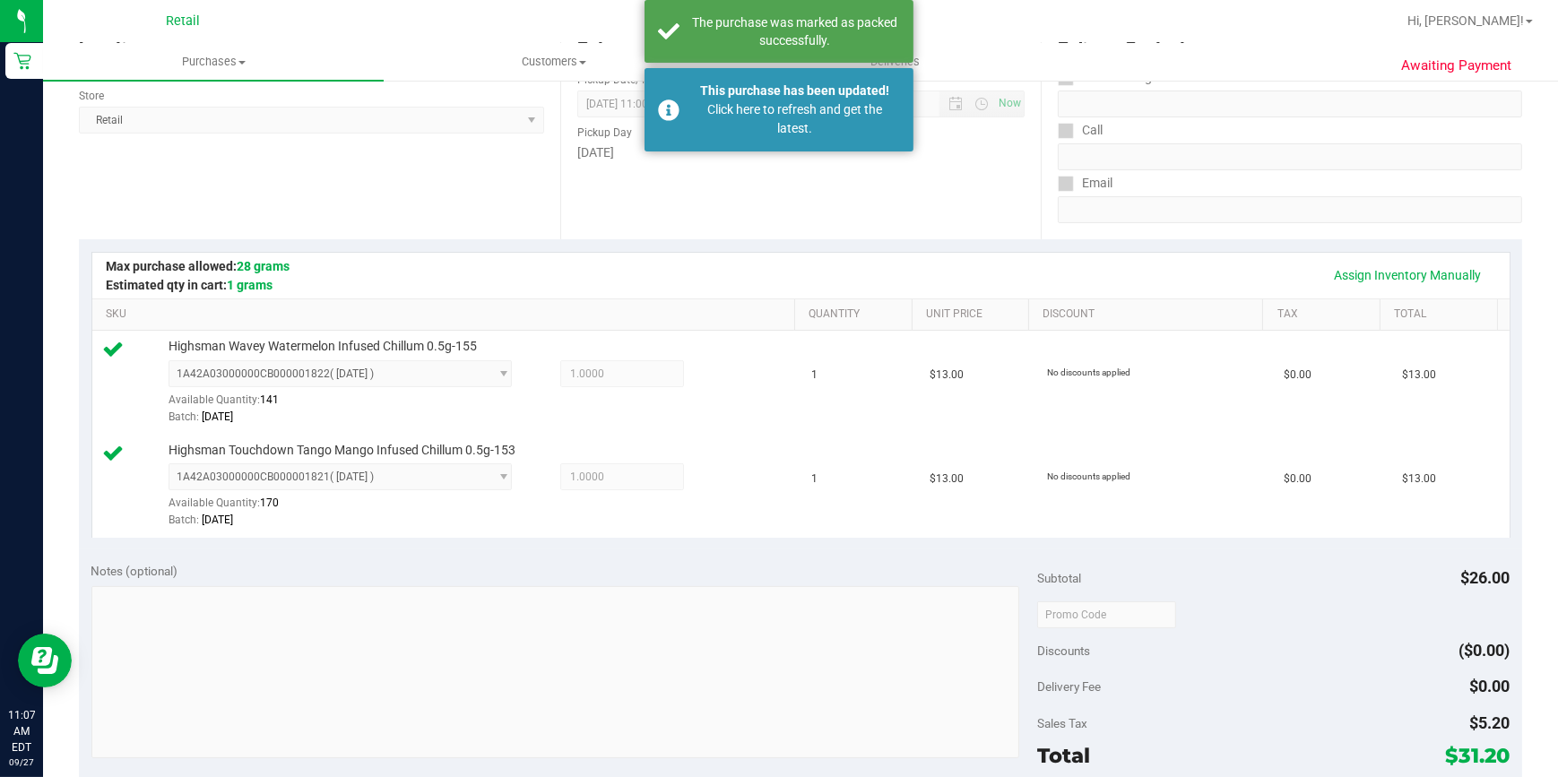
scroll to position [72, 0]
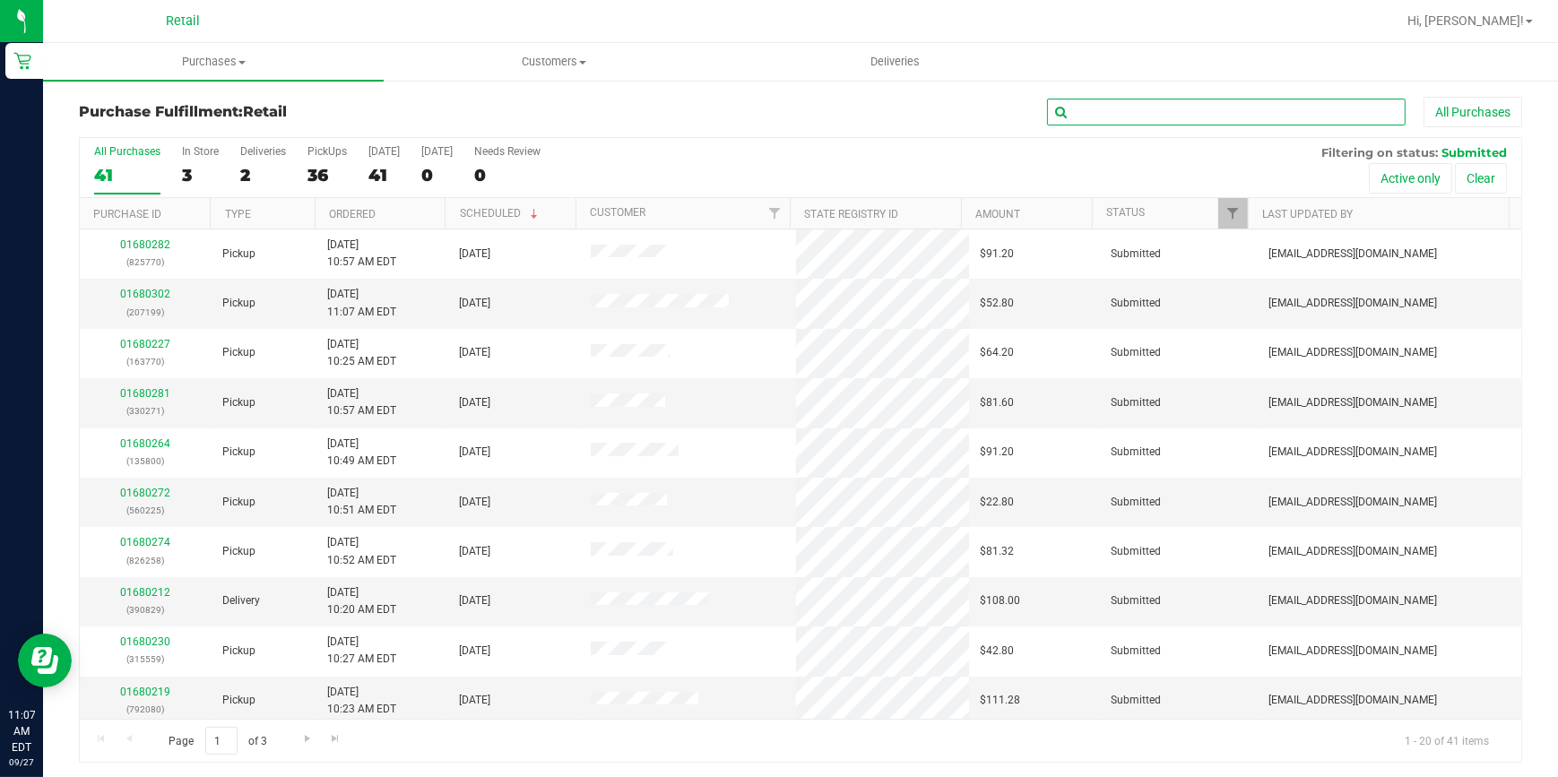
click at [1063, 116] on input "text" at bounding box center [1226, 112] width 359 height 27
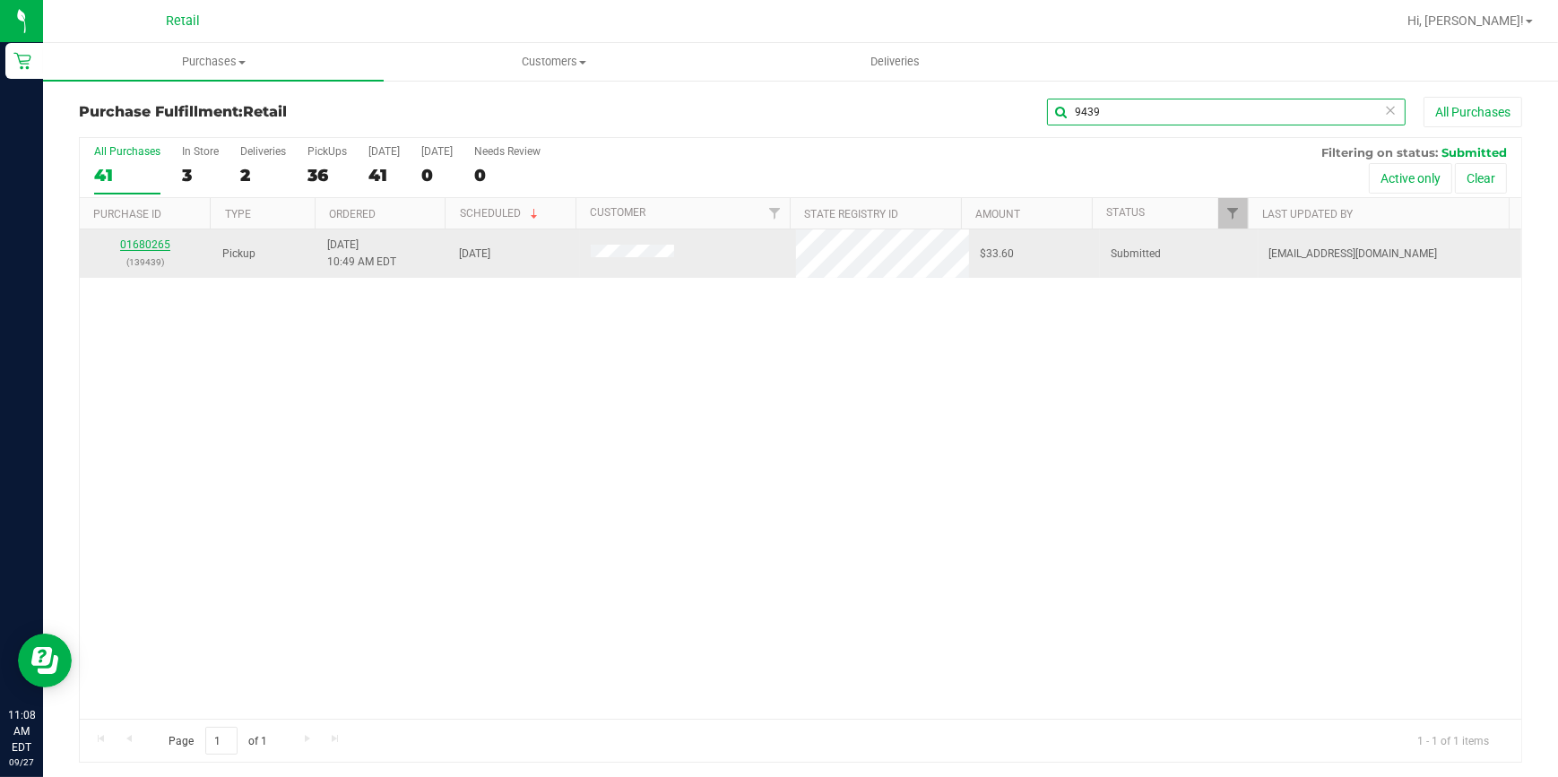
type input "9439"
click at [133, 243] on link "01680265" at bounding box center [145, 245] width 50 height 13
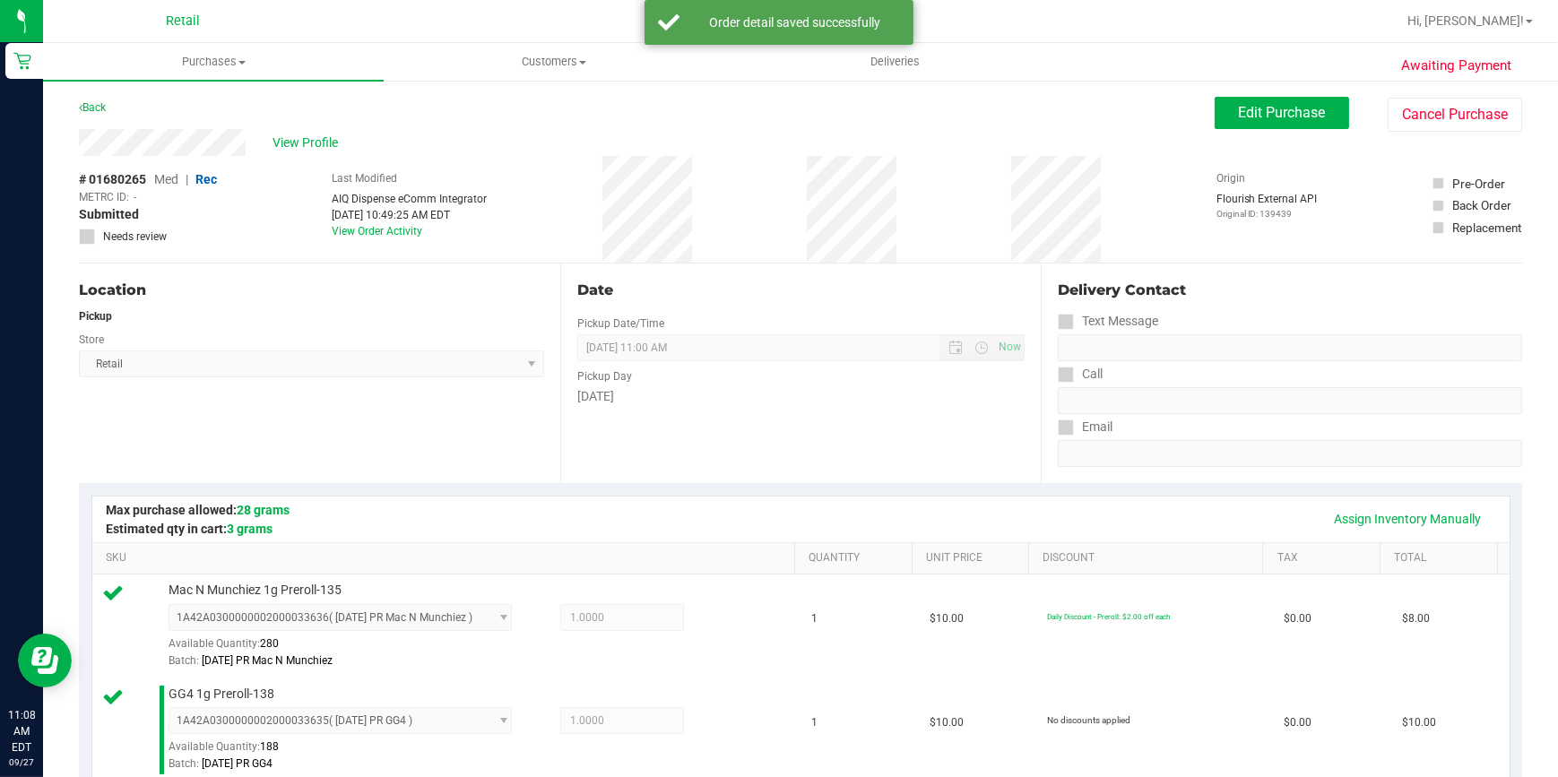
scroll to position [893, 0]
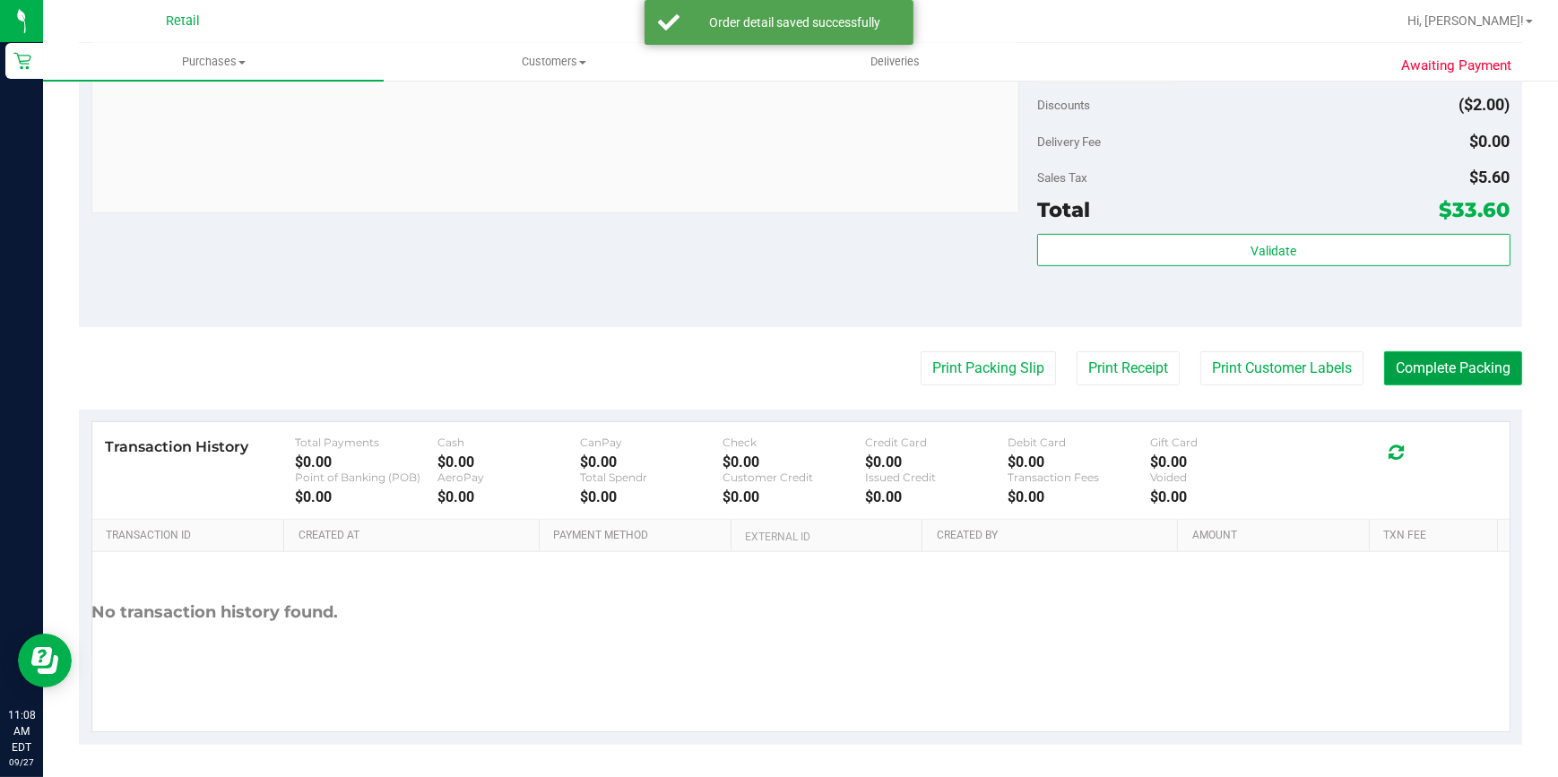
click at [1463, 375] on button "Complete Packing" at bounding box center [1453, 369] width 138 height 34
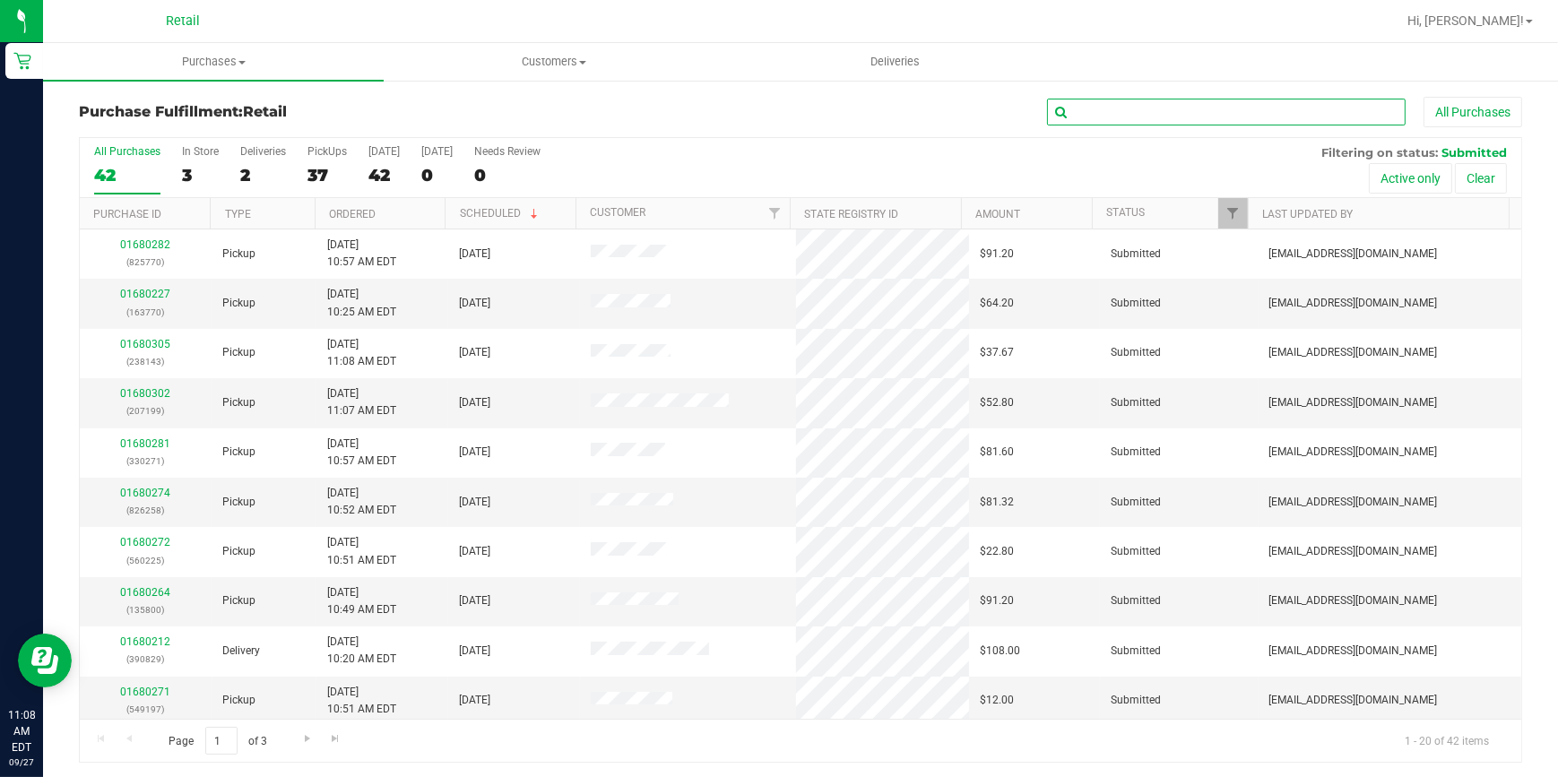
click at [1154, 116] on input "text" at bounding box center [1226, 112] width 359 height 27
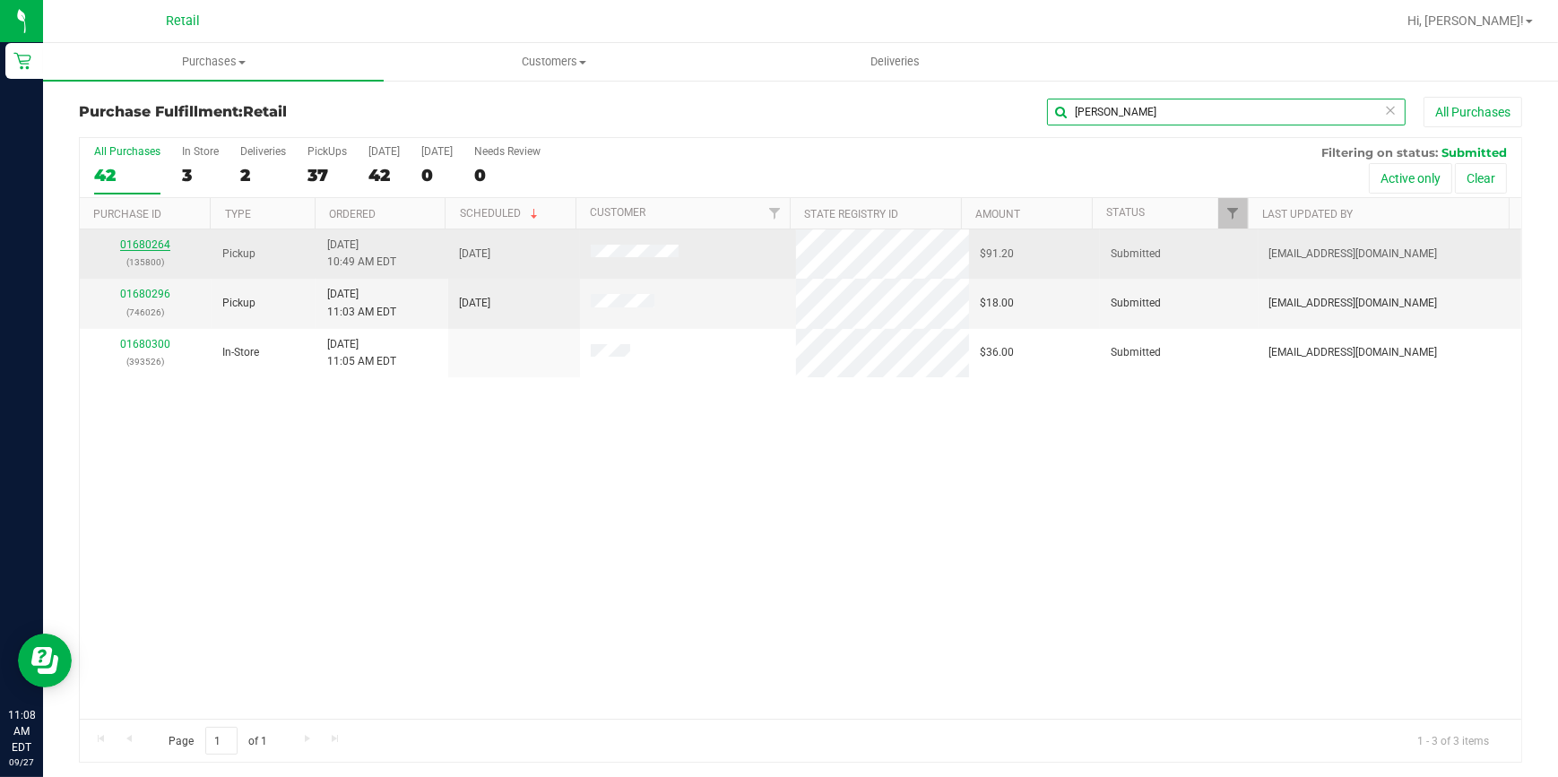
type input "[PERSON_NAME]"
click at [143, 245] on link "01680264" at bounding box center [145, 245] width 50 height 13
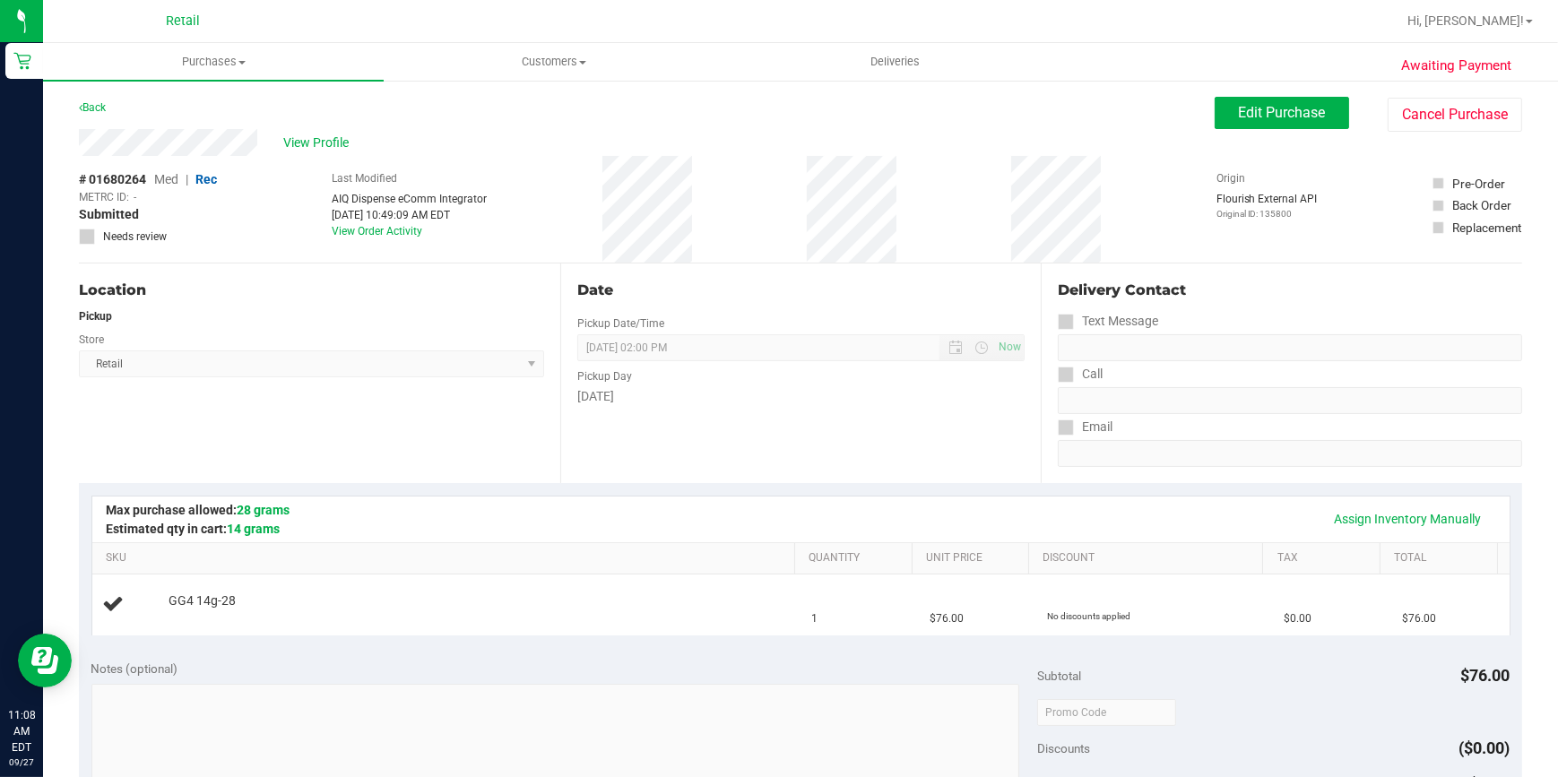
click at [707, 509] on div "Assign Inventory Manually" at bounding box center [801, 519] width 1385 height 30
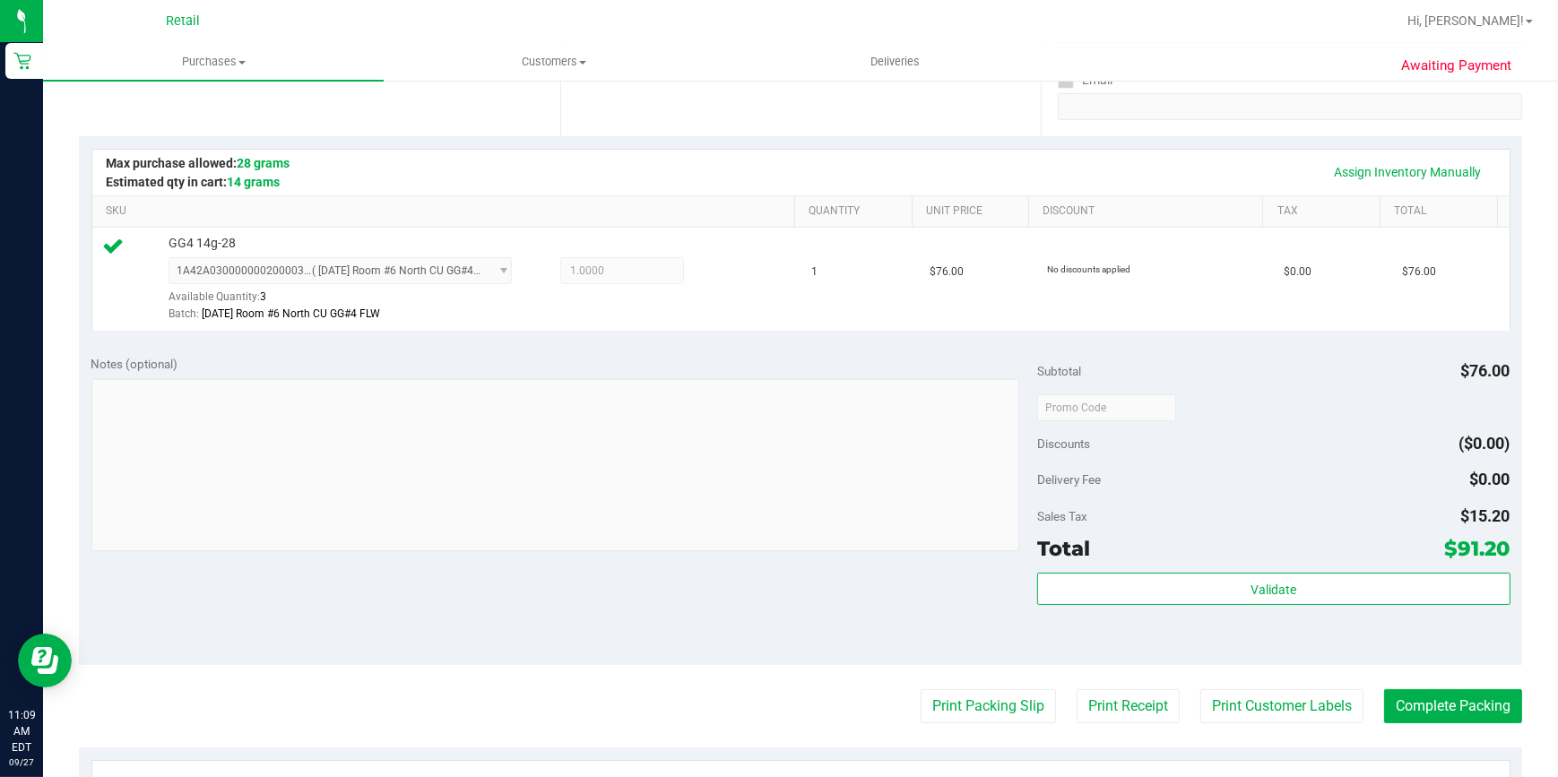
scroll to position [489, 0]
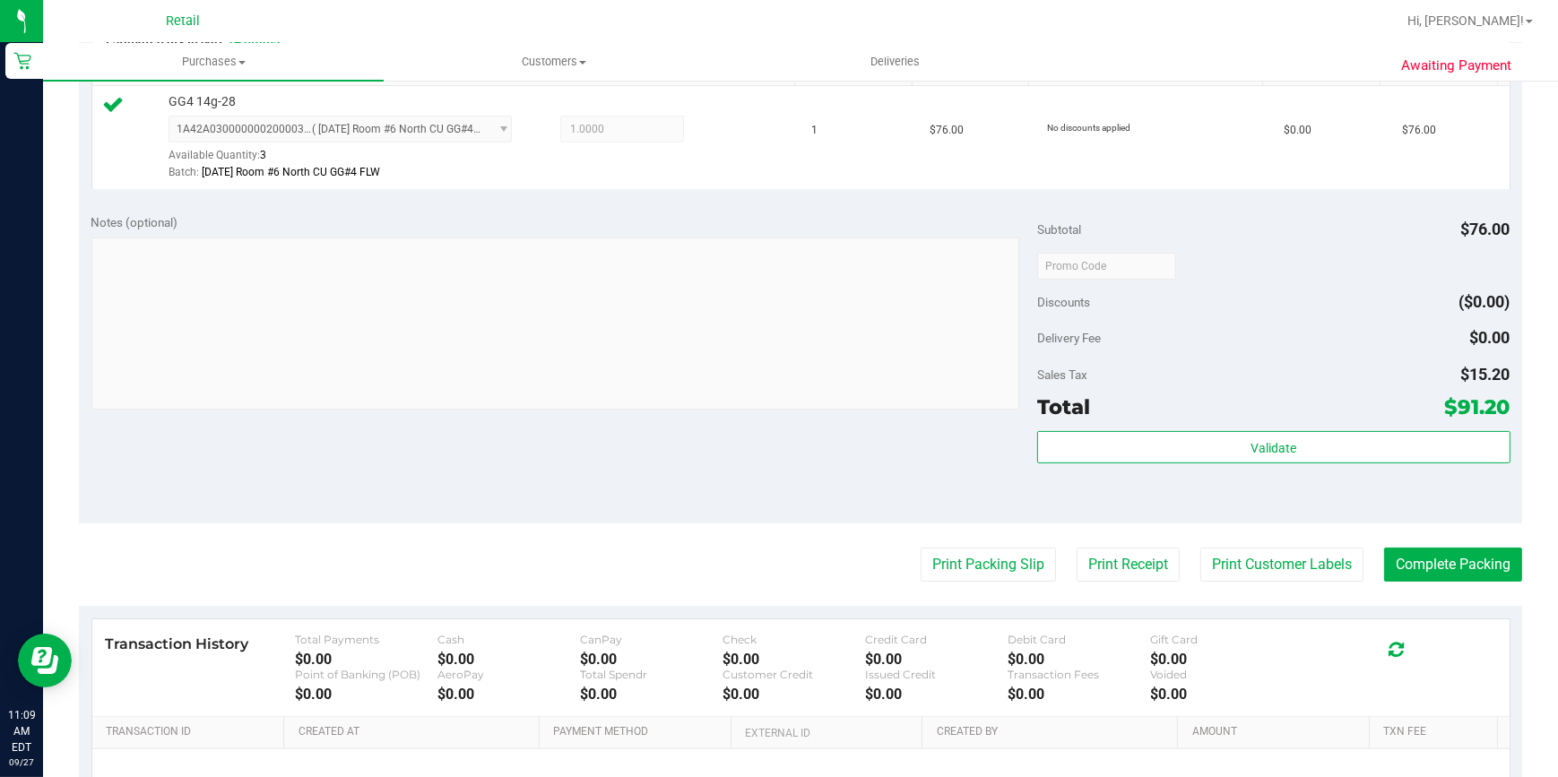
click at [1408, 536] on purchase-details "Back Edit Purchase Cancel Purchase View Profile # 01680264 Med | Rec METRC ID: …" at bounding box center [801, 274] width 1444 height 1333
click at [1408, 556] on button "Complete Packing" at bounding box center [1453, 565] width 138 height 34
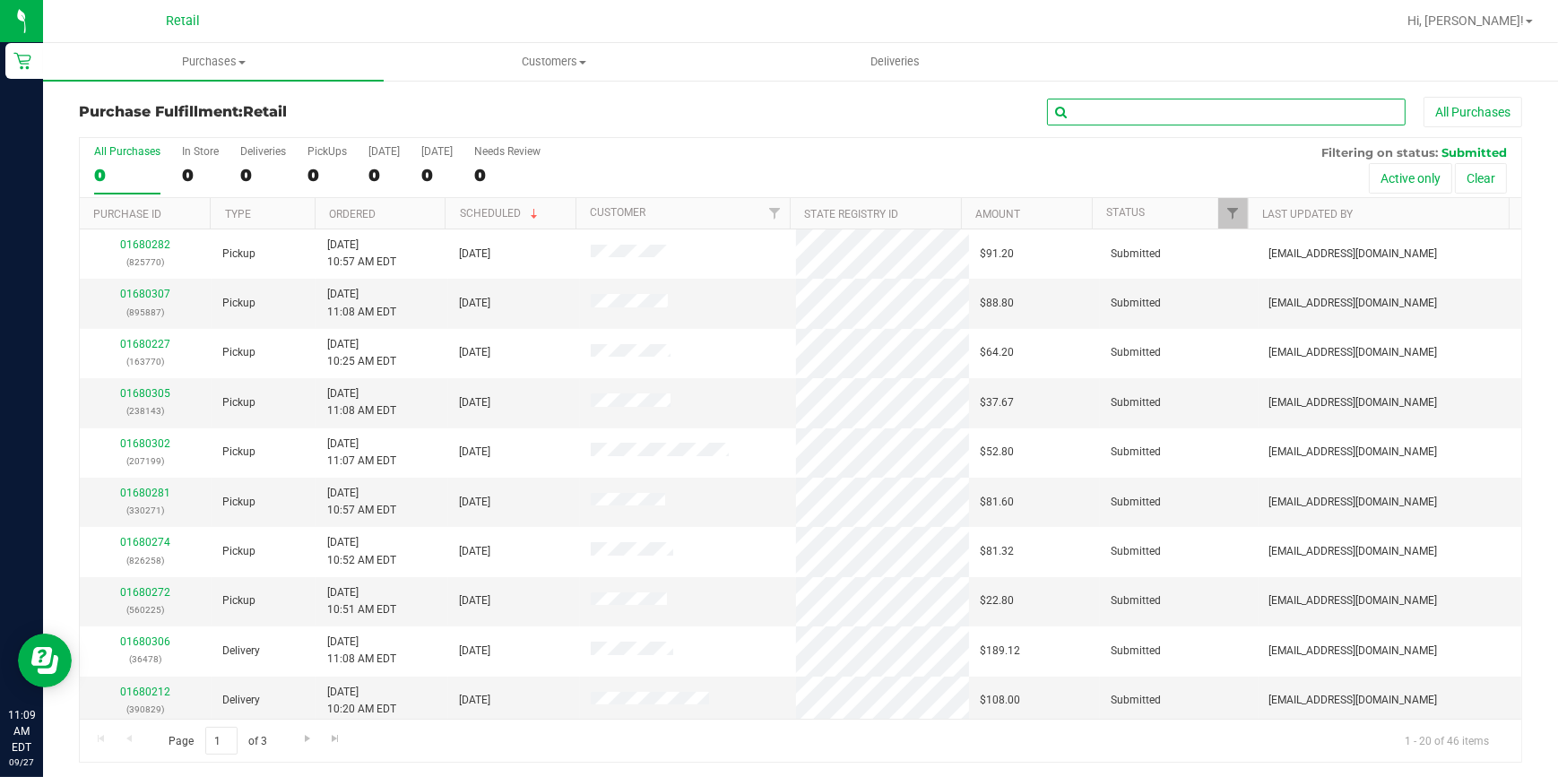
click at [1150, 115] on input "text" at bounding box center [1226, 112] width 359 height 27
click at [1182, 123] on input "text" at bounding box center [1226, 112] width 359 height 27
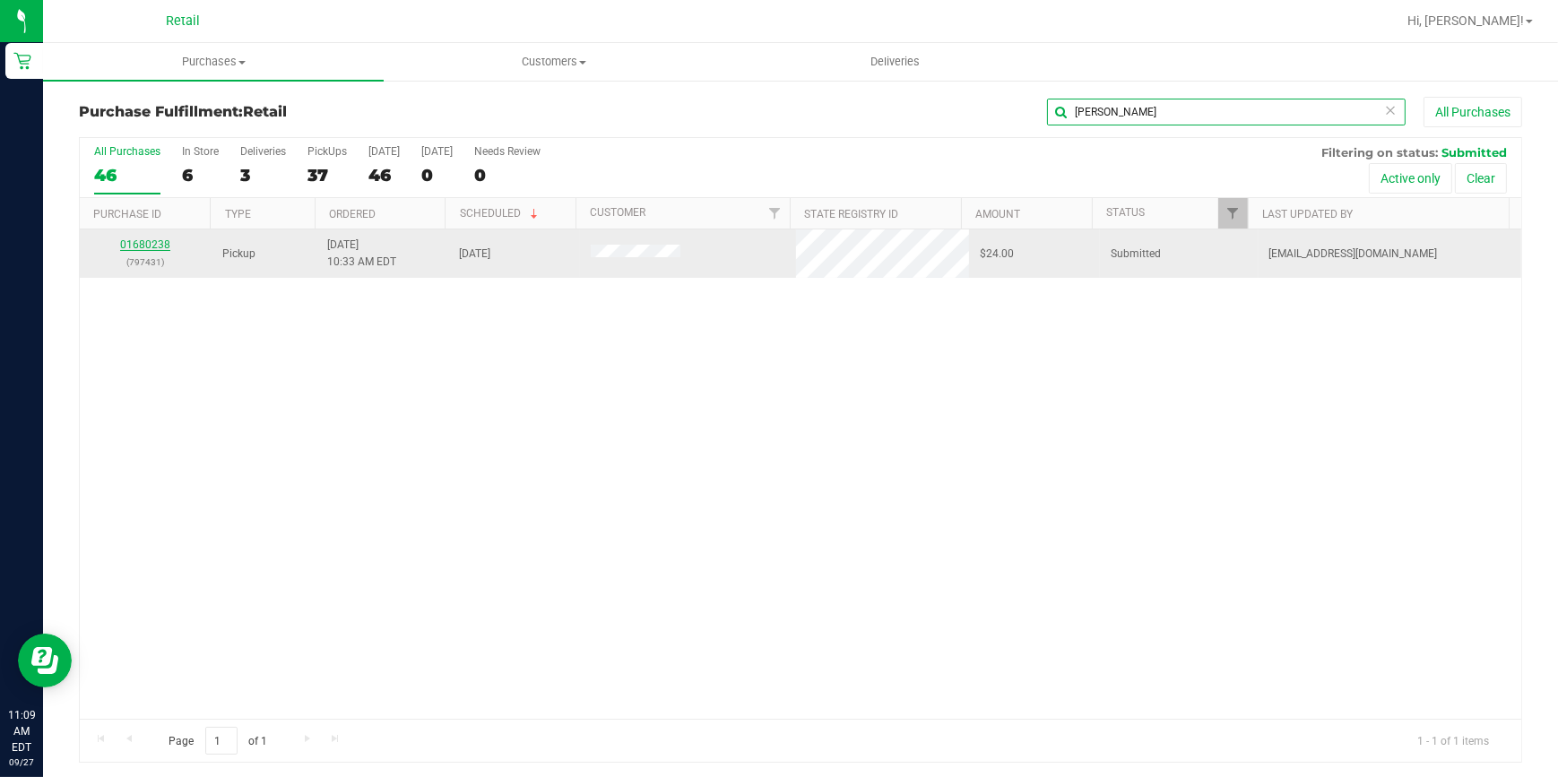
type input "[PERSON_NAME]"
click at [142, 247] on link "01680238" at bounding box center [145, 245] width 50 height 13
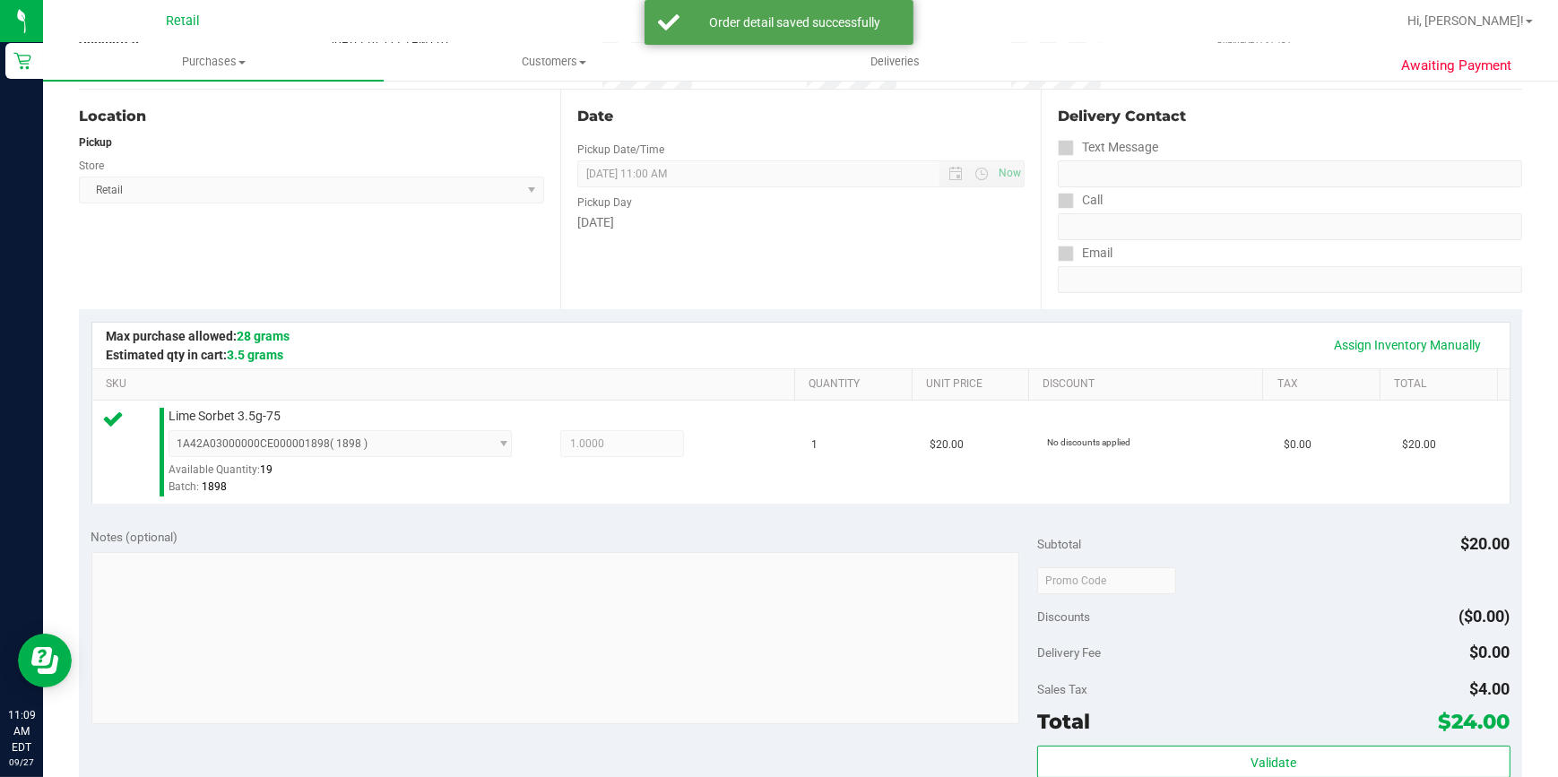
scroll to position [570, 0]
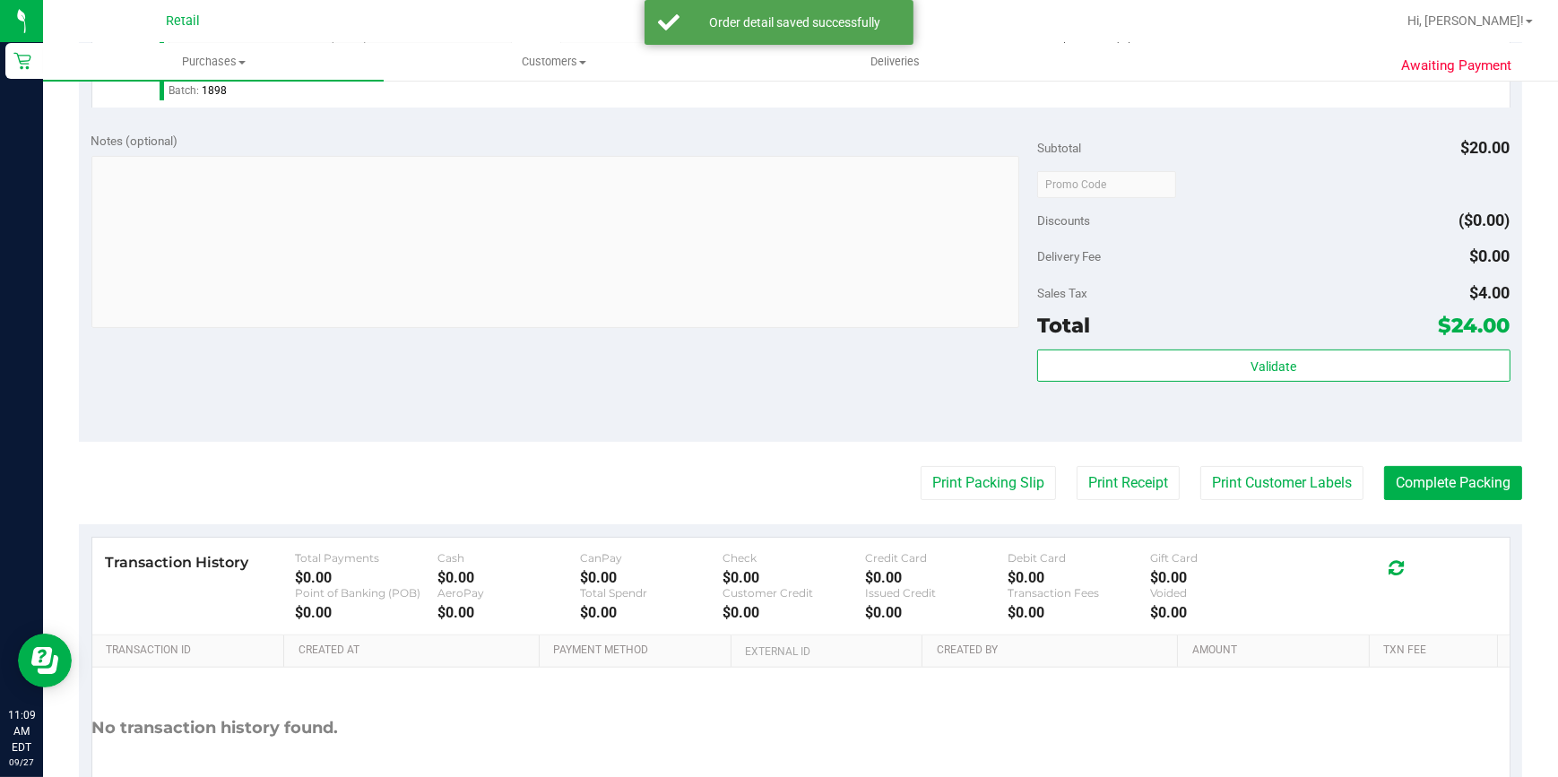
click at [1420, 433] on div "Notes (optional) Subtotal $20.00 Discounts ($0.00) Delivery Fee $0.00 Sales Tax…" at bounding box center [801, 280] width 1444 height 323
click at [1419, 496] on button "Complete Packing" at bounding box center [1453, 483] width 138 height 34
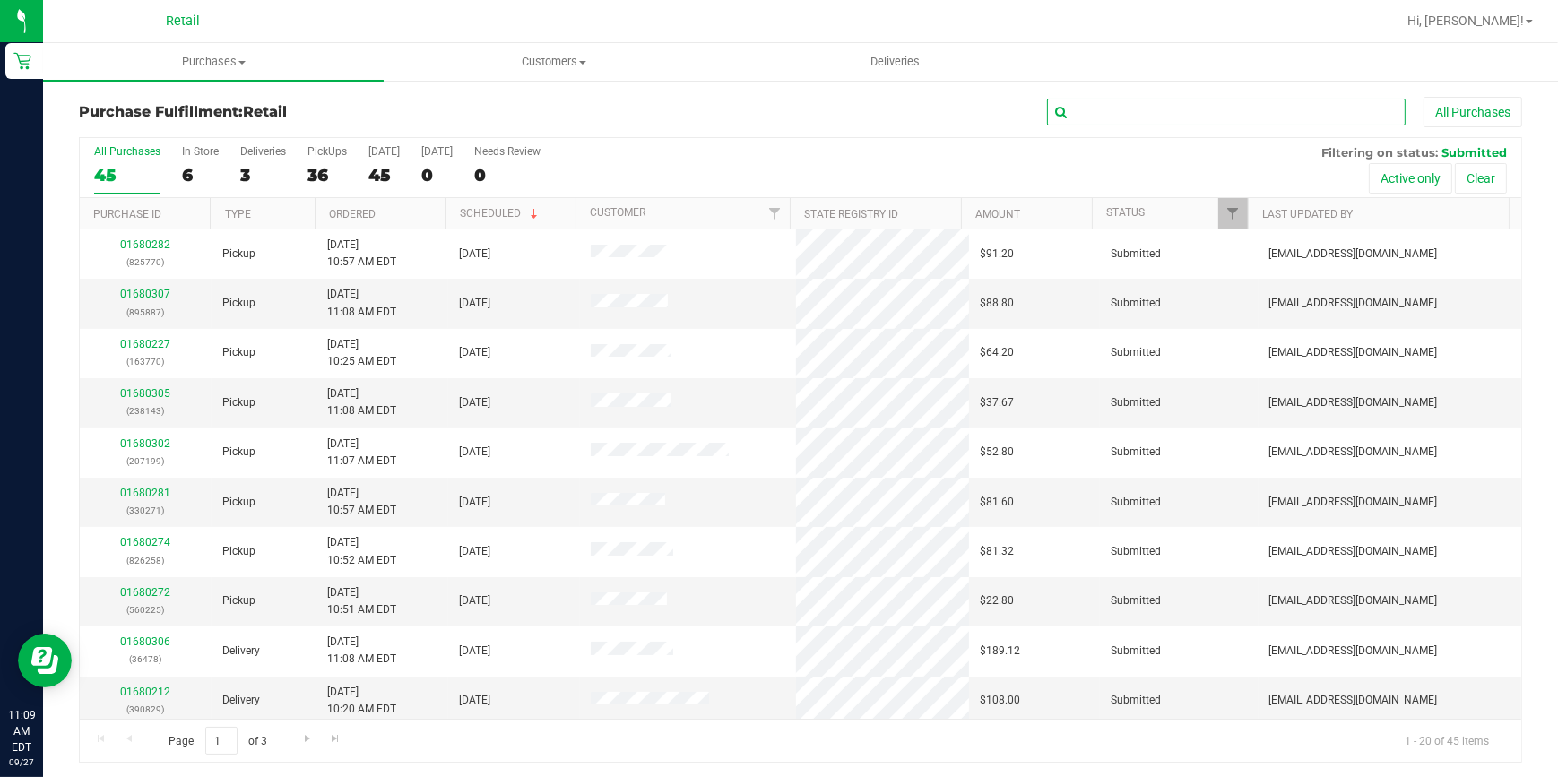
click at [1220, 114] on input "text" at bounding box center [1226, 112] width 359 height 27
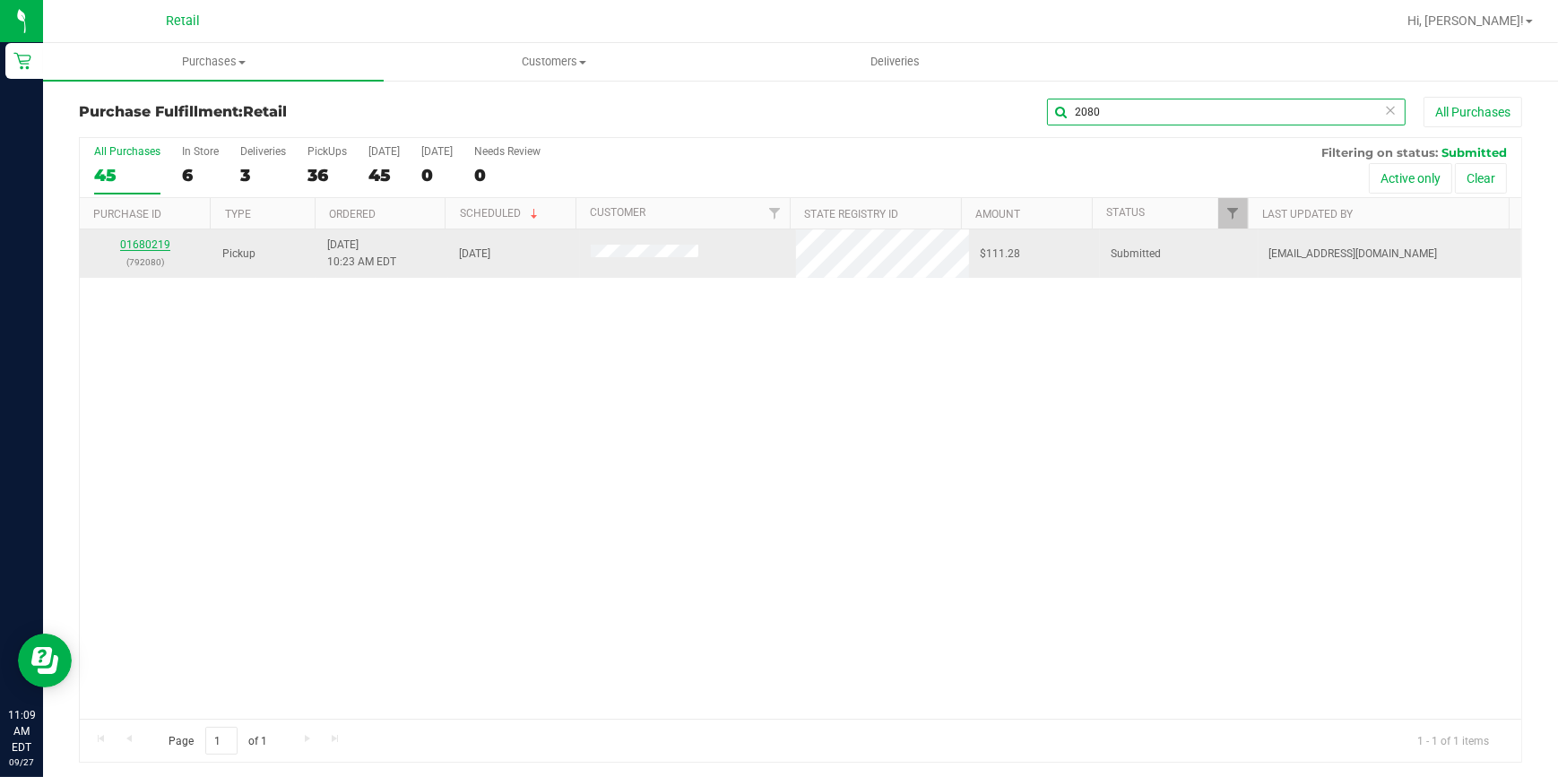
type input "2080"
click at [137, 242] on link "01680219" at bounding box center [145, 245] width 50 height 13
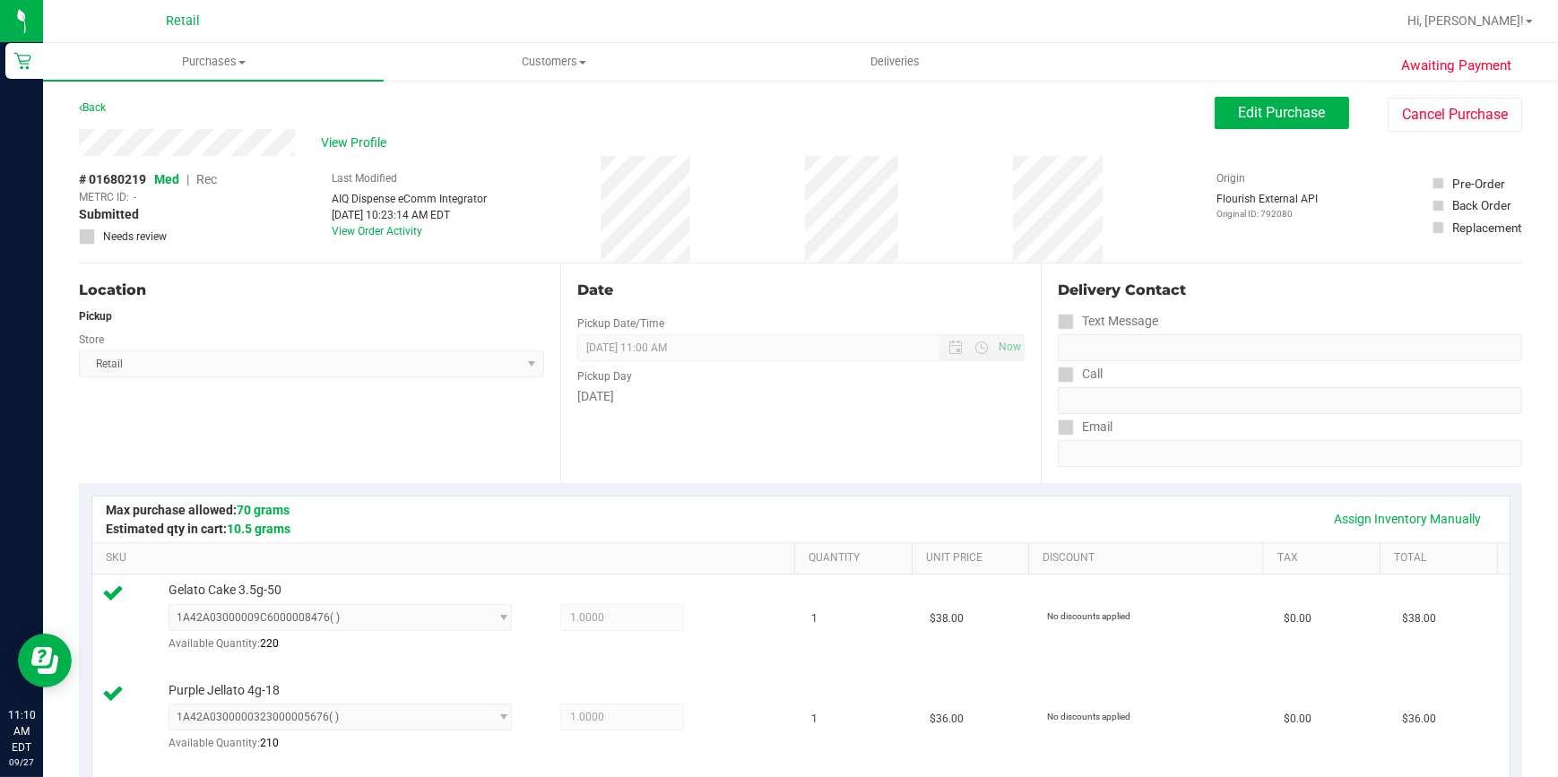
click at [358, 153] on div "View Profile" at bounding box center [647, 142] width 1136 height 27
click at [360, 146] on span "View Profile" at bounding box center [358, 143] width 72 height 19
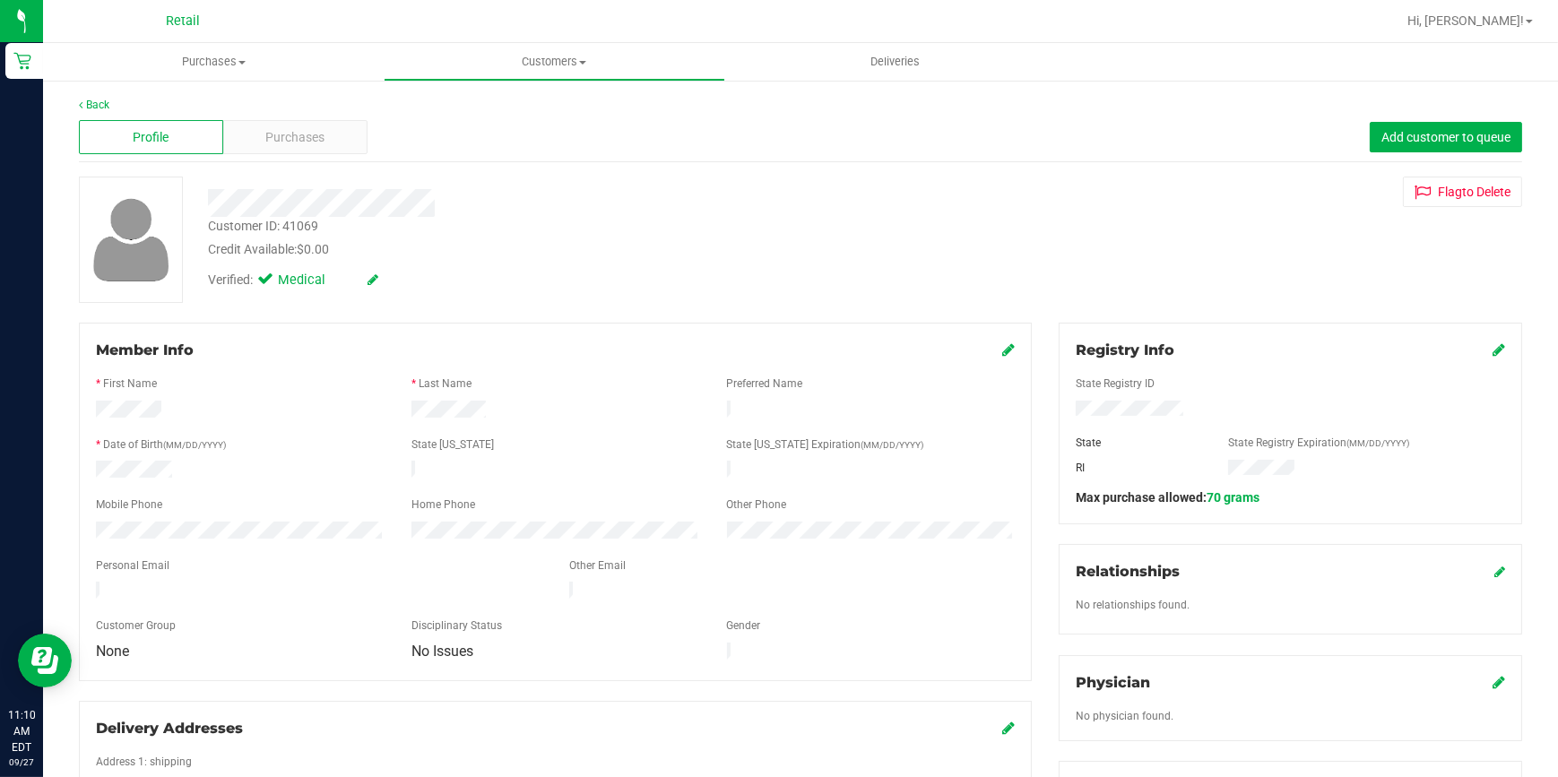
click at [1493, 350] on icon at bounding box center [1499, 350] width 13 height 14
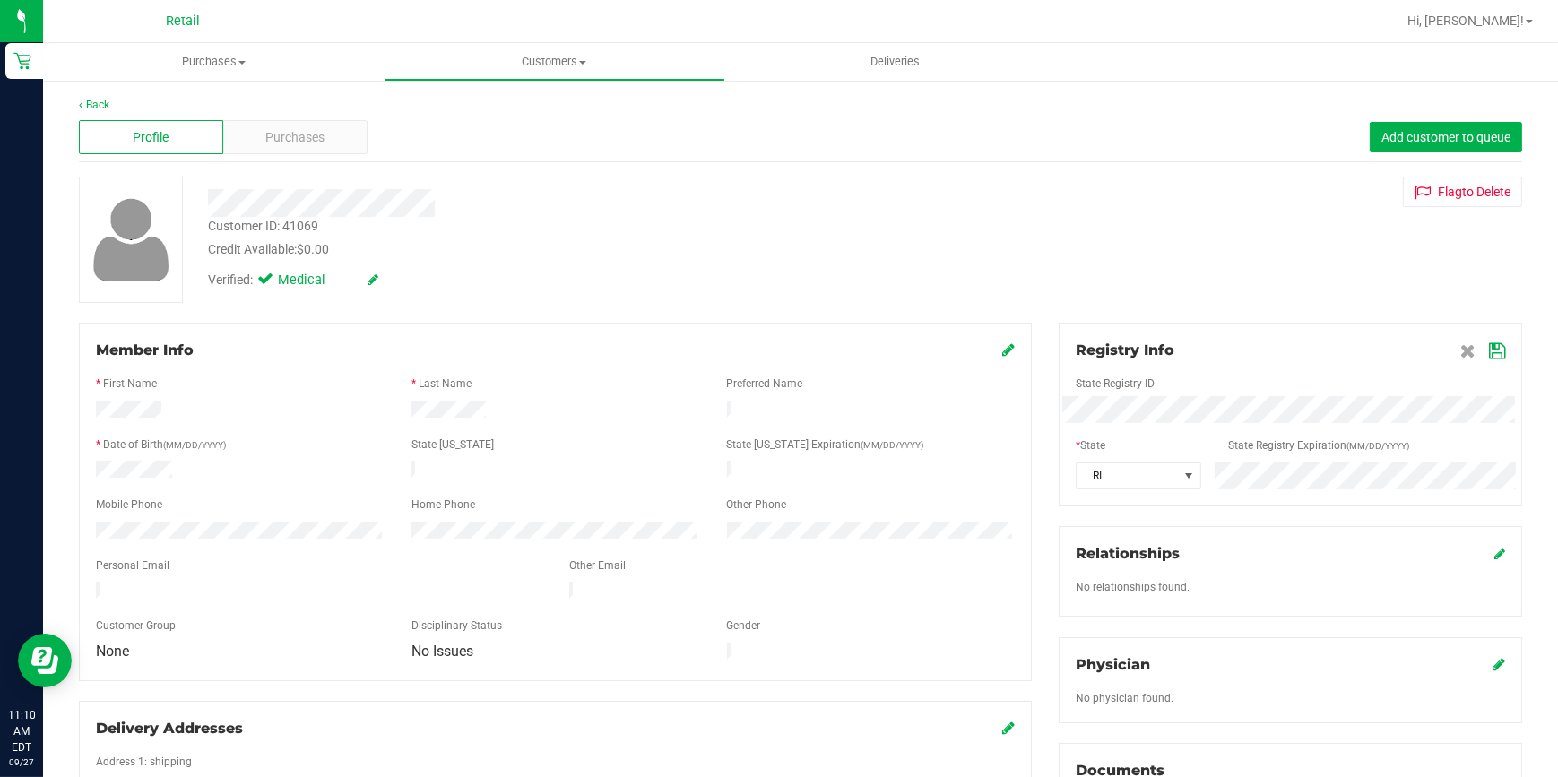
click at [1311, 442] on label "State Registry Expiration (MM/DD/YYYY)" at bounding box center [1318, 446] width 181 height 16
click at [1314, 514] on div "Registry Info State Registry ID * State State Registry Expiration (MM/DD/YYYY) …" at bounding box center [1291, 655] width 490 height 665
click at [1489, 350] on icon at bounding box center [1497, 351] width 16 height 14
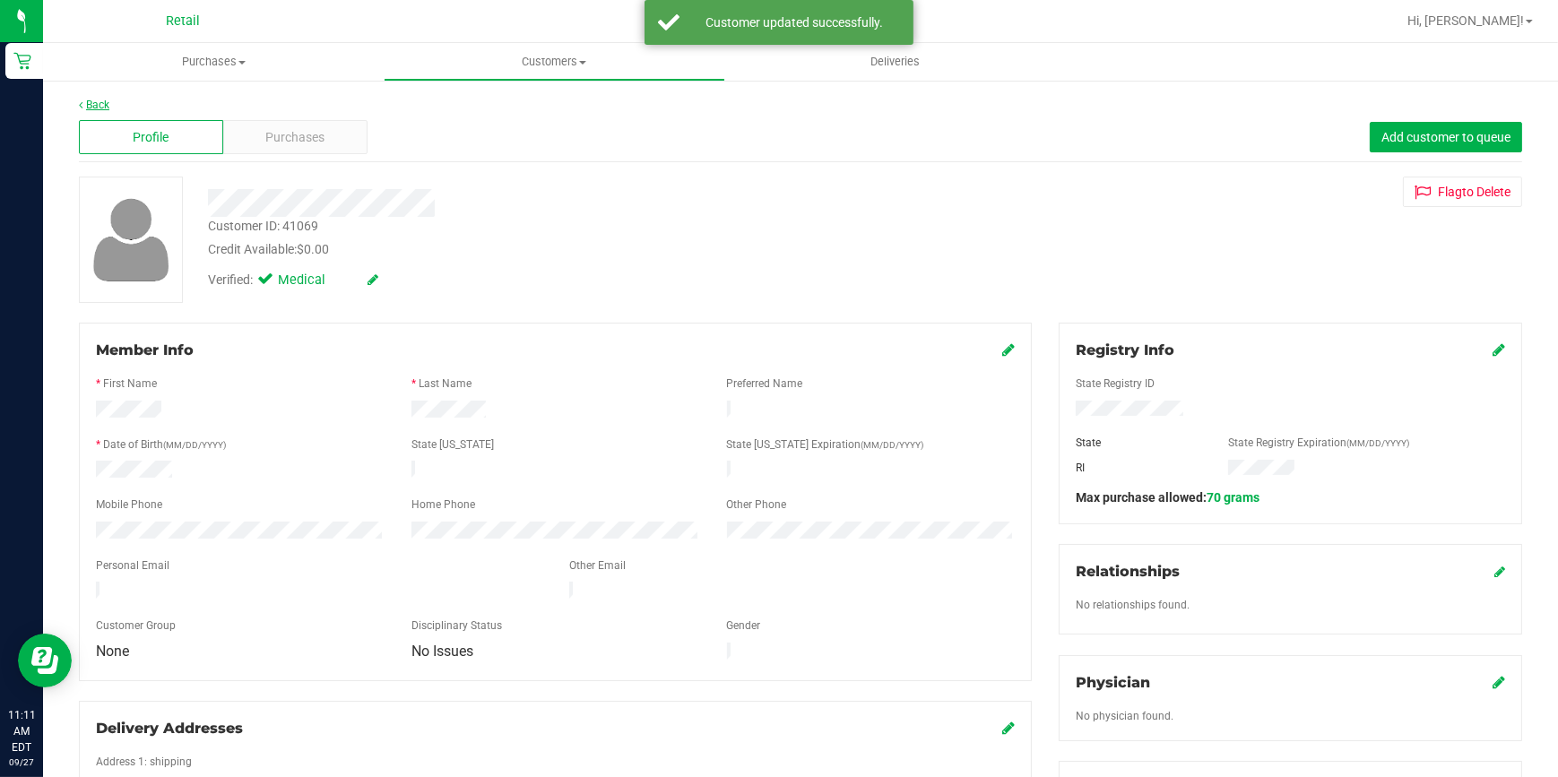
click at [91, 100] on link "Back" at bounding box center [94, 105] width 30 height 13
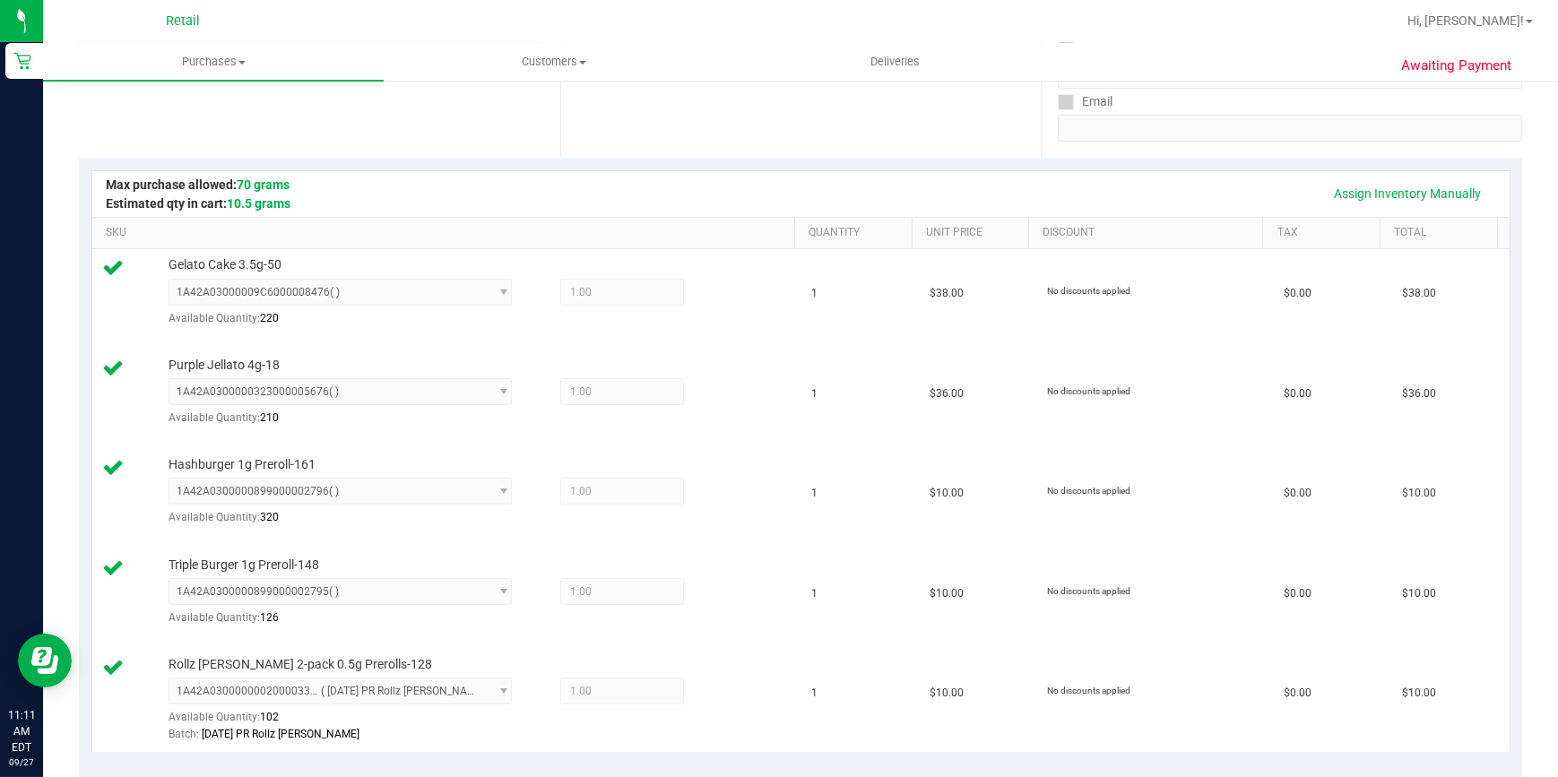
scroll to position [1085, 0]
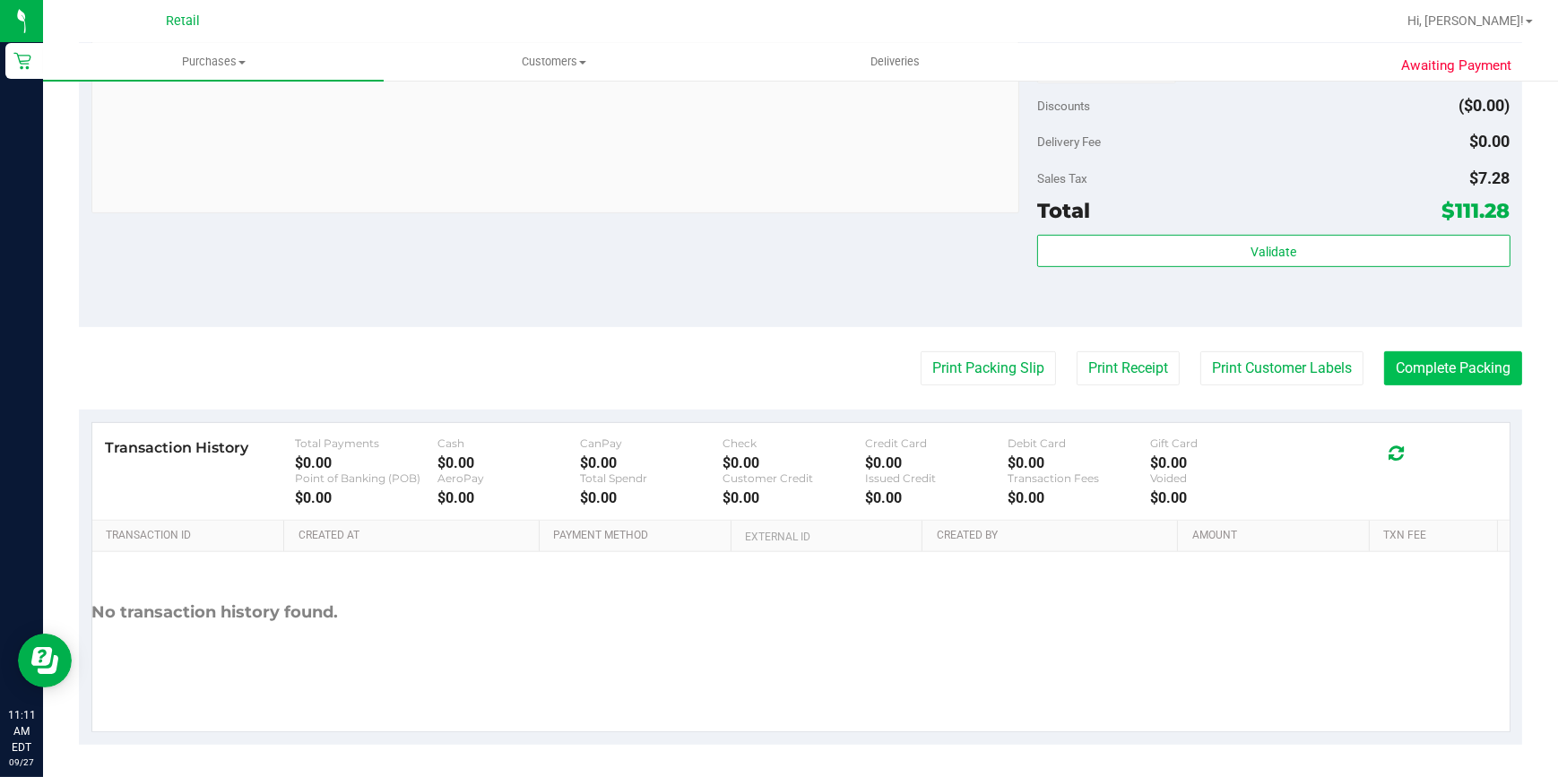
click at [1462, 371] on button "Complete Packing" at bounding box center [1453, 369] width 138 height 34
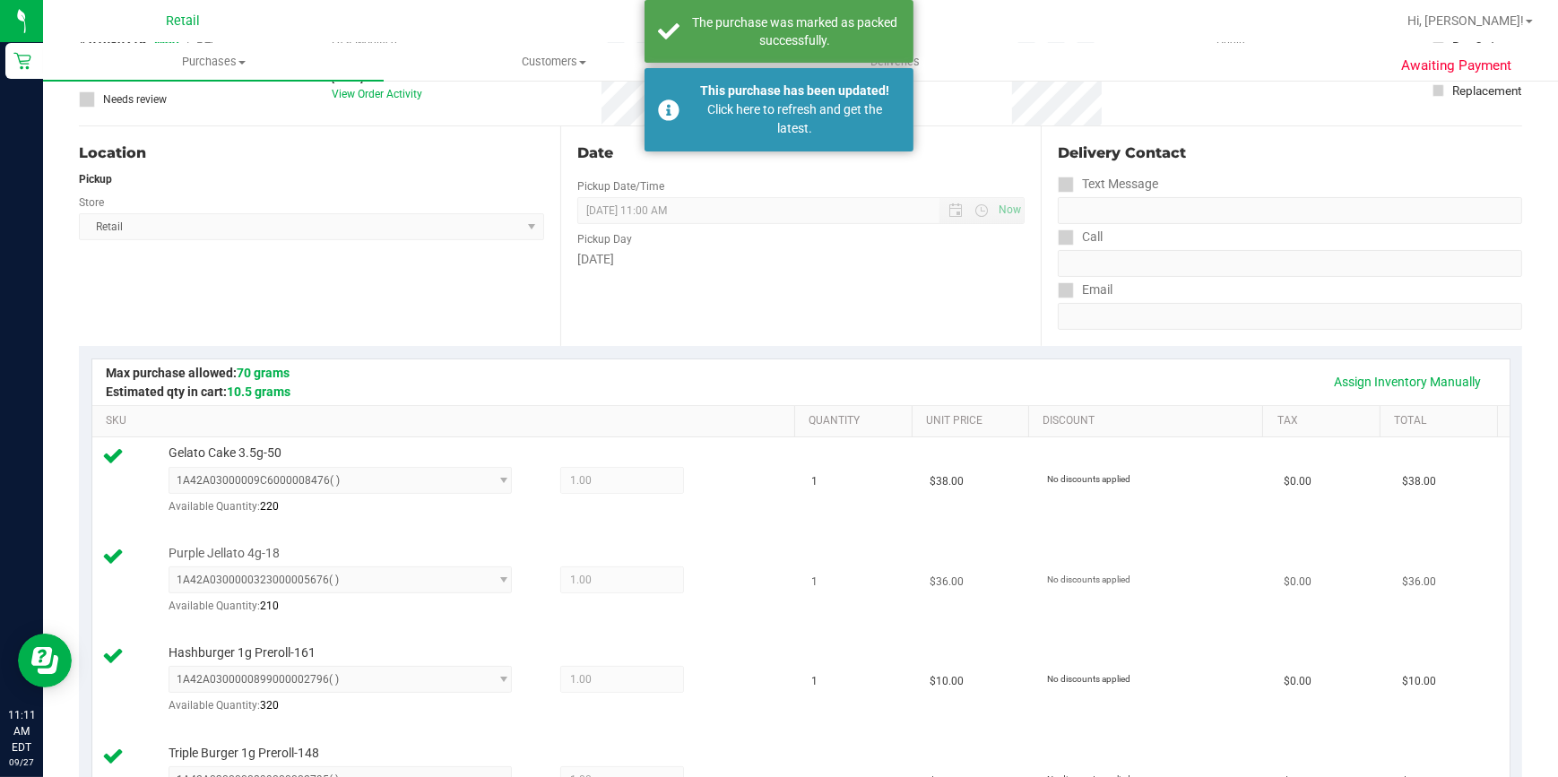
scroll to position [25, 0]
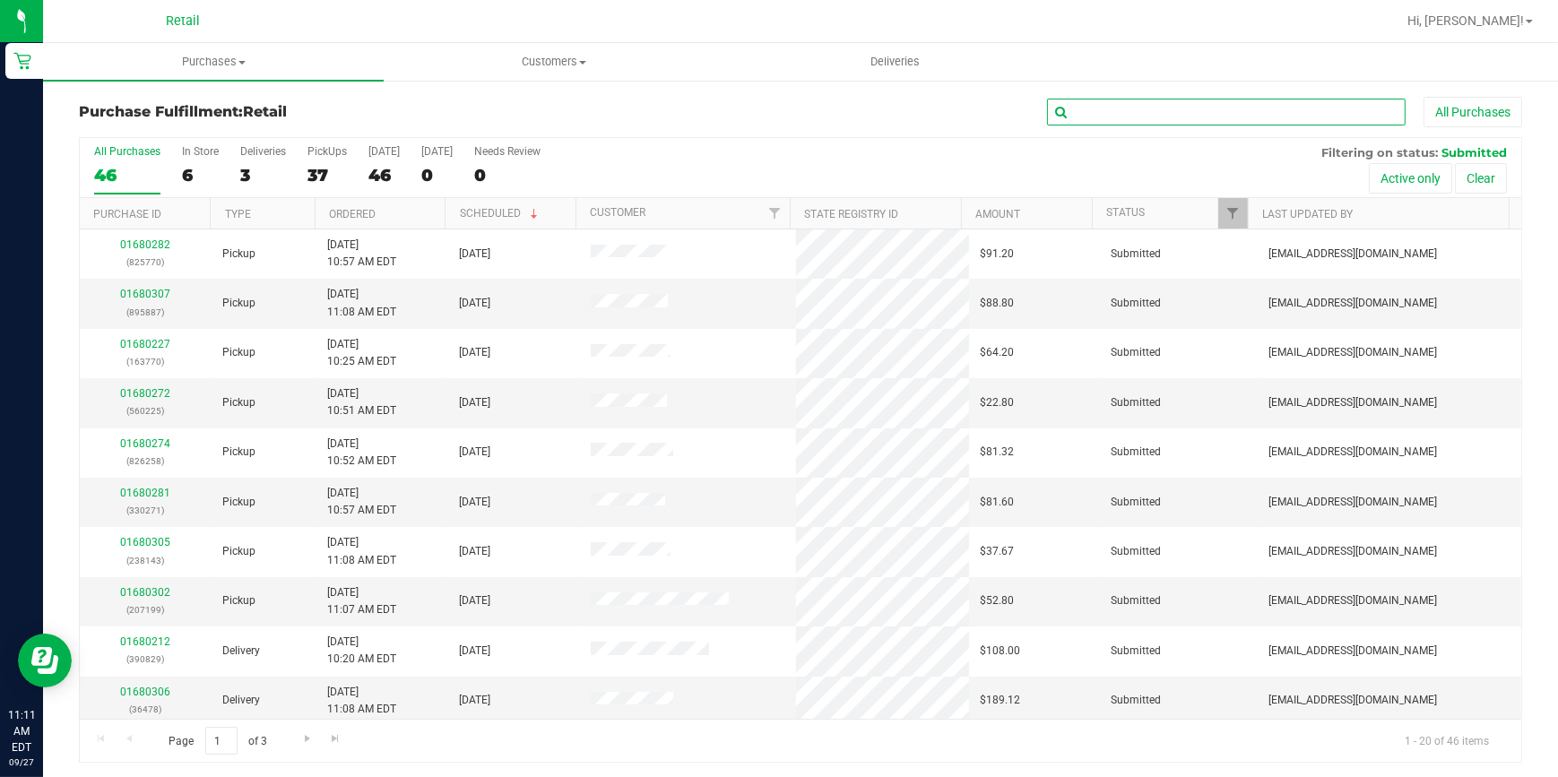
click at [1081, 120] on input "text" at bounding box center [1226, 112] width 359 height 27
click at [1081, 113] on input "text" at bounding box center [1226, 112] width 359 height 27
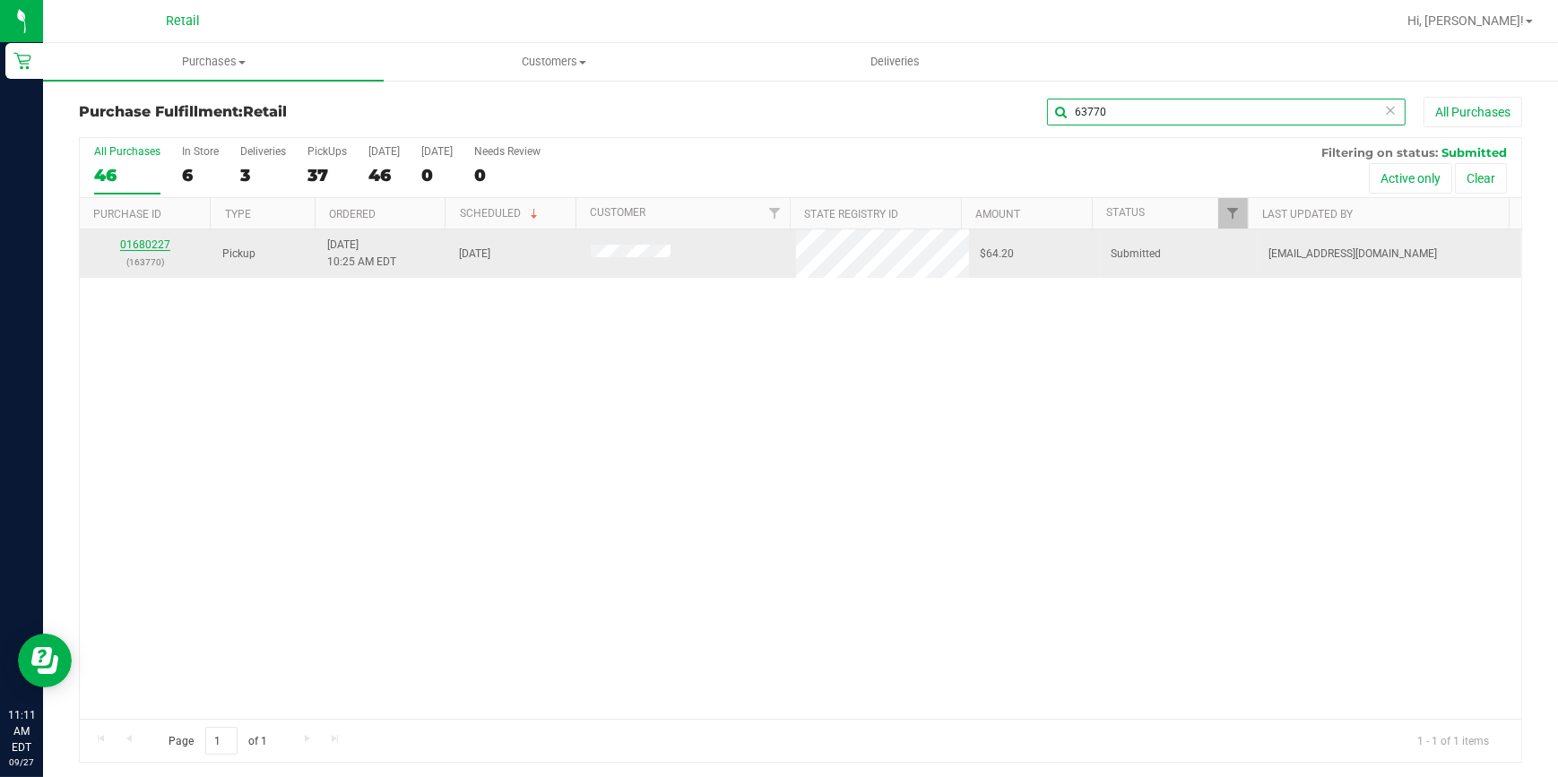
type input "63770"
click at [142, 247] on link "01680227" at bounding box center [145, 245] width 50 height 13
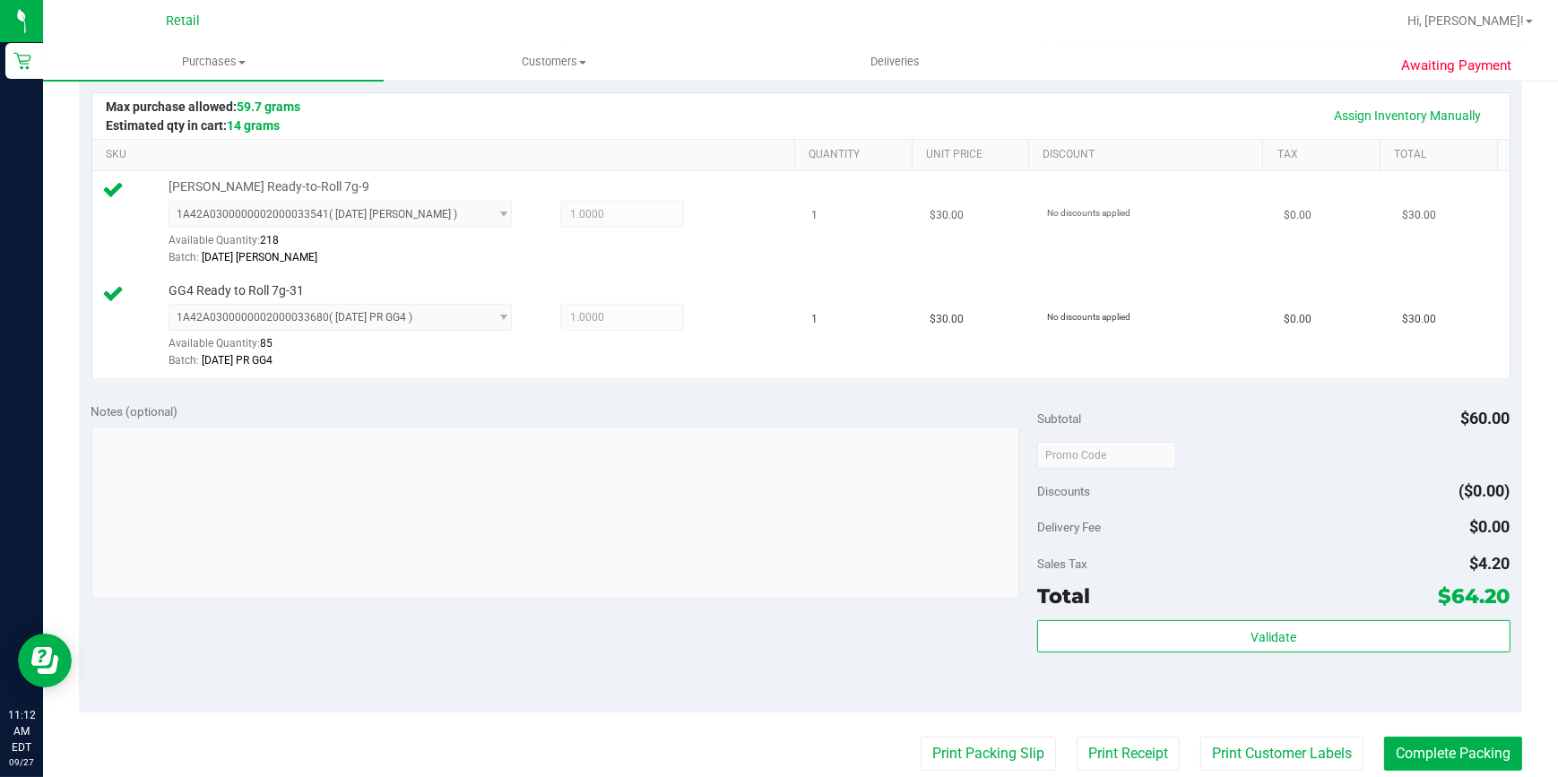
scroll to position [407, 0]
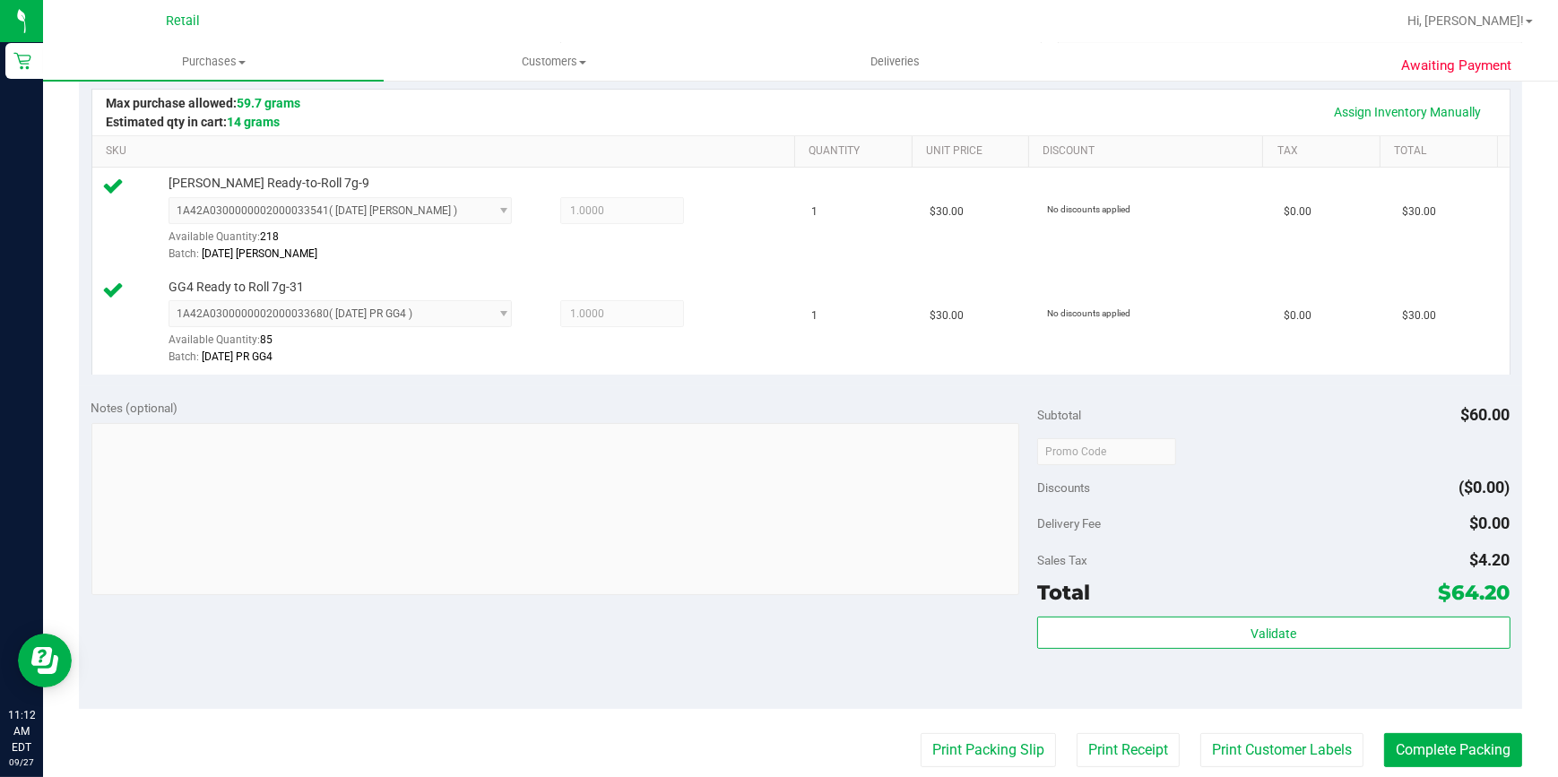
click at [1447, 731] on purchase-details "Back Edit Purchase Cancel Purchase View Profile # 01680227 Med | Rec METRC ID: …" at bounding box center [801, 408] width 1444 height 1437
click at [1444, 741] on button "Complete Packing" at bounding box center [1453, 750] width 138 height 34
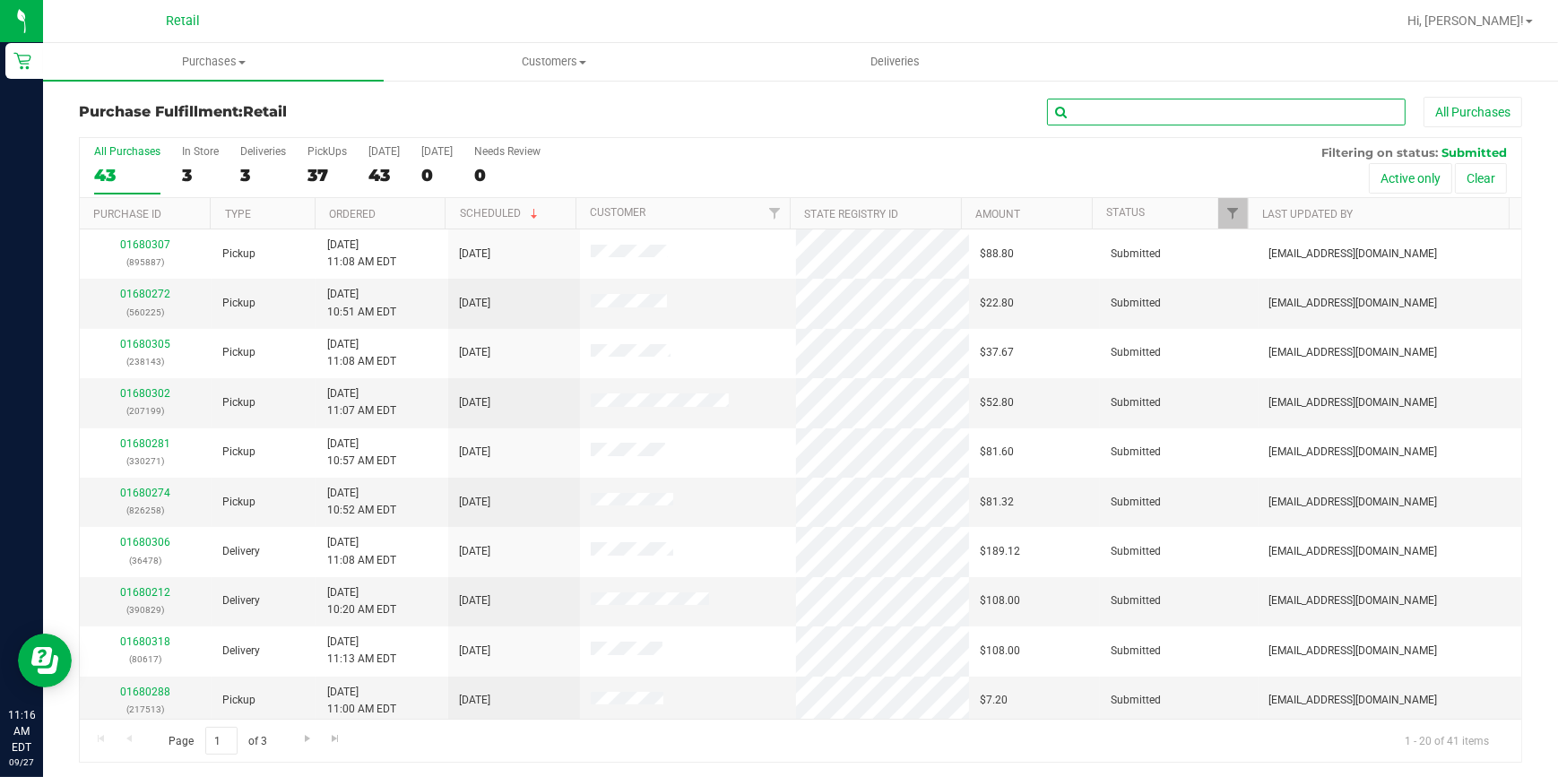
click at [1132, 109] on input "text" at bounding box center [1226, 112] width 359 height 27
type input "sin"
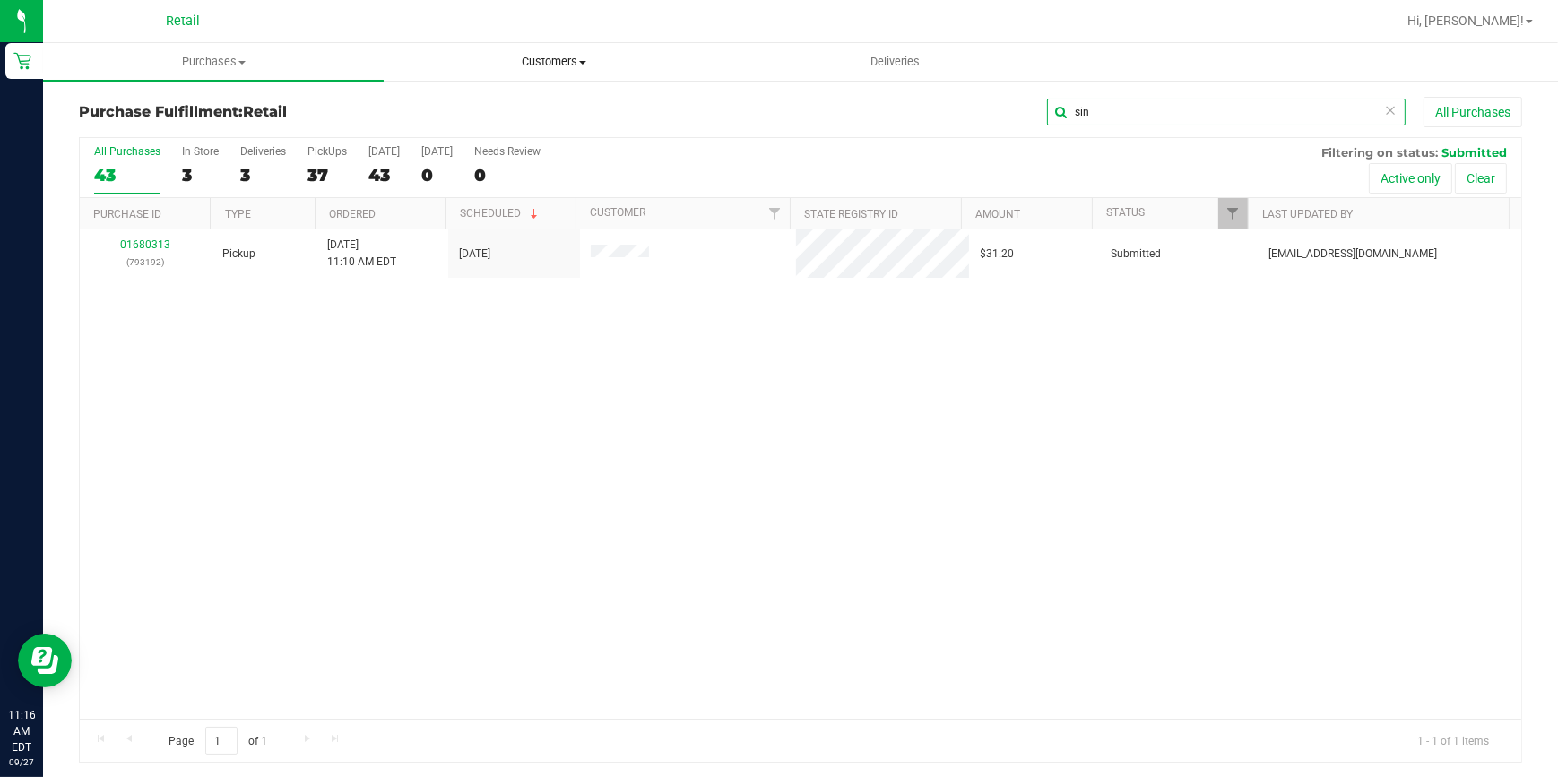
drag, startPoint x: 1121, startPoint y: 118, endPoint x: 718, endPoint y: 74, distance: 405.0
click at [766, 98] on div "sin All Purchases" at bounding box center [1041, 112] width 962 height 30
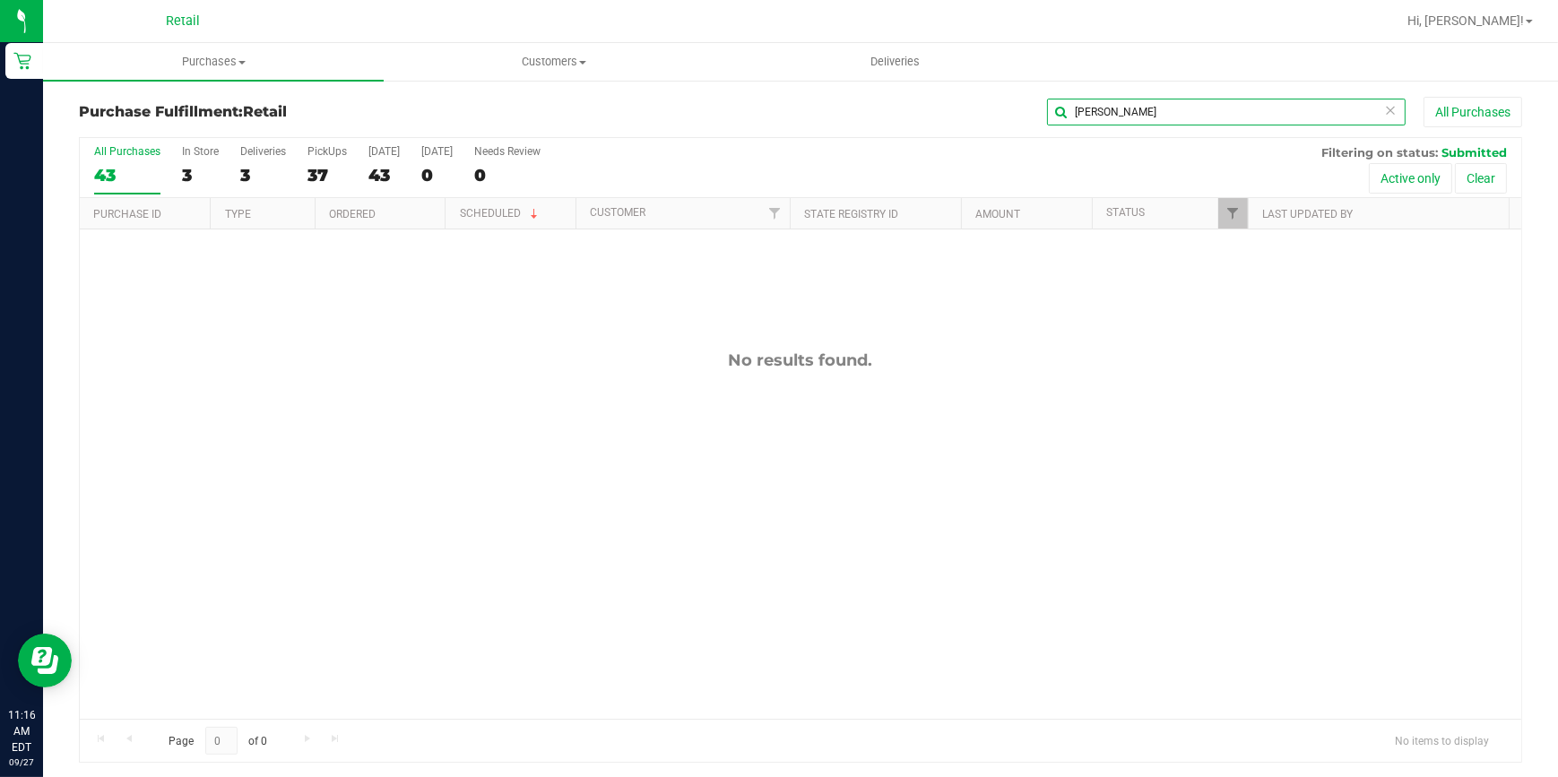
drag, startPoint x: 1121, startPoint y: 109, endPoint x: 958, endPoint y: 127, distance: 164.3
click at [960, 126] on div "[PERSON_NAME] All Purchases" at bounding box center [1041, 112] width 962 height 30
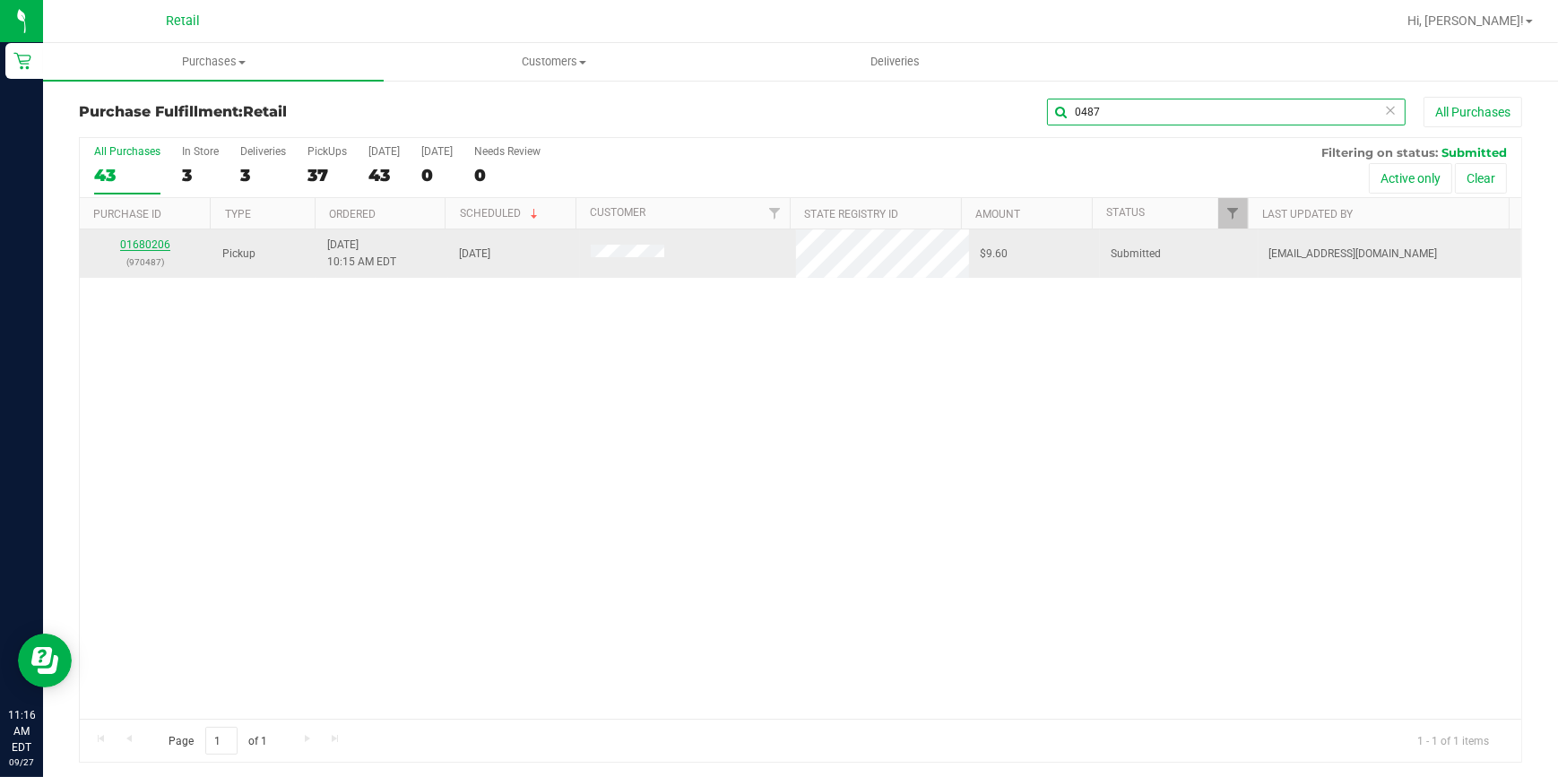
type input "0487"
click at [147, 242] on link "01680206" at bounding box center [145, 245] width 50 height 13
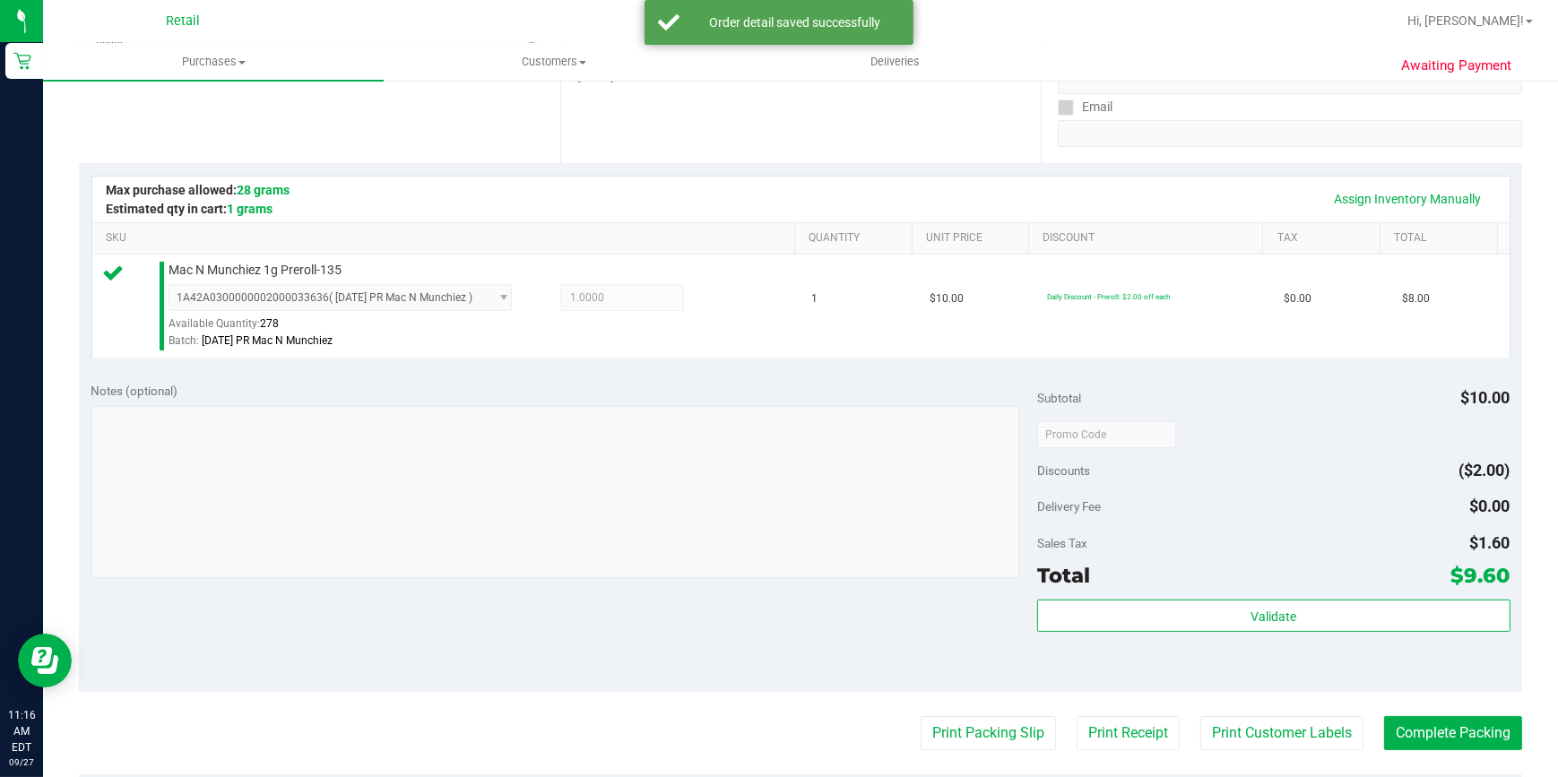
scroll to position [326, 0]
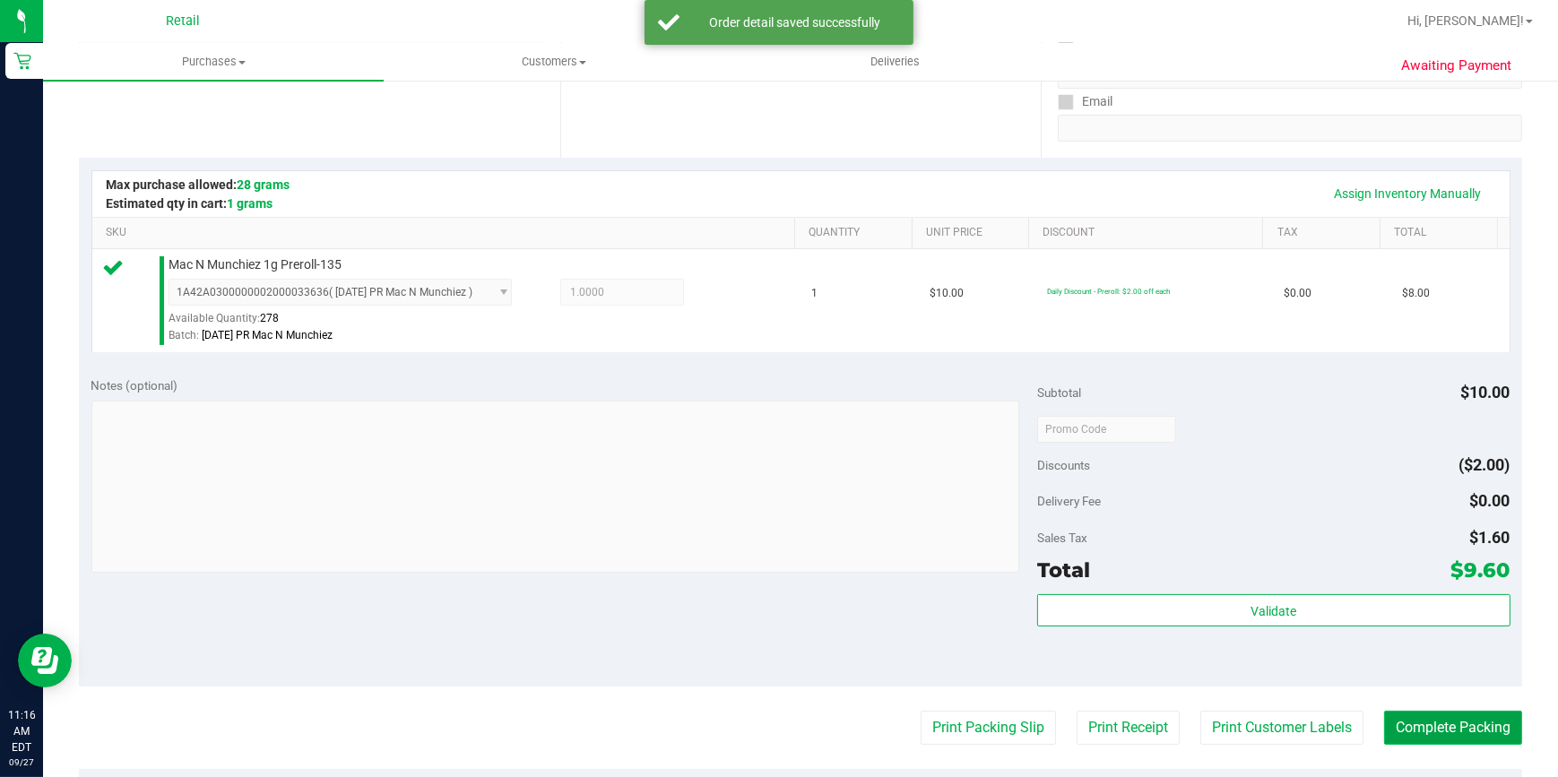
click at [1455, 723] on button "Complete Packing" at bounding box center [1453, 728] width 138 height 34
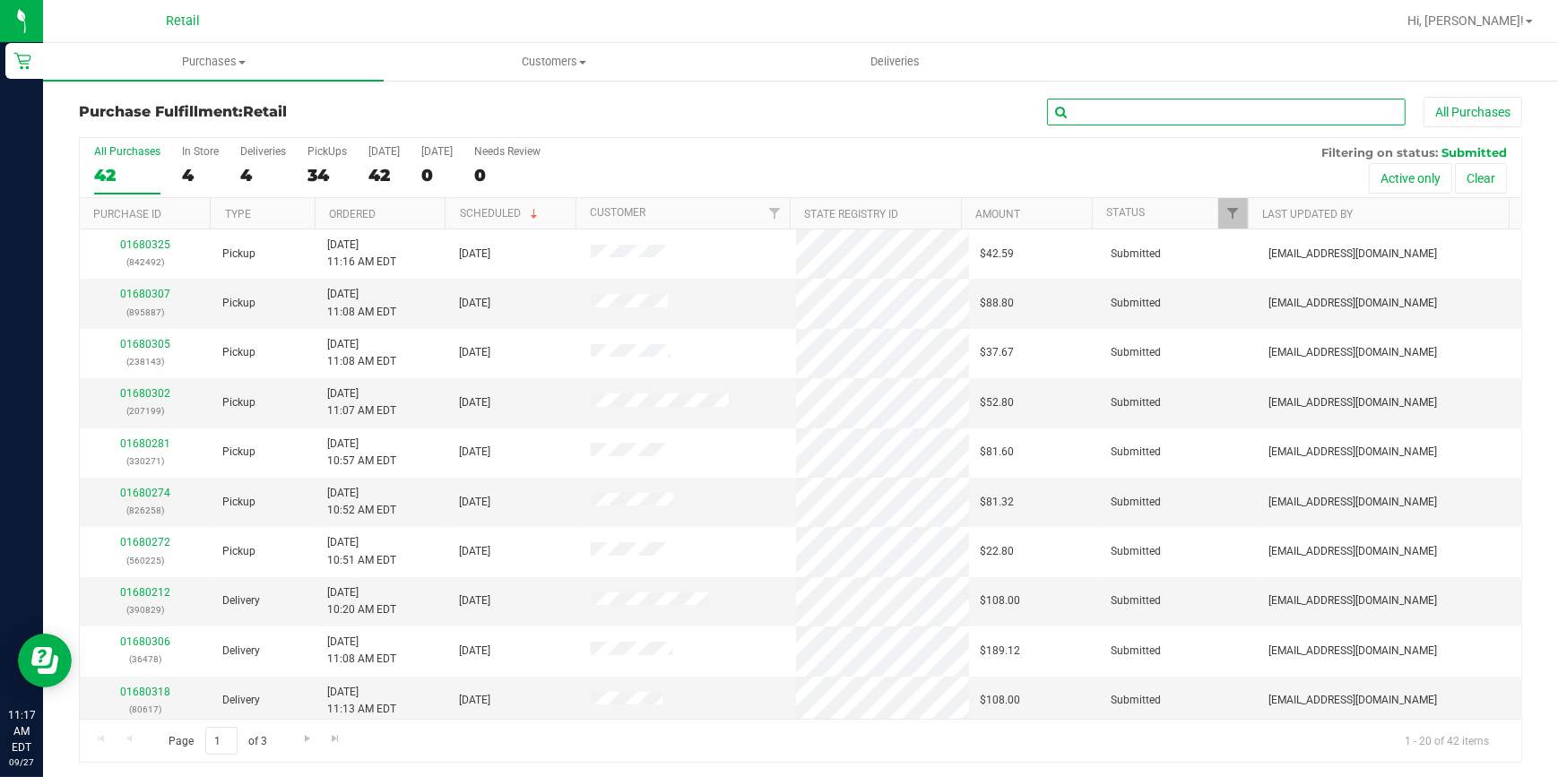
click at [1193, 126] on div "All Purchases" at bounding box center [1041, 112] width 962 height 30
type input "5"
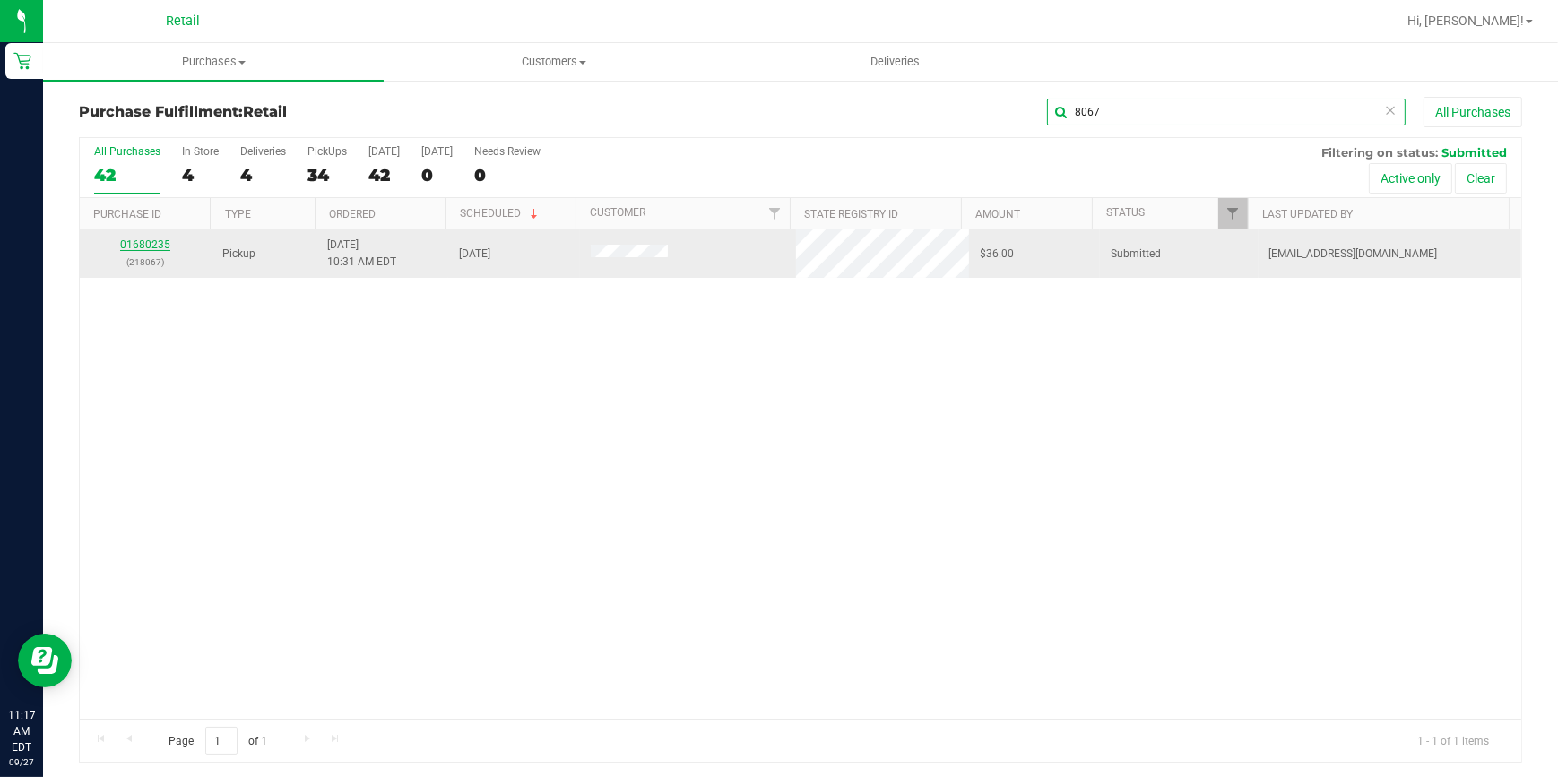
type input "8067"
click at [160, 243] on link "01680235" at bounding box center [145, 245] width 50 height 13
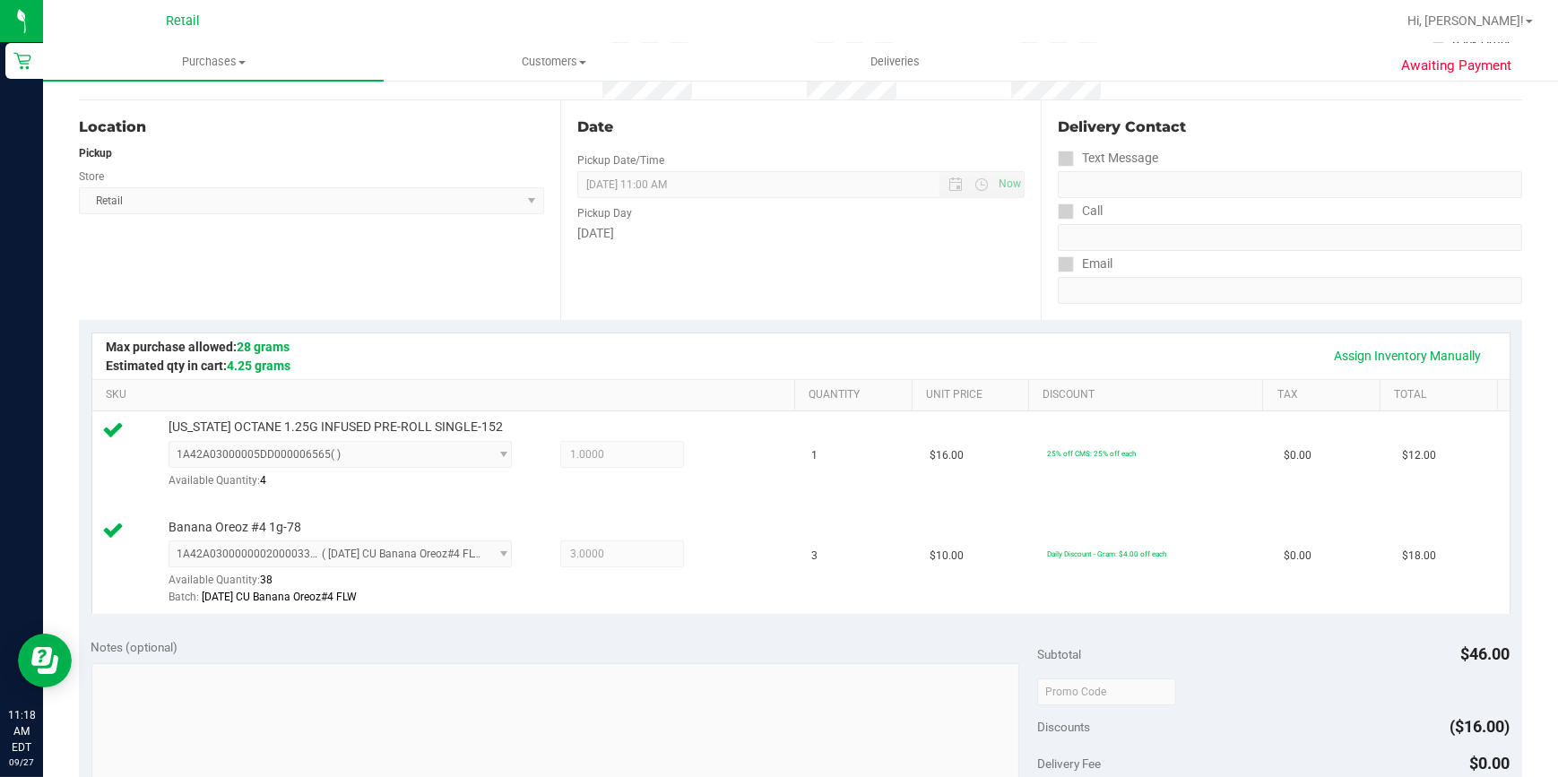
scroll to position [570, 0]
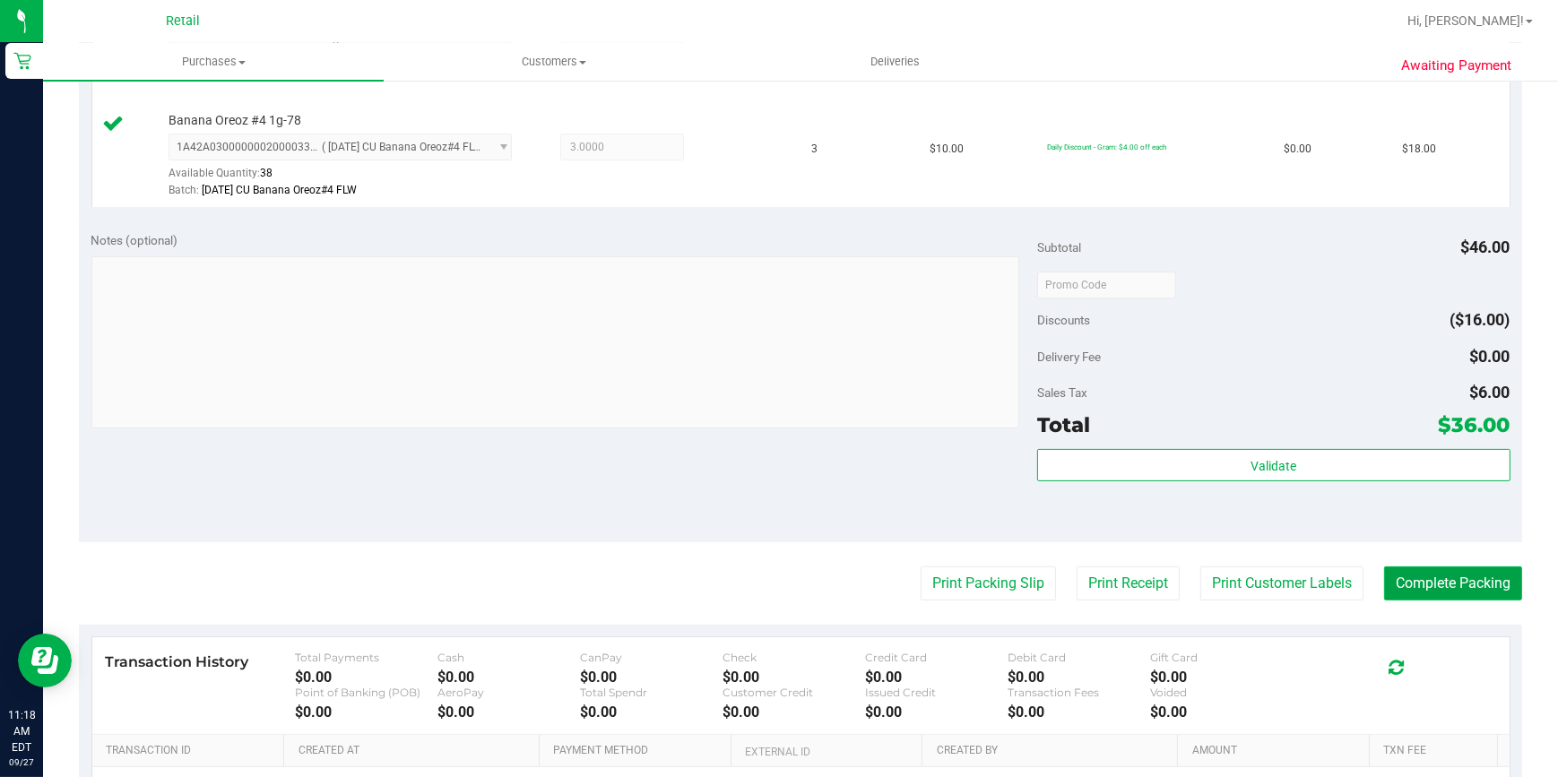
click at [1445, 579] on button "Complete Packing" at bounding box center [1453, 584] width 138 height 34
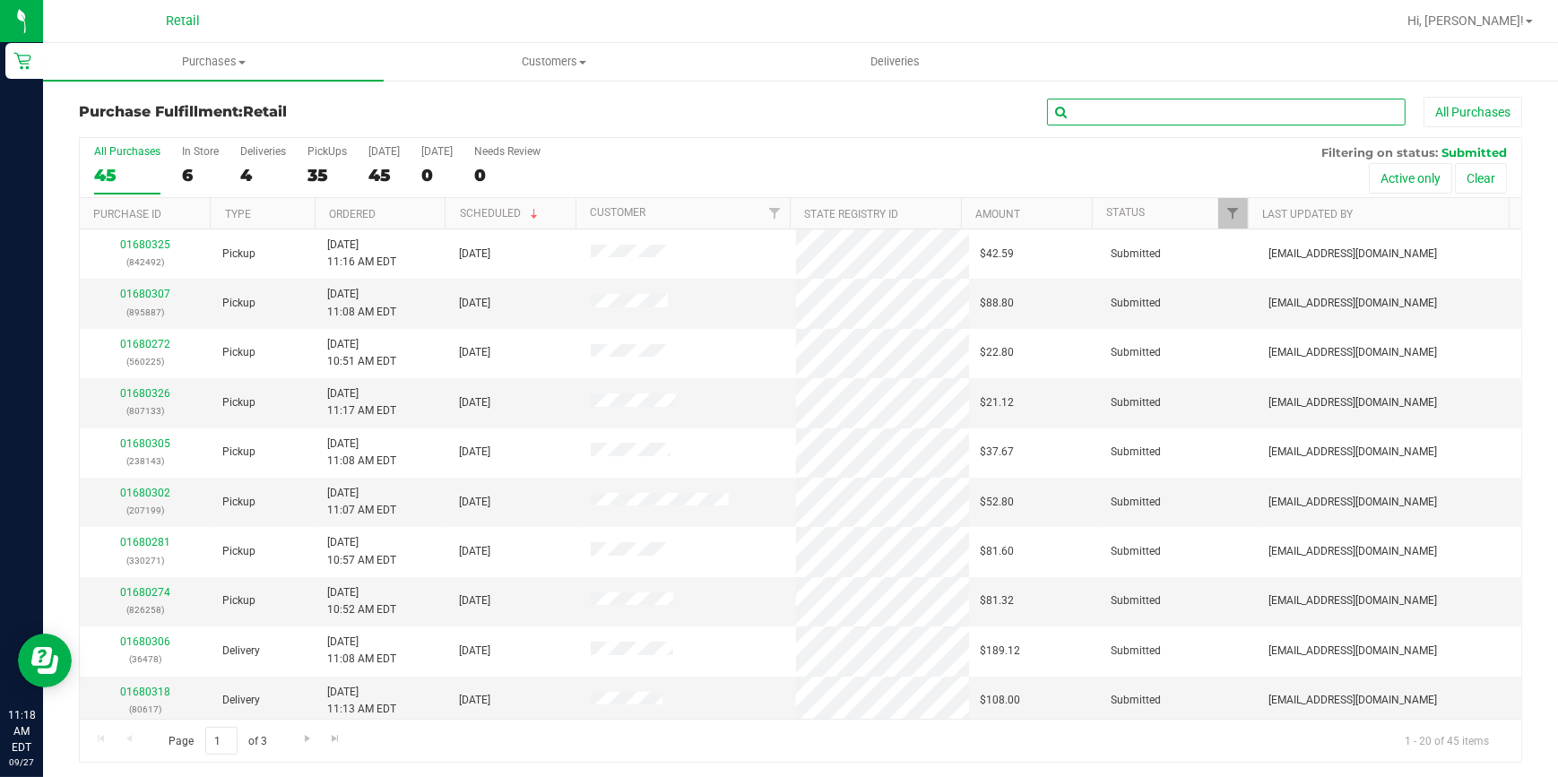
click at [1170, 114] on input "text" at bounding box center [1226, 112] width 359 height 27
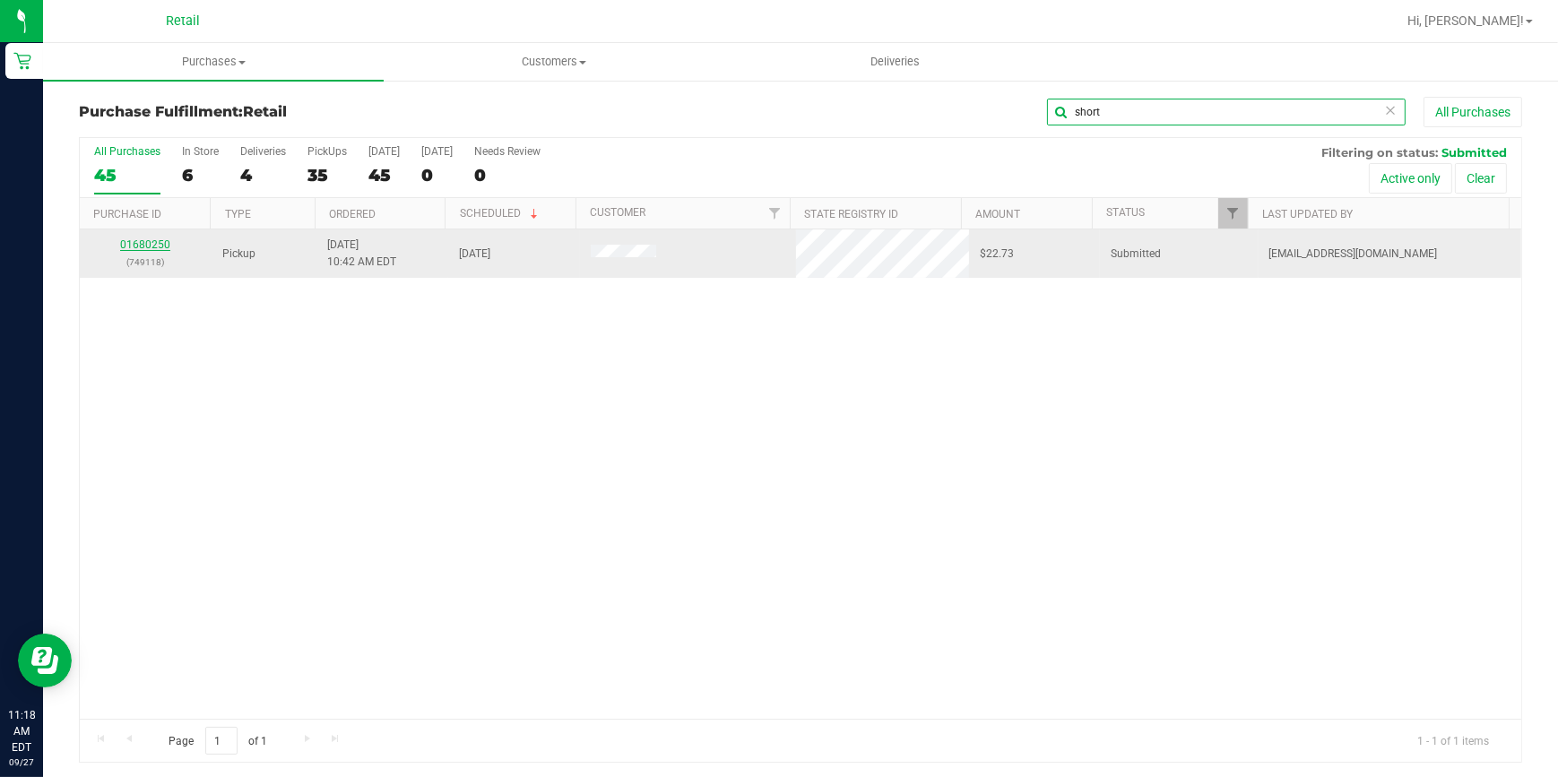
type input "short"
click at [151, 250] on link "01680250" at bounding box center [145, 245] width 50 height 13
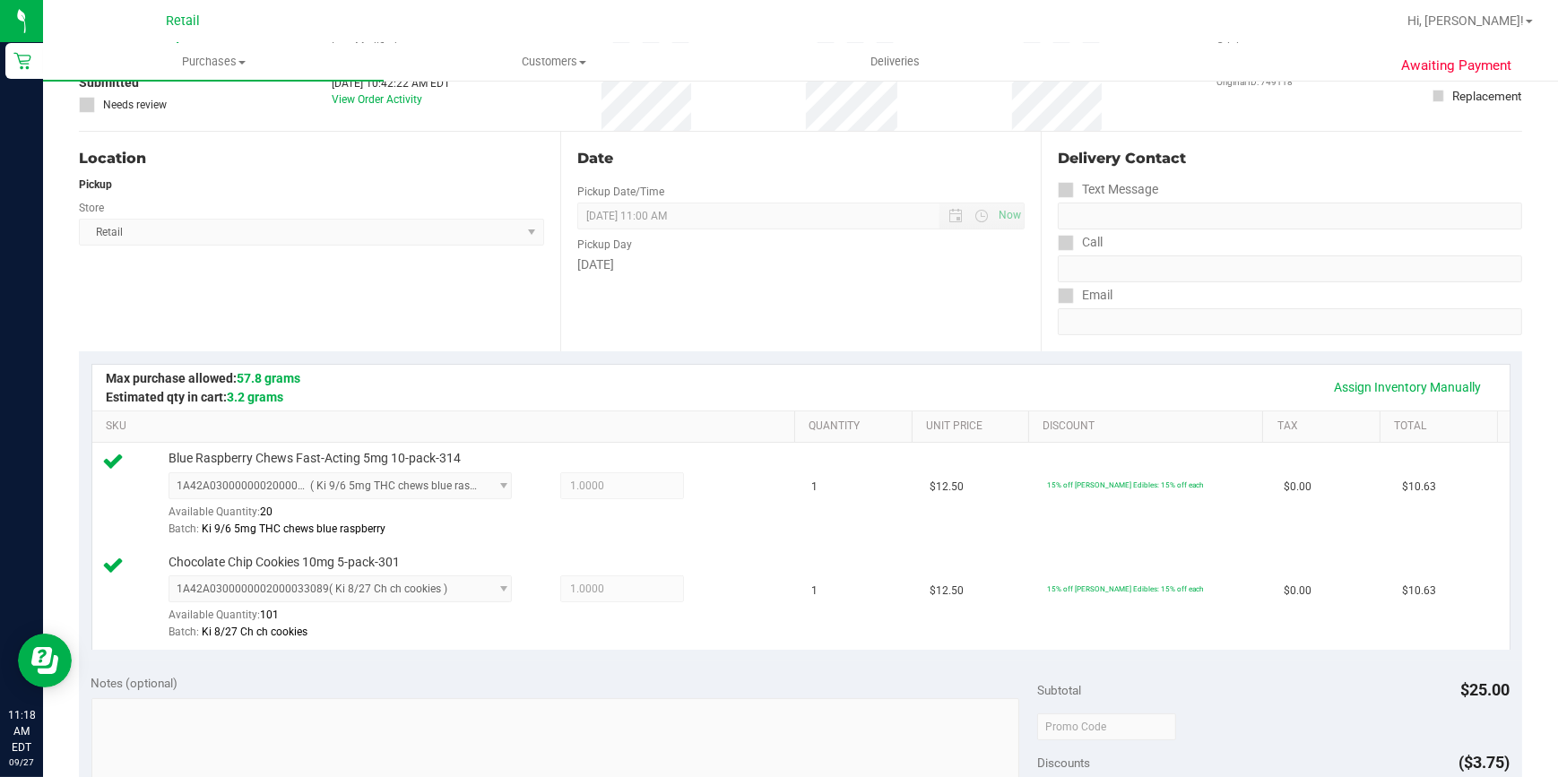
scroll to position [489, 0]
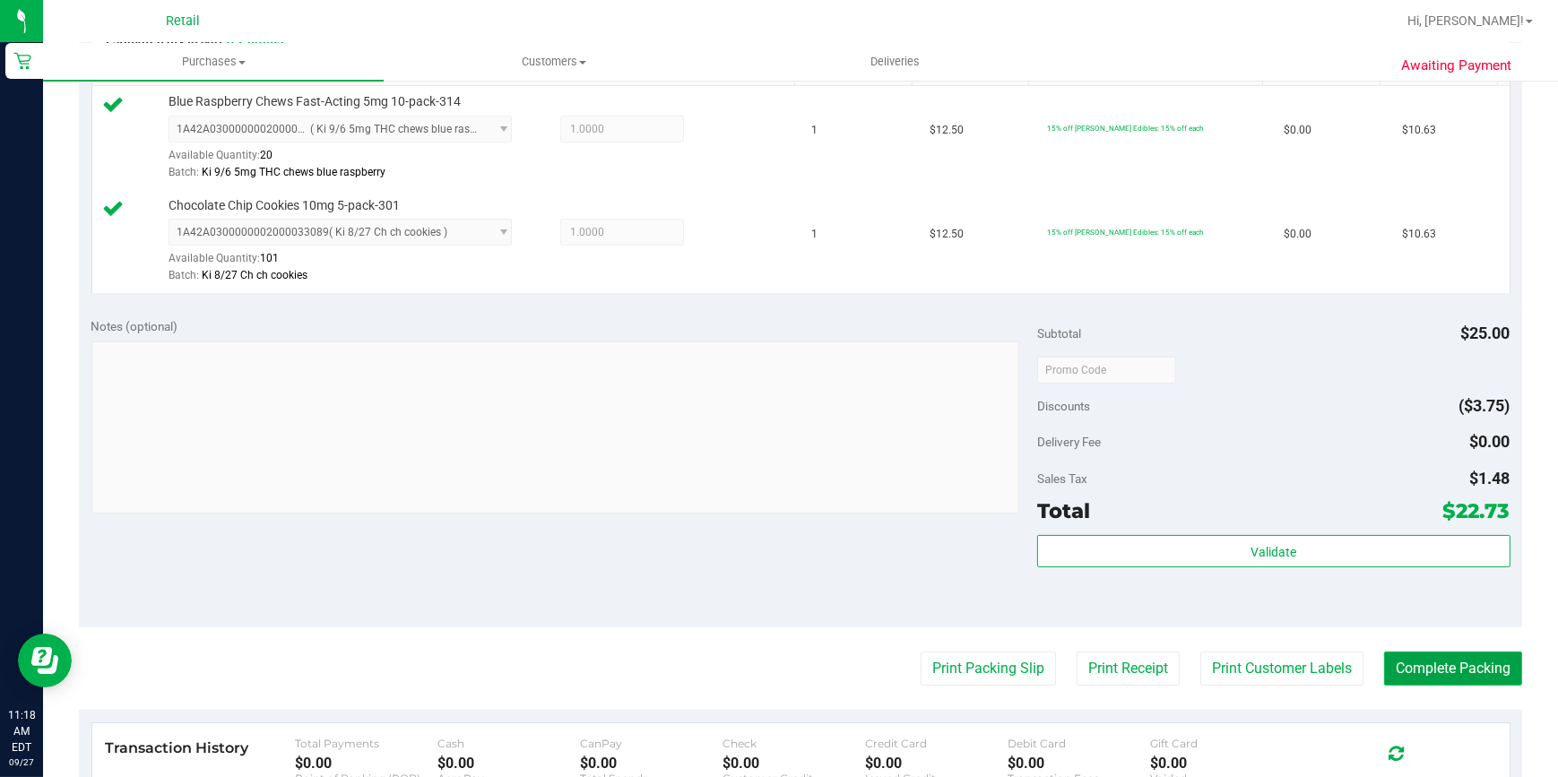
drag, startPoint x: 1455, startPoint y: 650, endPoint x: 1449, endPoint y: 657, distance: 9.5
click at [1451, 655] on button "Complete Packing" at bounding box center [1453, 669] width 138 height 34
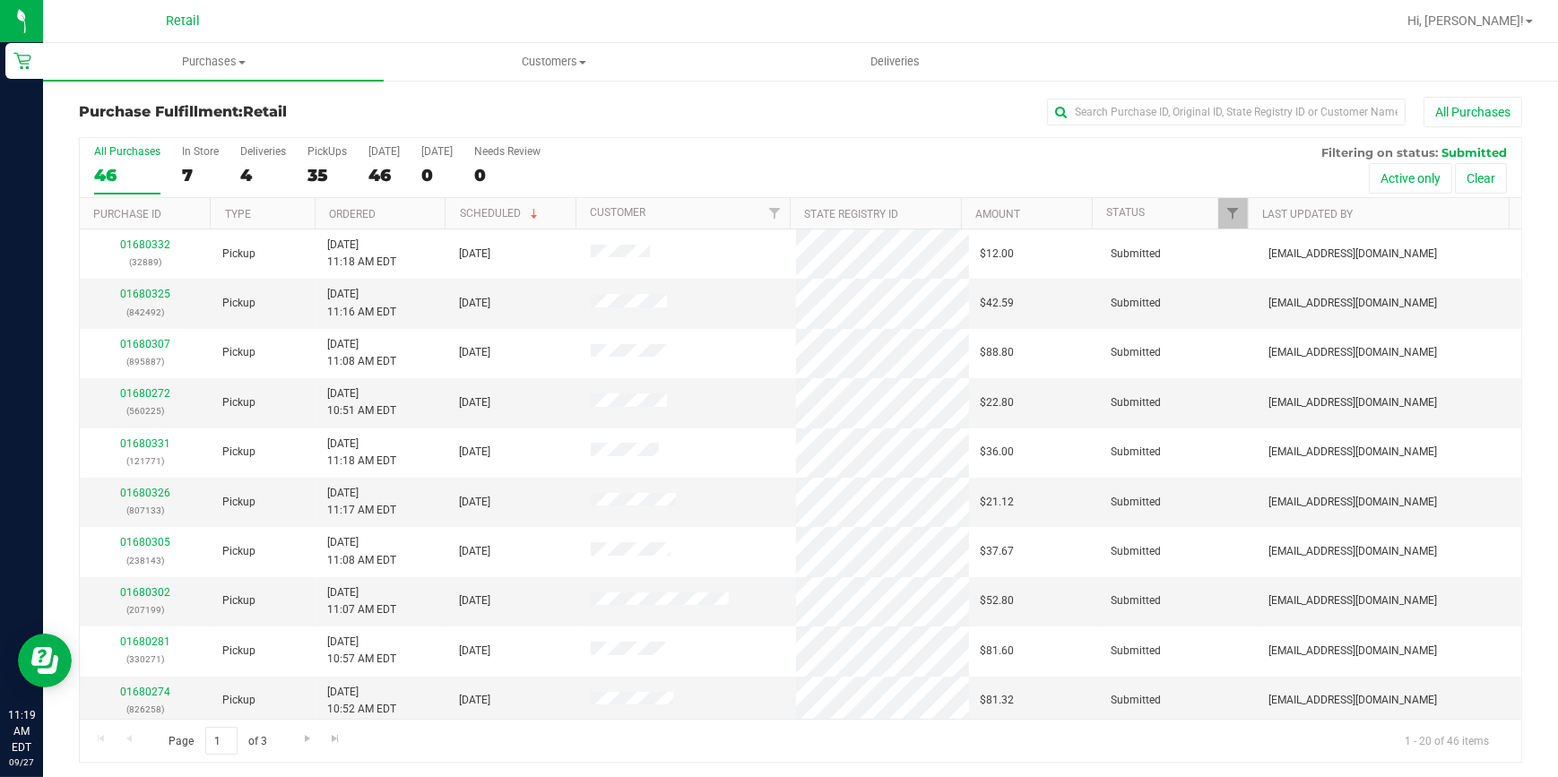
drag, startPoint x: 1184, startPoint y: 139, endPoint x: 1170, endPoint y: 136, distance: 13.7
click at [1170, 138] on div "All Purchases 46 In Store 7 Deliveries 4 PickUps 35 [DATE] 46 [DATE] 0 Needs Re…" at bounding box center [801, 145] width 1442 height 14
drag, startPoint x: 1126, startPoint y: 112, endPoint x: 1137, endPoint y: 117, distance: 11.7
click at [1124, 112] on input "text" at bounding box center [1226, 112] width 359 height 27
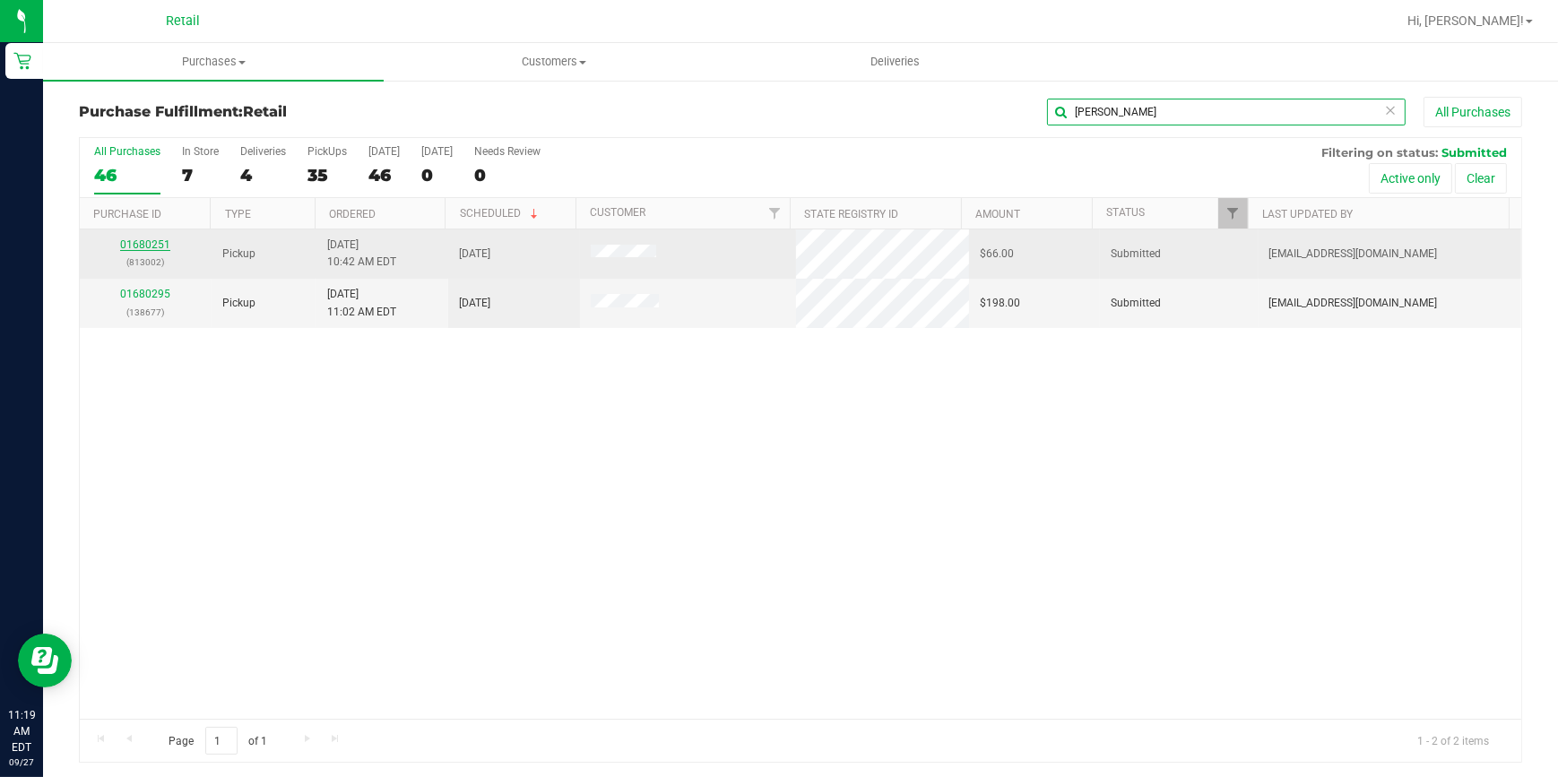
type input "[PERSON_NAME]"
click at [135, 239] on link "01680251" at bounding box center [145, 245] width 50 height 13
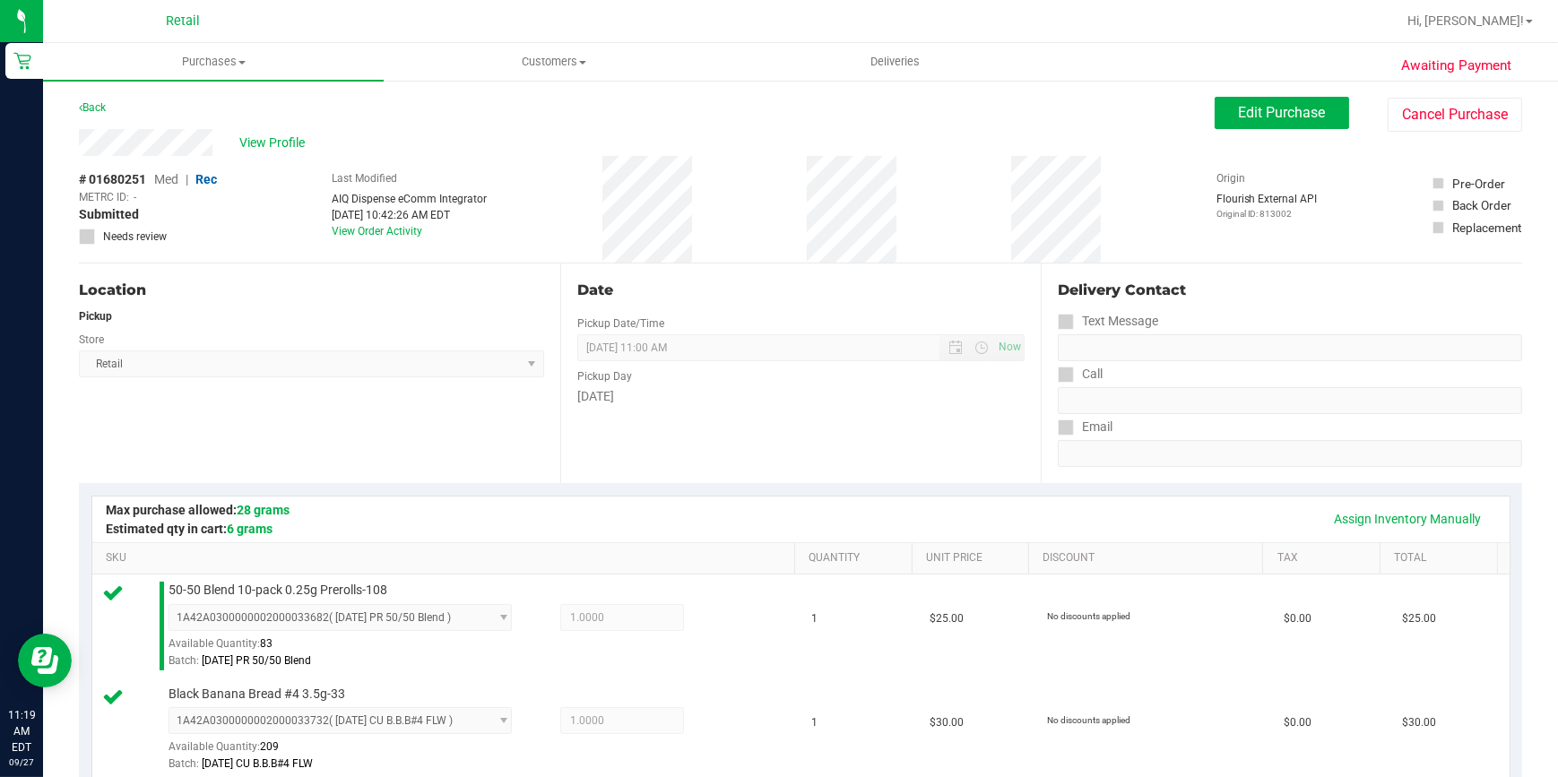
scroll to position [789, 0]
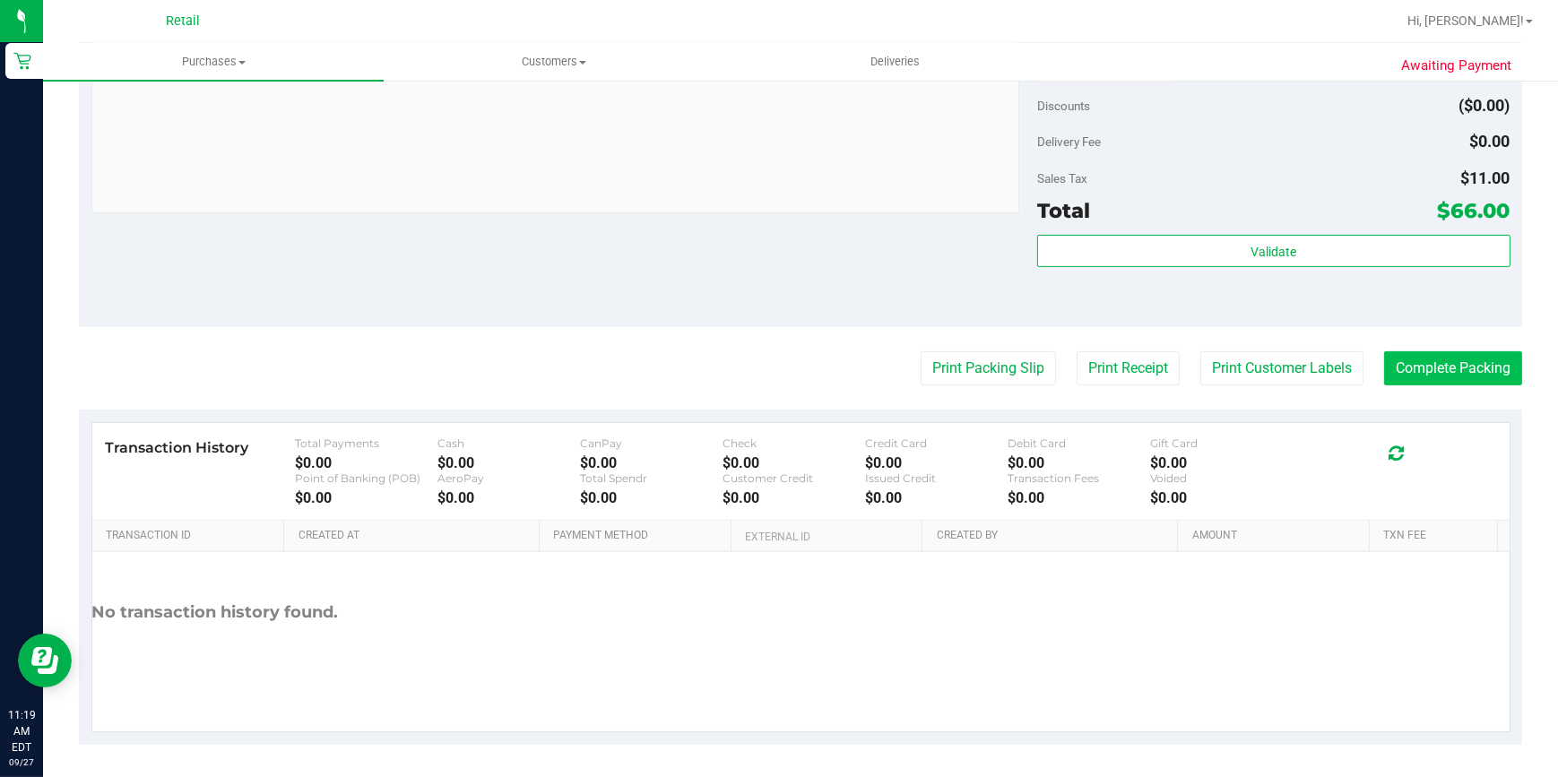
drag, startPoint x: 1451, startPoint y: 318, endPoint x: 1461, endPoint y: 375, distance: 57.3
click at [1451, 320] on div "Notes (optional) Subtotal $55.00 Discounts ($0.00) Delivery Fee $0.00 Sales Tax…" at bounding box center [801, 165] width 1444 height 323
click at [1462, 376] on button "Complete Packing" at bounding box center [1453, 369] width 138 height 34
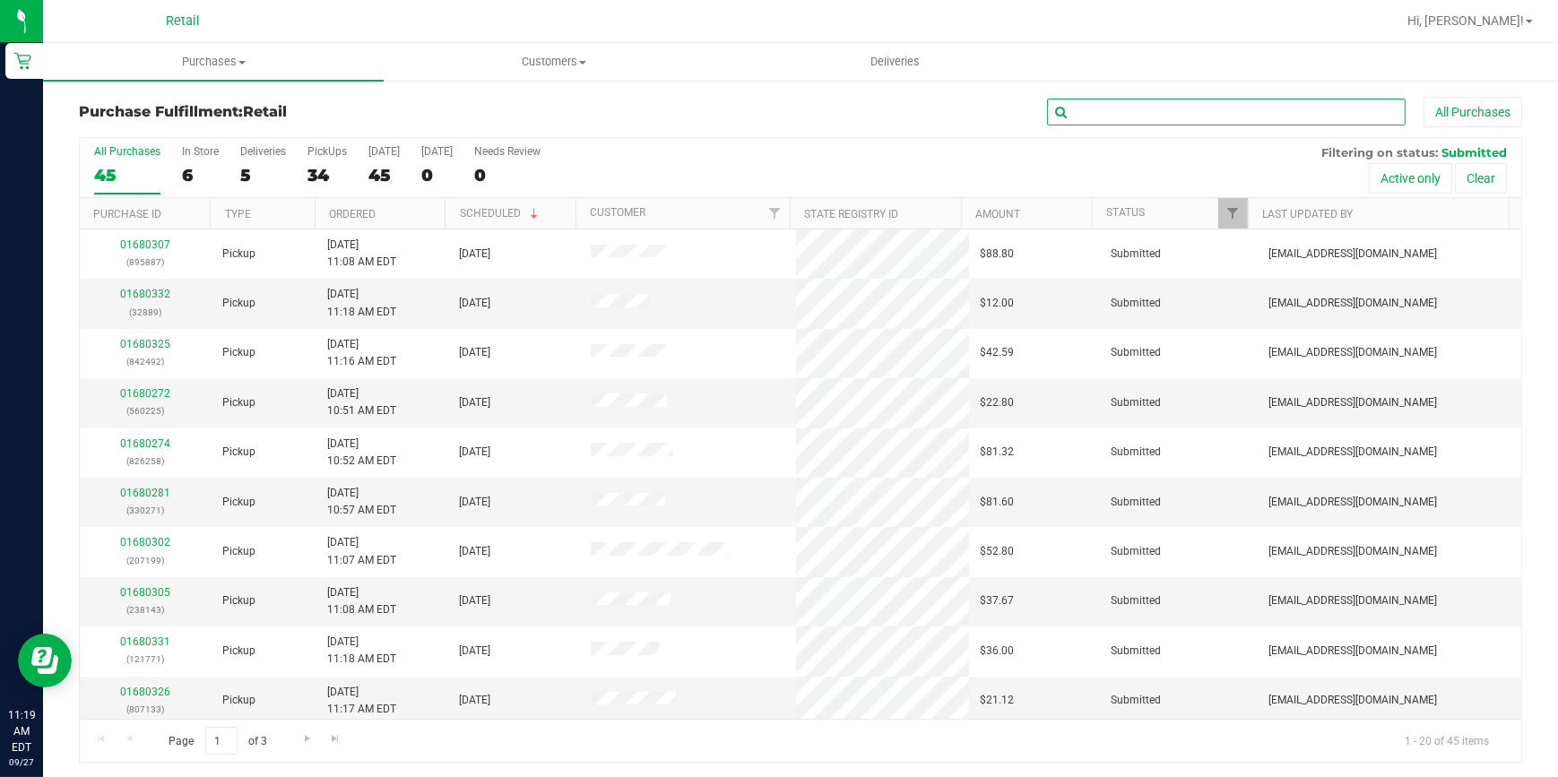
drag, startPoint x: 1115, startPoint y: 123, endPoint x: 1107, endPoint y: 117, distance: 9.5
click at [1109, 117] on input "text" at bounding box center [1226, 112] width 359 height 27
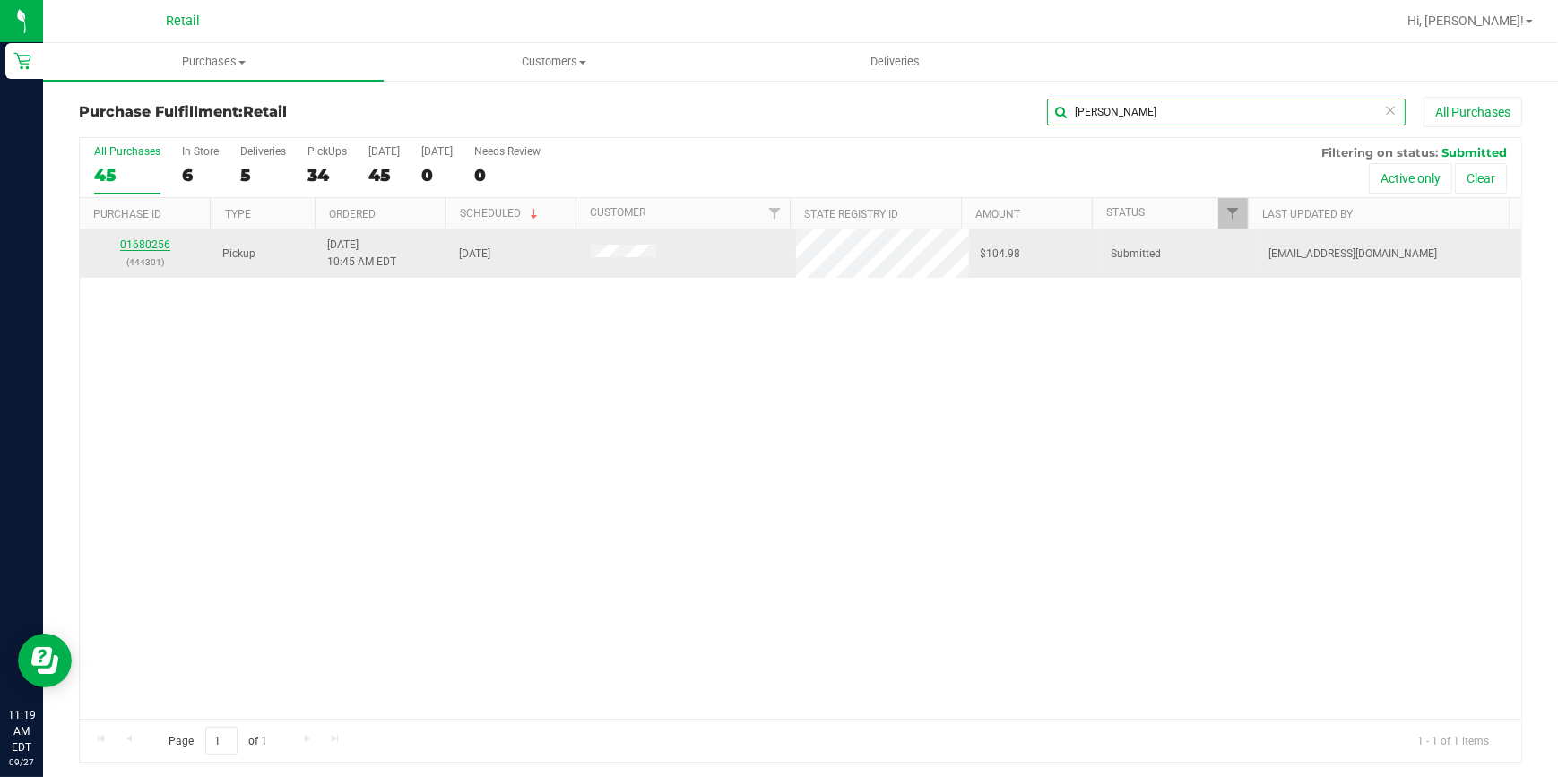
type input "[PERSON_NAME]"
click at [144, 242] on link "01680256" at bounding box center [145, 245] width 50 height 13
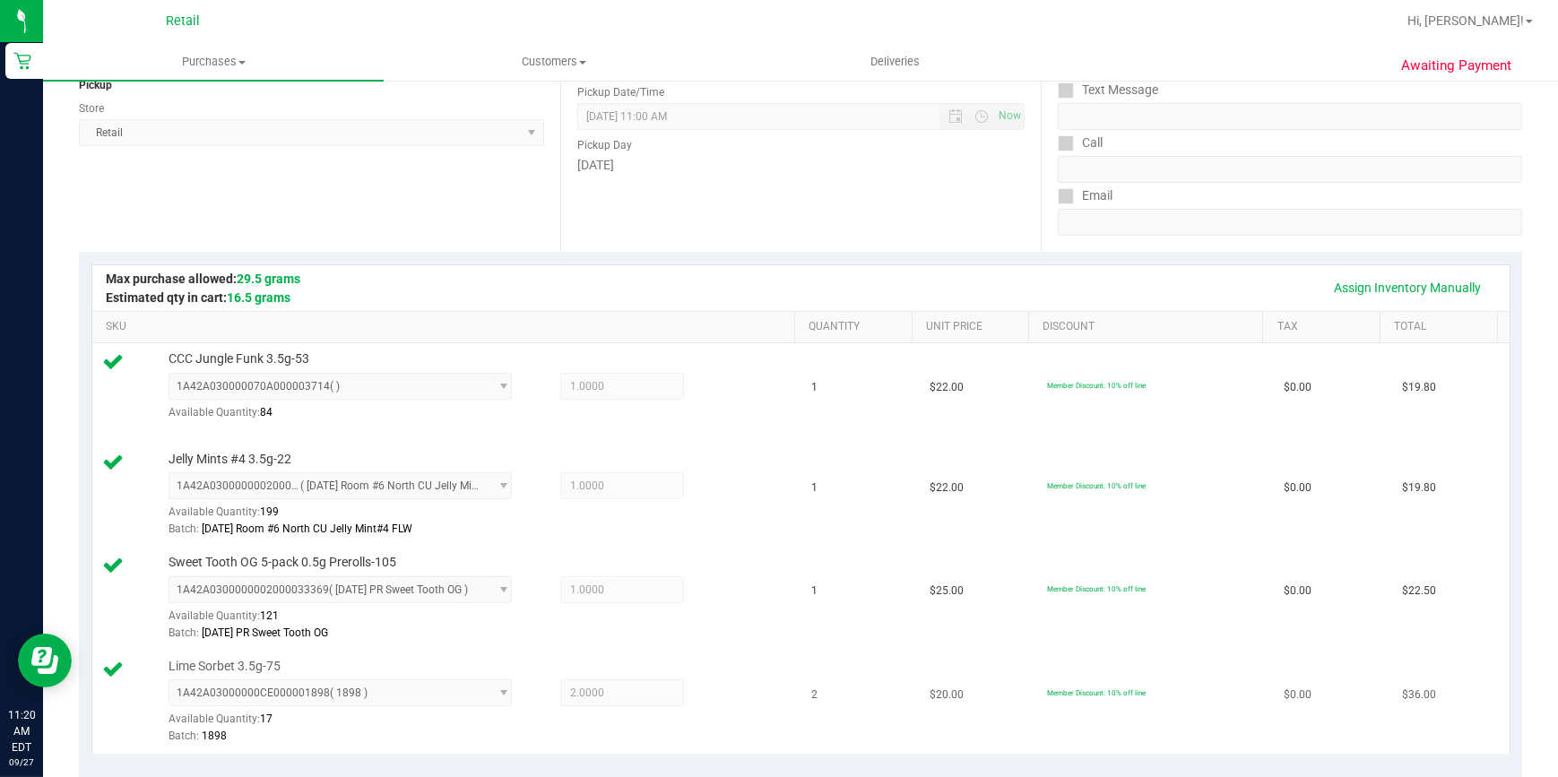
scroll to position [652, 0]
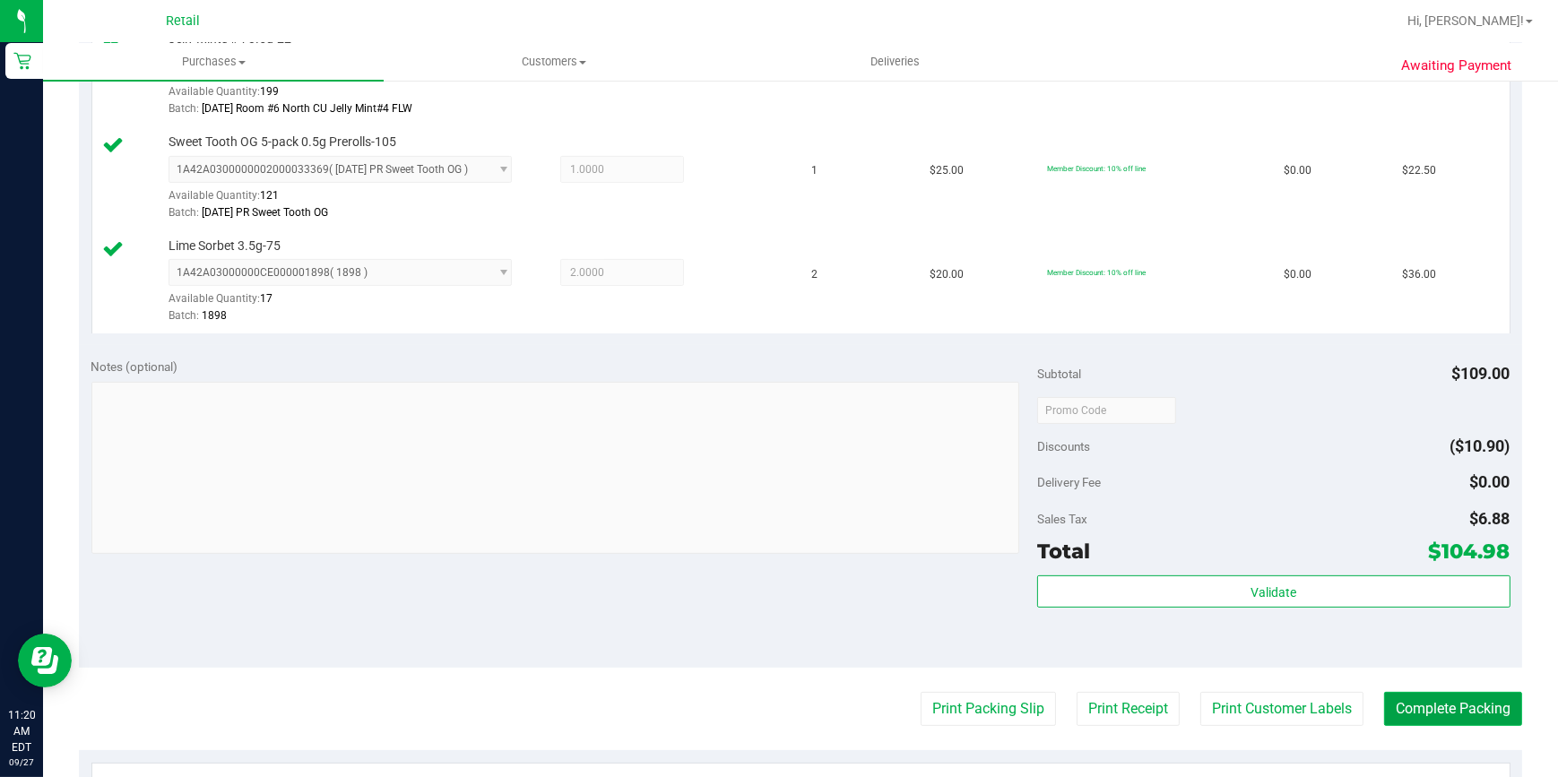
click at [1444, 694] on button "Complete Packing" at bounding box center [1453, 709] width 138 height 34
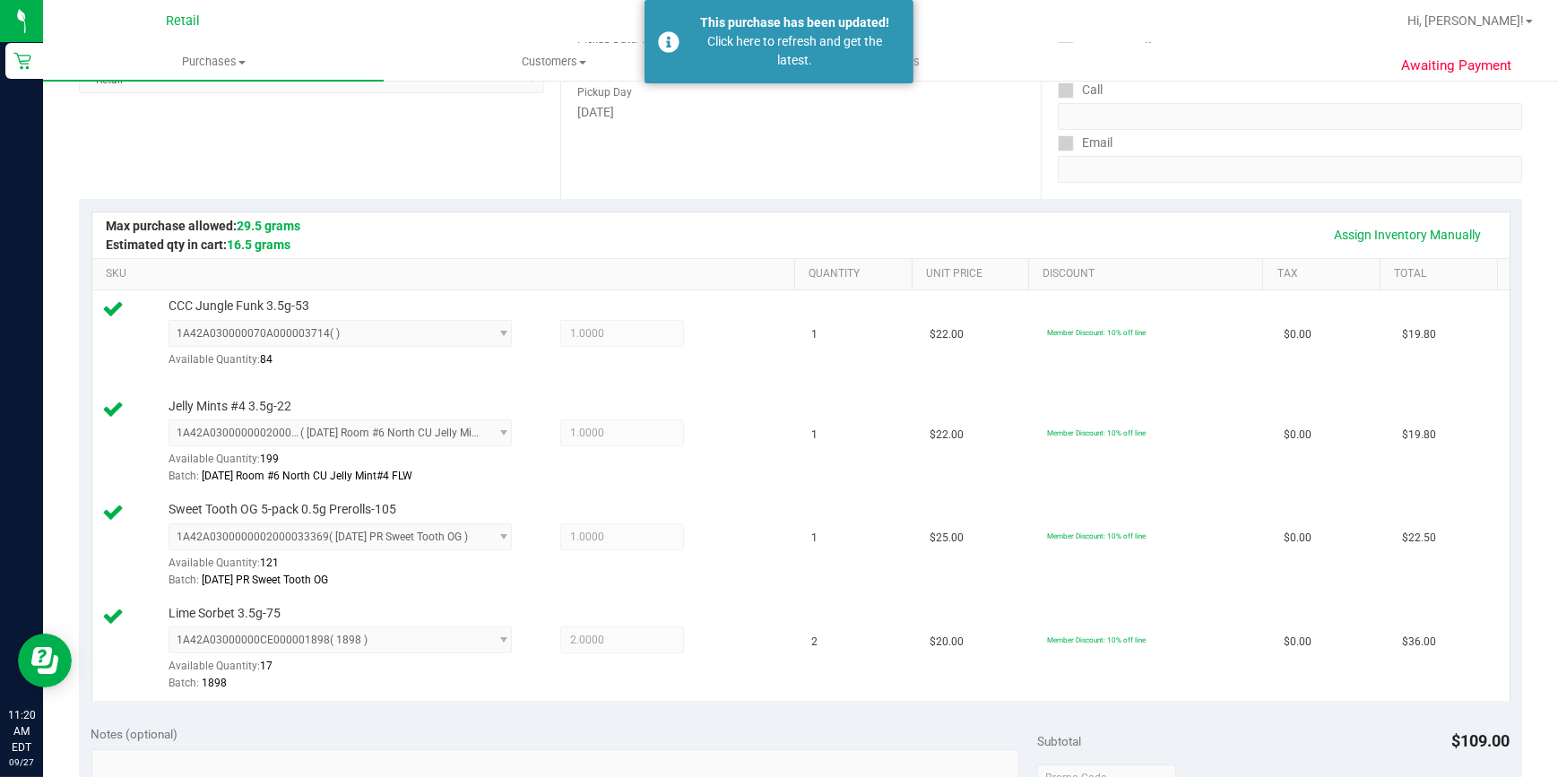
scroll to position [0, 0]
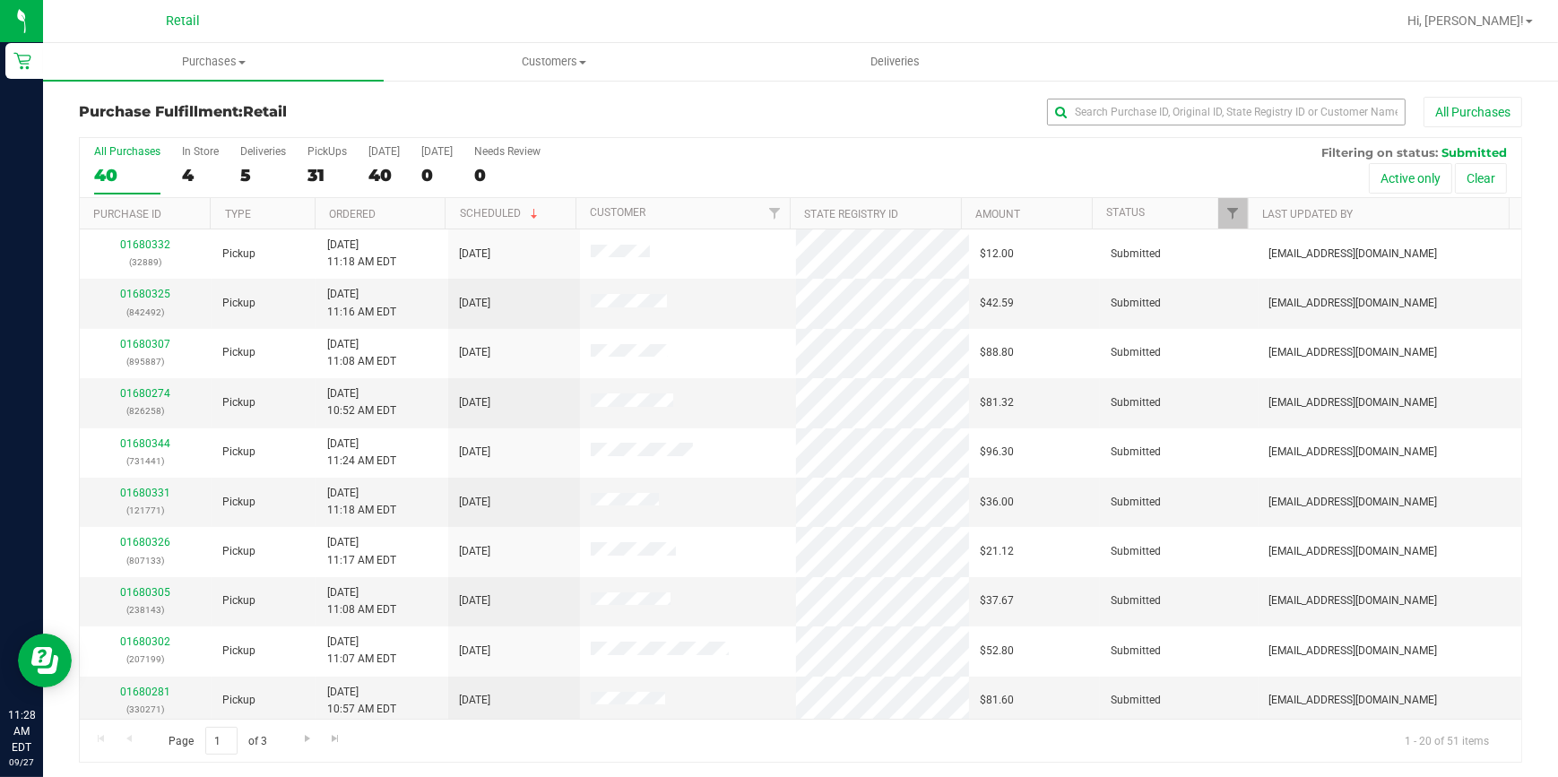
drag, startPoint x: 1196, startPoint y: 91, endPoint x: 1189, endPoint y: 109, distance: 19.3
click at [1195, 93] on div "Purchase Fulfillment: Retail All Purchases All Purchases 40 In Store 4 Deliveri…" at bounding box center [800, 430] width 1515 height 702
click at [323, 153] on div "PickUps" at bounding box center [327, 151] width 39 height 13
click at [0, 0] on input "PickUps 31" at bounding box center [0, 0] width 0 height 0
click at [317, 185] on div "38" at bounding box center [327, 175] width 39 height 21
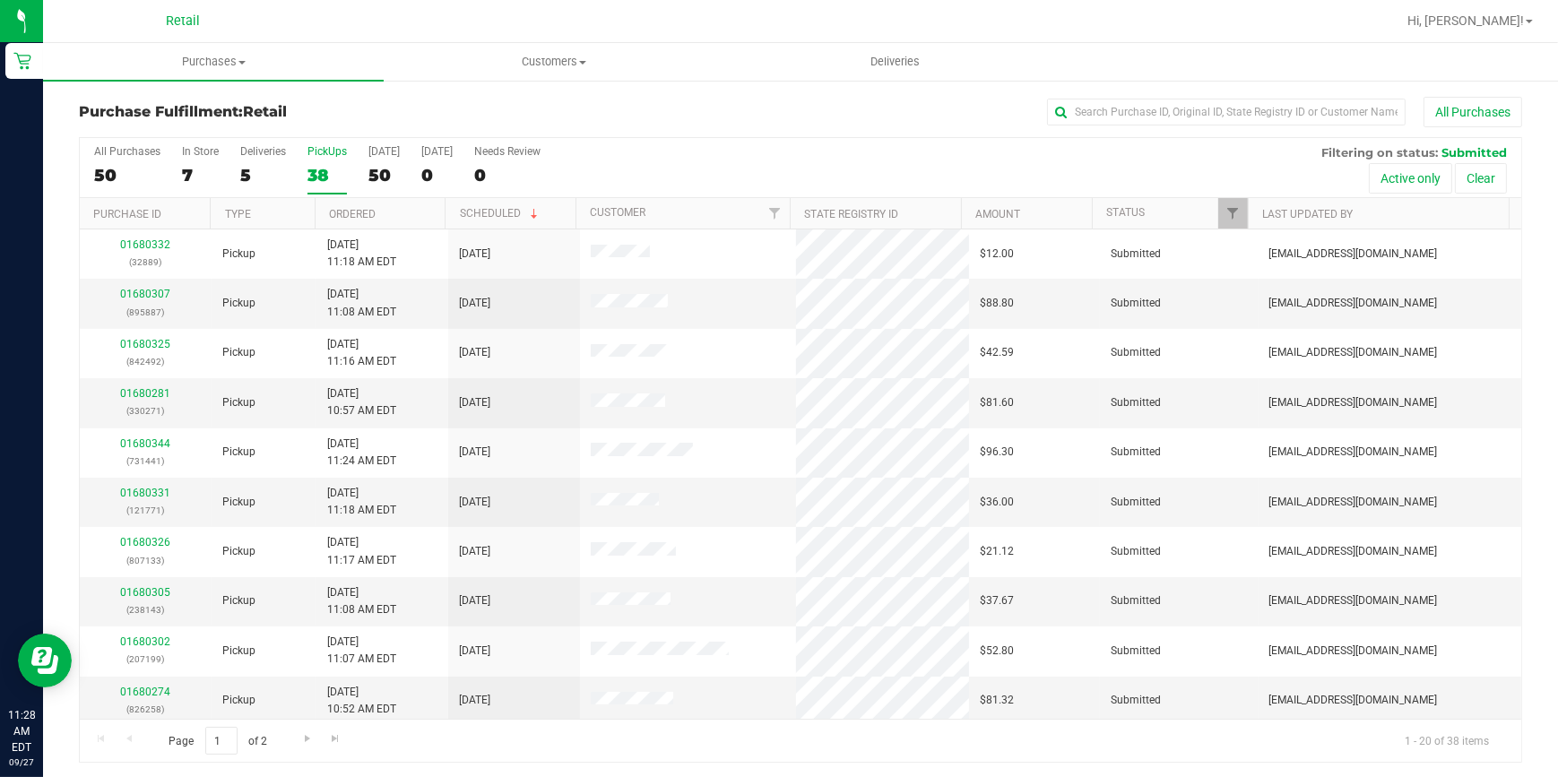
click at [0, 0] on input "PickUps 38" at bounding box center [0, 0] width 0 height 0
click at [1187, 114] on input "text" at bounding box center [1226, 112] width 359 height 27
click at [970, 108] on div "All Purchases" at bounding box center [1041, 112] width 962 height 30
click at [1237, 117] on input "text" at bounding box center [1226, 112] width 359 height 27
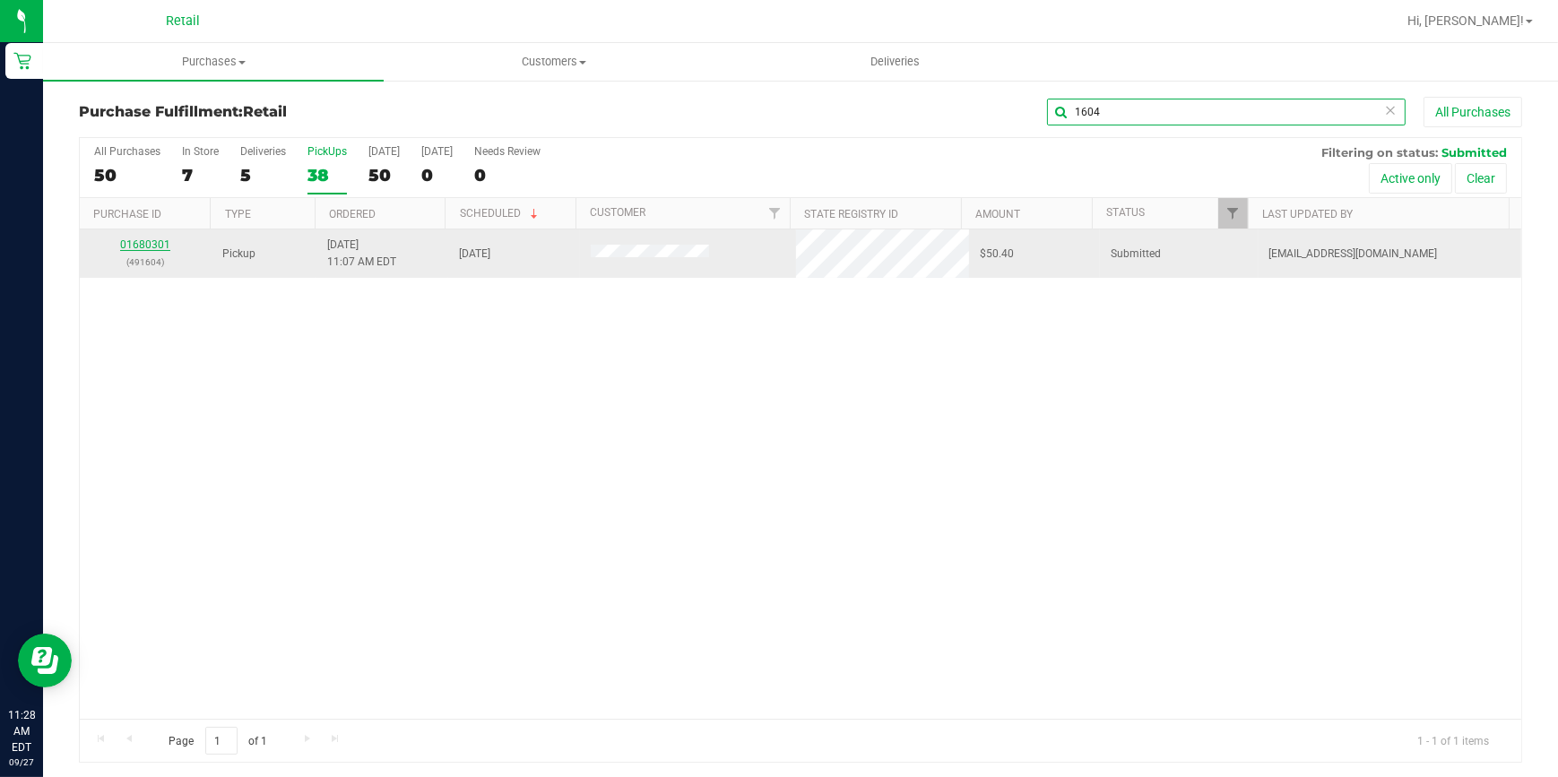
type input "1604"
click at [152, 250] on link "01680301" at bounding box center [145, 245] width 50 height 13
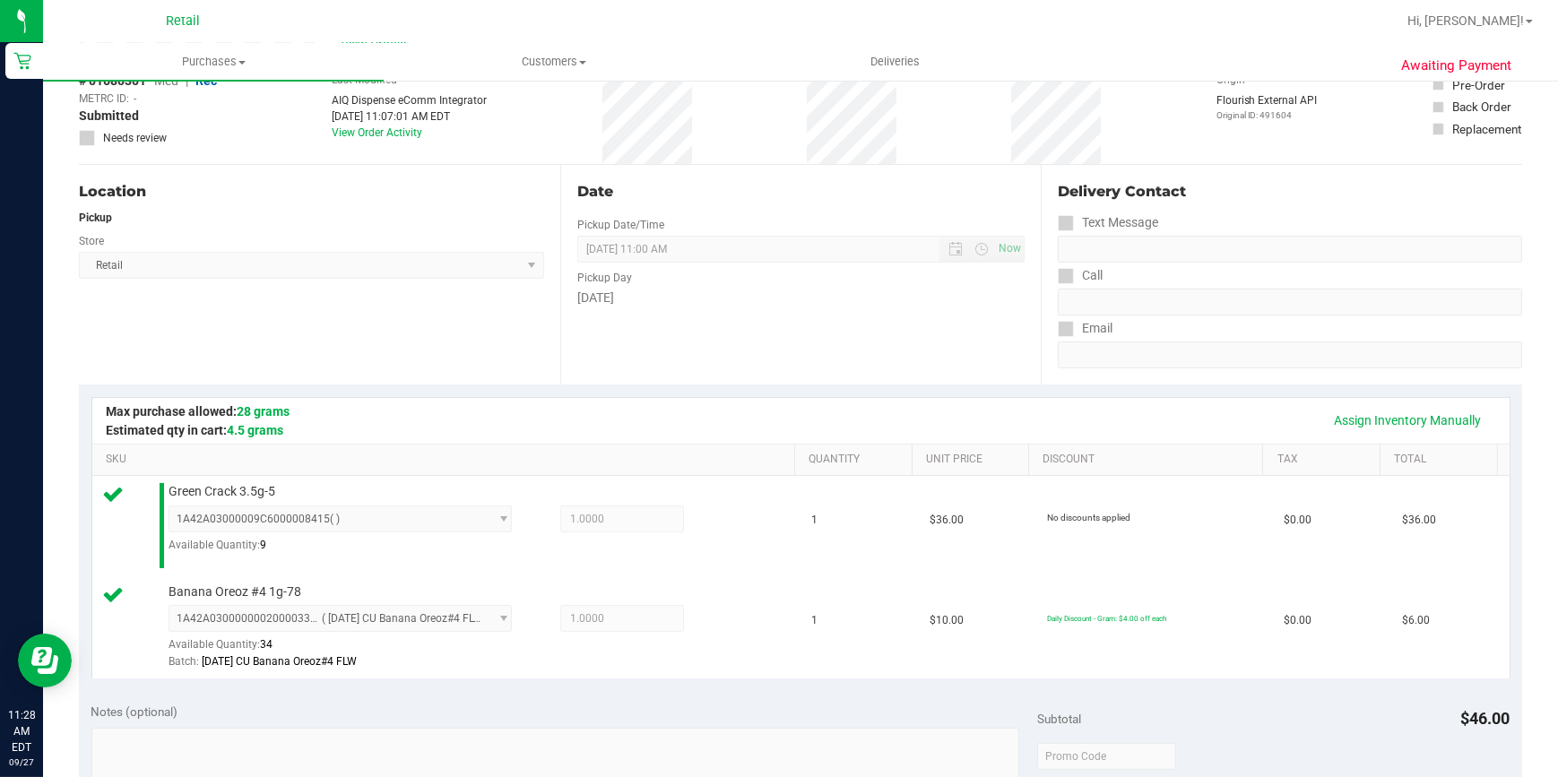
scroll to position [652, 0]
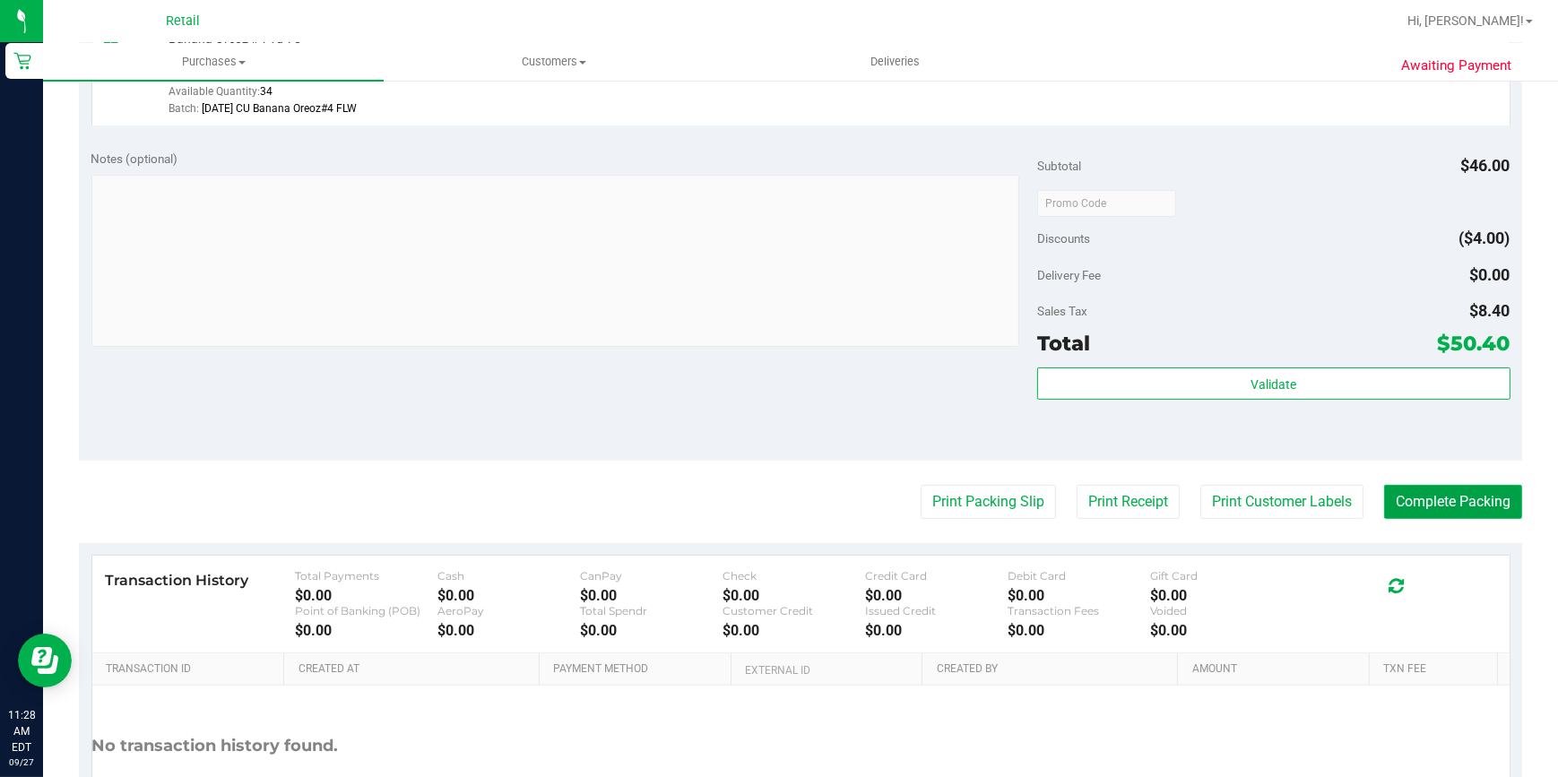
click at [1467, 503] on button "Complete Packing" at bounding box center [1453, 502] width 138 height 34
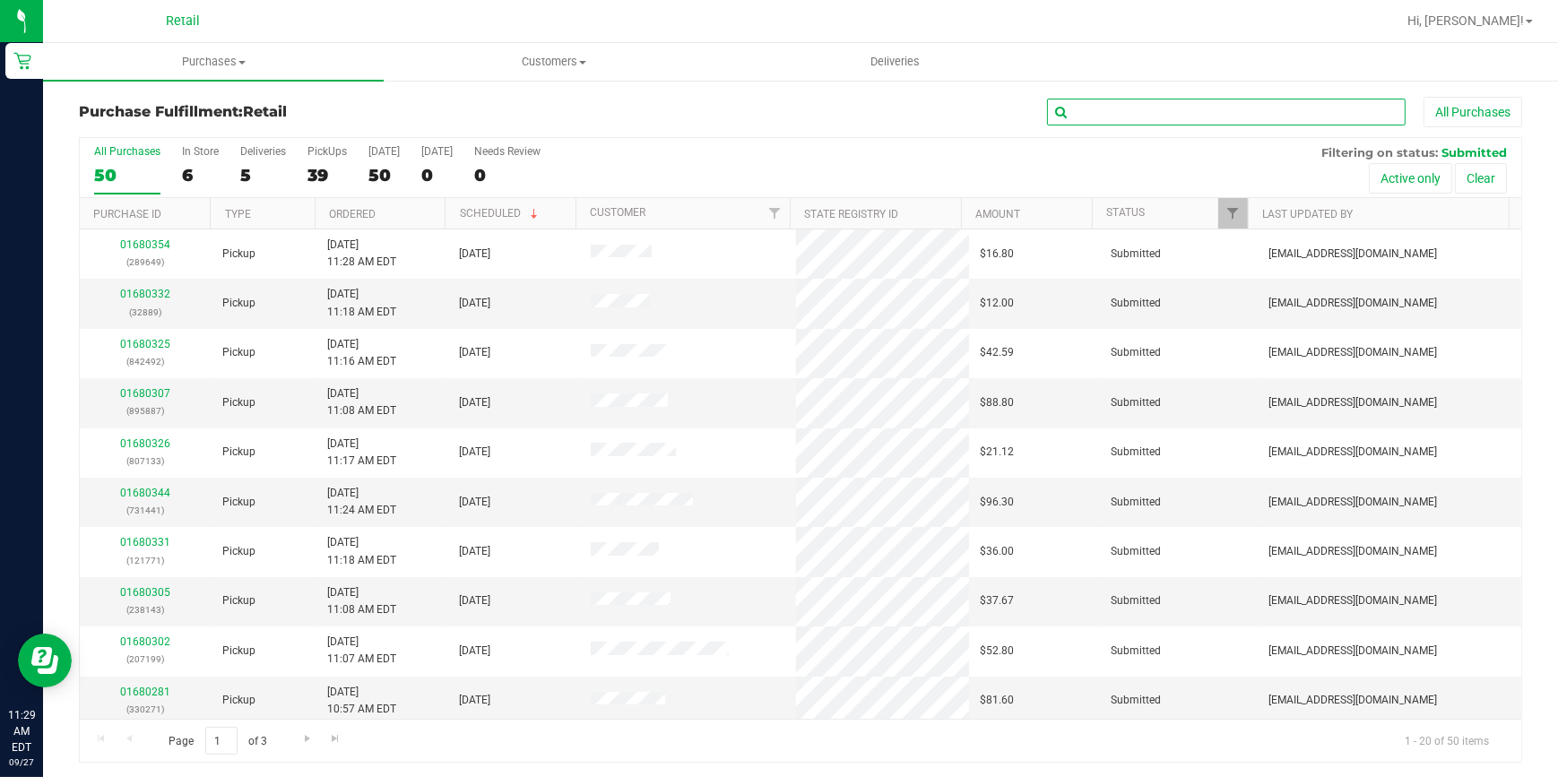
click at [1169, 112] on input "text" at bounding box center [1226, 112] width 359 height 27
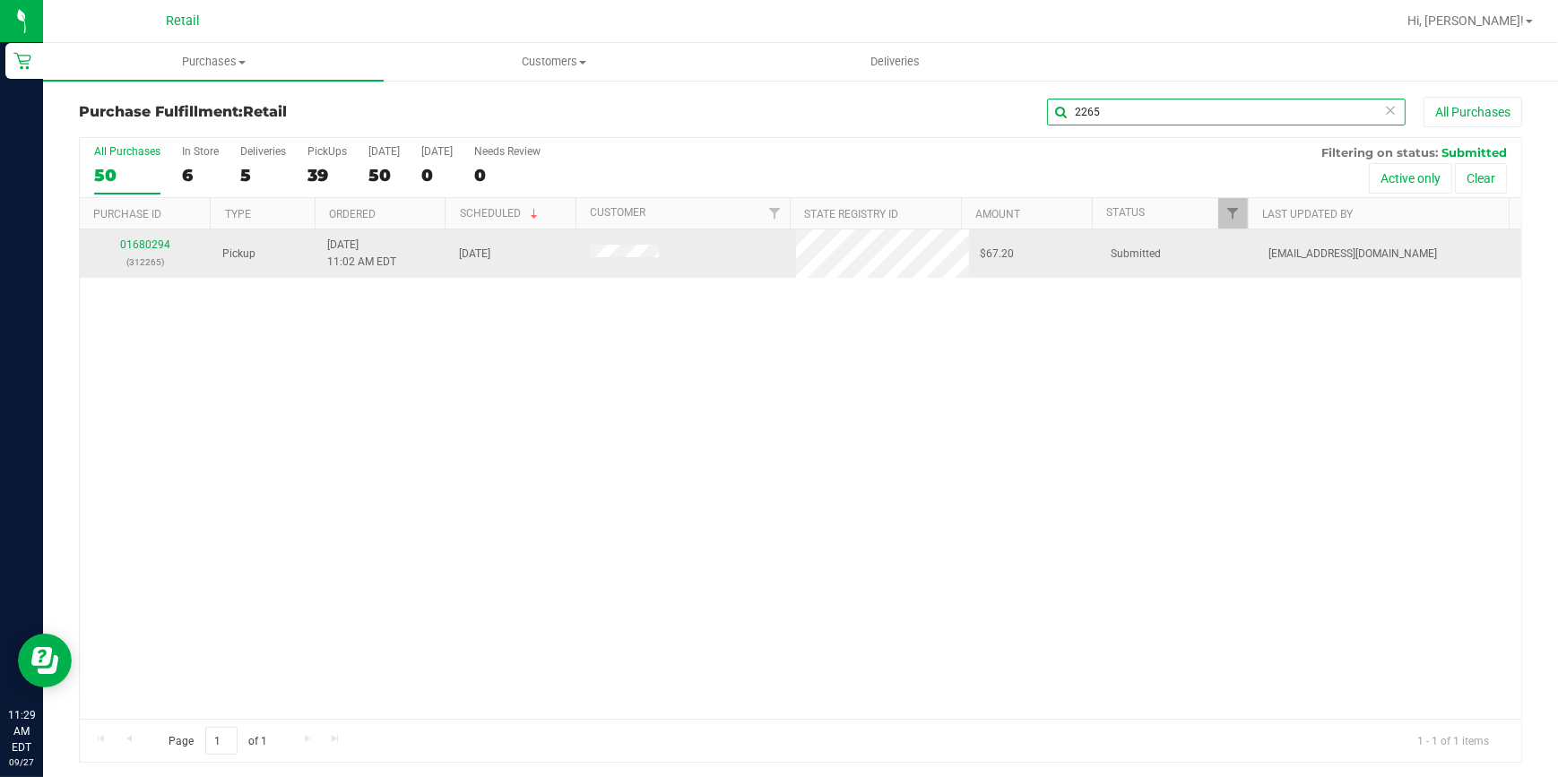
type input "2265"
click at [144, 237] on div "01680294 (312265)" at bounding box center [146, 254] width 110 height 34
click at [140, 247] on link "01680294" at bounding box center [145, 245] width 50 height 13
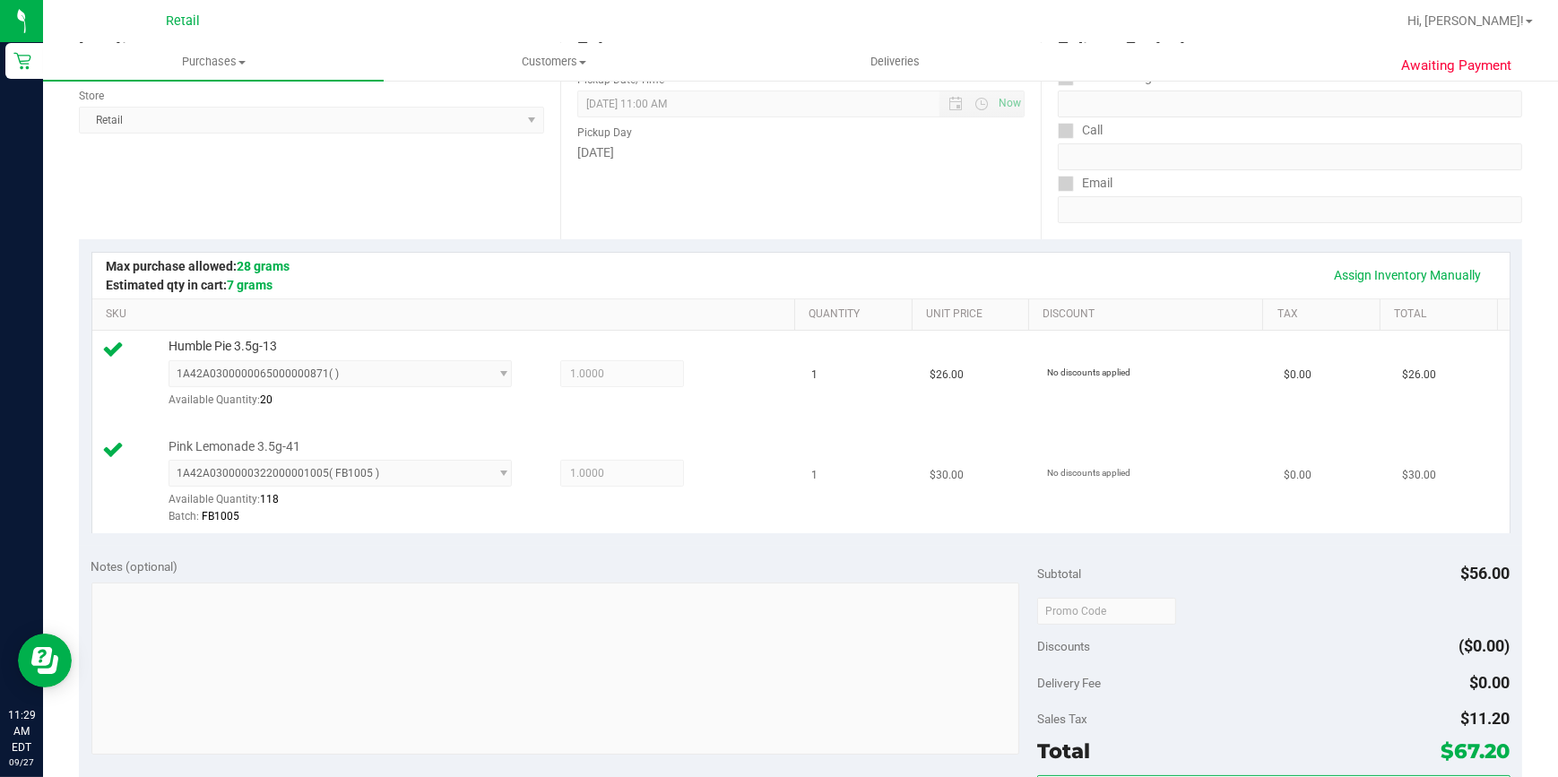
scroll to position [489, 0]
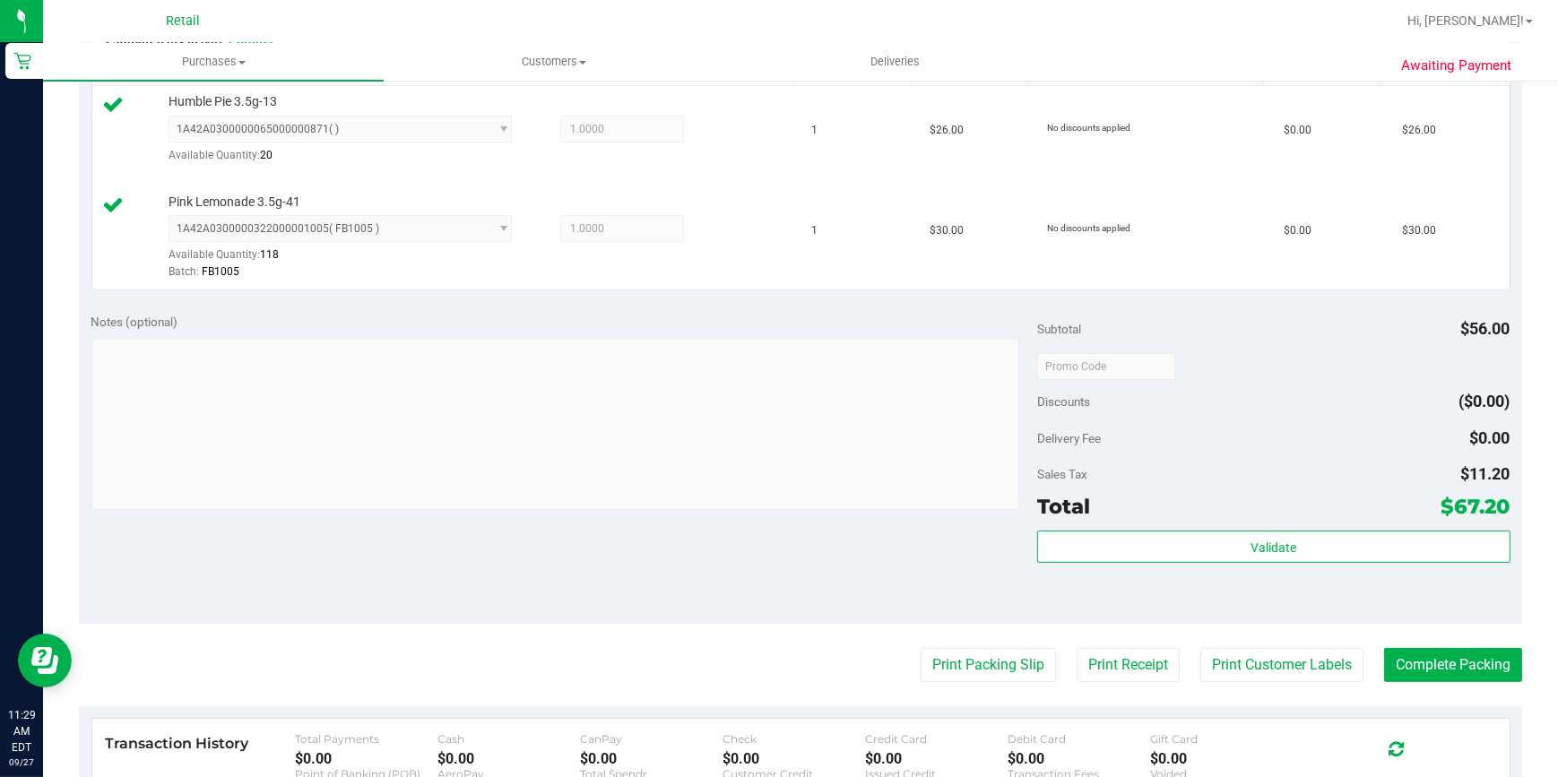
click at [1466, 637] on purchase-details "Back Edit Purchase Cancel Purchase View Profile # 01680294 Med | Rec METRC ID: …" at bounding box center [801, 325] width 1444 height 1434
click at [1453, 661] on button "Complete Packing" at bounding box center [1453, 665] width 138 height 34
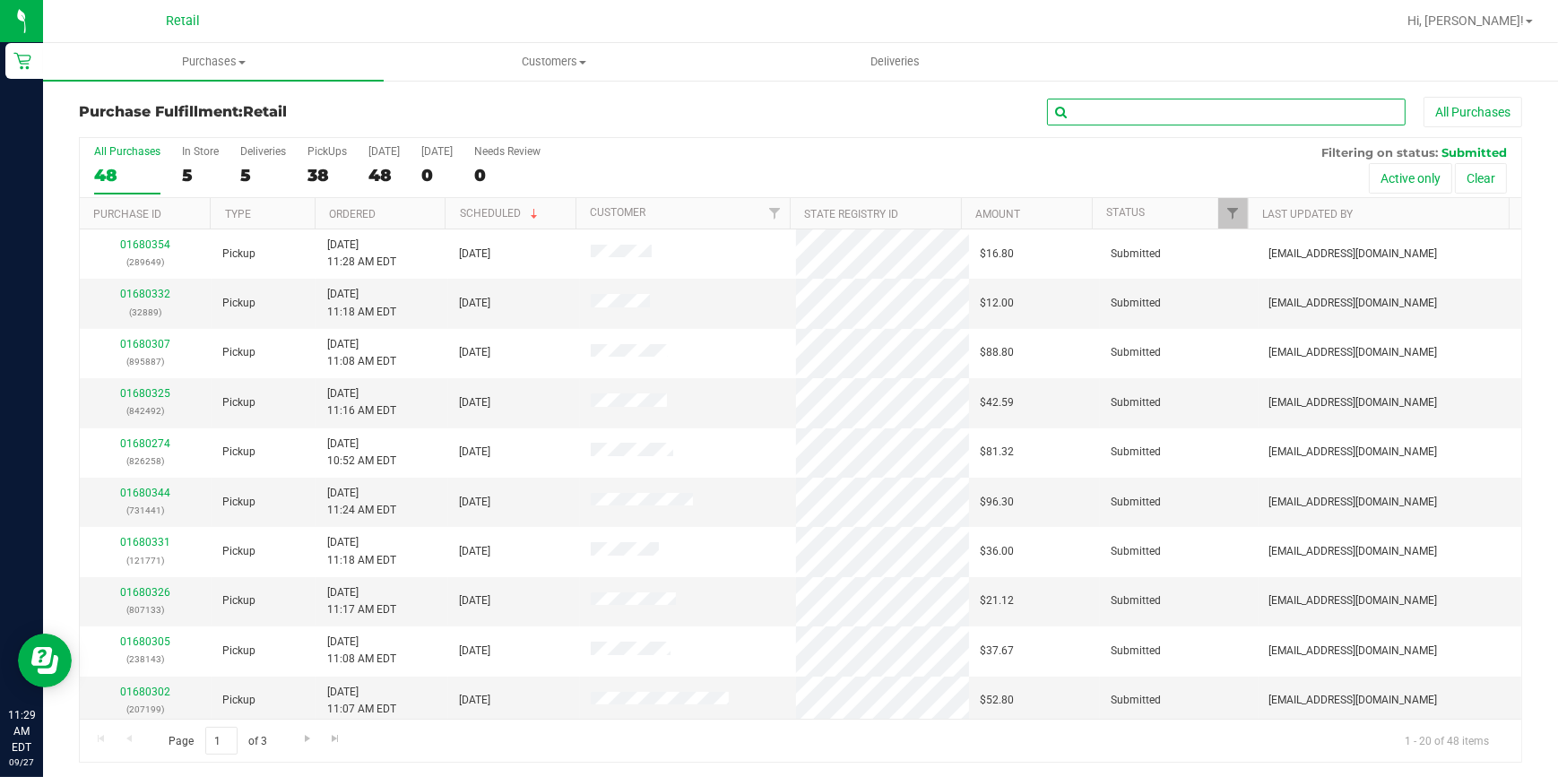
click at [1136, 113] on input "text" at bounding box center [1226, 112] width 359 height 27
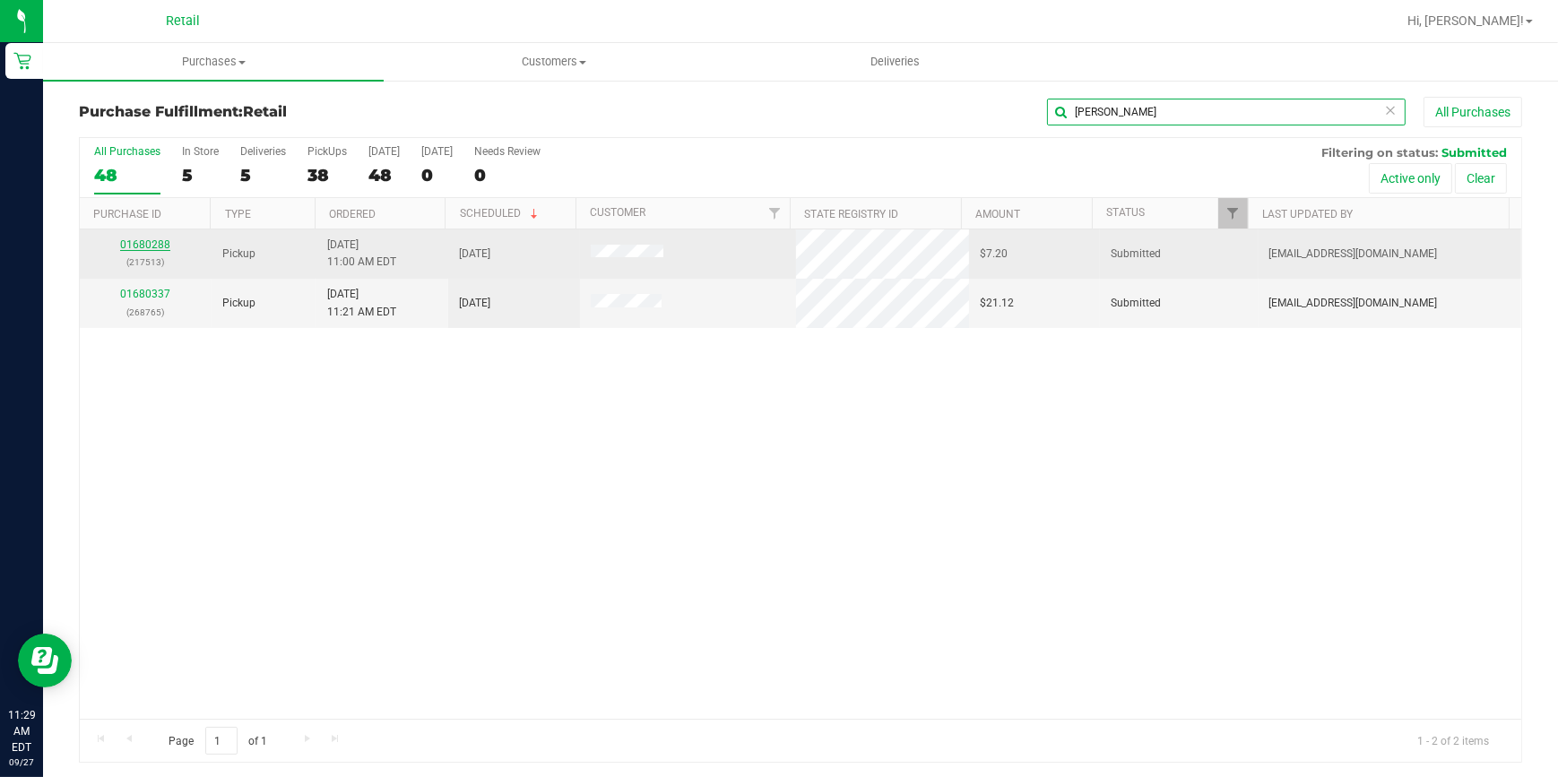
type input "[PERSON_NAME]"
click at [146, 244] on link "01680288" at bounding box center [145, 245] width 50 height 13
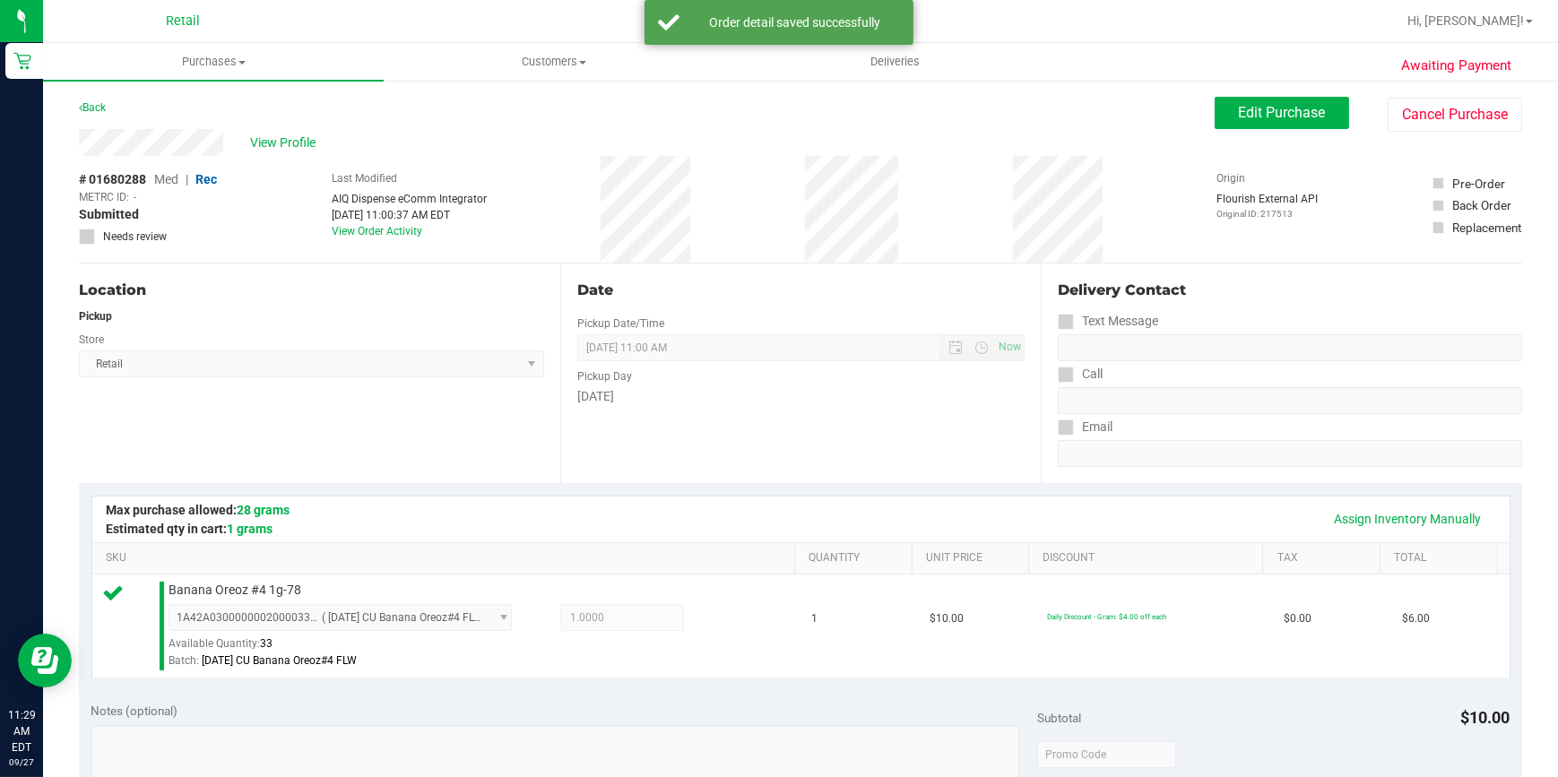
scroll to position [686, 0]
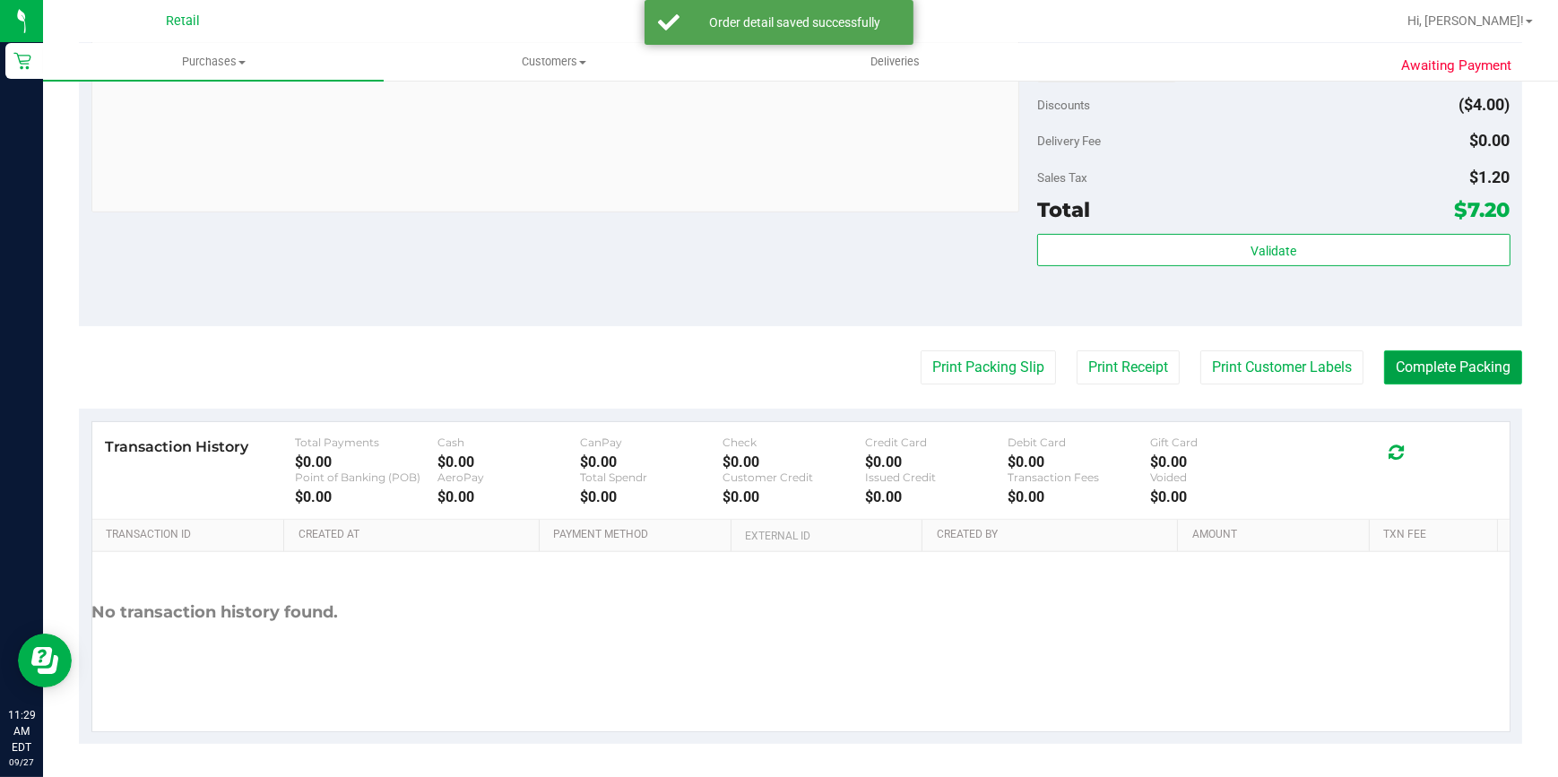
click at [1449, 372] on button "Complete Packing" at bounding box center [1453, 368] width 138 height 34
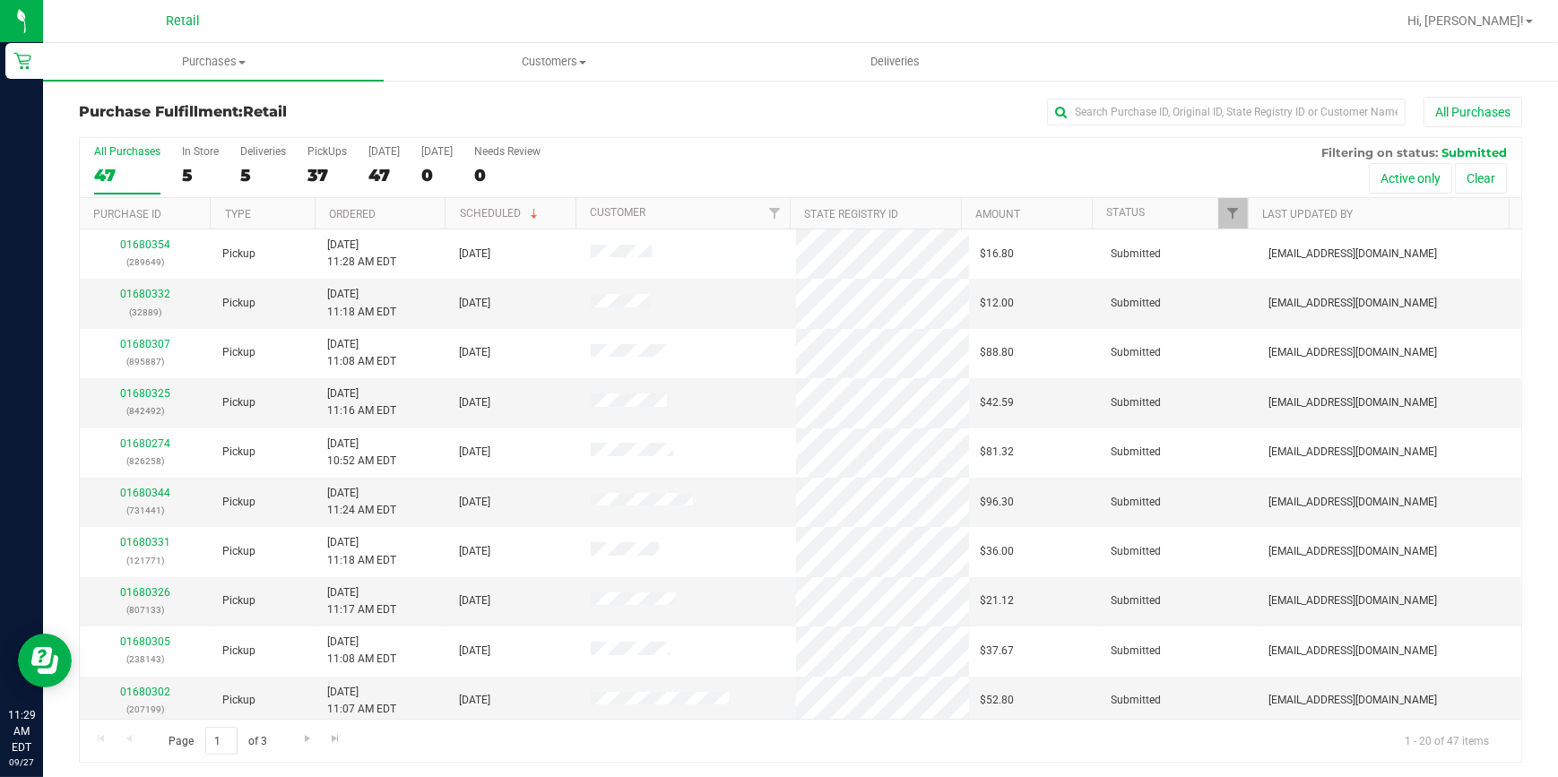
click at [1152, 84] on div "Purchase Fulfillment: Retail All Purchases All Purchases 47 In Store 5 Deliveri…" at bounding box center [800, 430] width 1515 height 702
click at [1141, 101] on input "text" at bounding box center [1226, 112] width 359 height 27
click at [1140, 107] on input "text" at bounding box center [1226, 112] width 359 height 27
type input "3"
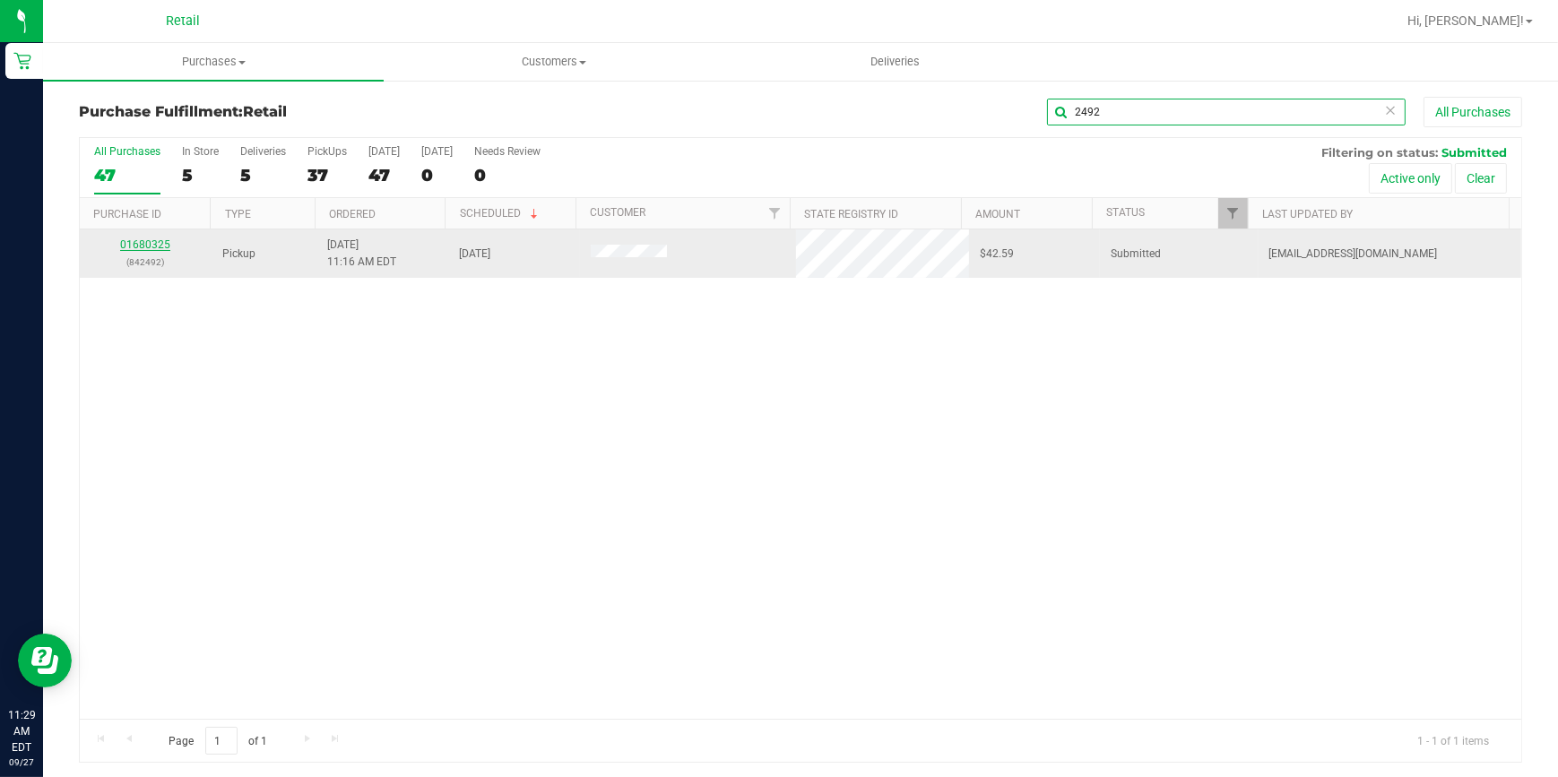
type input "2492"
click at [138, 246] on link "01680325" at bounding box center [145, 245] width 50 height 13
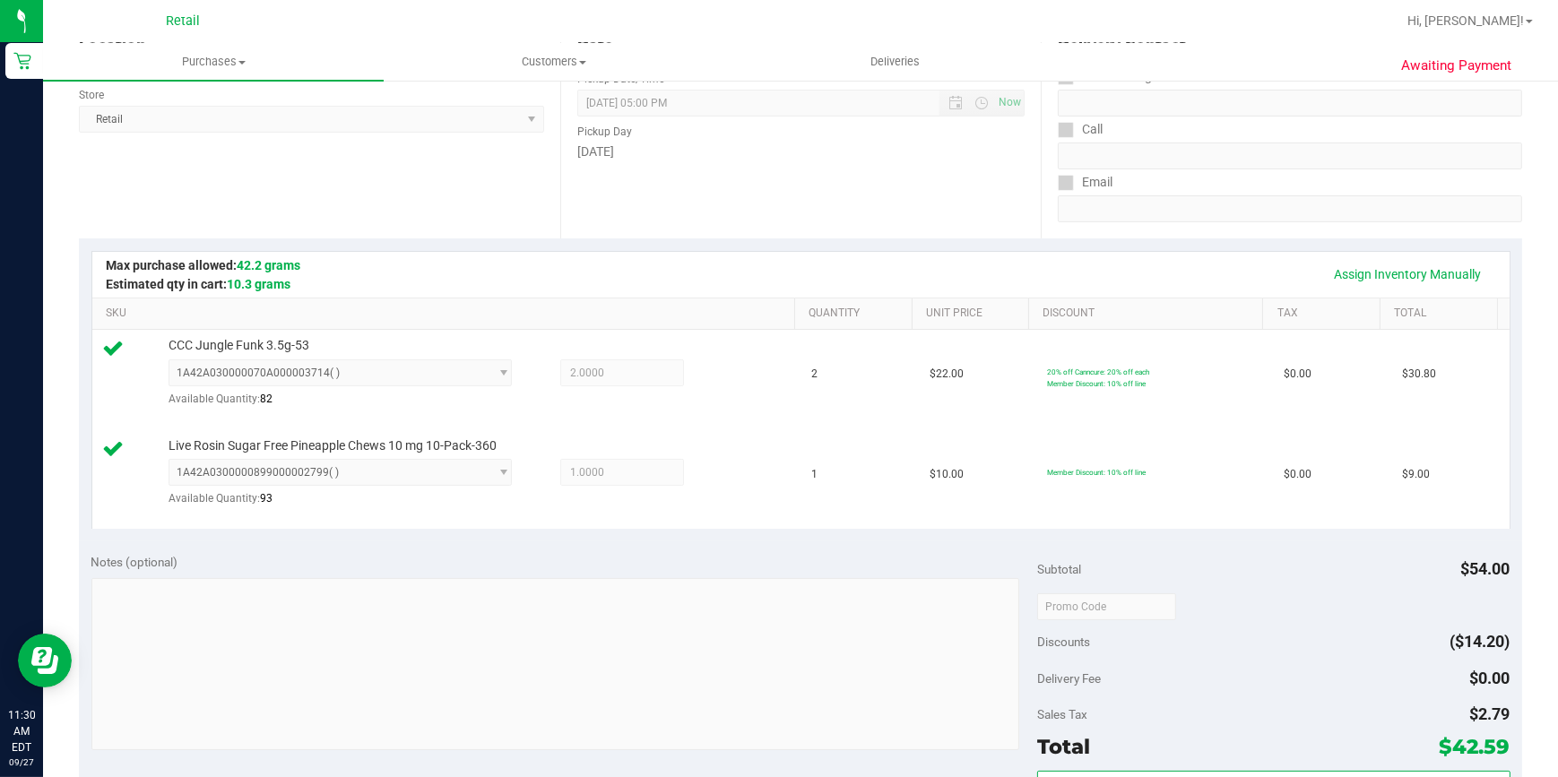
scroll to position [652, 0]
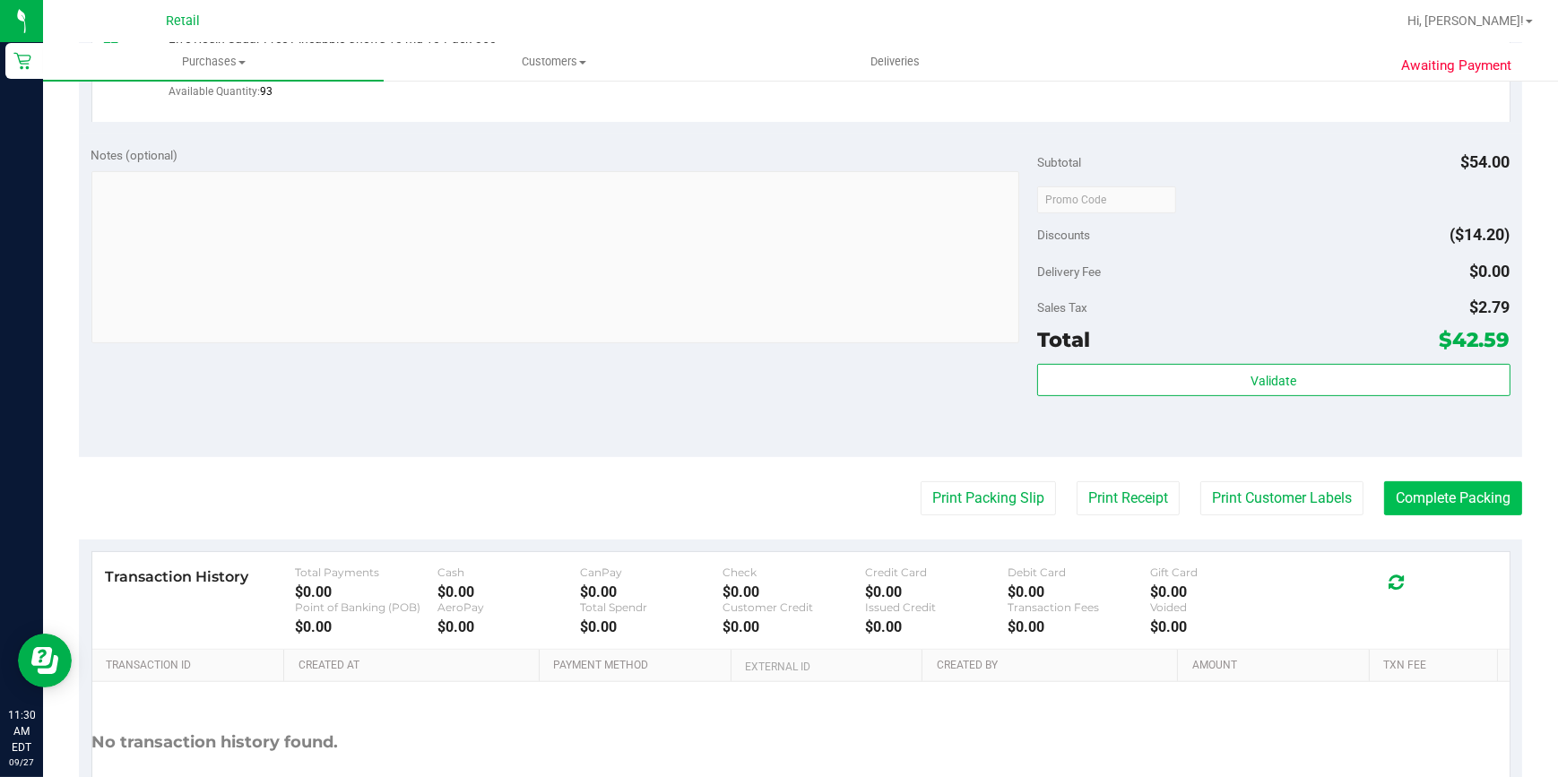
click at [1398, 514] on purchase-details "Back Edit Purchase Cancel Purchase View Profile # 01680325 Med | Rec METRC ID: …" at bounding box center [801, 160] width 1444 height 1430
click at [1398, 495] on button "Complete Packing" at bounding box center [1453, 499] width 138 height 34
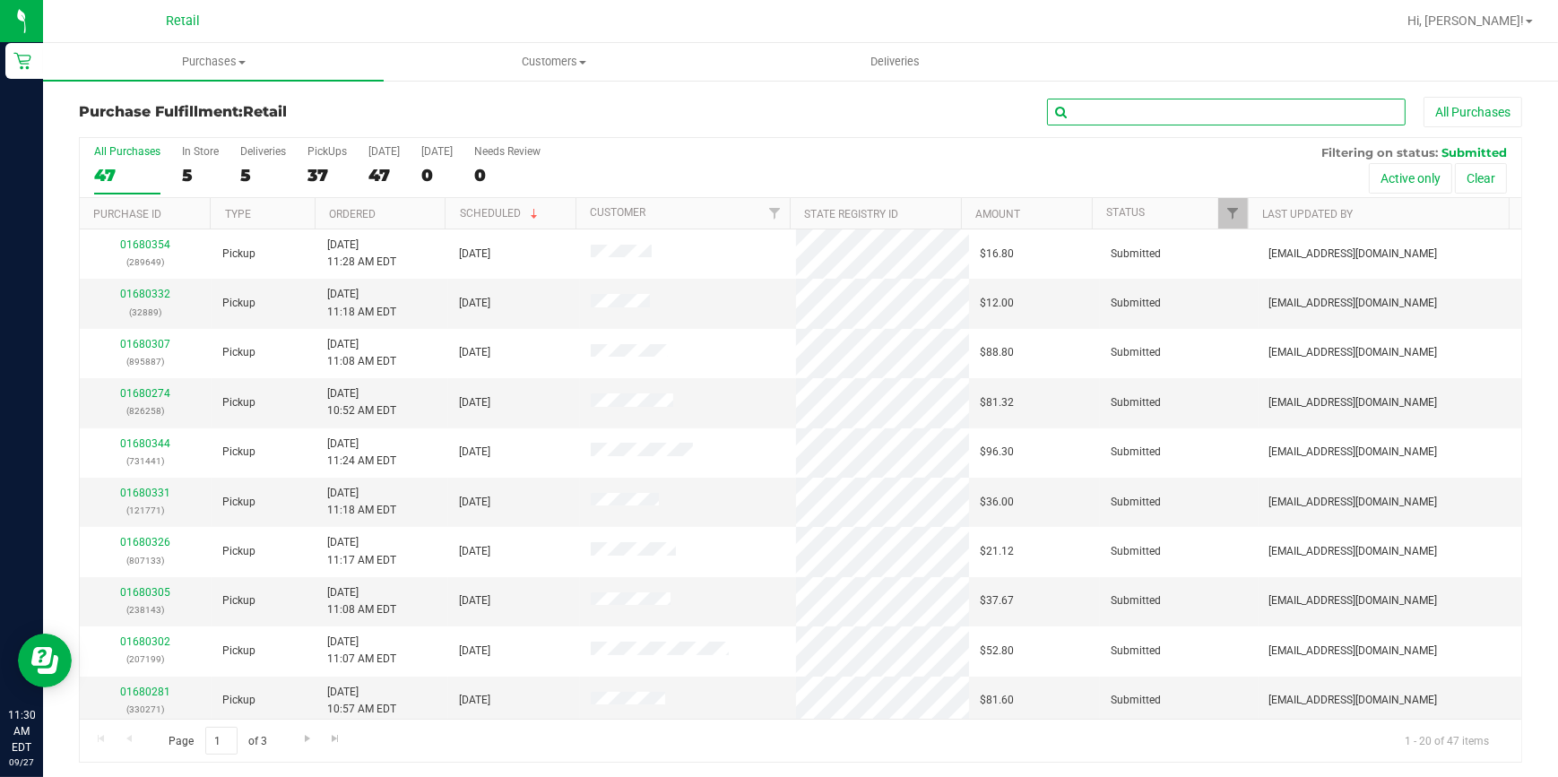
click at [1175, 105] on input "text" at bounding box center [1226, 112] width 359 height 27
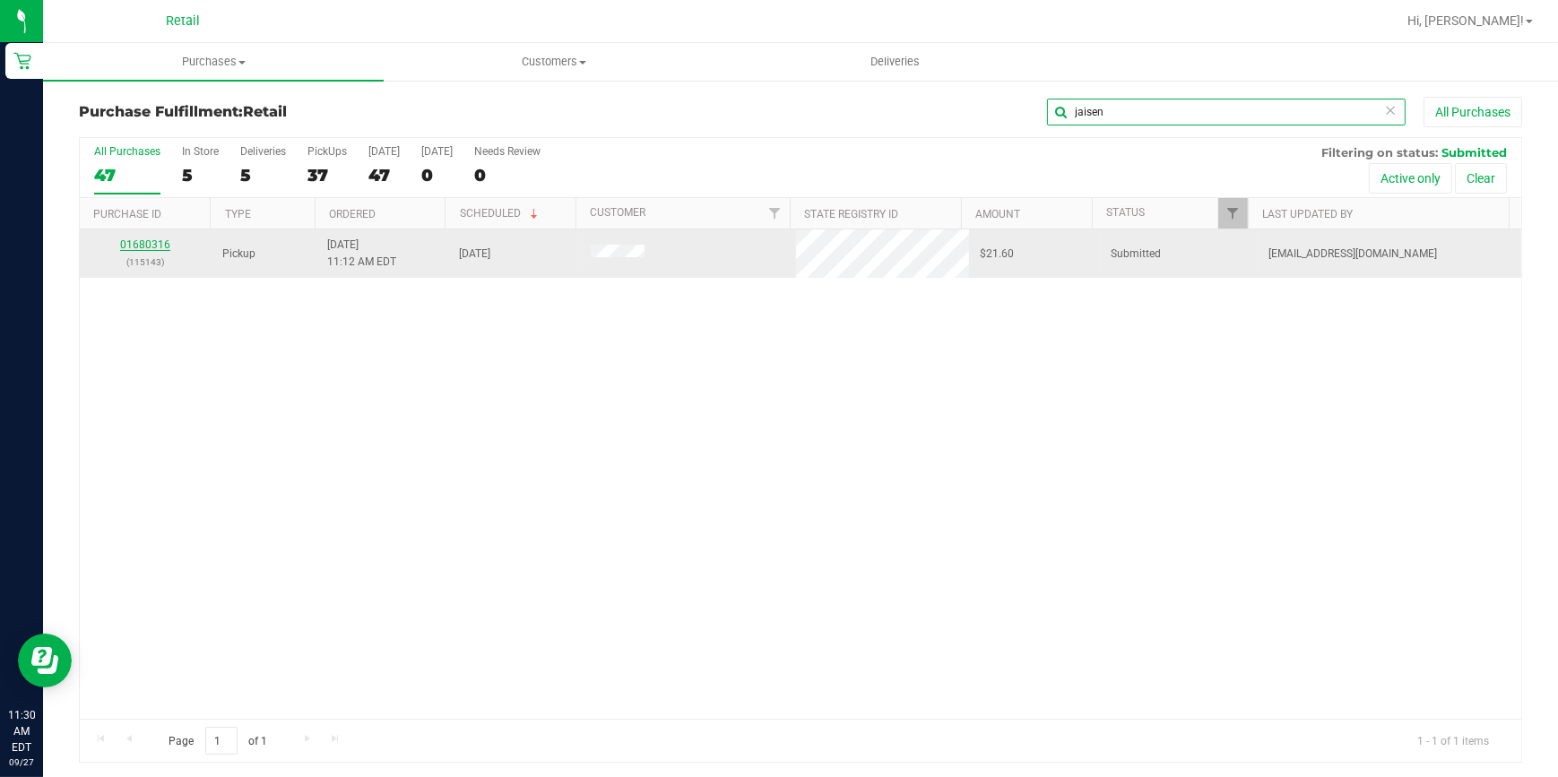
type input "jaisen"
click at [158, 244] on link "01680316" at bounding box center [145, 245] width 50 height 13
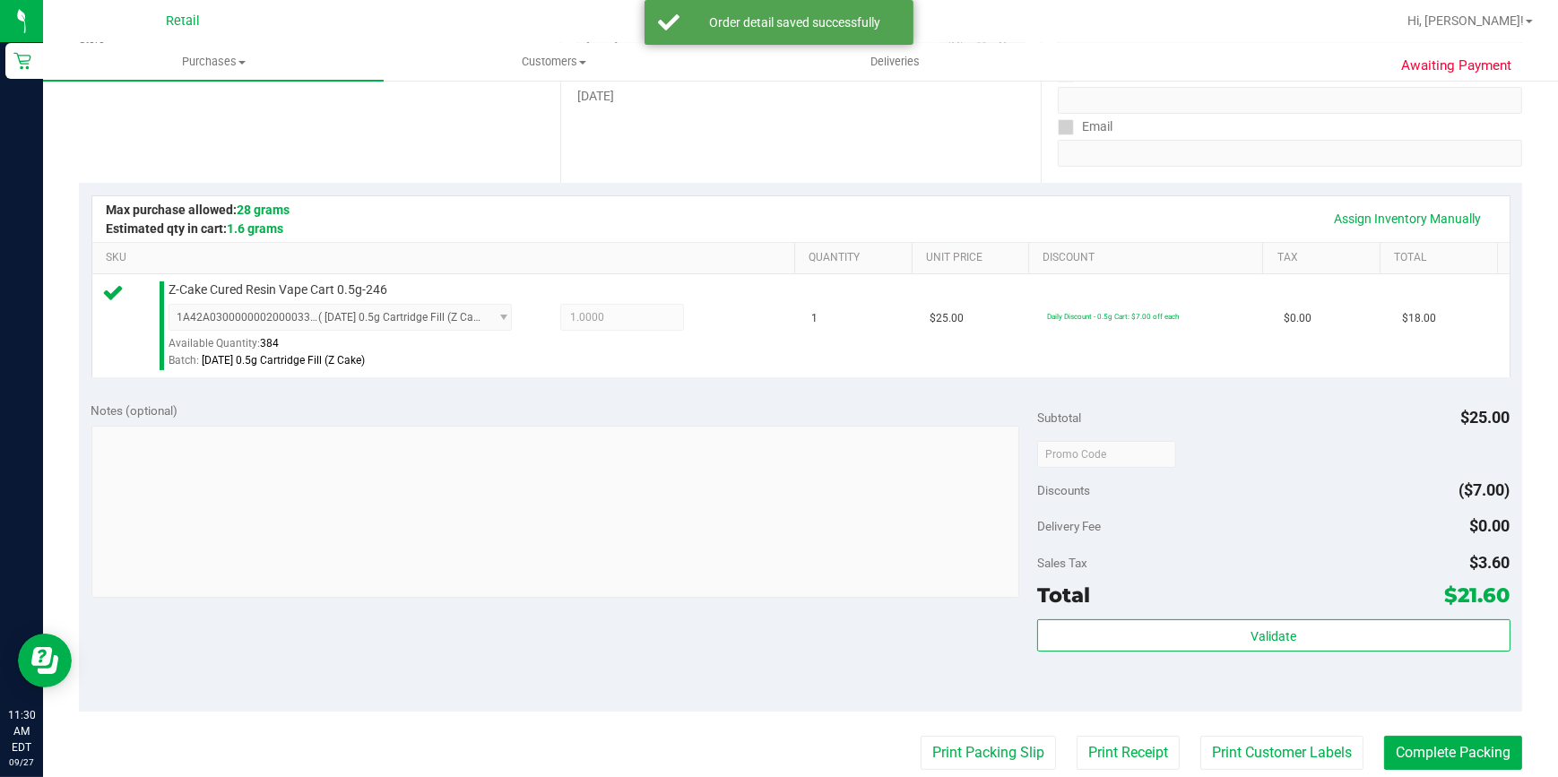
scroll to position [686, 0]
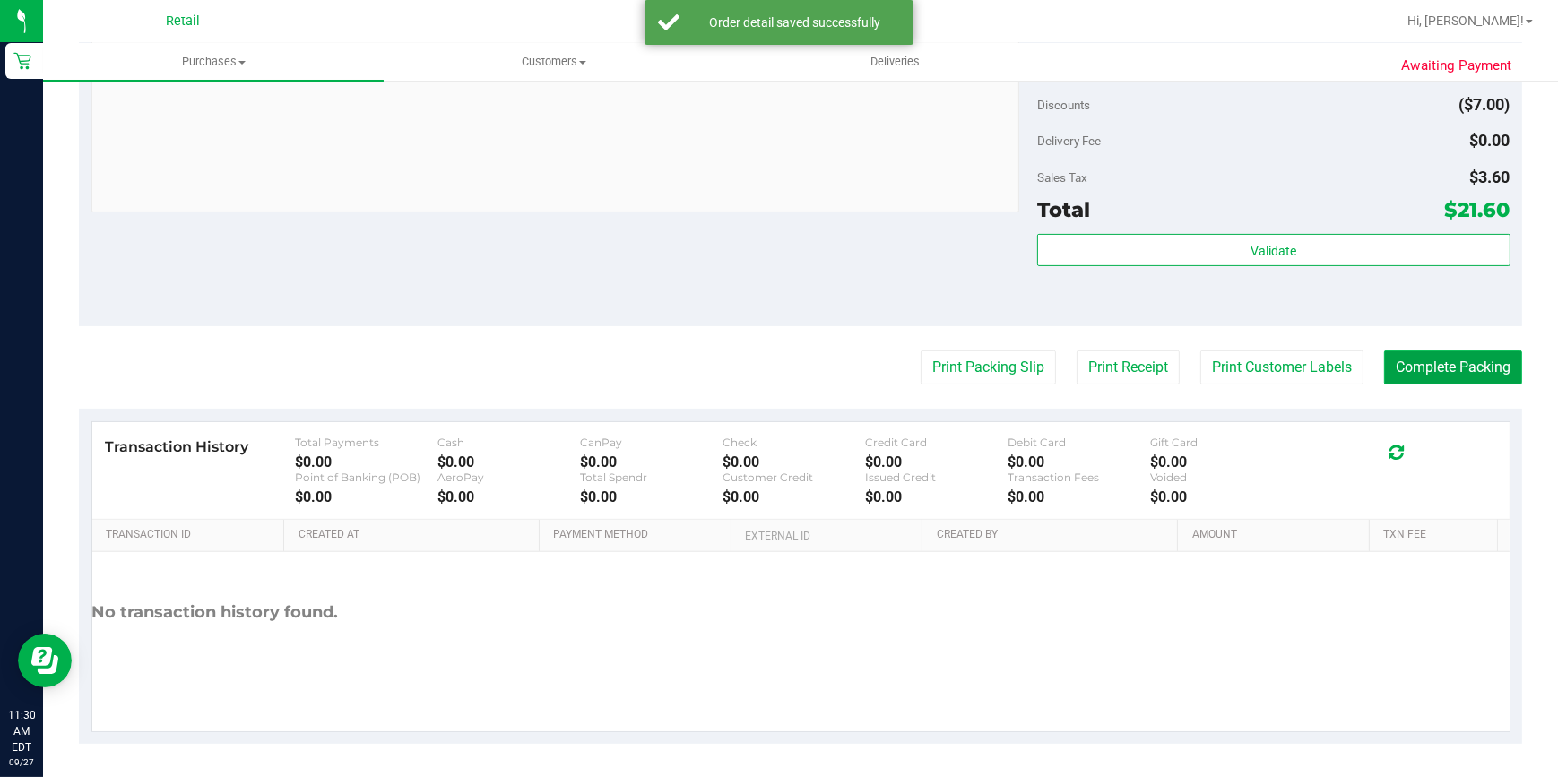
click at [1403, 378] on button "Complete Packing" at bounding box center [1453, 368] width 138 height 34
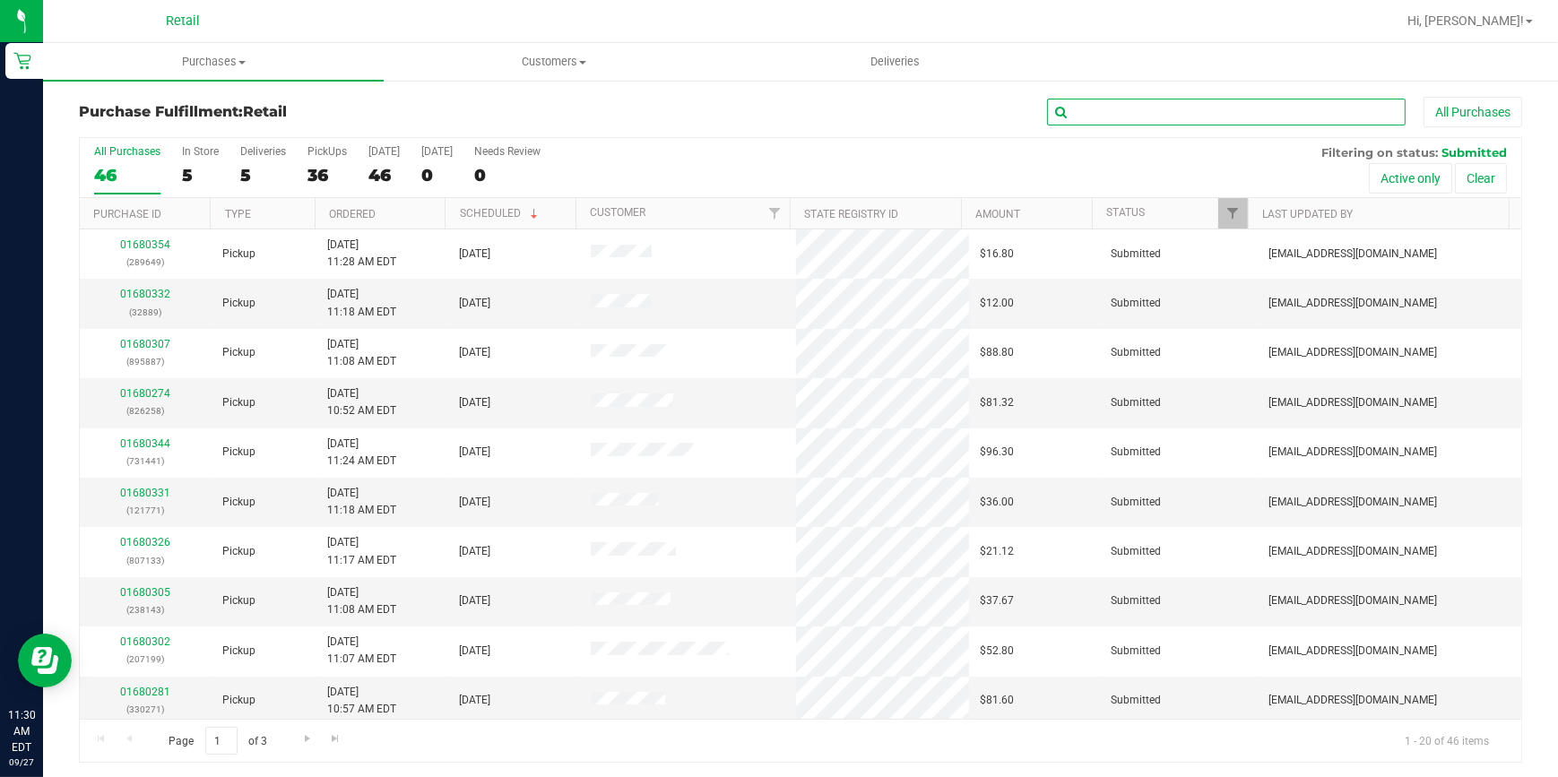
click at [1094, 114] on input "text" at bounding box center [1226, 112] width 359 height 27
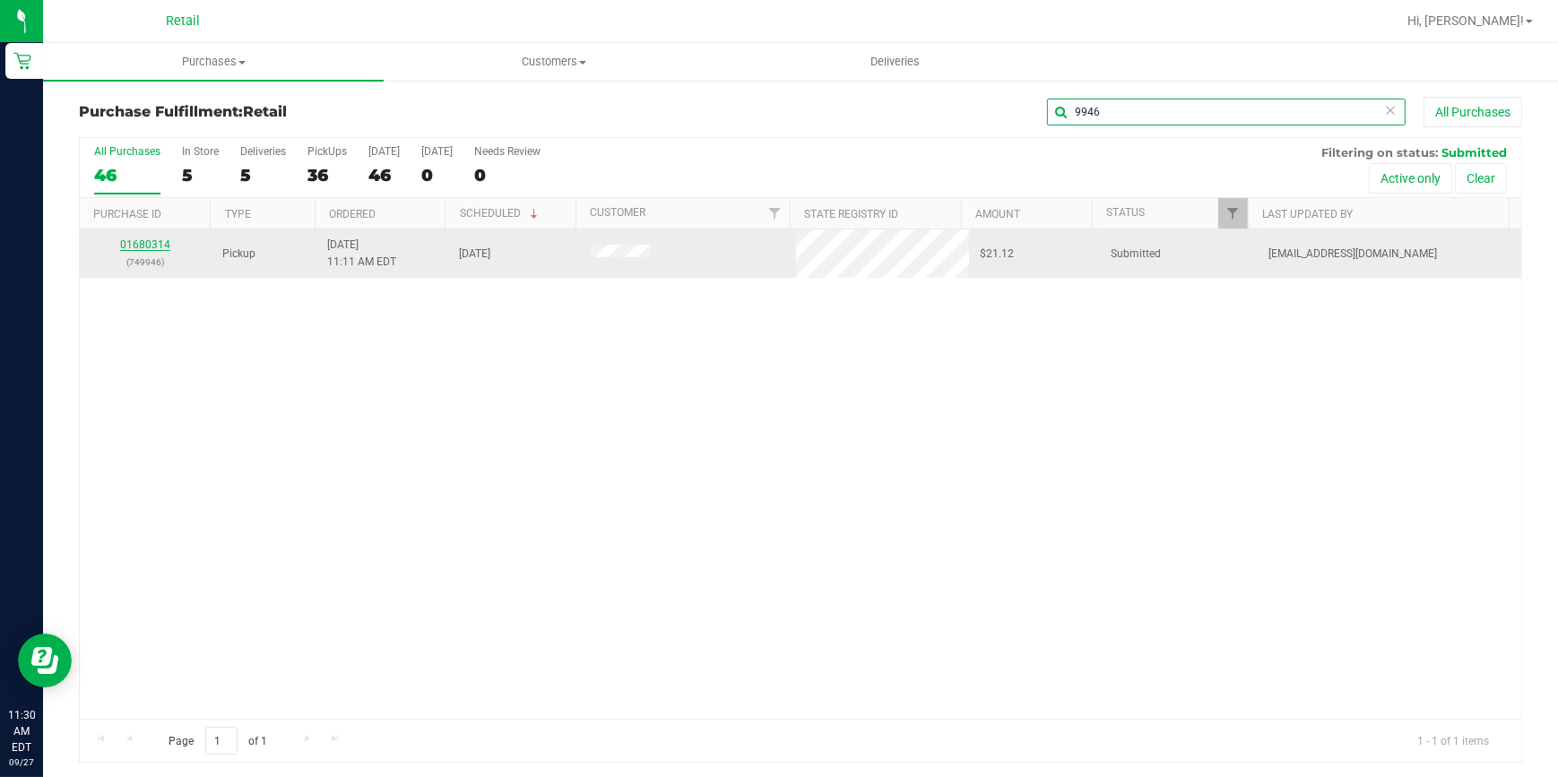
type input "9946"
click at [141, 245] on link "01680314" at bounding box center [145, 245] width 50 height 13
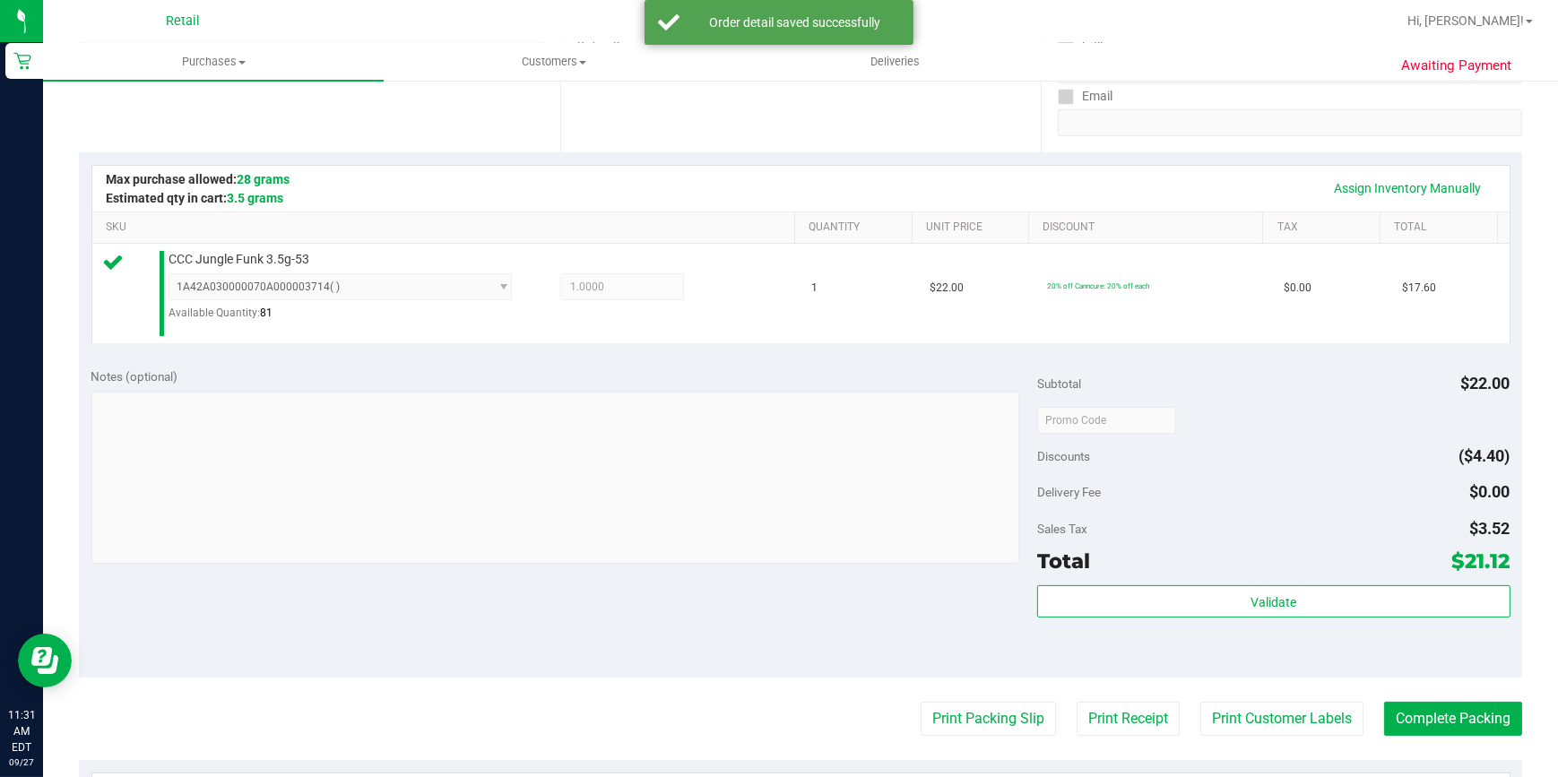
scroll to position [407, 0]
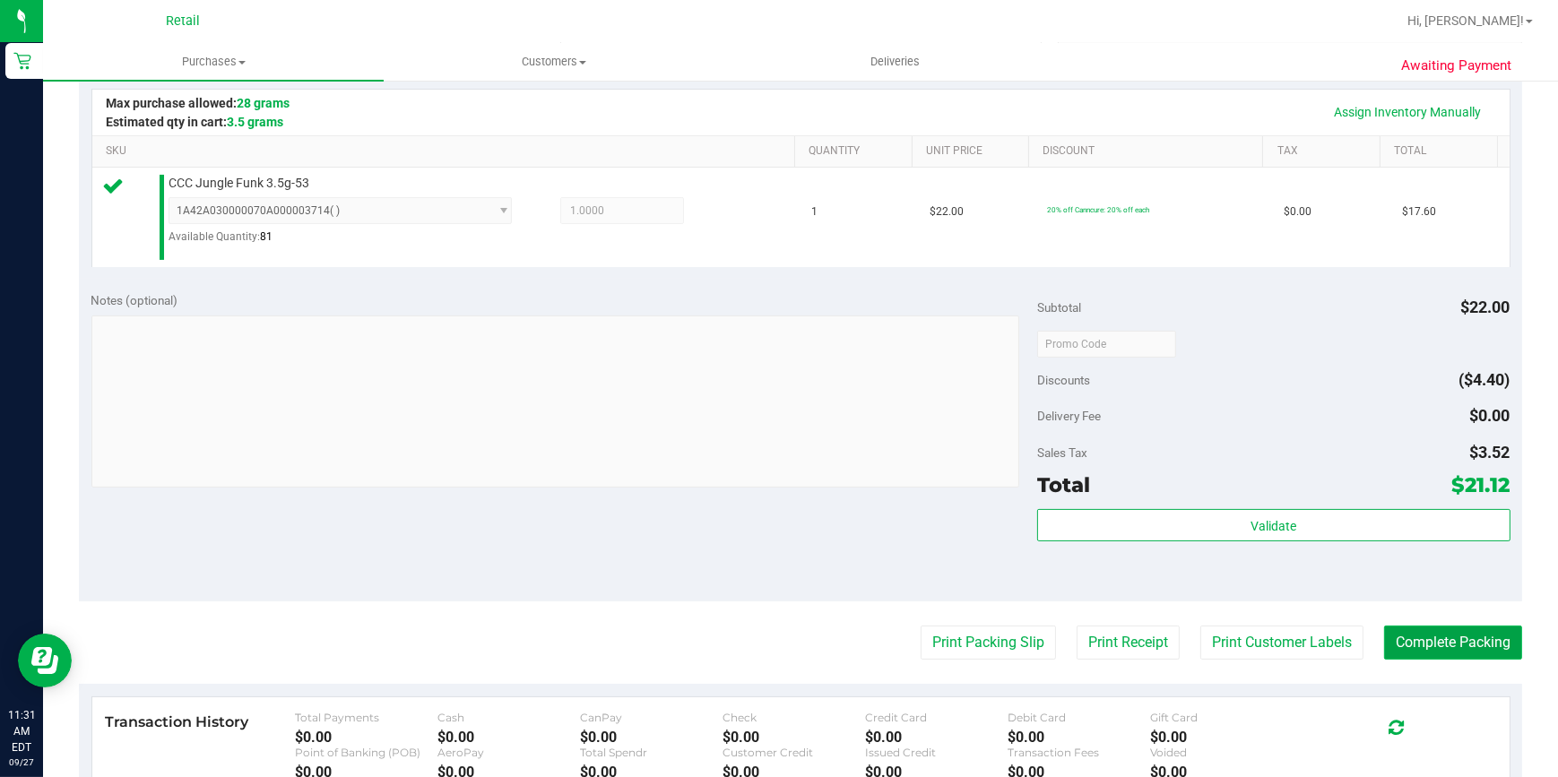
click at [1463, 638] on button "Complete Packing" at bounding box center [1453, 643] width 138 height 34
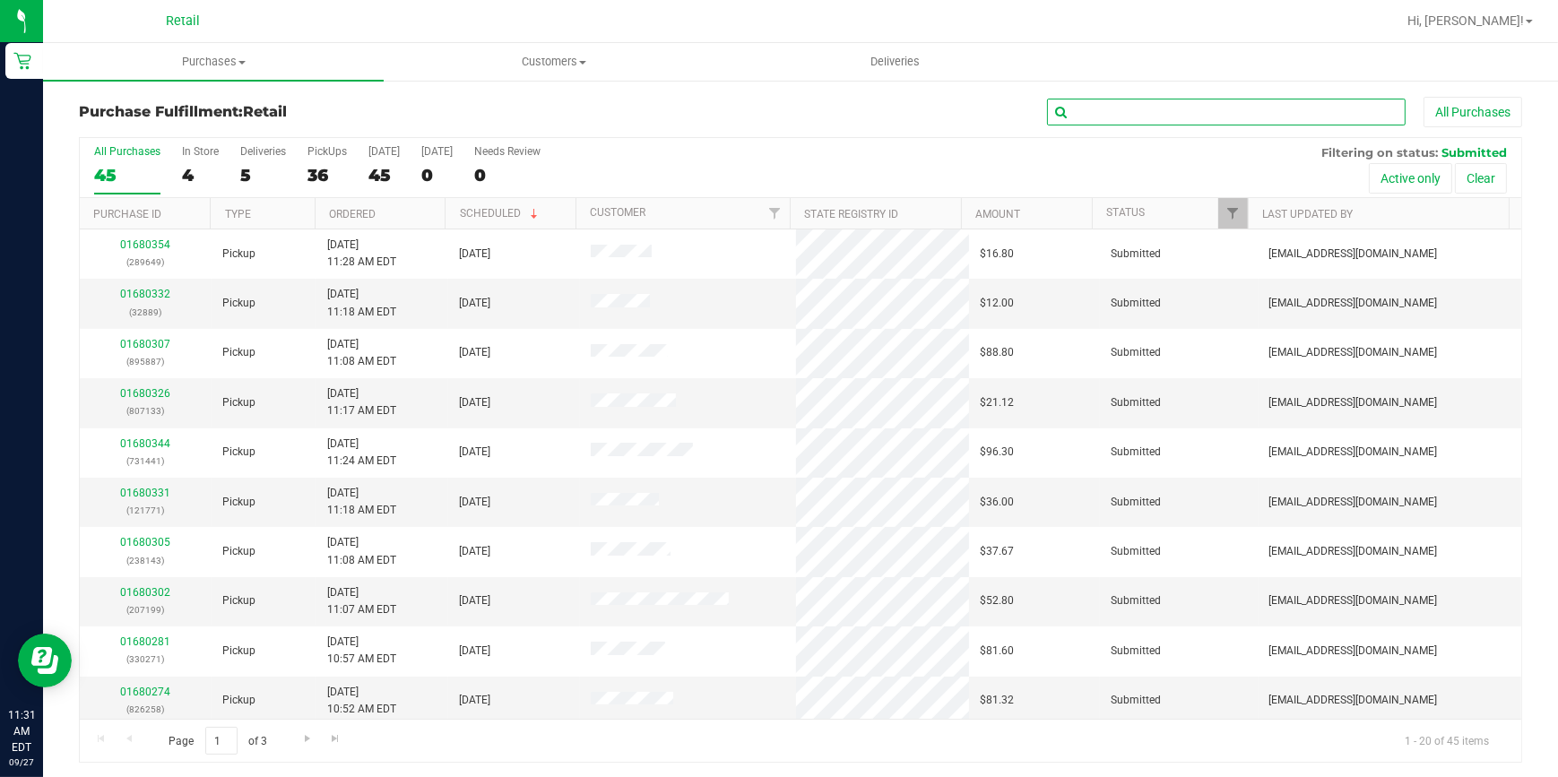
click at [1133, 100] on input "text" at bounding box center [1226, 112] width 359 height 27
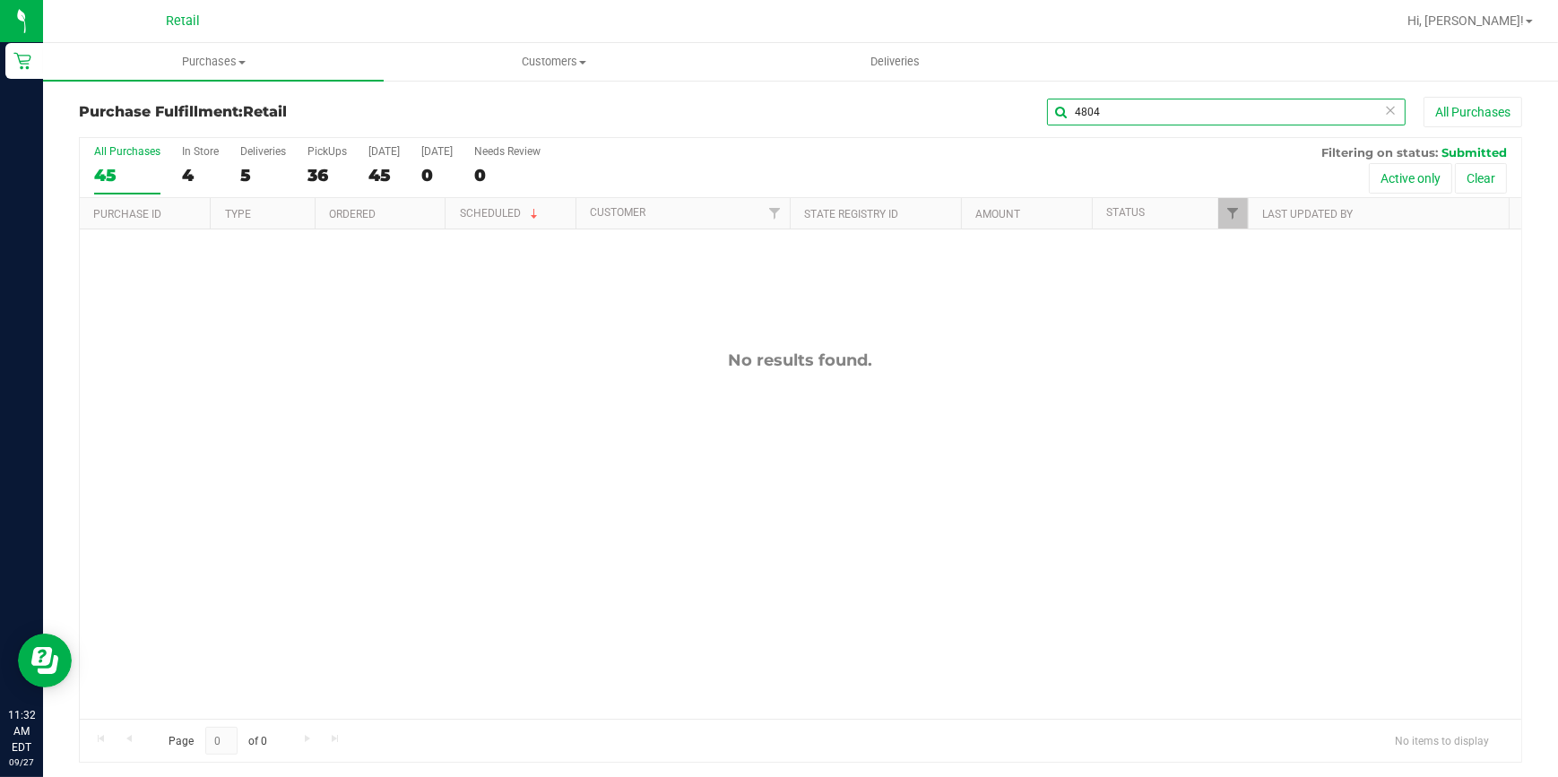
drag, startPoint x: 1082, startPoint y: 114, endPoint x: 1011, endPoint y: 107, distance: 71.2
click at [1011, 107] on div "4804 All Purchases" at bounding box center [1041, 112] width 962 height 30
type input "4"
drag, startPoint x: 1101, startPoint y: 107, endPoint x: 919, endPoint y: 109, distance: 182.0
click at [936, 79] on retail "Purchases Summary of purchases Fulfillment All purchases Customers All customer…" at bounding box center [800, 412] width 1515 height 738
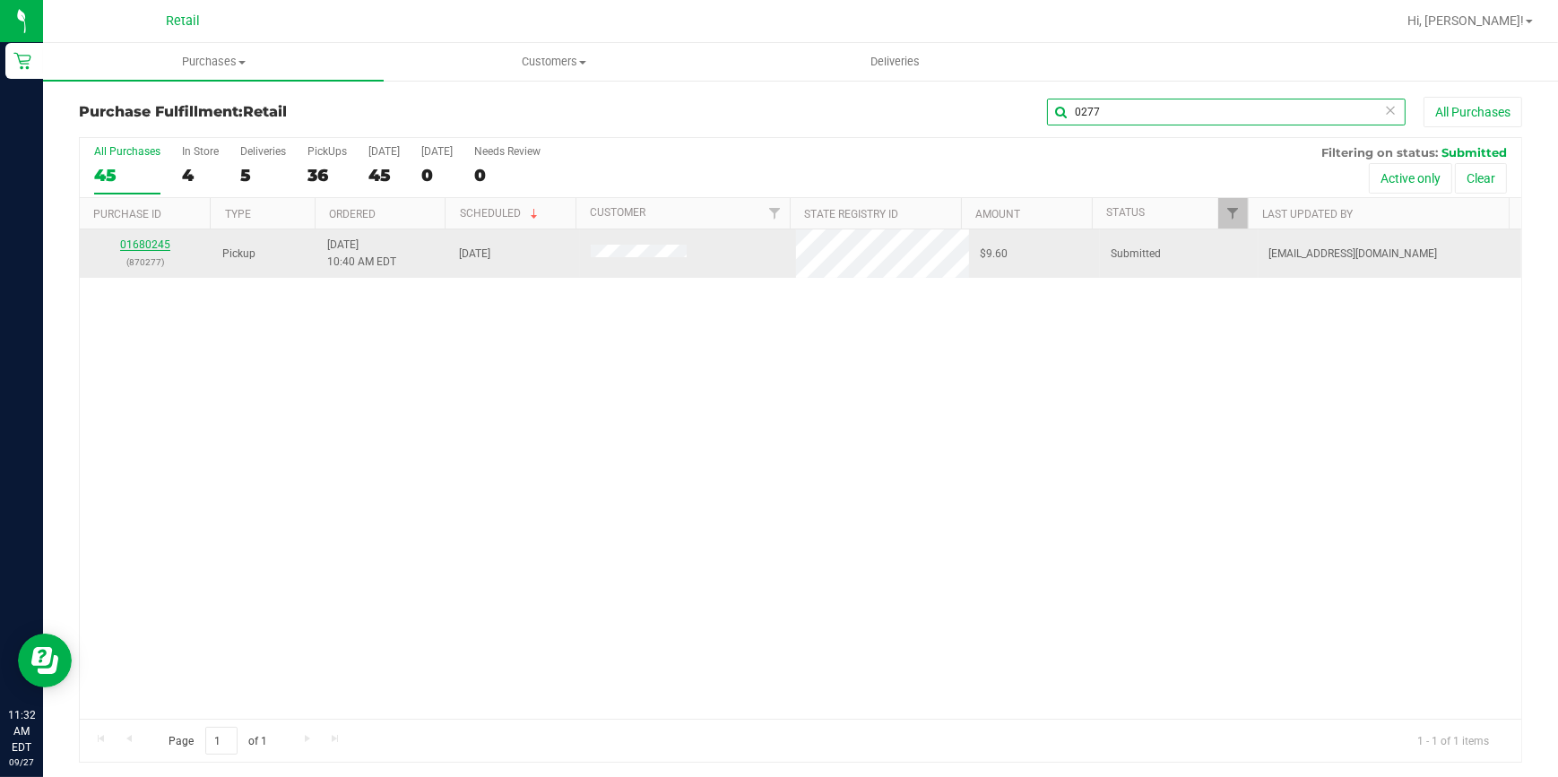
type input "0277"
click at [161, 244] on link "01680245" at bounding box center [145, 245] width 50 height 13
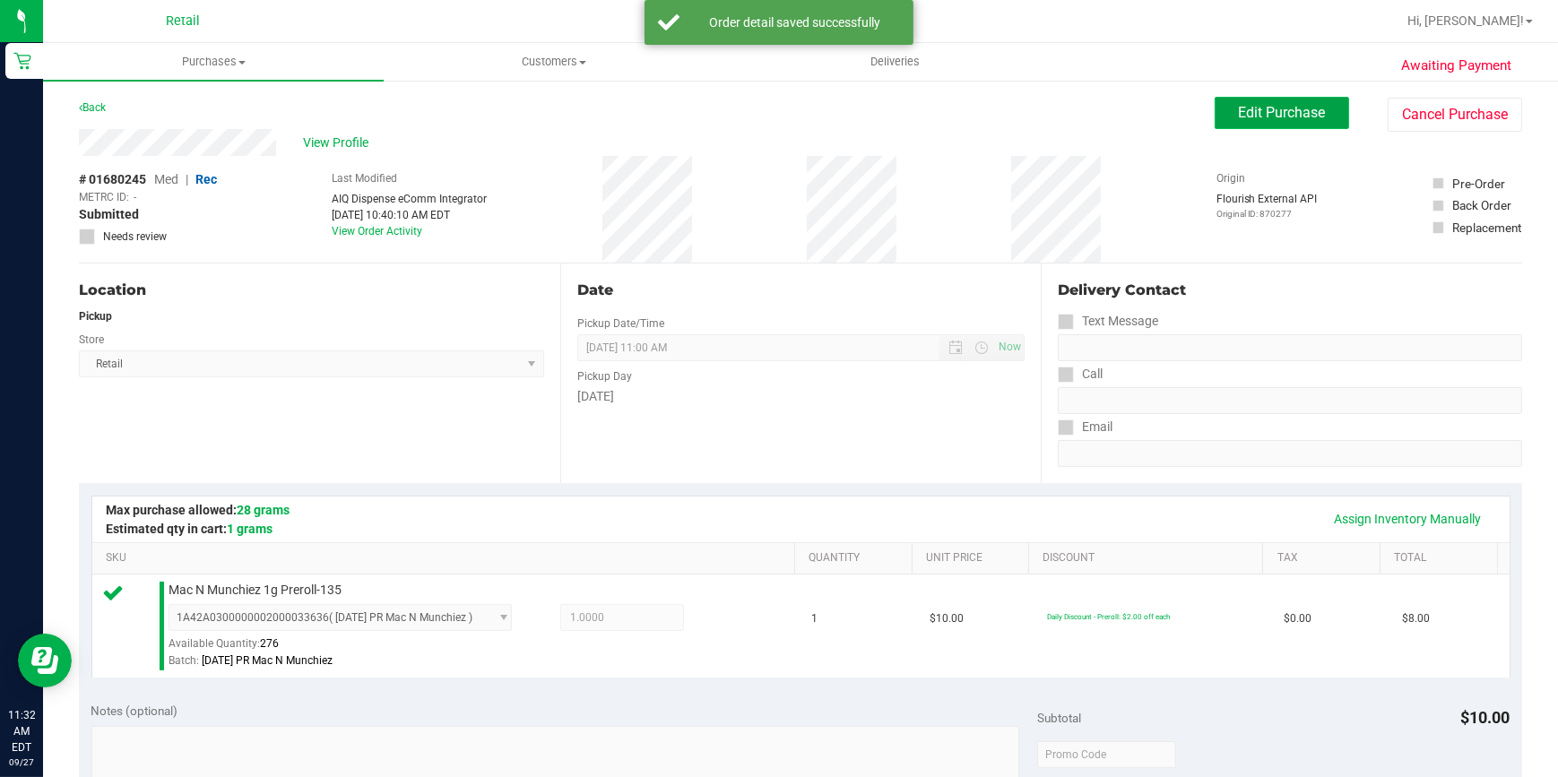
click at [1239, 112] on span "Edit Purchase" at bounding box center [1282, 112] width 87 height 17
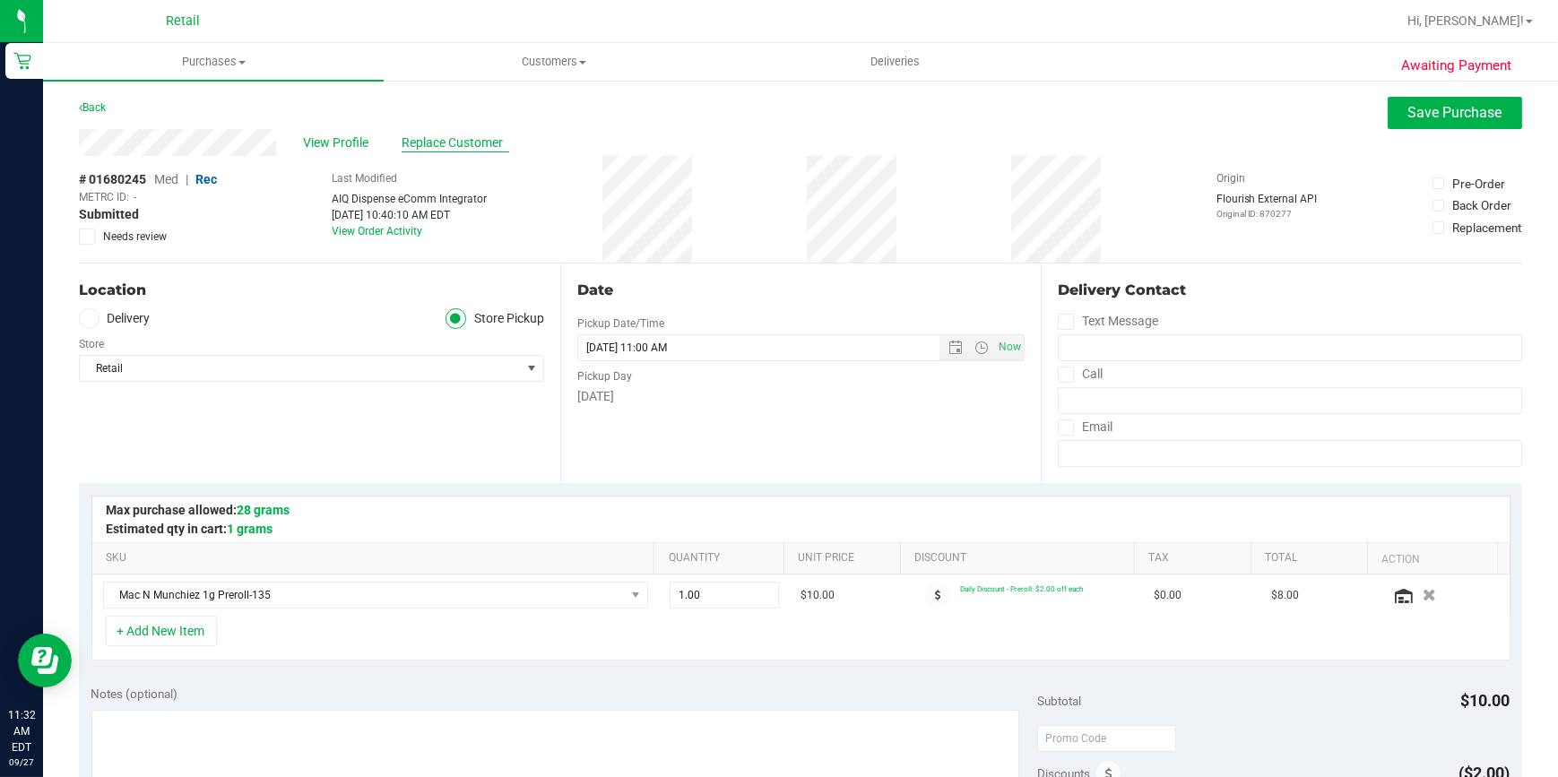
click at [456, 135] on span "Replace Customer" at bounding box center [456, 143] width 108 height 19
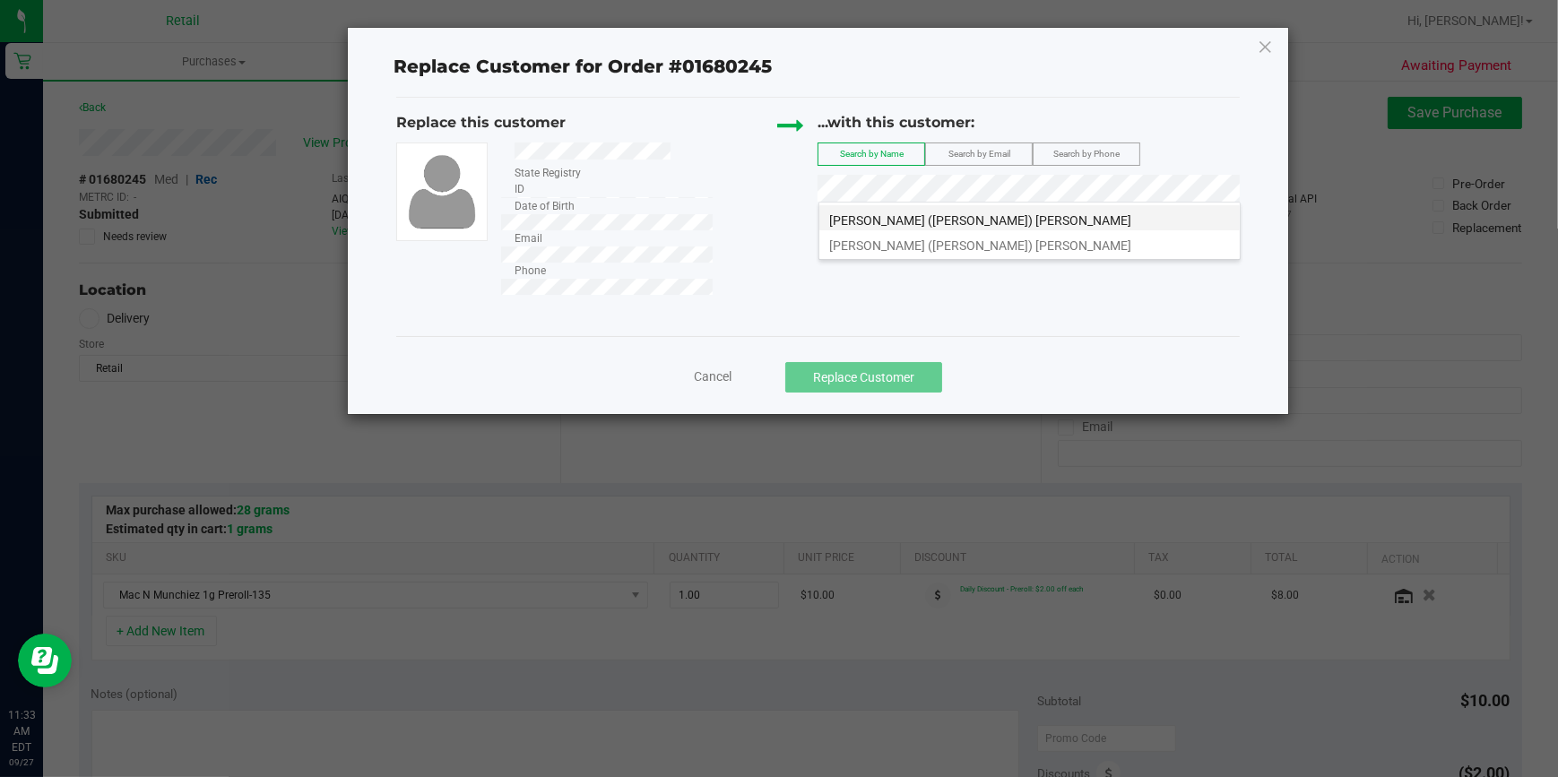
click at [983, 223] on li "[PERSON_NAME] ([PERSON_NAME]) [PERSON_NAME]" at bounding box center [1030, 217] width 421 height 25
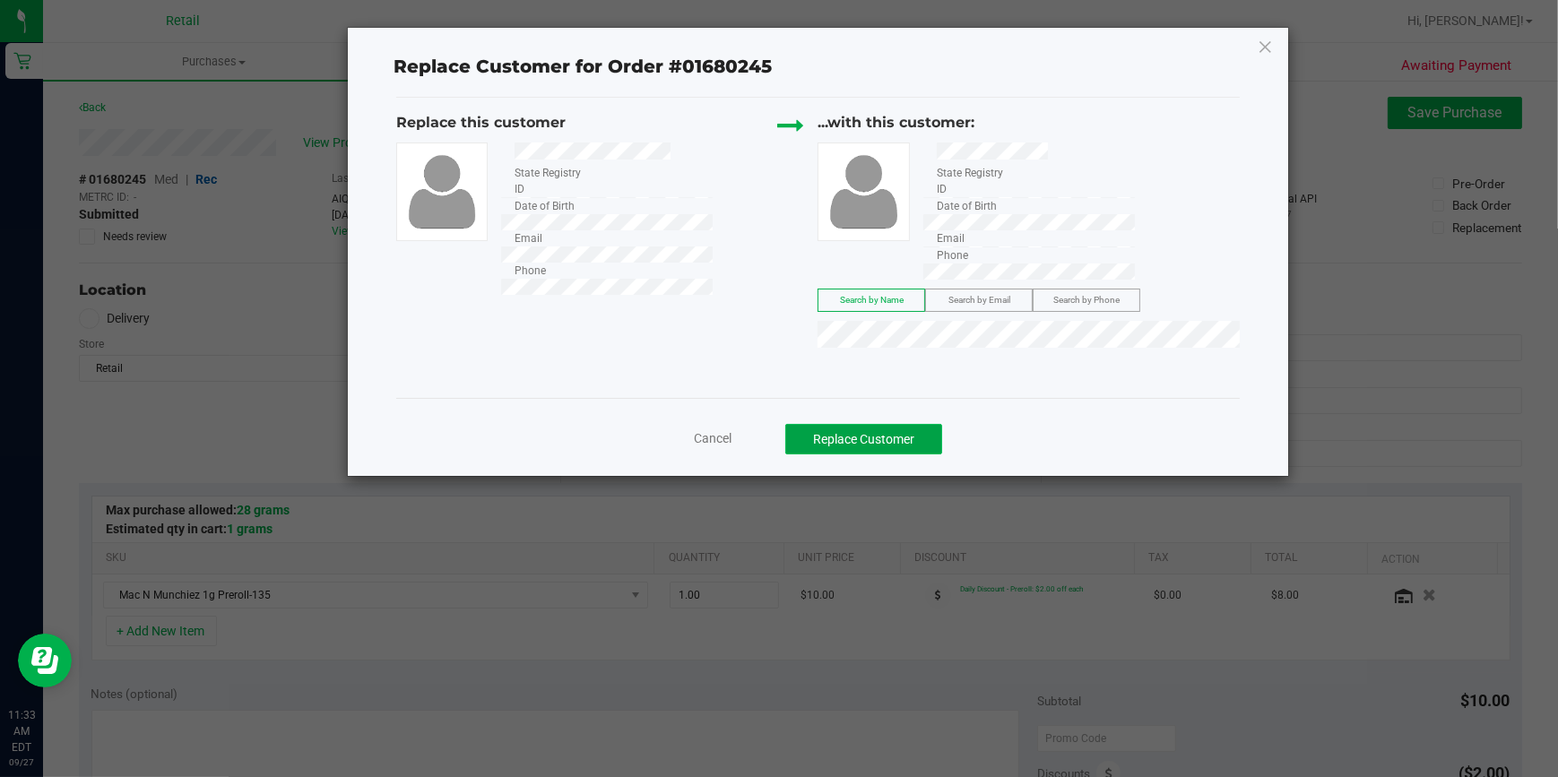
click at [905, 424] on button "Replace Customer" at bounding box center [864, 439] width 157 height 30
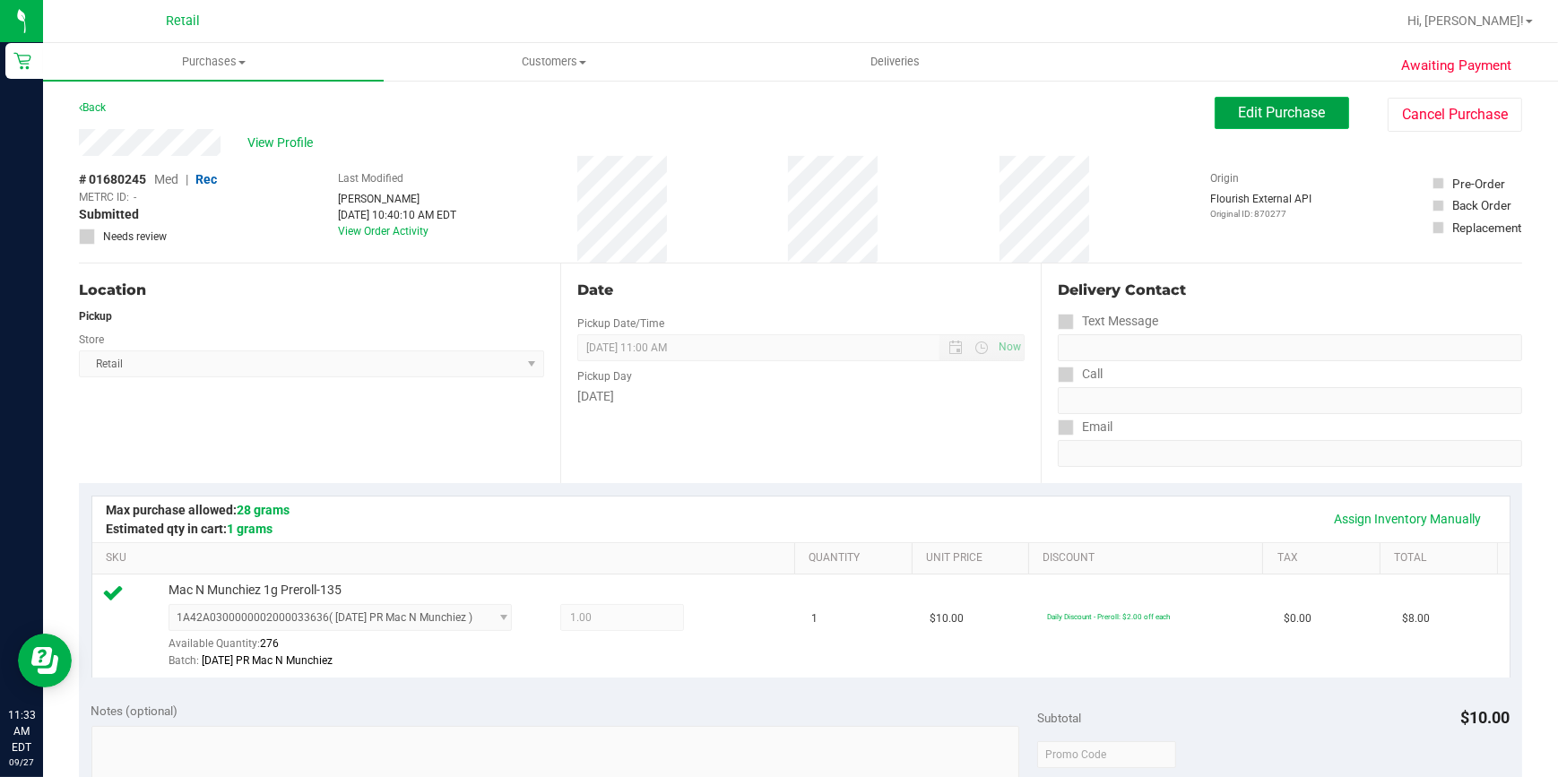
click at [1242, 126] on button "Edit Purchase" at bounding box center [1282, 113] width 135 height 32
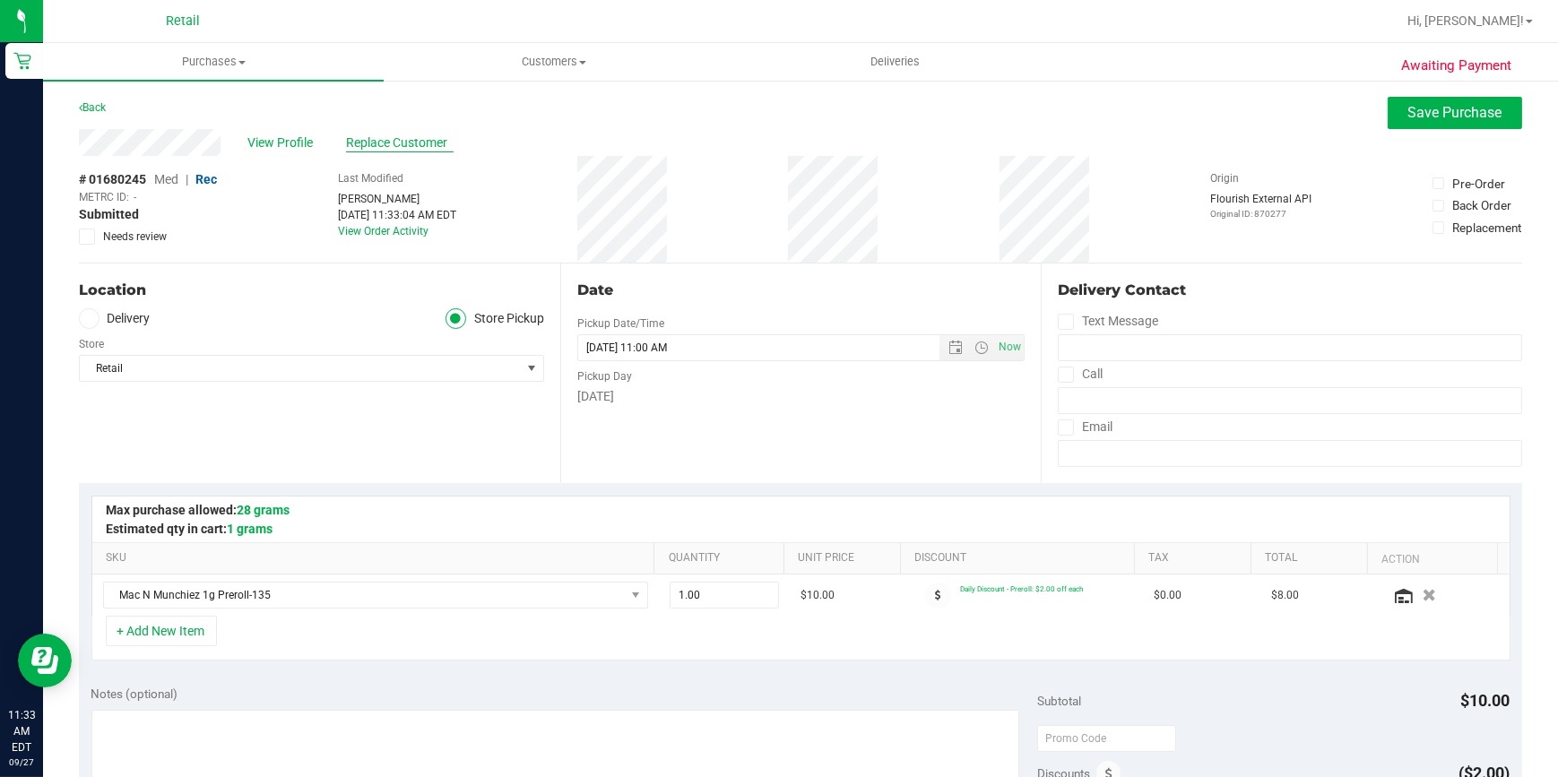
click at [395, 140] on span "Replace Customer" at bounding box center [400, 143] width 108 height 19
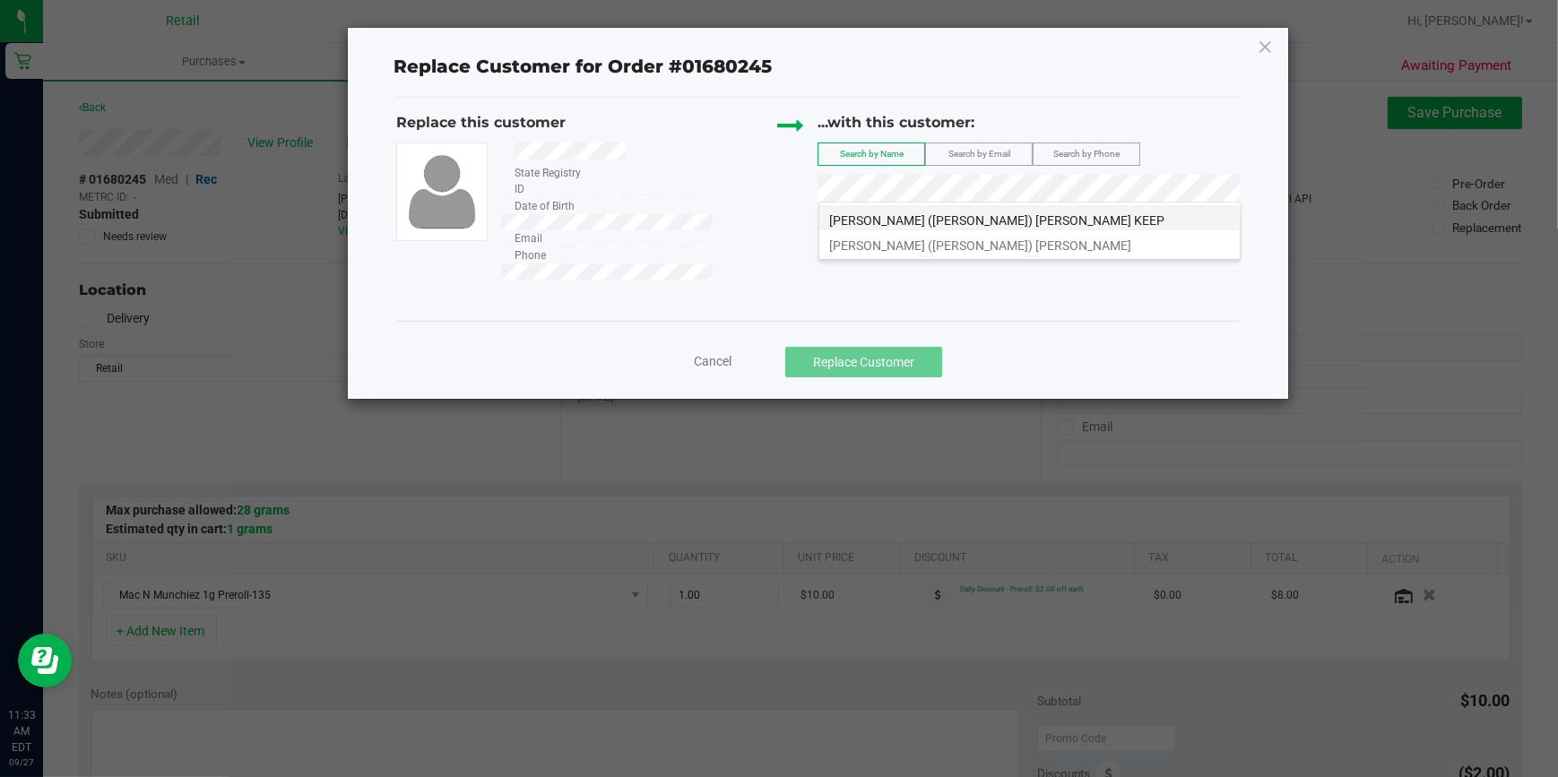
click at [969, 222] on span "[PERSON_NAME] ([PERSON_NAME]) [PERSON_NAME] KEEP" at bounding box center [997, 220] width 335 height 14
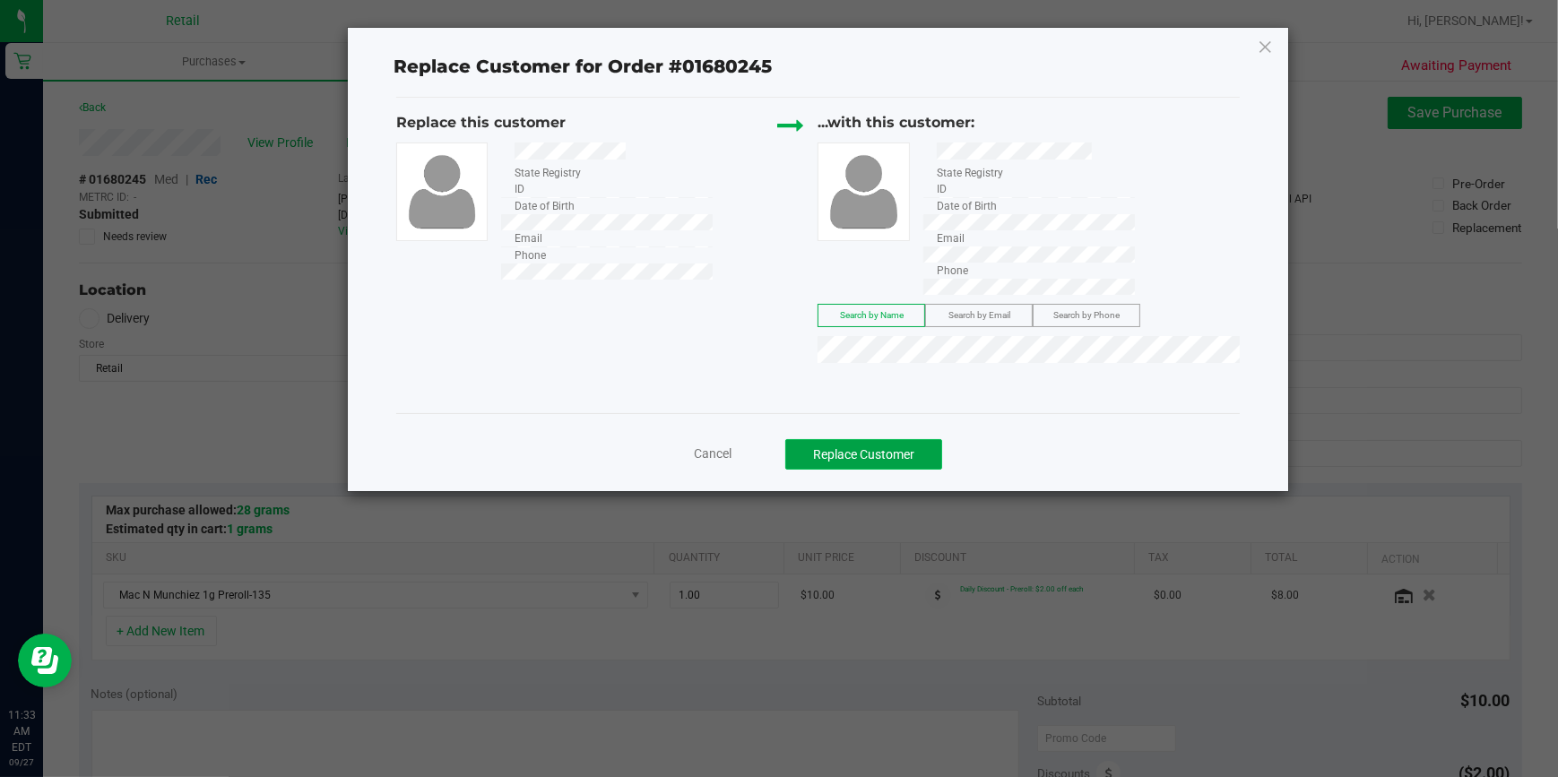
click at [885, 439] on button "Replace Customer" at bounding box center [864, 454] width 157 height 30
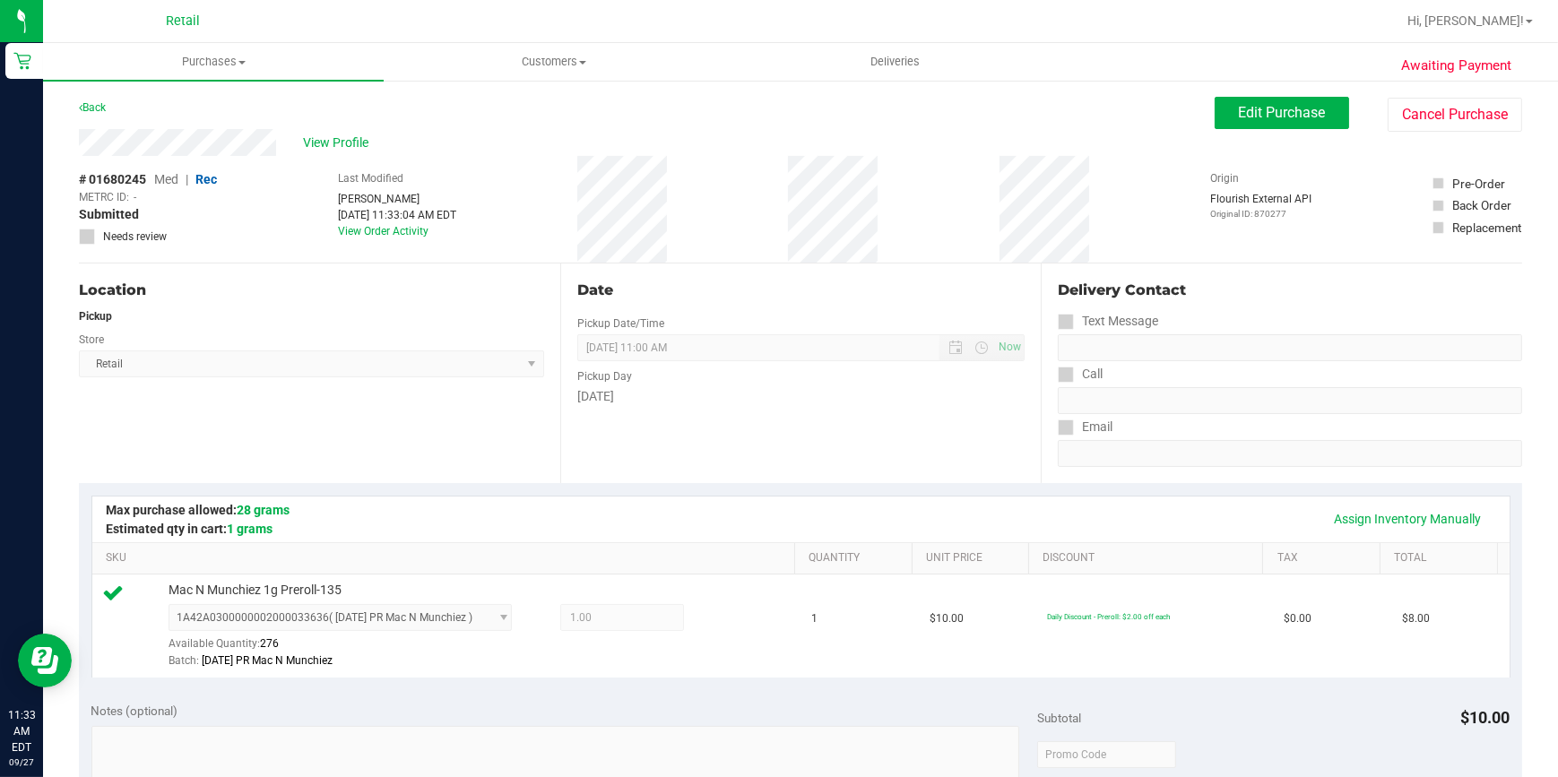
scroll to position [489, 0]
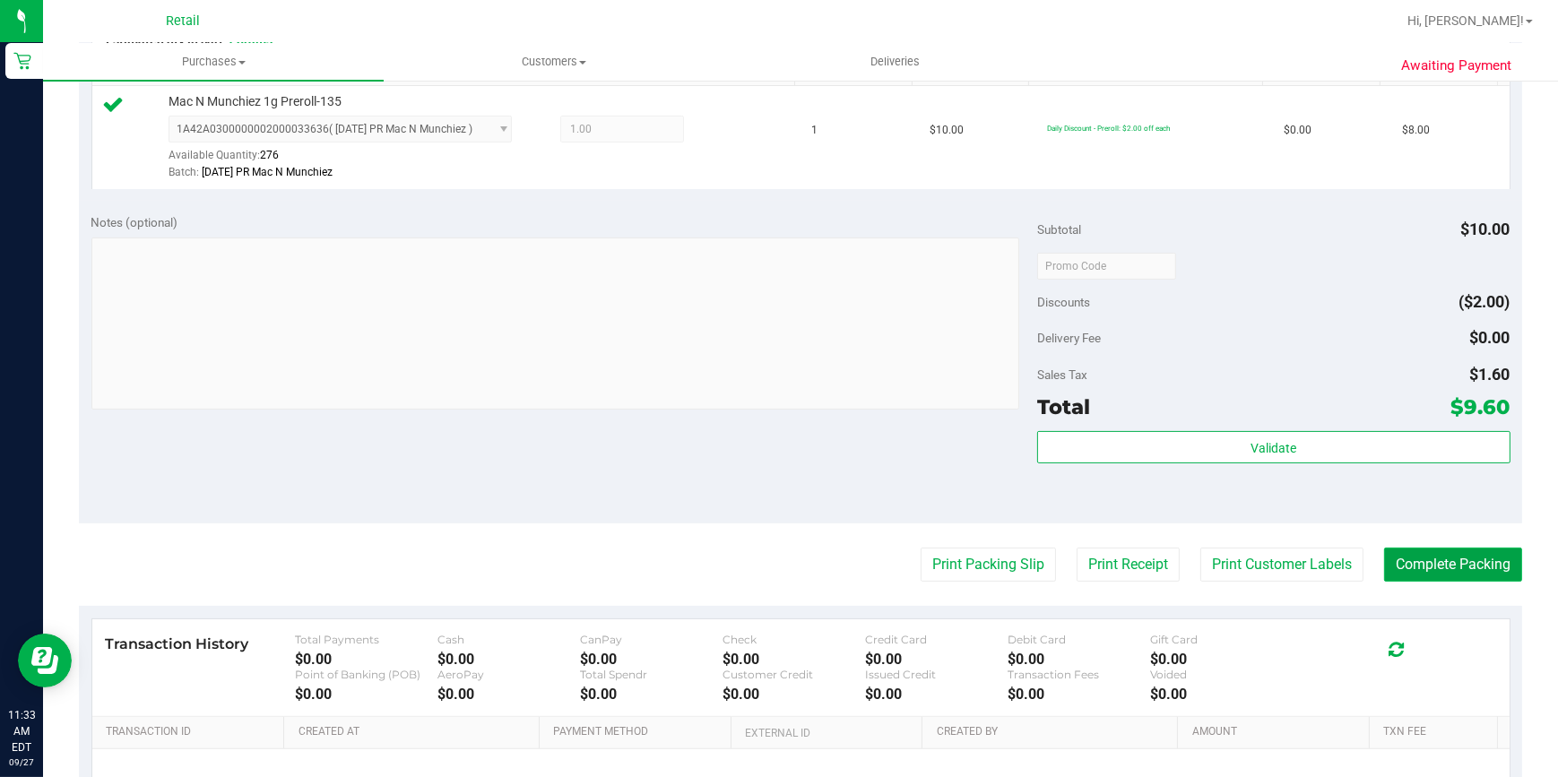
click at [1452, 559] on button "Complete Packing" at bounding box center [1453, 565] width 138 height 34
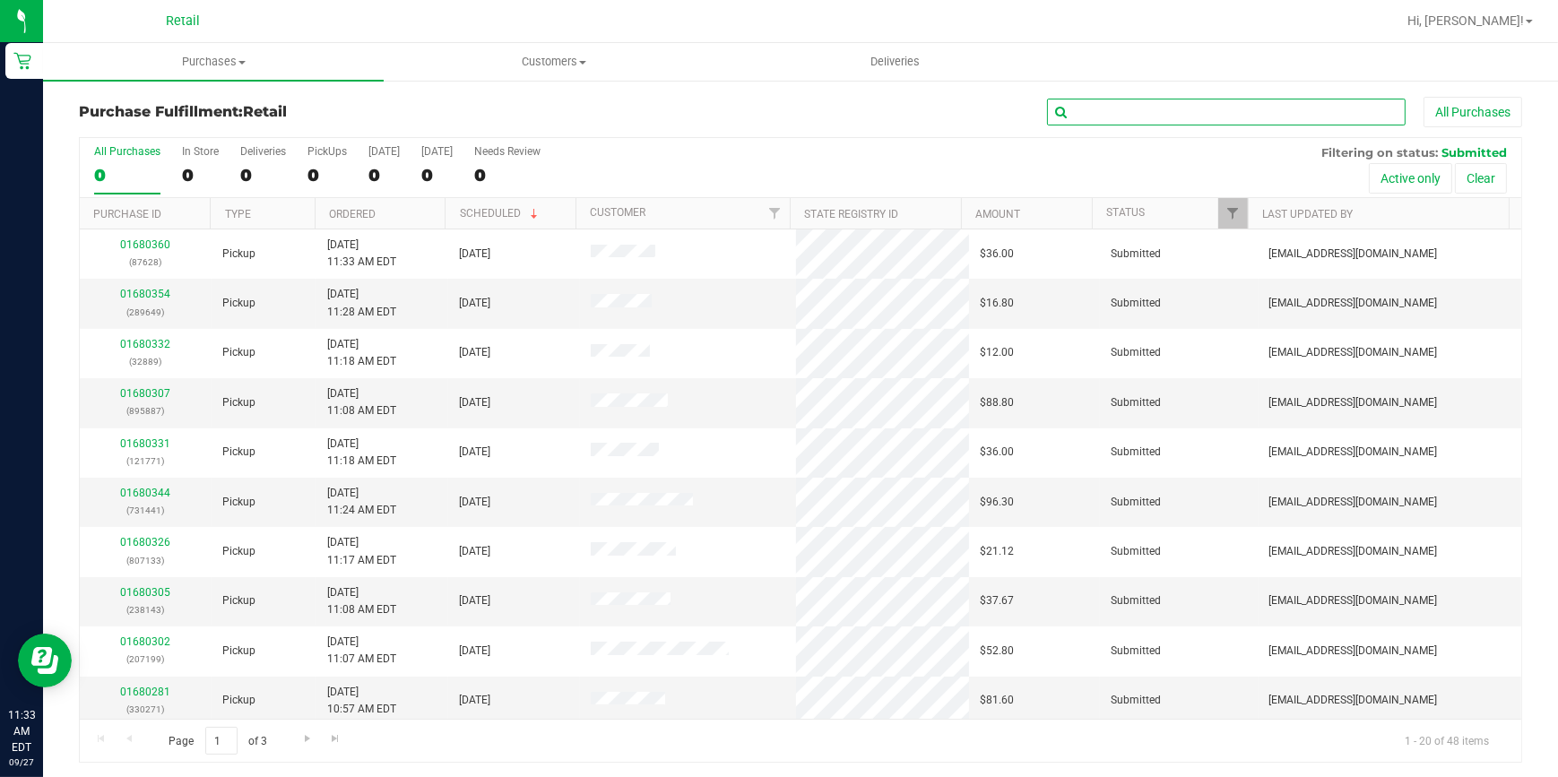
click at [1163, 107] on input "text" at bounding box center [1226, 112] width 359 height 27
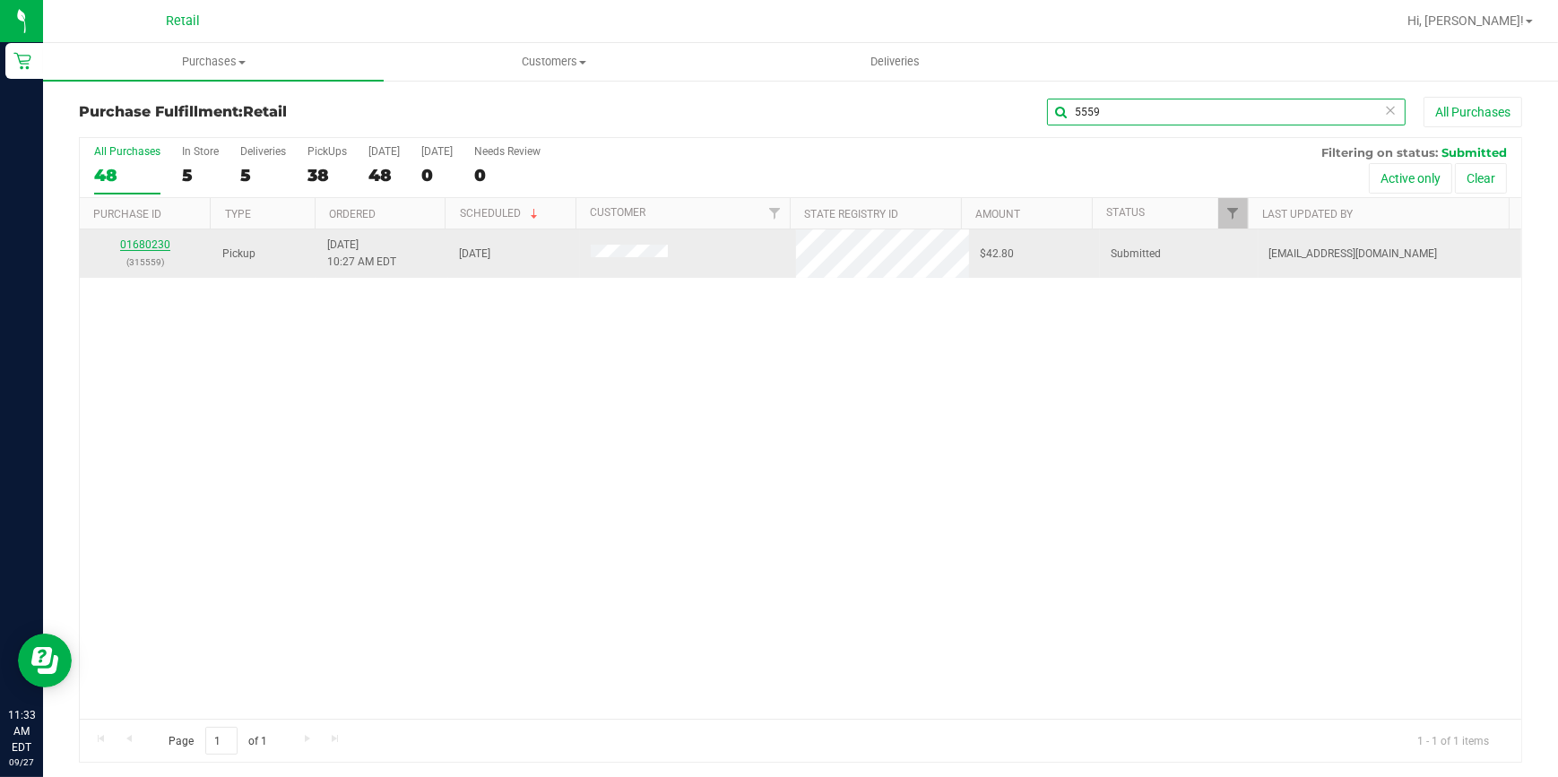
type input "5559"
click at [146, 247] on link "01680230" at bounding box center [145, 245] width 50 height 13
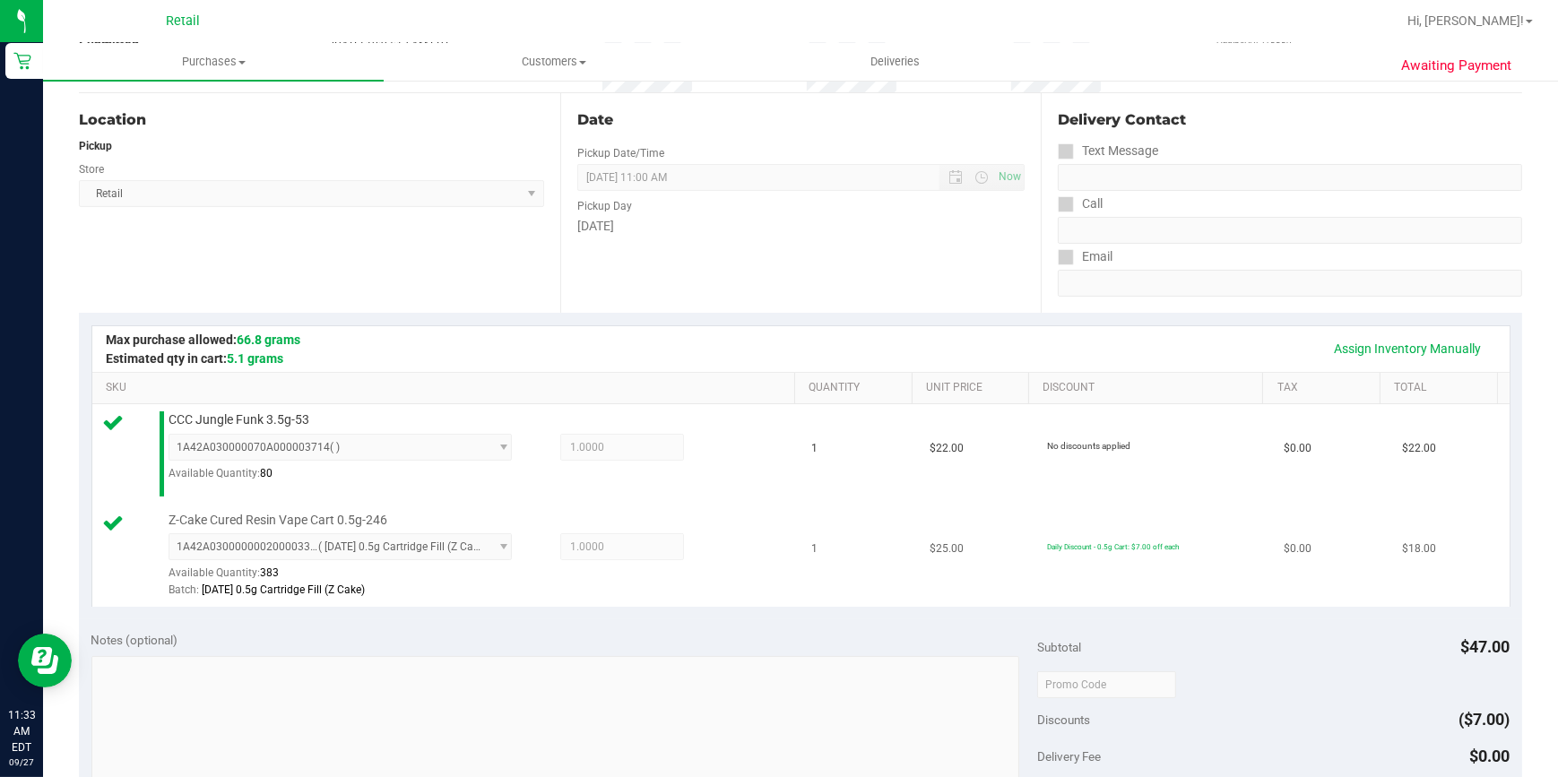
scroll to position [489, 0]
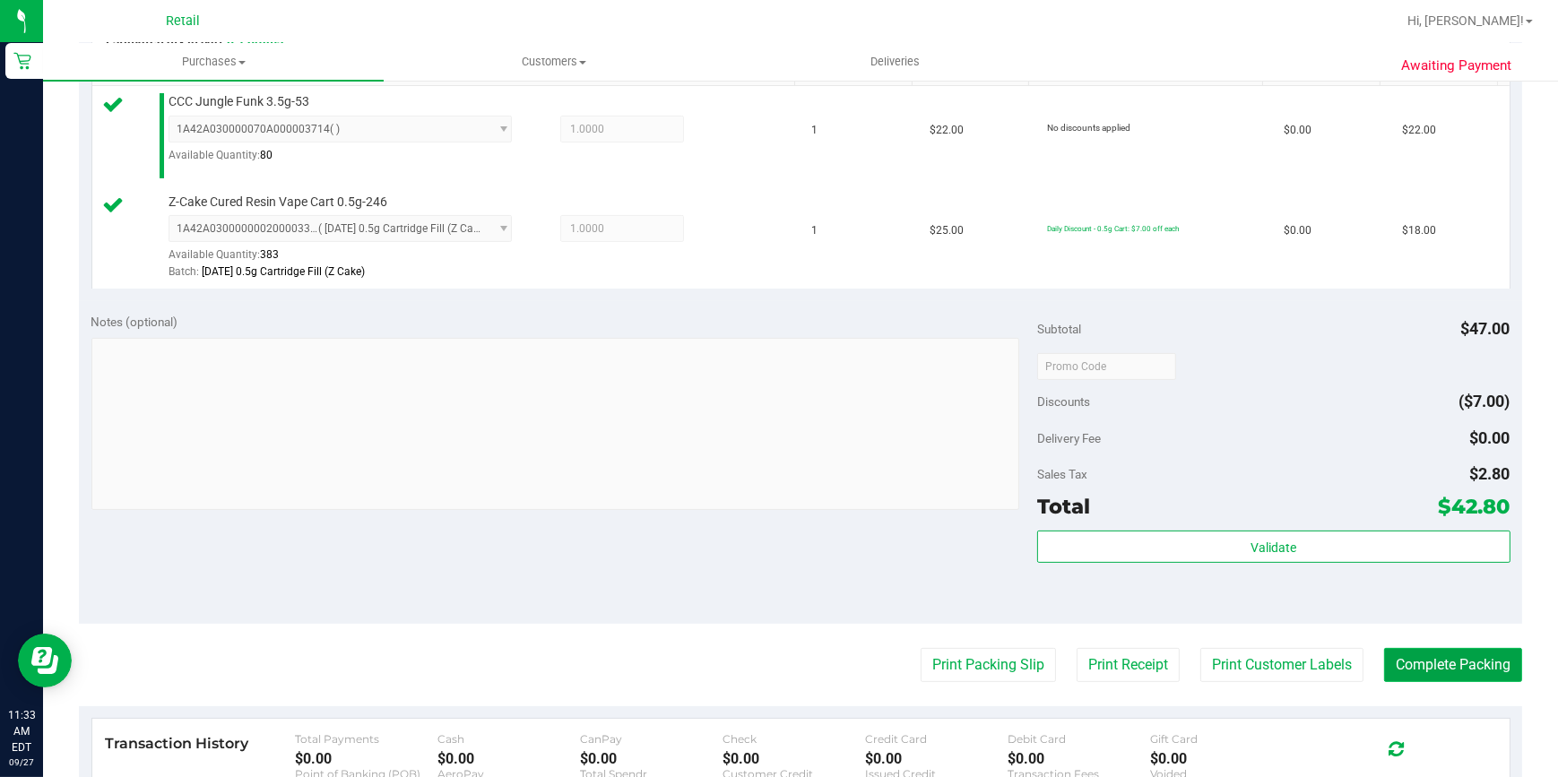
click at [1456, 652] on button "Complete Packing" at bounding box center [1453, 665] width 138 height 34
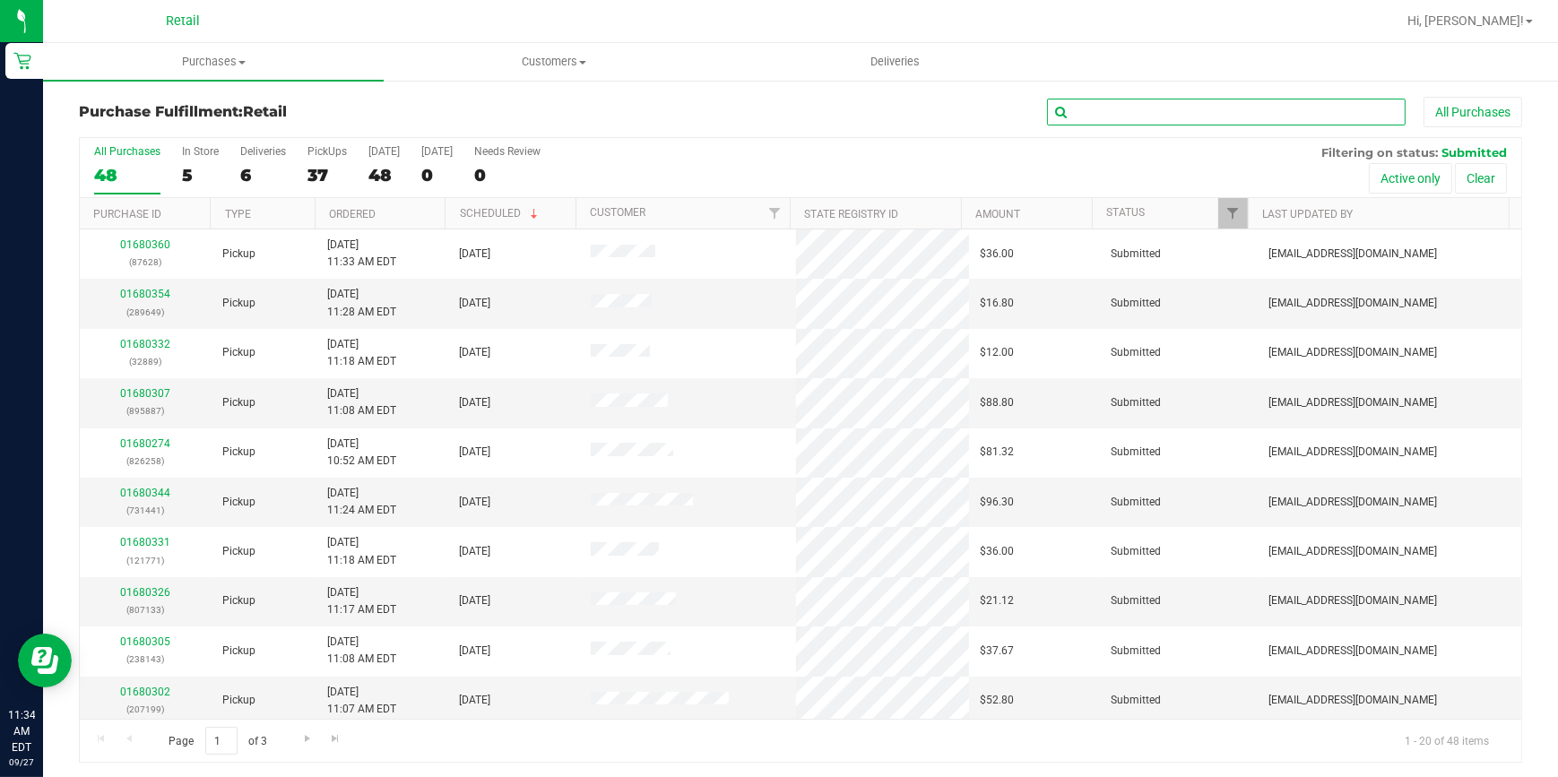
click at [1084, 120] on input "text" at bounding box center [1226, 112] width 359 height 27
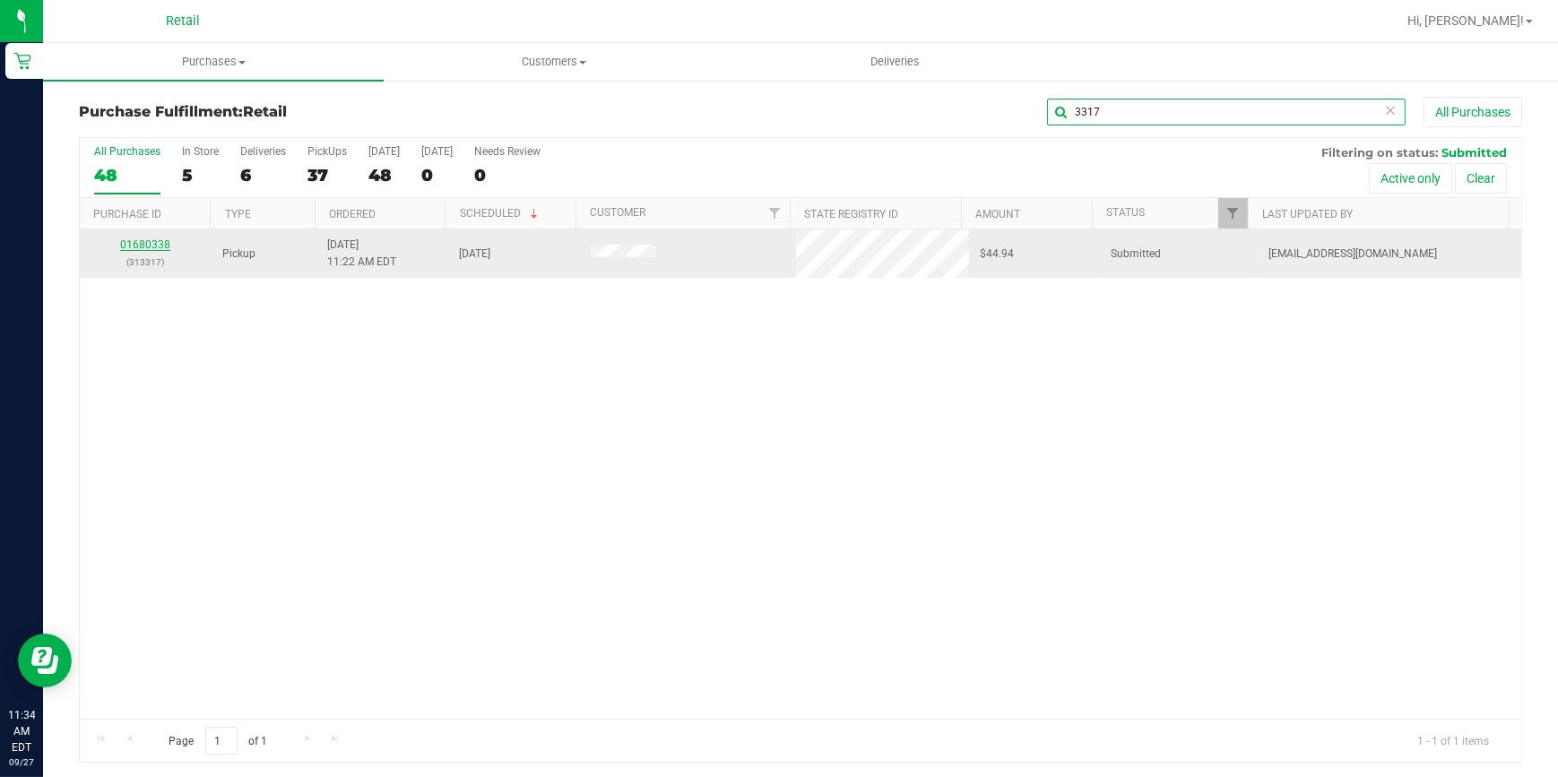
type input "3317"
click at [152, 239] on link "01680338" at bounding box center [145, 245] width 50 height 13
click at [154, 245] on link "01680338" at bounding box center [145, 245] width 50 height 13
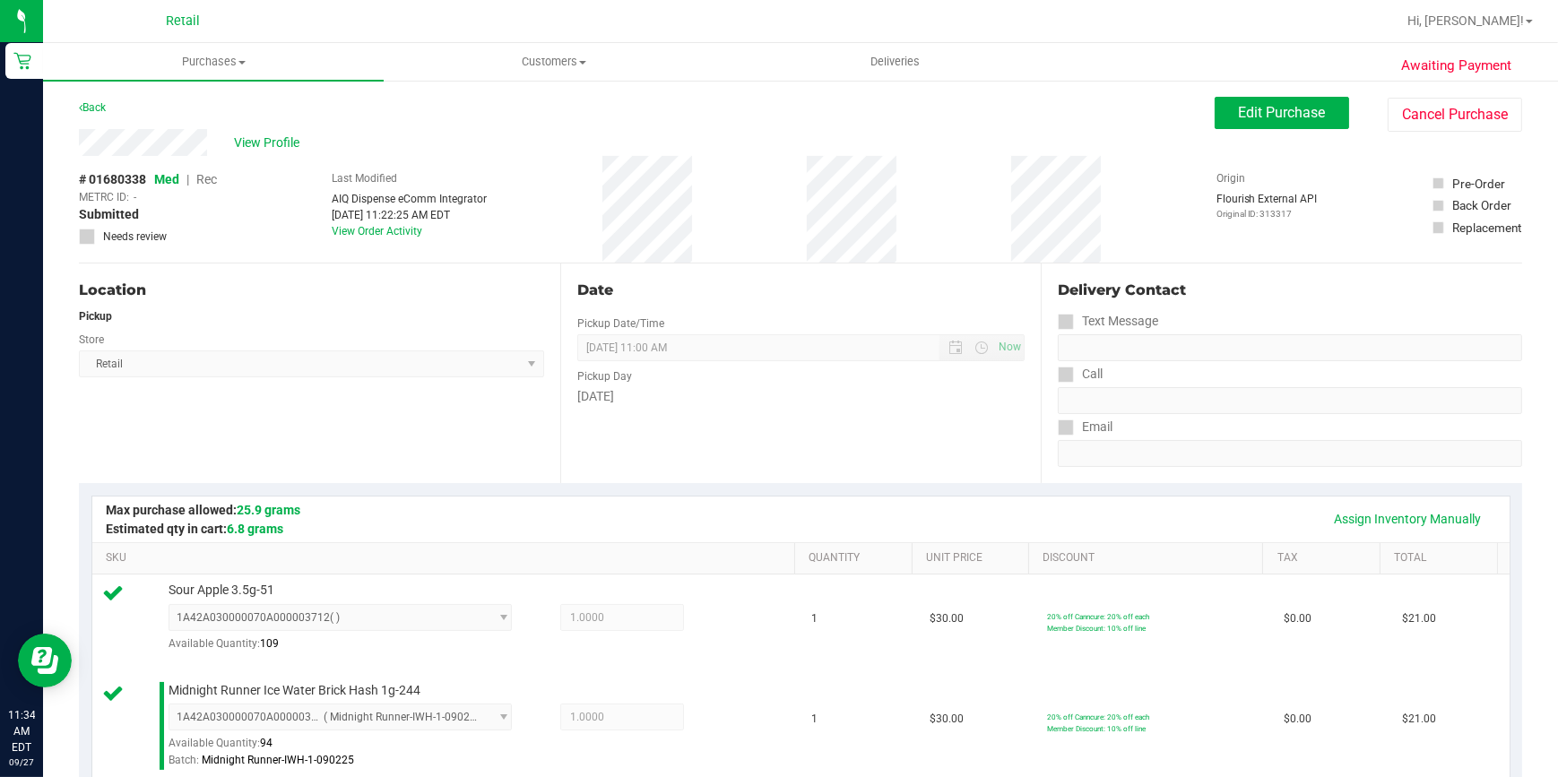
scroll to position [786, 0]
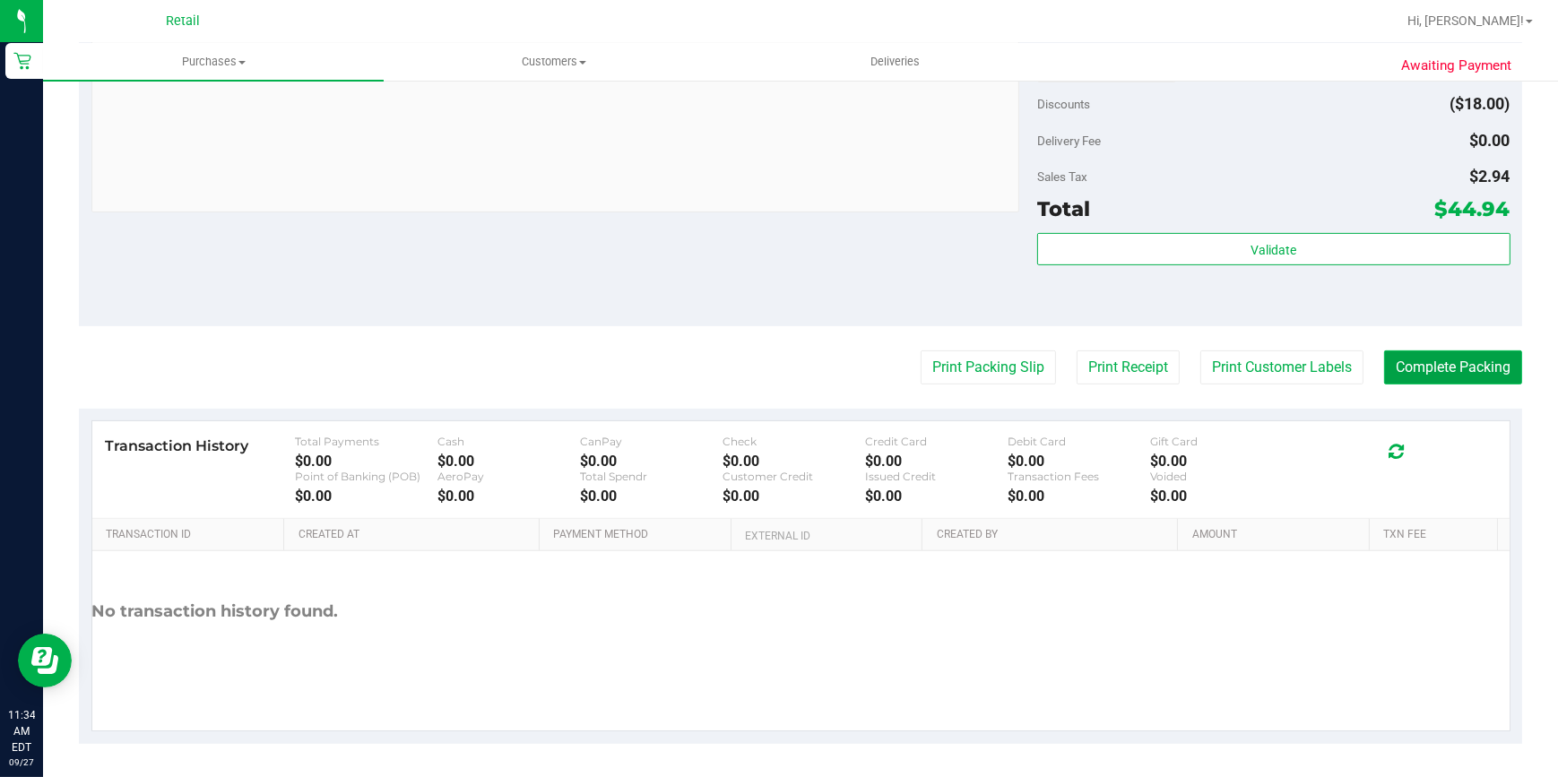
click at [1430, 372] on button "Complete Packing" at bounding box center [1453, 368] width 138 height 34
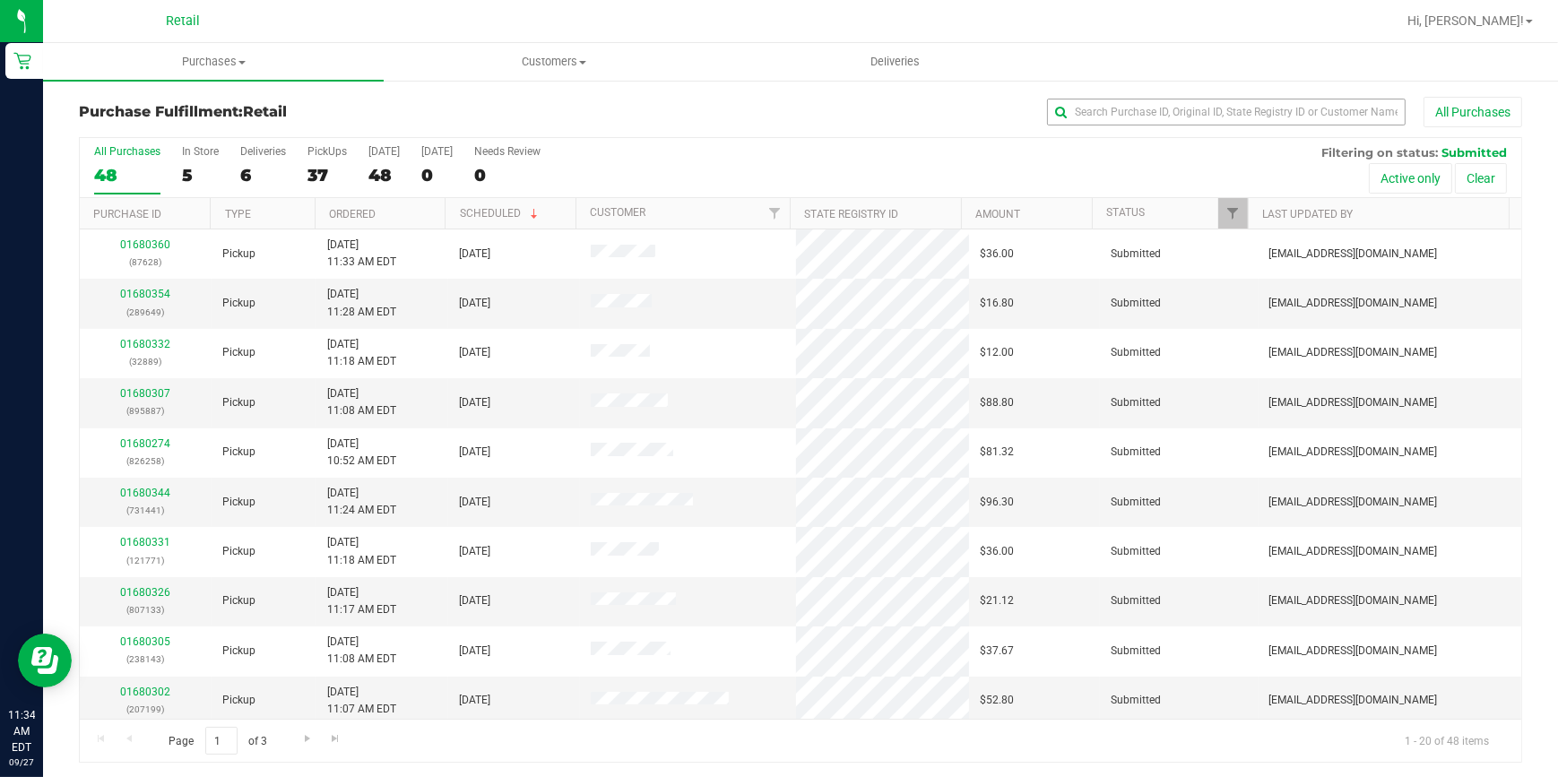
drag, startPoint x: 1160, startPoint y: 96, endPoint x: 1164, endPoint y: 105, distance: 9.7
click at [1164, 105] on div "All Purchases" at bounding box center [1041, 112] width 962 height 30
click at [1173, 126] on div "Purchase Fulfillment: Retail All Purchases" at bounding box center [801, 116] width 1444 height 39
click at [1158, 107] on input "text" at bounding box center [1226, 112] width 359 height 27
click at [1121, 130] on div "Purchase Fulfillment: Retail All Purchases" at bounding box center [801, 116] width 1444 height 39
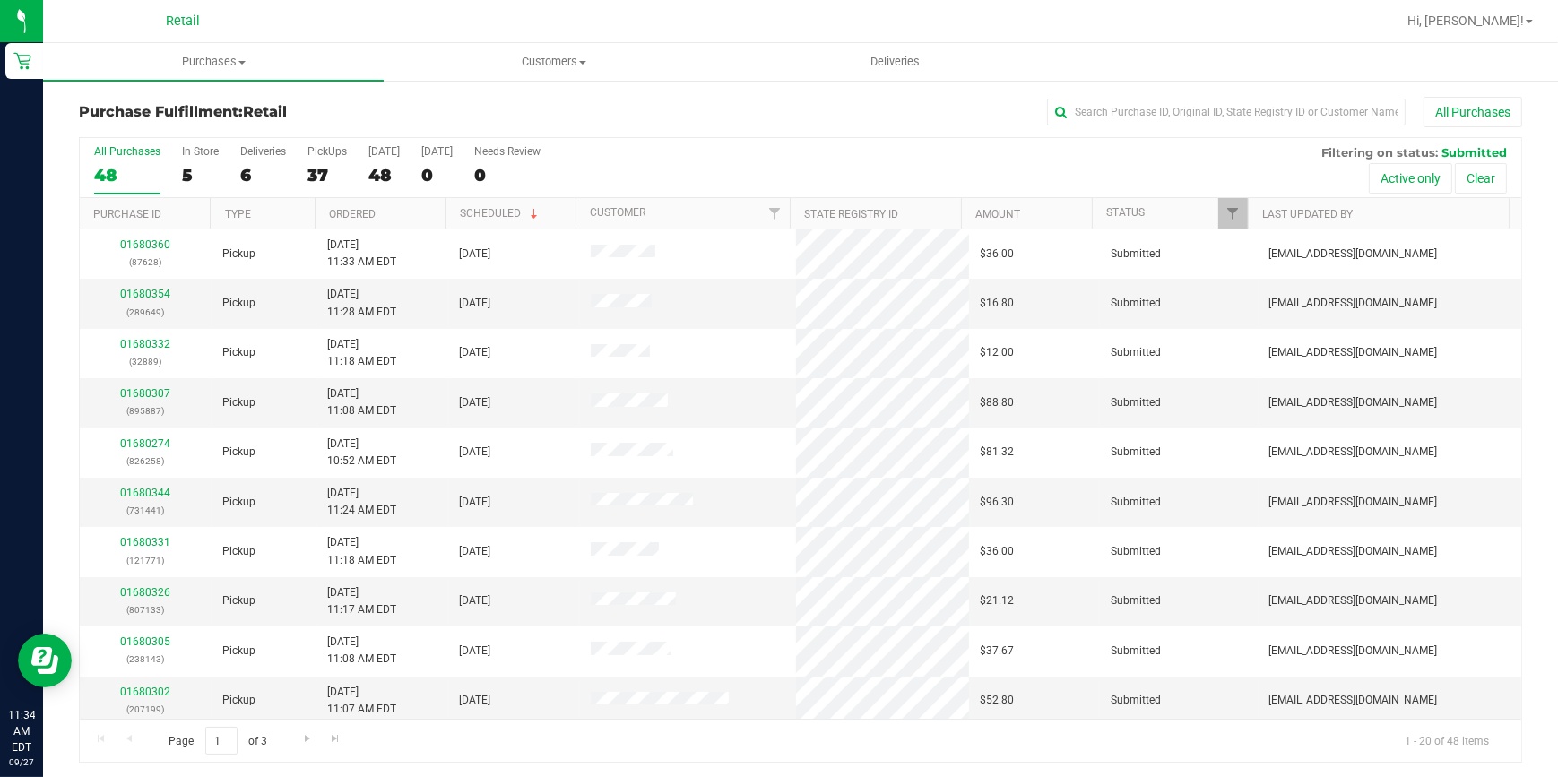
click at [1124, 81] on ul "Purchases Summary of purchases Fulfillment All purchases Customers All customer…" at bounding box center [822, 62] width 1558 height 39
click at [1125, 90] on div "Purchase Fulfillment: Retail All Purchases All Purchases 48 In Store 5 Deliveri…" at bounding box center [800, 430] width 1515 height 702
click at [1119, 104] on input "text" at bounding box center [1226, 112] width 359 height 27
type input "5"
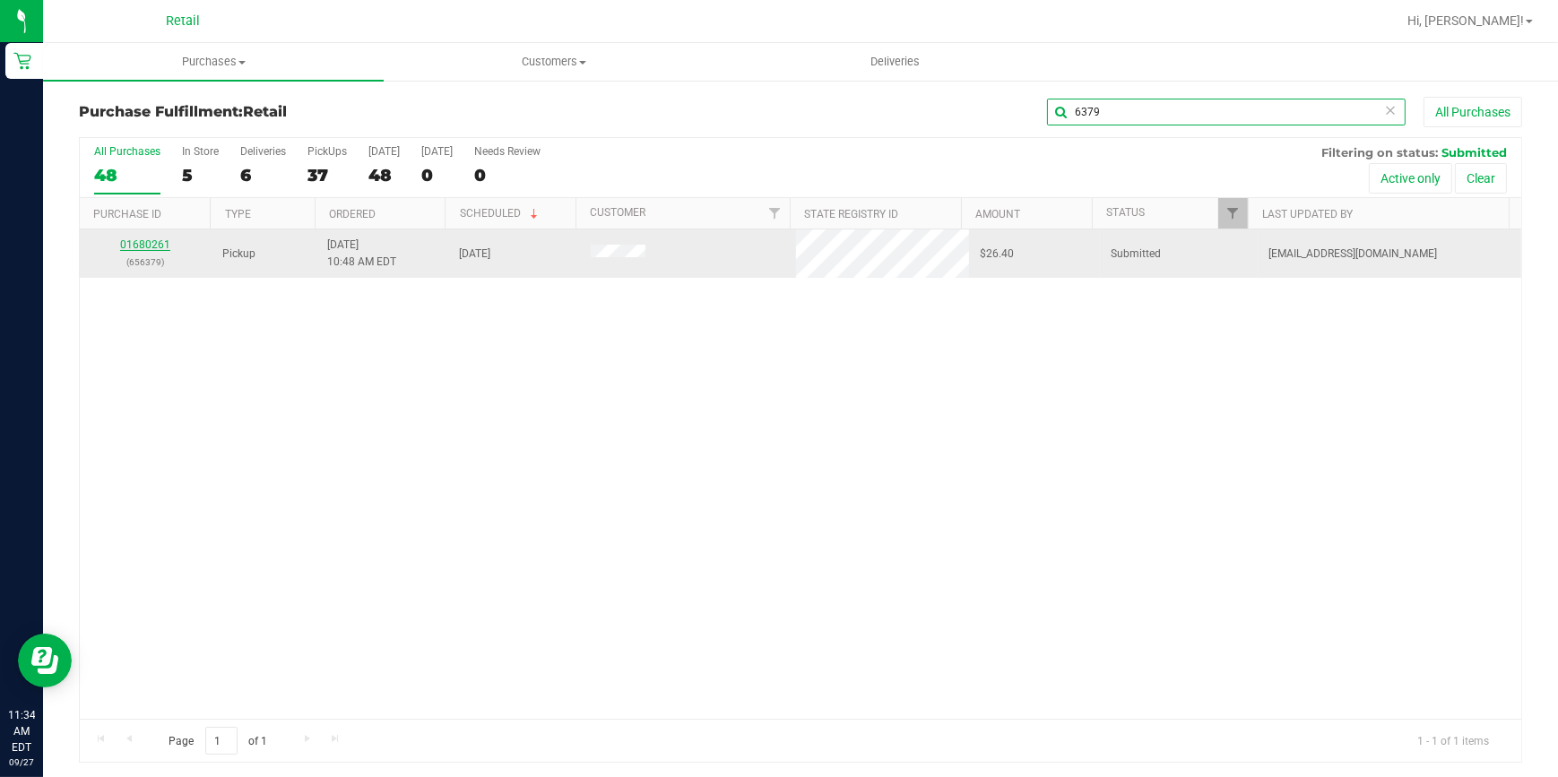
type input "6379"
click at [144, 244] on link "01680261" at bounding box center [145, 245] width 50 height 13
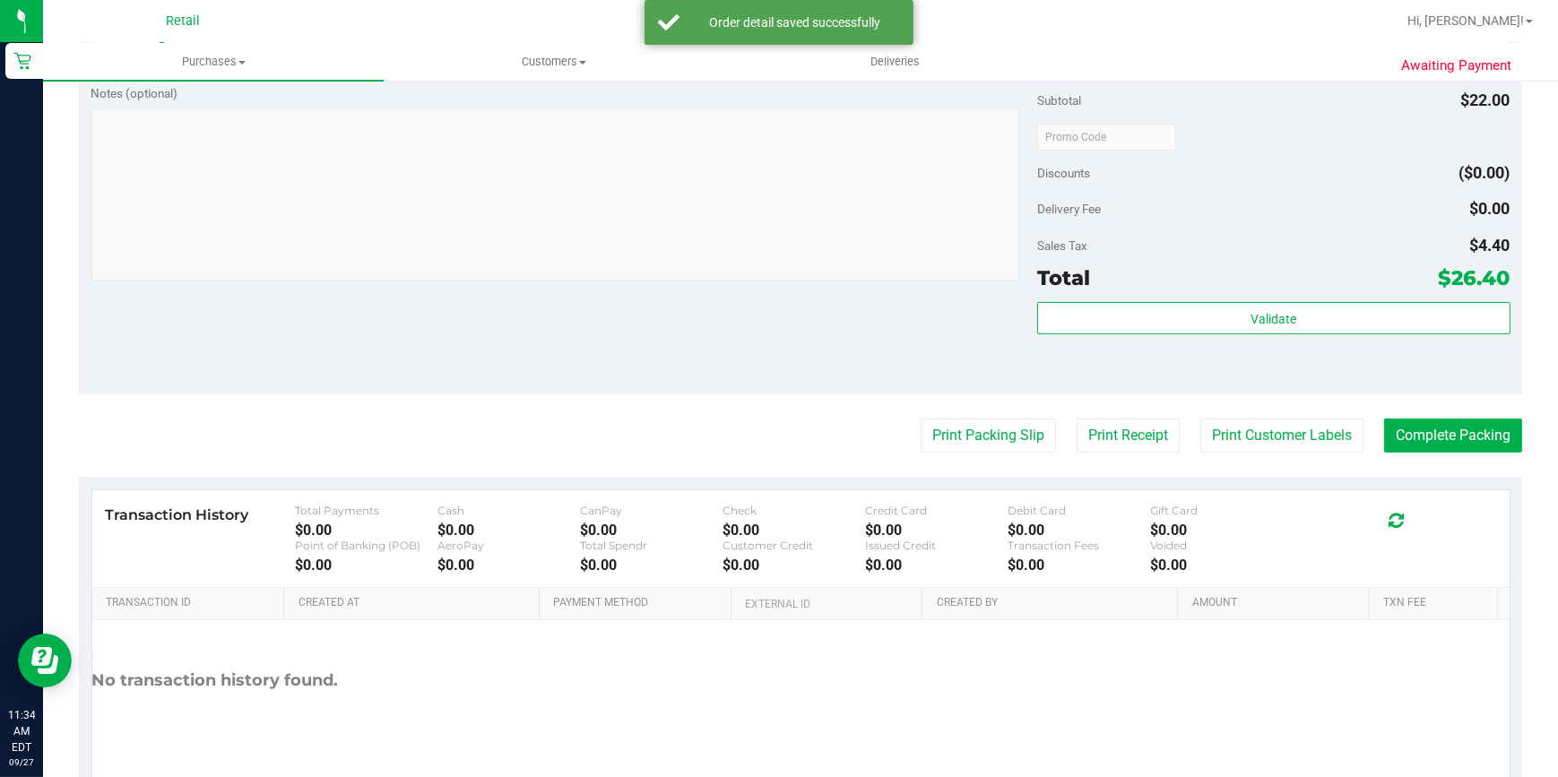
scroll to position [652, 0]
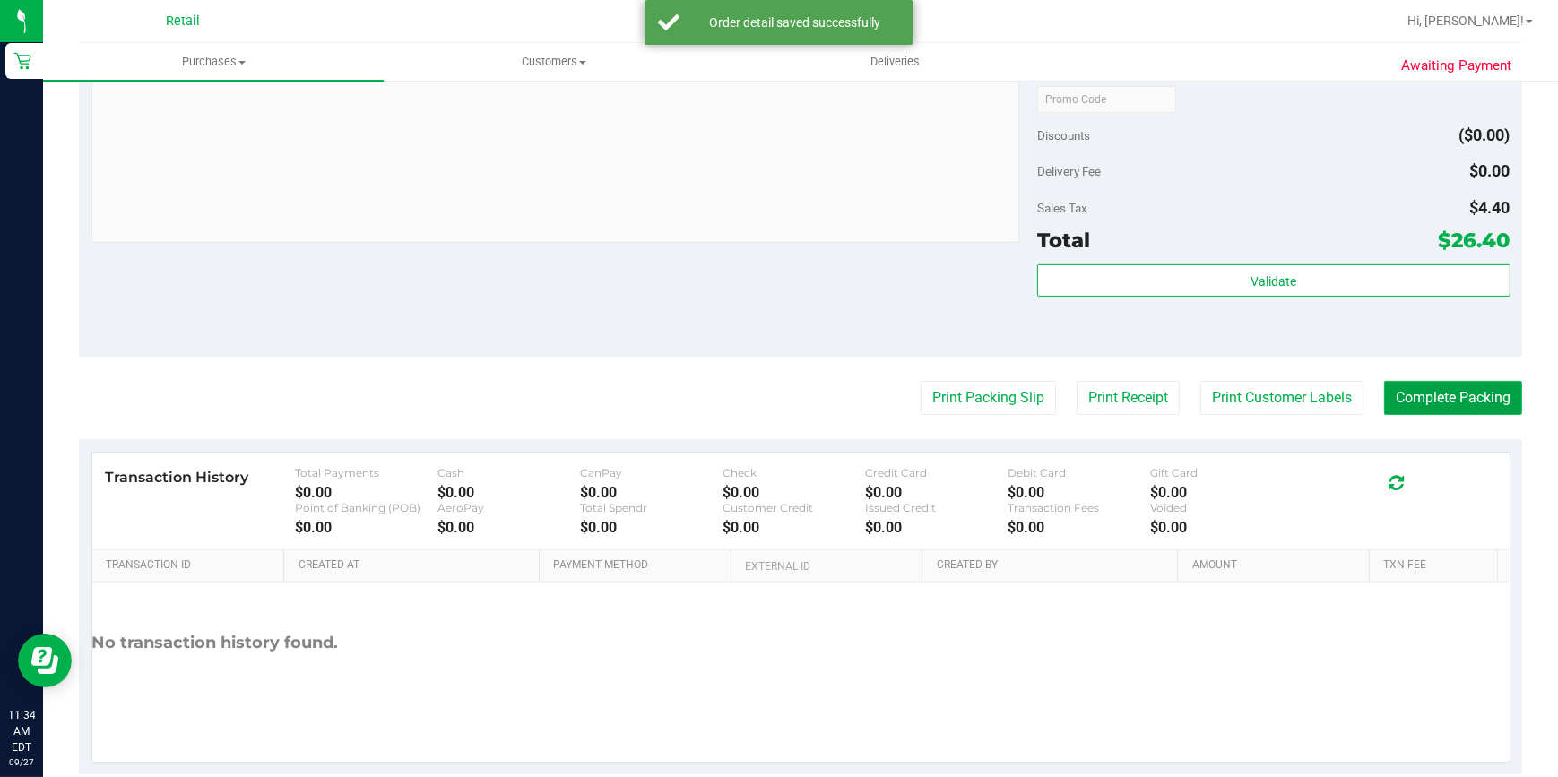
click at [1441, 412] on button "Complete Packing" at bounding box center [1453, 398] width 138 height 34
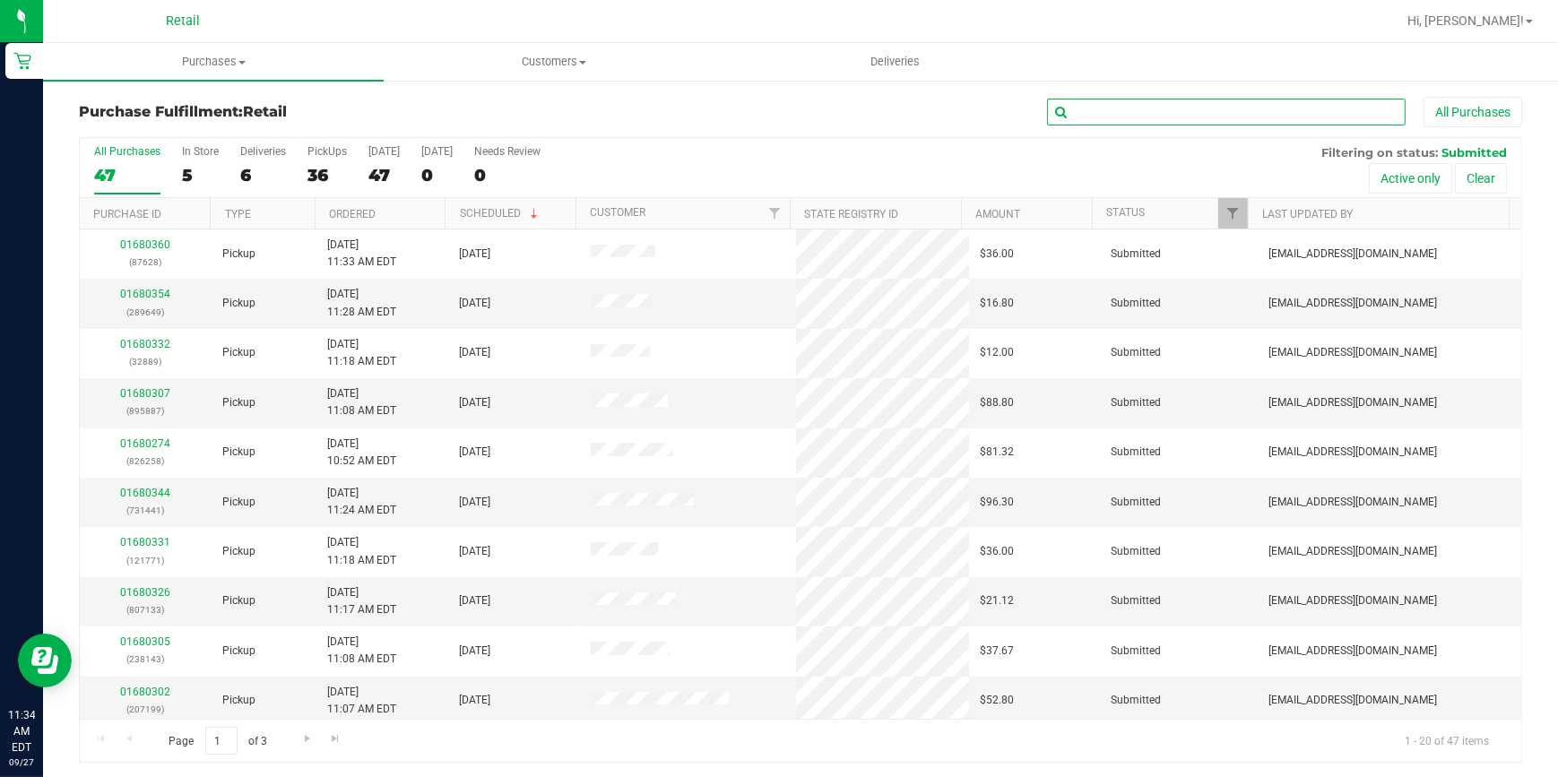
click at [1156, 109] on input "text" at bounding box center [1226, 112] width 359 height 27
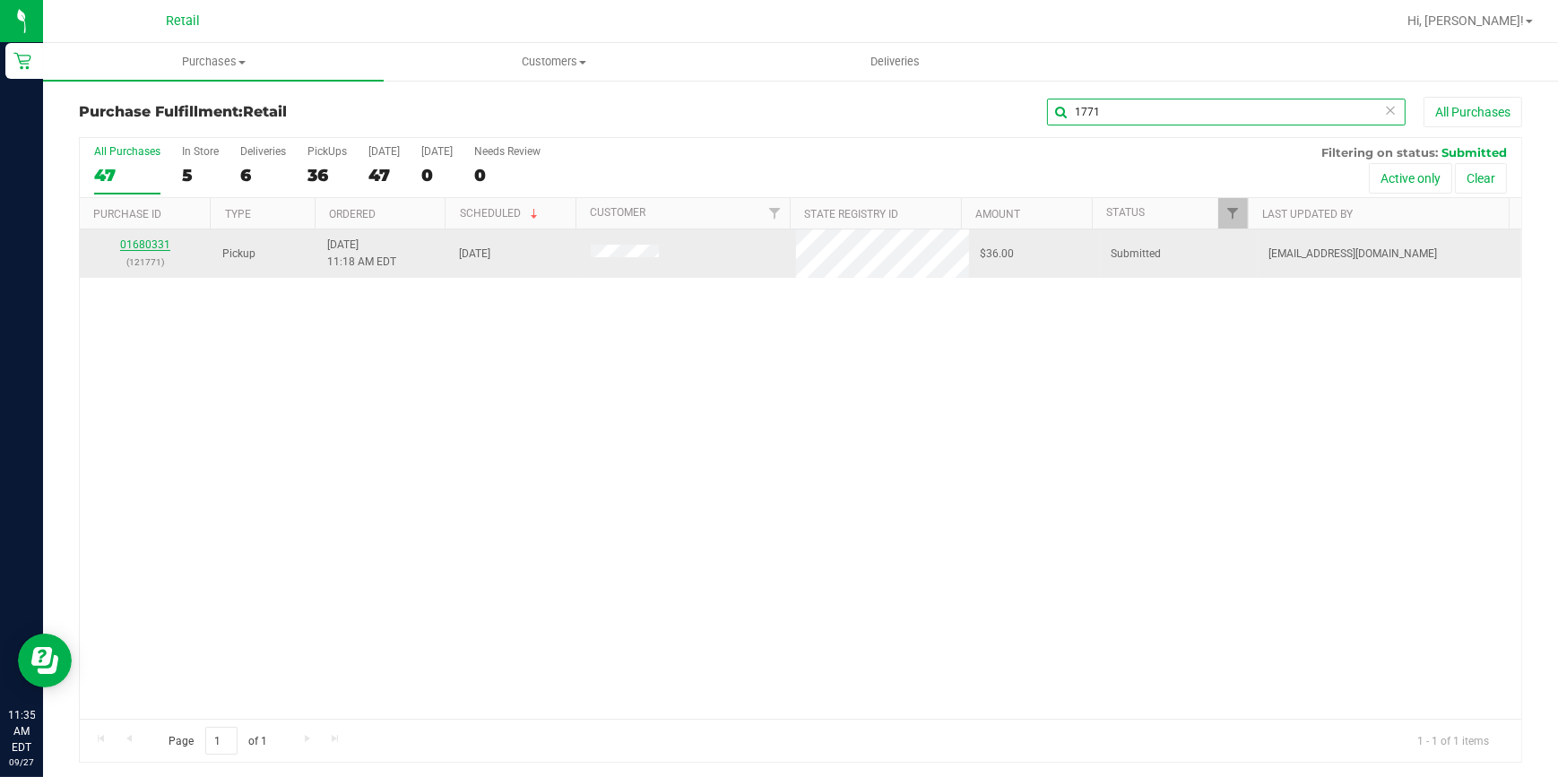
type input "1771"
click at [151, 240] on link "01680331" at bounding box center [145, 245] width 50 height 13
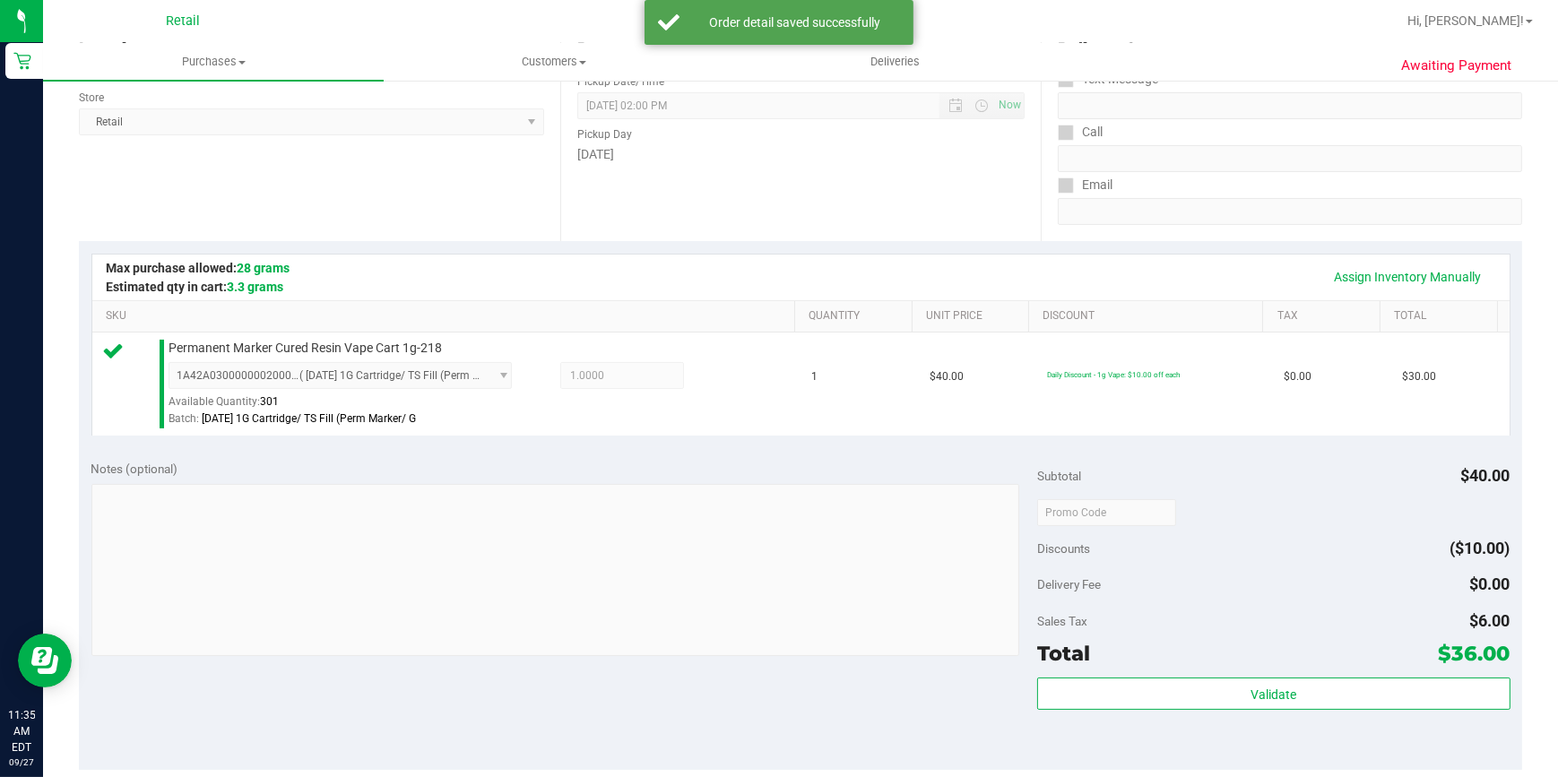
scroll to position [652, 0]
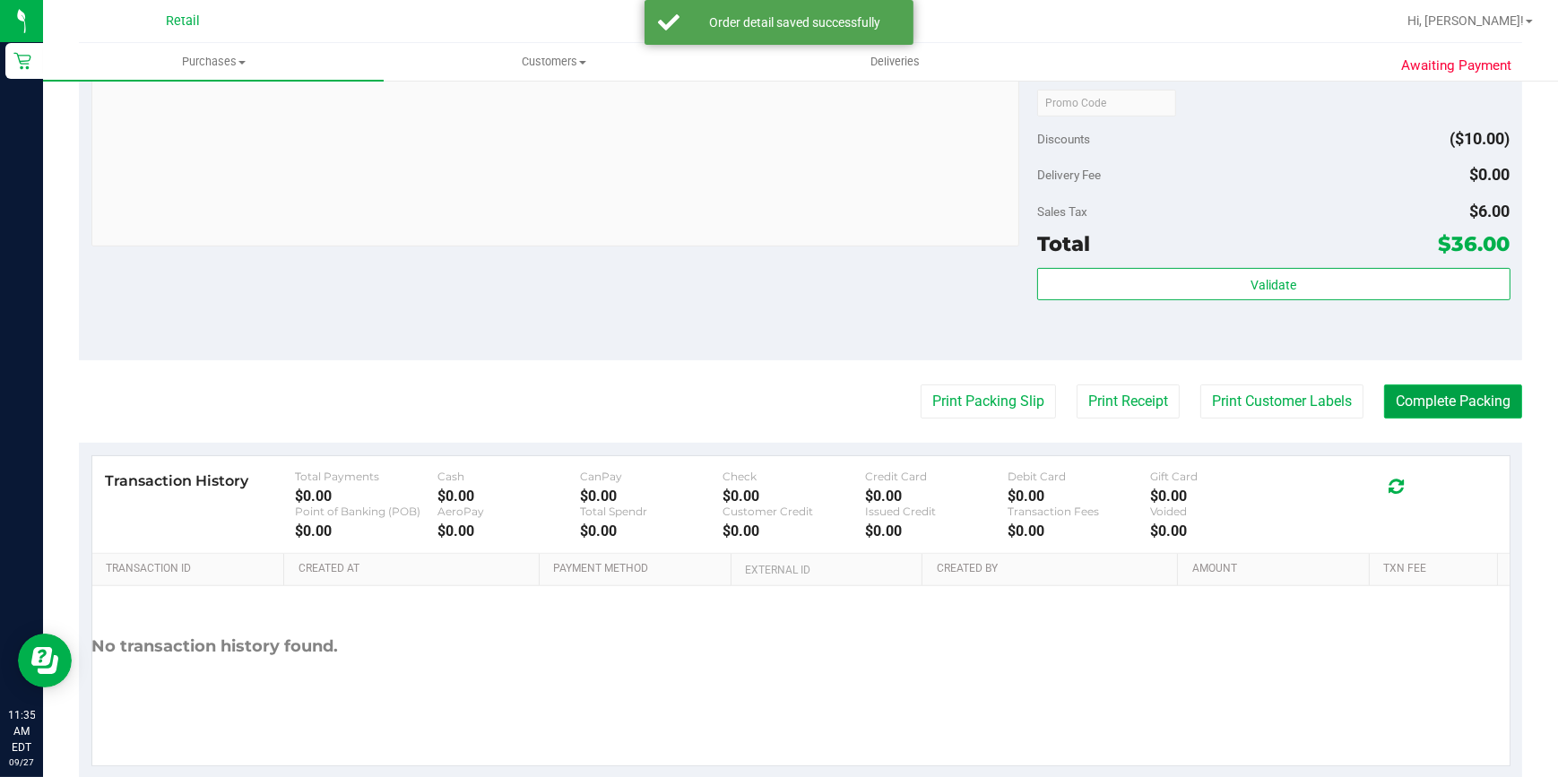
click at [1425, 385] on button "Complete Packing" at bounding box center [1453, 402] width 138 height 34
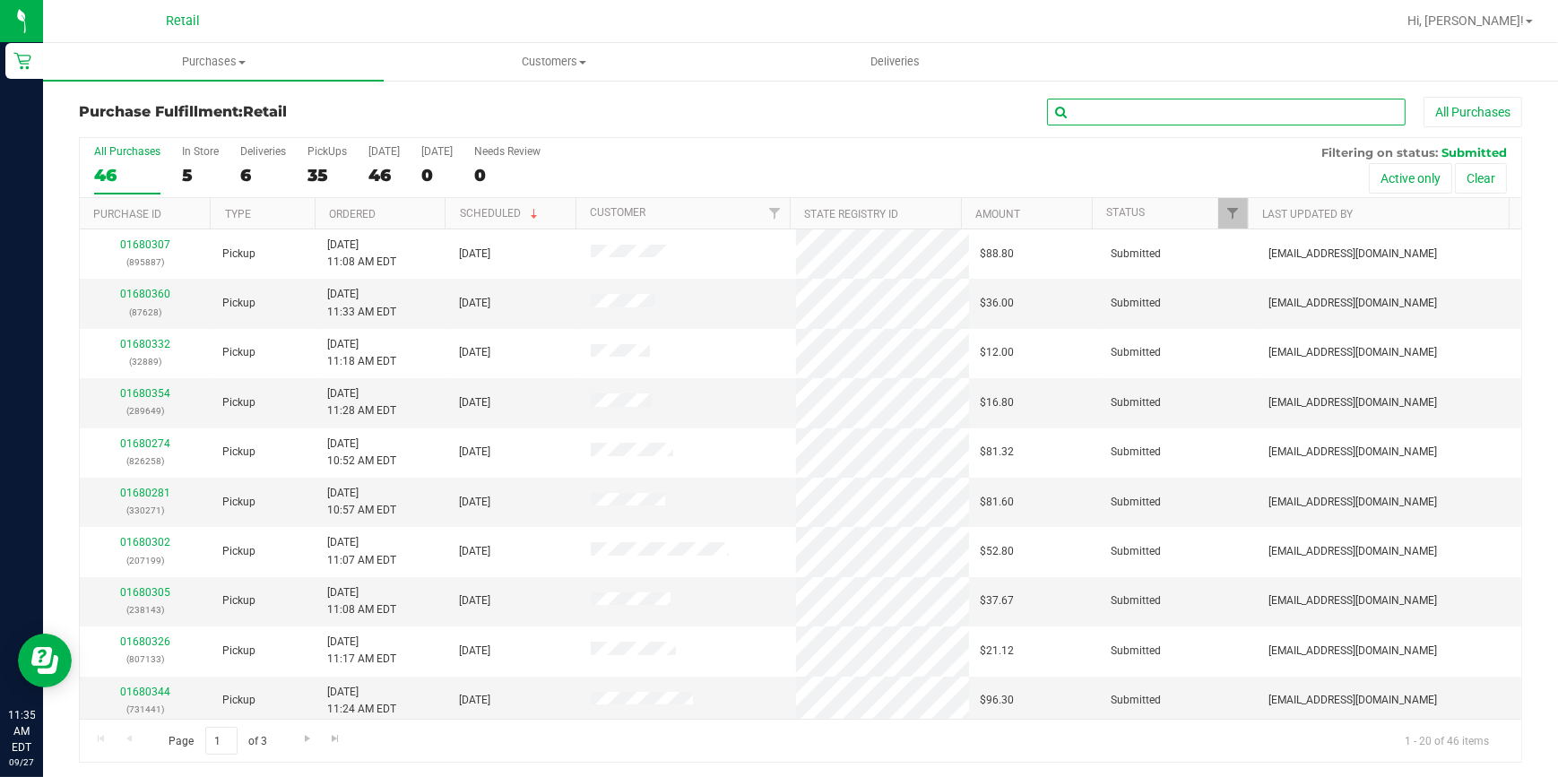
click at [1094, 113] on input "text" at bounding box center [1226, 112] width 359 height 27
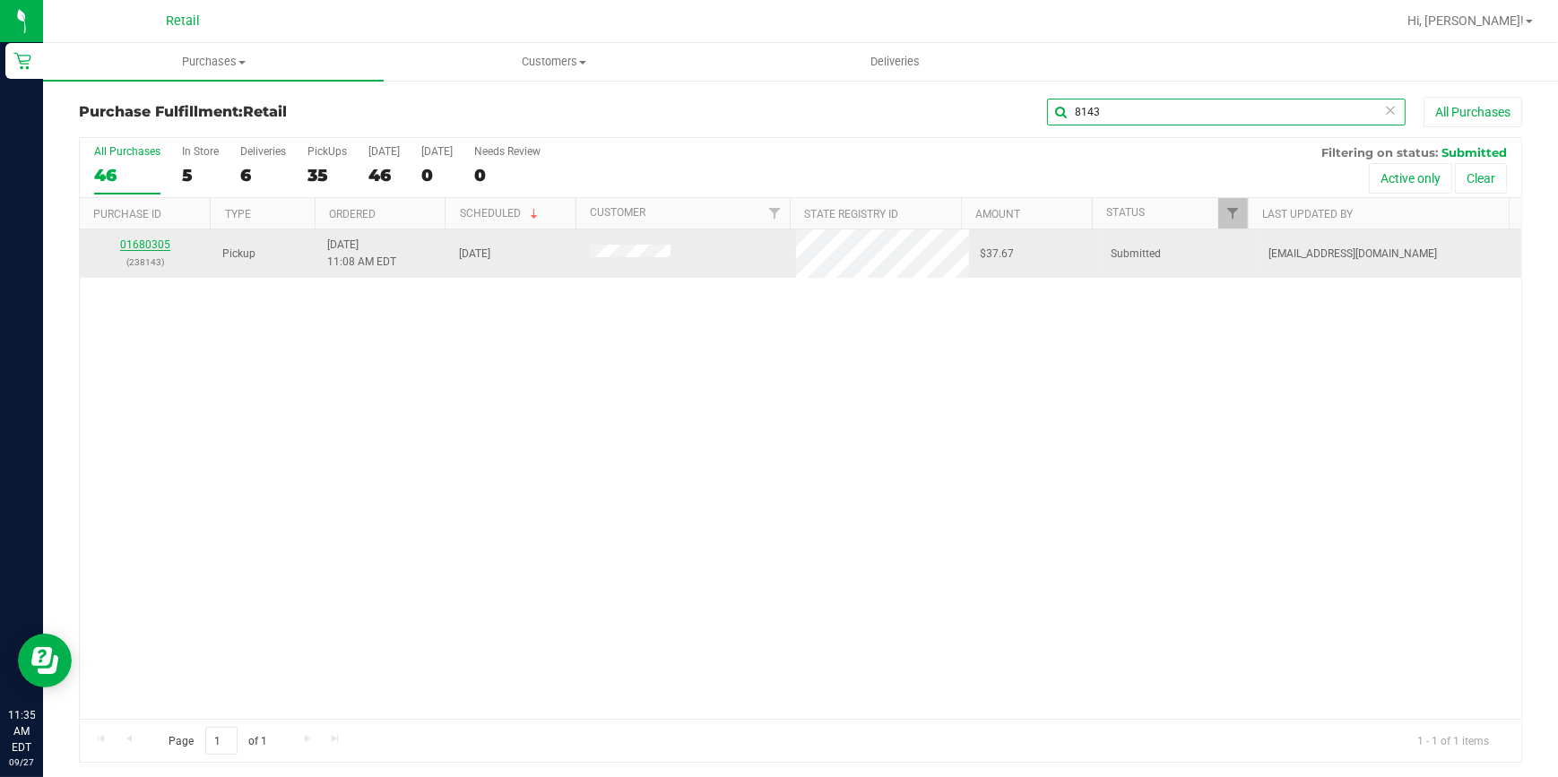
type input "8143"
click at [160, 240] on link "01680305" at bounding box center [145, 245] width 50 height 13
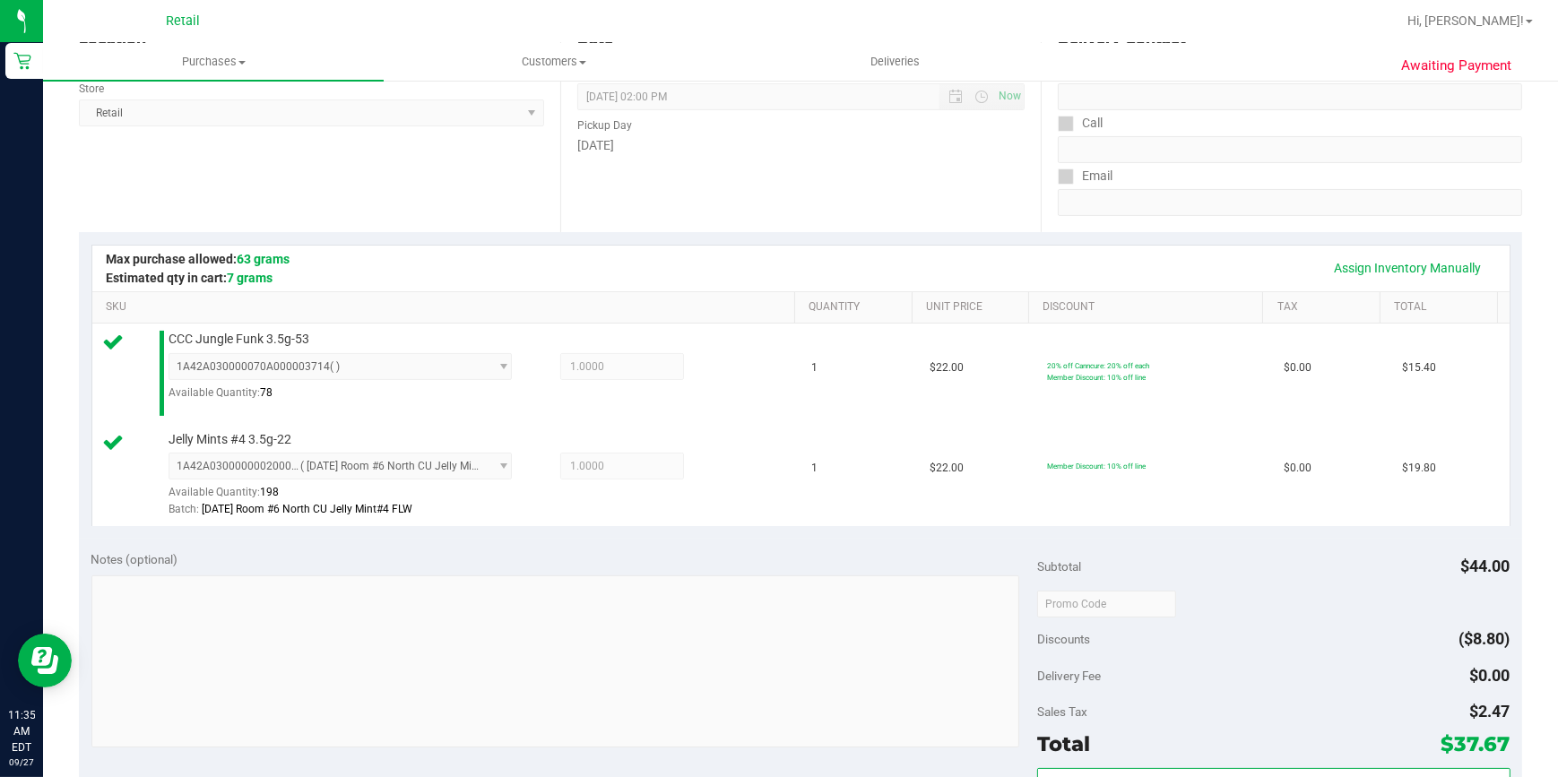
scroll to position [570, 0]
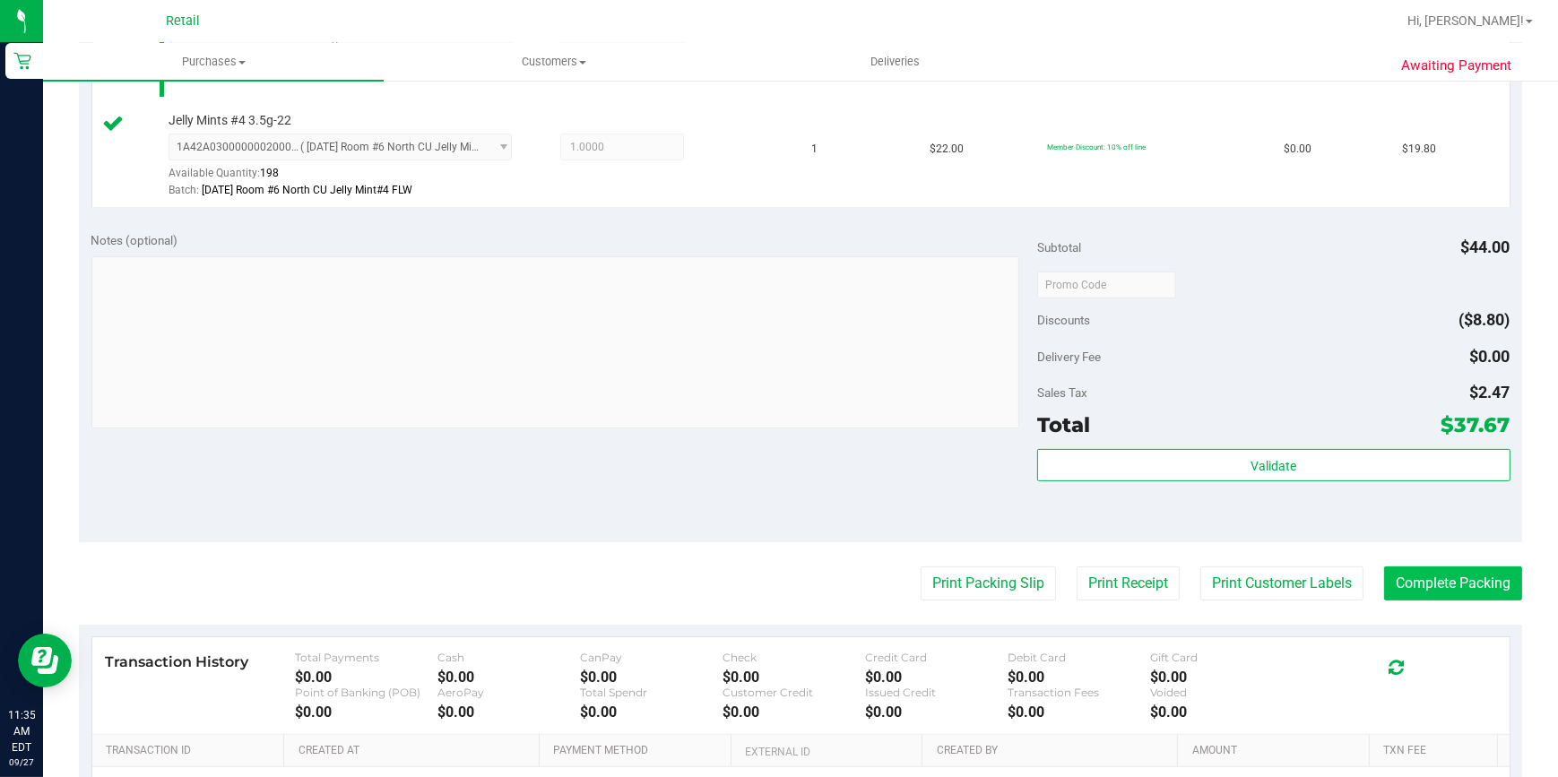
click at [1431, 560] on purchase-details "Back Edit Purchase Cancel Purchase View Profile # 01680305 Med | Rec METRC ID: …" at bounding box center [801, 244] width 1444 height 1434
click at [1445, 585] on button "Complete Packing" at bounding box center [1453, 584] width 138 height 34
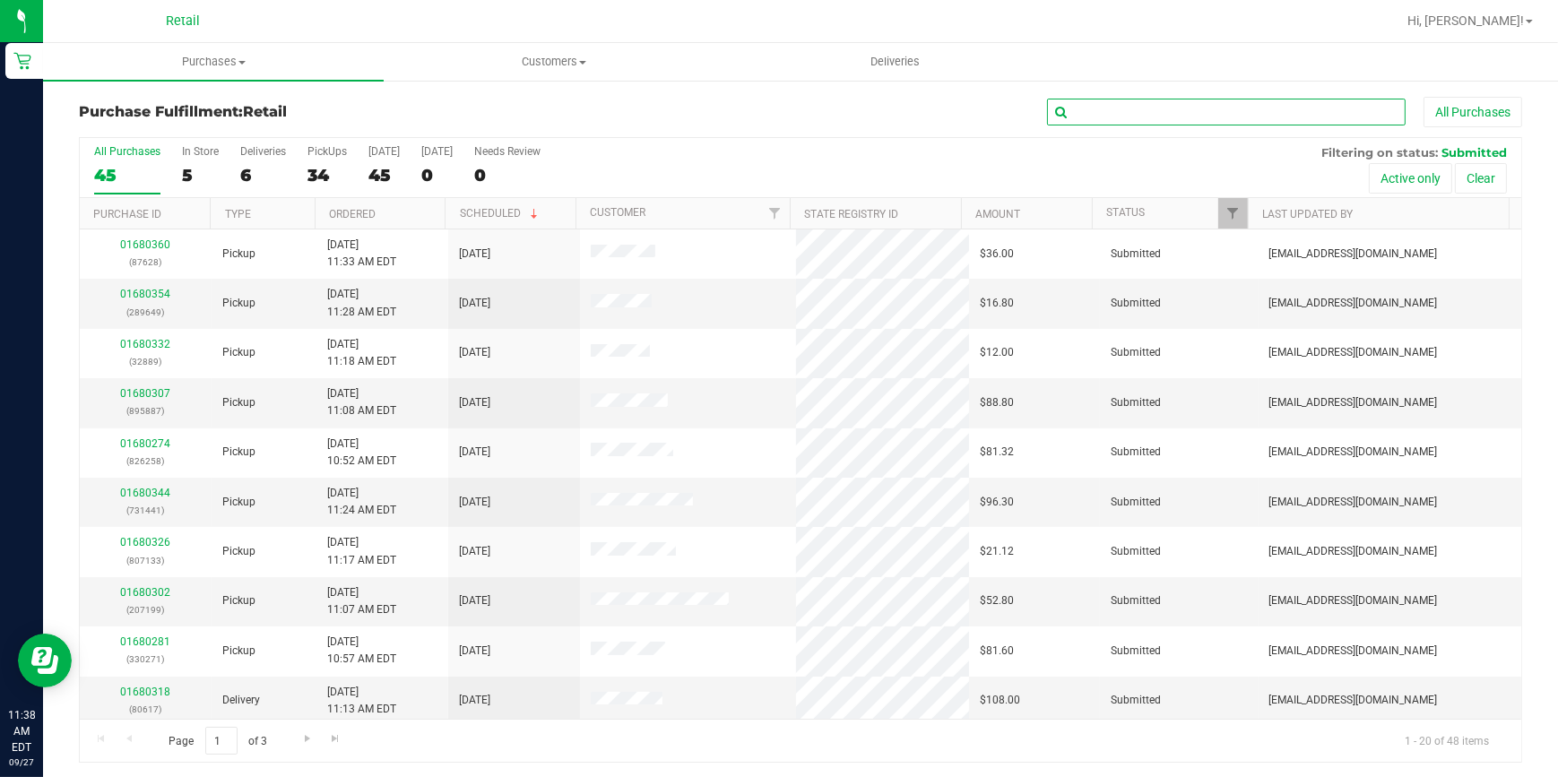
click at [1068, 121] on input "text" at bounding box center [1226, 112] width 359 height 27
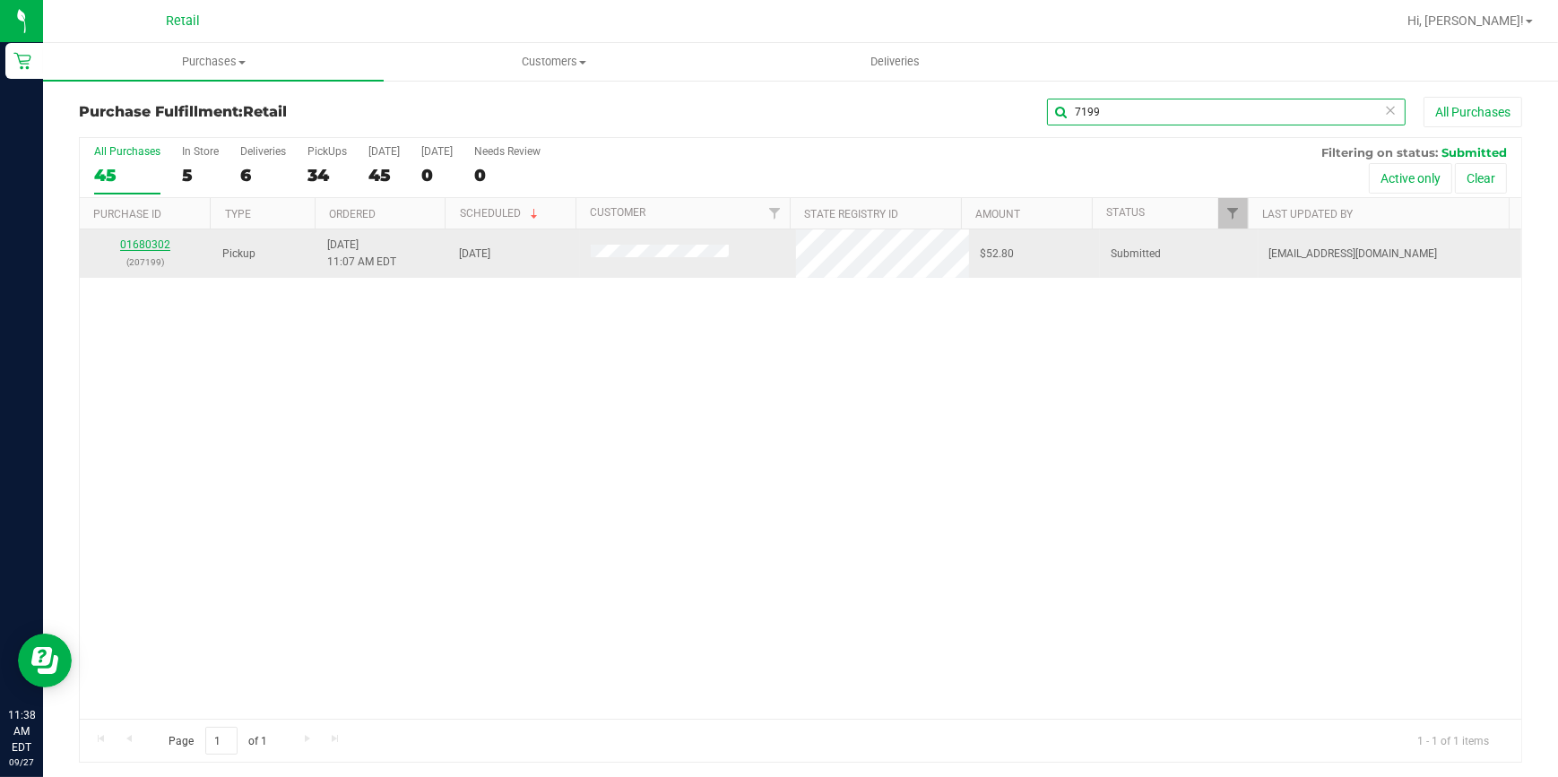
type input "7199"
click at [152, 237] on div "01680302 (207199)" at bounding box center [146, 254] width 110 height 34
click at [151, 239] on link "01680302" at bounding box center [145, 245] width 50 height 13
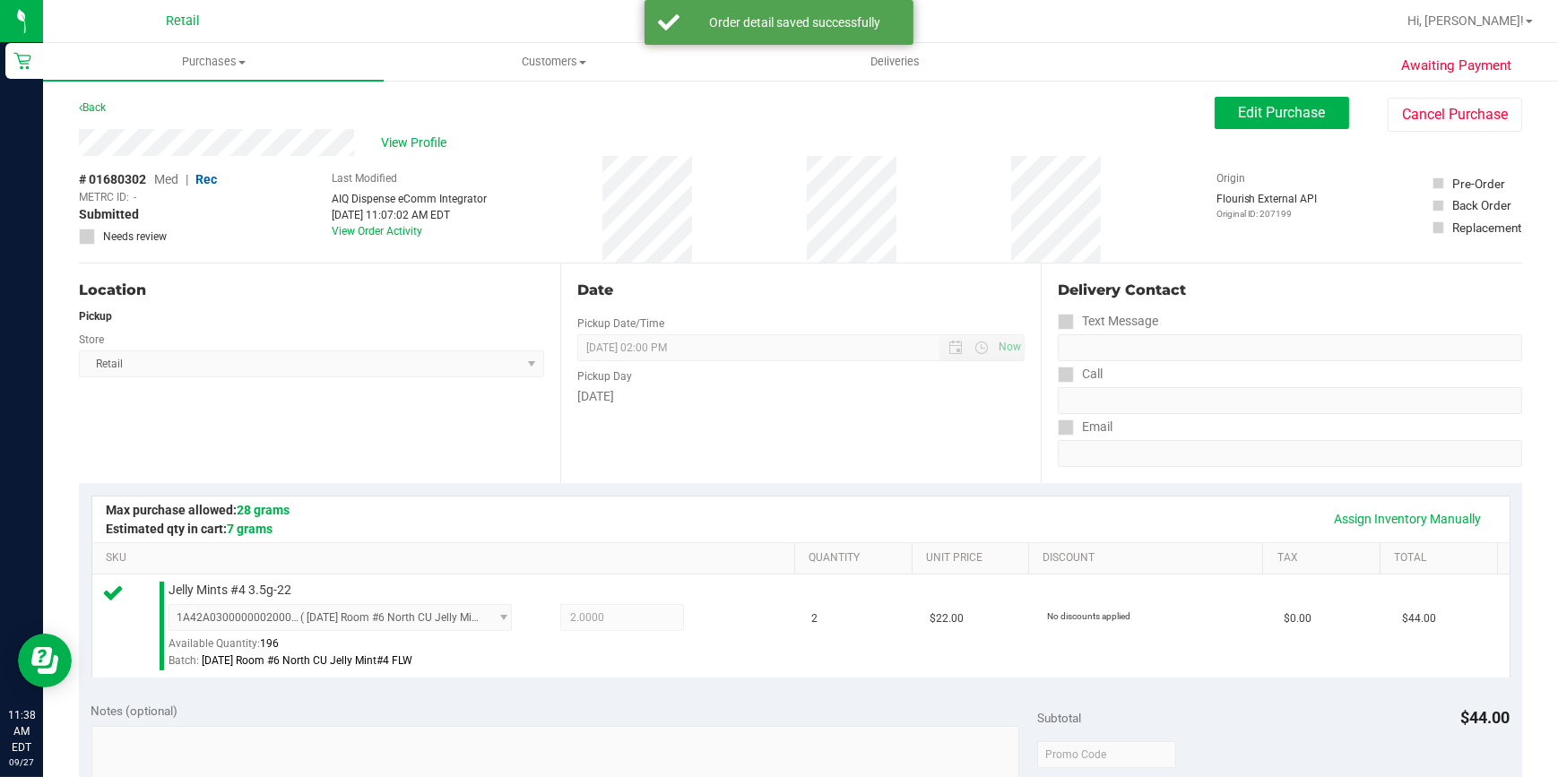
scroll to position [686, 0]
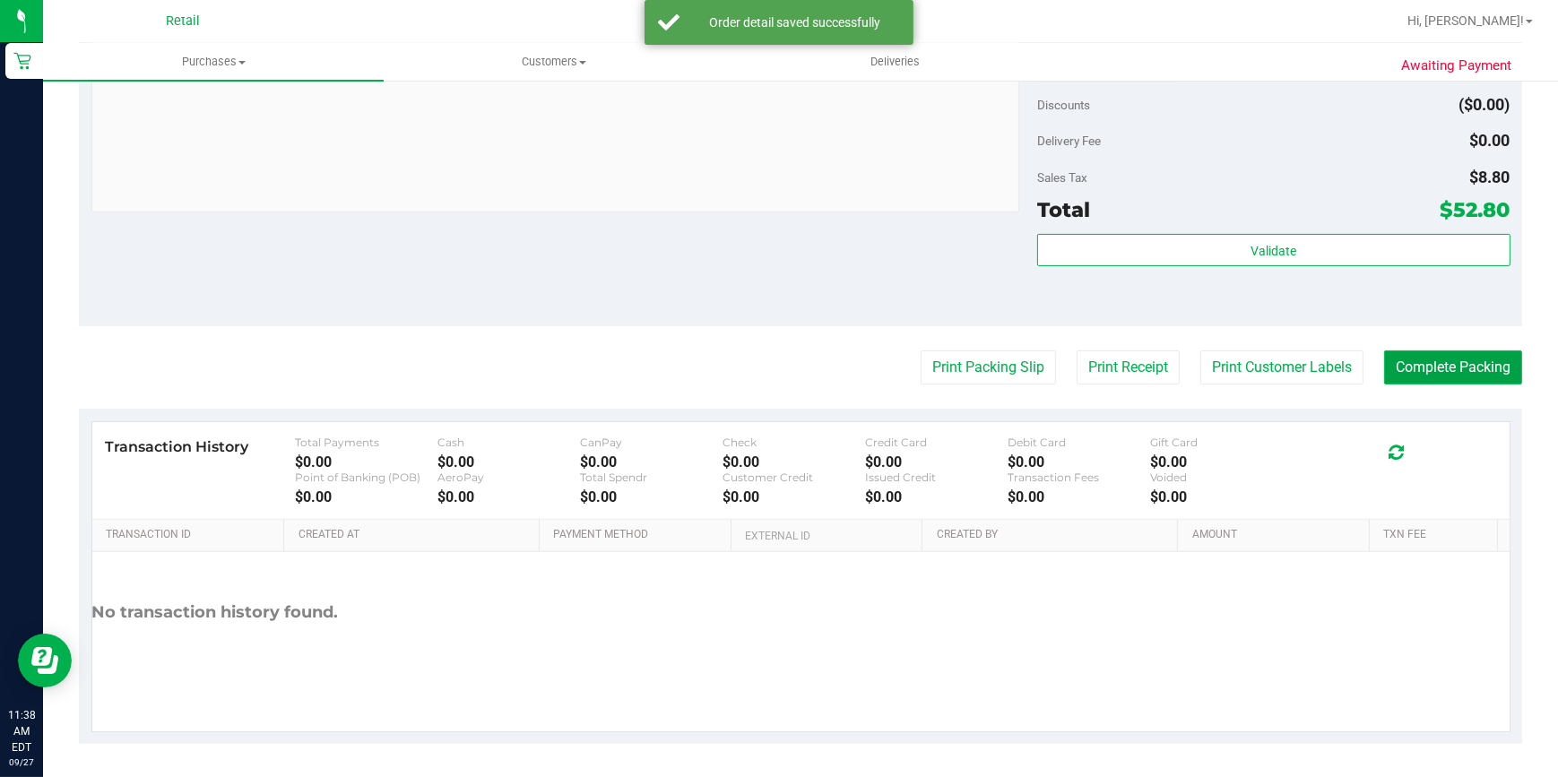
click at [1435, 371] on button "Complete Packing" at bounding box center [1453, 368] width 138 height 34
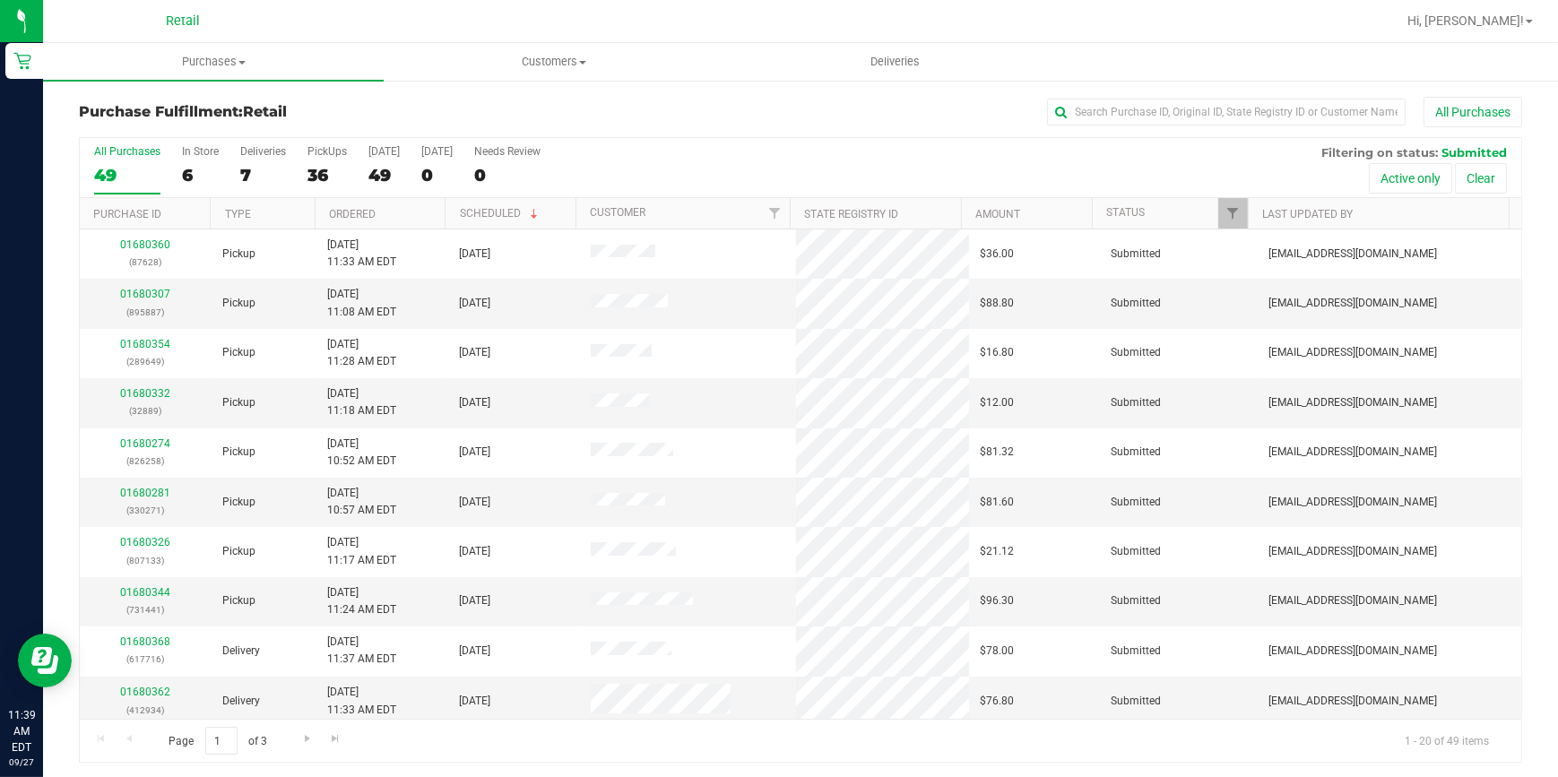
click at [1069, 131] on div "Purchase Fulfillment: Retail All Purchases" at bounding box center [801, 116] width 1444 height 39
click at [1074, 121] on input "text" at bounding box center [1226, 112] width 359 height 27
click at [1074, 118] on input "text" at bounding box center [1226, 112] width 359 height 27
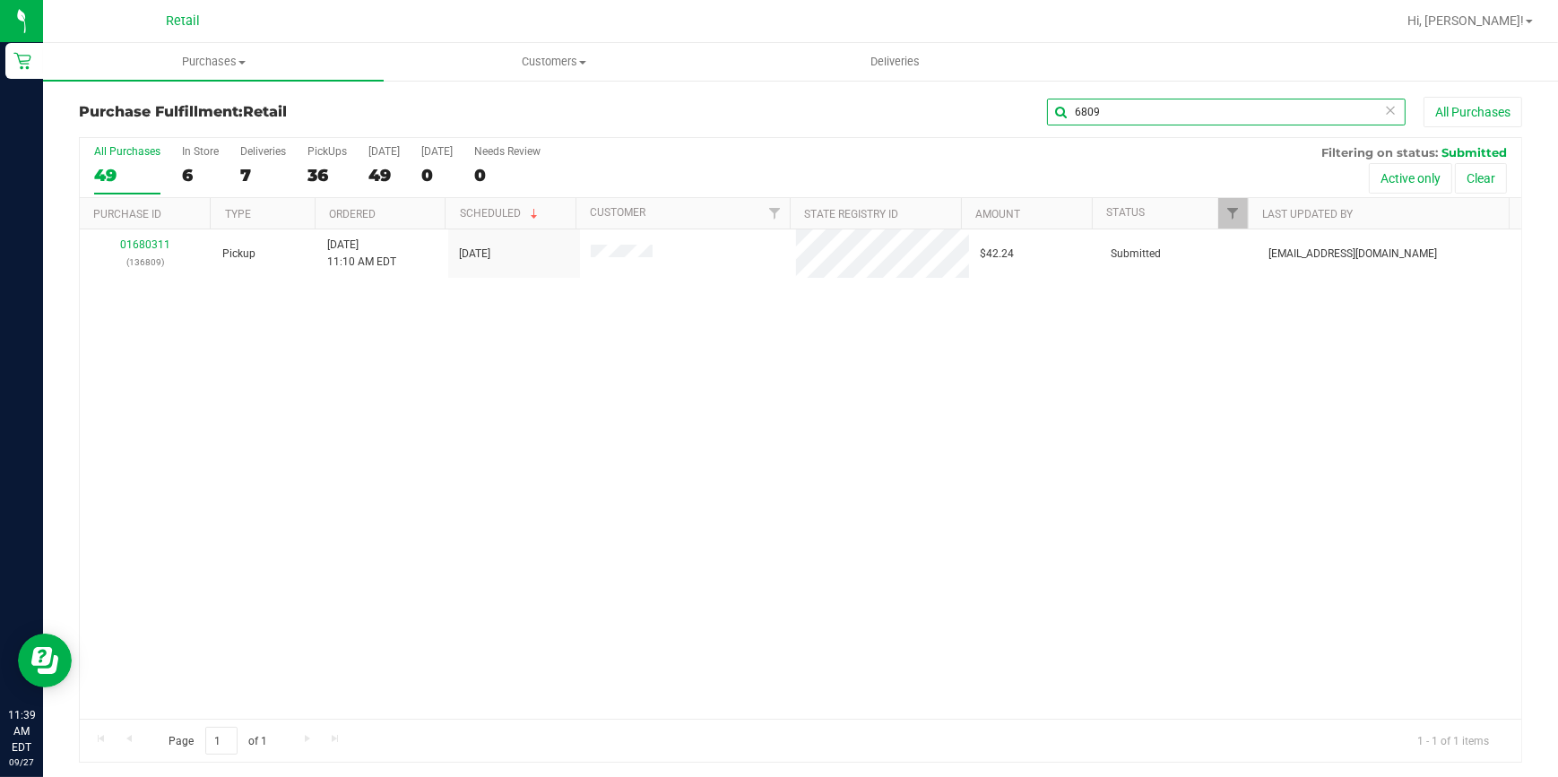
type input "6809"
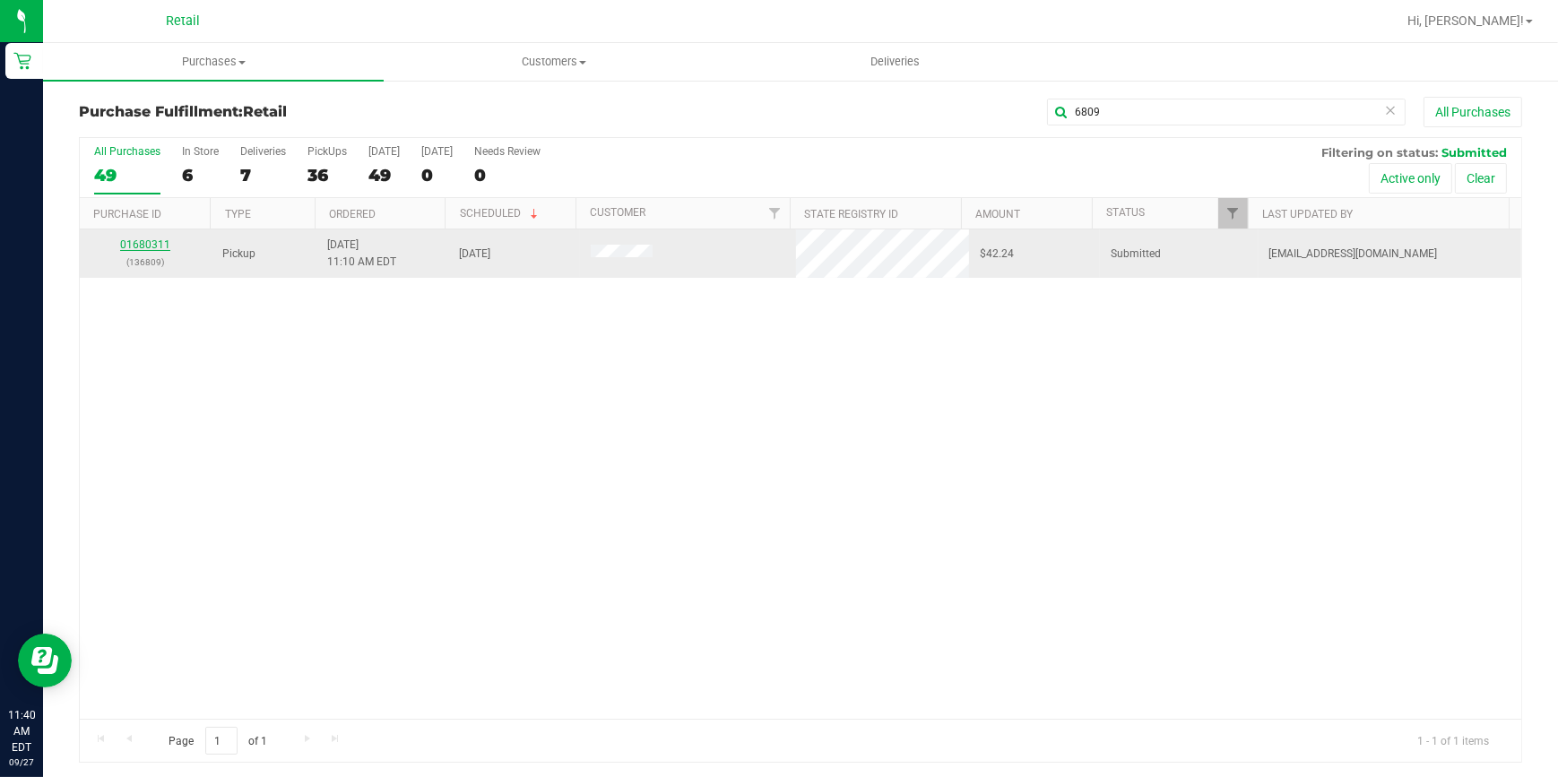
click at [143, 242] on link "01680311" at bounding box center [145, 245] width 50 height 13
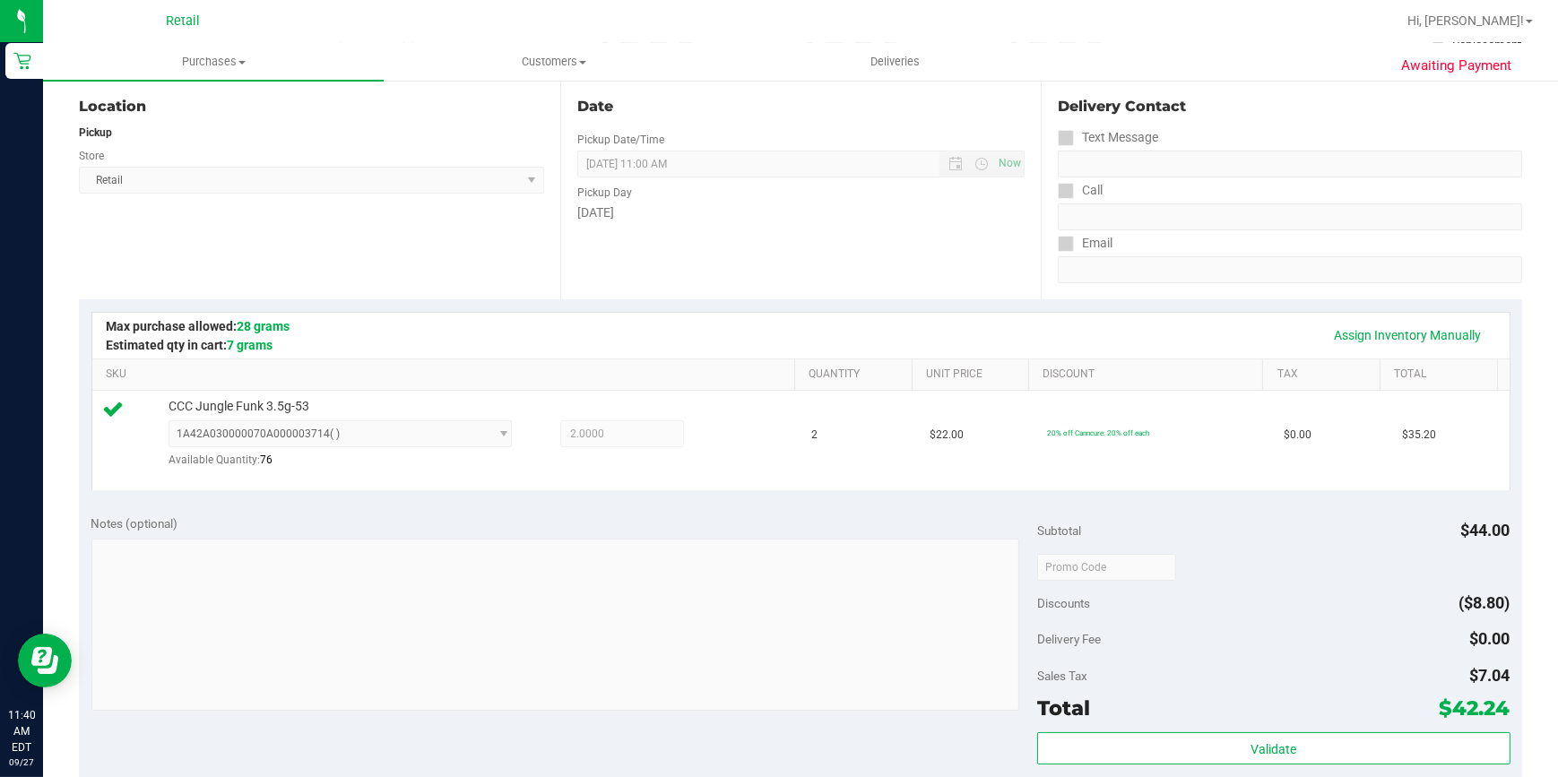
scroll to position [652, 0]
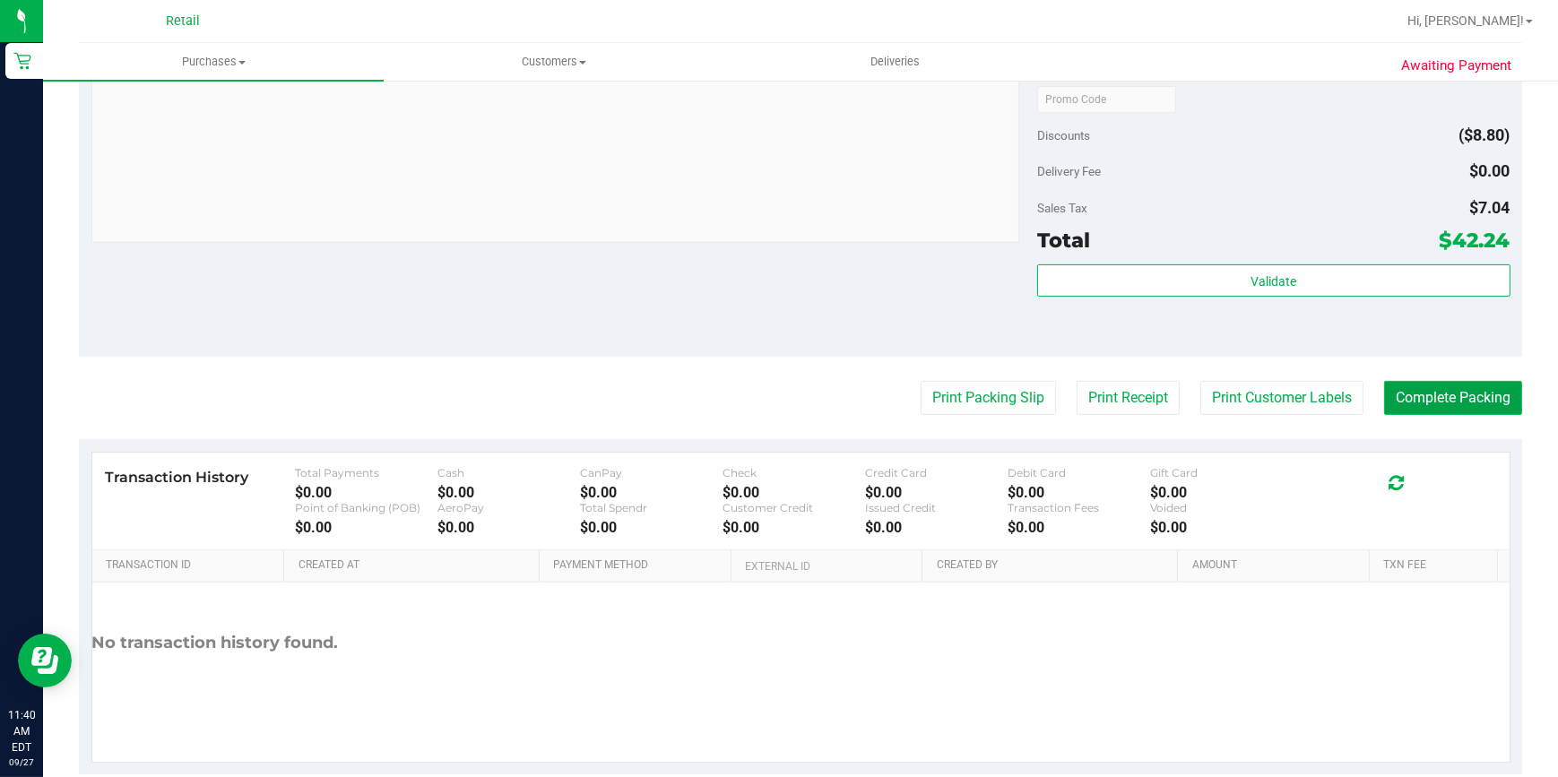
click at [1461, 393] on button "Complete Packing" at bounding box center [1453, 398] width 138 height 34
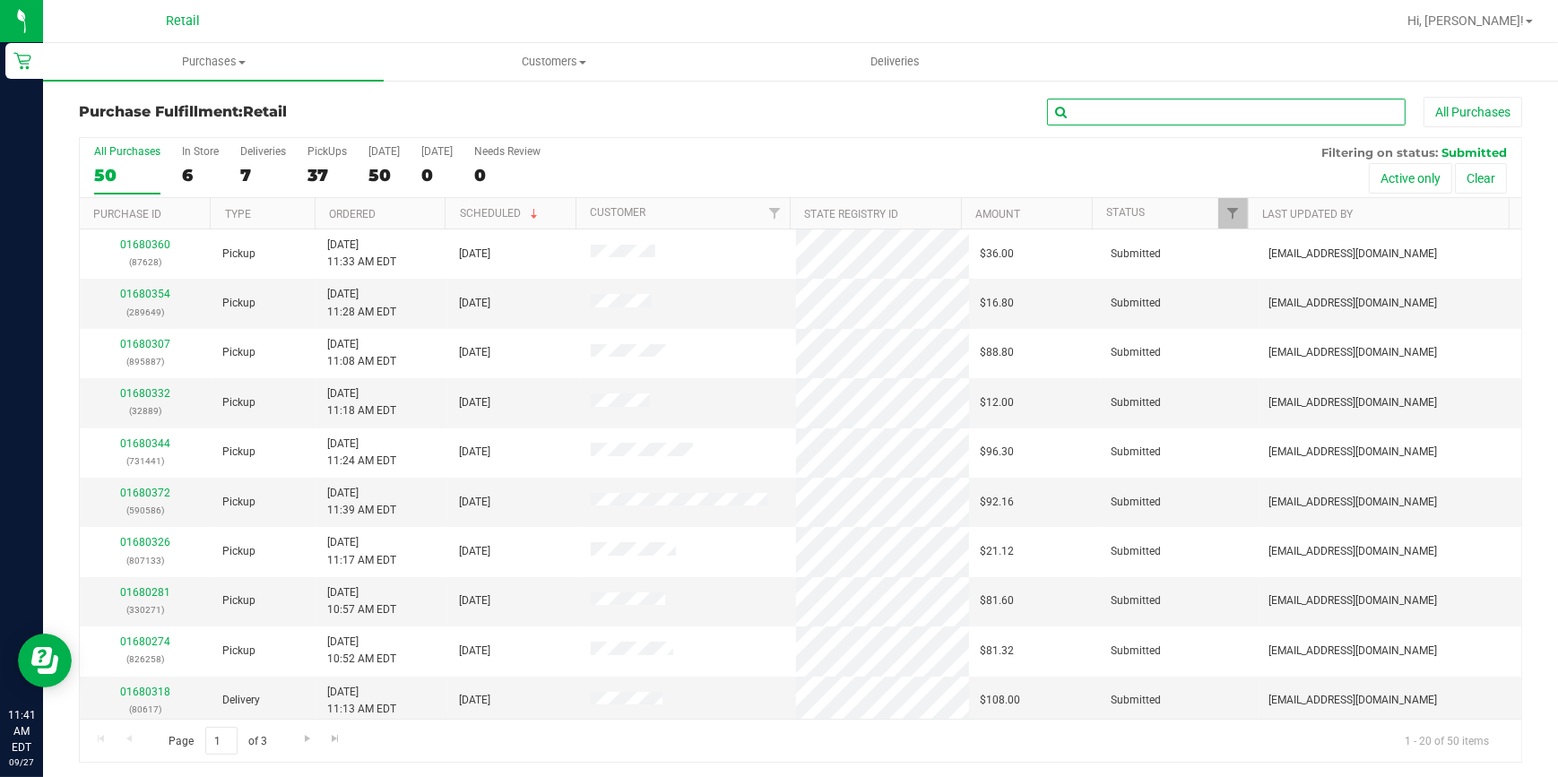
click at [1165, 109] on input "text" at bounding box center [1226, 112] width 359 height 27
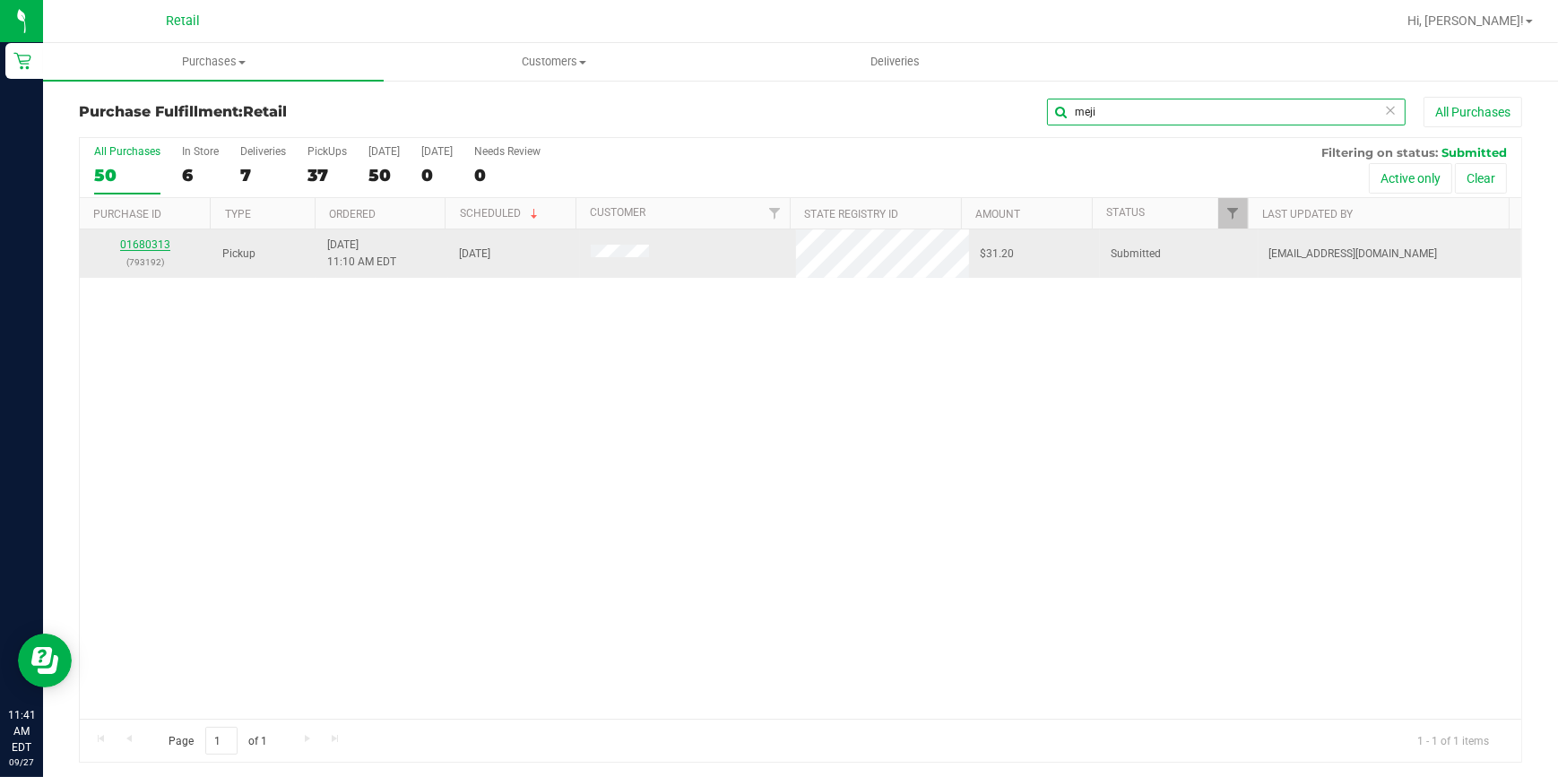
type input "meji"
click at [137, 237] on div "01680313 (793192)" at bounding box center [146, 254] width 110 height 34
click at [135, 254] on div "01680313 (793192)" at bounding box center [146, 254] width 110 height 34
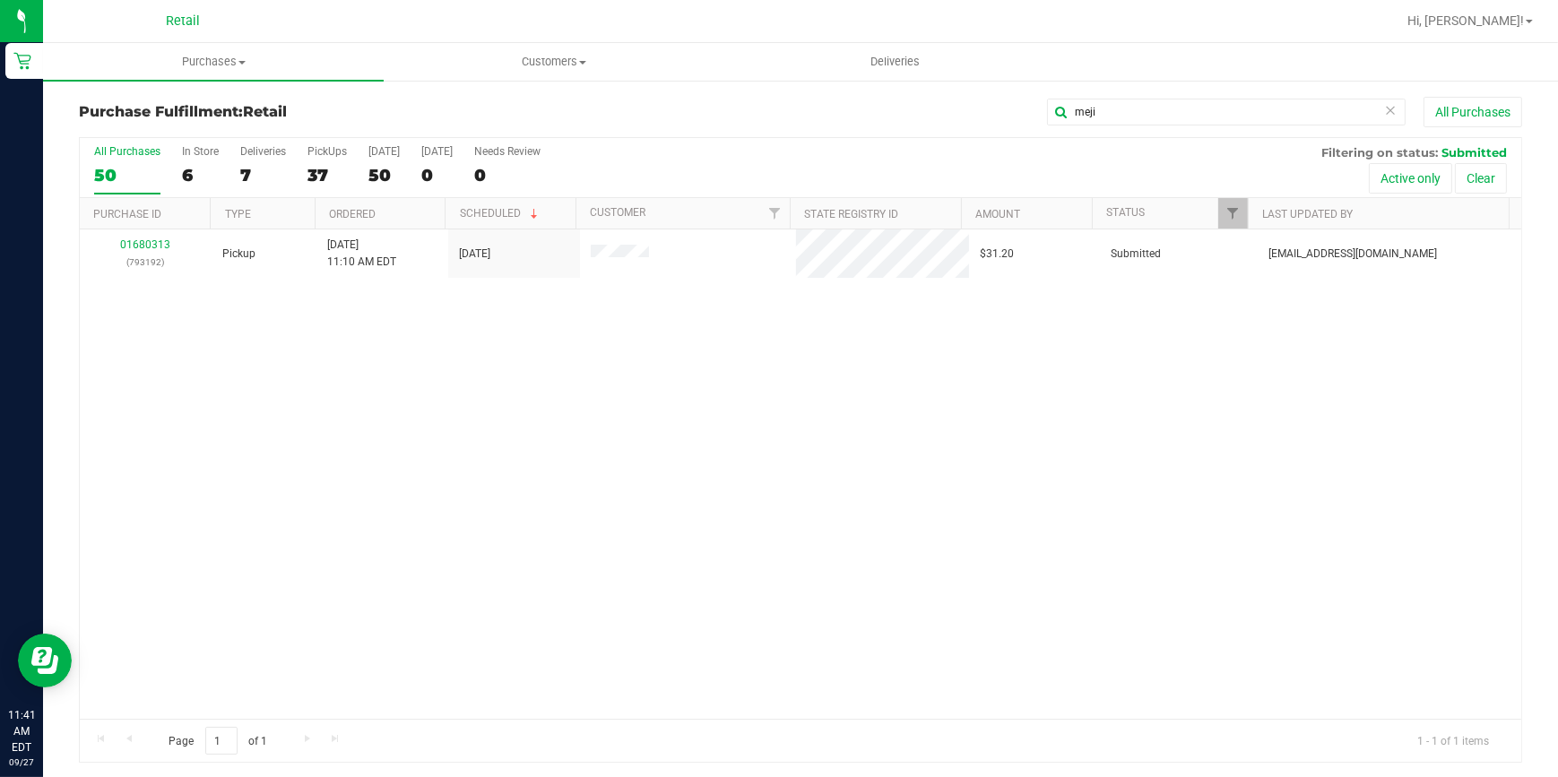
click at [143, 237] on div "01680313 (793192)" at bounding box center [146, 254] width 110 height 34
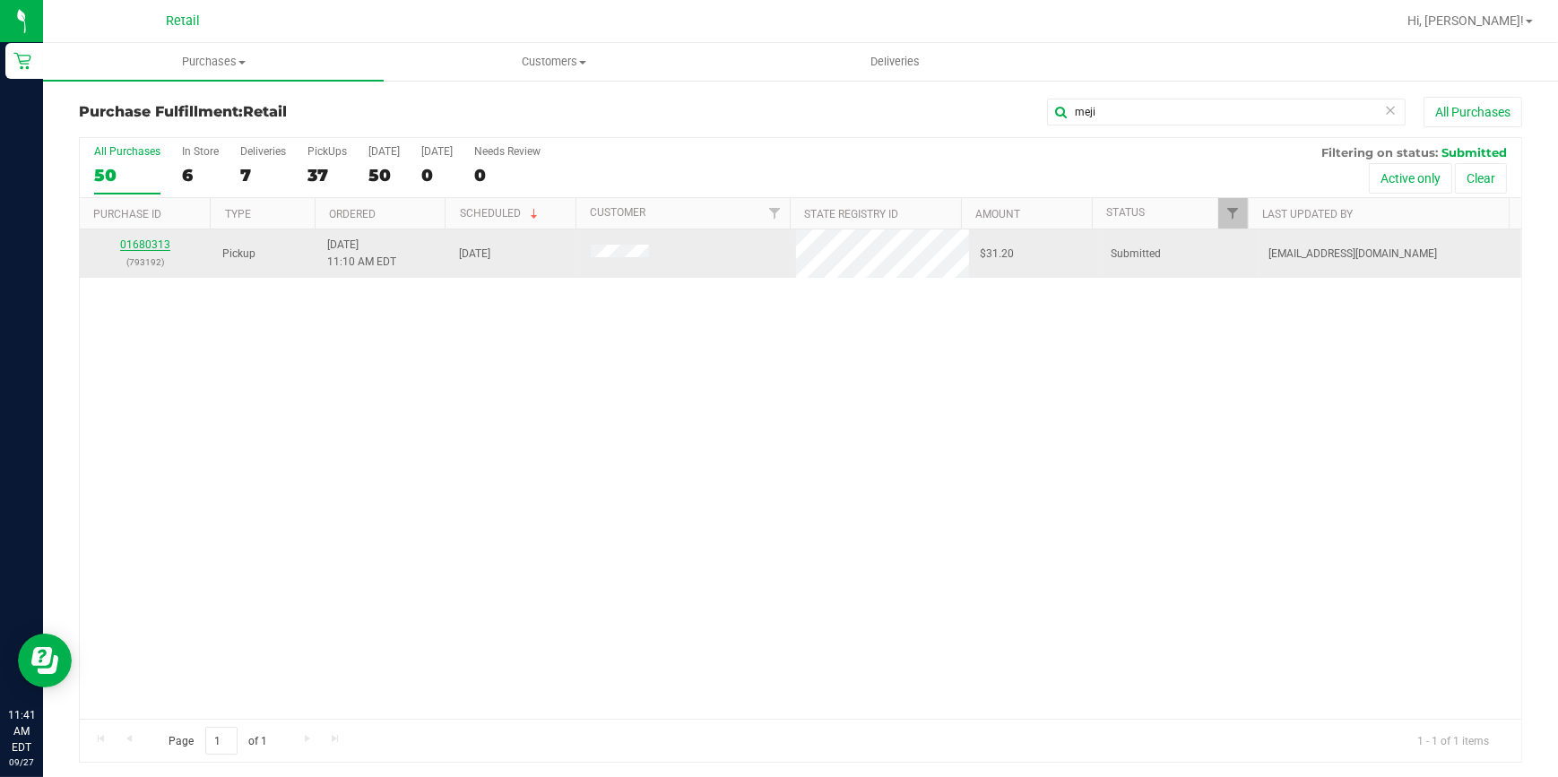
click at [137, 247] on link "01680313" at bounding box center [145, 245] width 50 height 13
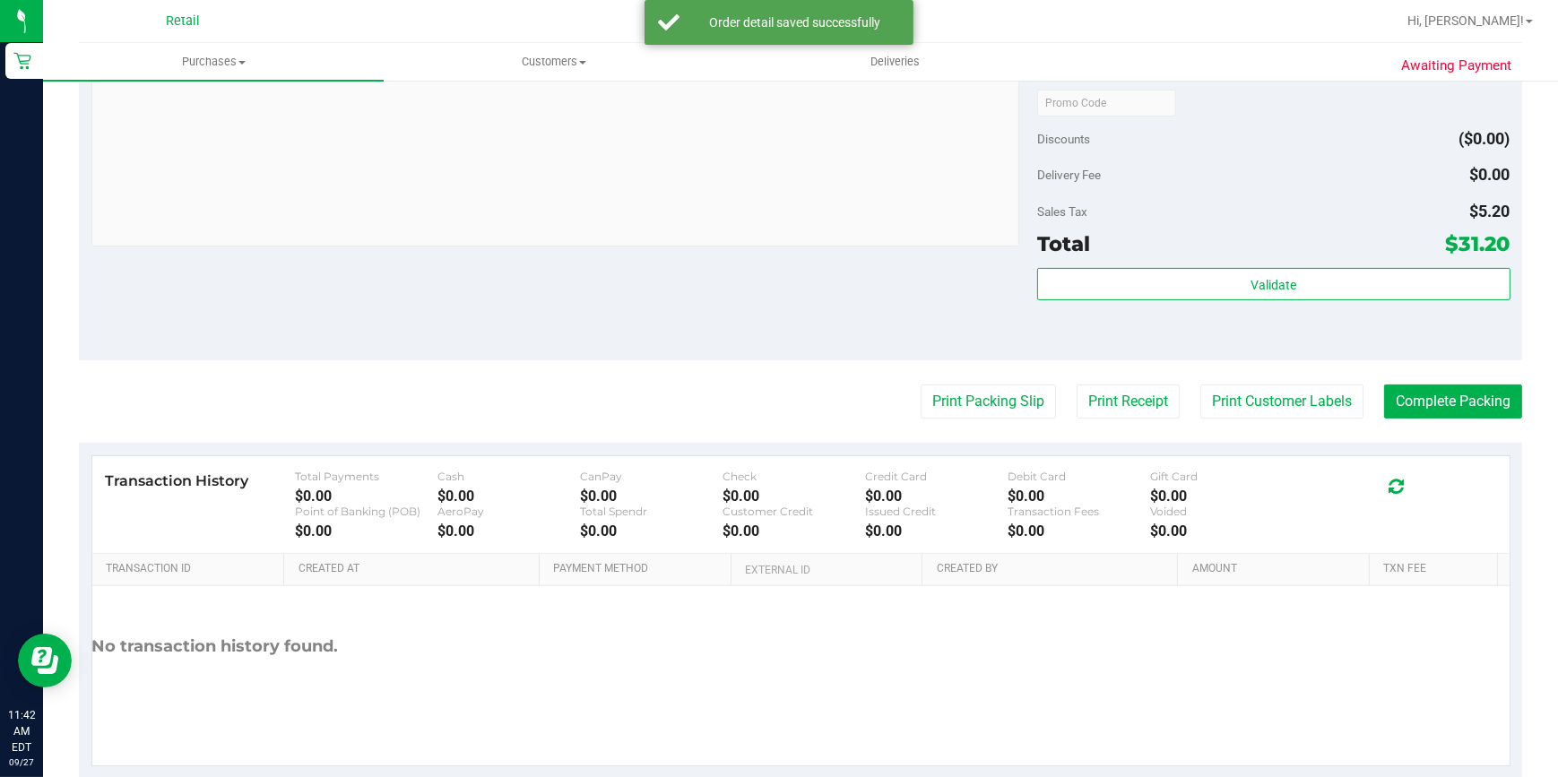
scroll to position [682, 0]
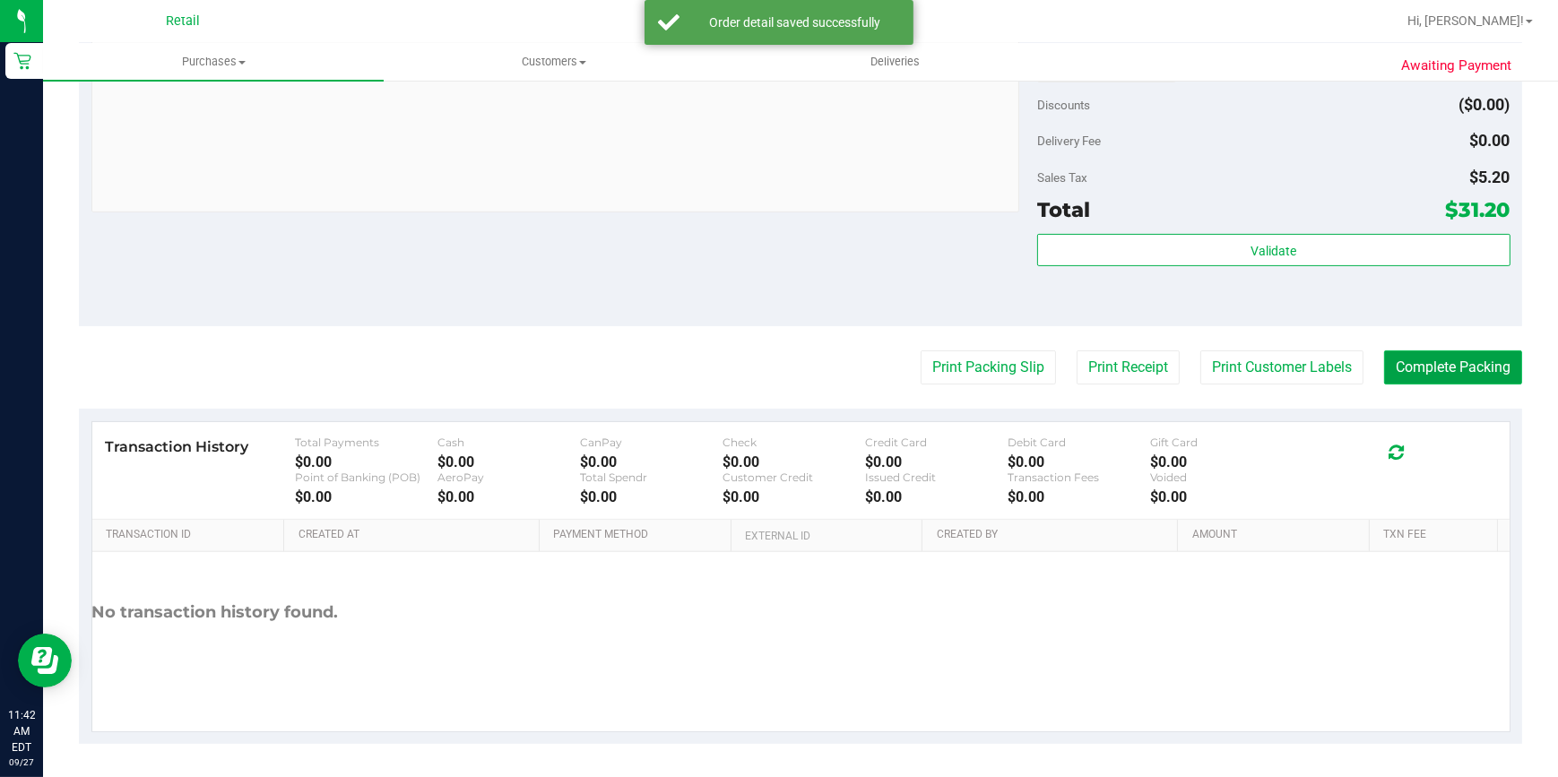
drag, startPoint x: 1428, startPoint y: 372, endPoint x: 1421, endPoint y: 359, distance: 15.2
click at [1421, 362] on button "Complete Packing" at bounding box center [1453, 368] width 138 height 34
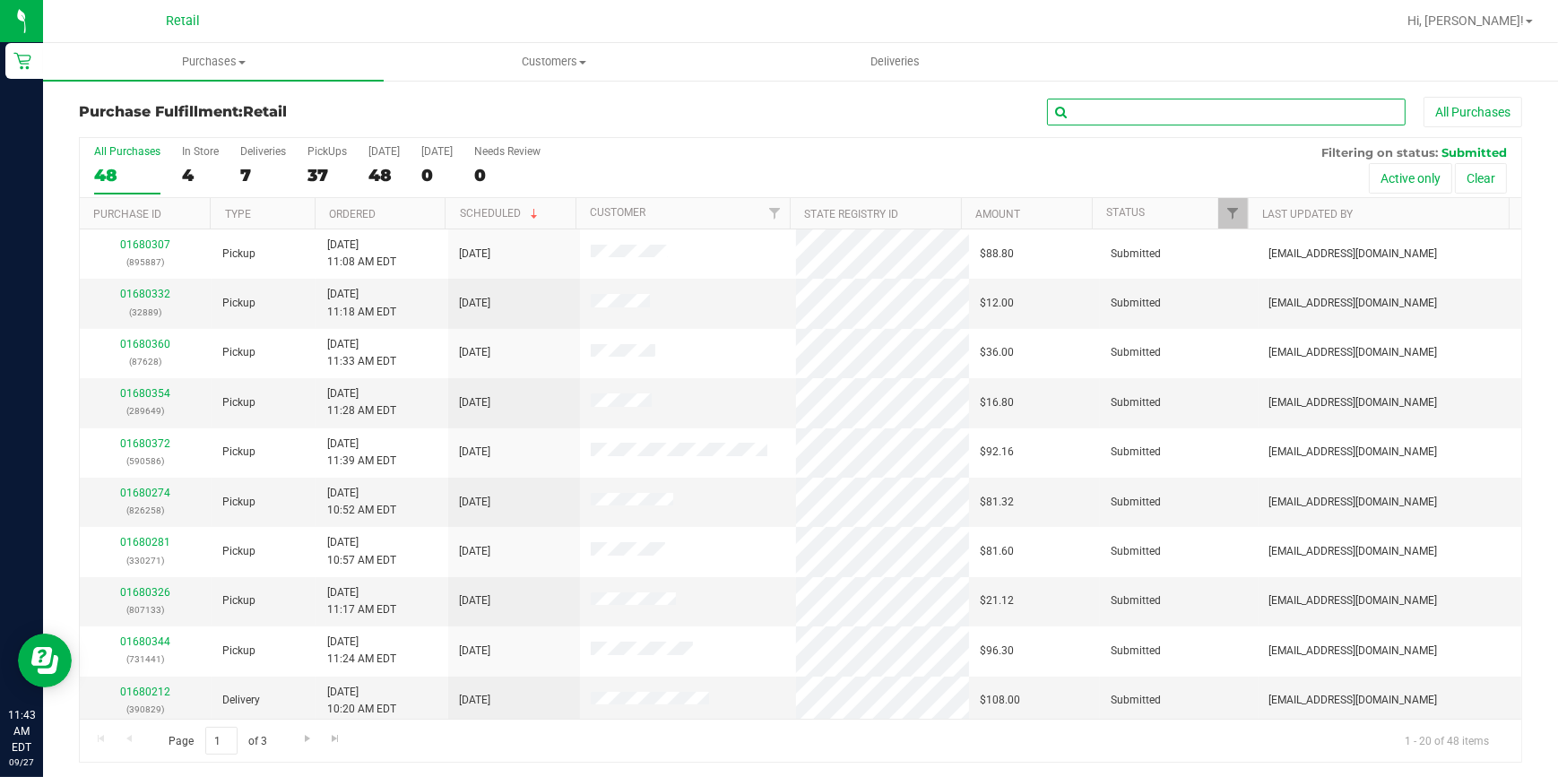
click at [1113, 123] on input "text" at bounding box center [1226, 112] width 359 height 27
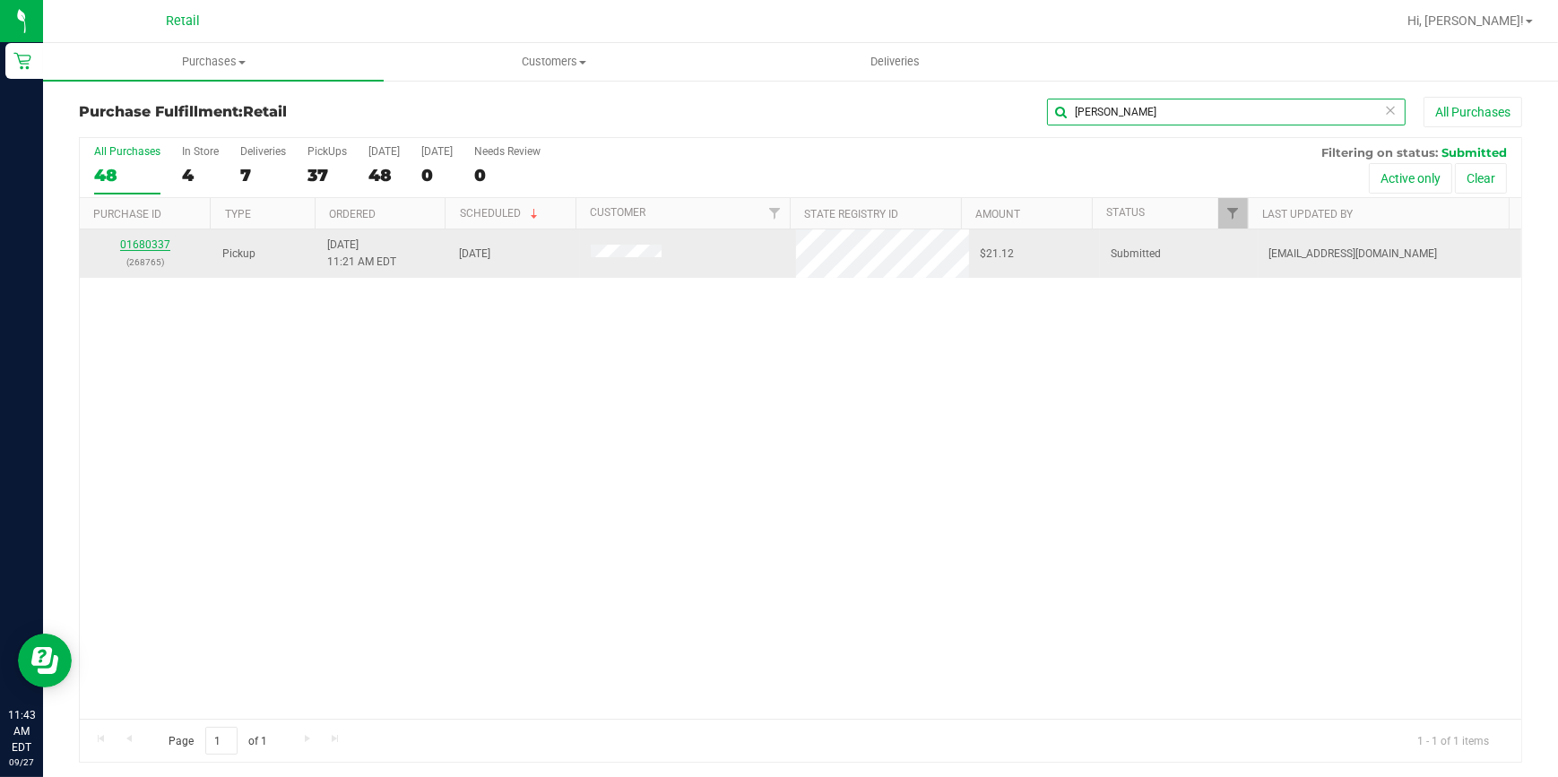
type input "[PERSON_NAME]"
click at [135, 239] on link "01680337" at bounding box center [145, 245] width 50 height 13
click at [143, 247] on link "01680337" at bounding box center [145, 245] width 50 height 13
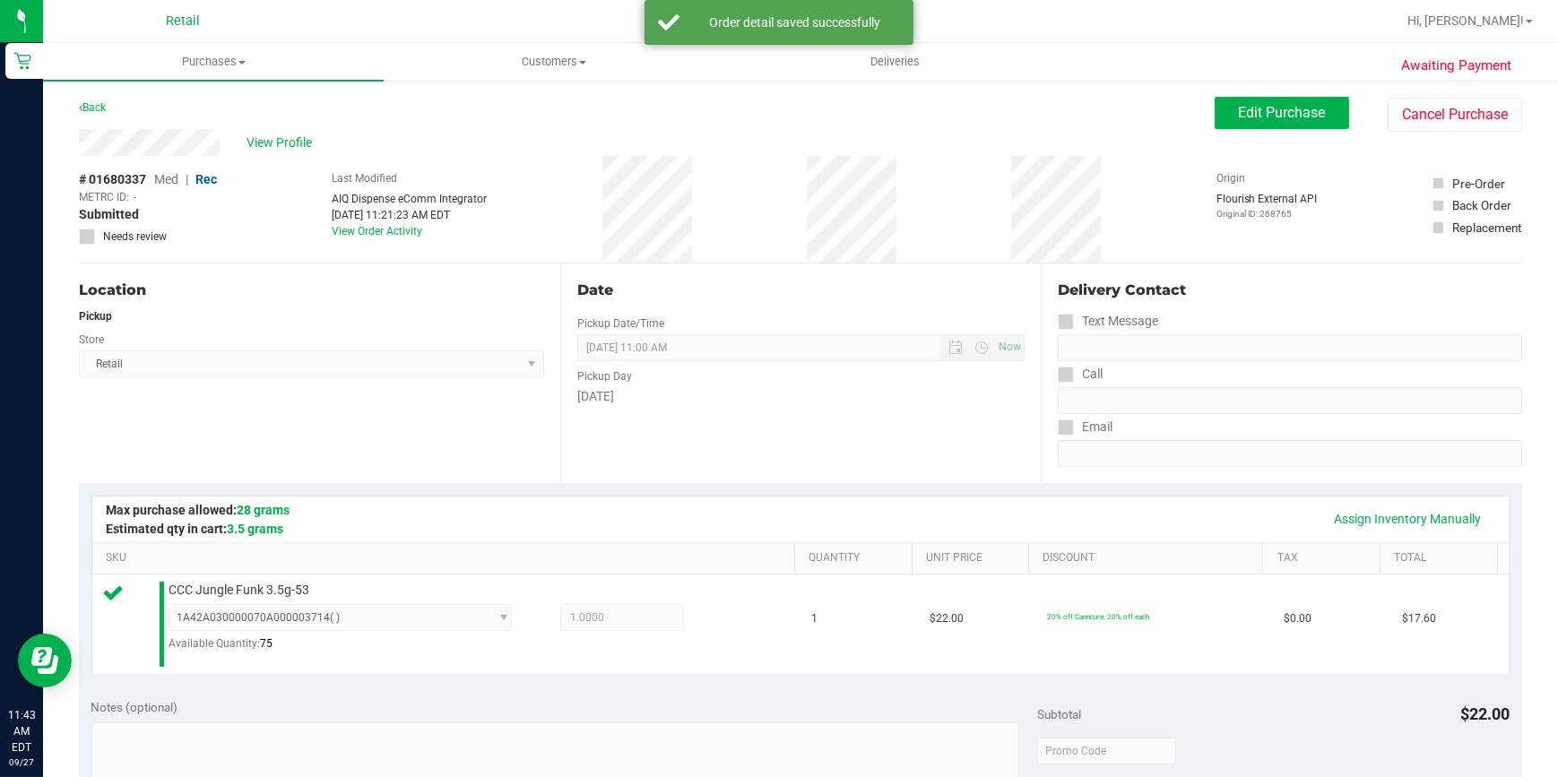
scroll to position [570, 0]
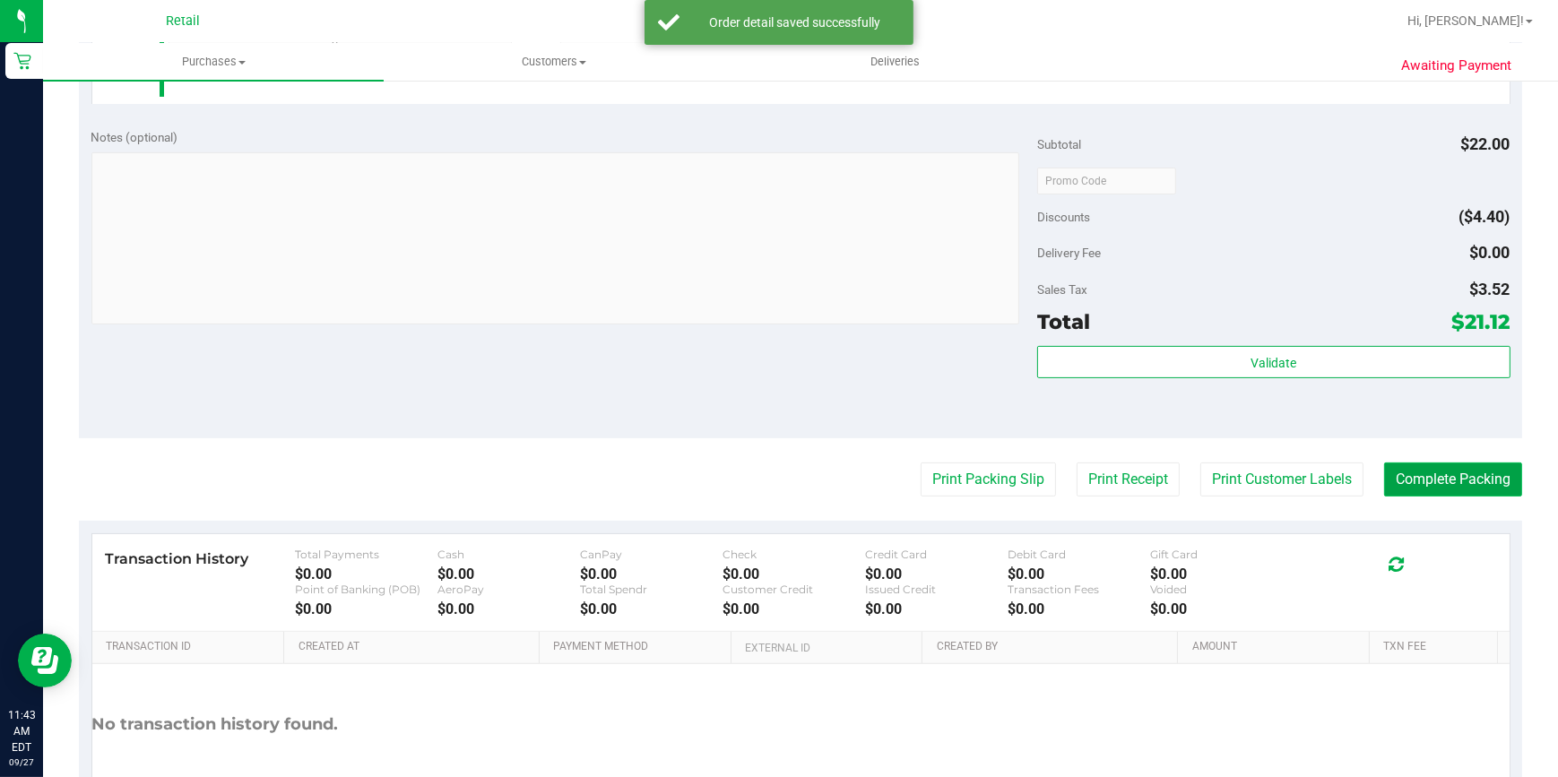
click at [1408, 473] on button "Complete Packing" at bounding box center [1453, 480] width 138 height 34
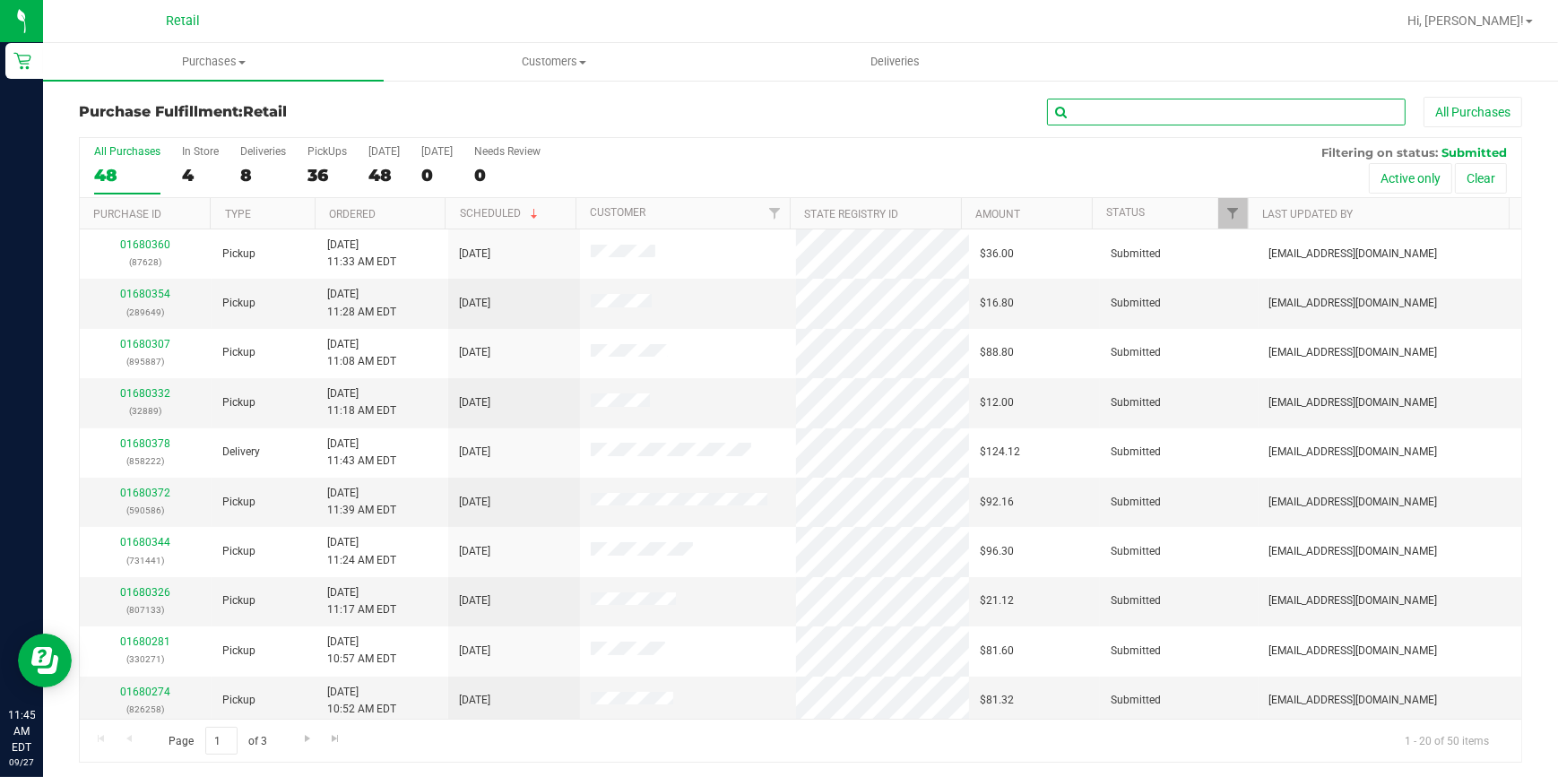
click at [1115, 117] on input "text" at bounding box center [1226, 112] width 359 height 27
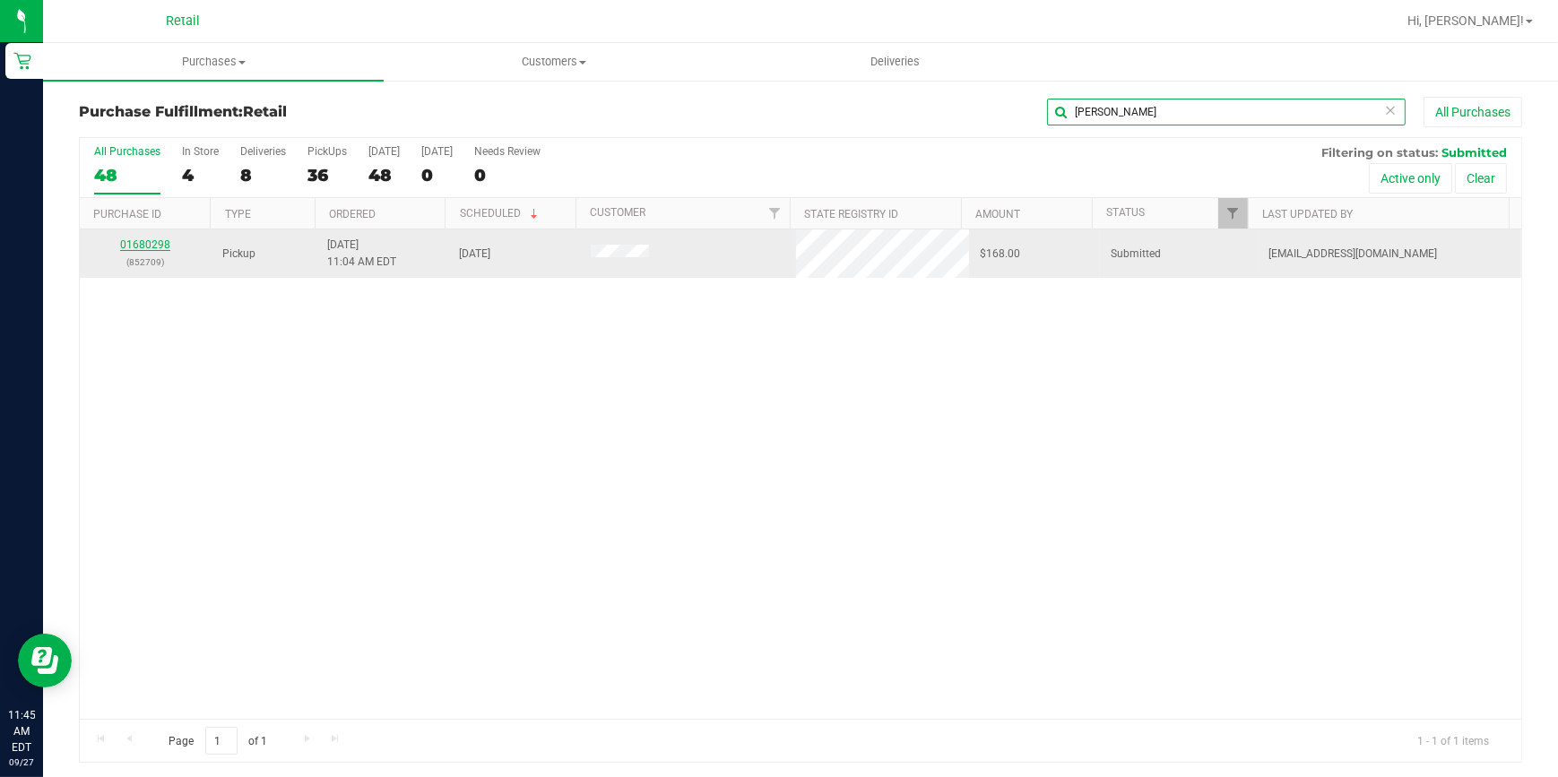
type input "[PERSON_NAME]"
click at [148, 241] on link "01680298" at bounding box center [145, 245] width 50 height 13
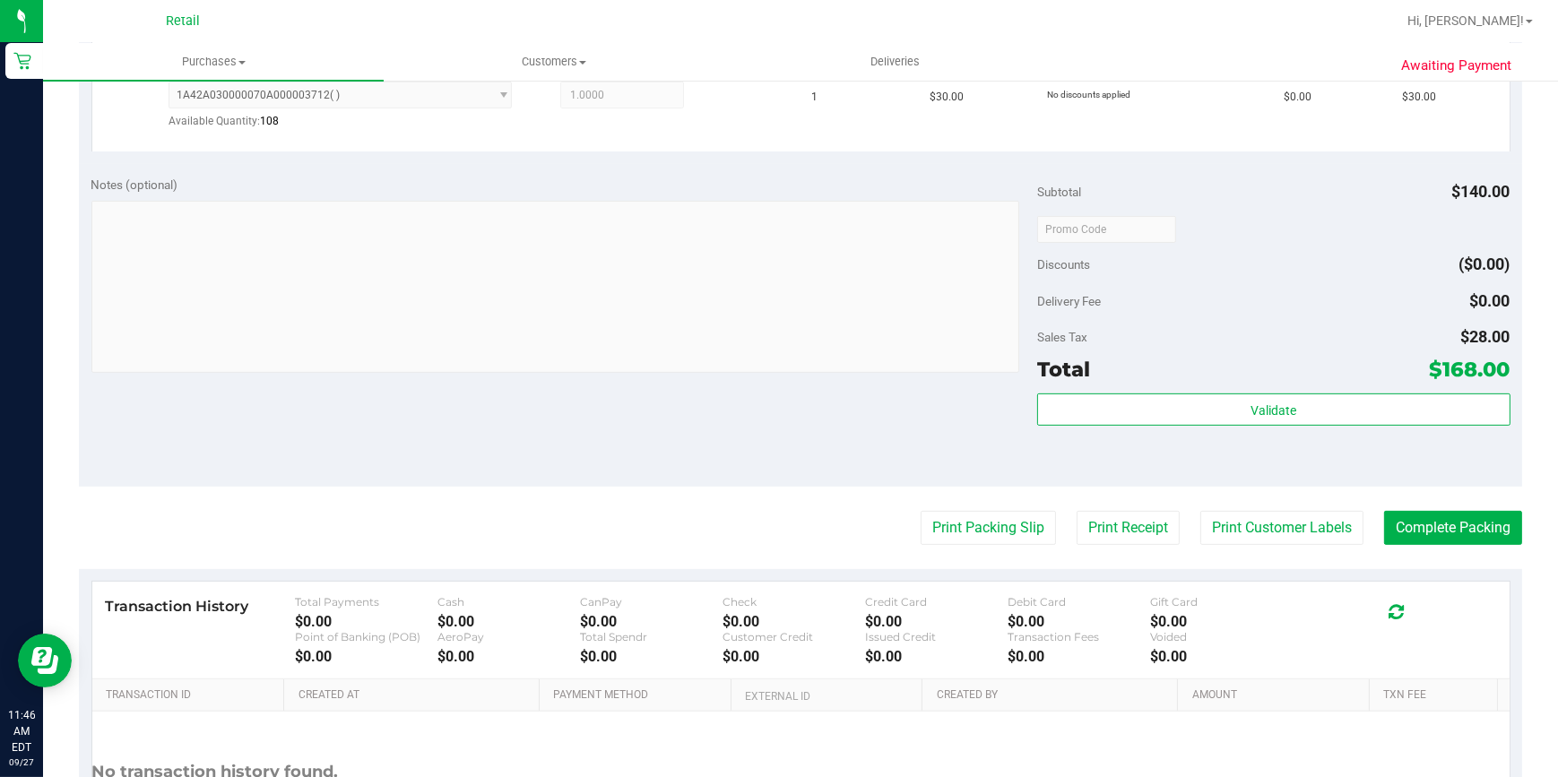
scroll to position [977, 0]
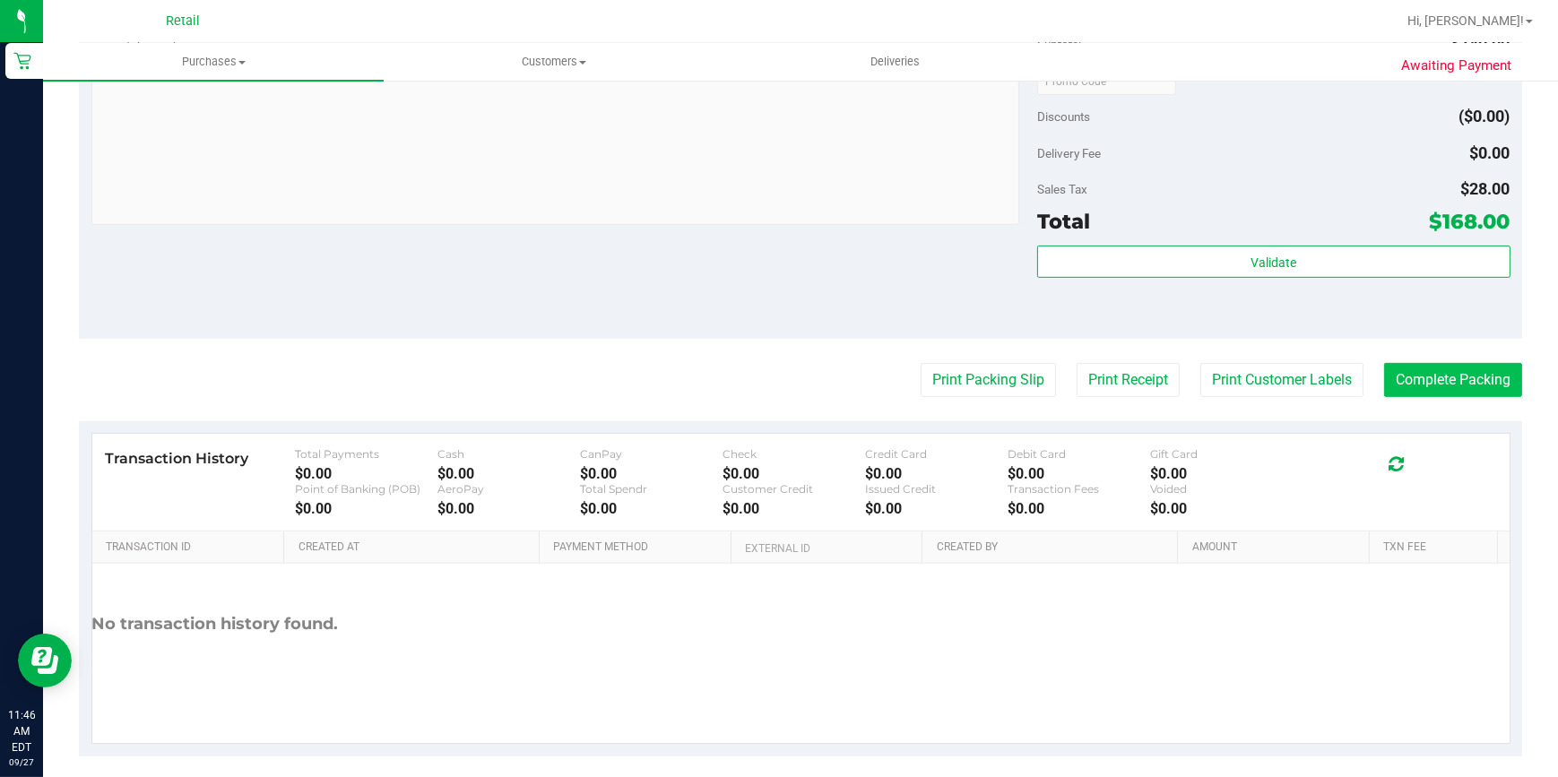
drag, startPoint x: 1446, startPoint y: 403, endPoint x: 1441, endPoint y: 394, distance: 10.5
drag, startPoint x: 1441, startPoint y: 394, endPoint x: 1438, endPoint y: 385, distance: 9.4
click at [1438, 385] on button "Complete Packing" at bounding box center [1453, 380] width 138 height 34
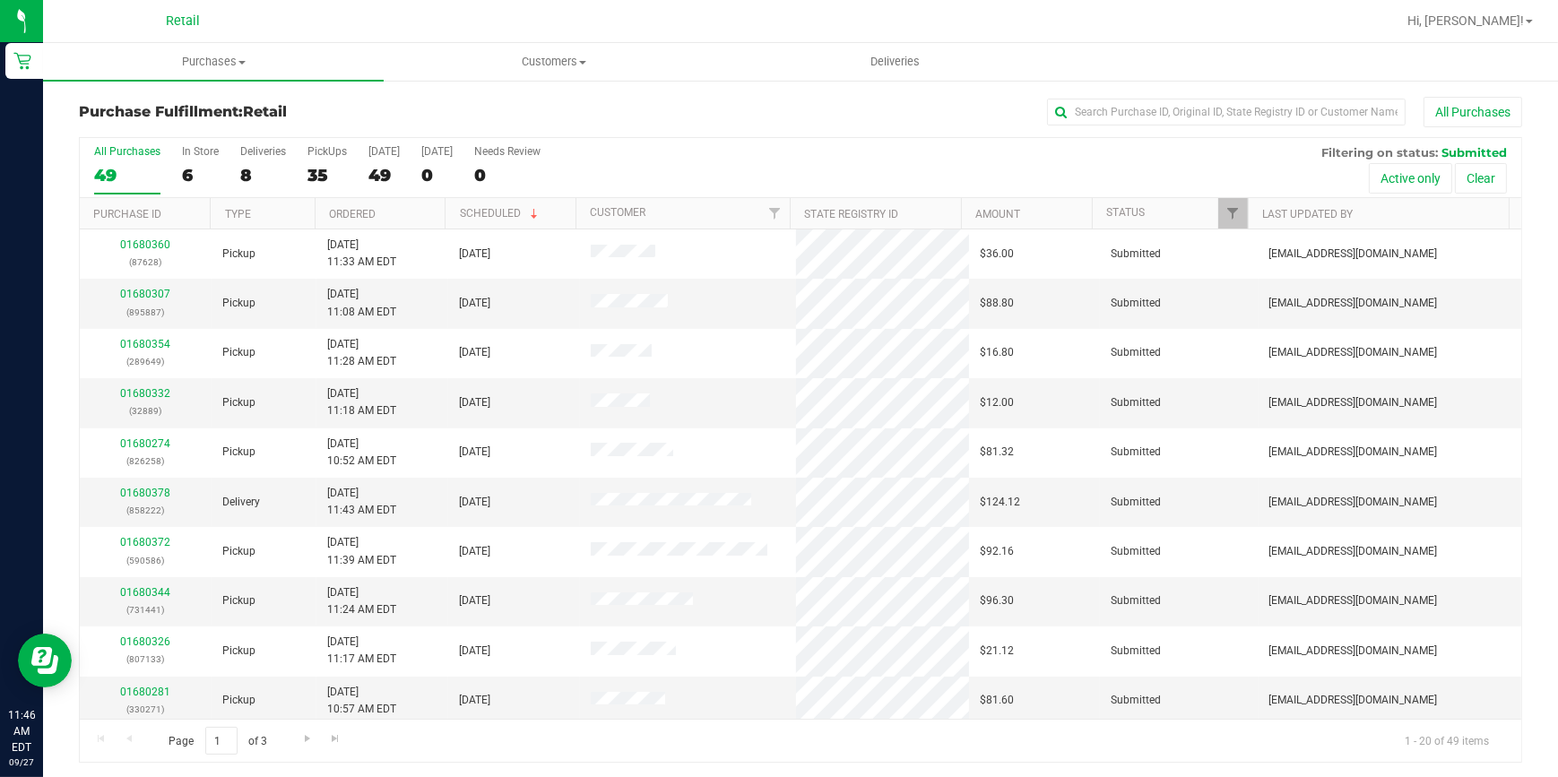
click at [1197, 148] on div "All Purchases 49 In Store 6 Deliveries 8 PickUps 35 [DATE] 49 [DATE] 0 Needs Re…" at bounding box center [801, 145] width 1442 height 14
click at [1166, 109] on input "text" at bounding box center [1226, 112] width 359 height 27
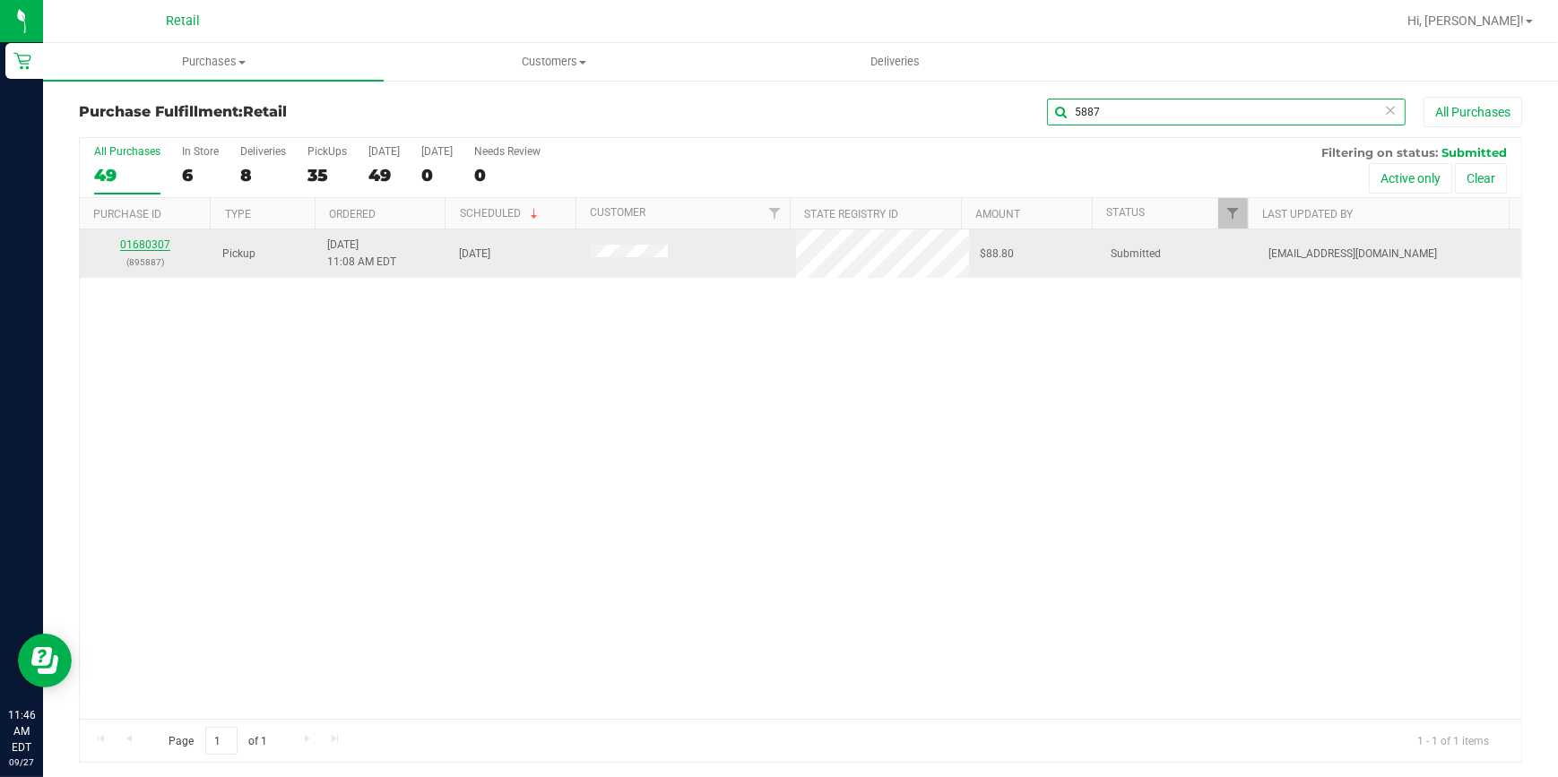
type input "5887"
click at [135, 243] on link "01680307" at bounding box center [145, 245] width 50 height 13
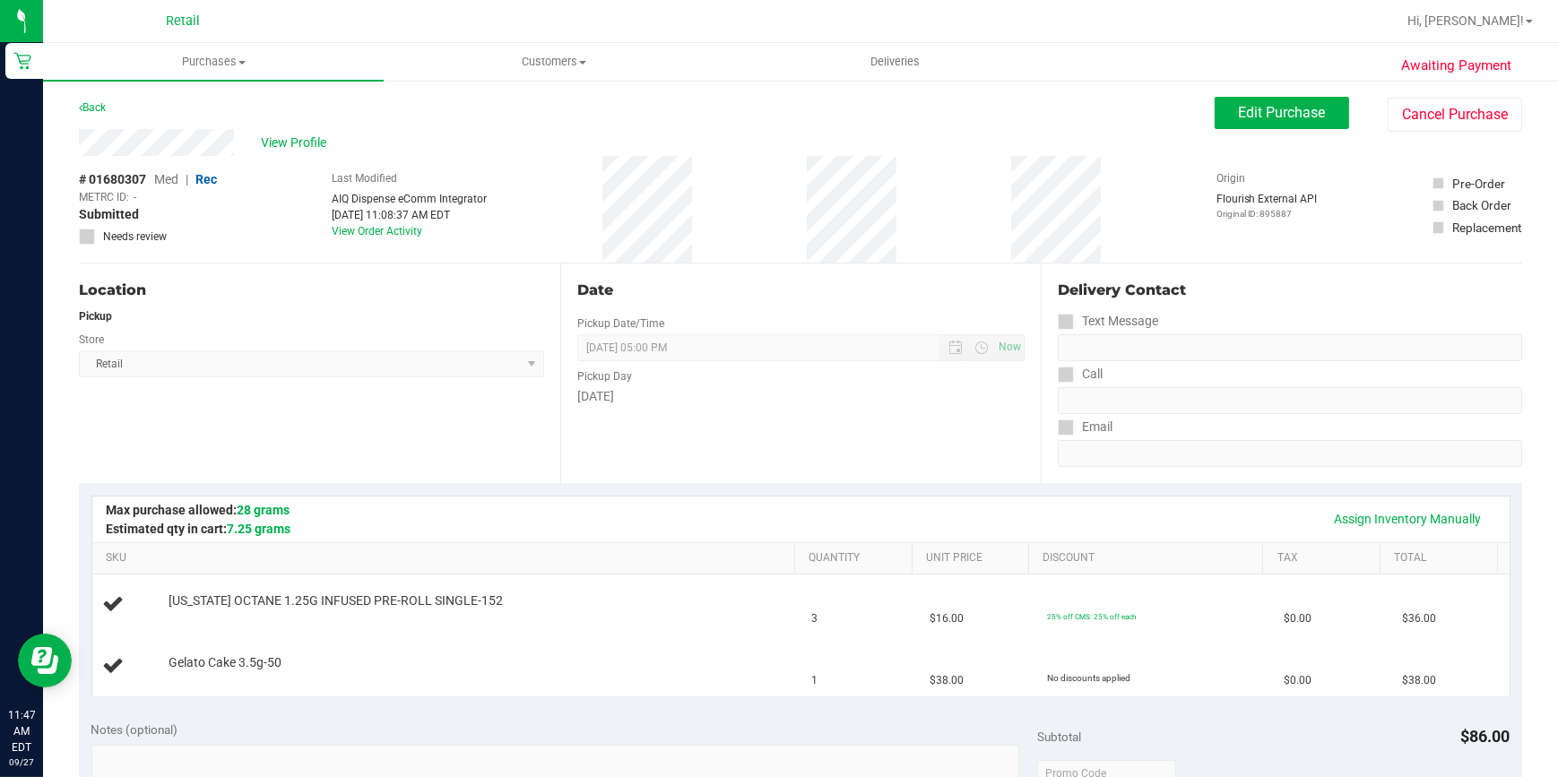
click at [268, 301] on div "Location Pickup Store Retail Select Store Retail" at bounding box center [320, 374] width 482 height 220
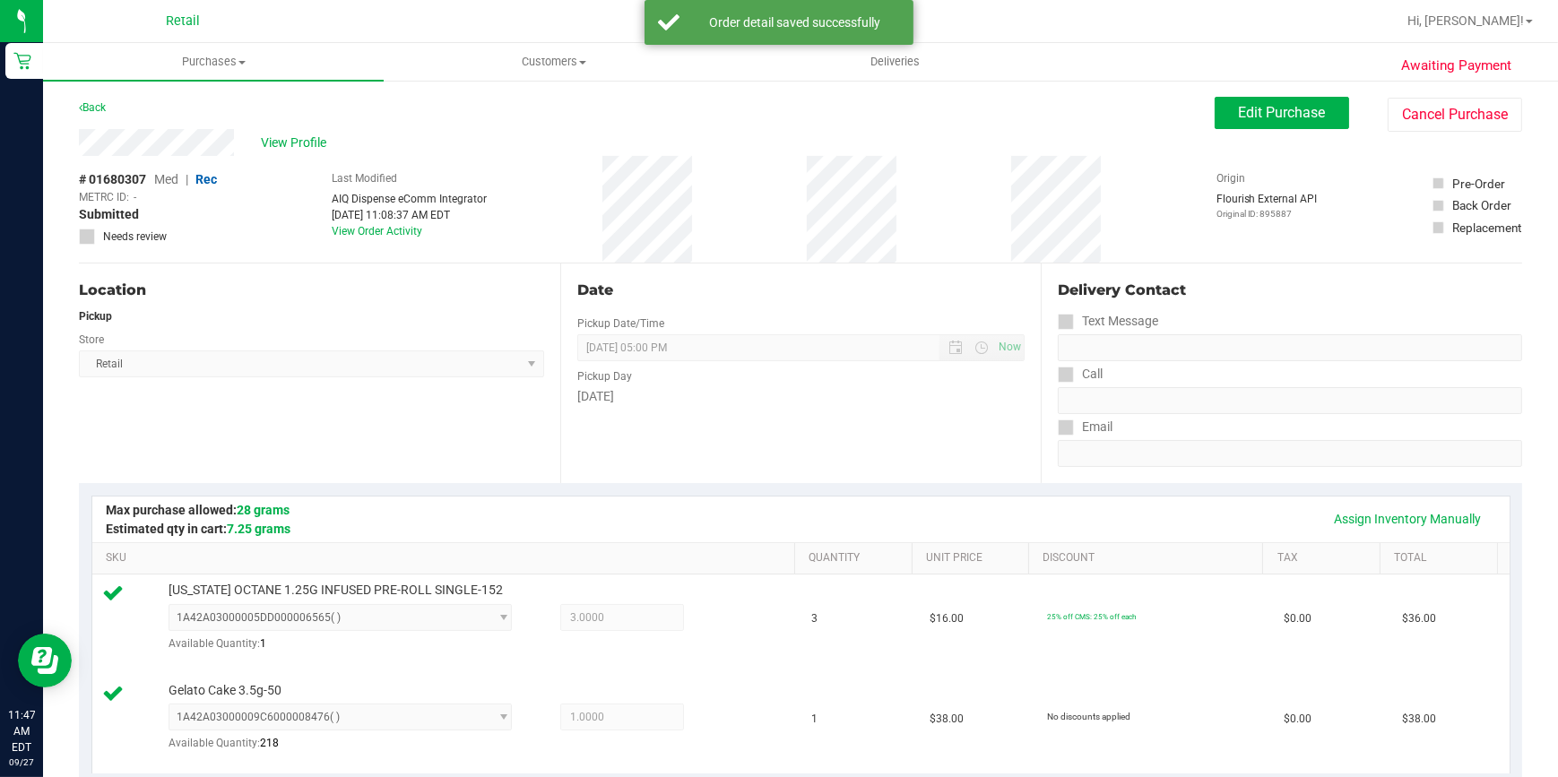
scroll to position [489, 0]
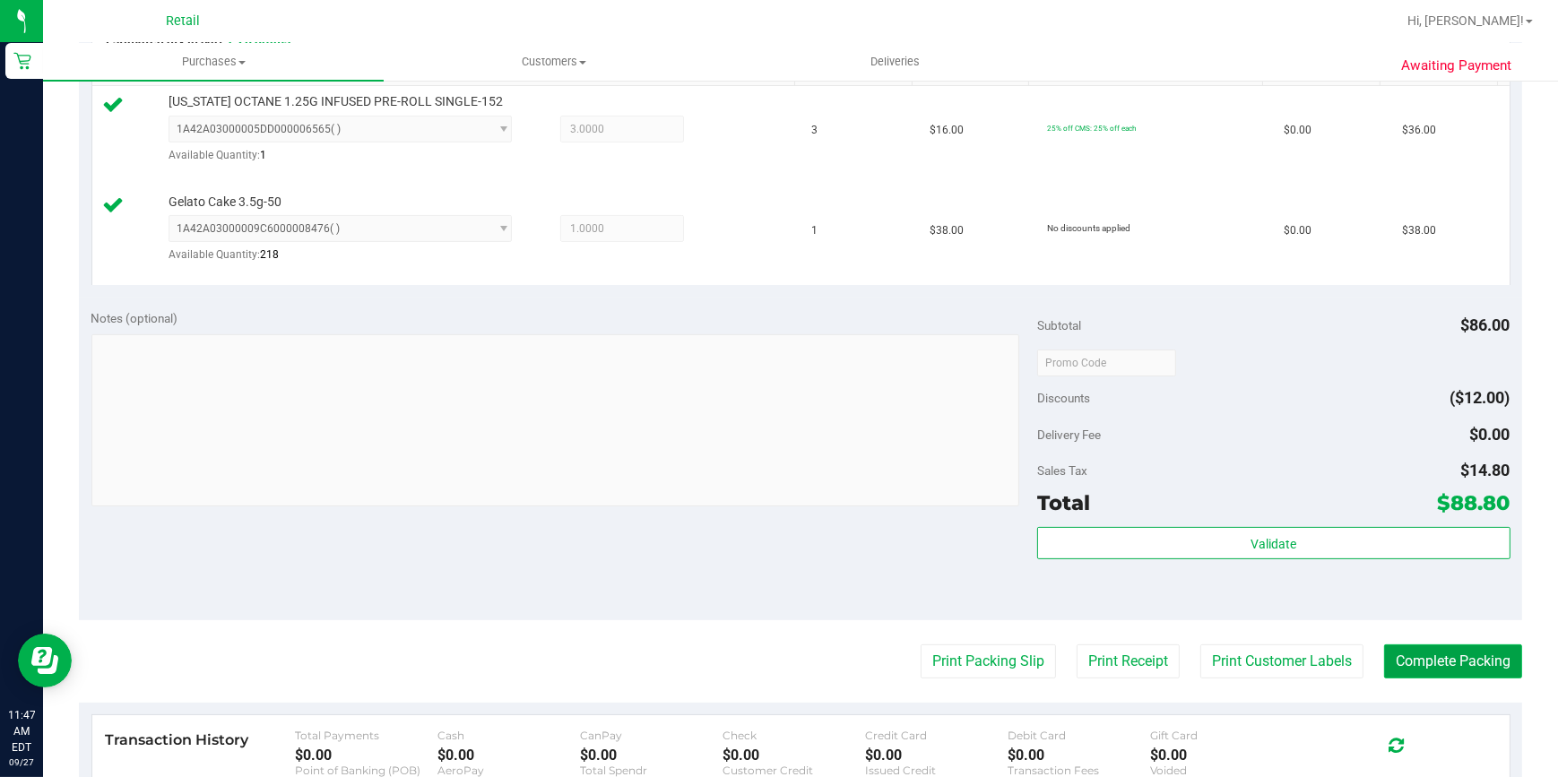
click at [1428, 649] on button "Complete Packing" at bounding box center [1453, 662] width 138 height 34
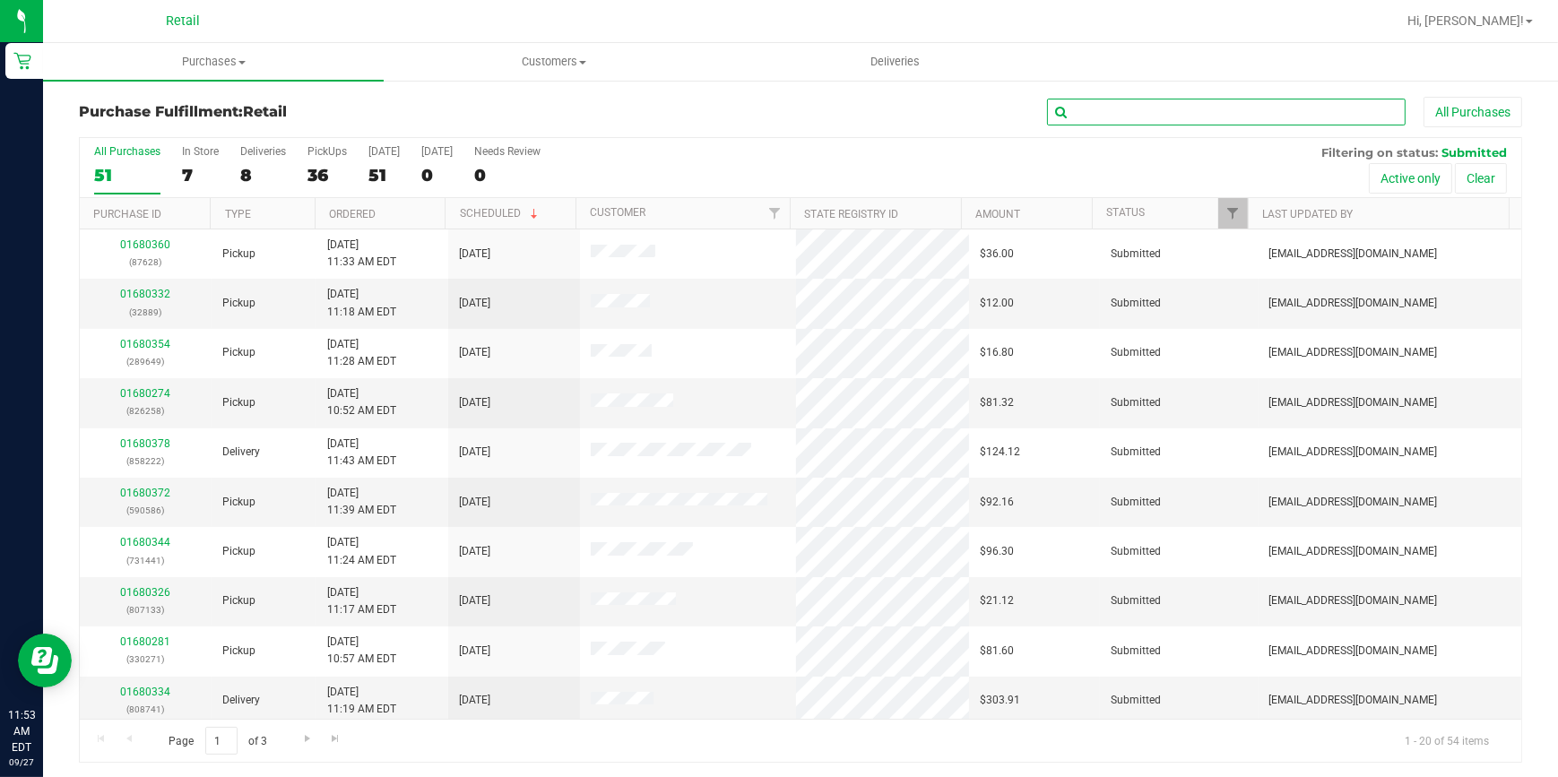
click at [1103, 99] on input "text" at bounding box center [1226, 112] width 359 height 27
click at [1098, 109] on input "text" at bounding box center [1226, 112] width 359 height 27
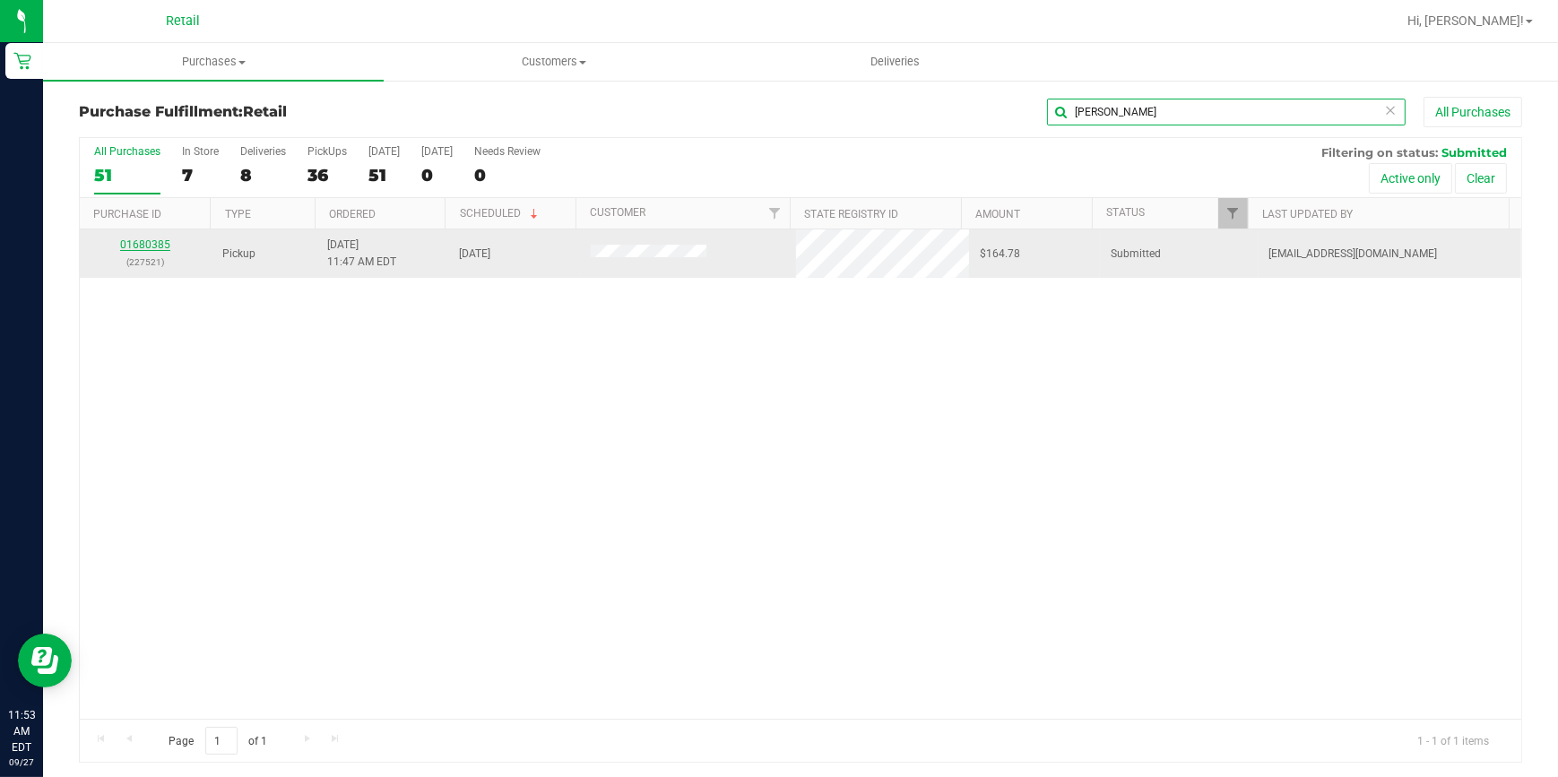
type input "[PERSON_NAME]"
click at [163, 244] on link "01680385" at bounding box center [145, 245] width 50 height 13
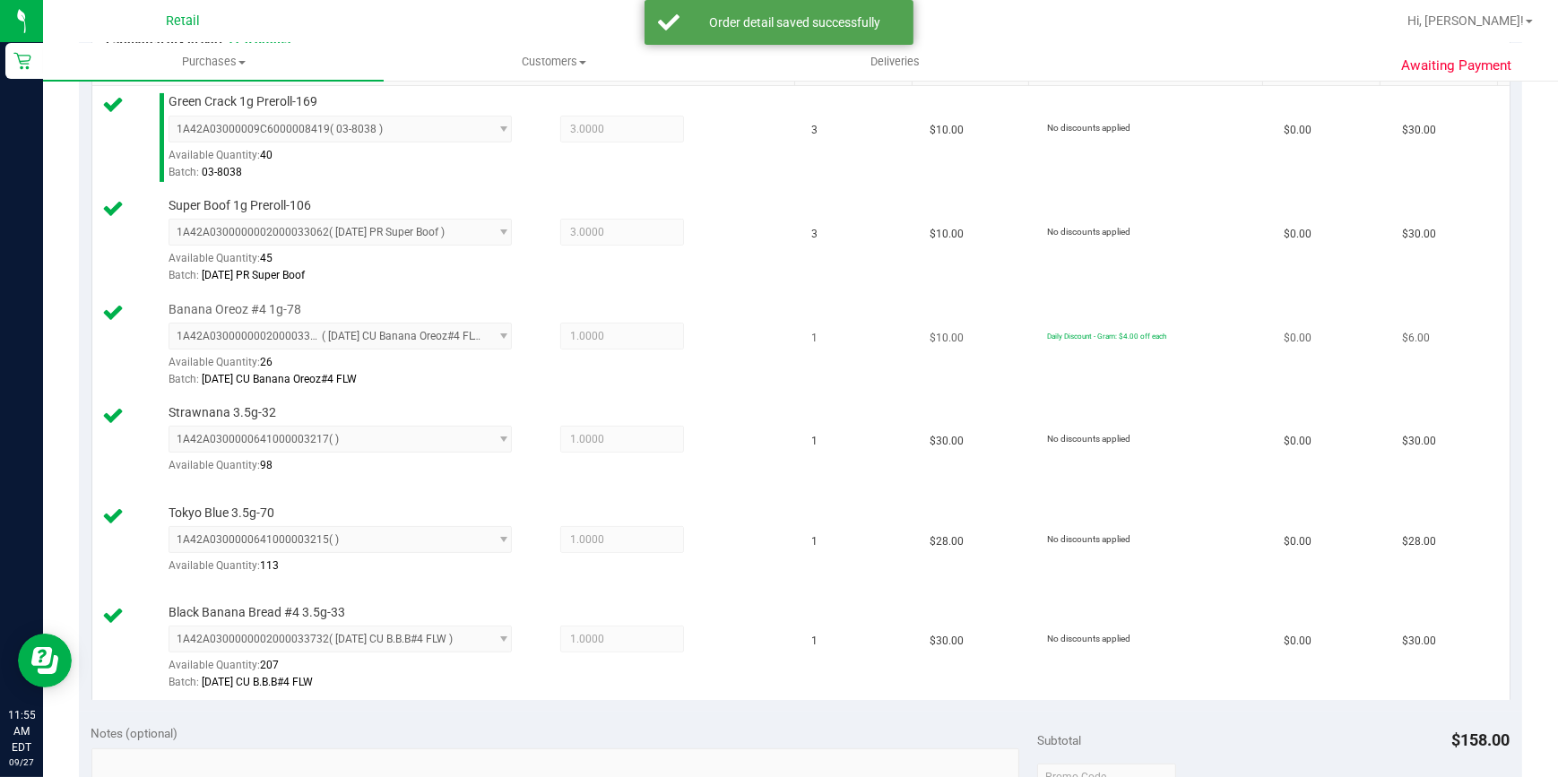
scroll to position [977, 0]
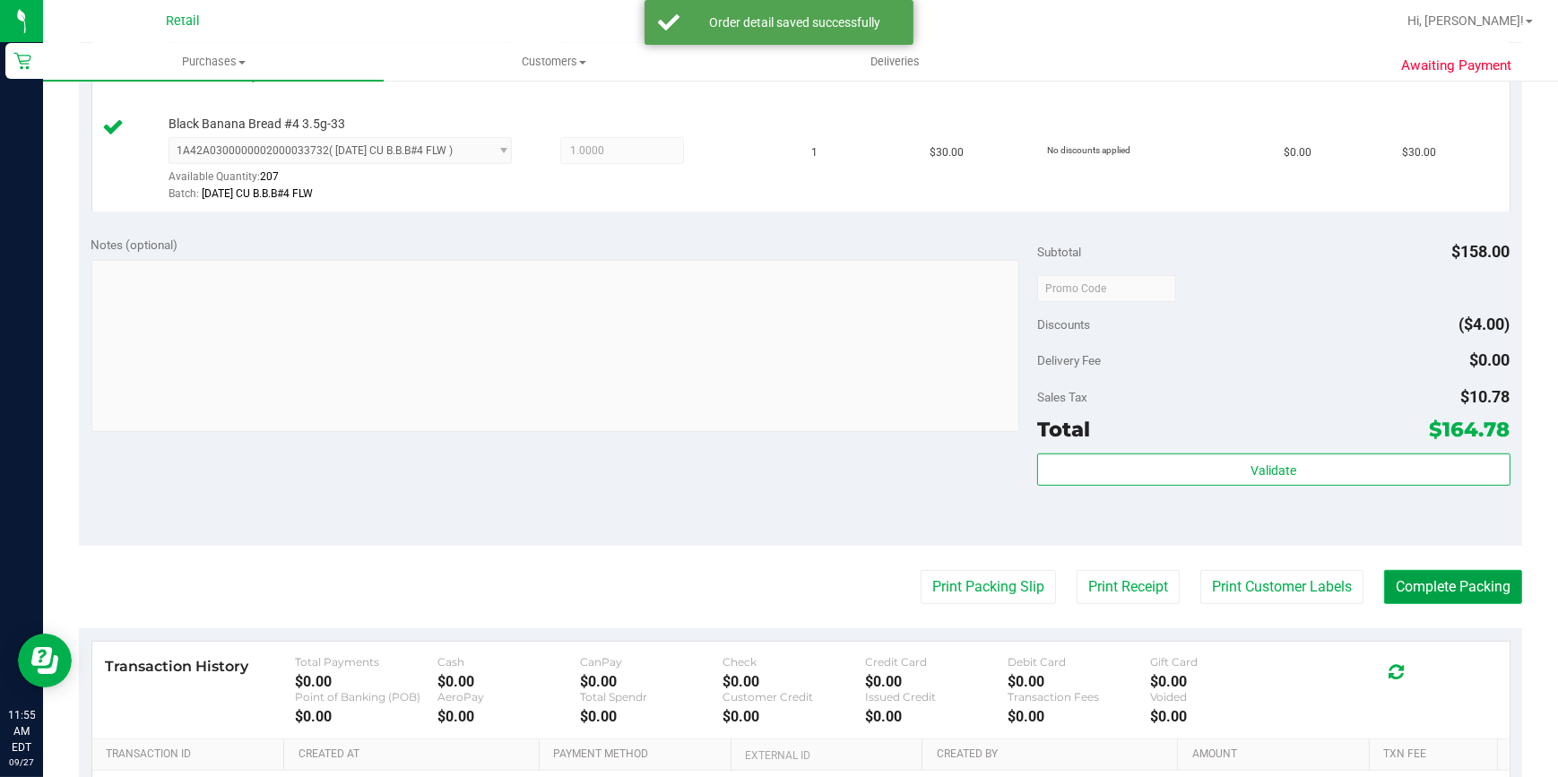
click at [1399, 583] on button "Complete Packing" at bounding box center [1453, 587] width 138 height 34
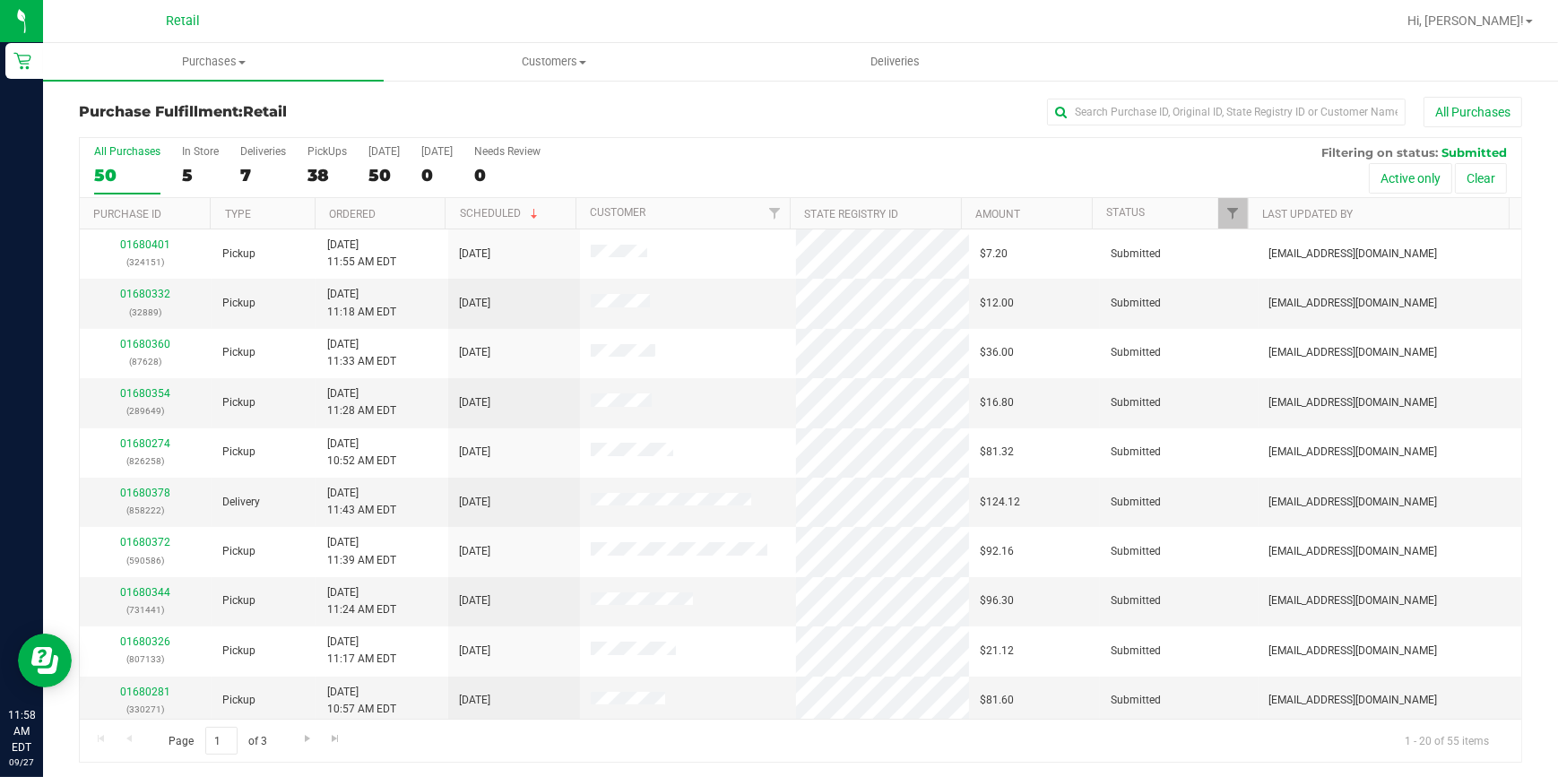
click at [1136, 95] on div "Purchase Fulfillment: Retail All Purchases All Purchases 50 In Store 5 Deliveri…" at bounding box center [800, 430] width 1515 height 702
click at [1130, 113] on input "text" at bounding box center [1226, 112] width 359 height 27
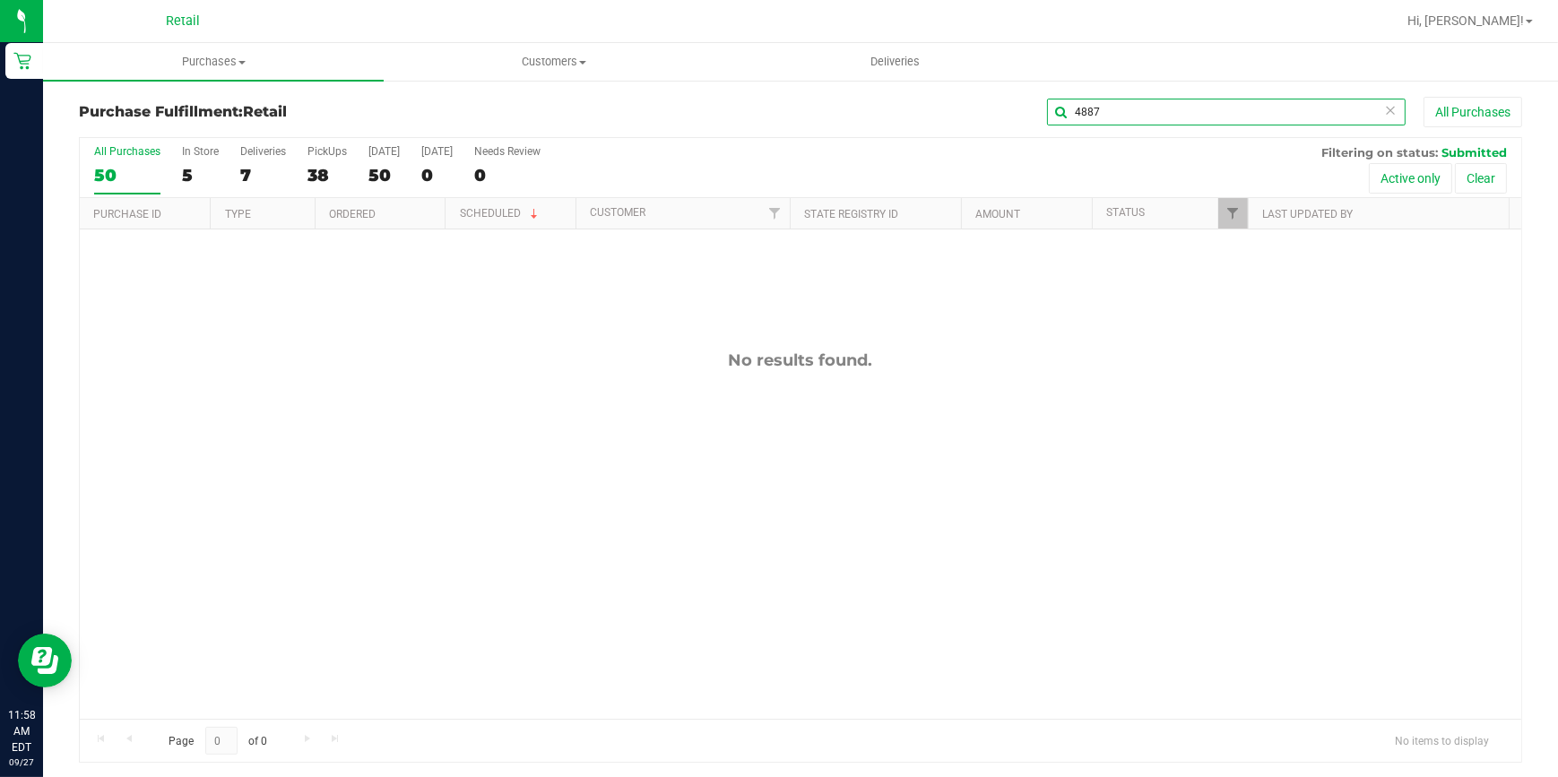
drag, startPoint x: 1137, startPoint y: 105, endPoint x: 1121, endPoint y: 105, distance: 16.1
click at [1131, 106] on input "4887" at bounding box center [1226, 112] width 359 height 27
drag, startPoint x: 1092, startPoint y: 105, endPoint x: 1037, endPoint y: 106, distance: 55.6
click at [1047, 106] on input "4887" at bounding box center [1226, 112] width 359 height 27
type input "4887"
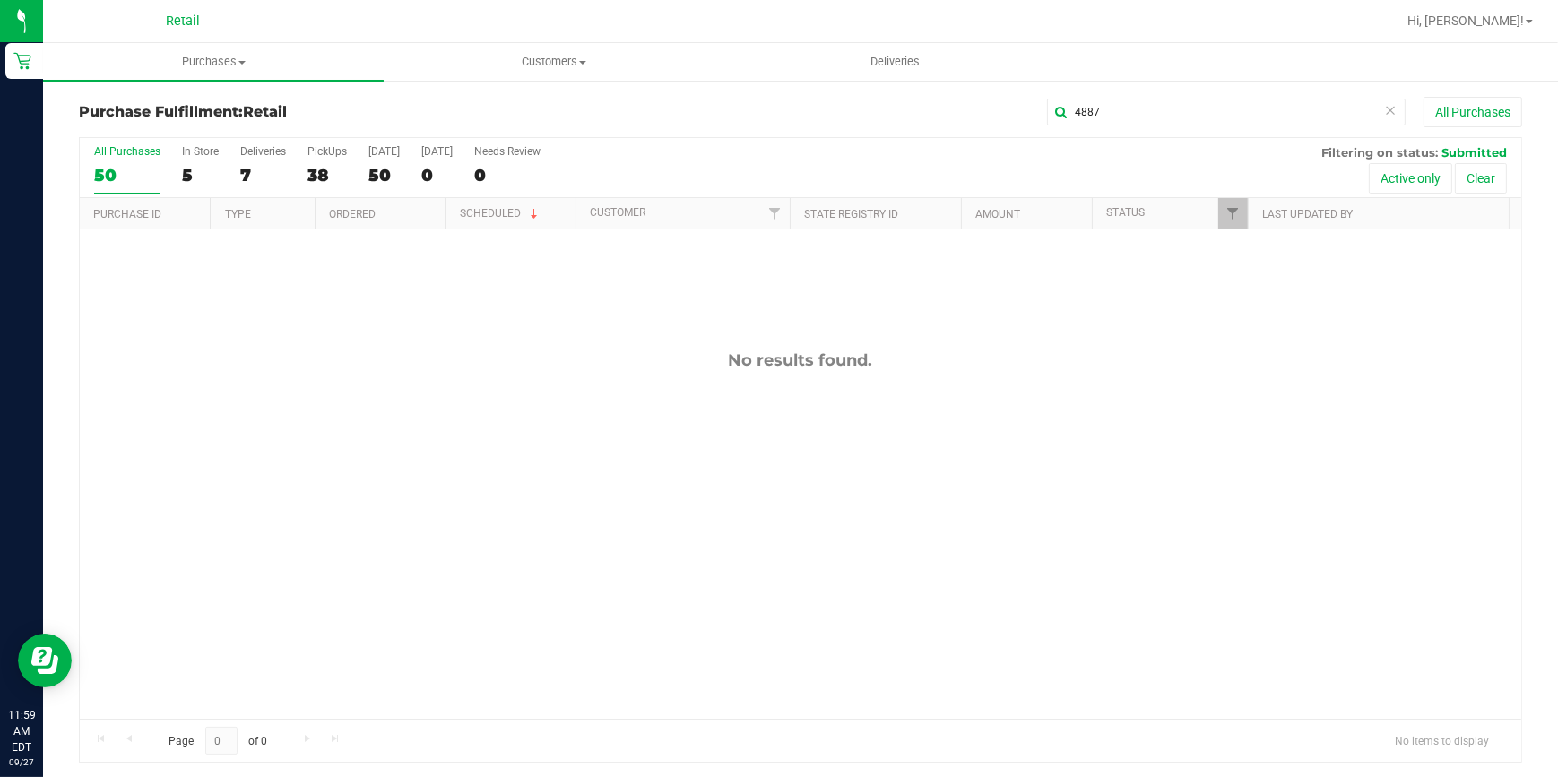
click at [1125, 92] on div "Purchase Fulfillment: Retail 4887 All Purchases All Purchases 50 In Store 5 Del…" at bounding box center [800, 430] width 1515 height 702
drag, startPoint x: 1128, startPoint y: 121, endPoint x: 879, endPoint y: 109, distance: 249.6
click at [924, 111] on div "4887 All Purchases" at bounding box center [1041, 112] width 962 height 30
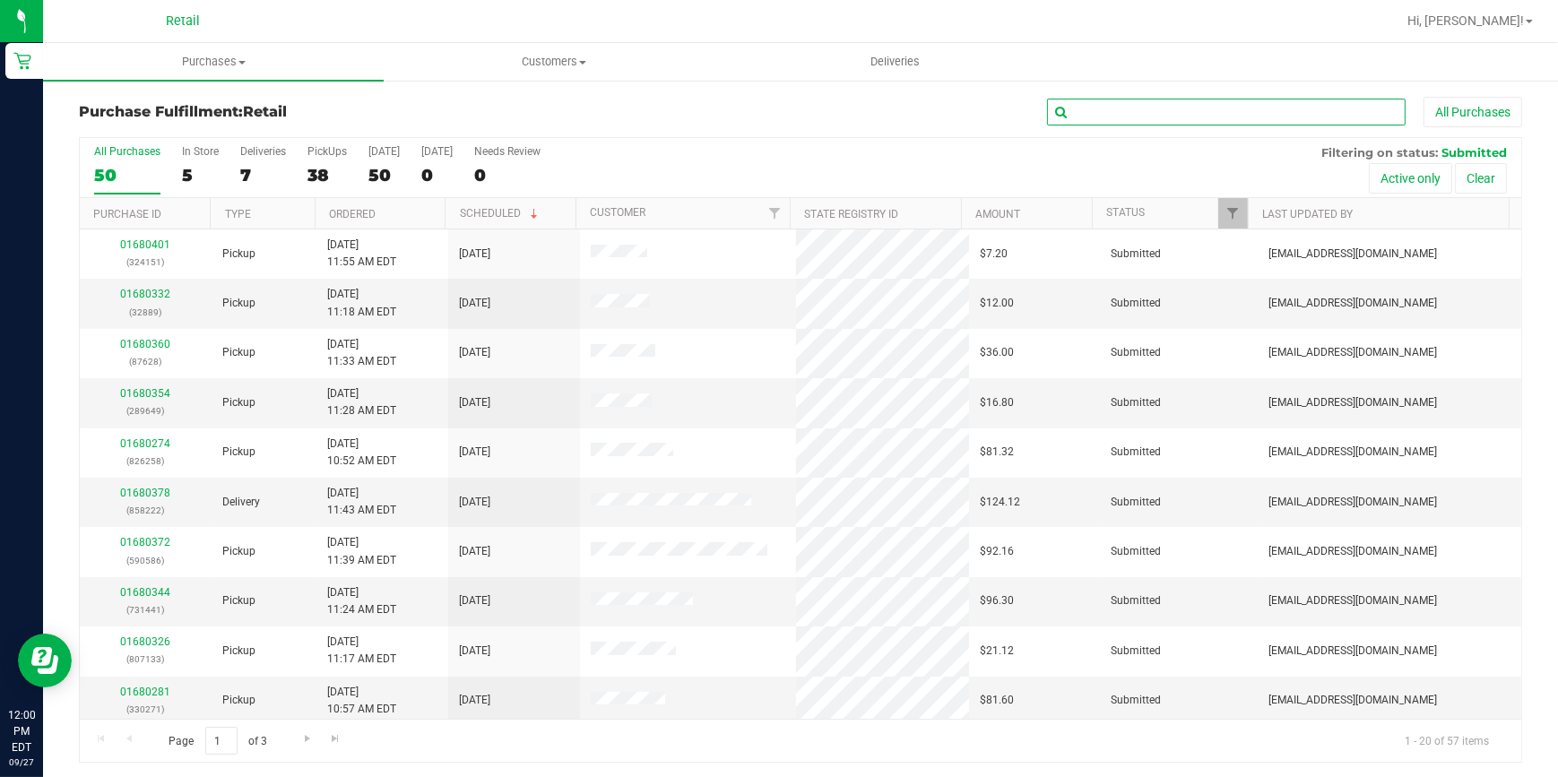
click at [1104, 108] on input "text" at bounding box center [1226, 112] width 359 height 27
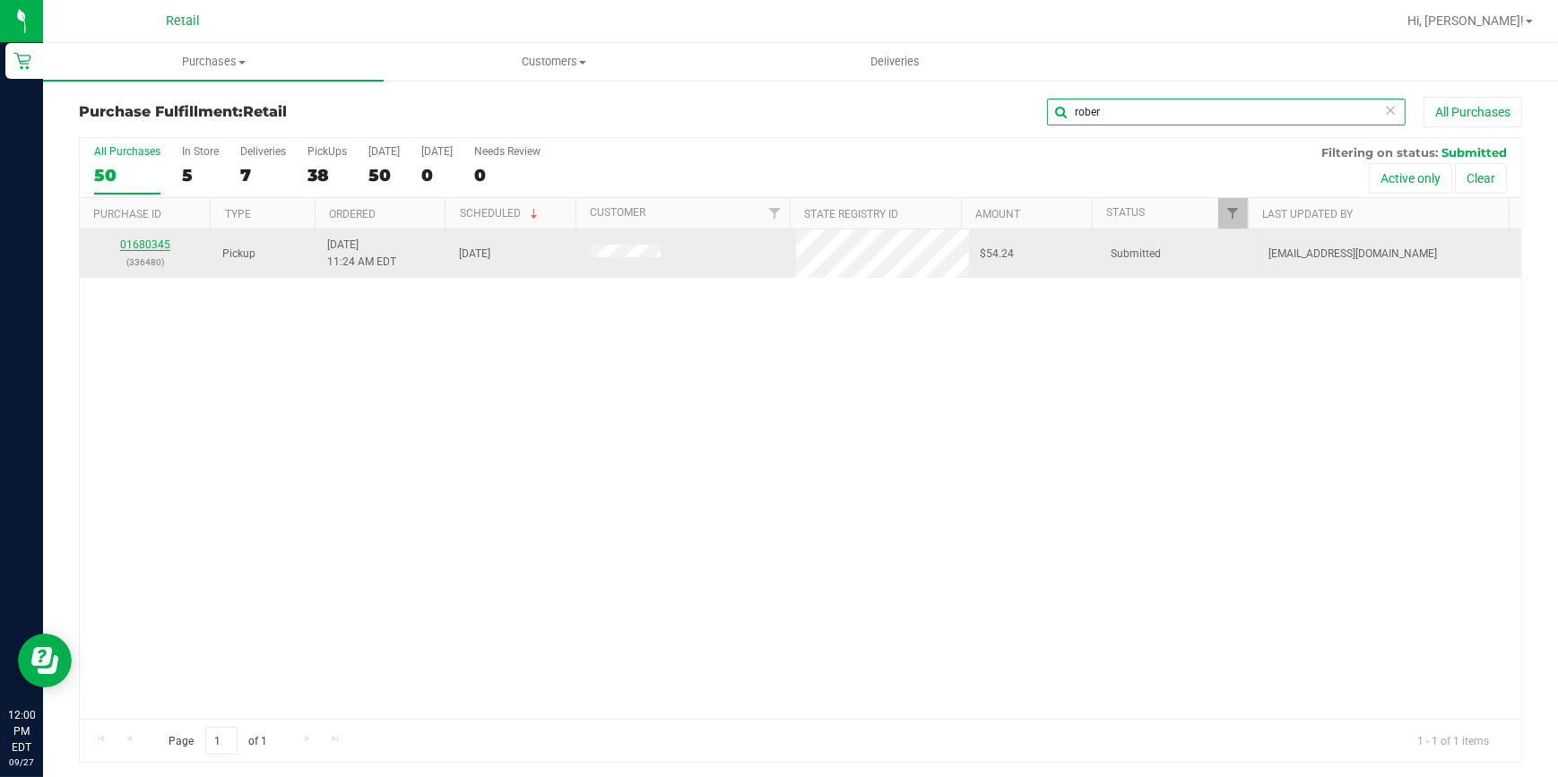
type input "rober"
click at [155, 239] on link "01680345" at bounding box center [145, 245] width 50 height 13
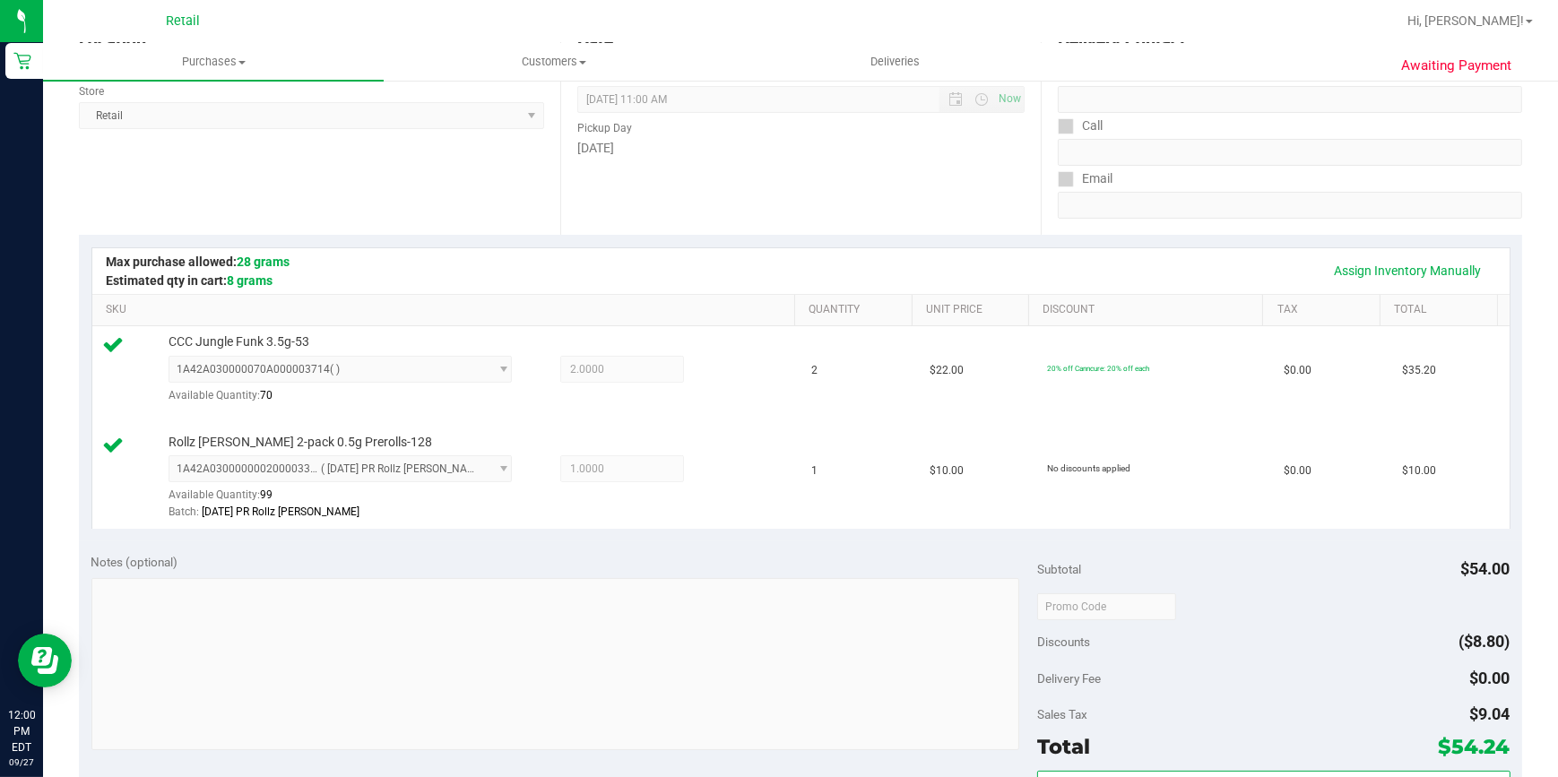
scroll to position [570, 0]
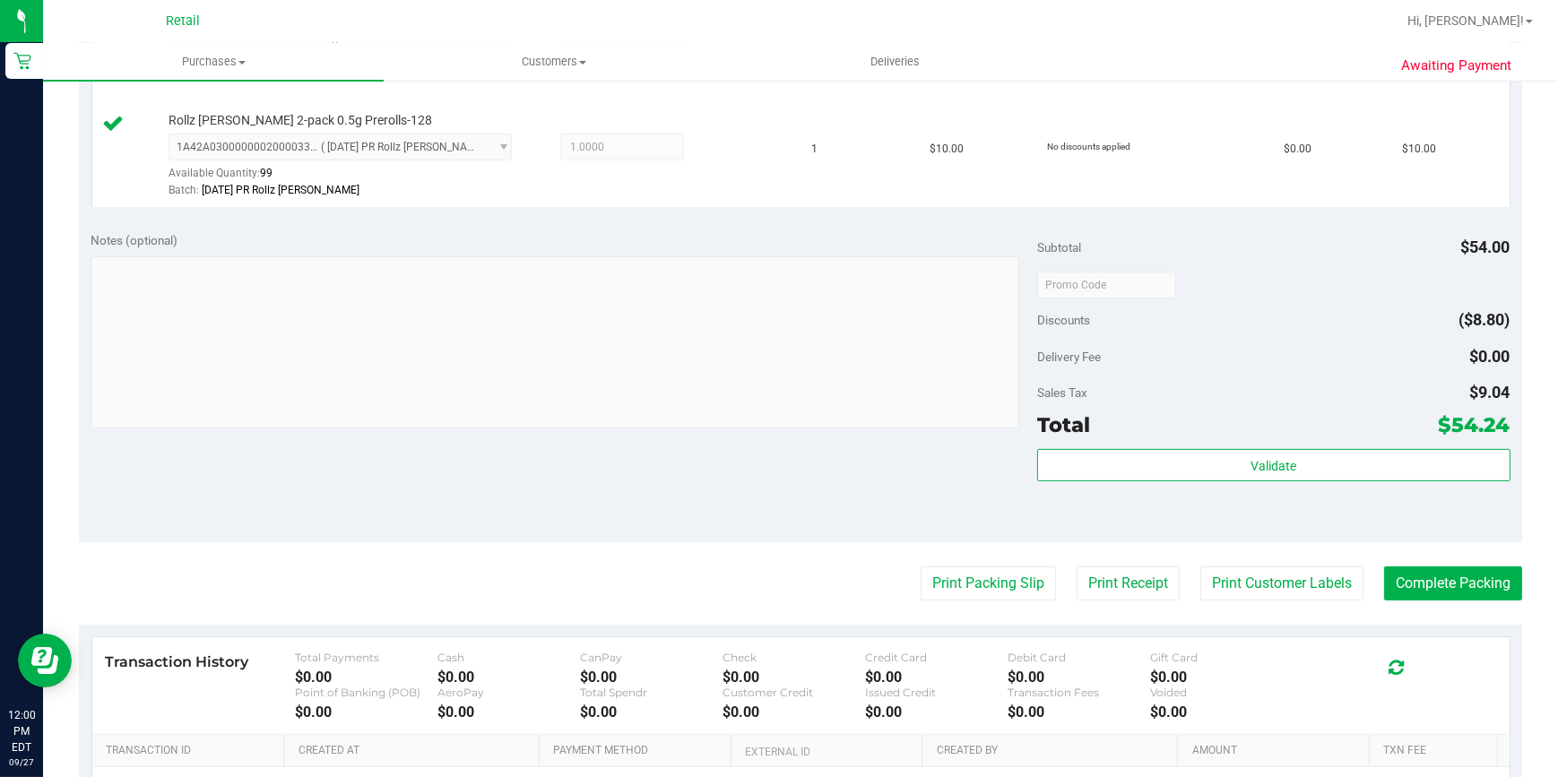
click at [1445, 558] on purchase-details "Back Edit Purchase Cancel Purchase View Profile # 01680345 Med | Rec METRC ID: …" at bounding box center [801, 244] width 1444 height 1434
click at [1445, 572] on button "Complete Packing" at bounding box center [1453, 584] width 138 height 34
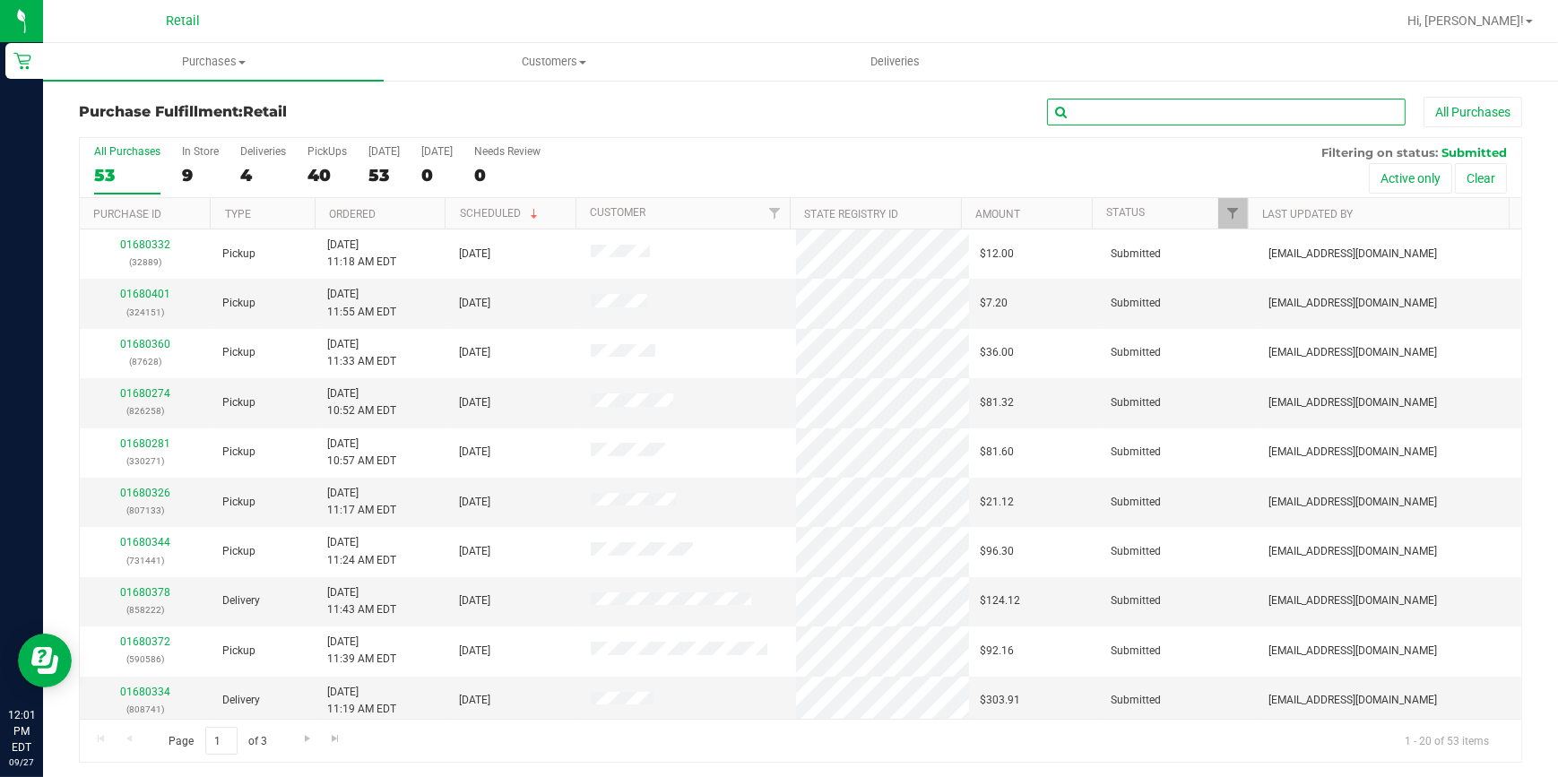
click at [1106, 112] on input "text" at bounding box center [1226, 112] width 359 height 27
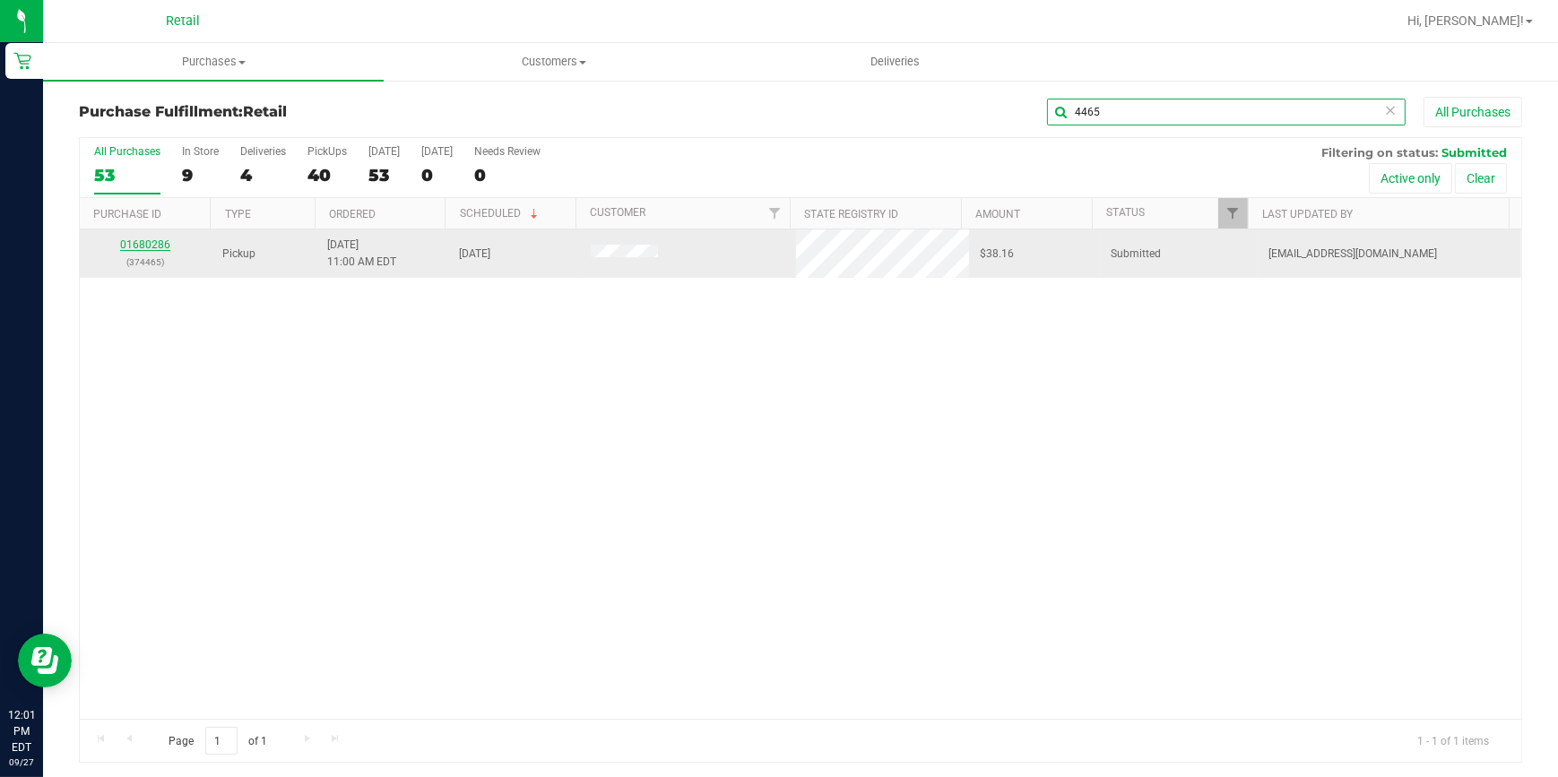
type input "4465"
click at [140, 247] on link "01680286" at bounding box center [145, 245] width 50 height 13
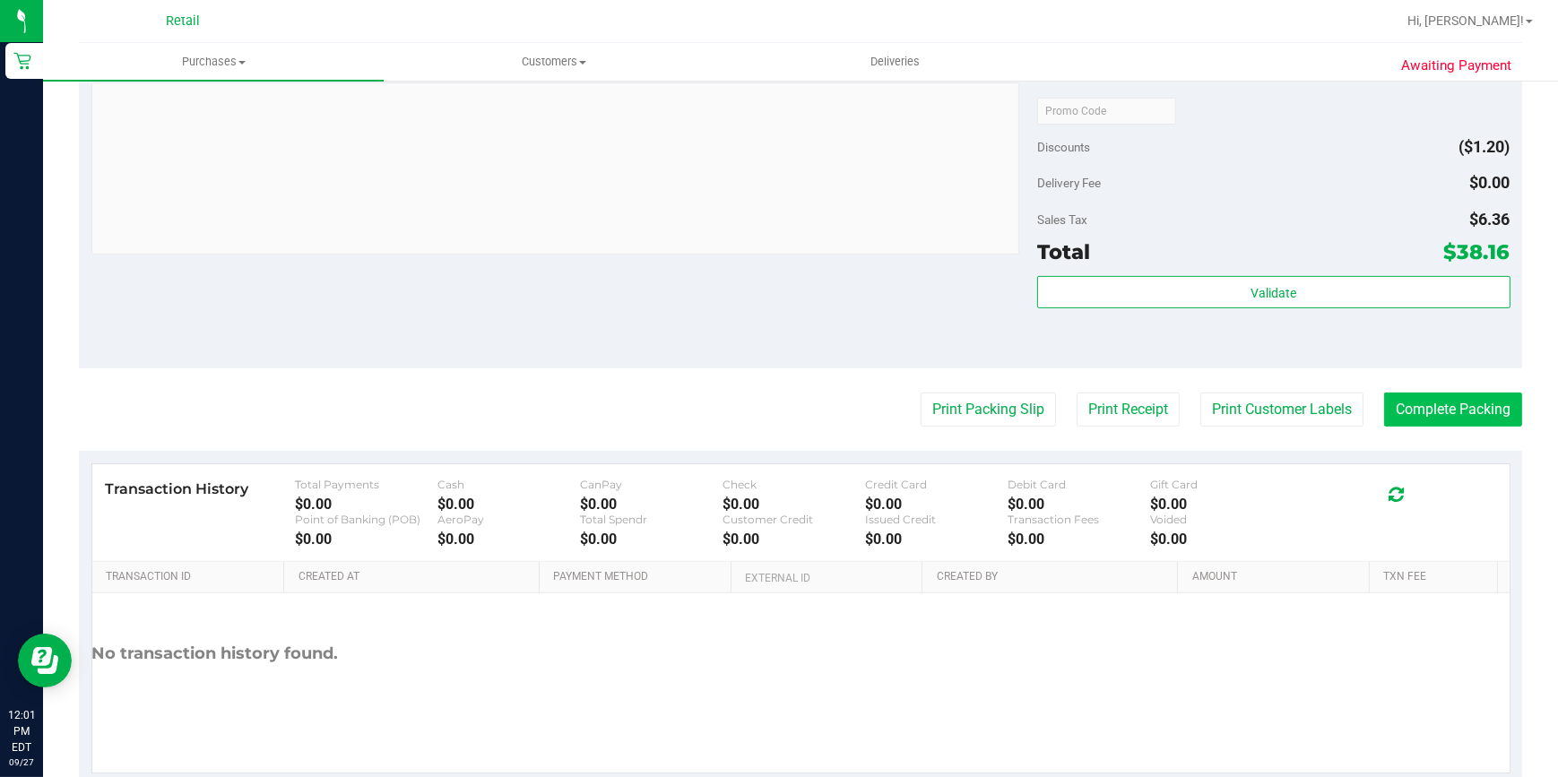
scroll to position [789, 0]
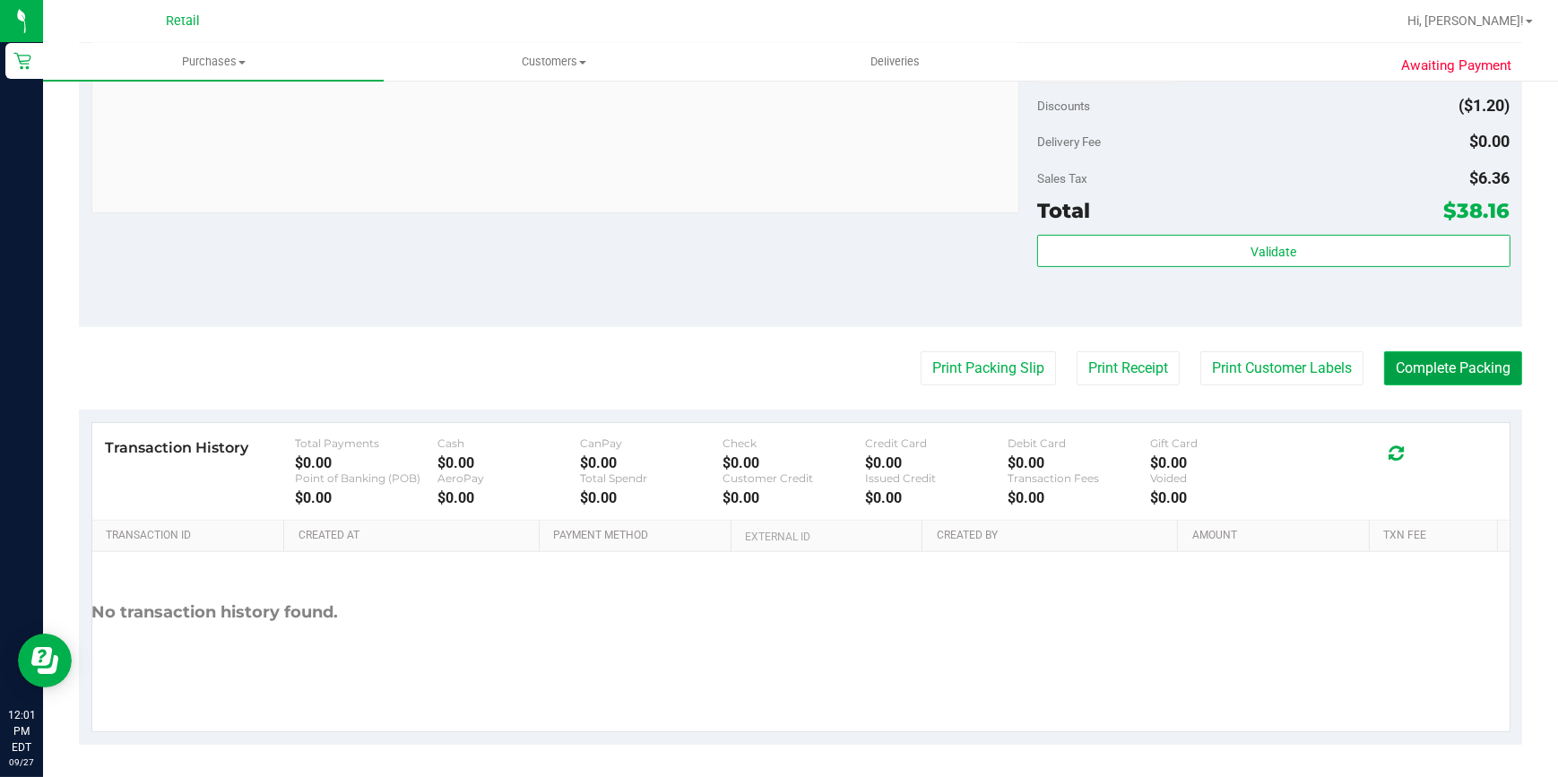
click at [1390, 366] on button "Complete Packing" at bounding box center [1453, 369] width 138 height 34
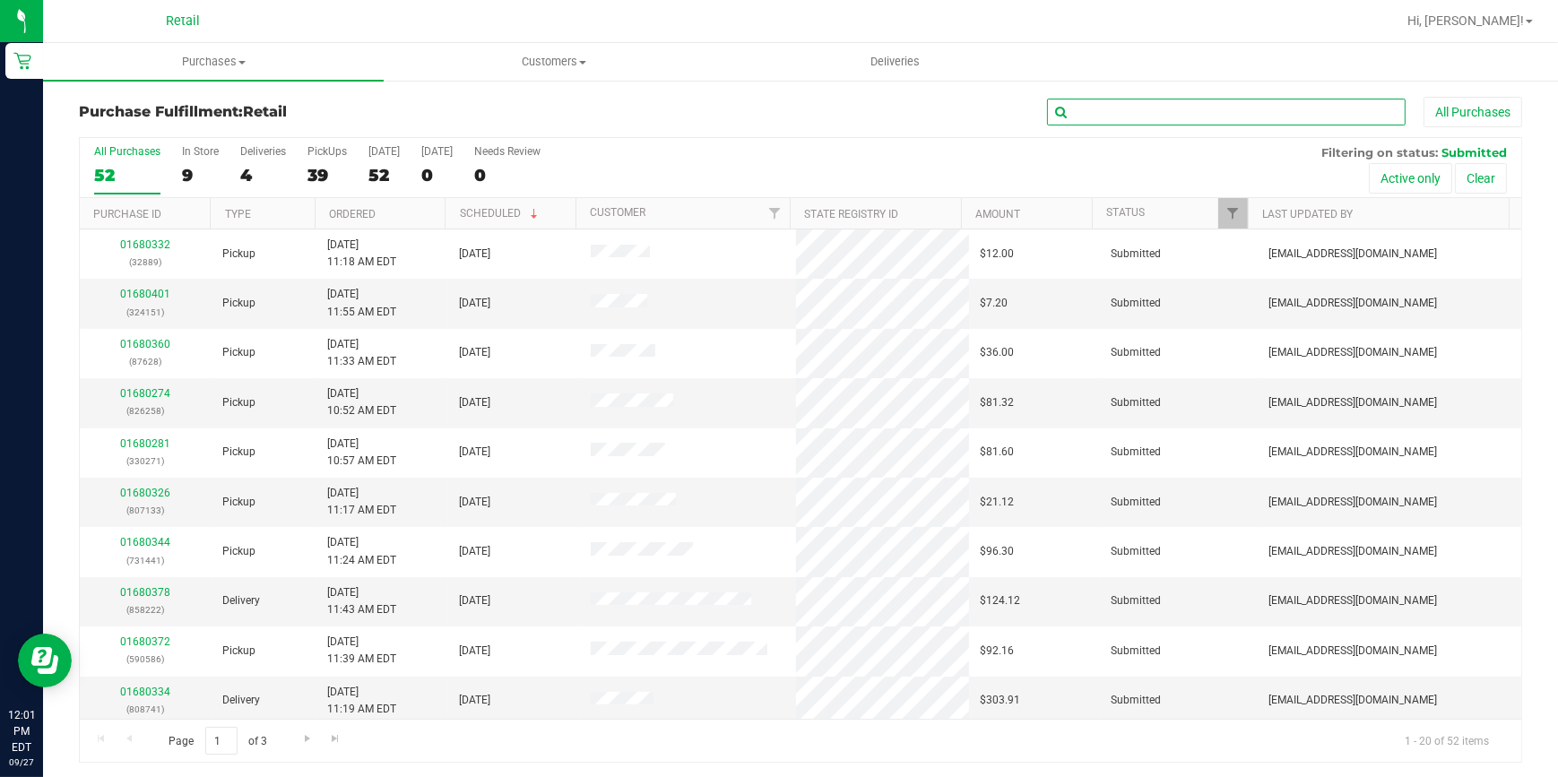
click at [1130, 107] on input "text" at bounding box center [1226, 112] width 359 height 27
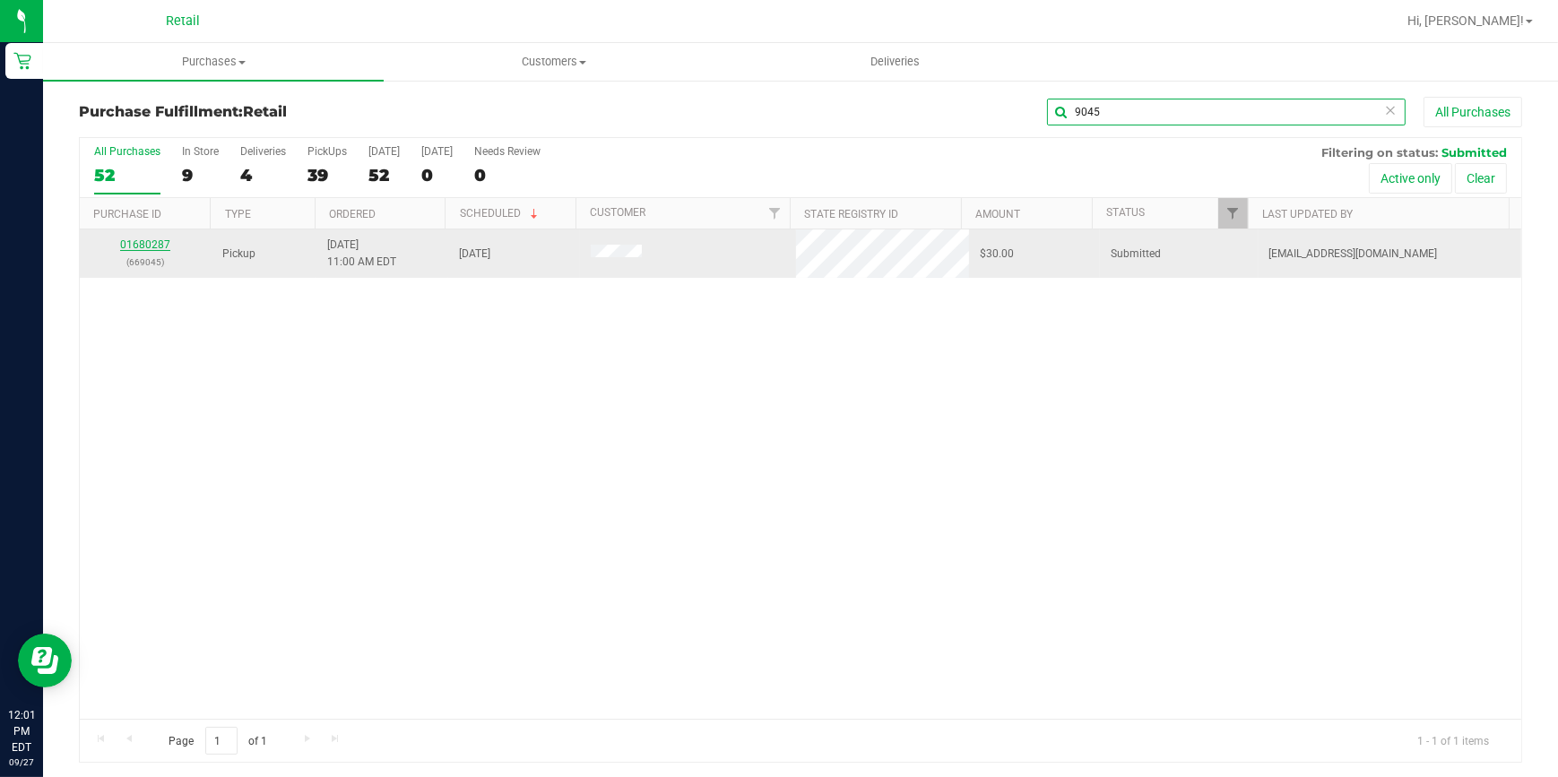
type input "9045"
click at [152, 242] on link "01680287" at bounding box center [145, 245] width 50 height 13
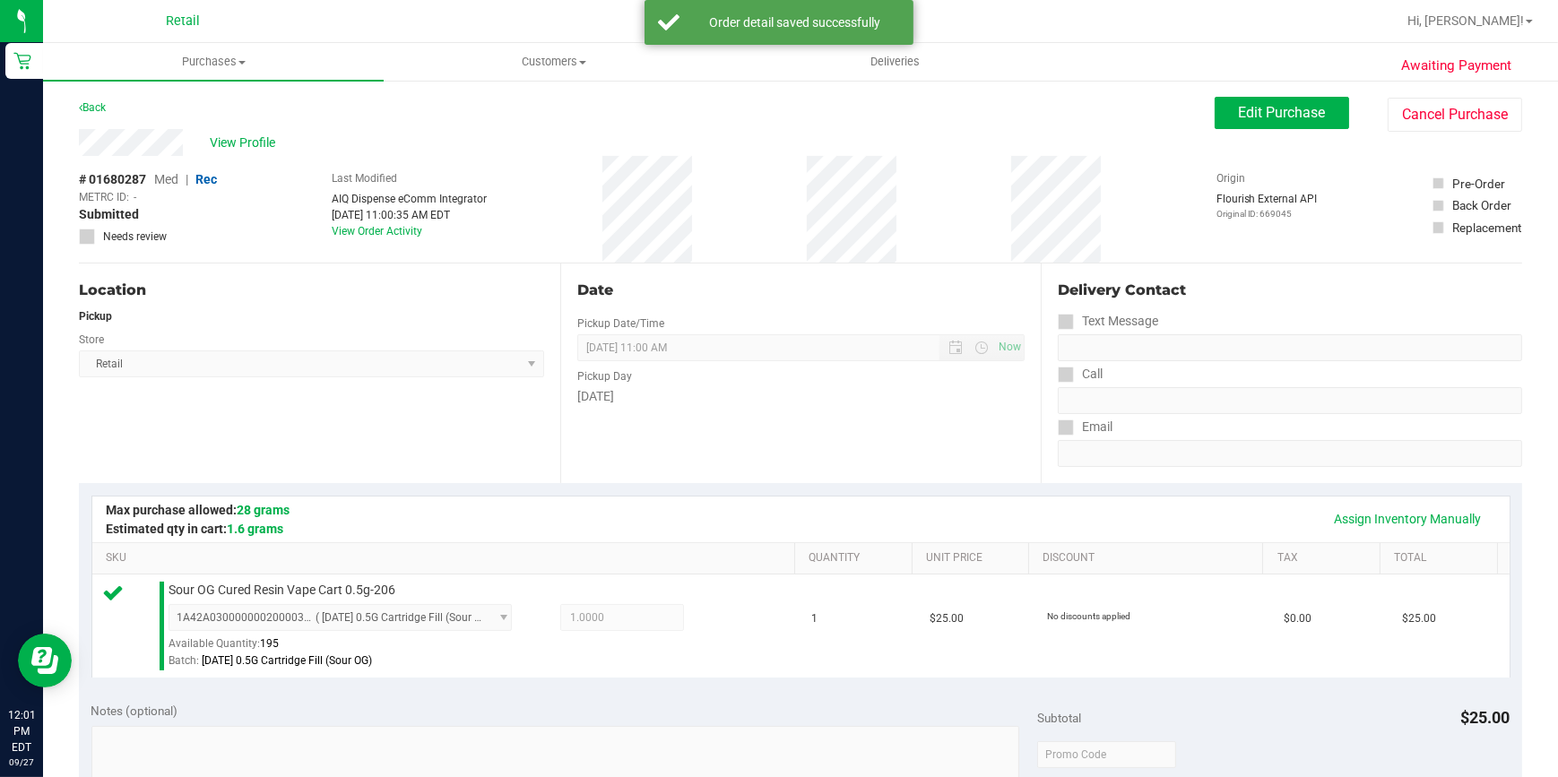
scroll to position [652, 0]
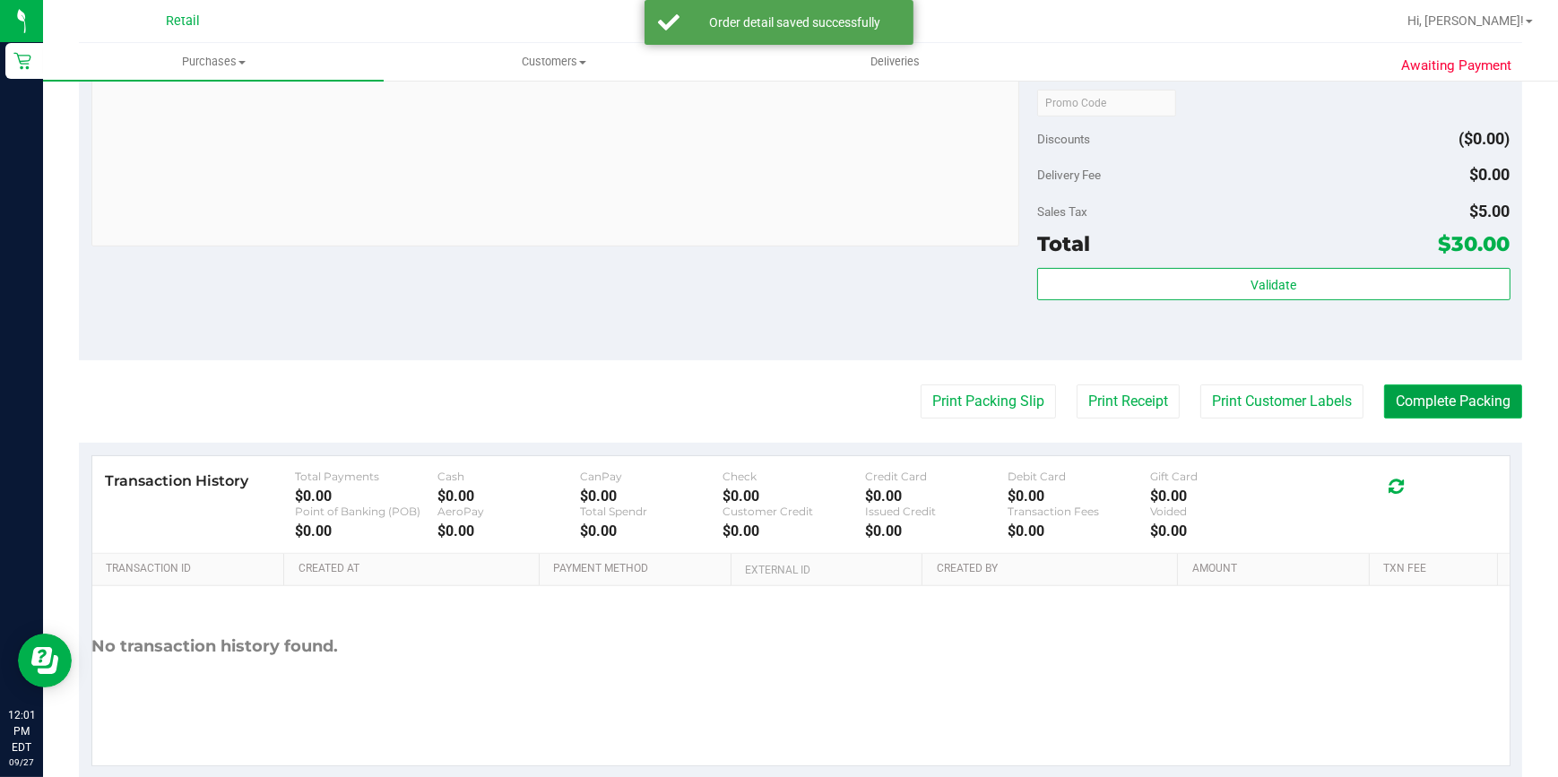
click at [1406, 407] on button "Complete Packing" at bounding box center [1453, 402] width 138 height 34
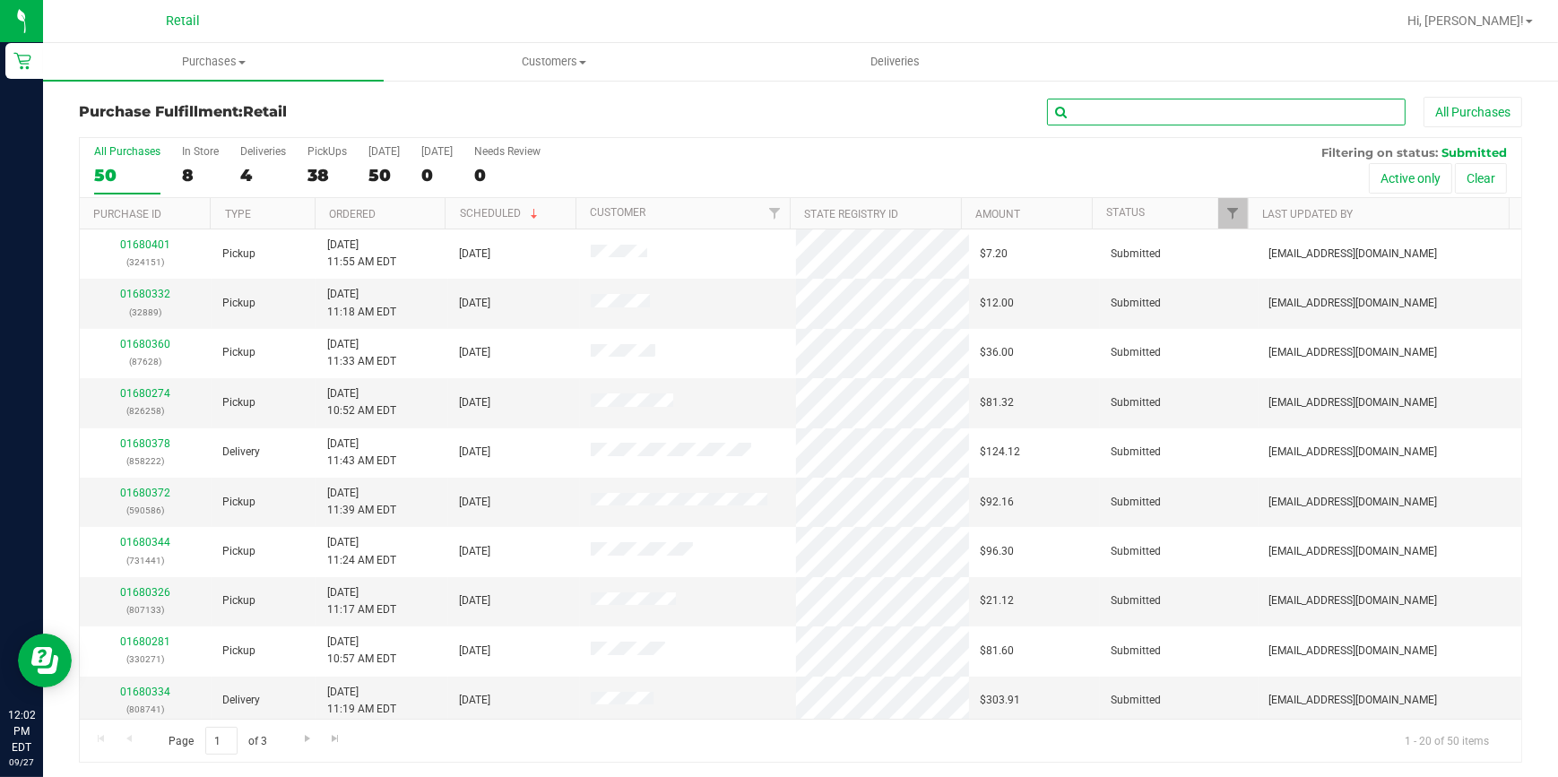
click at [1095, 107] on input "text" at bounding box center [1226, 112] width 359 height 27
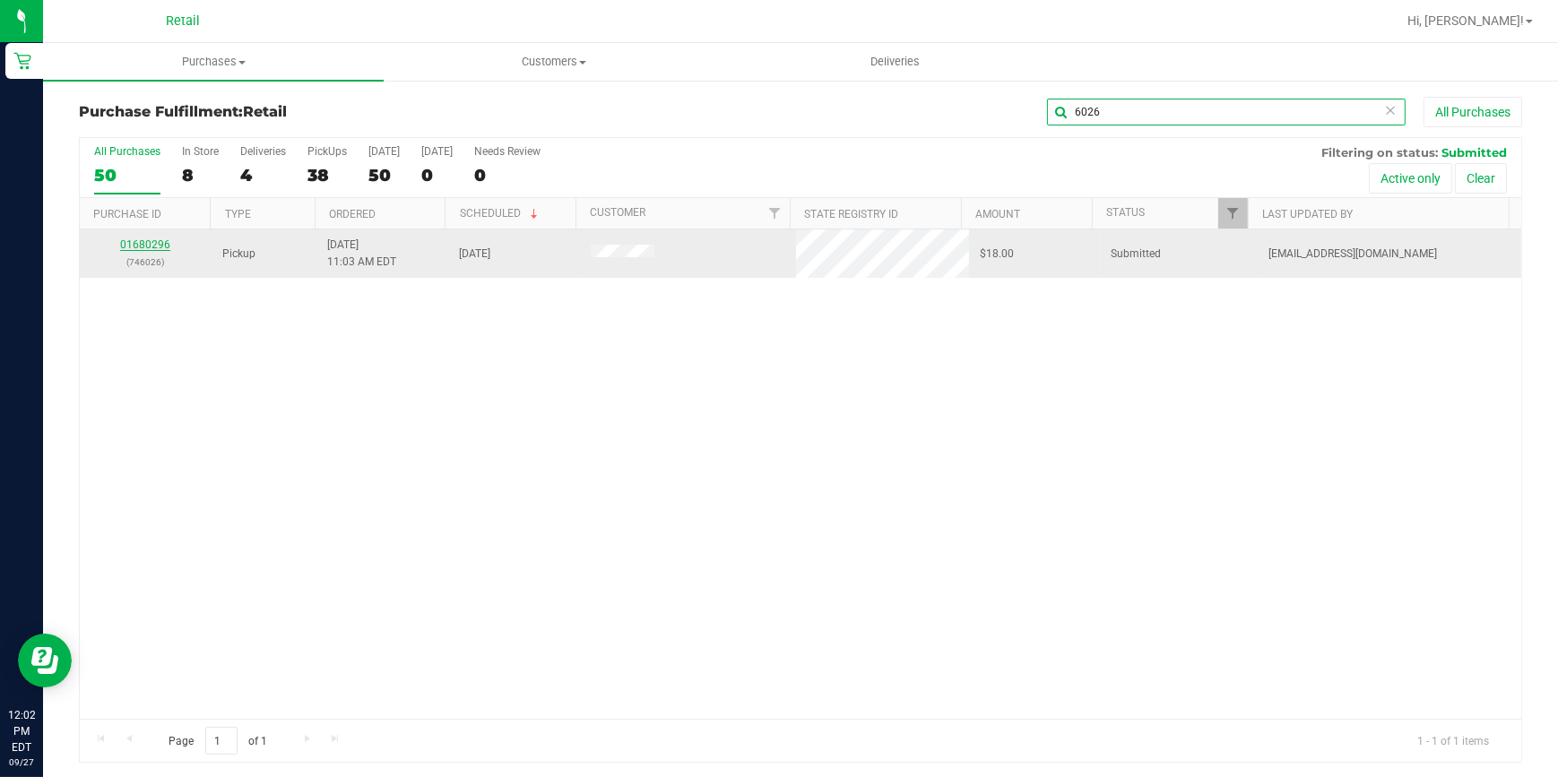
type input "6026"
click at [152, 242] on link "01680296" at bounding box center [145, 245] width 50 height 13
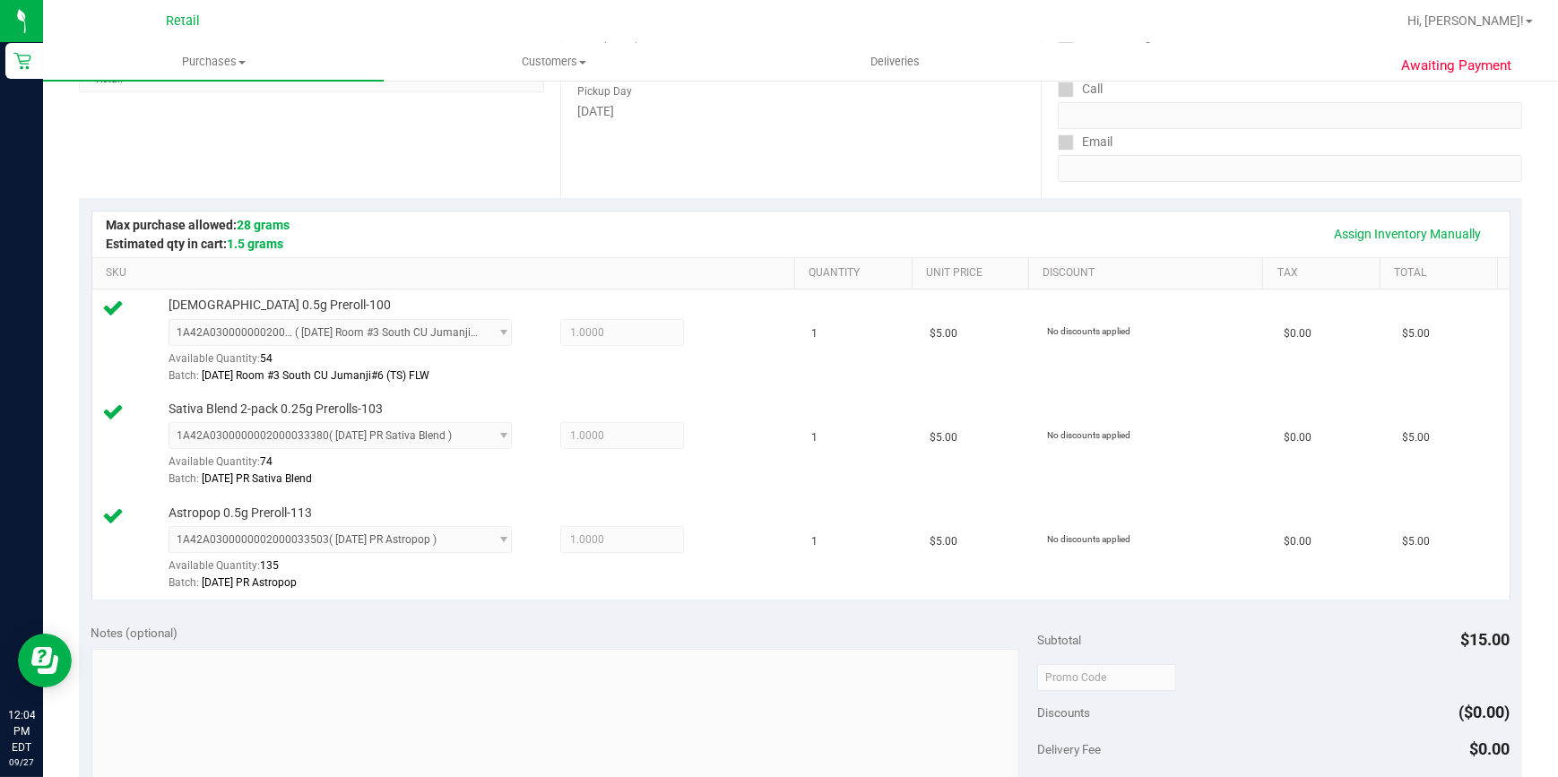
scroll to position [652, 0]
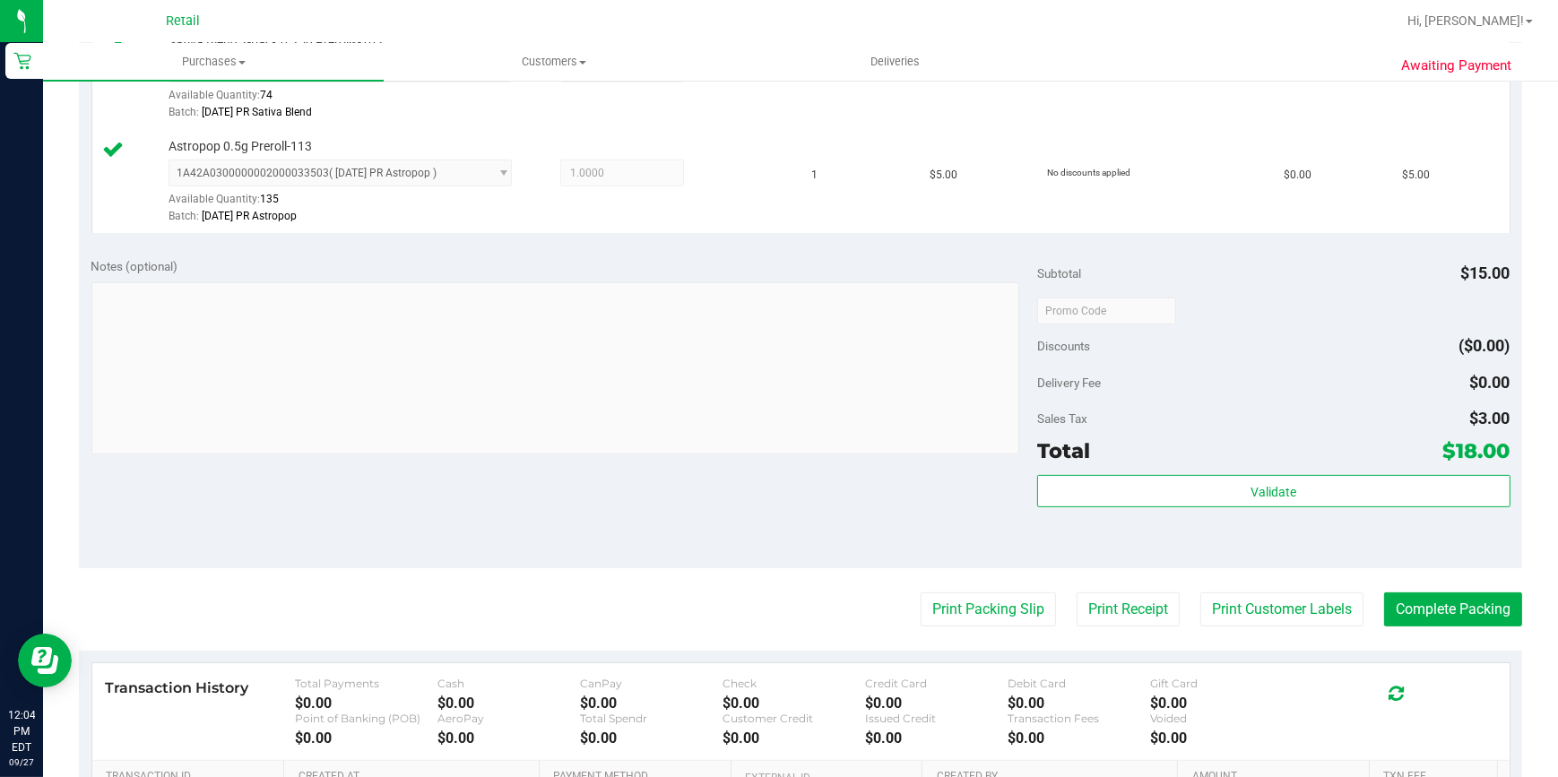
click at [1406, 550] on div "Validate" at bounding box center [1273, 515] width 473 height 81
click at [1425, 603] on button "Complete Packing" at bounding box center [1453, 610] width 138 height 34
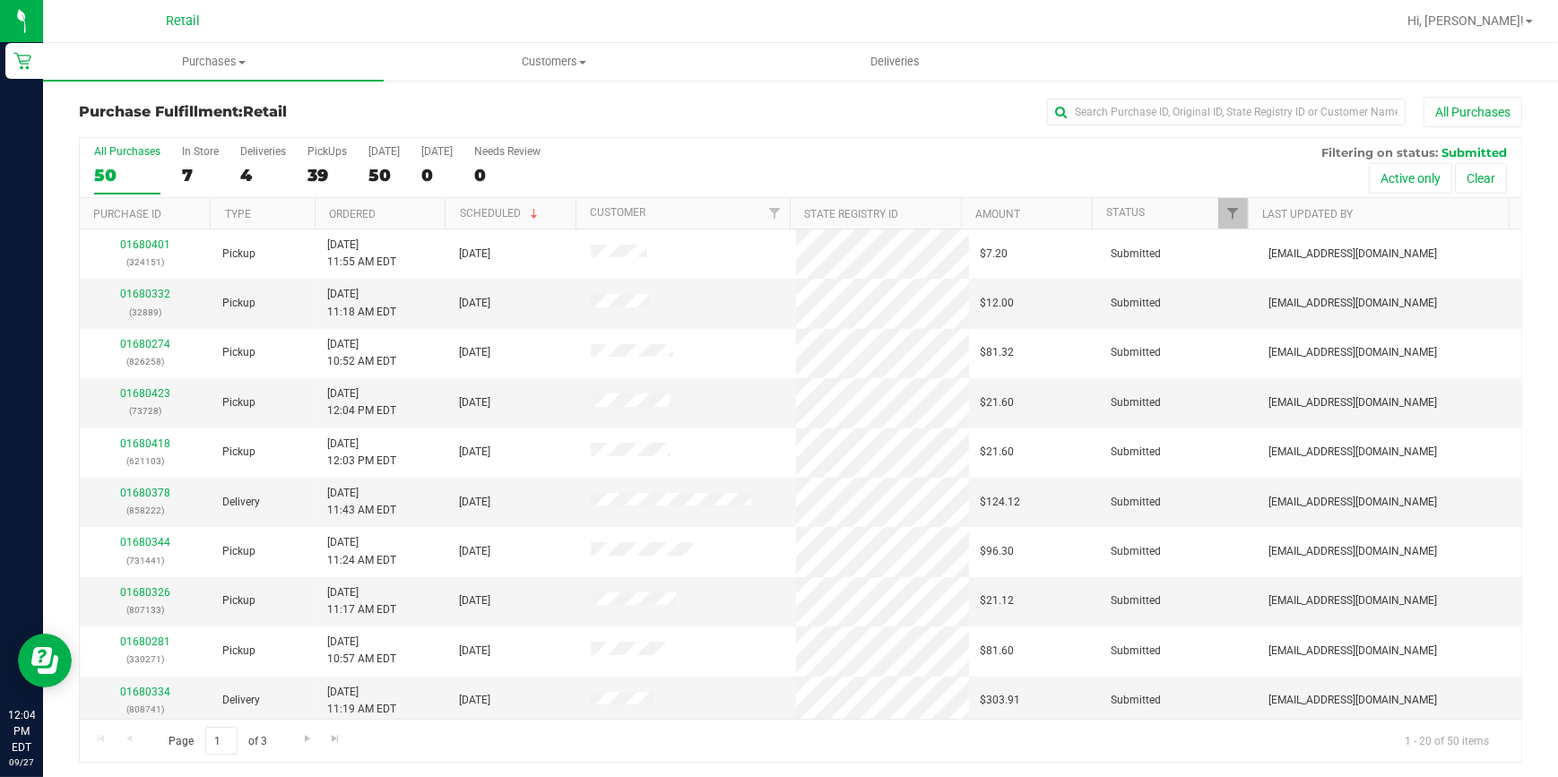
click at [1090, 126] on div "All Purchases" at bounding box center [1041, 112] width 962 height 30
click at [1081, 107] on input "text" at bounding box center [1226, 112] width 359 height 27
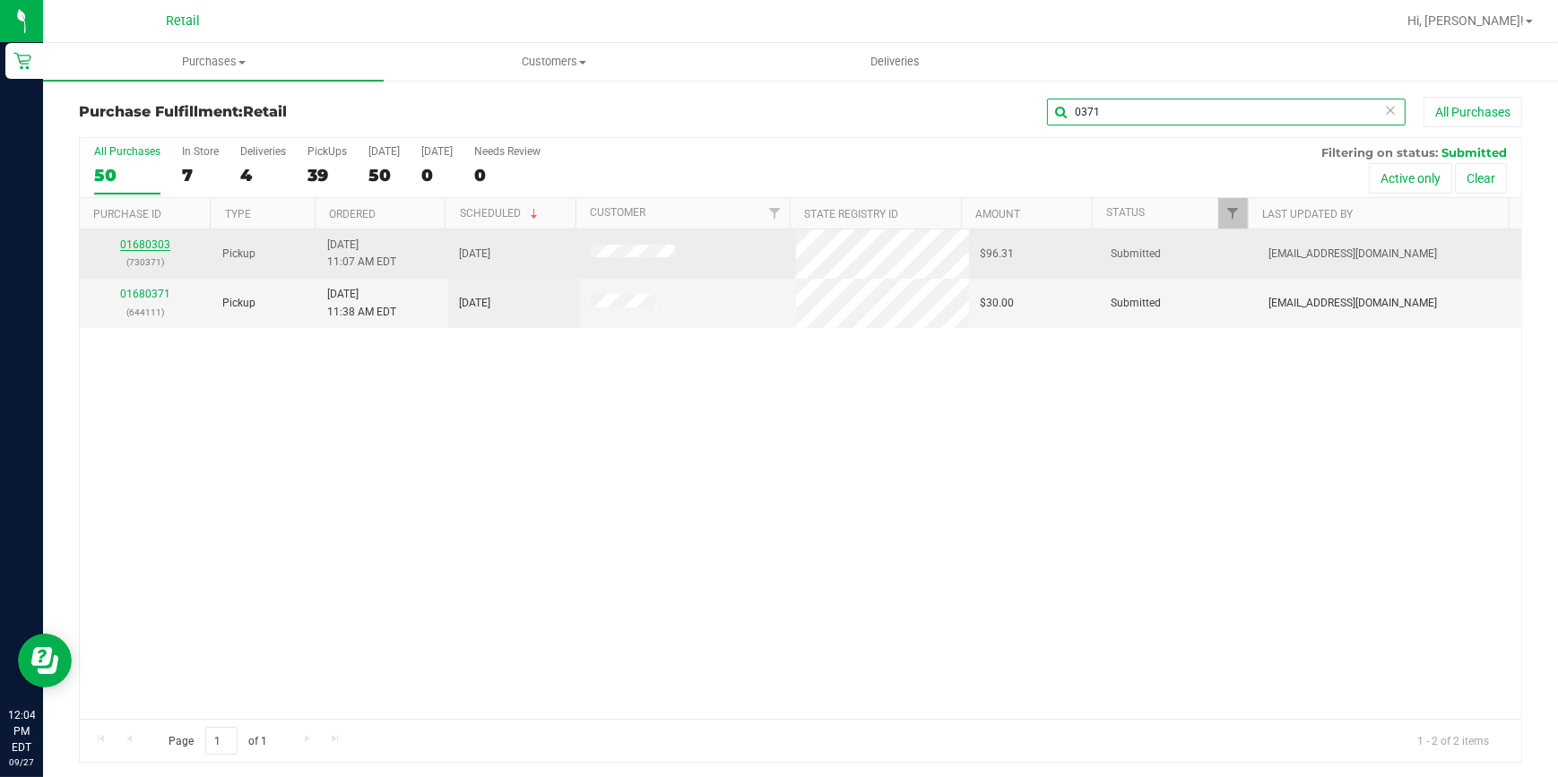
type input "0371"
click at [163, 242] on link "01680303" at bounding box center [145, 245] width 50 height 13
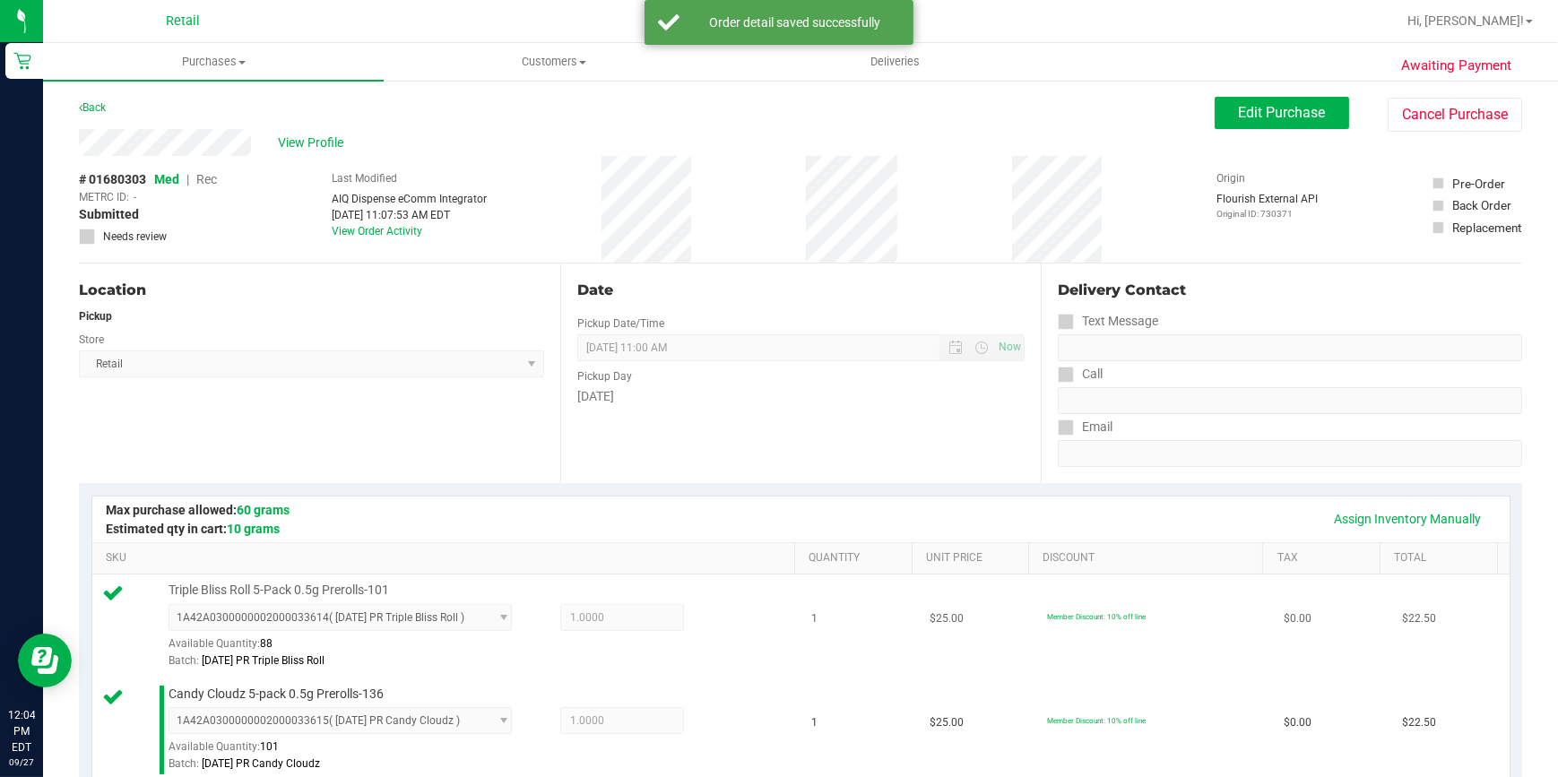
scroll to position [893, 0]
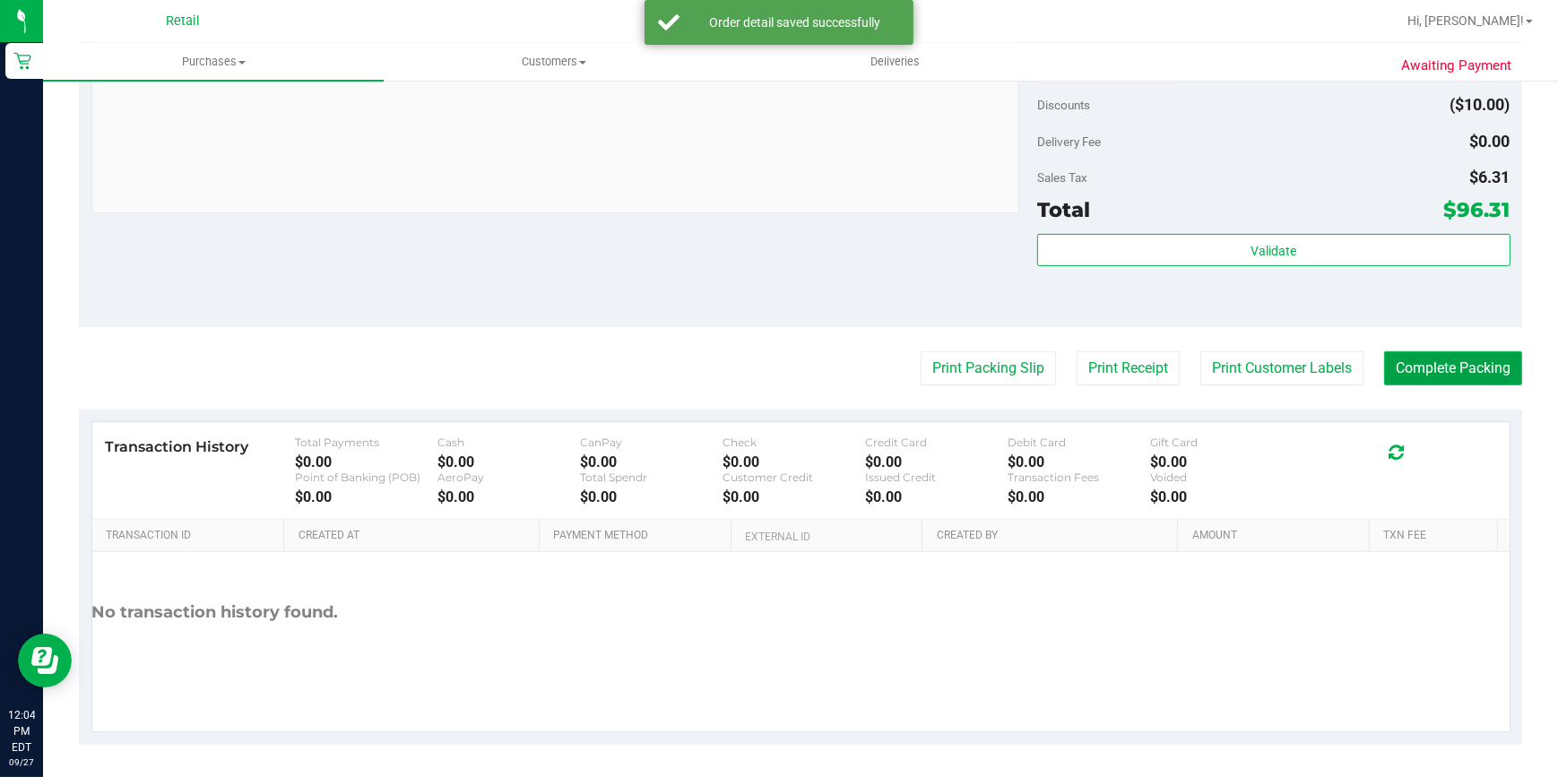
click at [1445, 372] on button "Complete Packing" at bounding box center [1453, 369] width 138 height 34
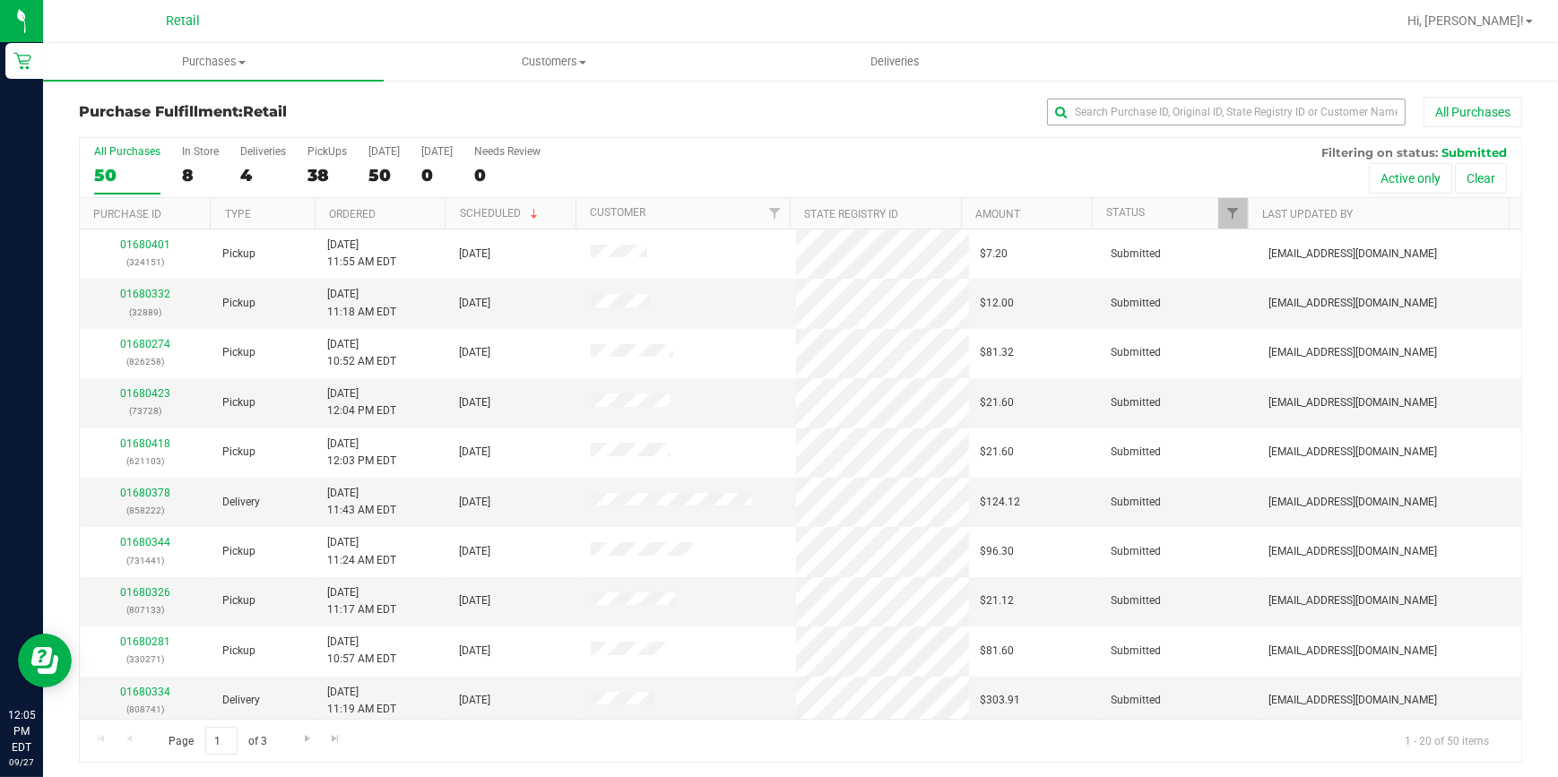
drag, startPoint x: 1220, startPoint y: 126, endPoint x: 1207, endPoint y: 113, distance: 17.8
click at [1216, 123] on div "All Purchases" at bounding box center [1041, 112] width 962 height 30
click at [1206, 110] on input "text" at bounding box center [1226, 112] width 359 height 27
click at [1206, 112] on input "text" at bounding box center [1226, 112] width 359 height 27
click at [1148, 110] on input "text" at bounding box center [1226, 112] width 359 height 27
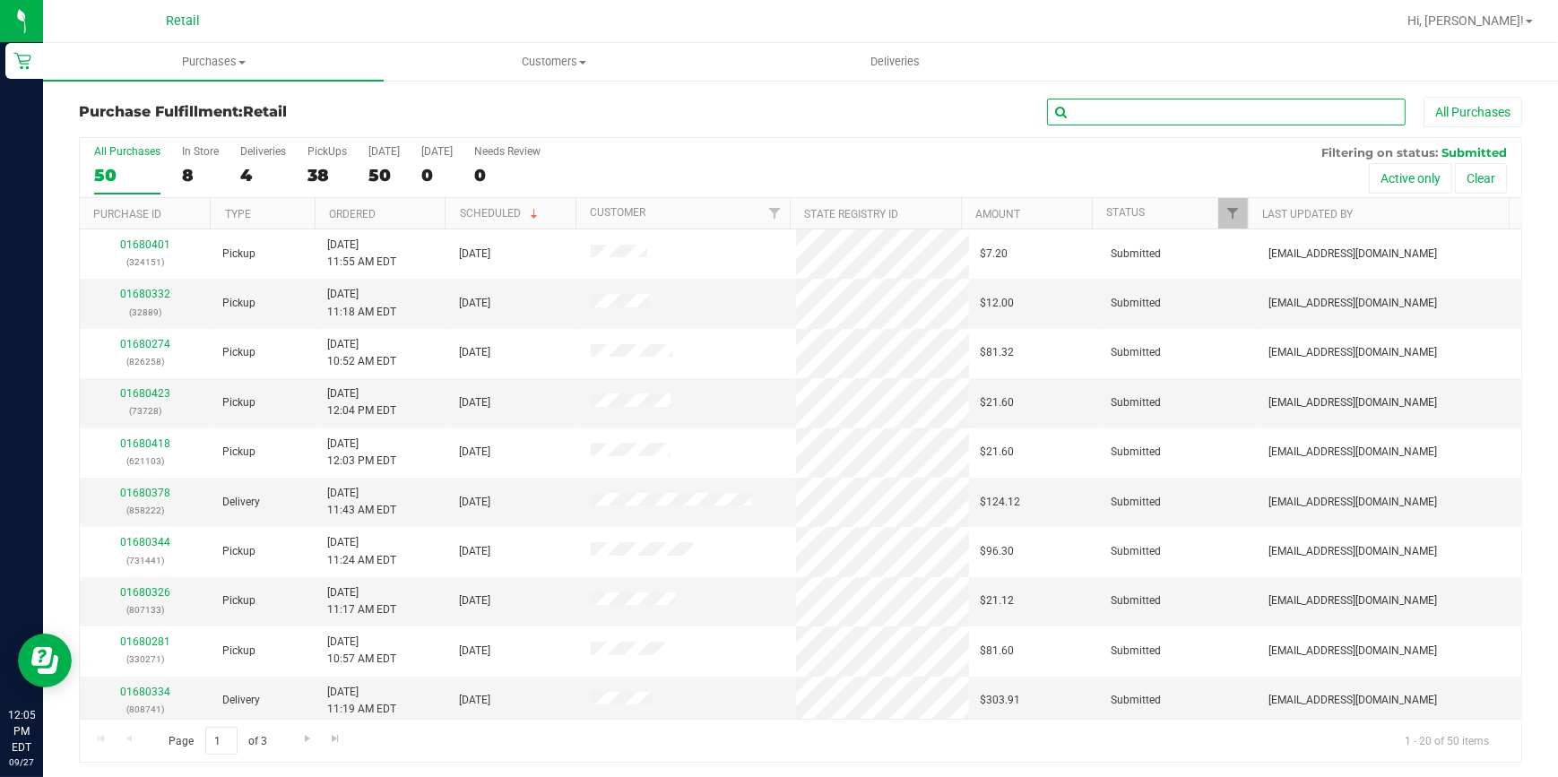
click at [1105, 108] on input "text" at bounding box center [1226, 112] width 359 height 27
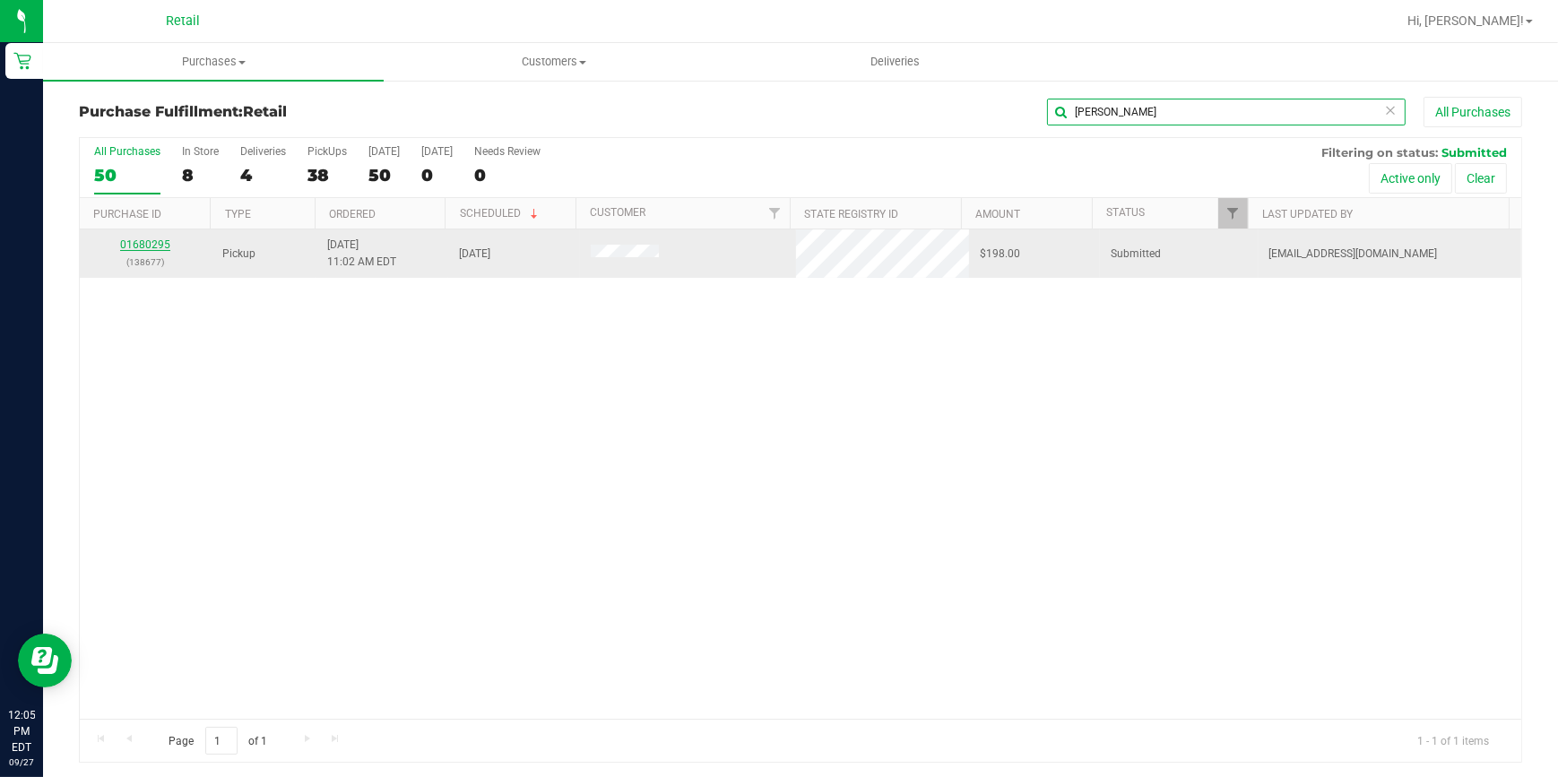
type input "bradle"
click at [133, 246] on link "01680295" at bounding box center [145, 245] width 50 height 13
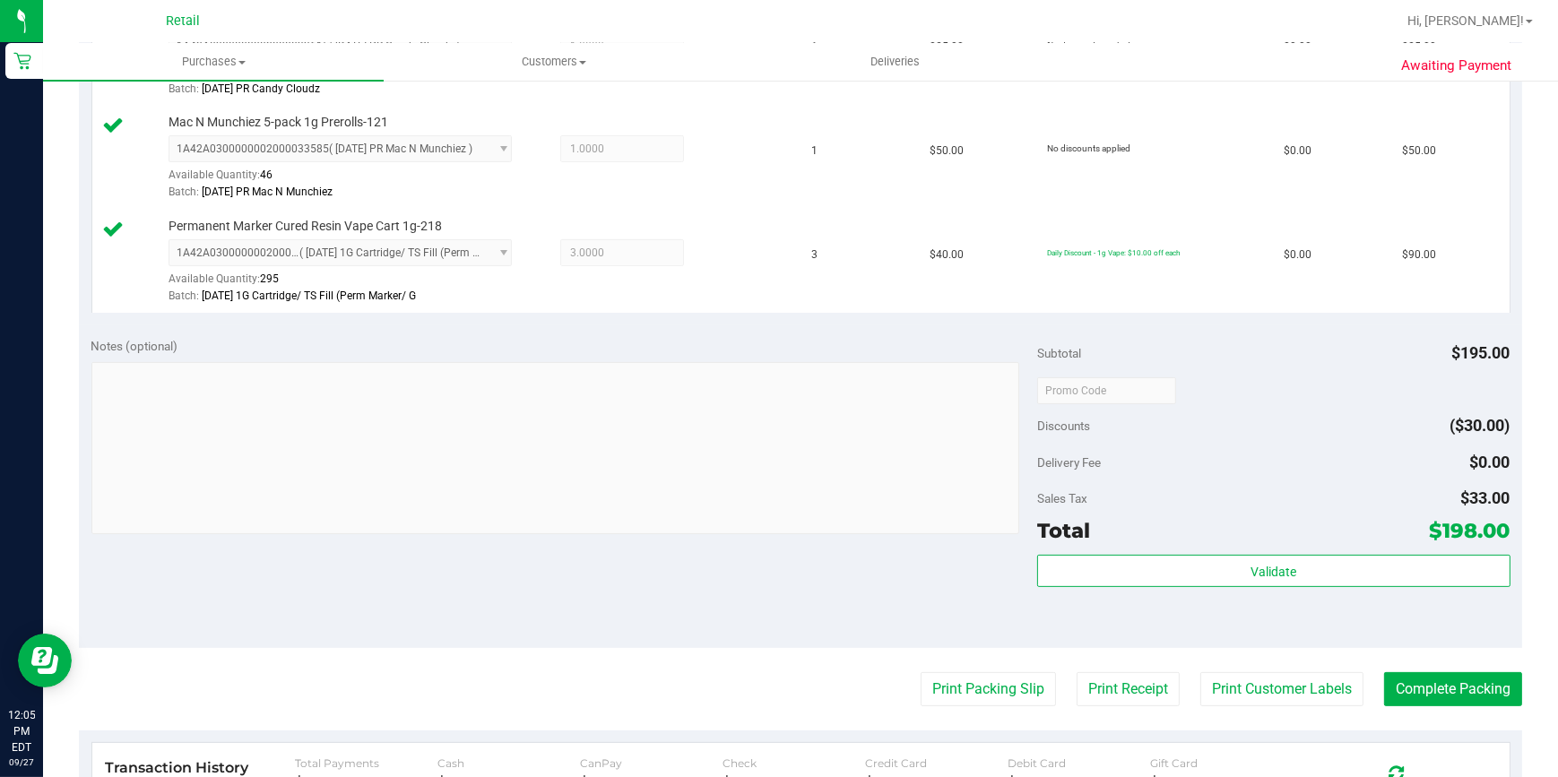
scroll to position [733, 0]
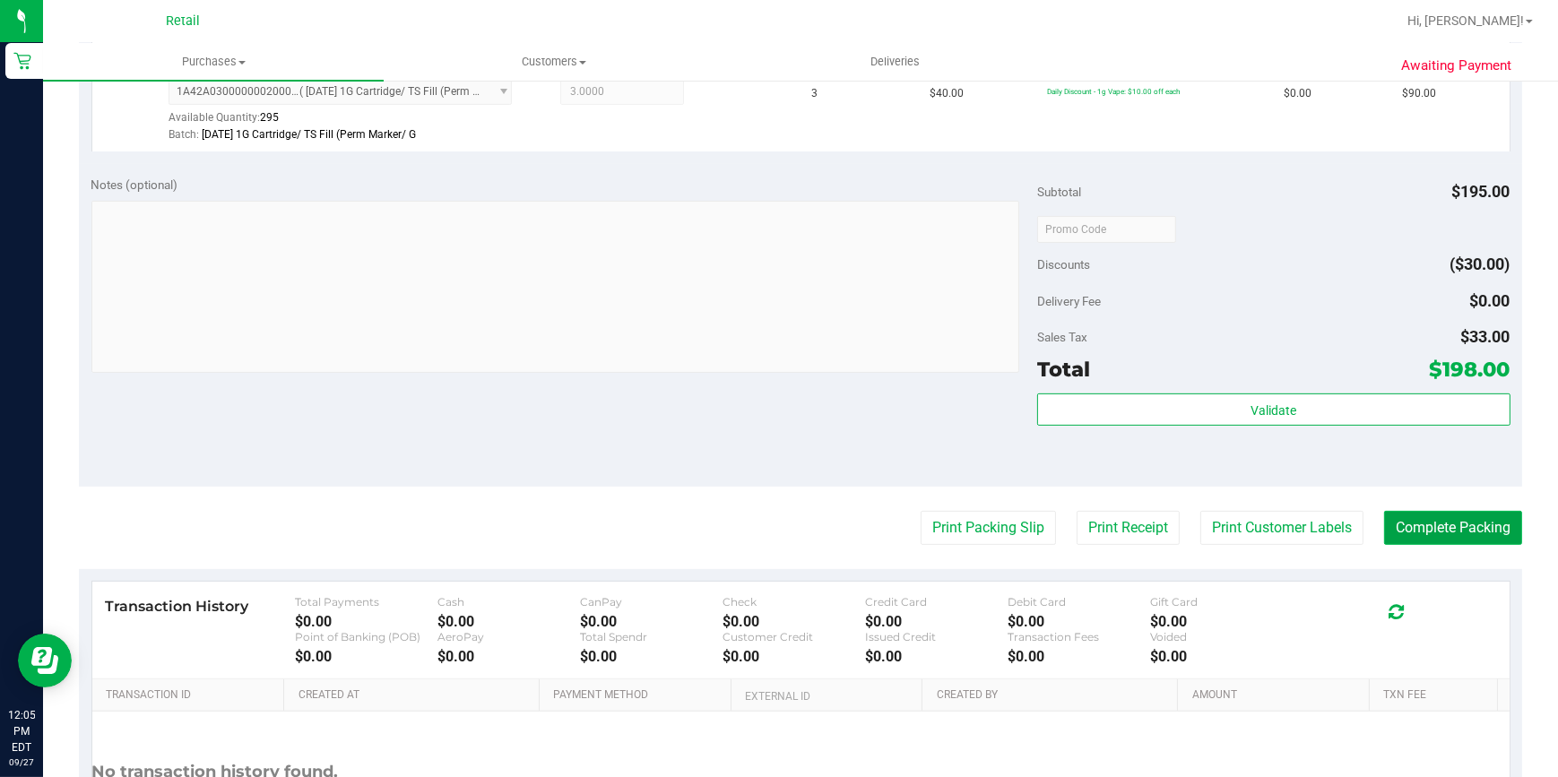
click at [1433, 522] on button "Complete Packing" at bounding box center [1453, 528] width 138 height 34
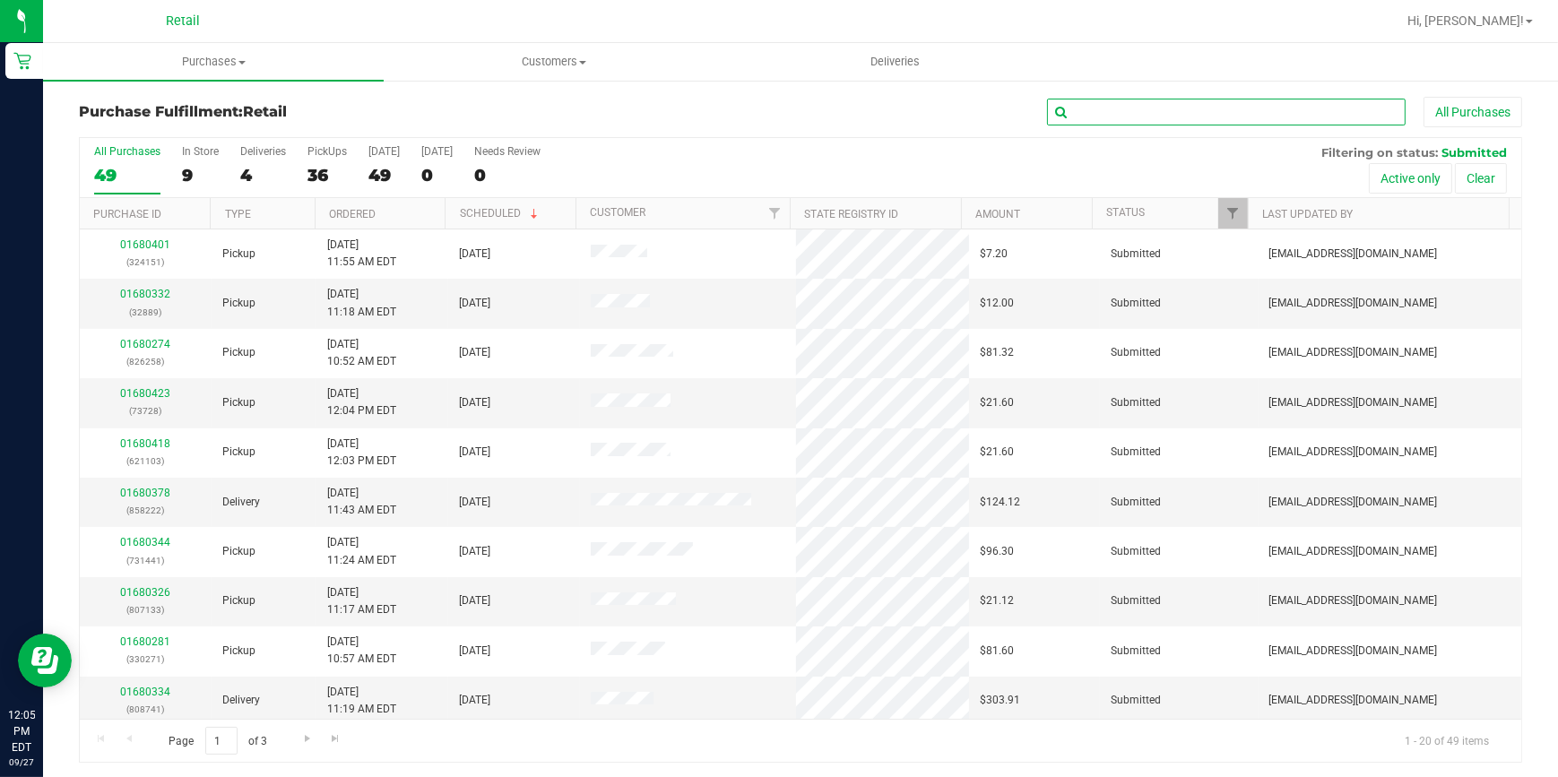
click at [1091, 114] on input "text" at bounding box center [1226, 112] width 359 height 27
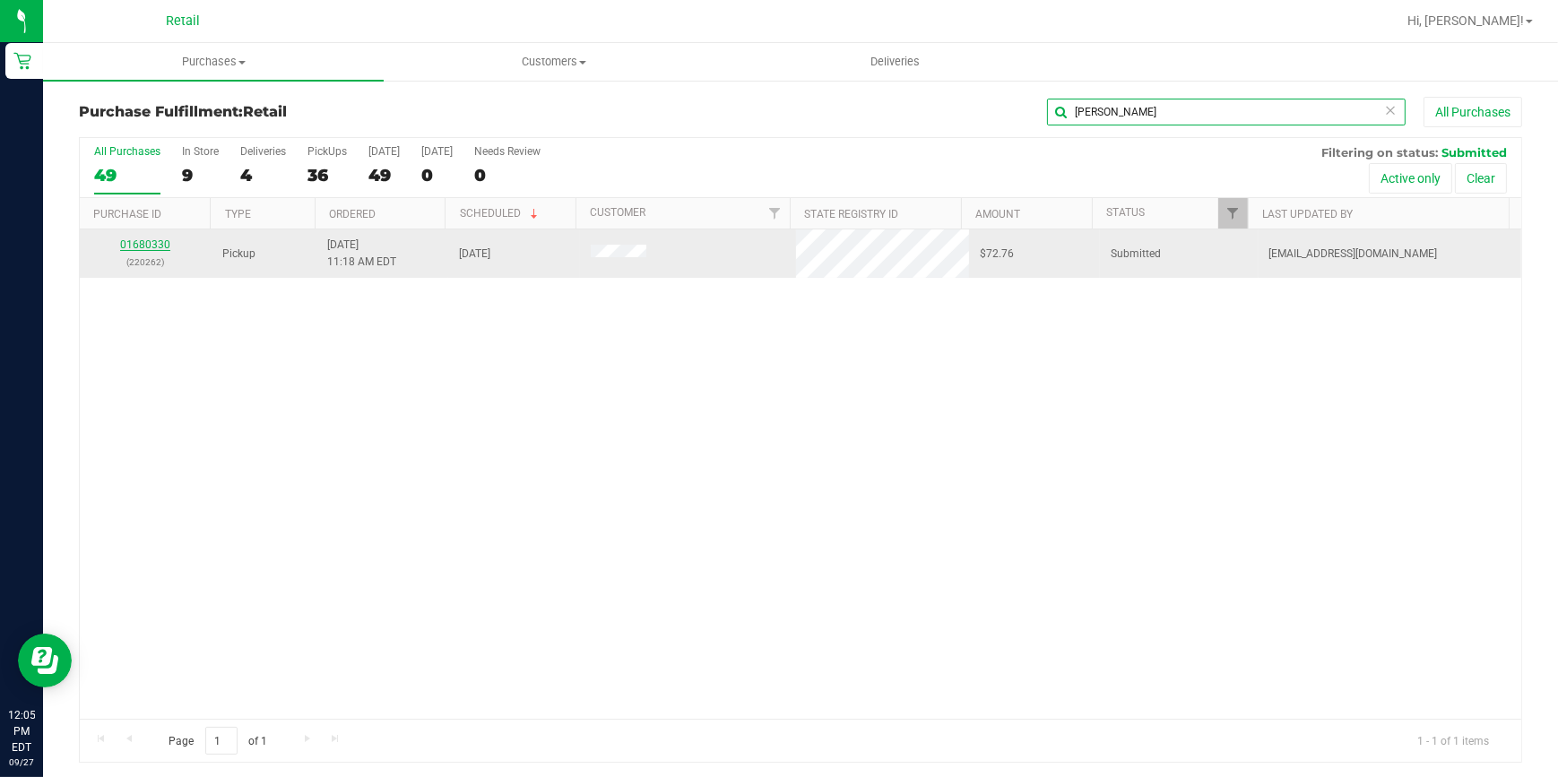
type input "keith"
click at [151, 242] on link "01680330" at bounding box center [145, 245] width 50 height 13
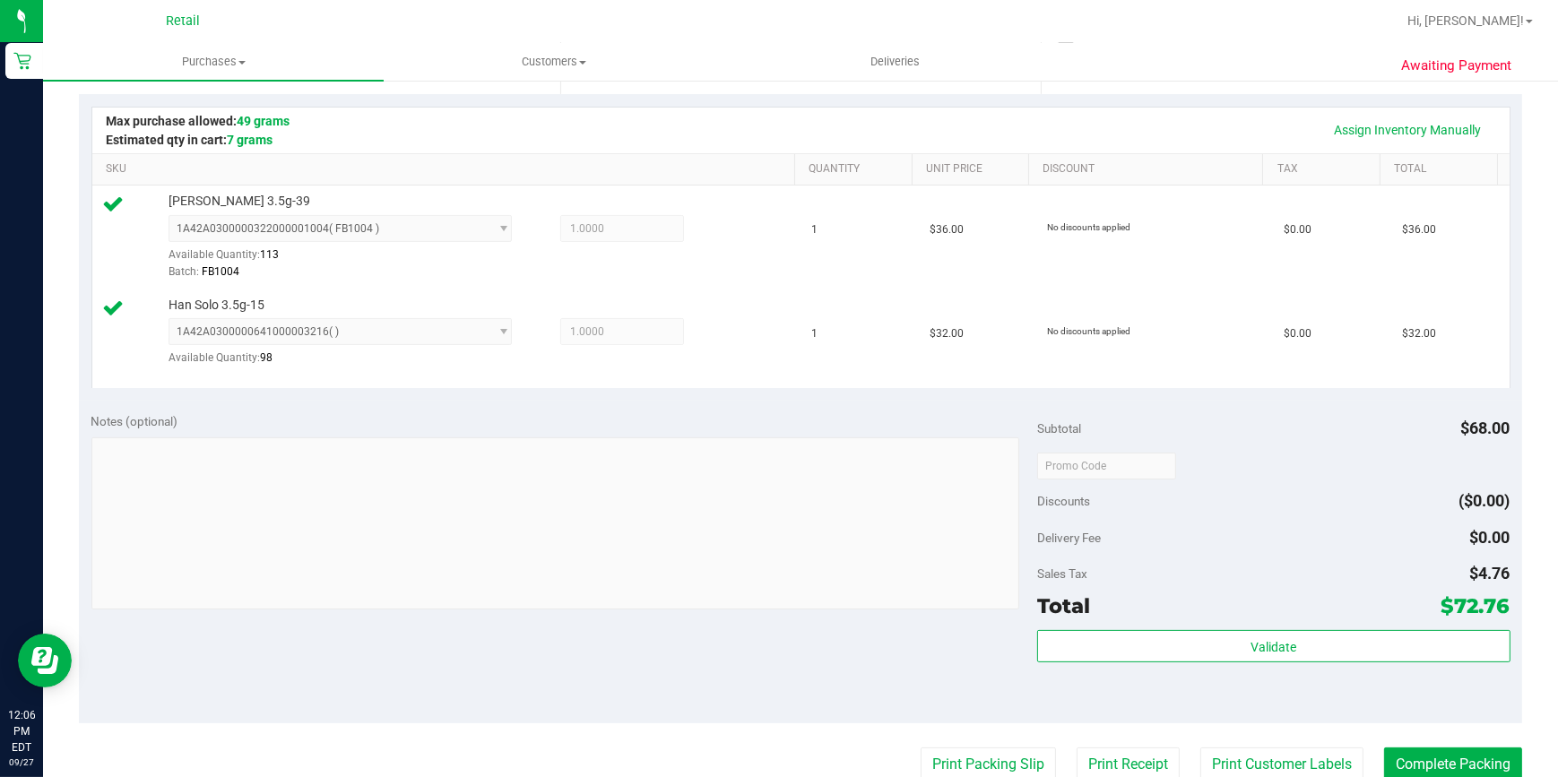
scroll to position [570, 0]
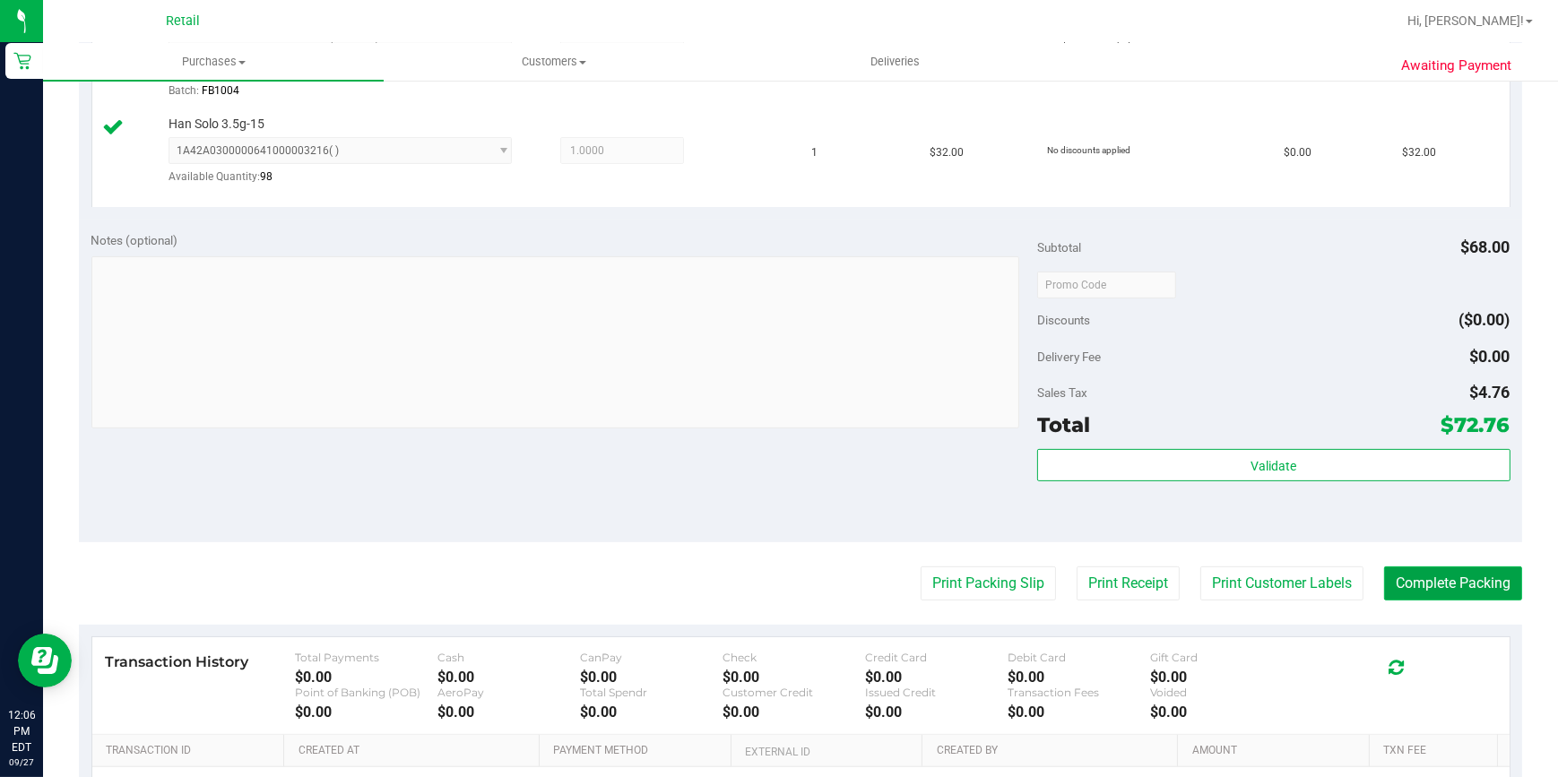
click at [1486, 585] on button "Complete Packing" at bounding box center [1453, 584] width 138 height 34
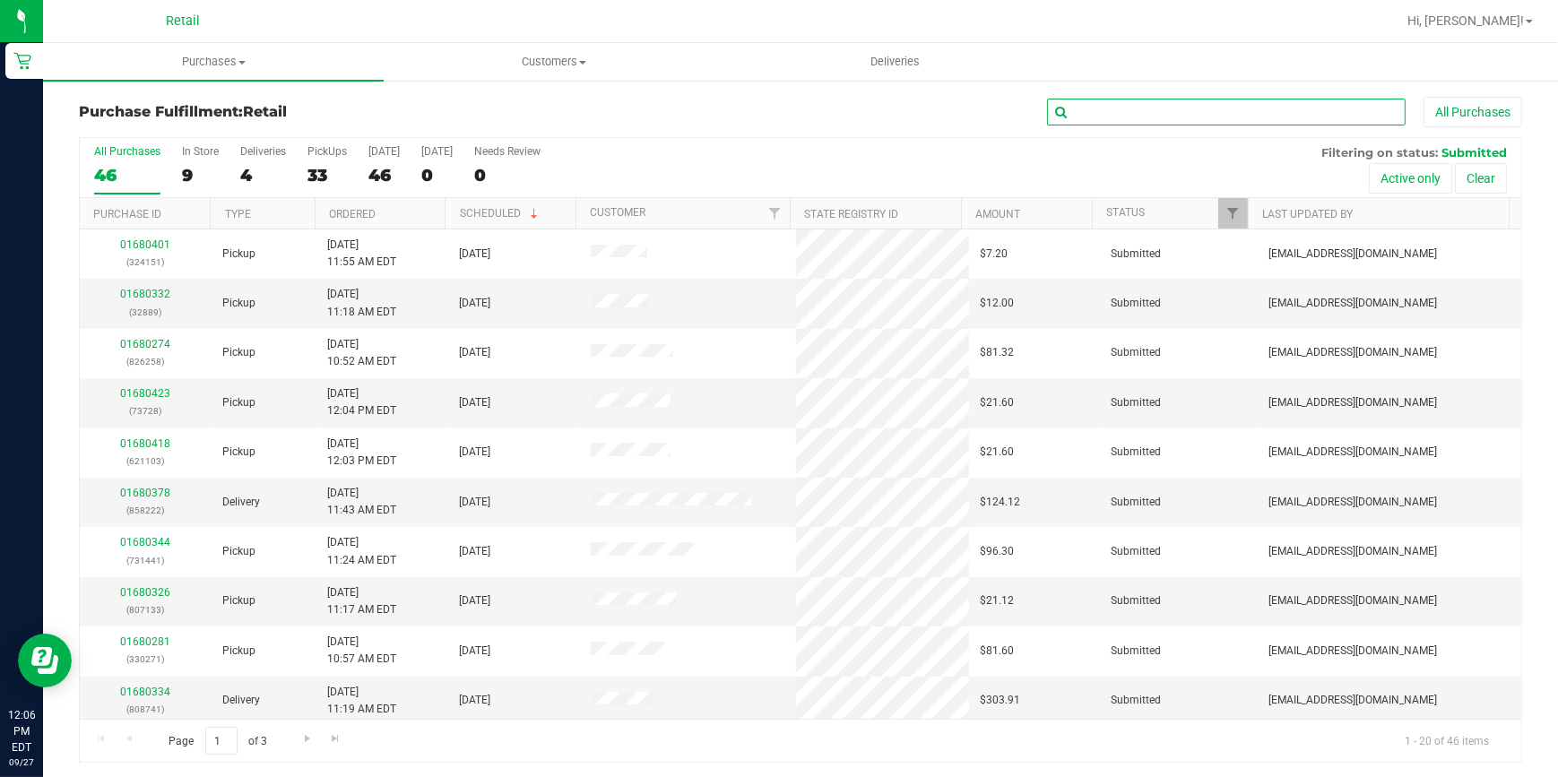
click at [1193, 117] on input "text" at bounding box center [1226, 112] width 359 height 27
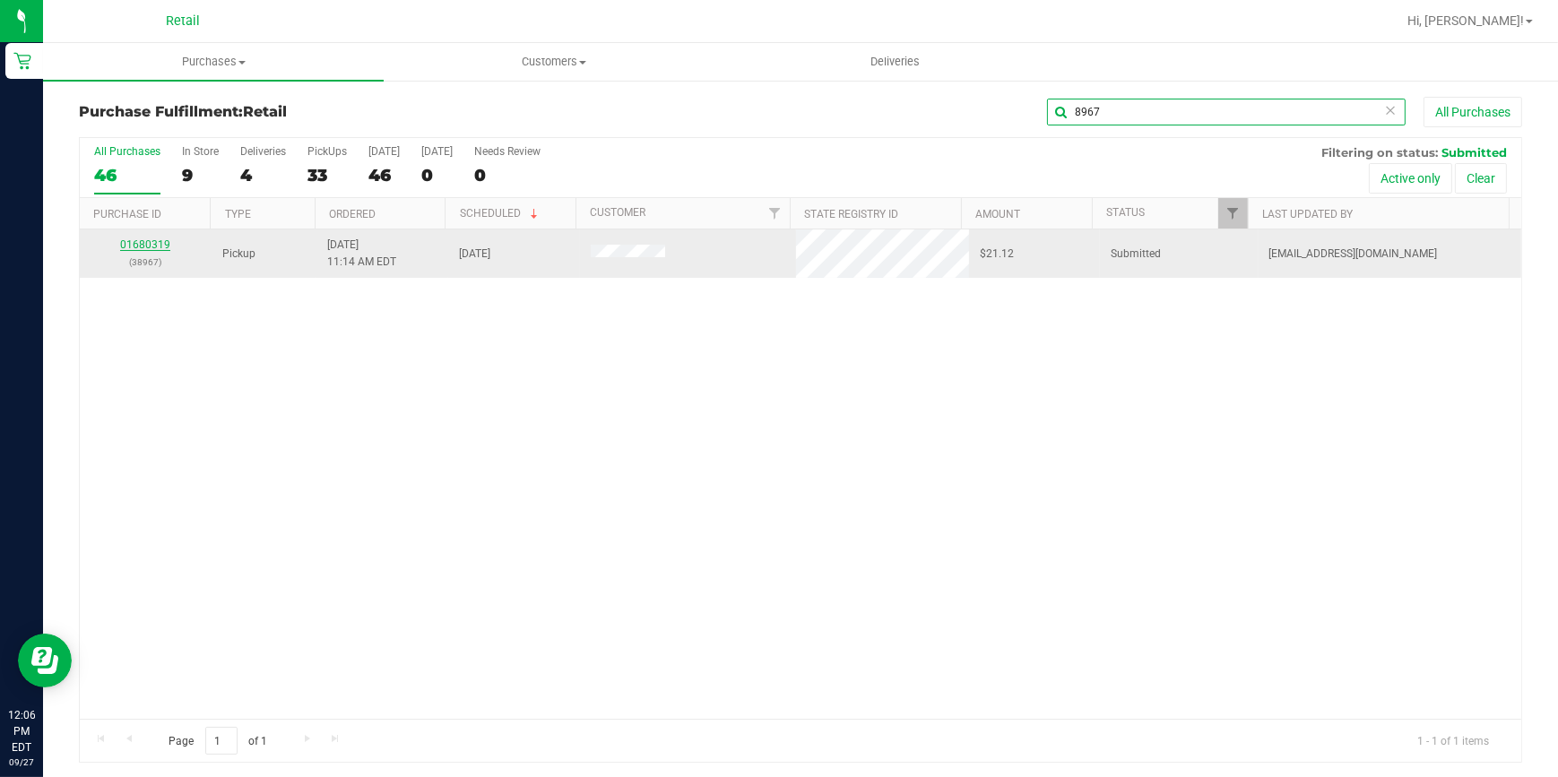
type input "8967"
click at [135, 245] on link "01680319" at bounding box center [145, 245] width 50 height 13
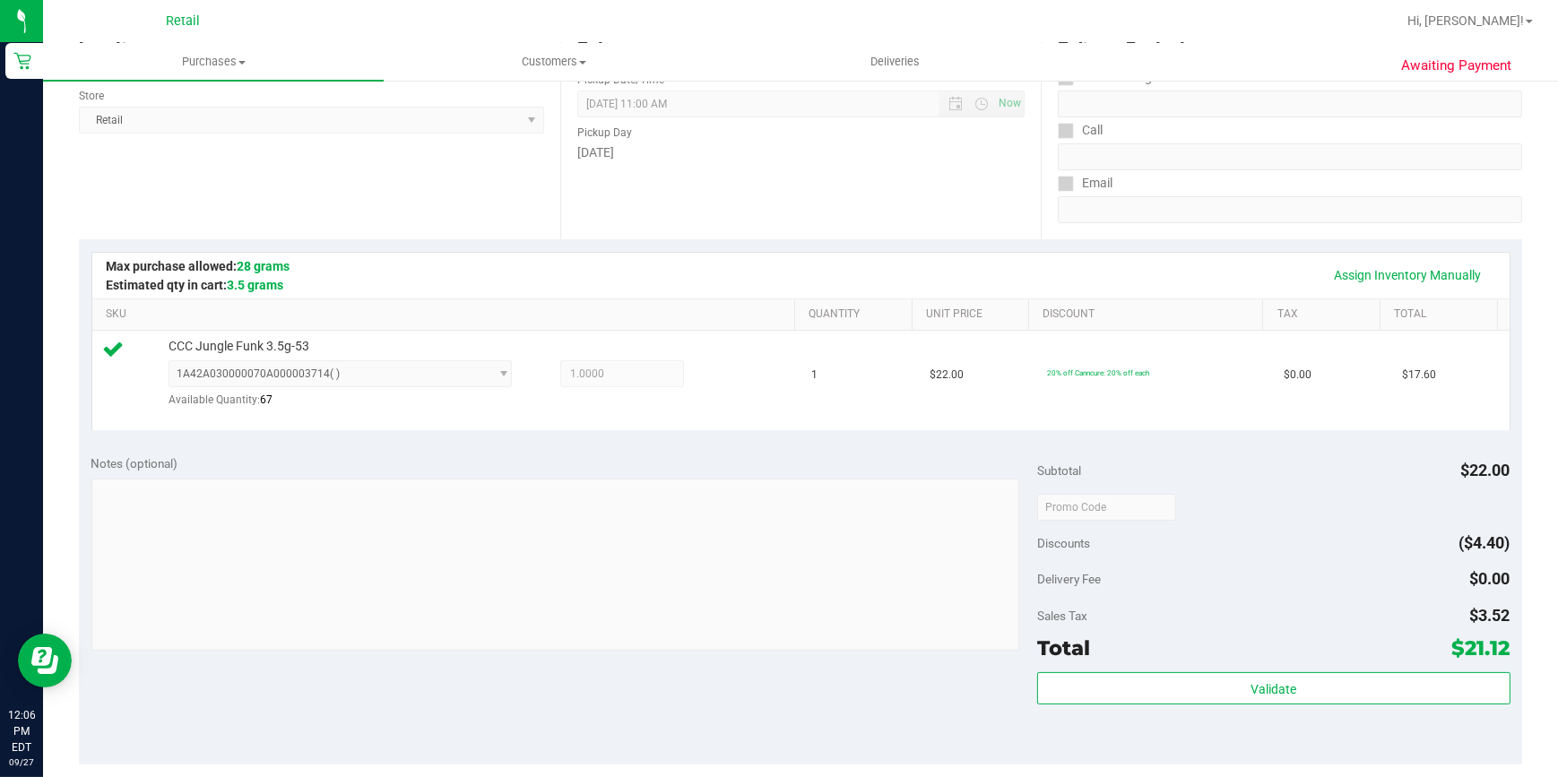
scroll to position [570, 0]
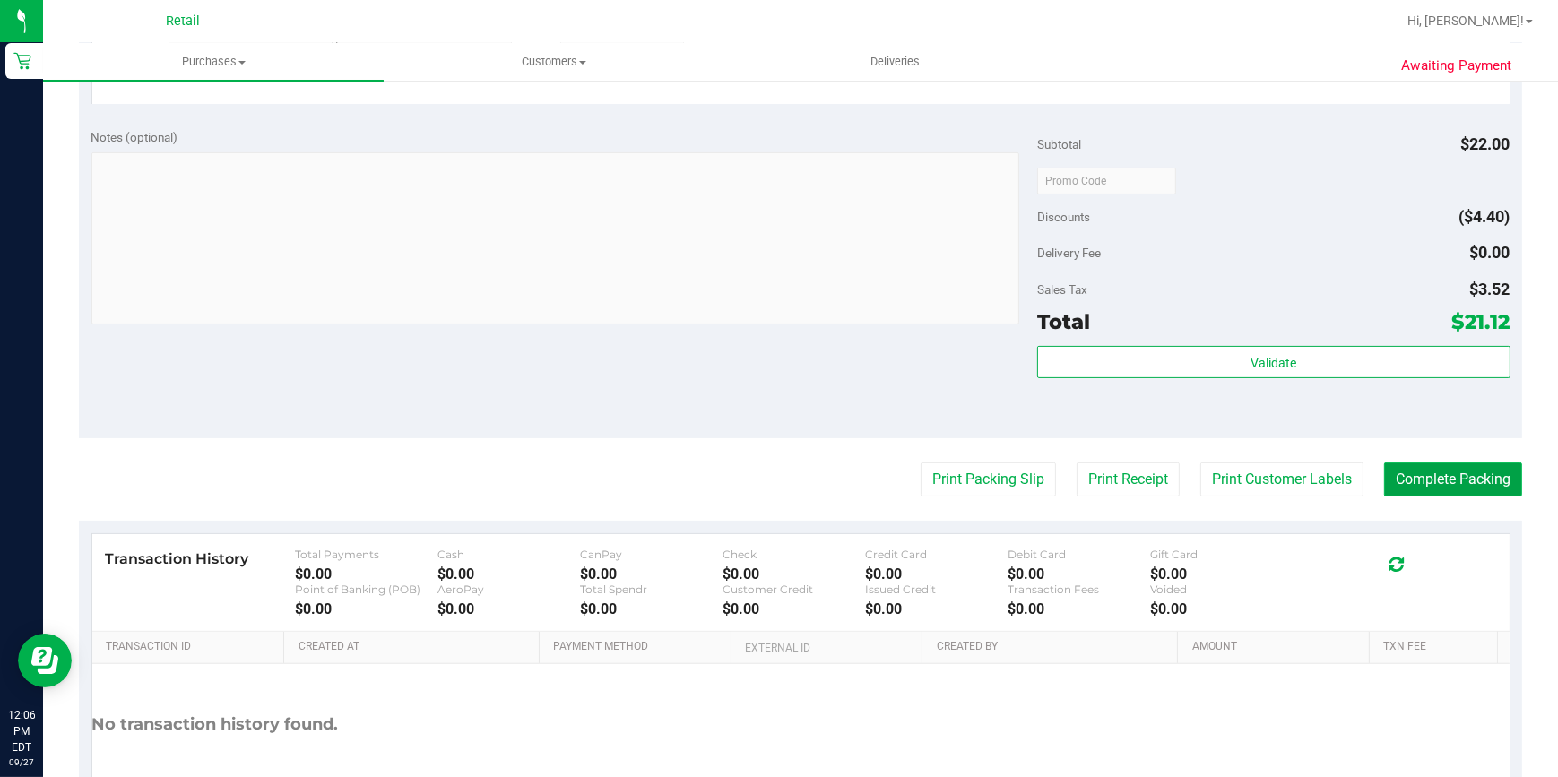
click at [1491, 488] on button "Complete Packing" at bounding box center [1453, 480] width 138 height 34
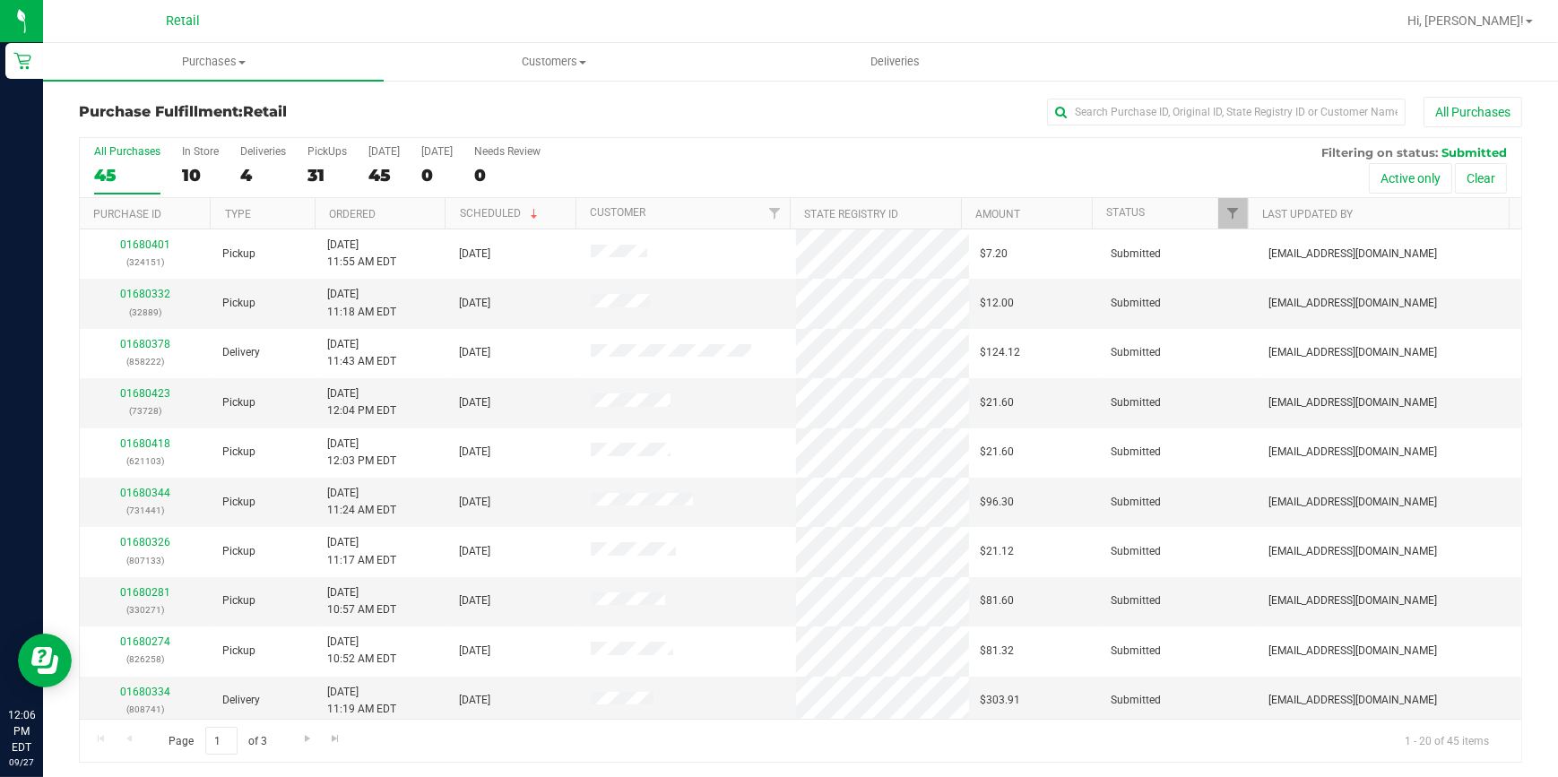
click at [1105, 136] on div "All Purchases 45 In Store 10 Deliveries 4 PickUps 31 Today 45 Tomorrow 0 Needs …" at bounding box center [801, 449] width 1444 height 627
click at [1072, 97] on div "All Purchases" at bounding box center [1041, 112] width 962 height 30
click at [1082, 103] on input "text" at bounding box center [1226, 112] width 359 height 27
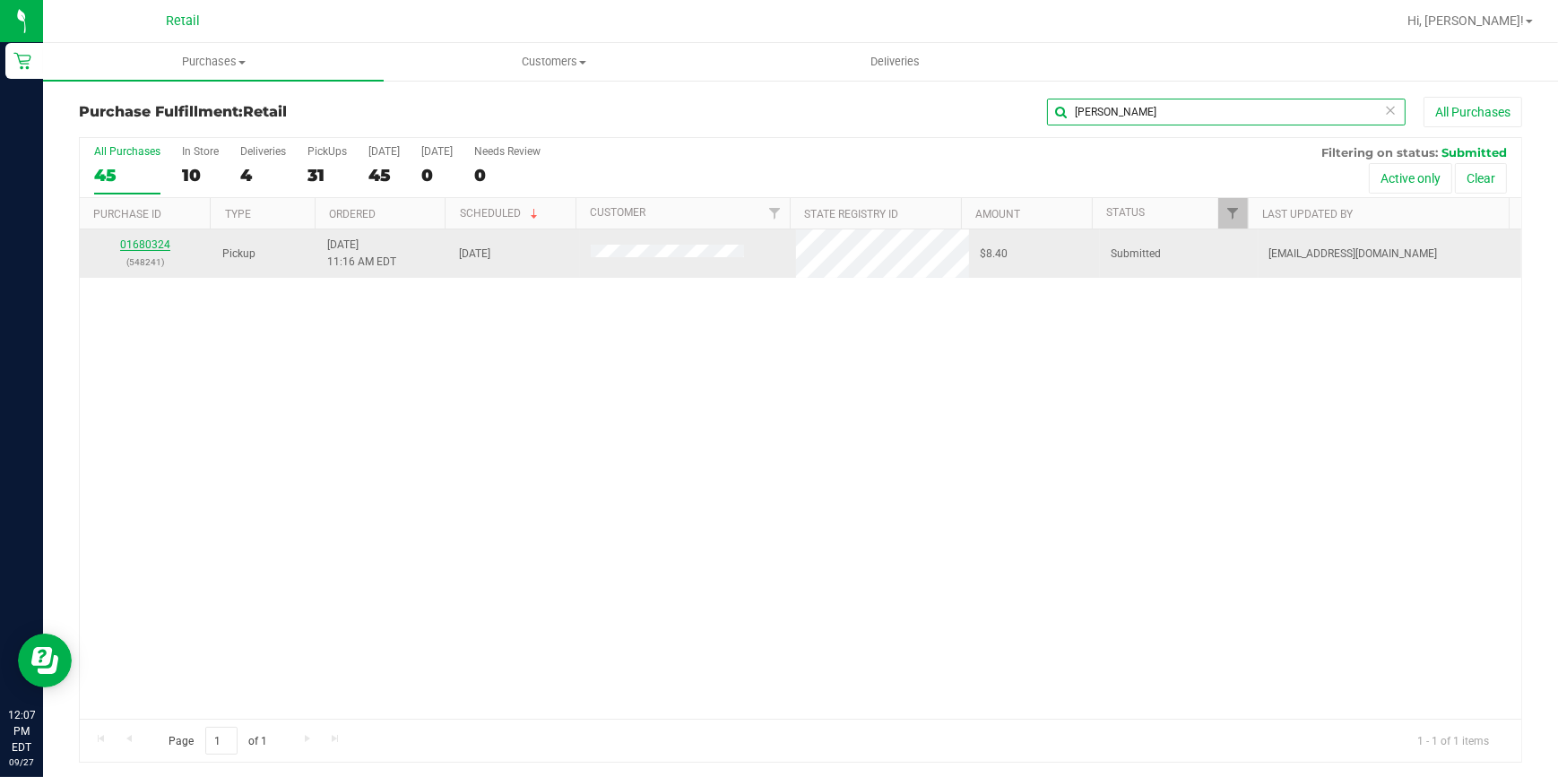
type input "alex"
click at [145, 244] on link "01680324" at bounding box center [145, 245] width 50 height 13
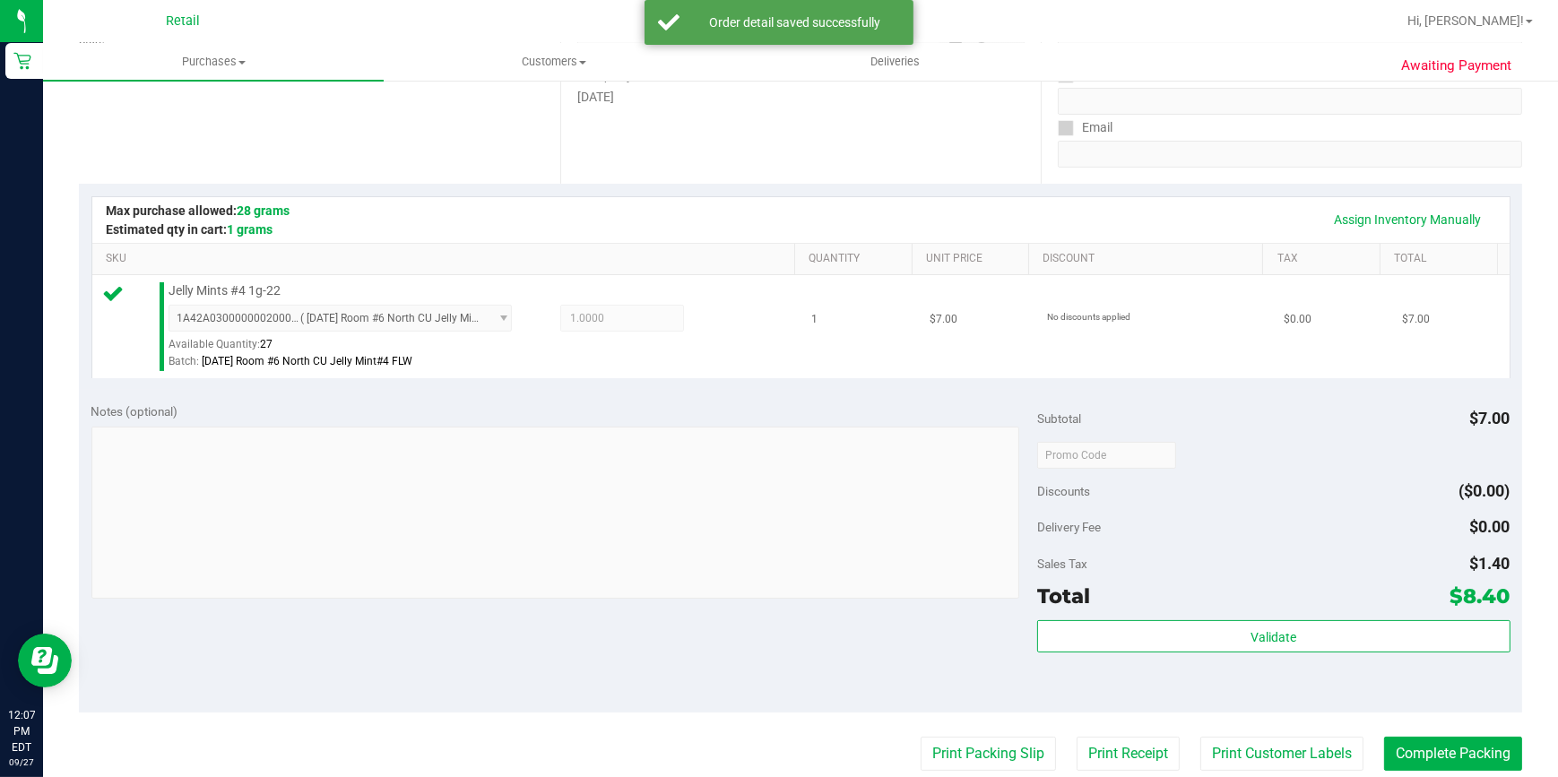
scroll to position [489, 0]
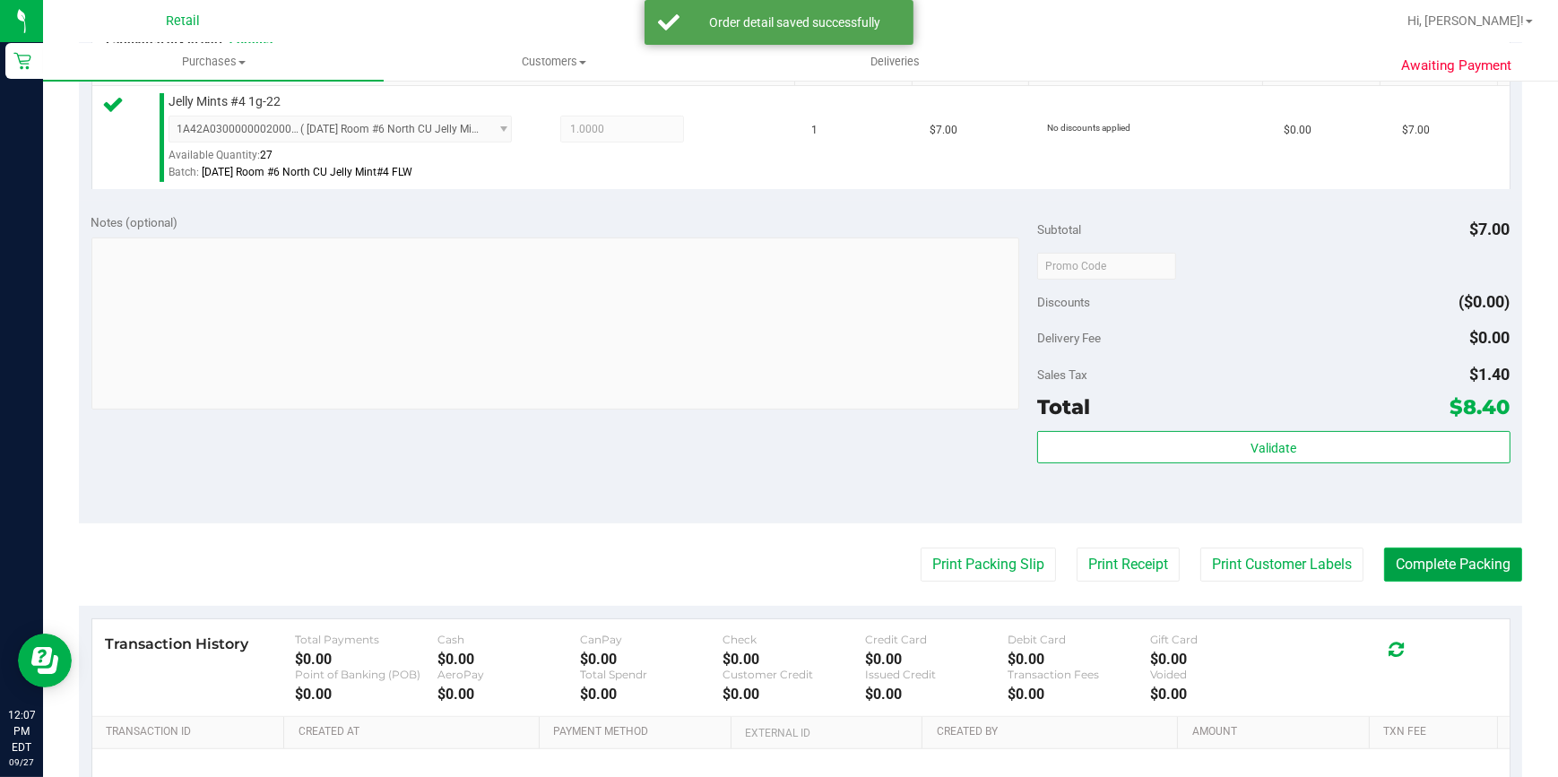
click at [1436, 565] on button "Complete Packing" at bounding box center [1453, 565] width 138 height 34
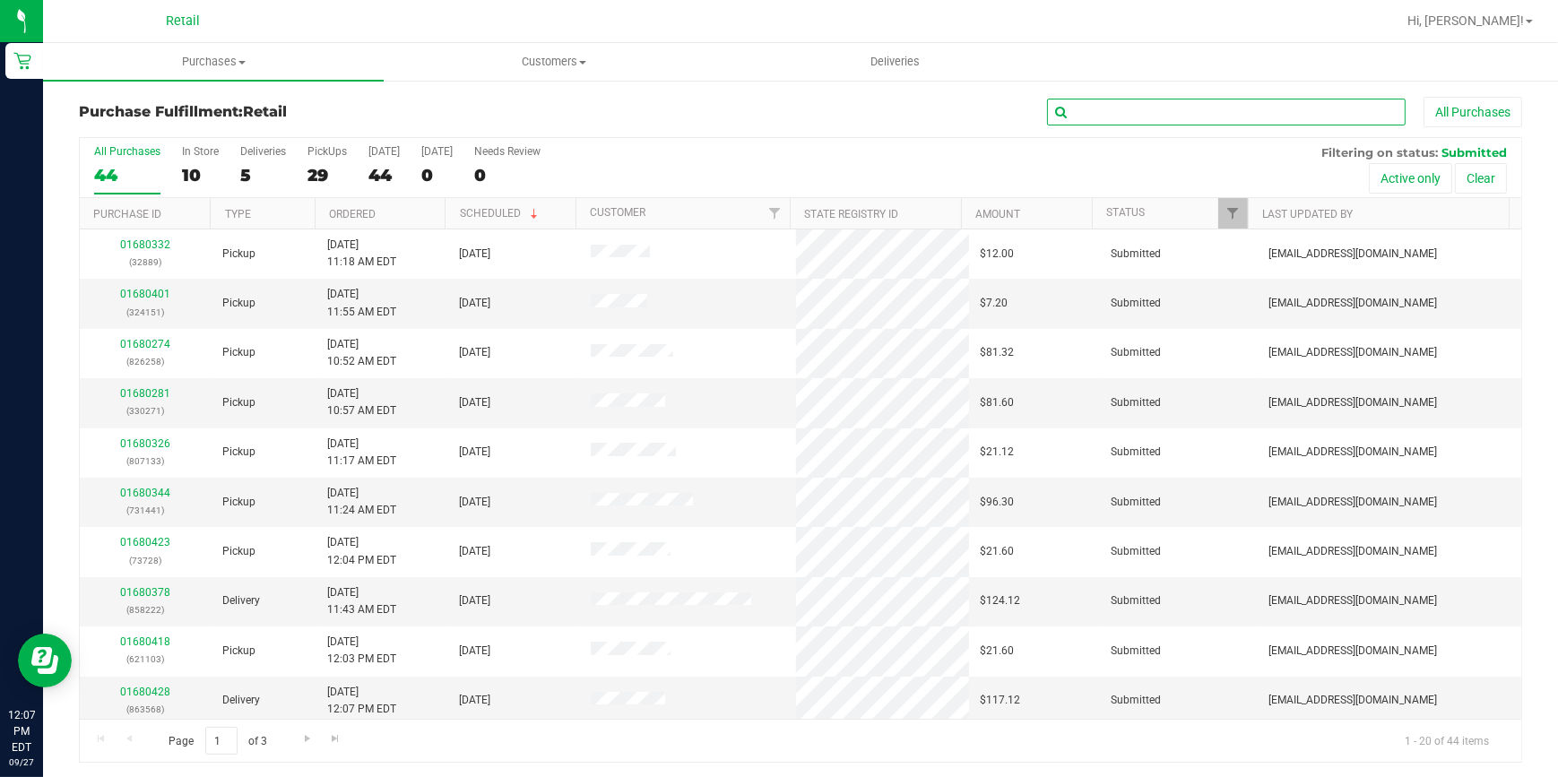
click at [1107, 117] on input "text" at bounding box center [1226, 112] width 359 height 27
type input "t"
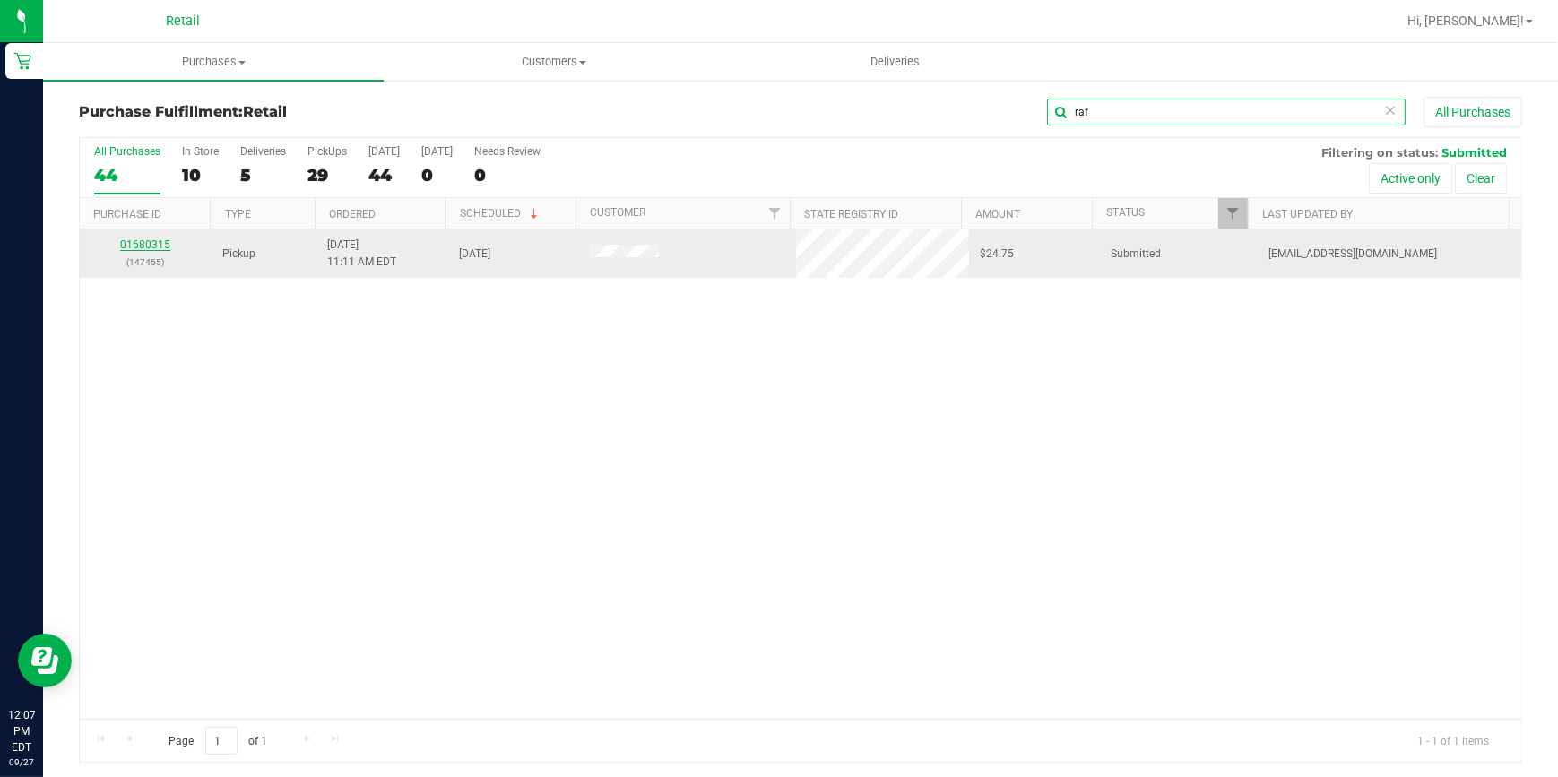
type input "raf"
click at [126, 246] on link "01680315" at bounding box center [145, 245] width 50 height 13
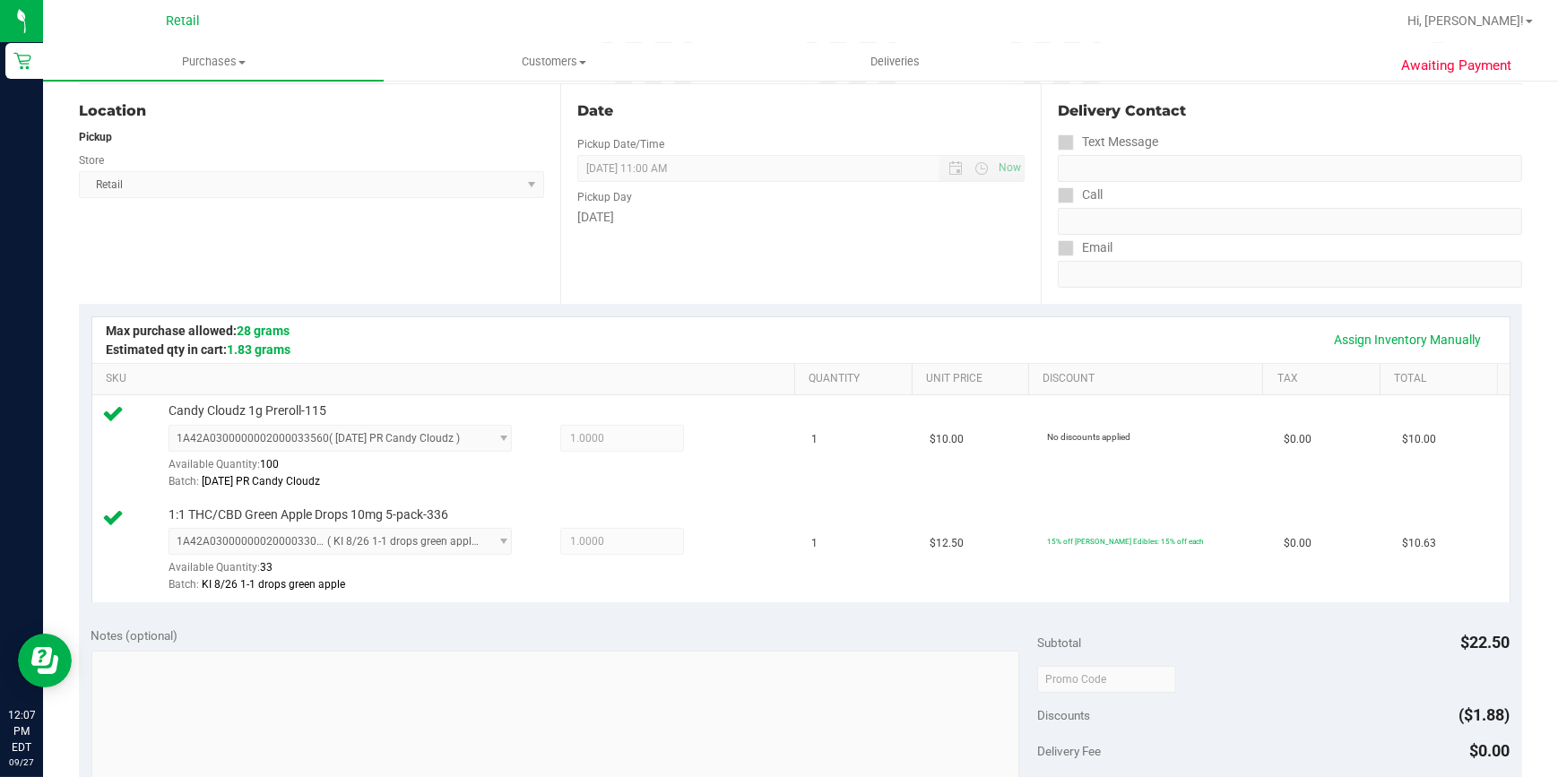
scroll to position [733, 0]
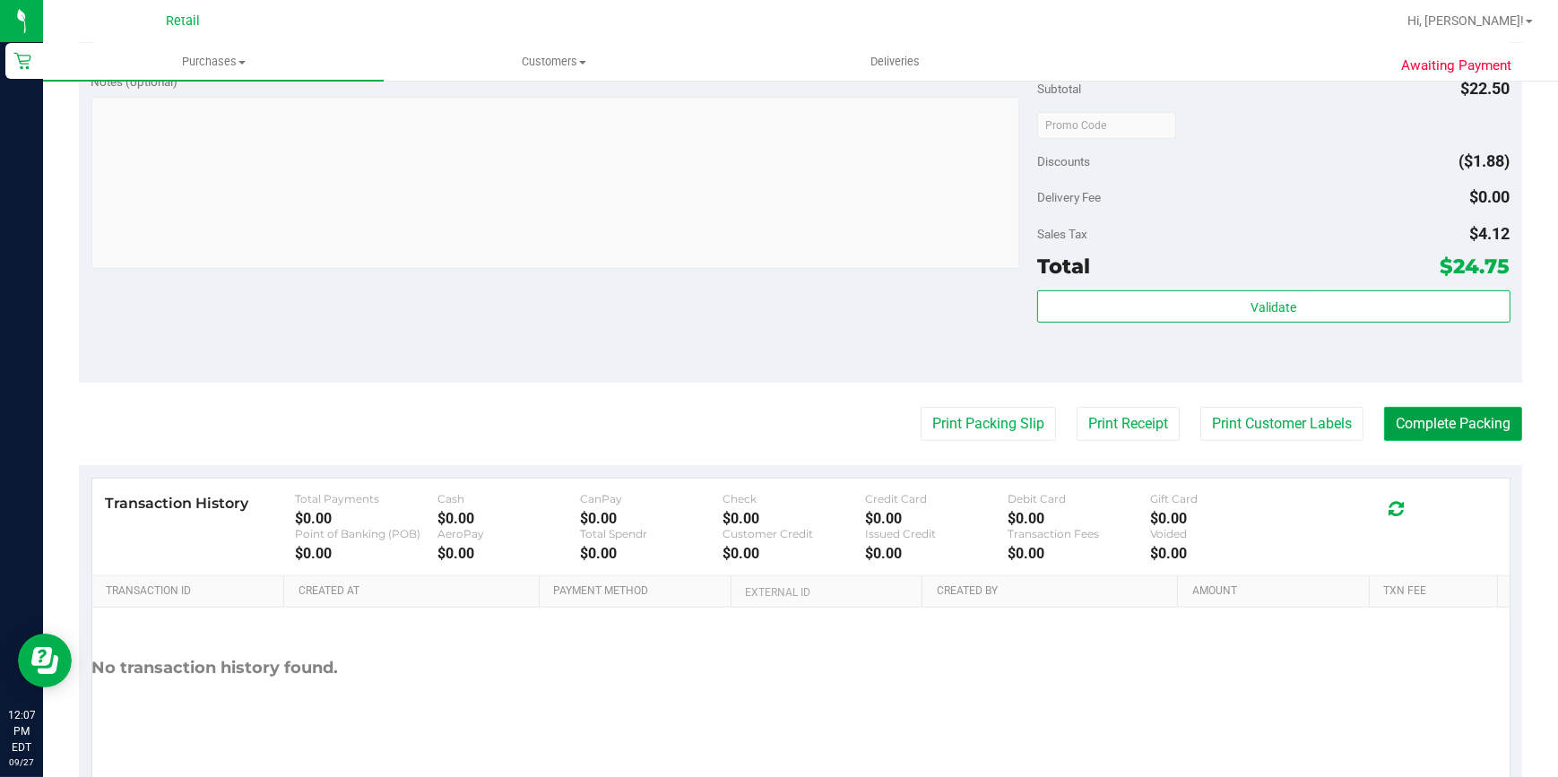
click at [1466, 437] on button "Complete Packing" at bounding box center [1453, 424] width 138 height 34
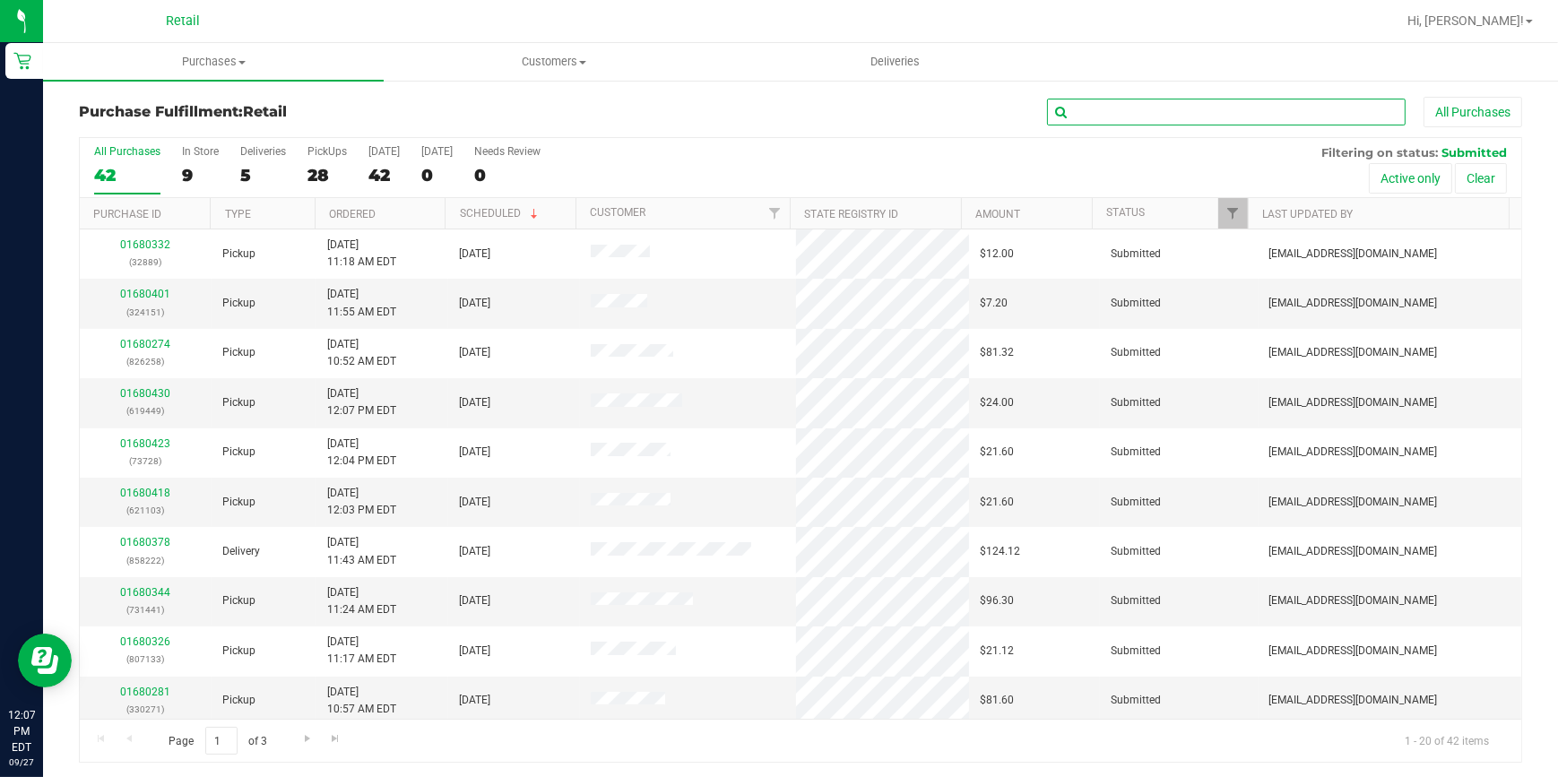
drag, startPoint x: 1196, startPoint y: 117, endPoint x: 1186, endPoint y: 112, distance: 10.8
click at [1187, 113] on input "text" at bounding box center [1226, 112] width 359 height 27
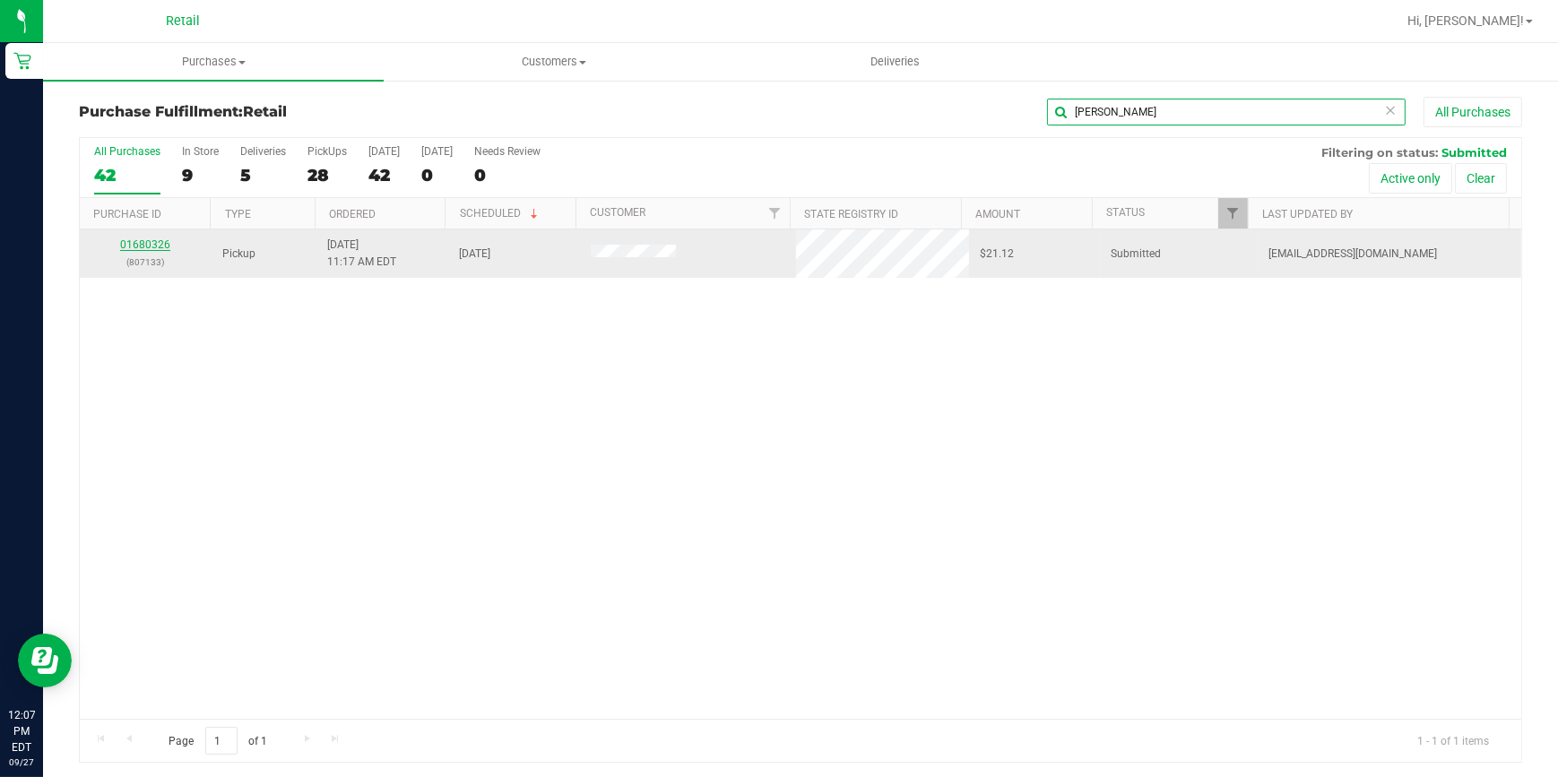
type input "cameron"
click at [143, 245] on link "01680326" at bounding box center [145, 245] width 50 height 13
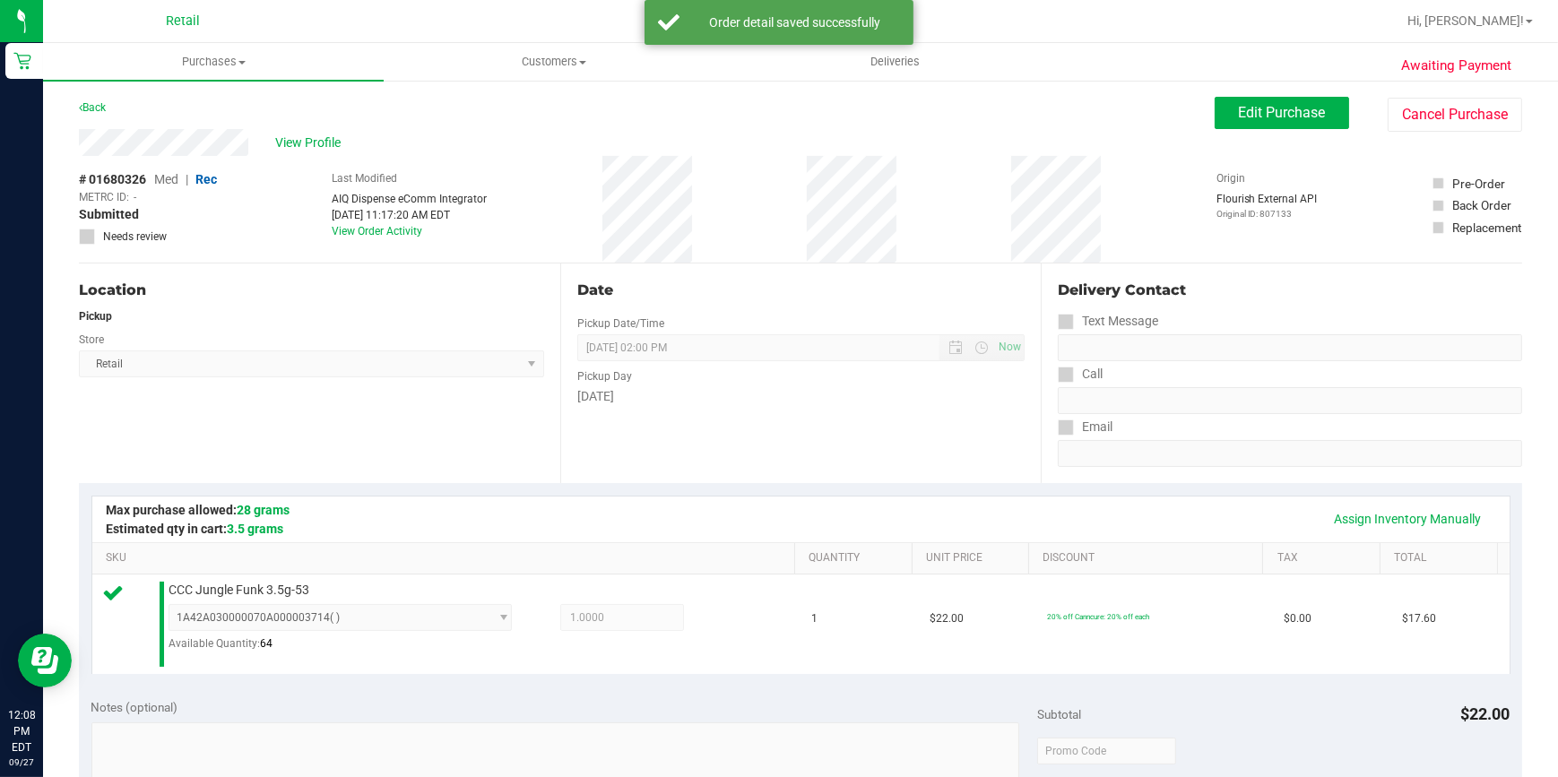
scroll to position [652, 0]
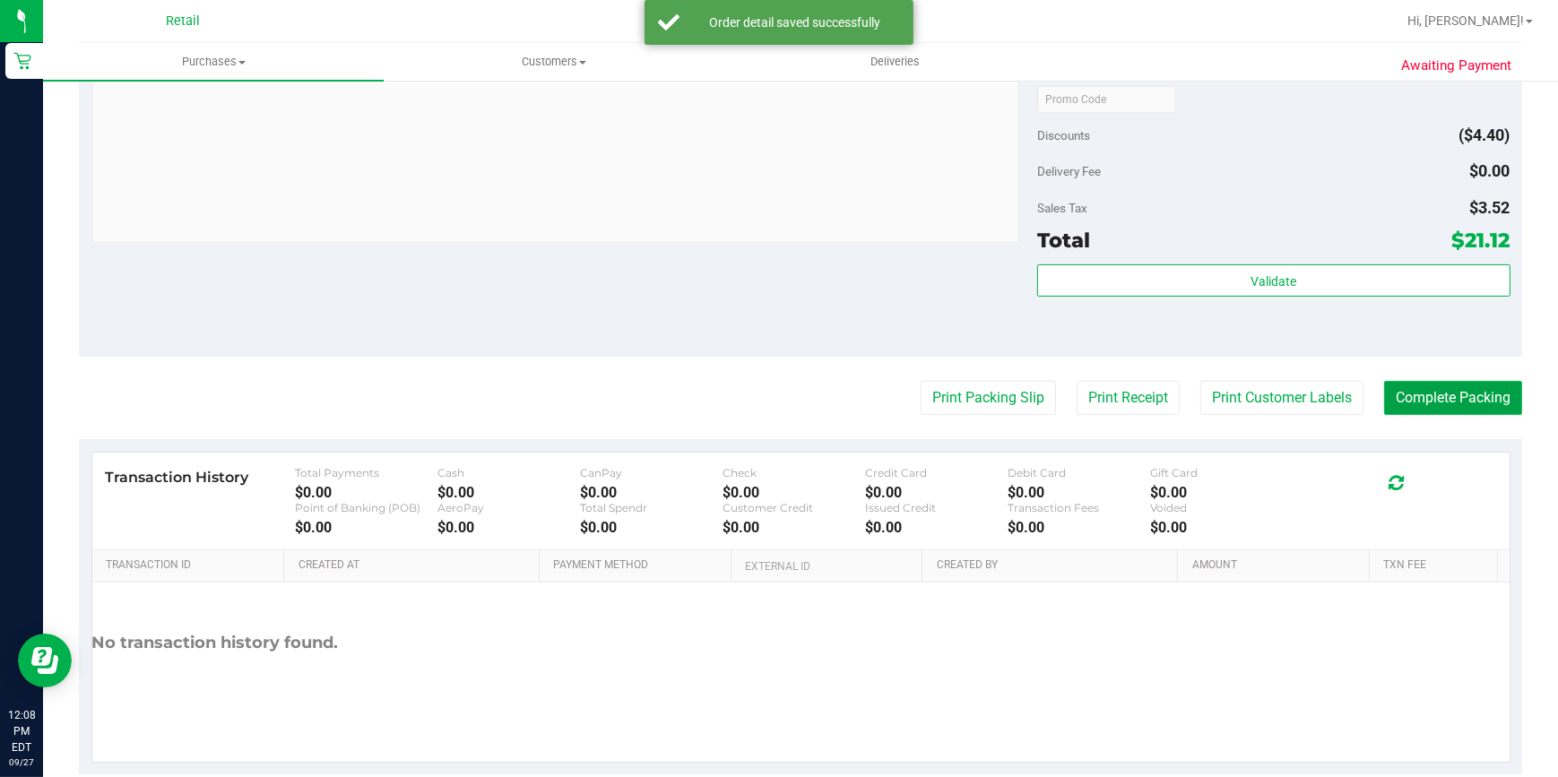
click at [1416, 404] on button "Complete Packing" at bounding box center [1453, 398] width 138 height 34
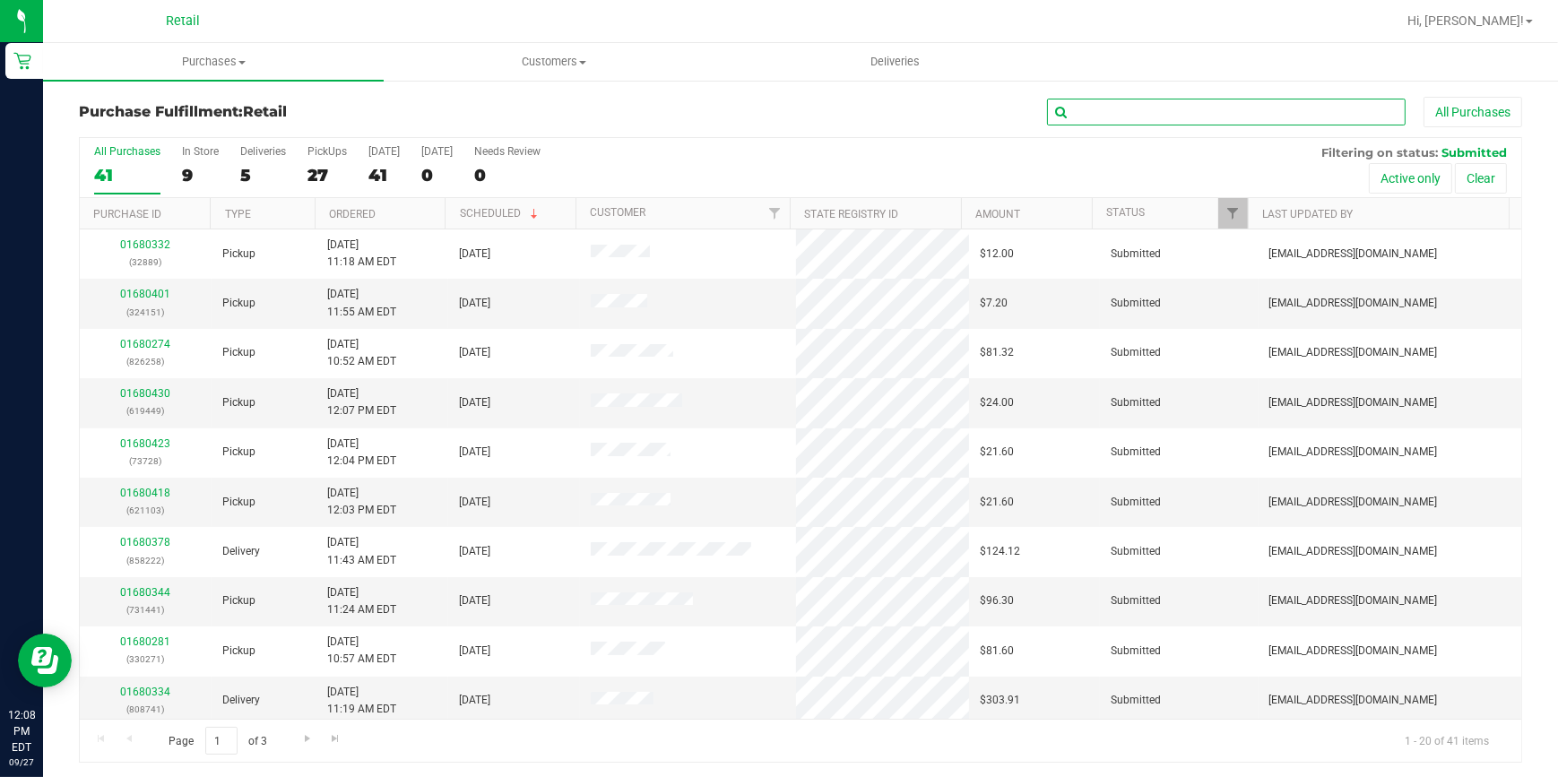
click at [1191, 99] on input "text" at bounding box center [1226, 112] width 359 height 27
click at [1072, 111] on input "text" at bounding box center [1226, 112] width 359 height 27
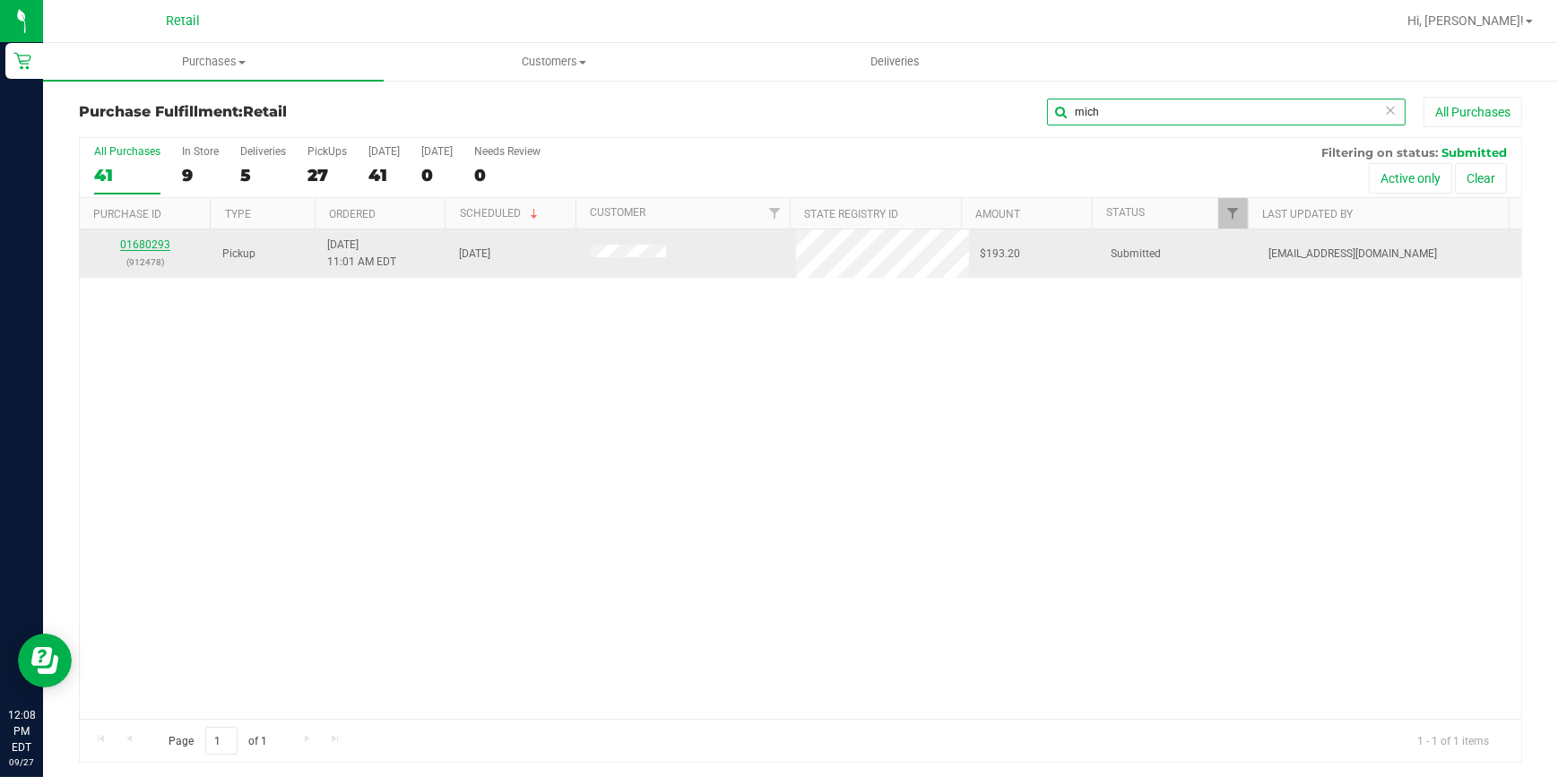
type input "mich"
click at [161, 237] on div "01680293 (912478)" at bounding box center [146, 254] width 110 height 34
click at [159, 239] on link "01680293" at bounding box center [145, 245] width 50 height 13
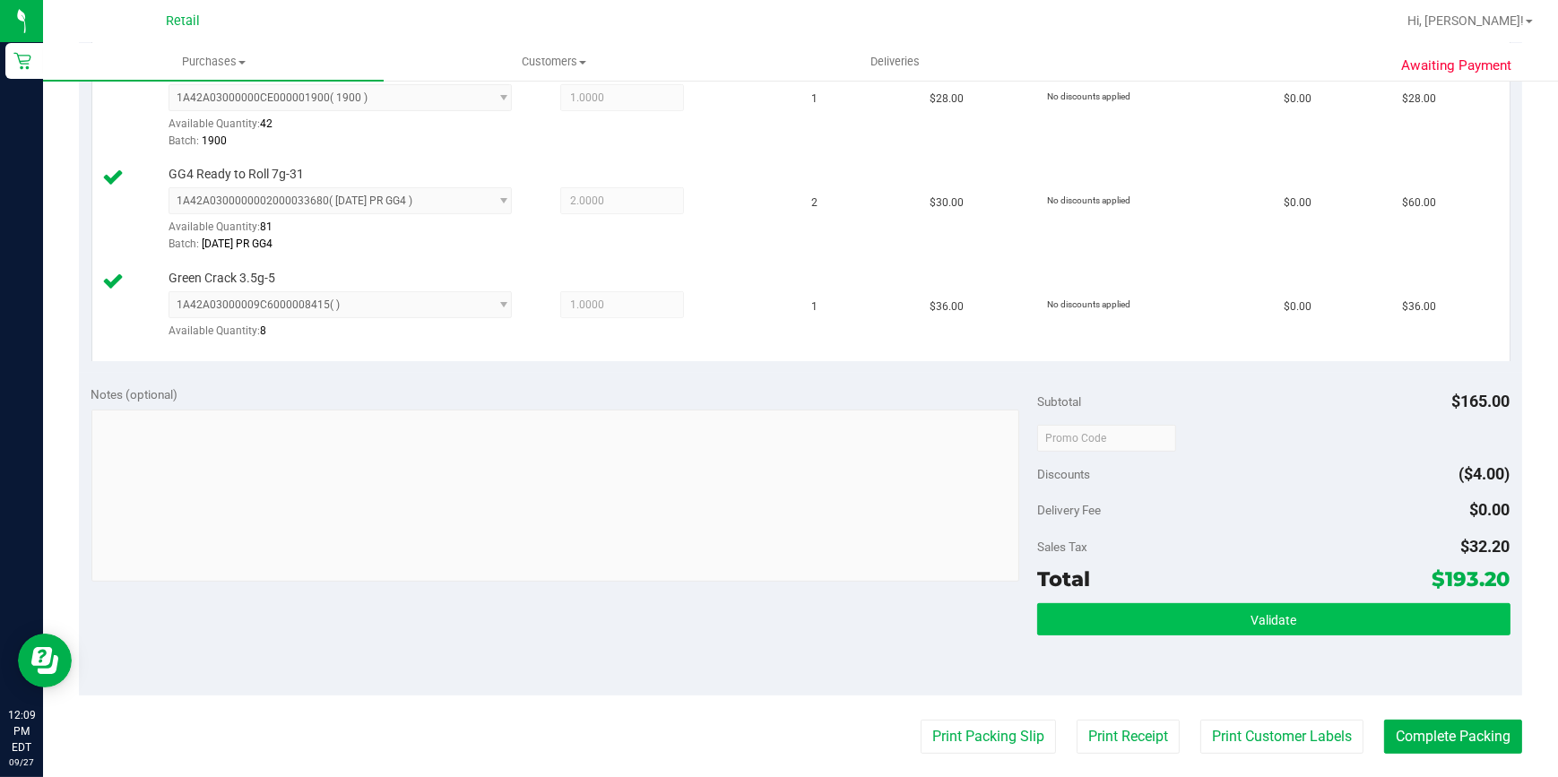
scroll to position [897, 0]
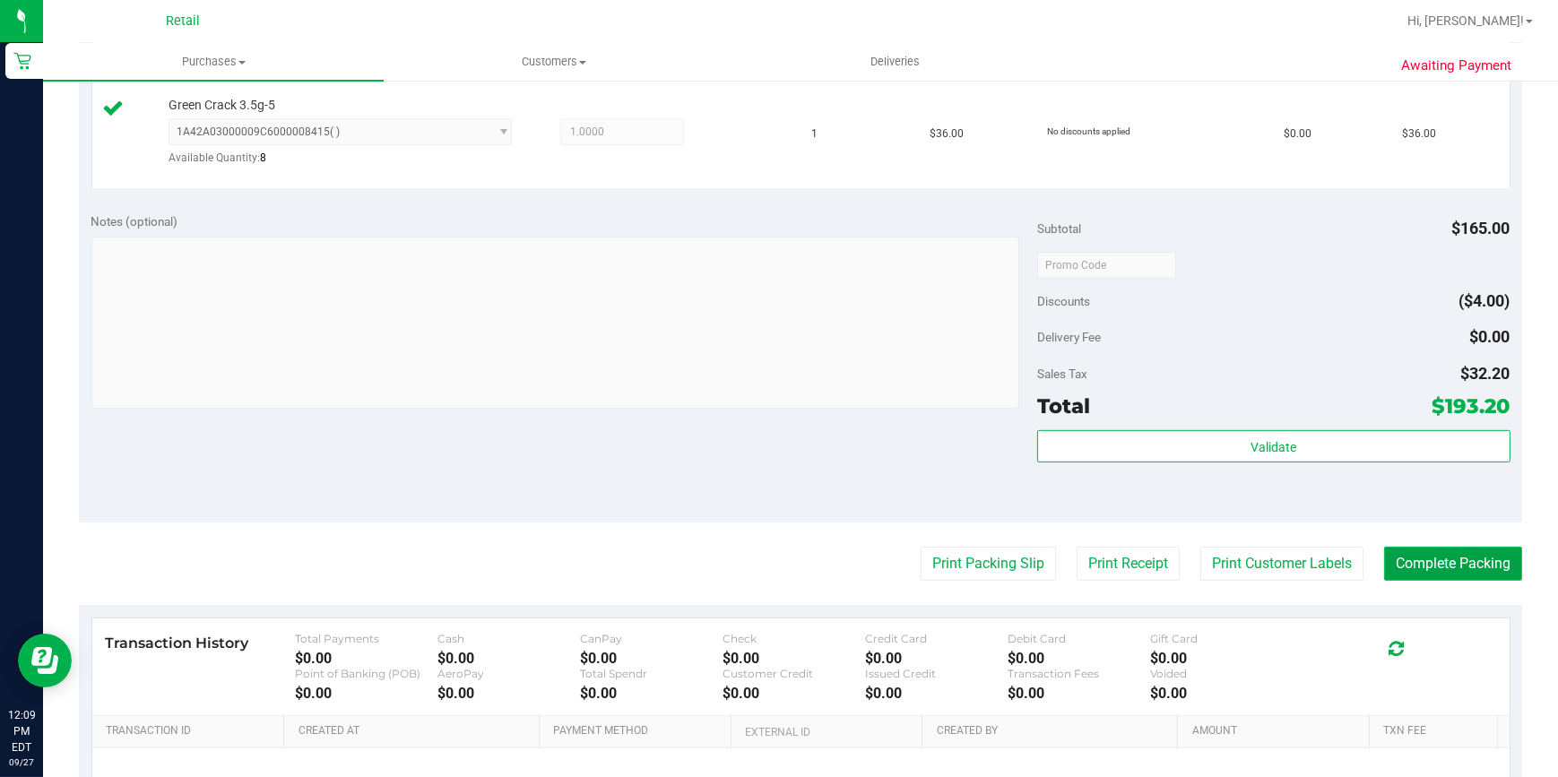
click at [1405, 566] on button "Complete Packing" at bounding box center [1453, 564] width 138 height 34
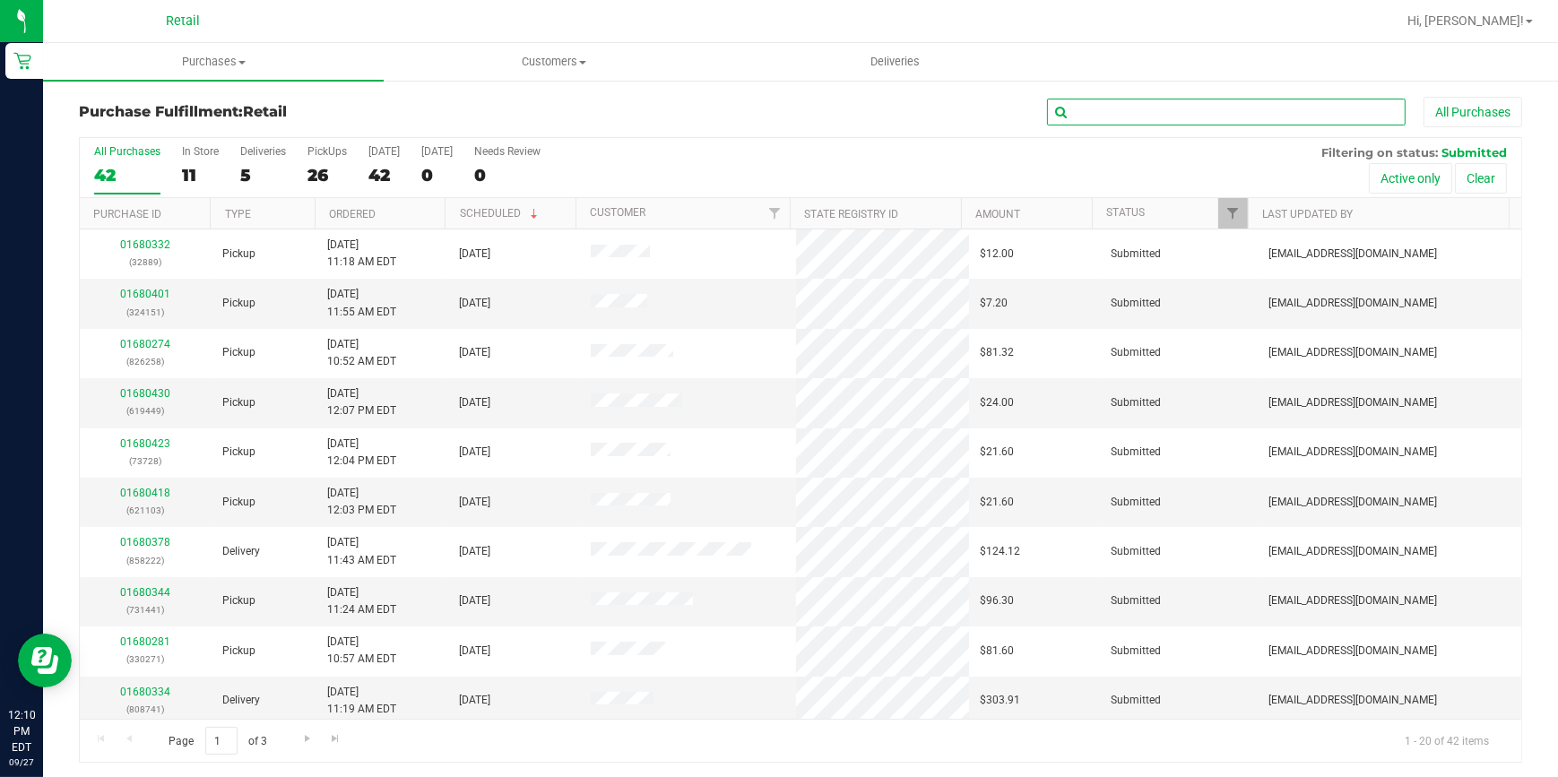
click at [1166, 123] on input "text" at bounding box center [1226, 112] width 359 height 27
type input "ana"
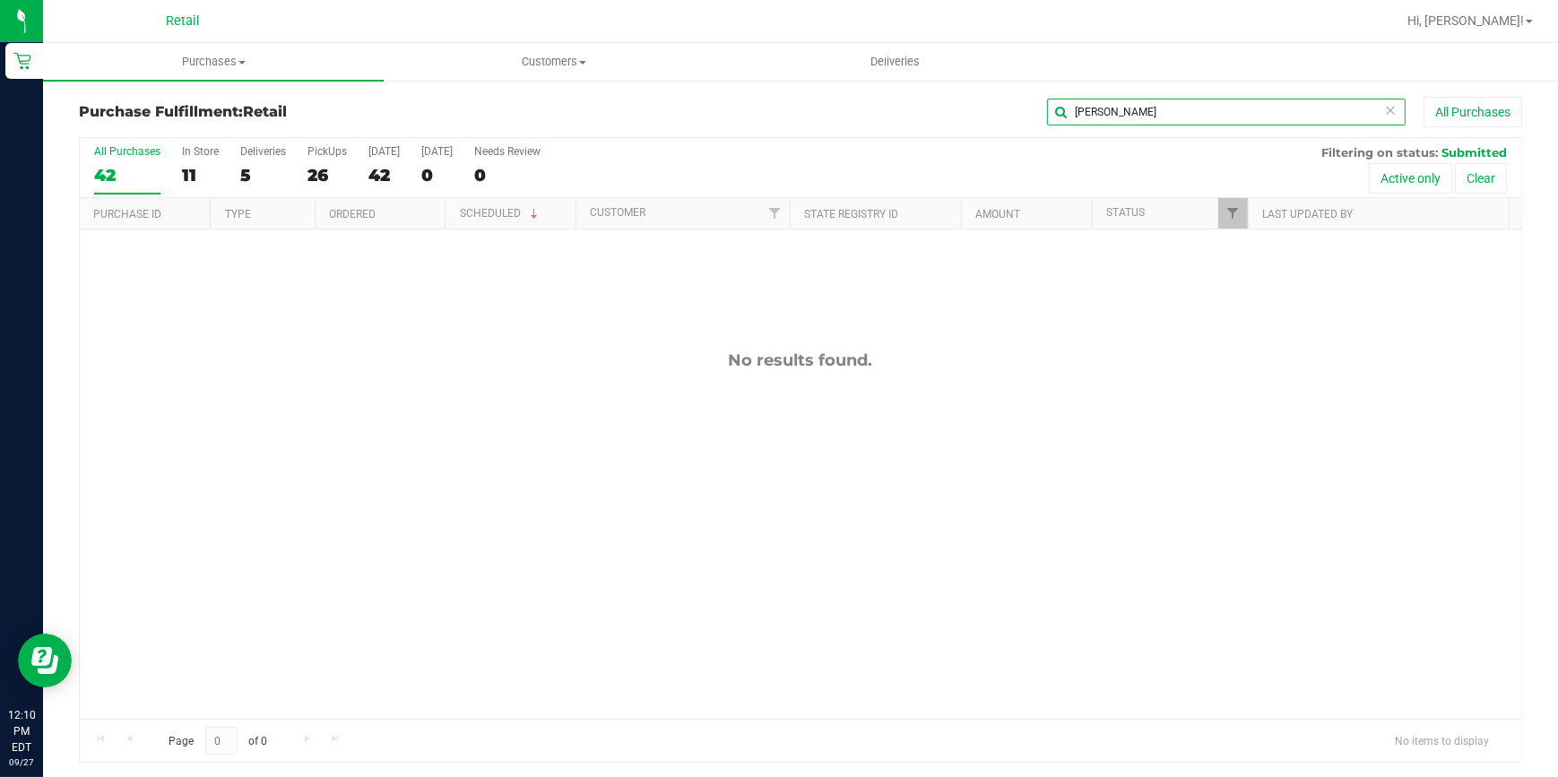
drag, startPoint x: 1059, startPoint y: 109, endPoint x: 894, endPoint y: 126, distance: 165.9
click at [955, 121] on div "ana All Purchases" at bounding box center [1041, 112] width 962 height 30
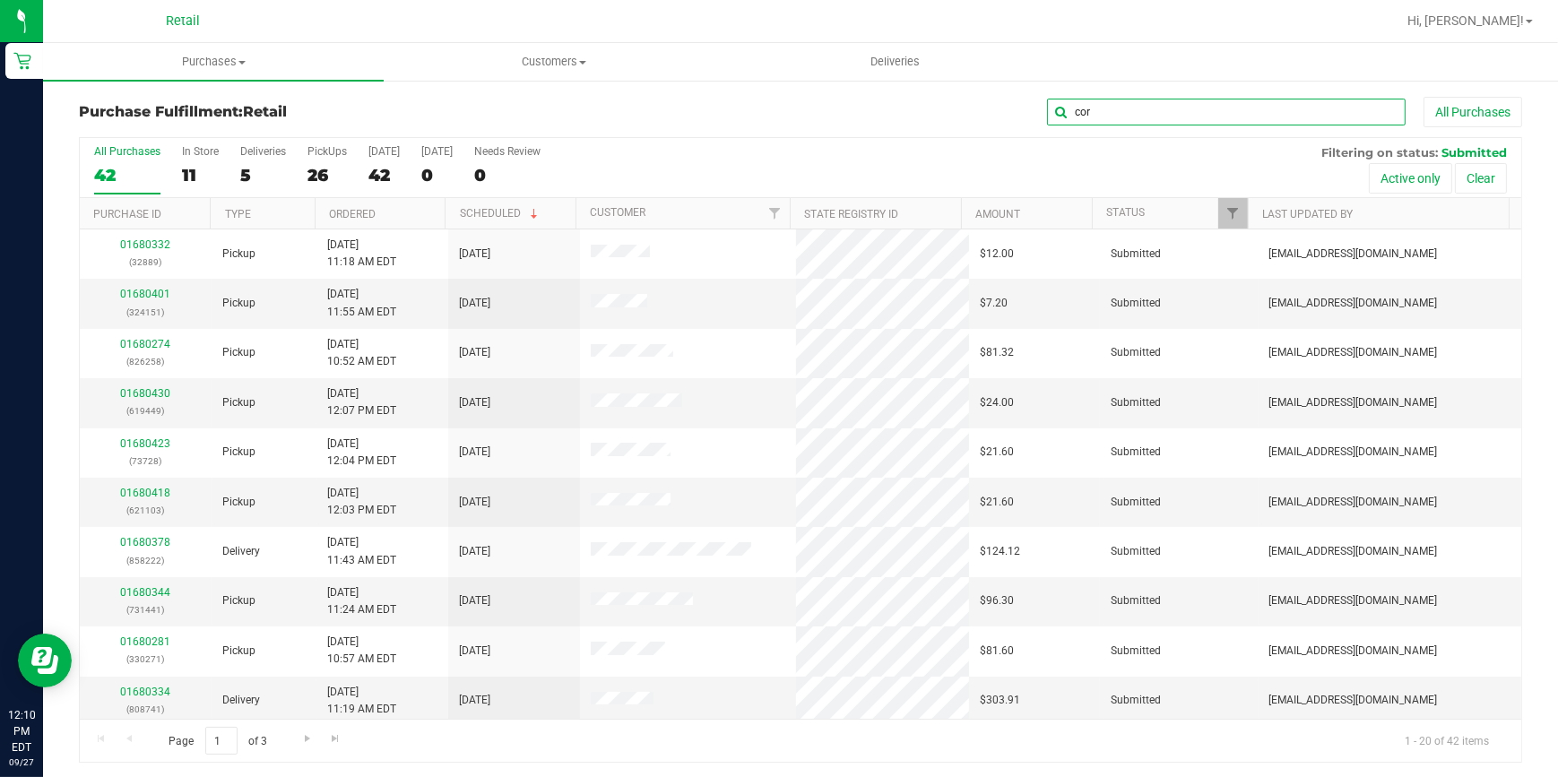
type input "corr"
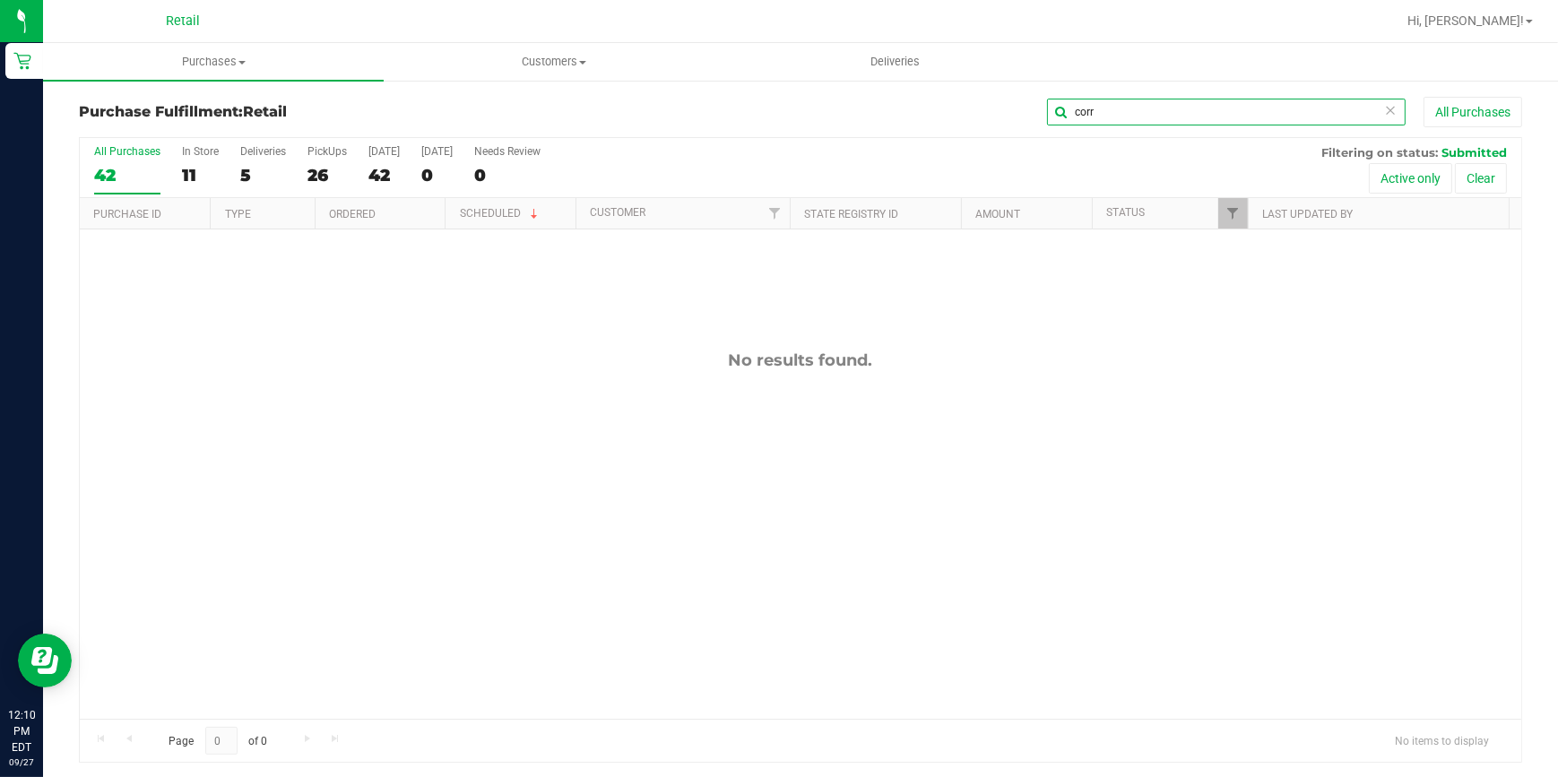
click at [1091, 99] on input "corr" at bounding box center [1226, 112] width 359 height 27
drag, startPoint x: 1108, startPoint y: 106, endPoint x: 884, endPoint y: 116, distance: 224.4
click at [960, 112] on div "corr All Purchases" at bounding box center [1041, 112] width 962 height 30
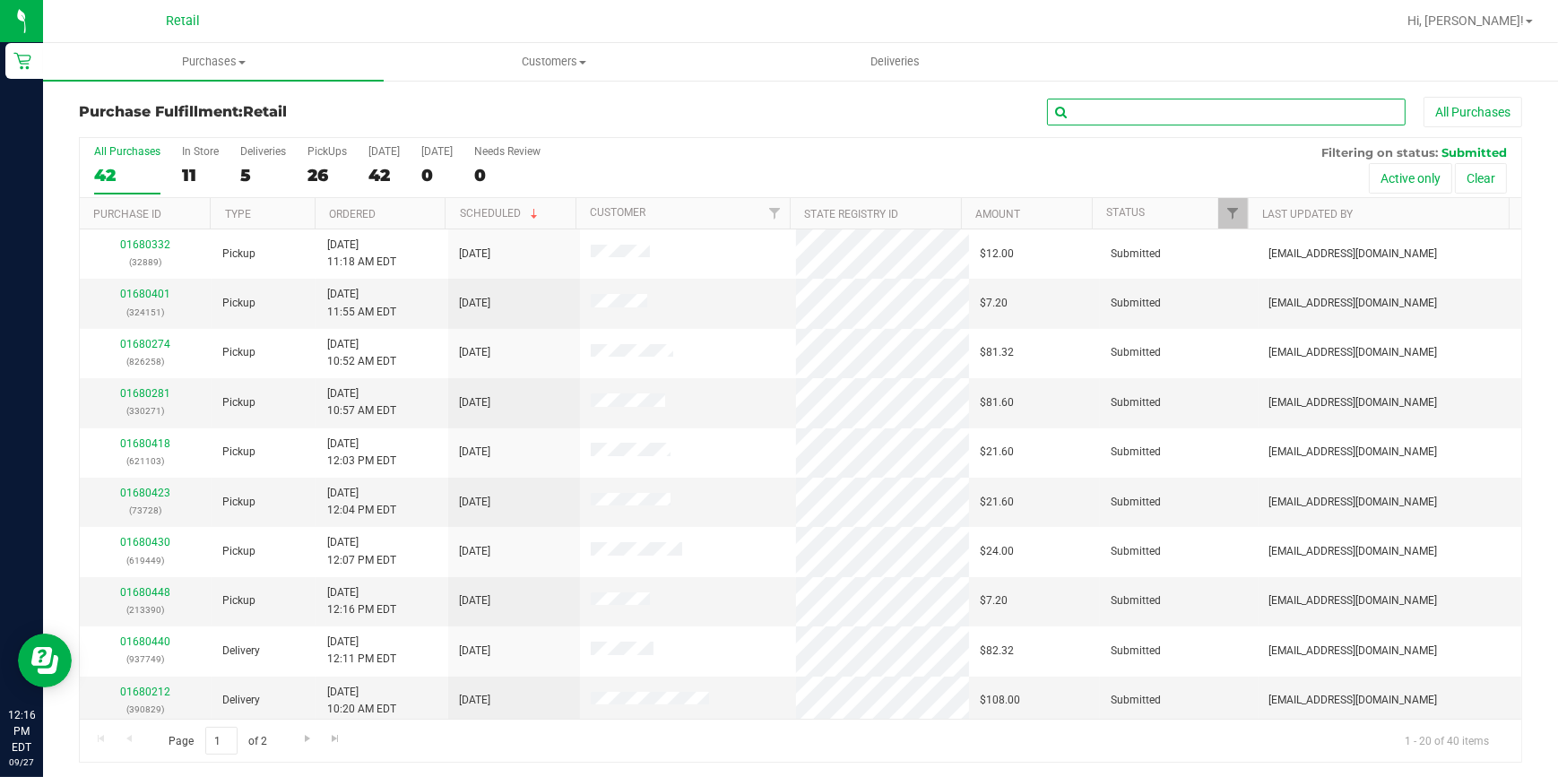
click at [1073, 109] on input "text" at bounding box center [1226, 112] width 359 height 27
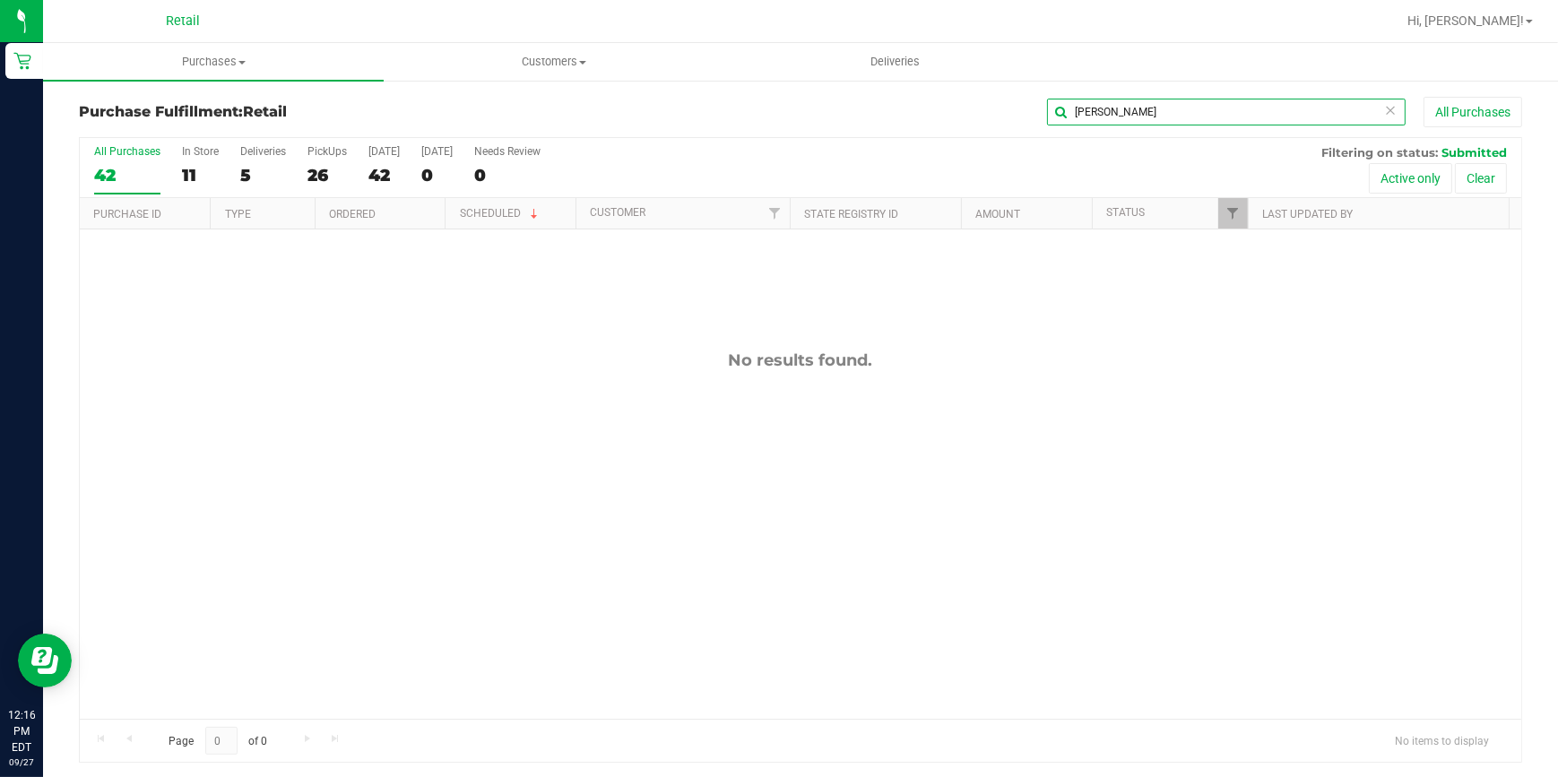
drag, startPoint x: 1102, startPoint y: 115, endPoint x: 958, endPoint y: 115, distance: 144.4
click at [958, 115] on div "paige All Purchases" at bounding box center [1041, 112] width 962 height 30
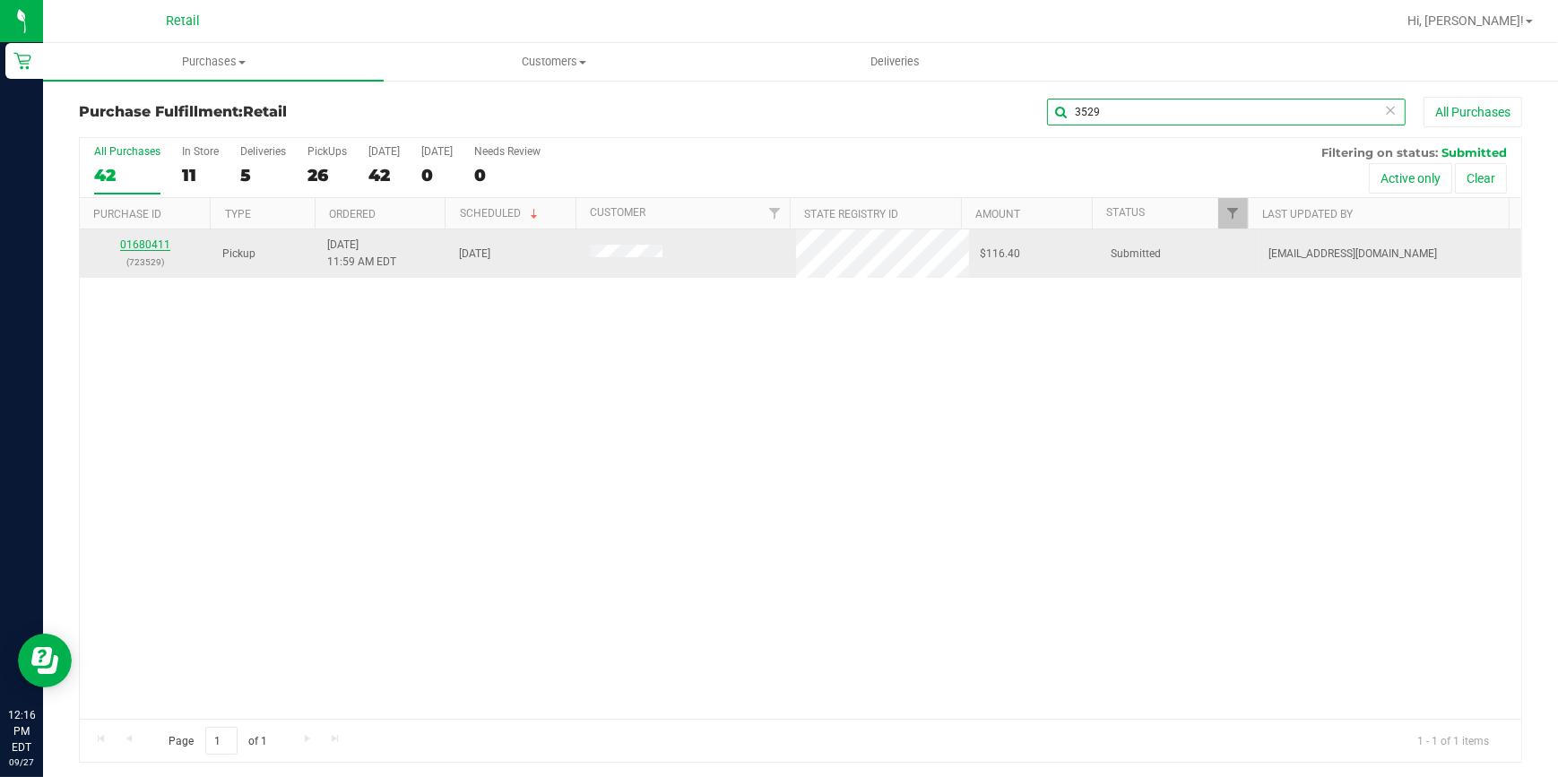
type input "3529"
click at [140, 241] on link "01680411" at bounding box center [145, 245] width 50 height 13
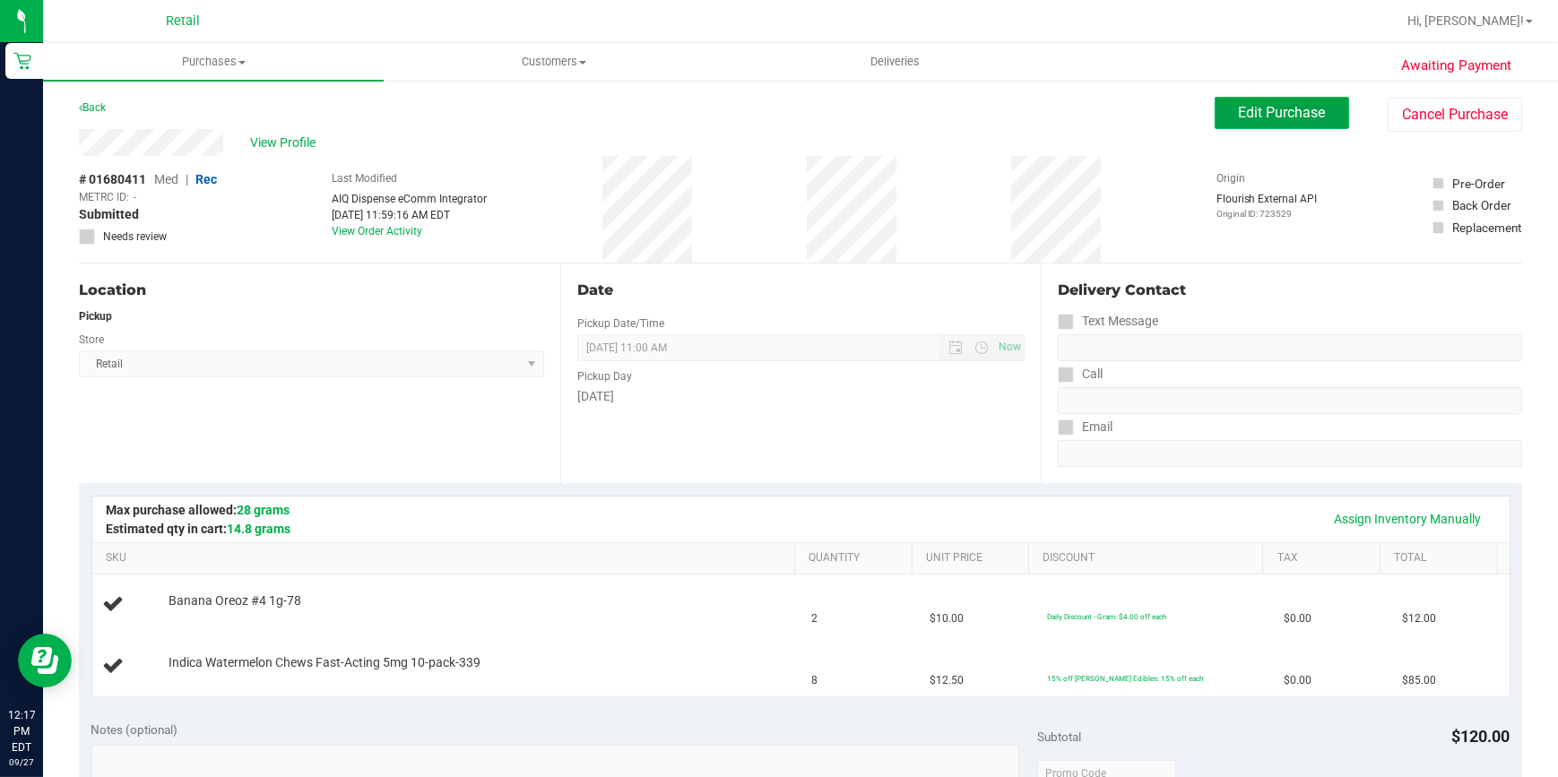
click at [1220, 114] on button "Edit Purchase" at bounding box center [1282, 113] width 135 height 32
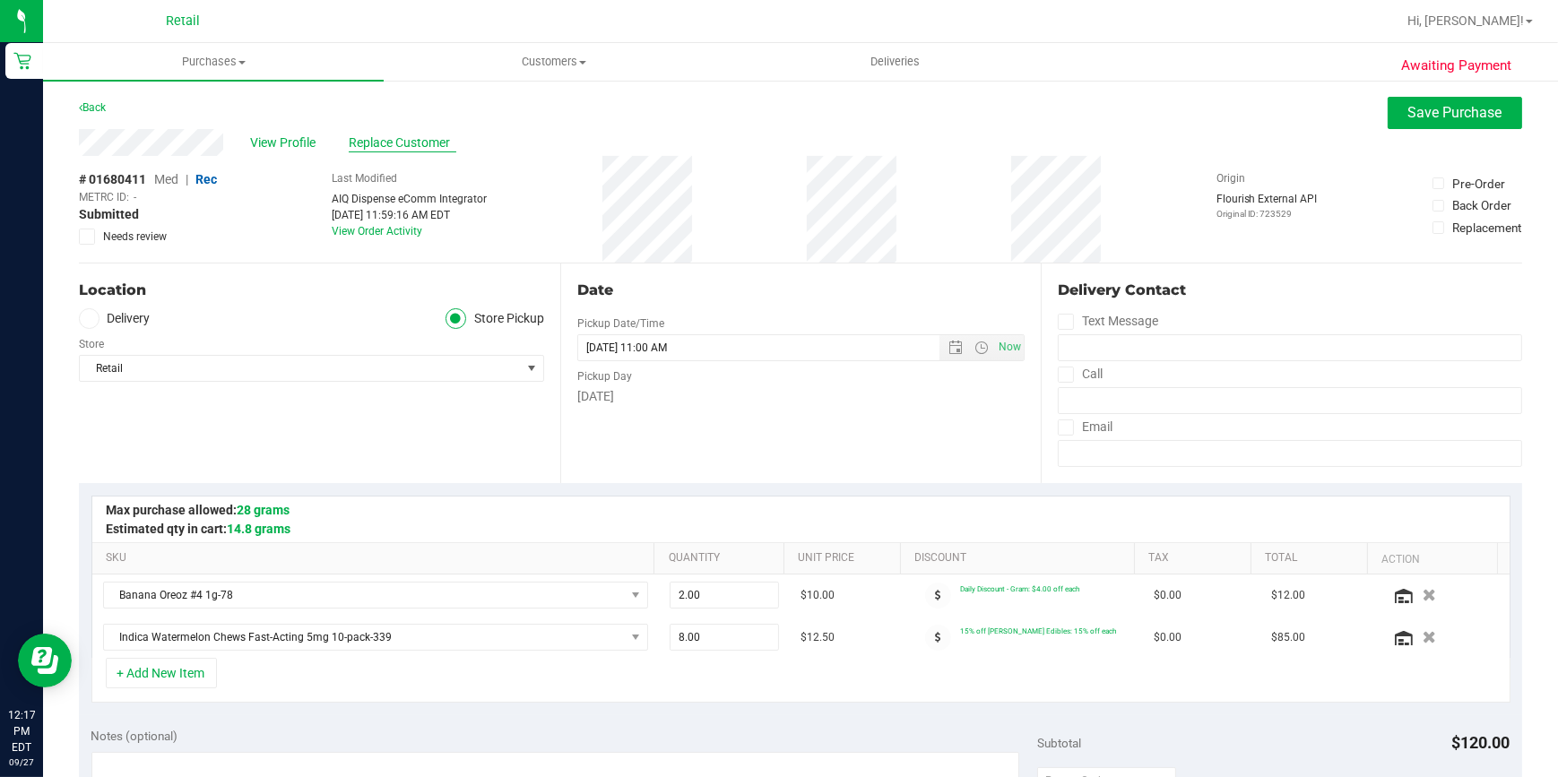
click at [379, 135] on span "Replace Customer" at bounding box center [403, 143] width 108 height 19
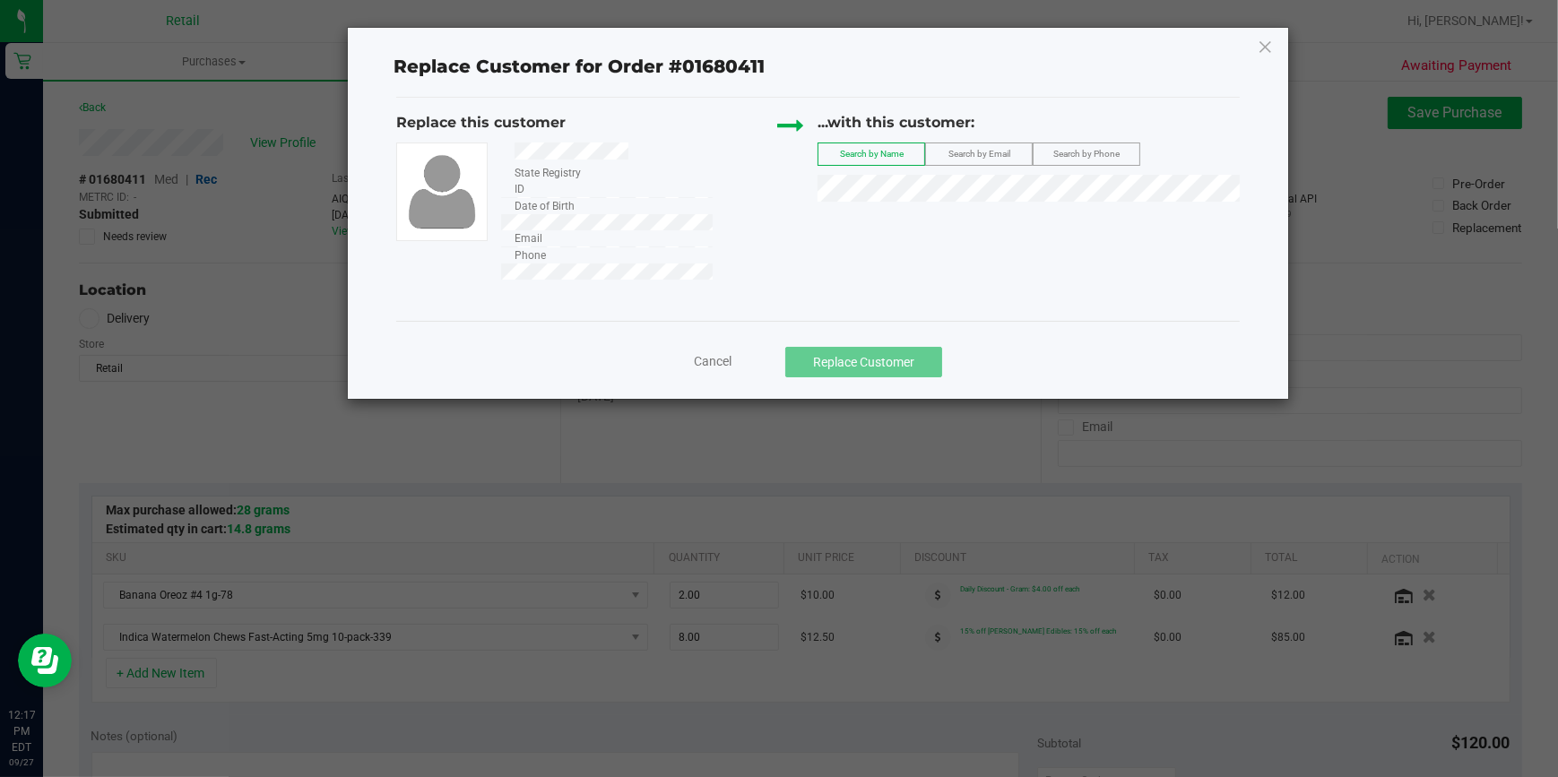
click at [386, 142] on div "Replace Customer for Order #01680411 Replace this customer State Registry ID Da…" at bounding box center [819, 213] width 942 height 371
click at [868, 223] on span "Paige Manocchia" at bounding box center [878, 220] width 96 height 14
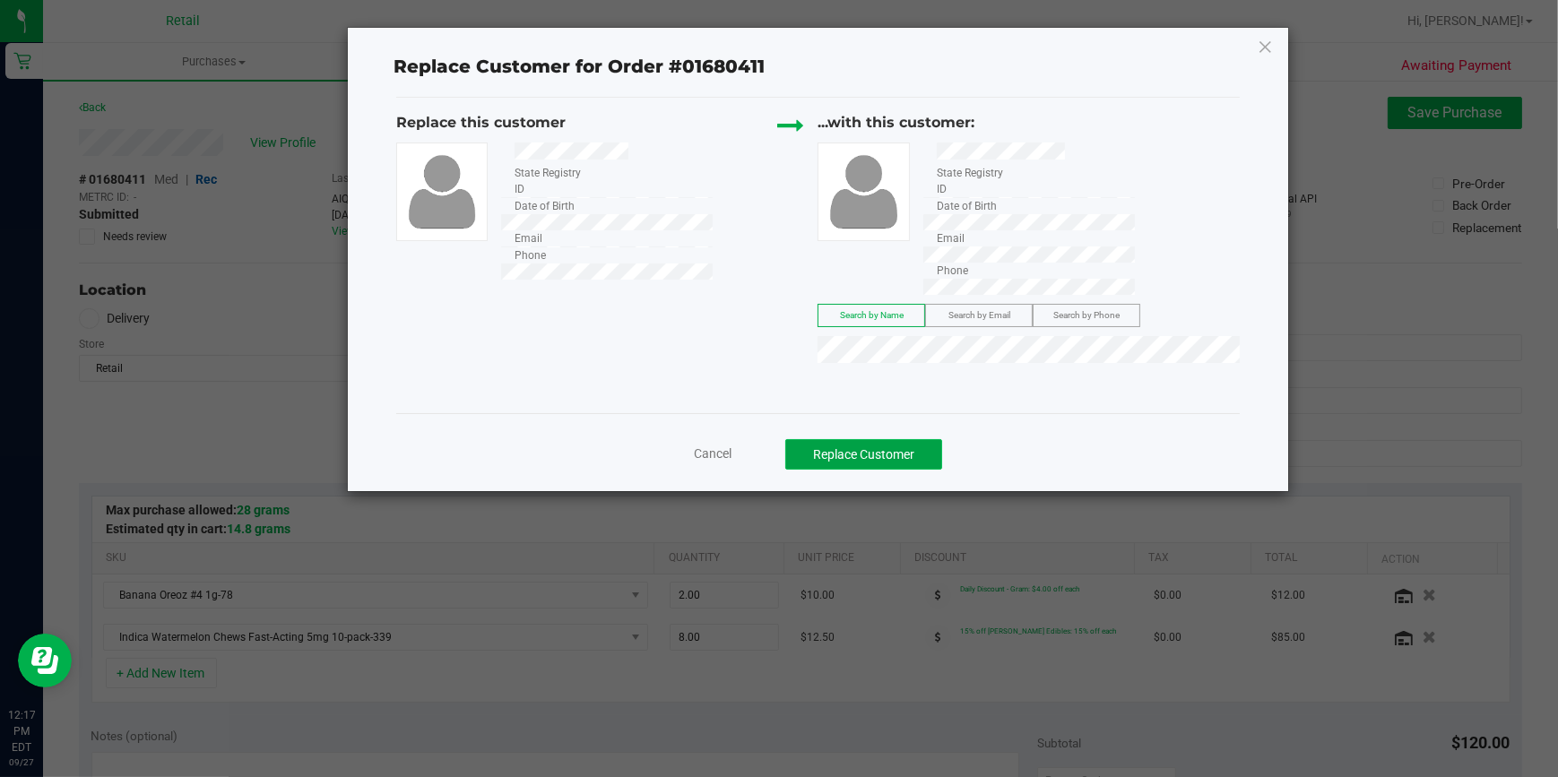
click at [872, 439] on button "Replace Customer" at bounding box center [864, 454] width 157 height 30
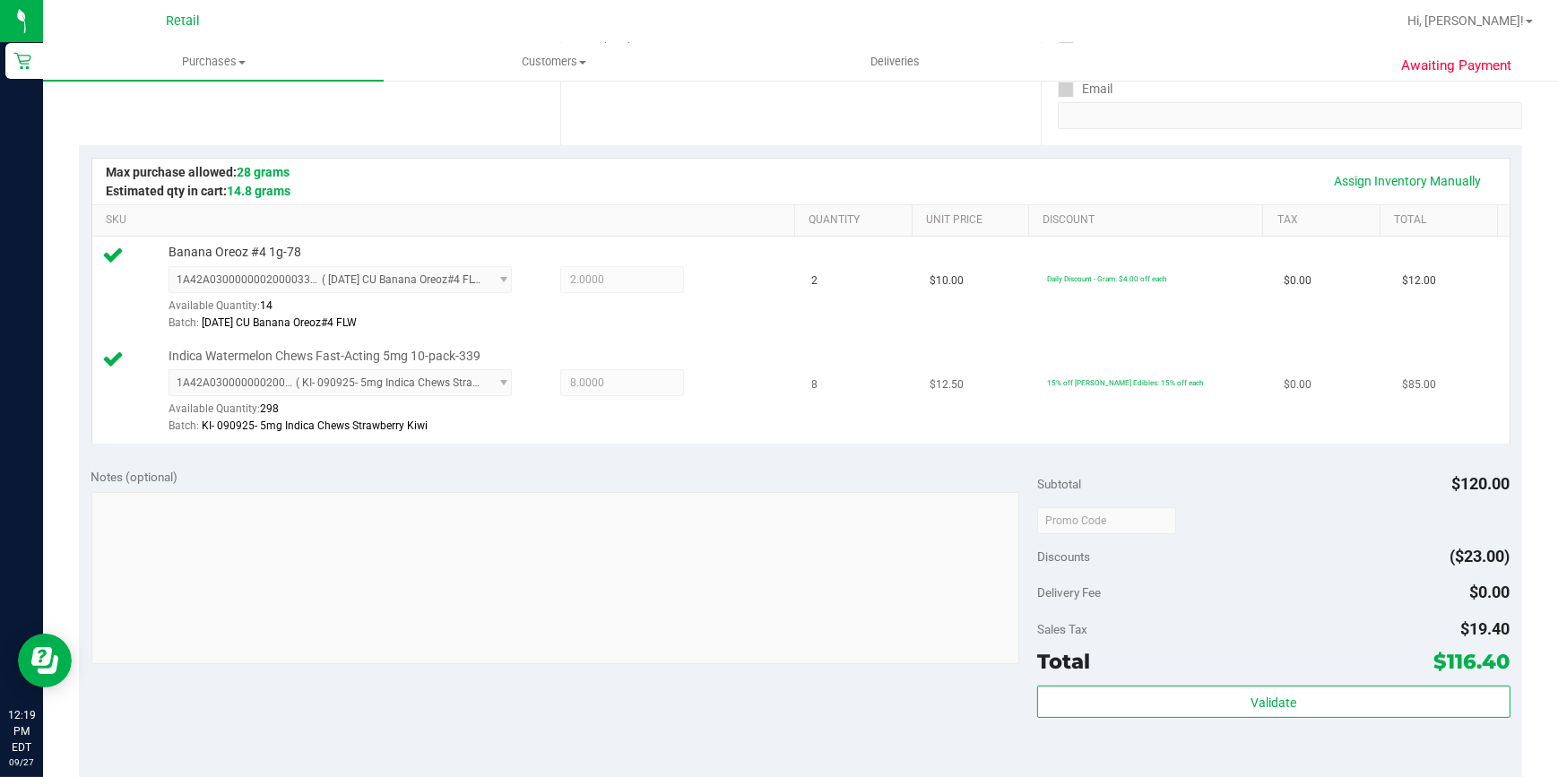
scroll to position [489, 0]
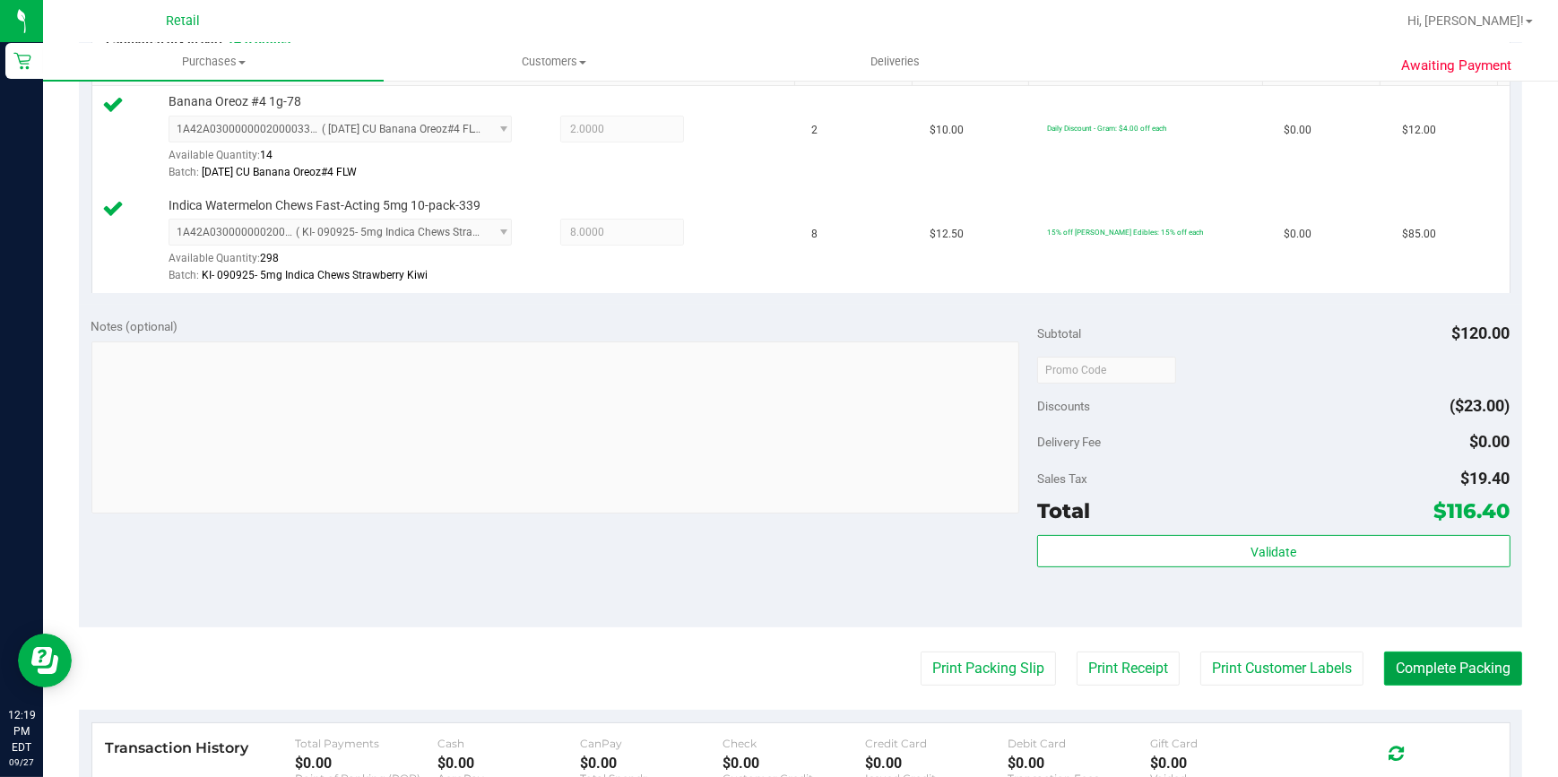
click at [1396, 669] on button "Complete Packing" at bounding box center [1453, 669] width 138 height 34
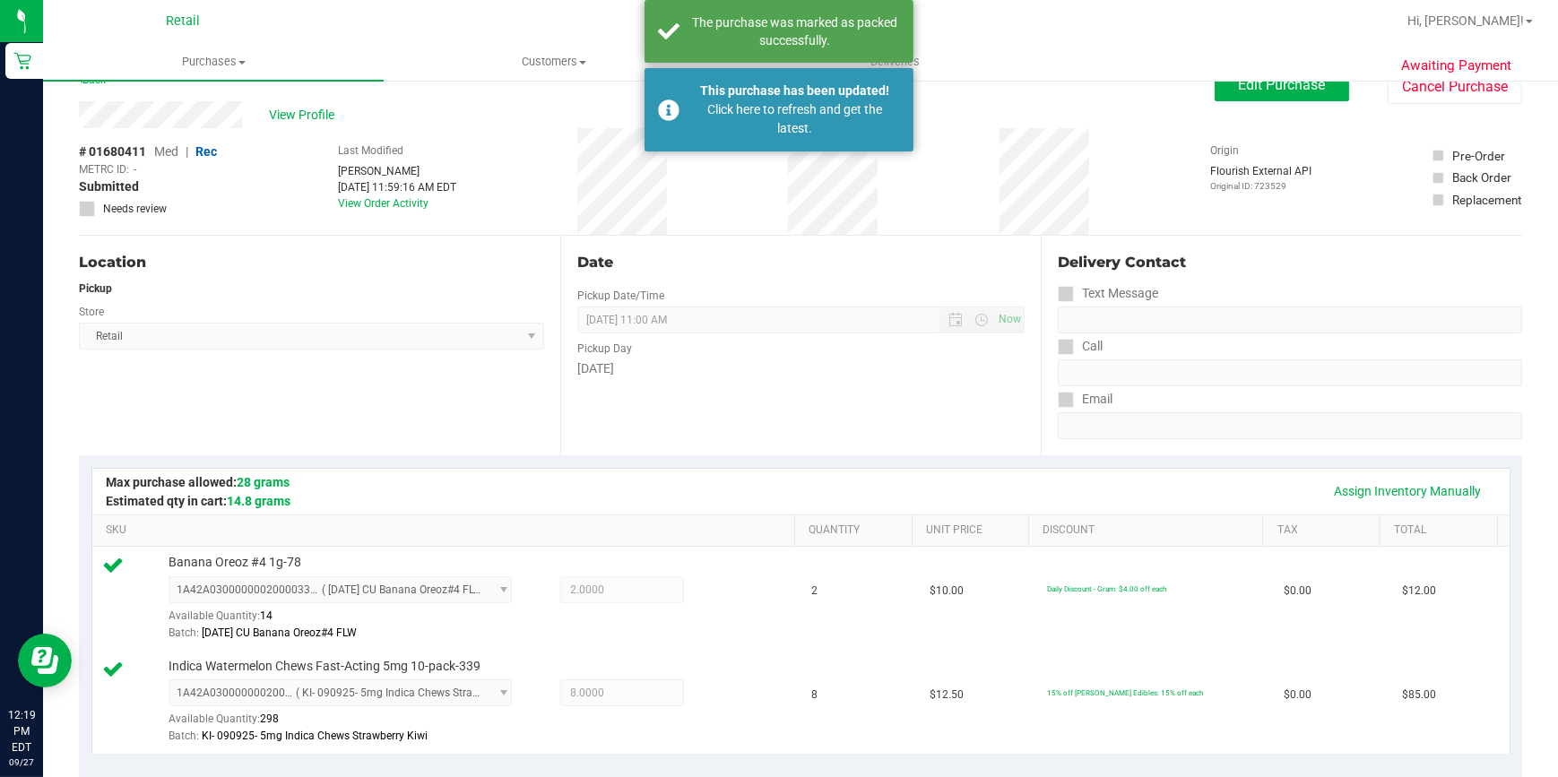
scroll to position [0, 0]
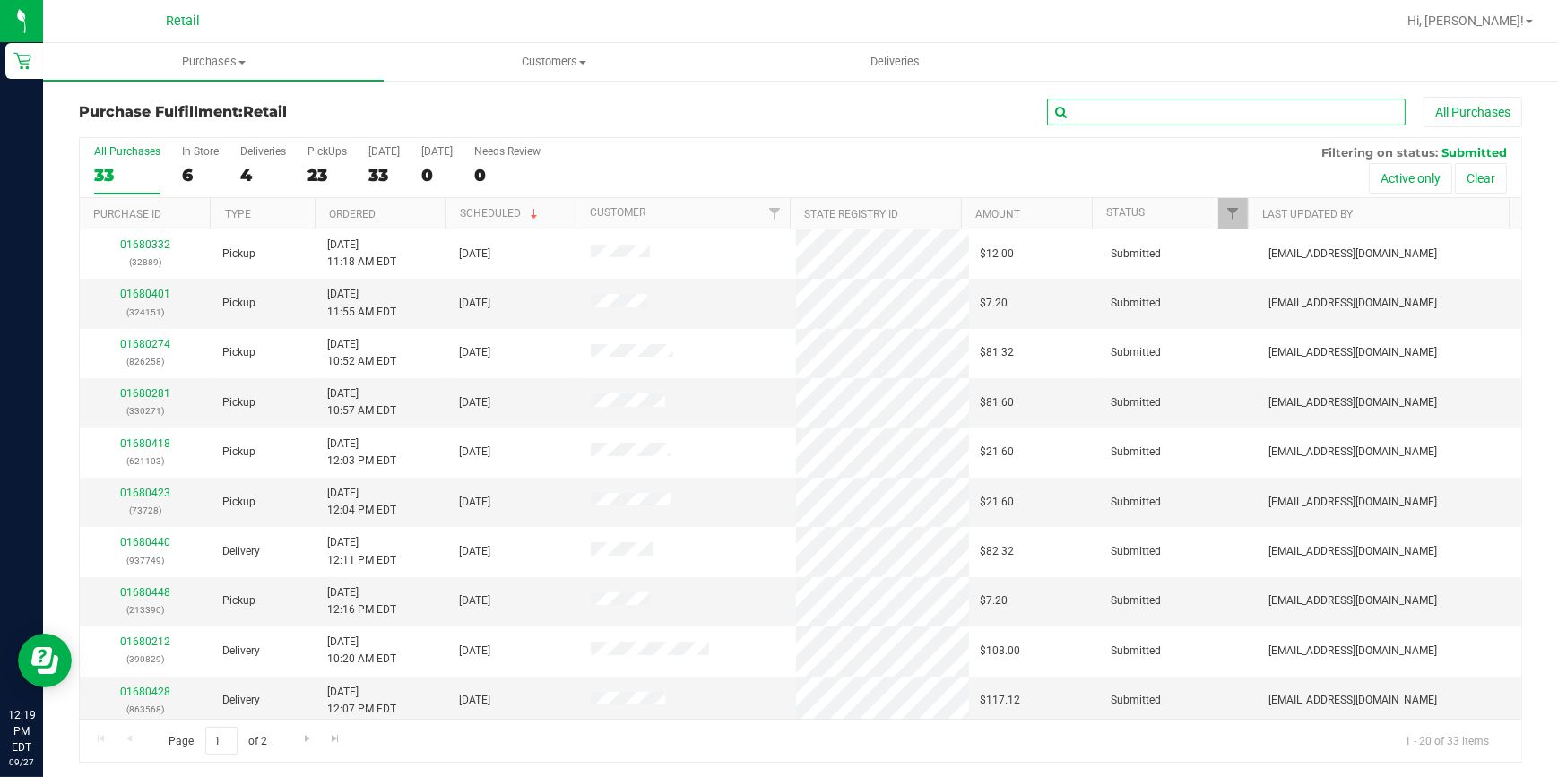
click at [1109, 107] on input "text" at bounding box center [1226, 112] width 359 height 27
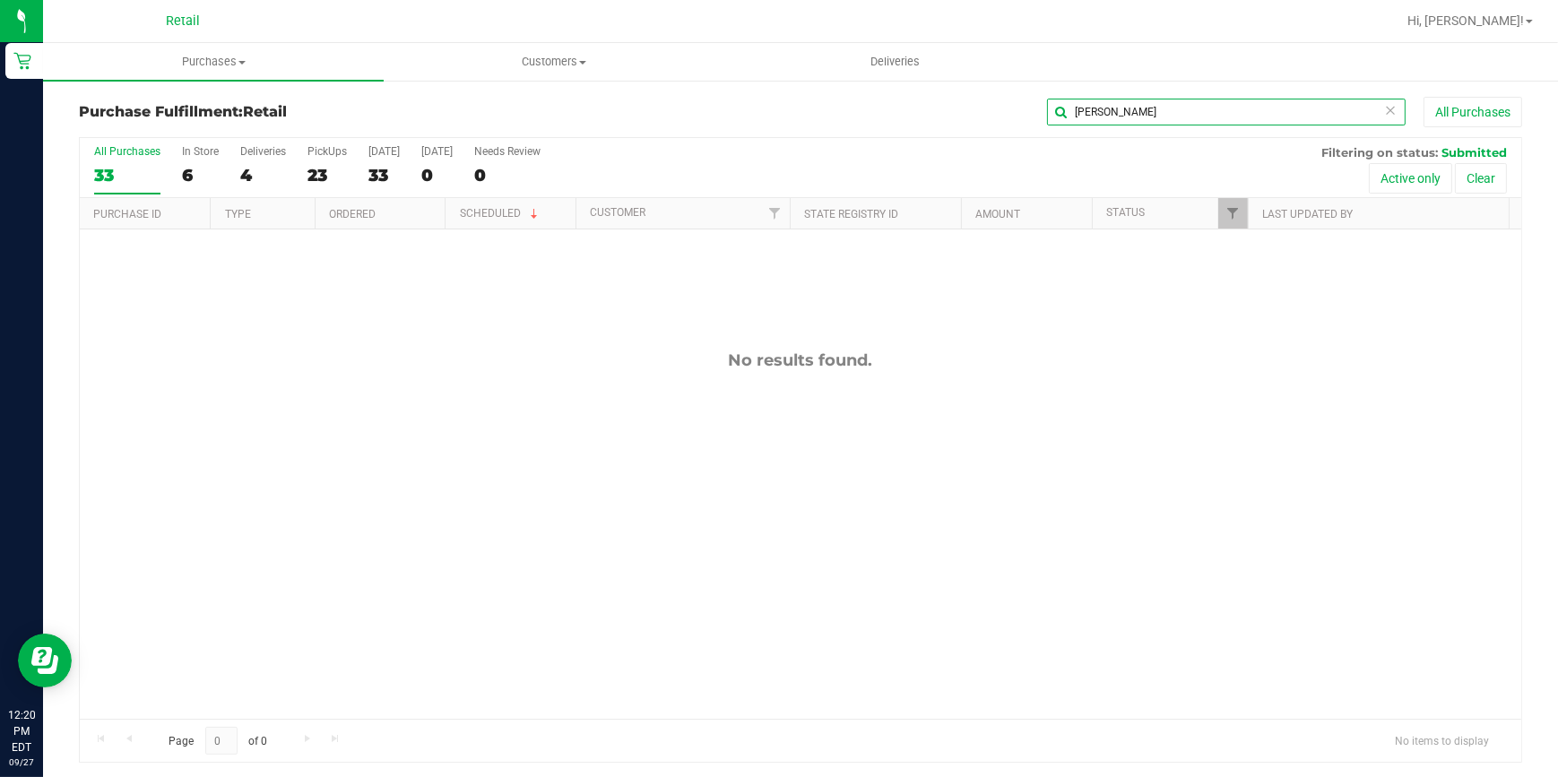
drag, startPoint x: 1062, startPoint y: 107, endPoint x: 1017, endPoint y: 98, distance: 45.7
click at [1017, 98] on div "lind All Purchases" at bounding box center [1041, 112] width 962 height 30
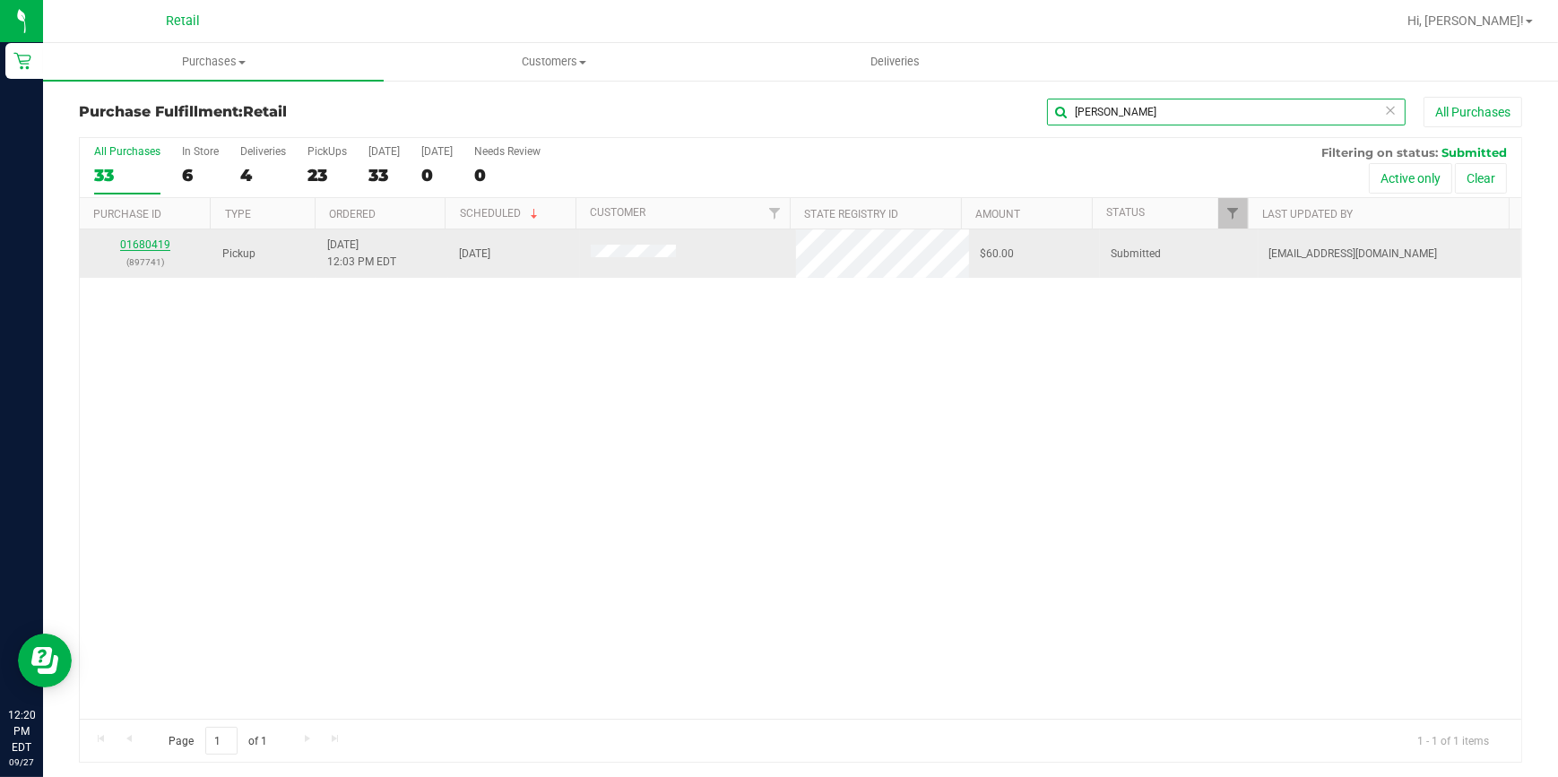
type input "tim"
click at [143, 247] on link "01680419" at bounding box center [145, 245] width 50 height 13
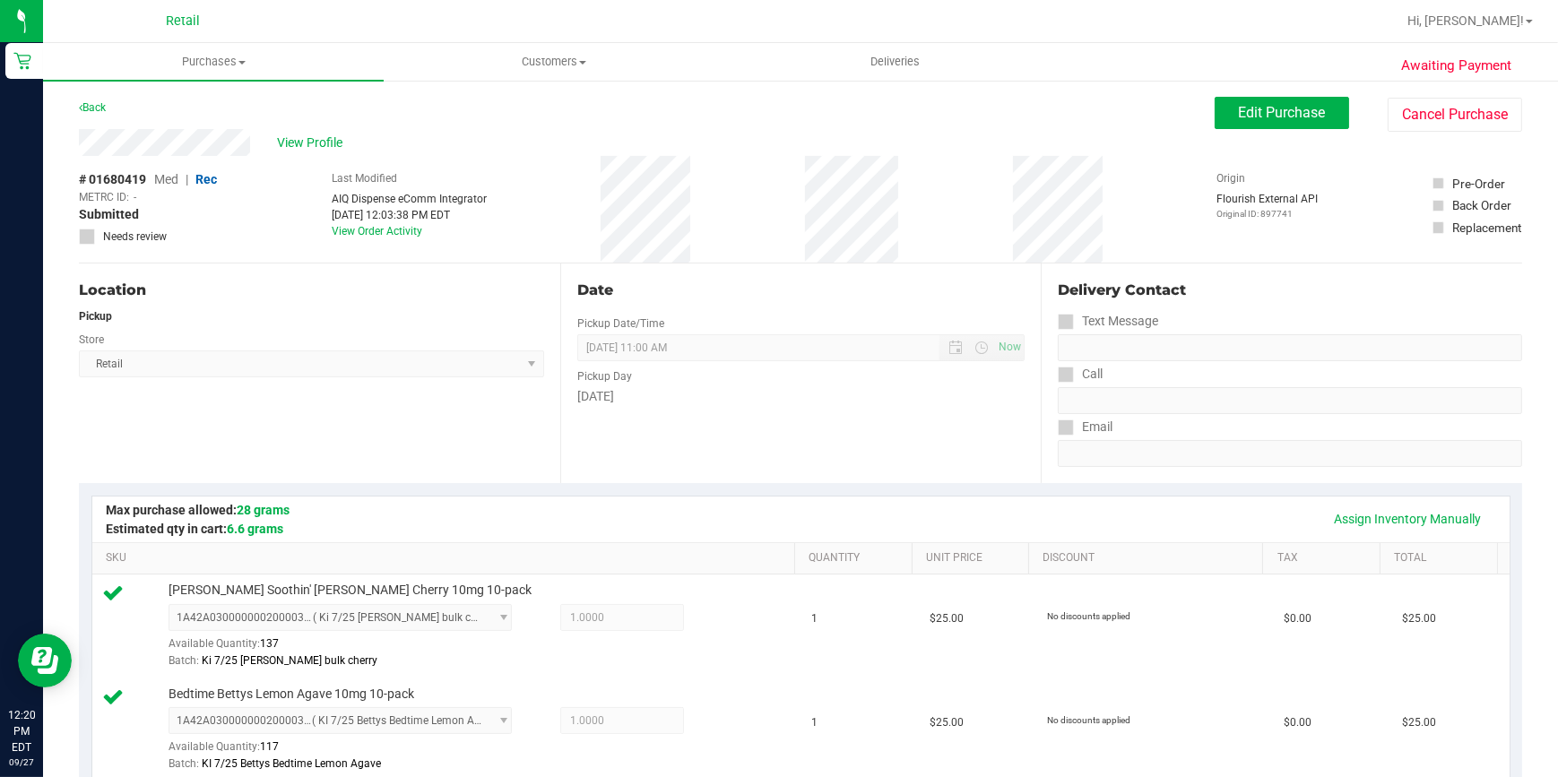
scroll to position [407, 0]
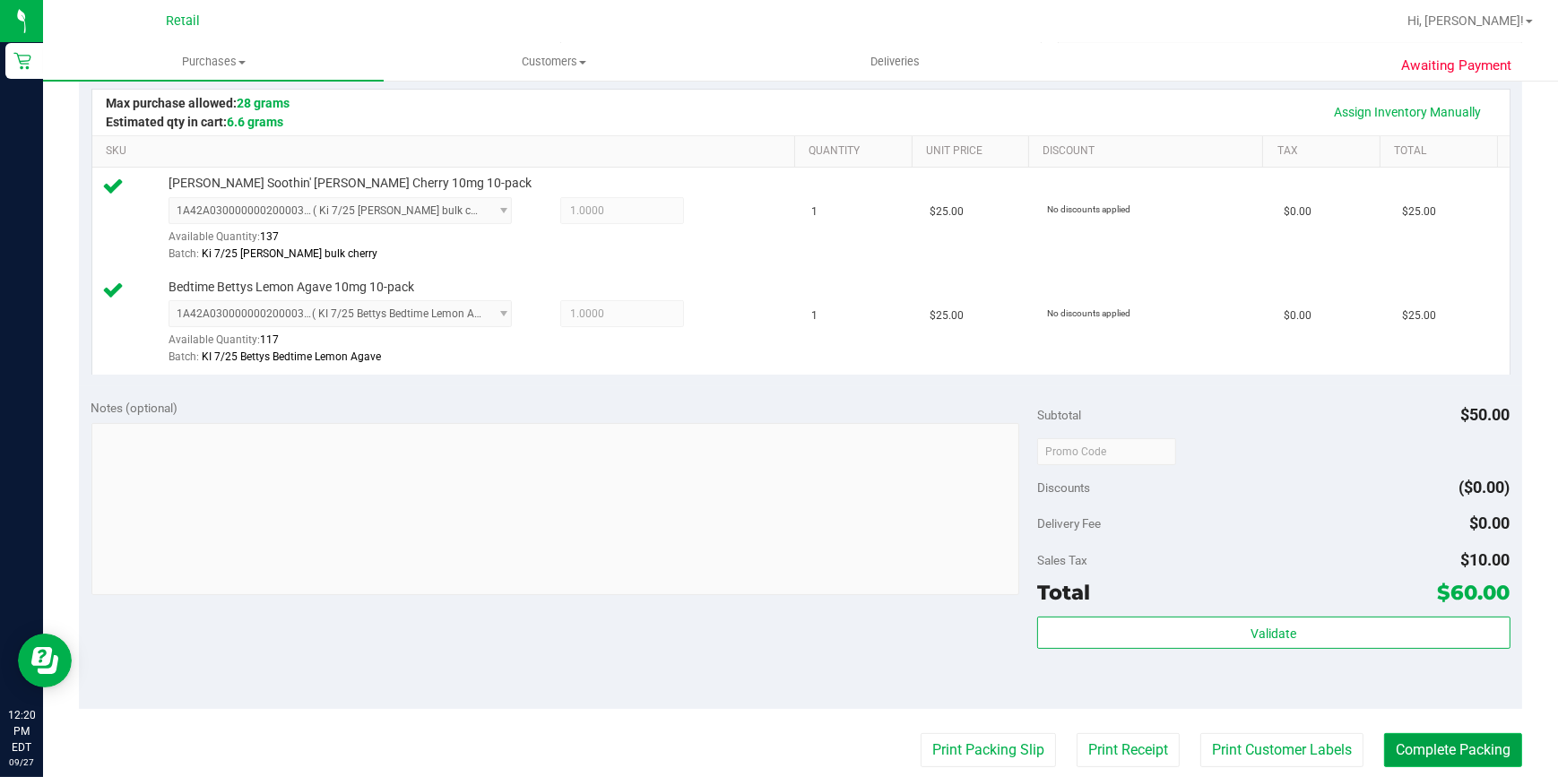
click at [1479, 735] on button "Complete Packing" at bounding box center [1453, 750] width 138 height 34
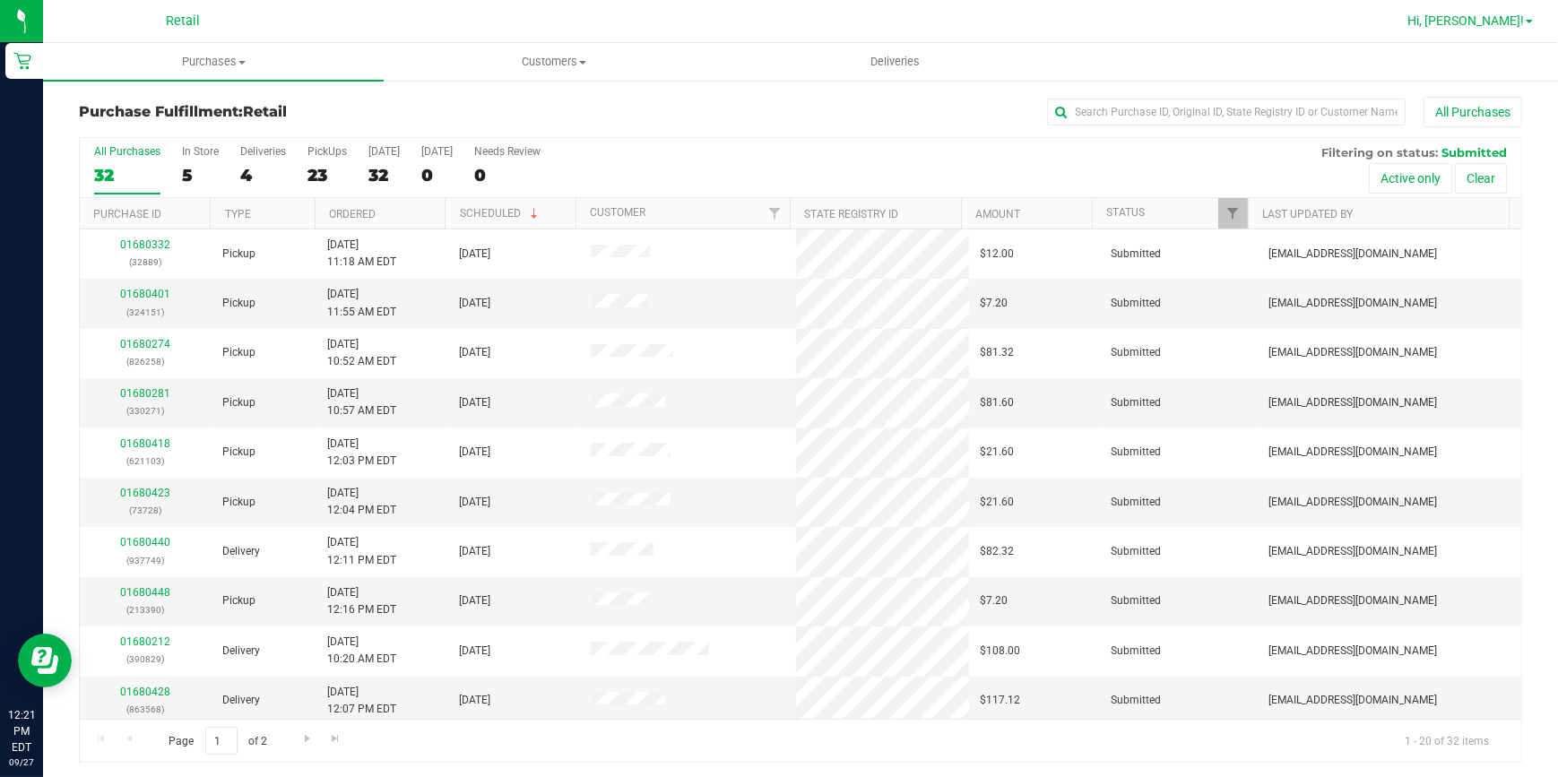
click at [1499, 16] on span "Hi, [PERSON_NAME]!" at bounding box center [1466, 20] width 117 height 14
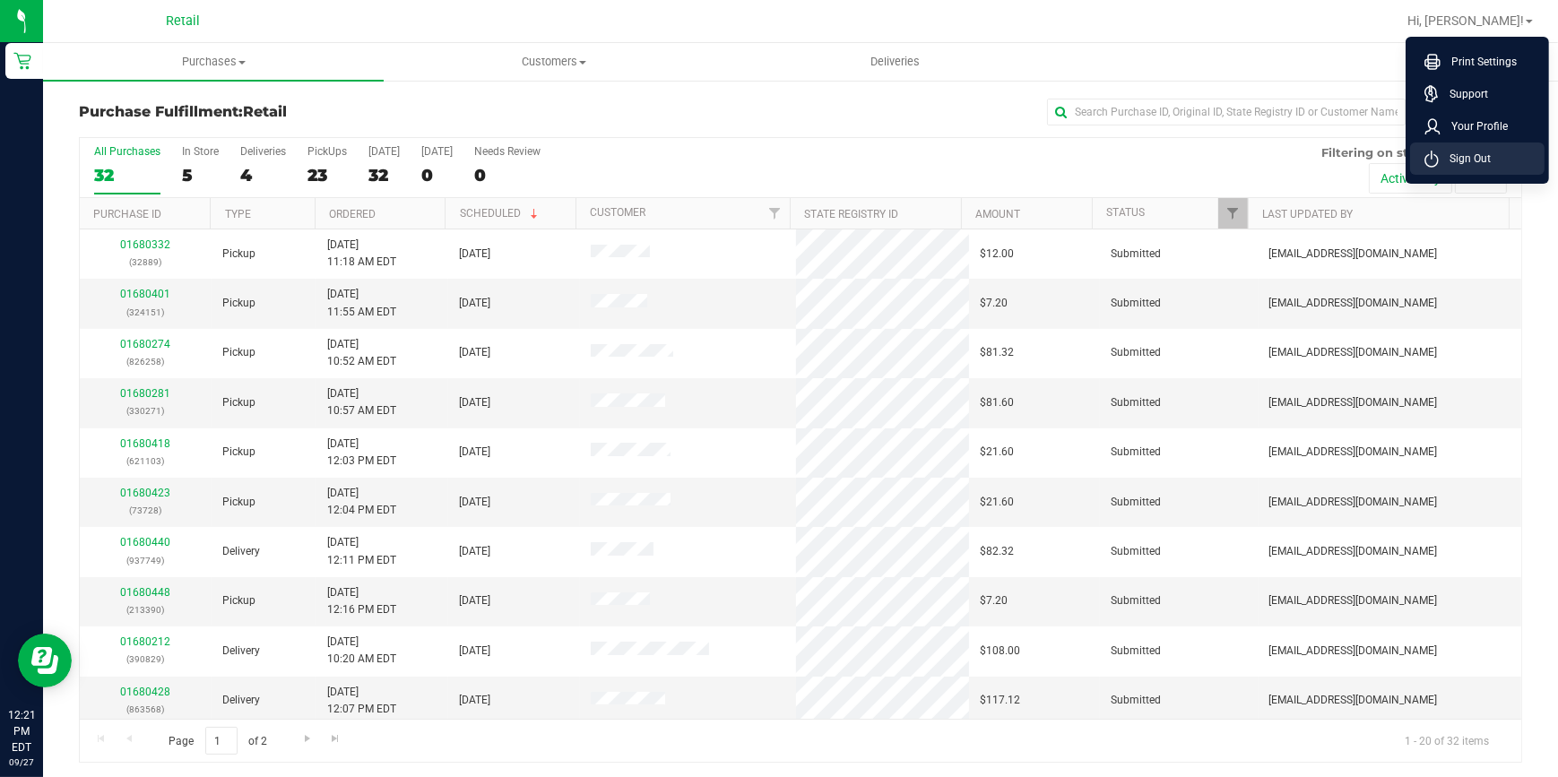
click at [1471, 157] on span "Sign Out" at bounding box center [1465, 159] width 52 height 18
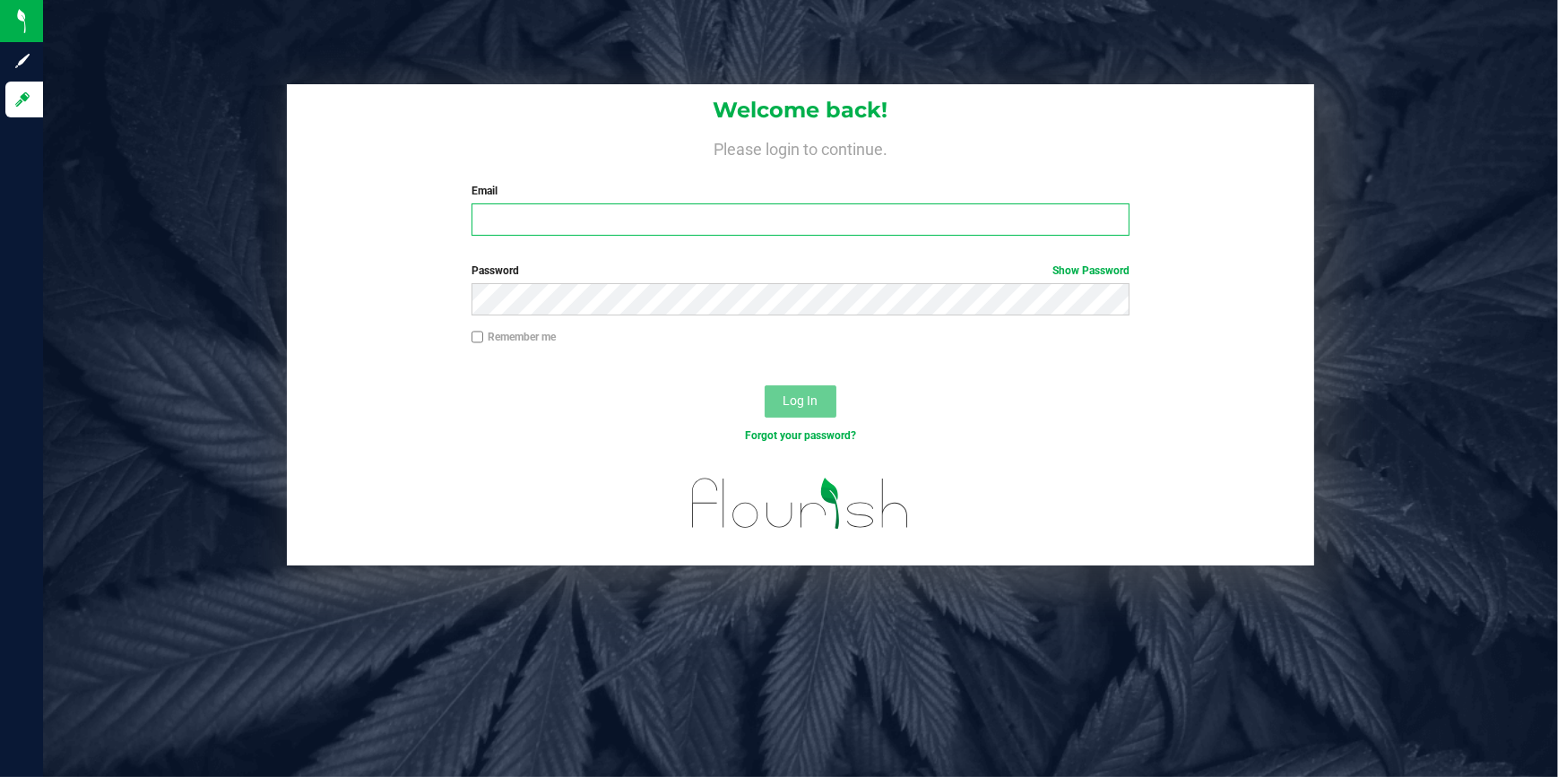
type input "[EMAIL_ADDRESS][DOMAIN_NAME]"
drag, startPoint x: 749, startPoint y: 223, endPoint x: 180, endPoint y: 306, distance: 574.5
click at [191, 314] on div "Welcome back! Please login to continue. Email mestevez@slatercenter.com Require…" at bounding box center [801, 325] width 1542 height 482
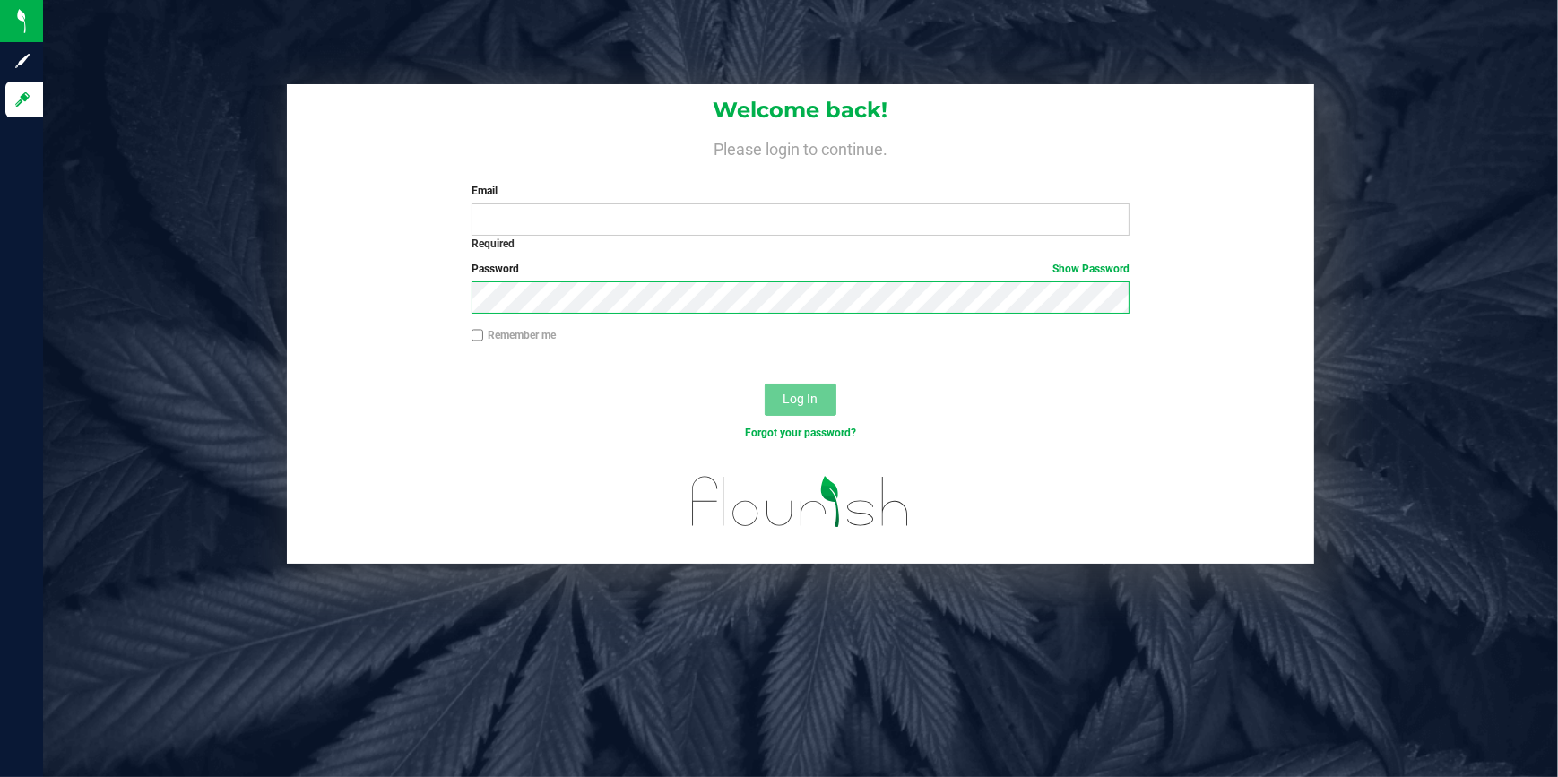
click at [304, 344] on form "Welcome back! Please login to continue. Email Required Please format your email…" at bounding box center [801, 324] width 1002 height 480
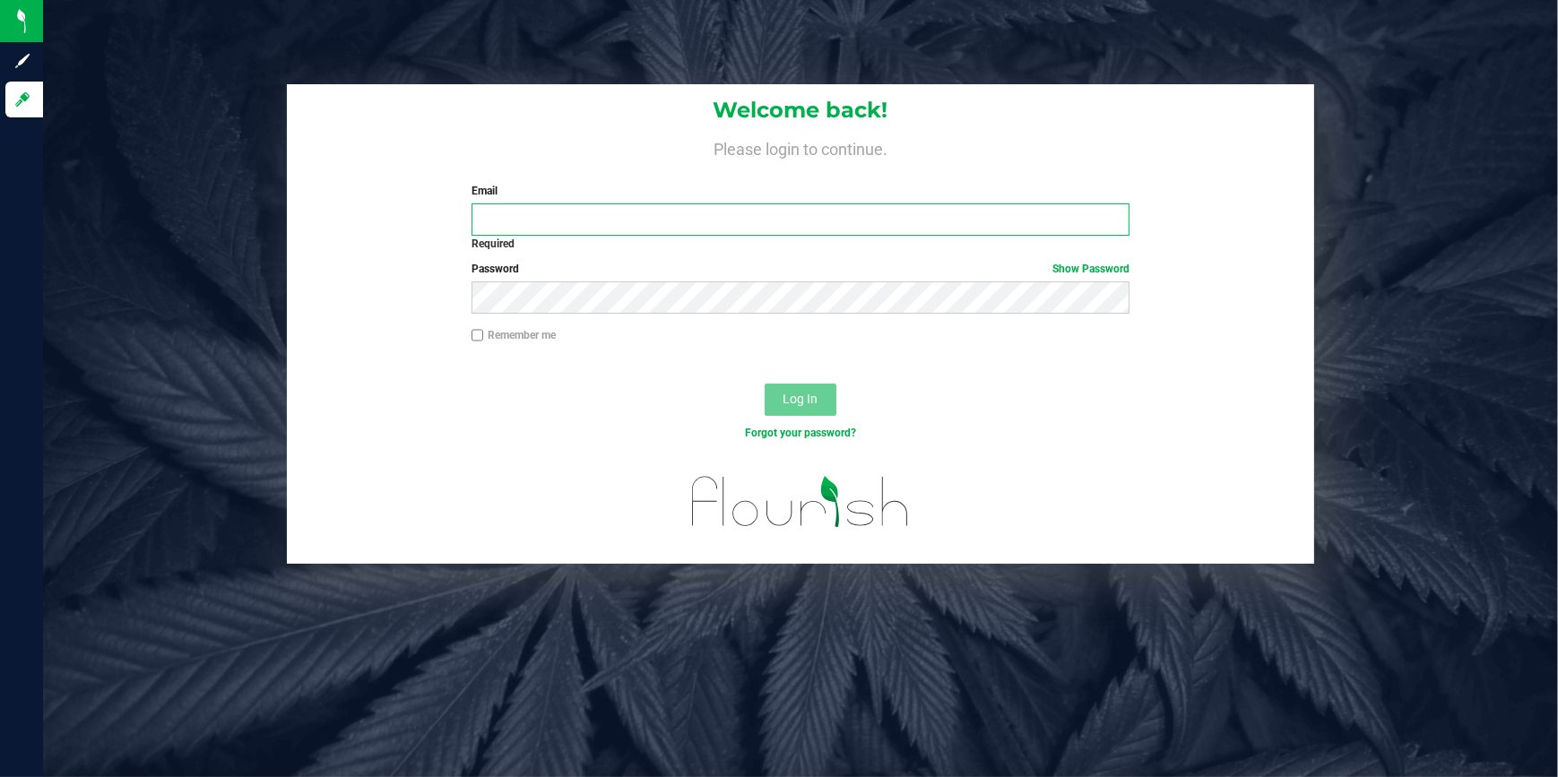
click at [484, 231] on input "Email" at bounding box center [801, 220] width 658 height 32
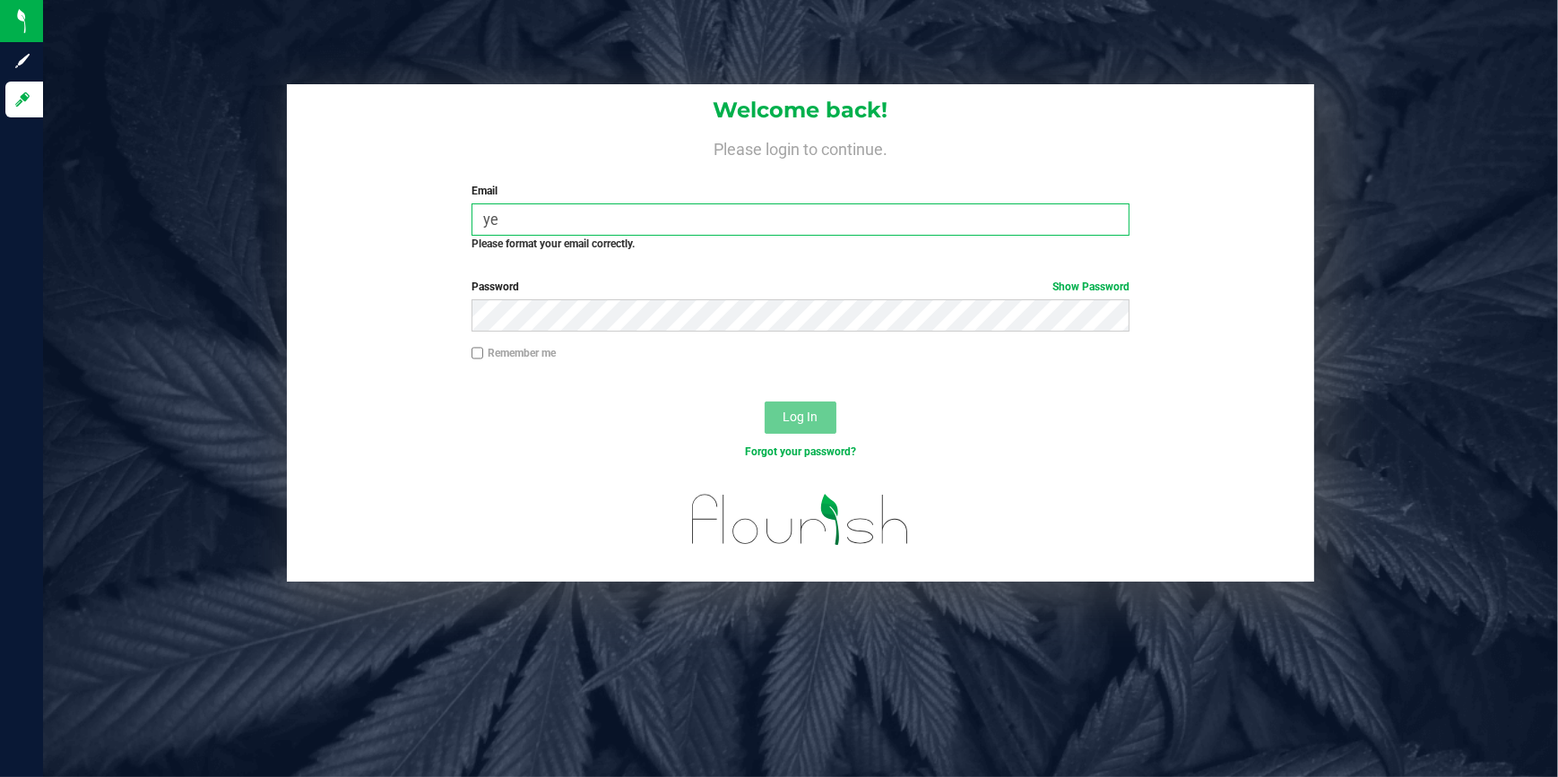
type input "yesenia.ozuna@icloud.com"
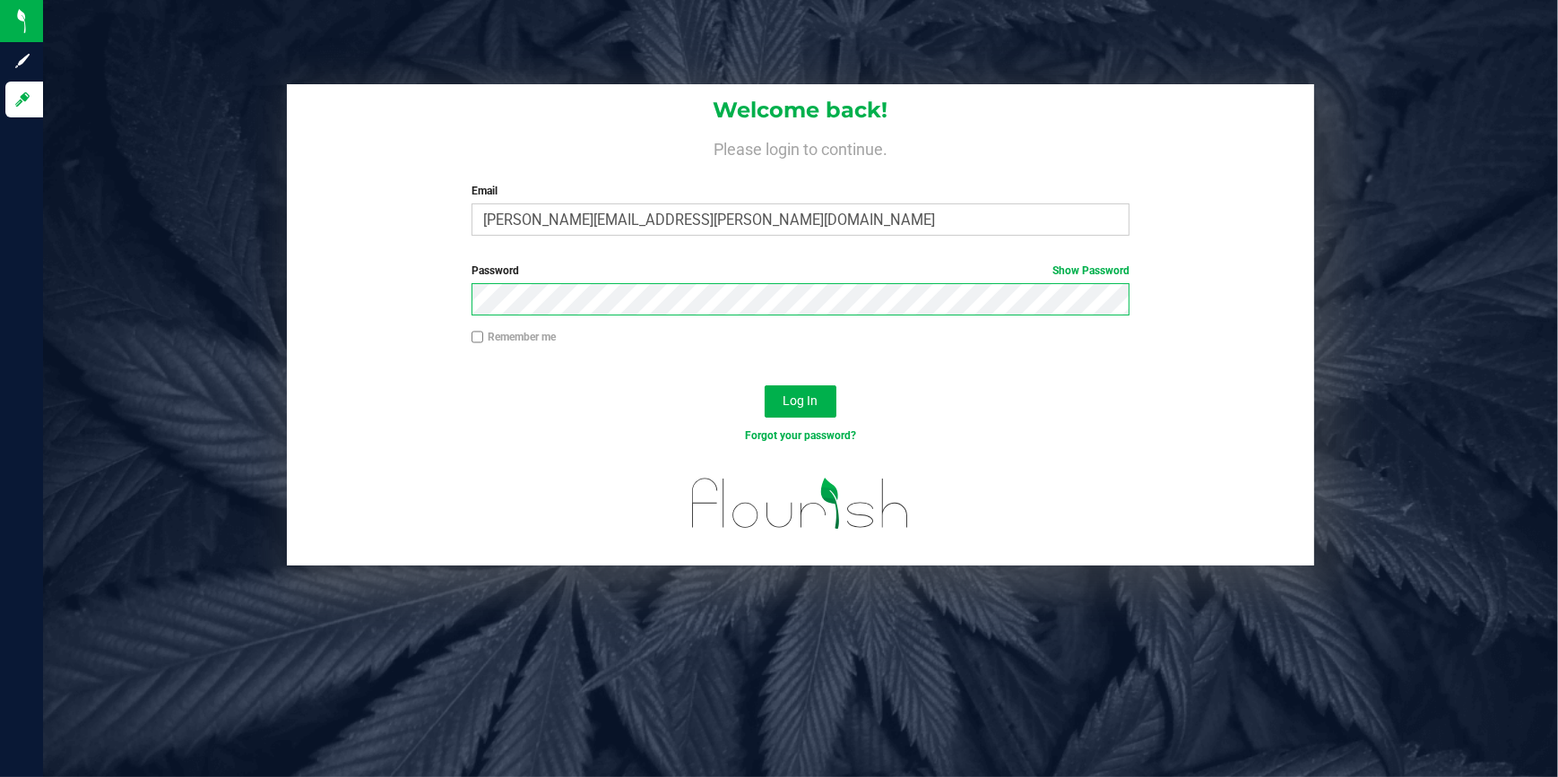
click at [765, 386] on button "Log In" at bounding box center [801, 402] width 72 height 32
